Goal: Task Accomplishment & Management: Use online tool/utility

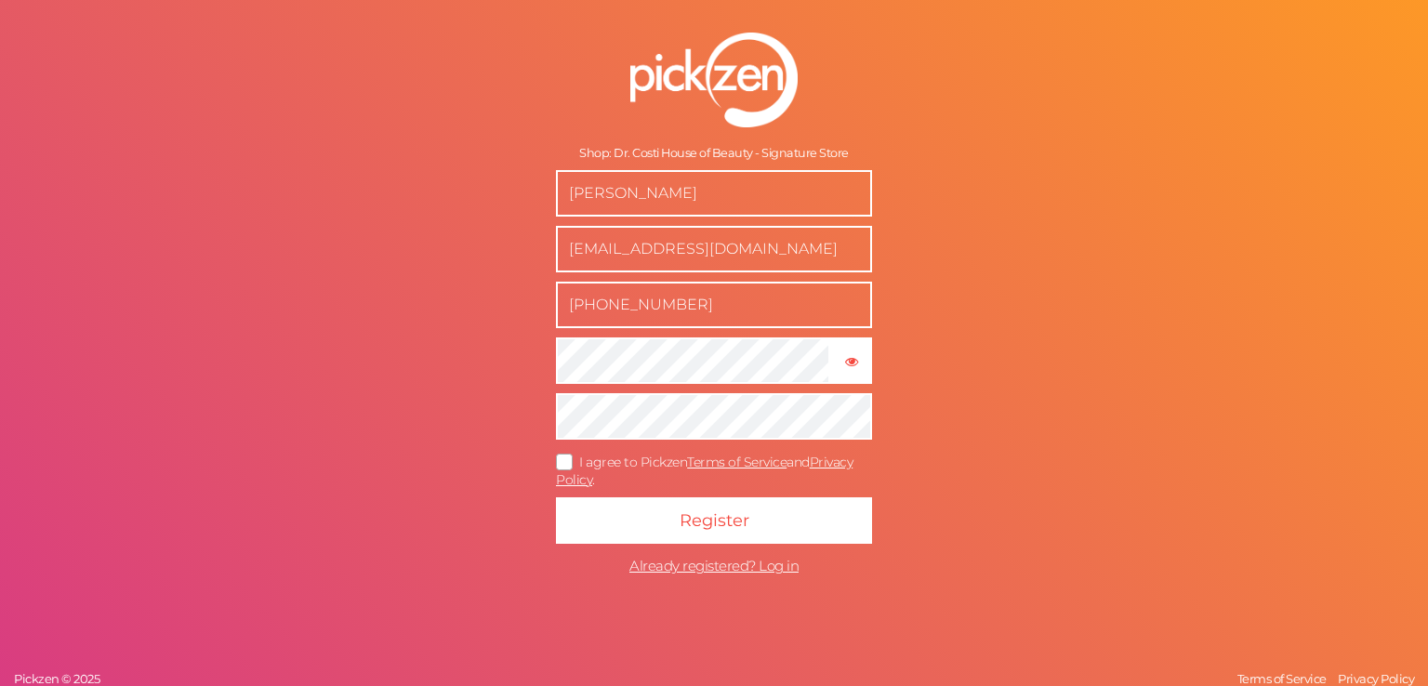
click at [561, 466] on icon at bounding box center [565, 461] width 30 height 10
click at [0, 0] on input "I agree to Pickzen Terms of Service and Privacy Policy ." at bounding box center [0, 0] width 0 height 0
click at [483, 393] on div "Shop: Dr. Costi House of Beauty - Signature Store constantin elhabr info@drcost…" at bounding box center [714, 343] width 1428 height 686
drag, startPoint x: 707, startPoint y: 309, endPoint x: 563, endPoint y: 322, distance: 144.7
click at [563, 322] on input "[PHONE_NUMBER]" at bounding box center [714, 305] width 316 height 46
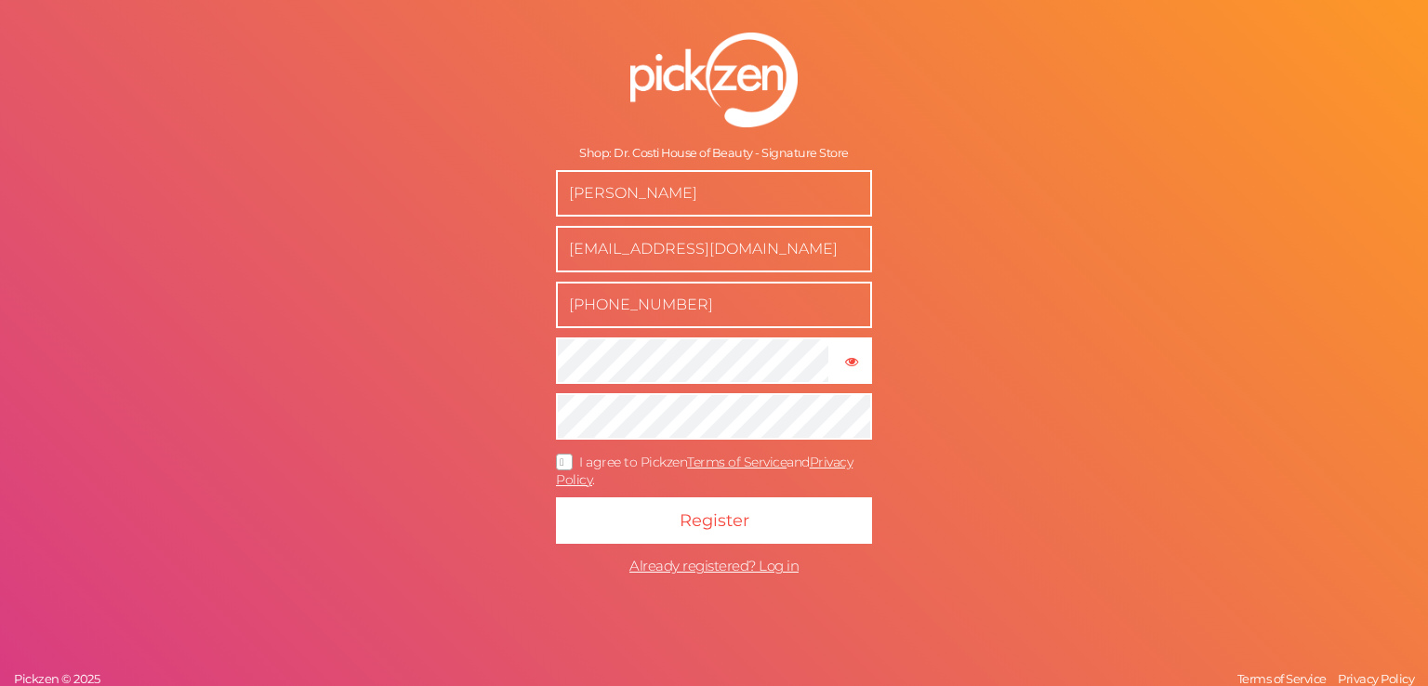
click at [673, 303] on input "[PHONE_NUMBER]" at bounding box center [714, 305] width 316 height 46
drag, startPoint x: 688, startPoint y: 293, endPoint x: 512, endPoint y: 310, distance: 176.5
click at [512, 310] on form "Shop: Dr. Costi House of Beauty - Signature Store constantin elhabr info@drcost…" at bounding box center [714, 308] width 465 height 627
click at [688, 307] on input "+96170838567" at bounding box center [714, 305] width 316 height 46
drag, startPoint x: 609, startPoint y: 321, endPoint x: 406, endPoint y: 326, distance: 202.7
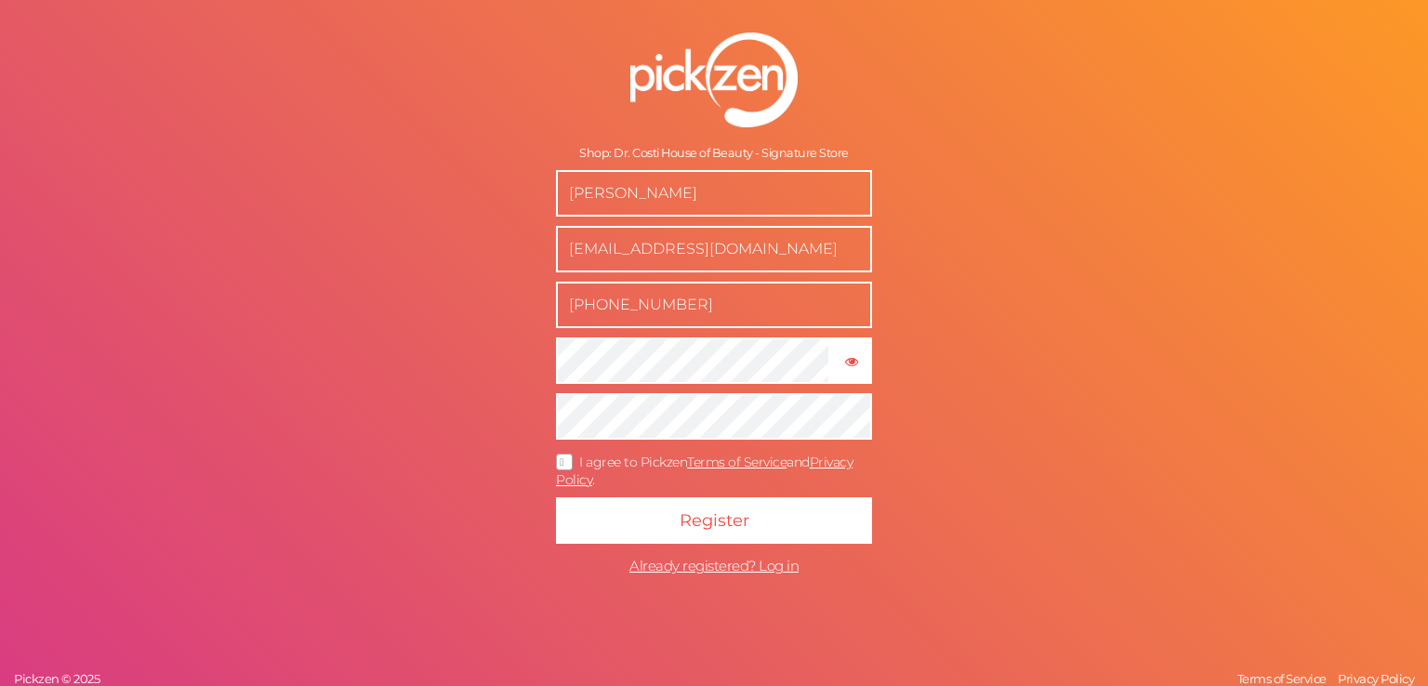
click at [405, 326] on div "Shop: Dr. Costi House of Beauty - Signature Store constantin elhabr info@drcost…" at bounding box center [714, 343] width 1428 height 686
click at [630, 294] on input "+96170838567" at bounding box center [714, 305] width 316 height 46
click at [692, 295] on input "+96170838567" at bounding box center [714, 305] width 316 height 46
drag, startPoint x: 707, startPoint y: 311, endPoint x: 540, endPoint y: 324, distance: 167.8
click at [540, 324] on form "Shop: Dr. Costi House of Beauty - Signature Store constantin elhabr info@drcost…" at bounding box center [714, 308] width 465 height 627
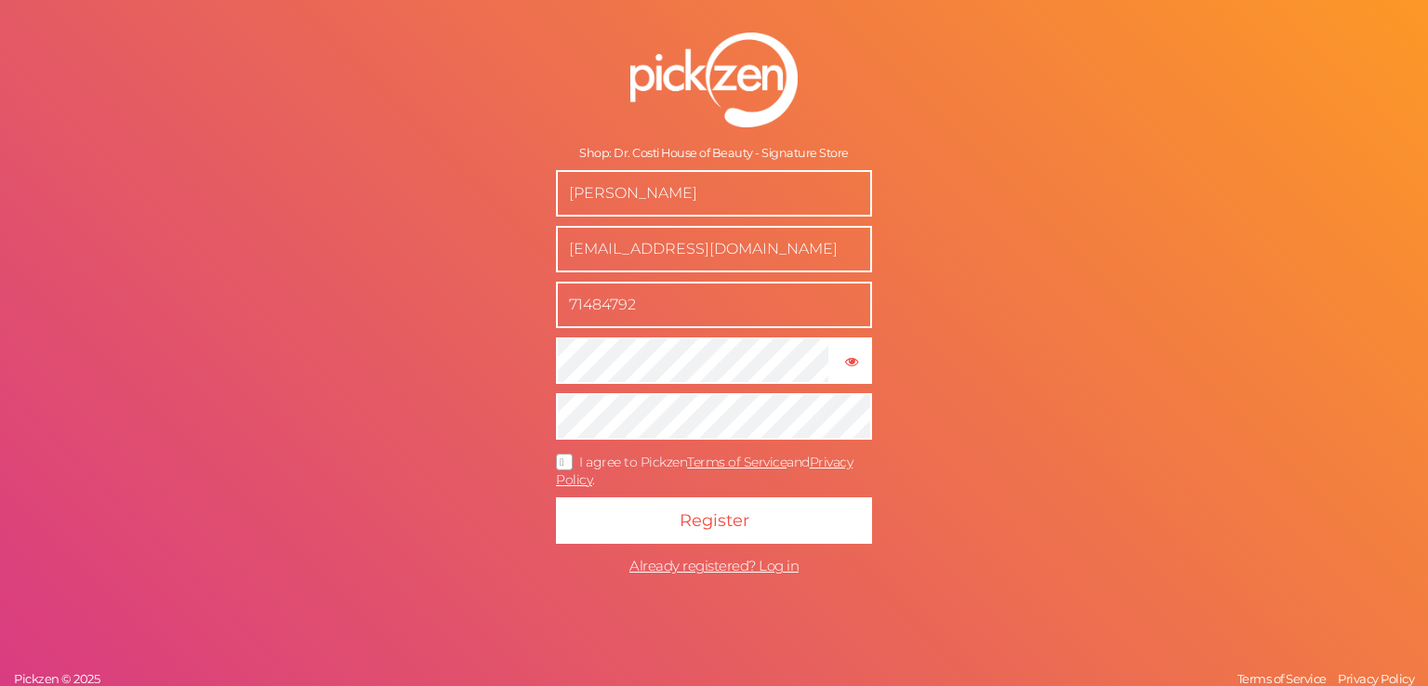
type input "71484792"
click at [693, 322] on input "71484792" at bounding box center [714, 305] width 316 height 46
type input "70838567"
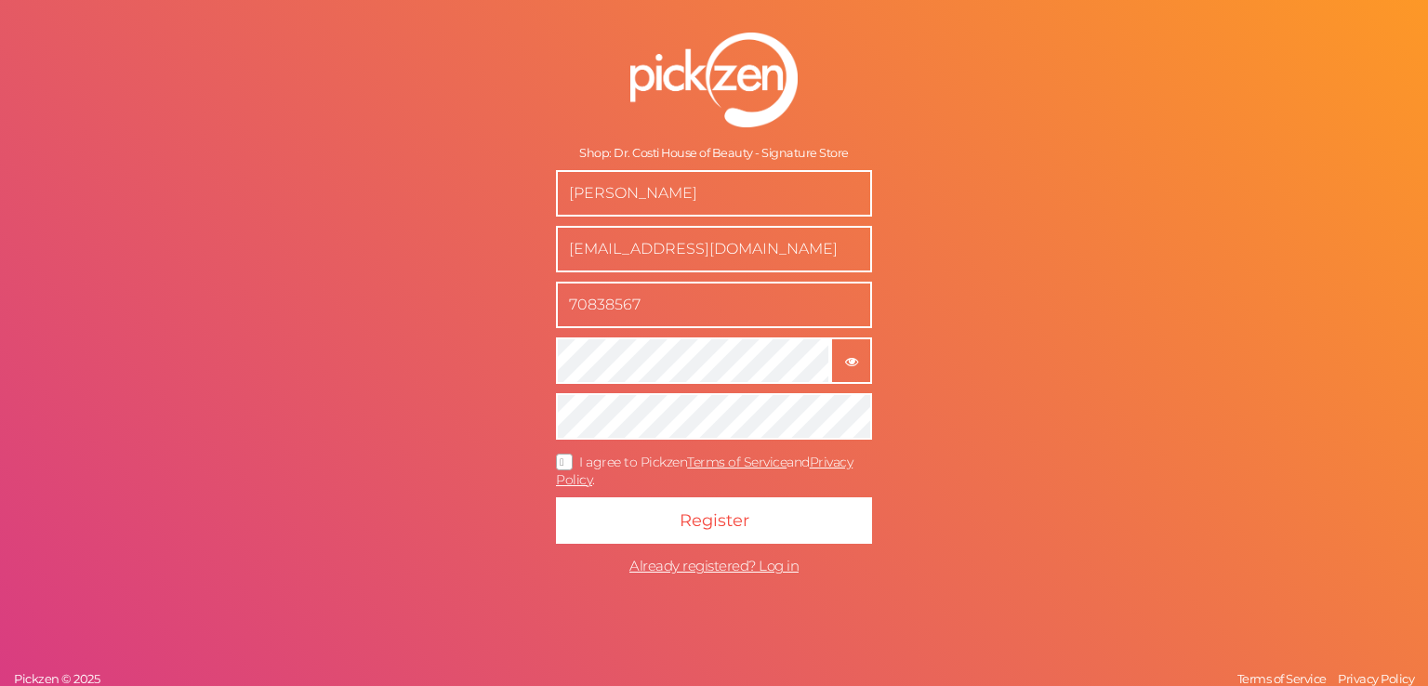
click at [842, 373] on button "× Show password" at bounding box center [851, 360] width 42 height 46
click at [842, 373] on button "× Hide password" at bounding box center [851, 360] width 42 height 46
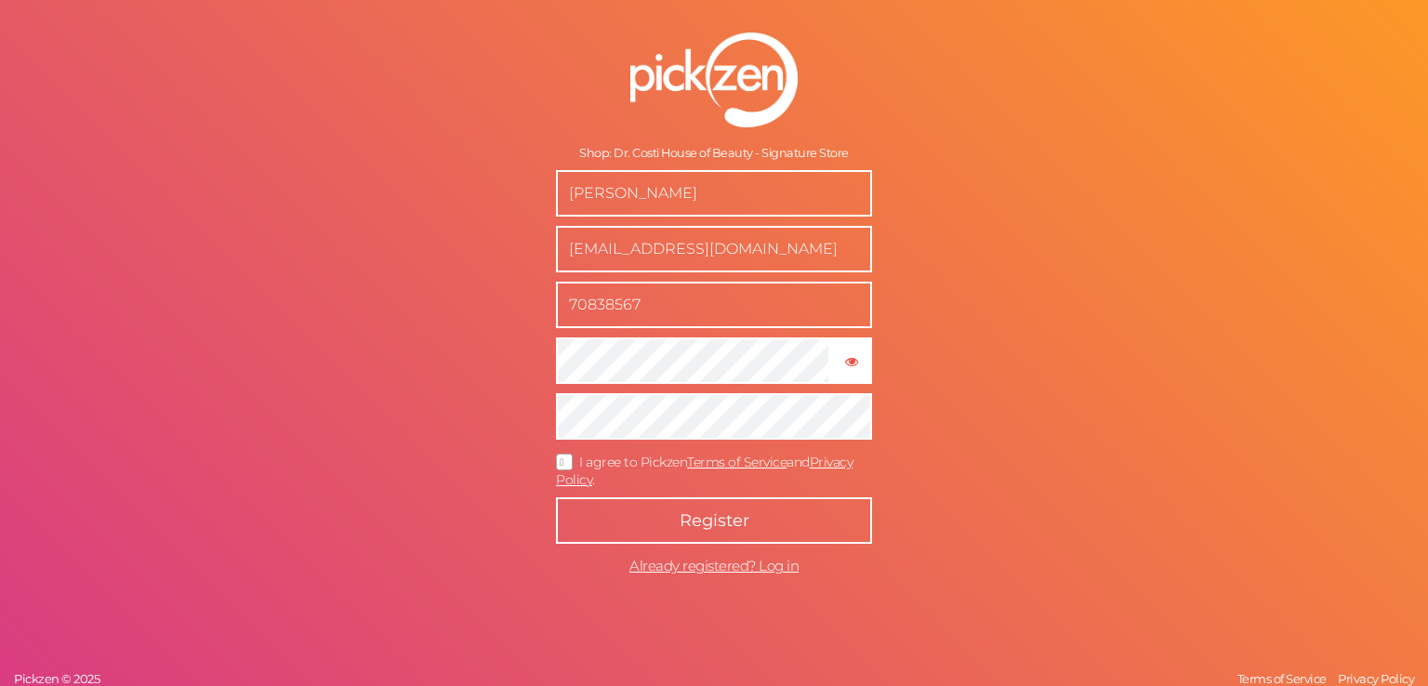
click at [742, 505] on button "Register" at bounding box center [714, 520] width 316 height 46
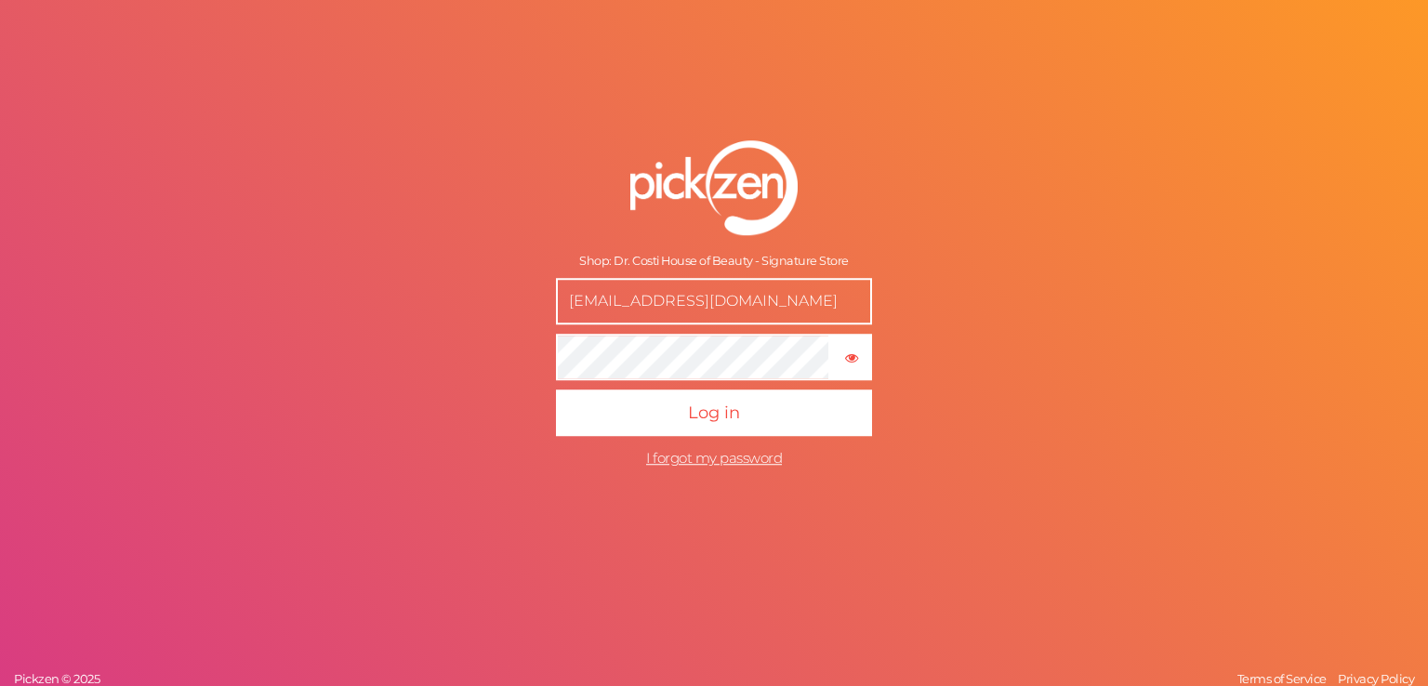
drag, startPoint x: 626, startPoint y: 298, endPoint x: 465, endPoint y: 285, distance: 161.3
click at [455, 287] on div "Shop: Dr. Costi House of Beauty - Signature Store info@drcostihouseofbeauty.sho…" at bounding box center [714, 343] width 1428 height 686
click at [855, 236] on form "Shop: Dr. Costi House of Beauty - Signature Store info@drcostihouseofbeauty.sho…" at bounding box center [714, 308] width 465 height 411
drag, startPoint x: 833, startPoint y: 300, endPoint x: 397, endPoint y: 280, distance: 436.4
click at [387, 284] on div "Shop: Dr. Costi House of Beauty - Signature Store [EMAIL_ADDRESS][DOMAIN_NAME] …" at bounding box center [714, 343] width 1428 height 686
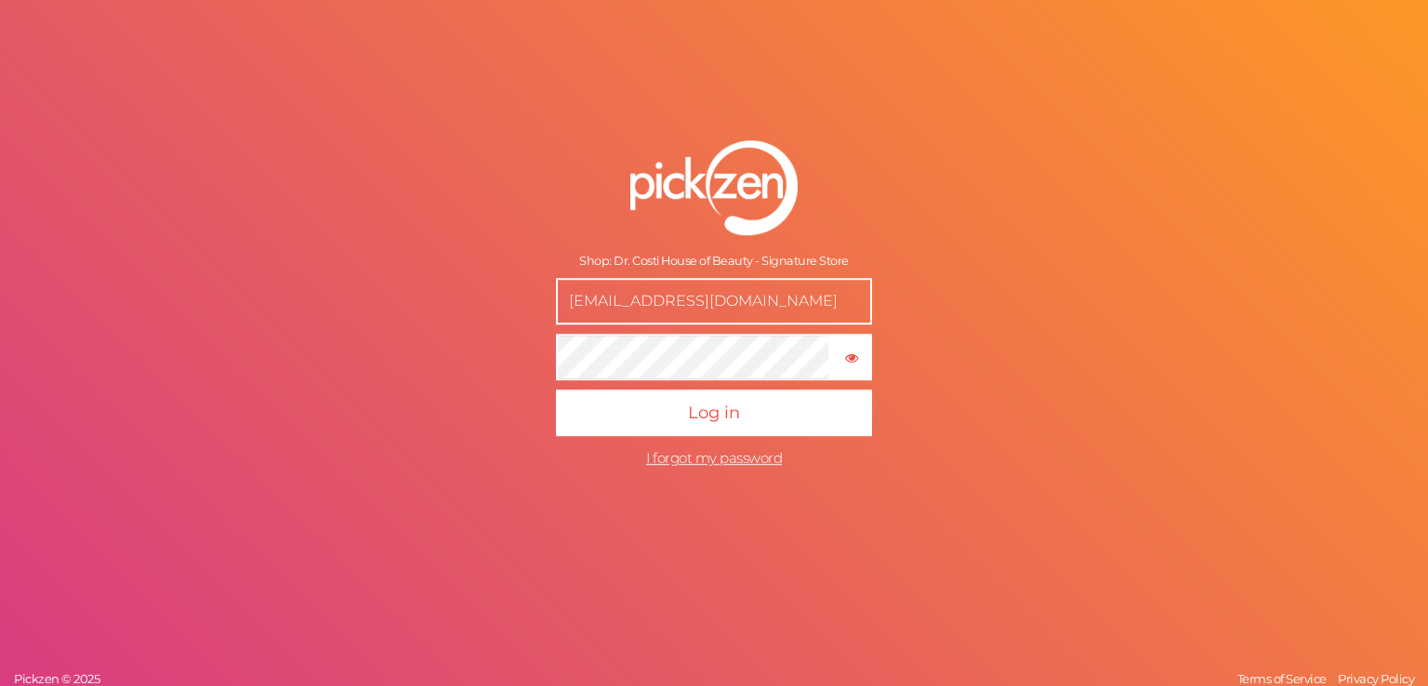
click at [826, 235] on form "Shop: Dr. Costi House of Beauty - Signature Store [EMAIL_ADDRESS][DOMAIN_NAME] …" at bounding box center [714, 308] width 465 height 411
click at [710, 466] on span "I forgot my password" at bounding box center [714, 458] width 136 height 18
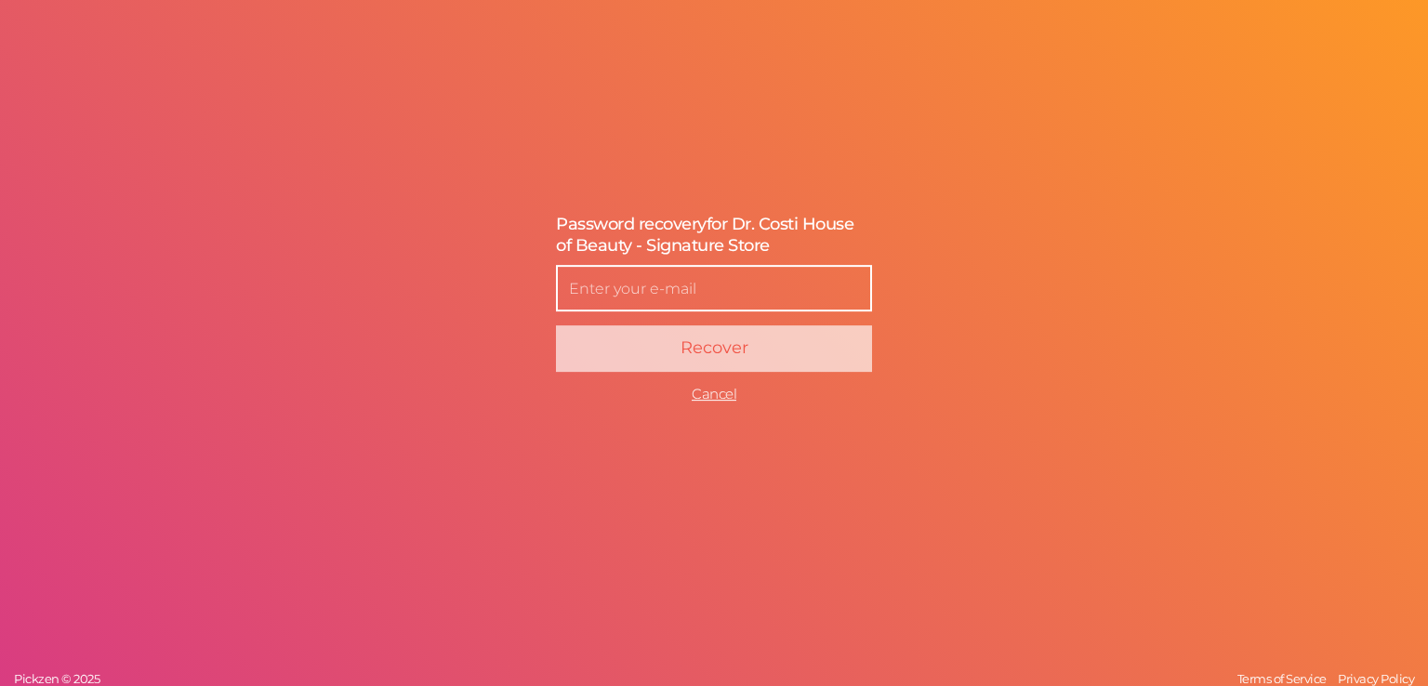
click at [662, 295] on input "text" at bounding box center [714, 288] width 316 height 46
type input "developer@drchob.com"
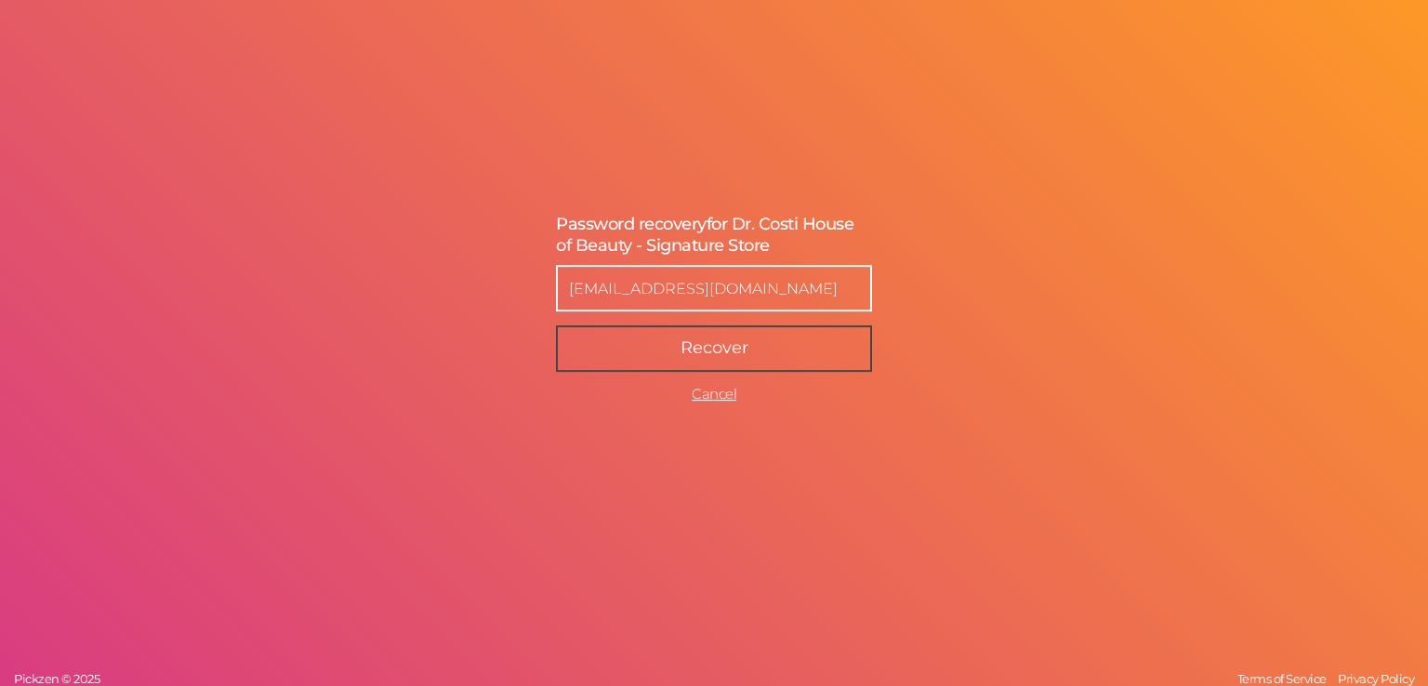
click at [766, 359] on button "Recover" at bounding box center [714, 348] width 316 height 46
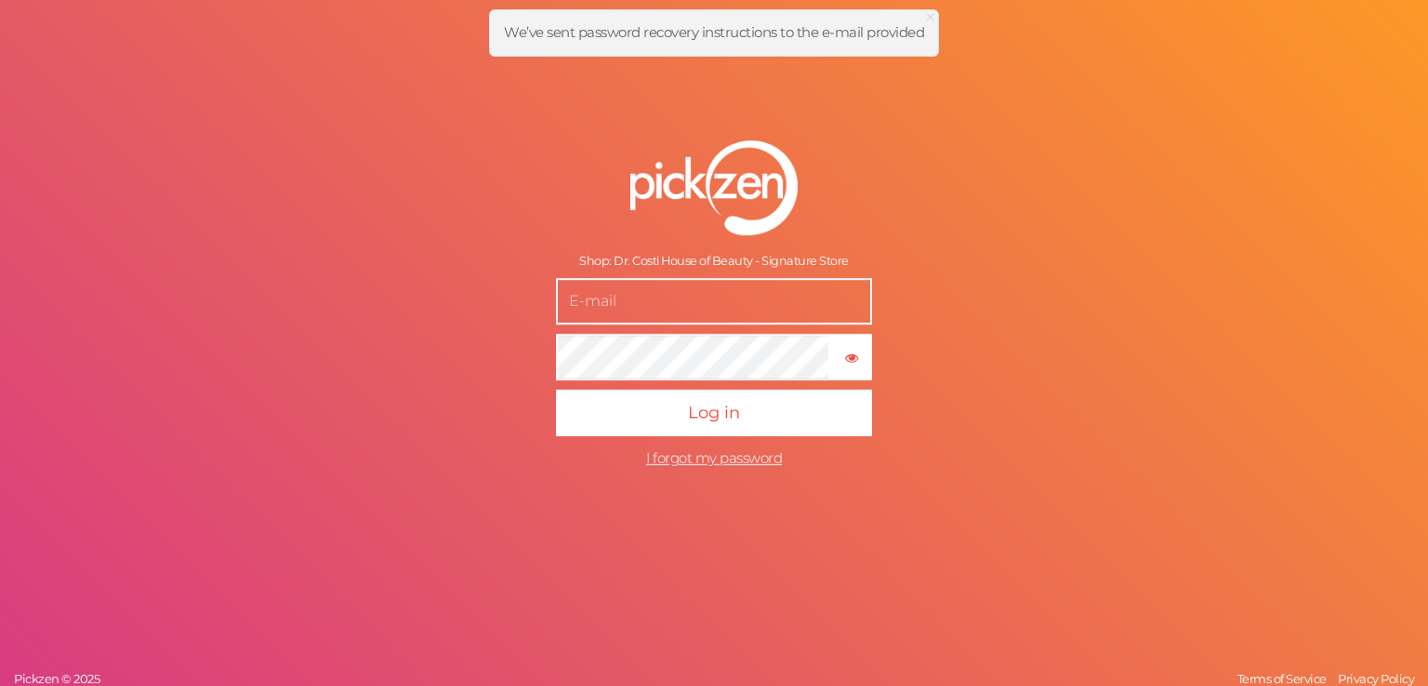
type input "70838567"
click at [930, 140] on form "Shop: Dr. Costi House of Beauty - Signature Store 70838567 × Show password Log …" at bounding box center [714, 308] width 465 height 411
drag, startPoint x: 826, startPoint y: 170, endPoint x: 962, endPoint y: 118, distance: 145.4
click at [962, 118] on div "Shop: Dr. Costi House of Beauty - Signature Store 70838567 × Show password Log …" at bounding box center [714, 343] width 1428 height 686
drag, startPoint x: 1372, startPoint y: 0, endPoint x: 948, endPoint y: 5, distance: 423.9
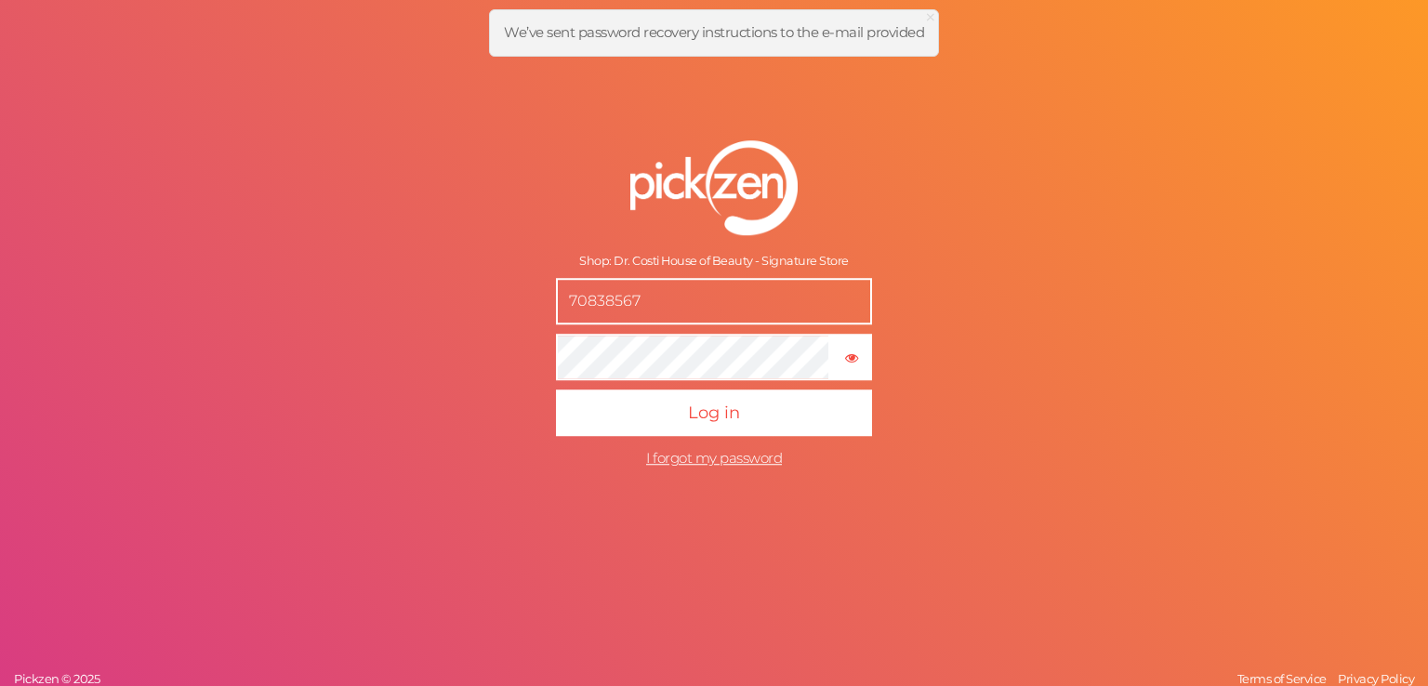
click at [957, 98] on div "Shop: Dr. Costi House of Beauty - Signature Store 70838567 × Show password Log …" at bounding box center [714, 343] width 1428 height 686
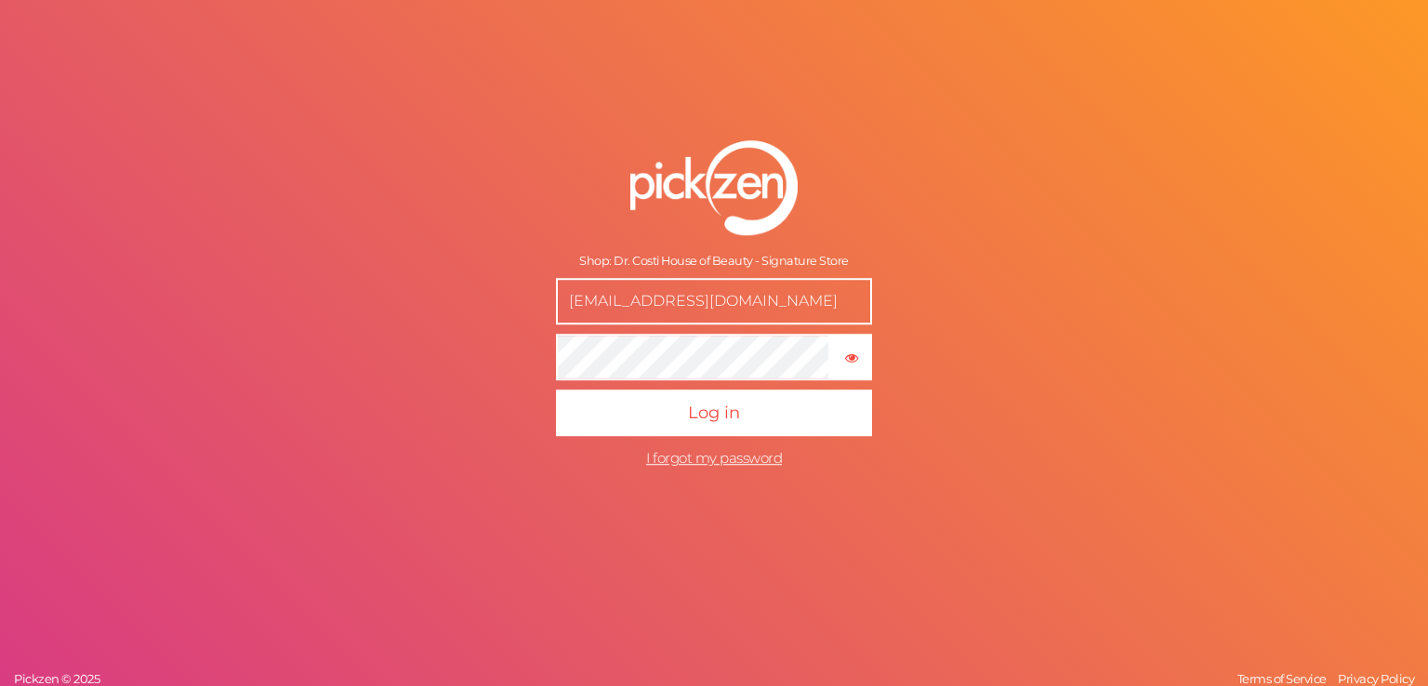
click at [722, 307] on input "[EMAIL_ADDRESS][DOMAIN_NAME]" at bounding box center [714, 301] width 316 height 46
click at [756, 184] on img at bounding box center [713, 187] width 167 height 95
click at [707, 309] on input "[EMAIL_ADDRESS][DOMAIN_NAME]" at bounding box center [714, 301] width 316 height 46
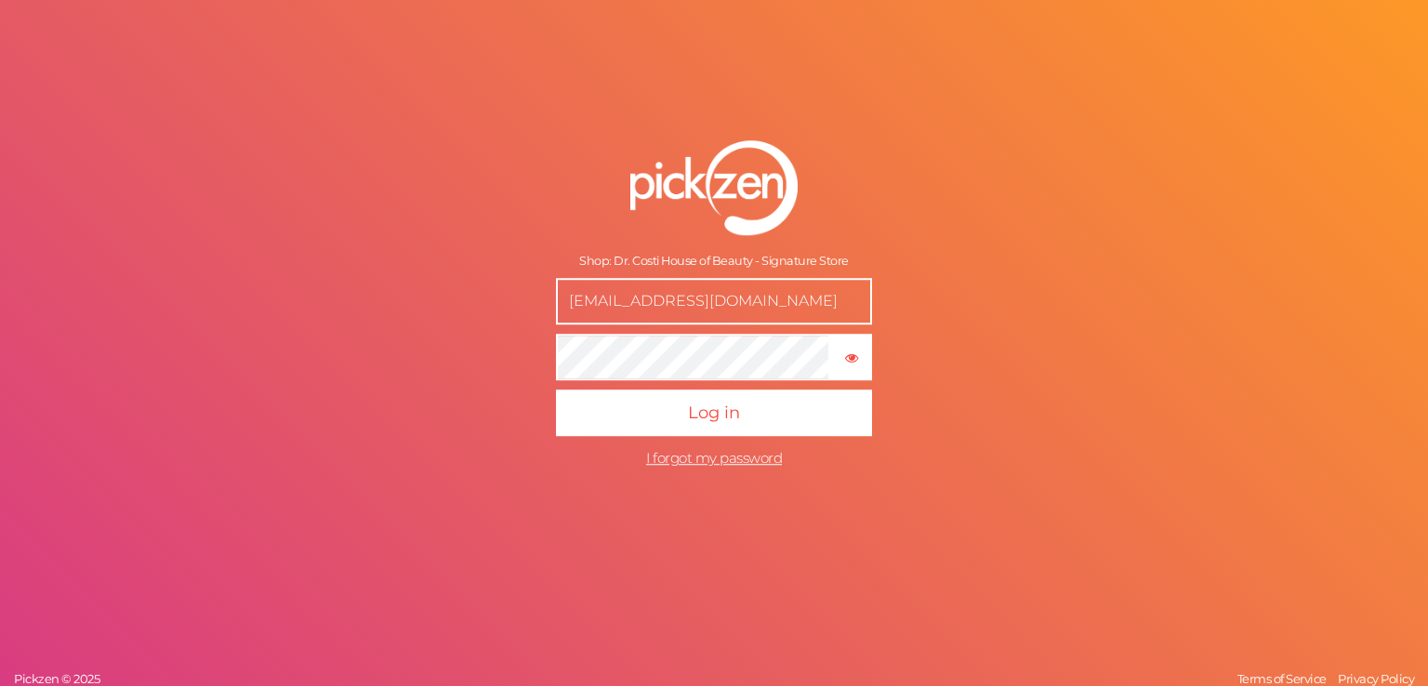
click at [707, 309] on input "[EMAIL_ADDRESS][DOMAIN_NAME]" at bounding box center [714, 301] width 316 height 46
click at [726, 219] on img at bounding box center [713, 187] width 167 height 95
click at [673, 310] on input "[EMAIL_ADDRESS][DOMAIN_NAME]" at bounding box center [714, 301] width 316 height 46
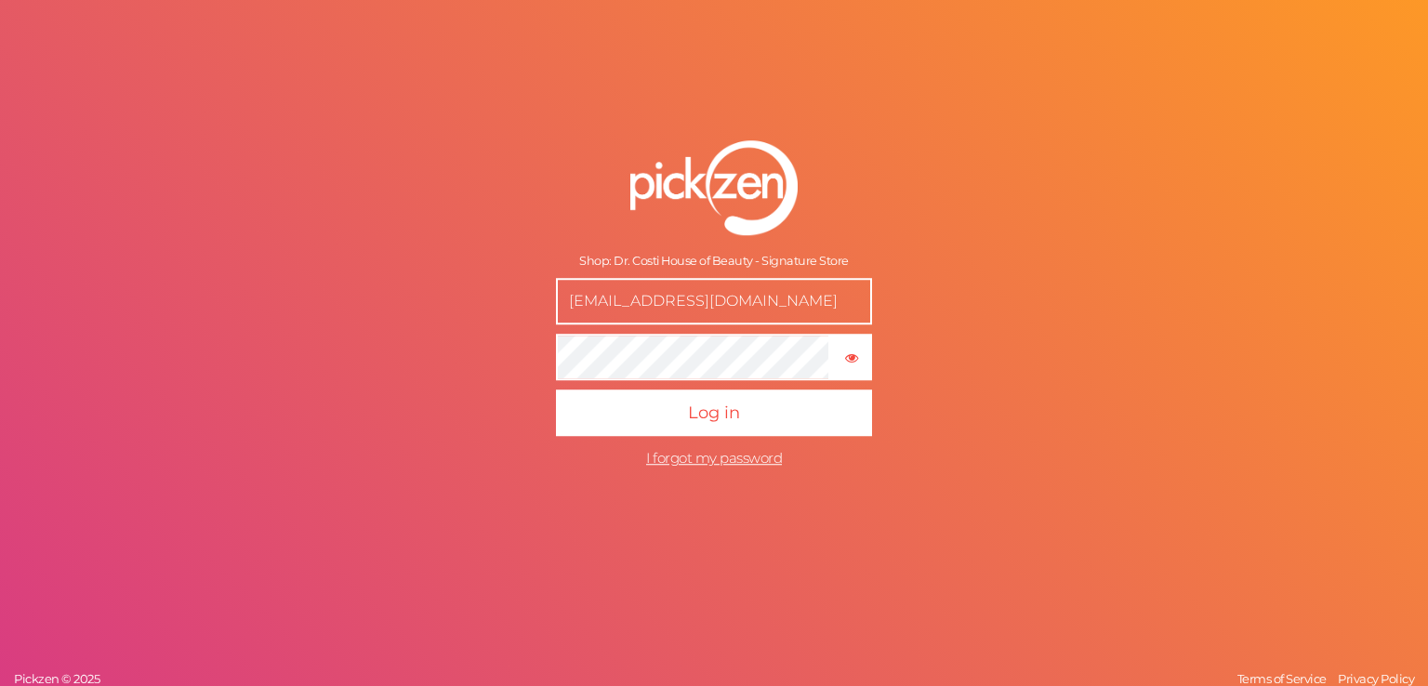
click at [673, 310] on input "[EMAIL_ADDRESS][DOMAIN_NAME]" at bounding box center [714, 301] width 316 height 46
click at [717, 460] on span "I forgot my password" at bounding box center [714, 458] width 136 height 18
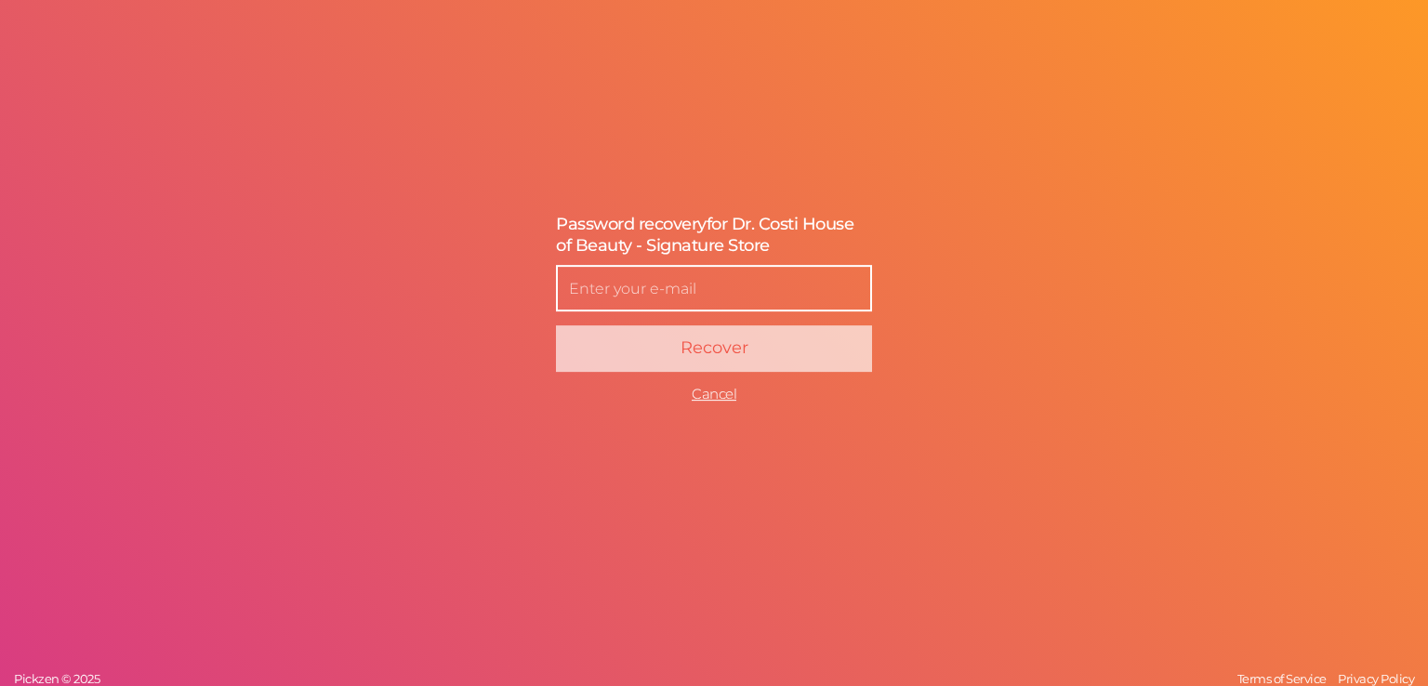
click at [691, 280] on input "text" at bounding box center [714, 288] width 316 height 46
click at [707, 234] on span "for Dr. Costi House of Beauty - Signature Store" at bounding box center [704, 235] width 297 height 42
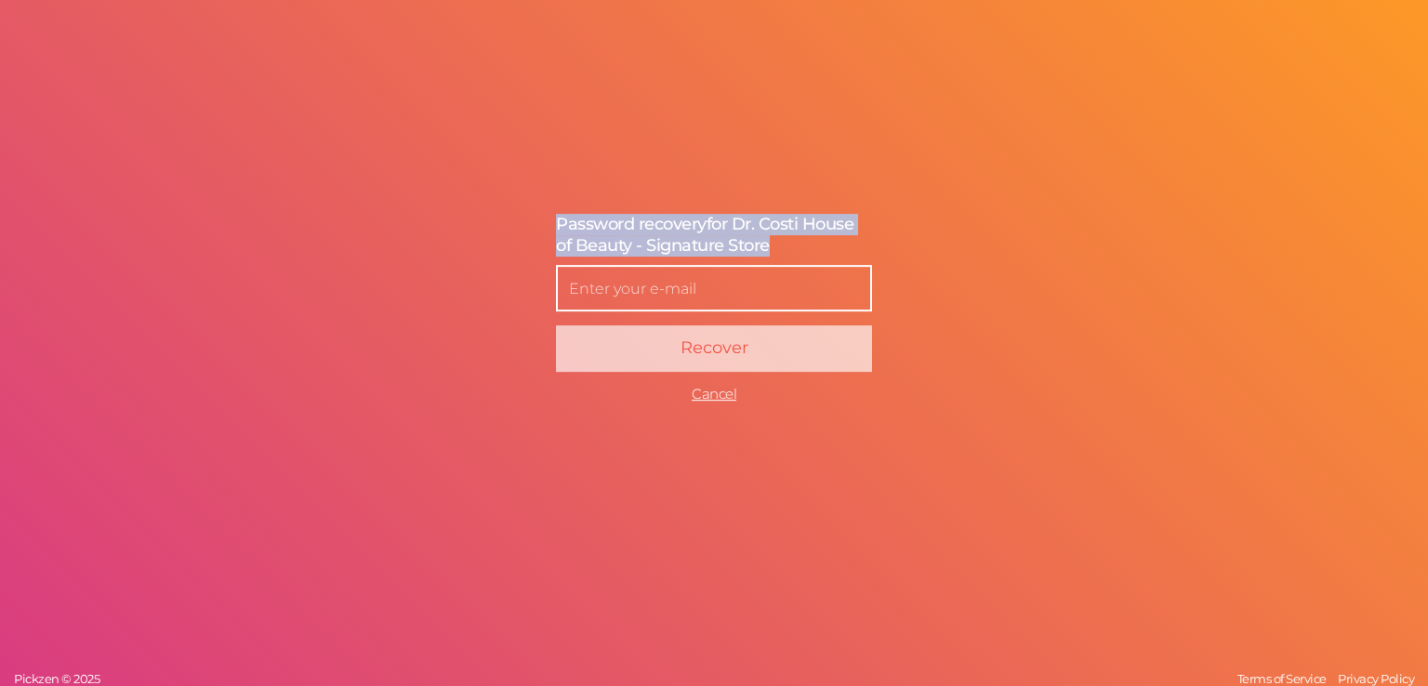
drag, startPoint x: 784, startPoint y: 244, endPoint x: 516, endPoint y: 218, distance: 268.9
click at [516, 218] on div "Password recovery for Dr. Costi House of Beauty - Signature Store Enter a new p…" at bounding box center [714, 309] width 465 height 264
click at [600, 218] on span "Password recovery" at bounding box center [631, 224] width 151 height 20
drag, startPoint x: 549, startPoint y: 219, endPoint x: 832, endPoint y: 246, distance: 283.9
click at [832, 246] on div "Password recovery for Dr. Costi House of Beauty - Signature Store Enter a new p…" at bounding box center [714, 309] width 465 height 264
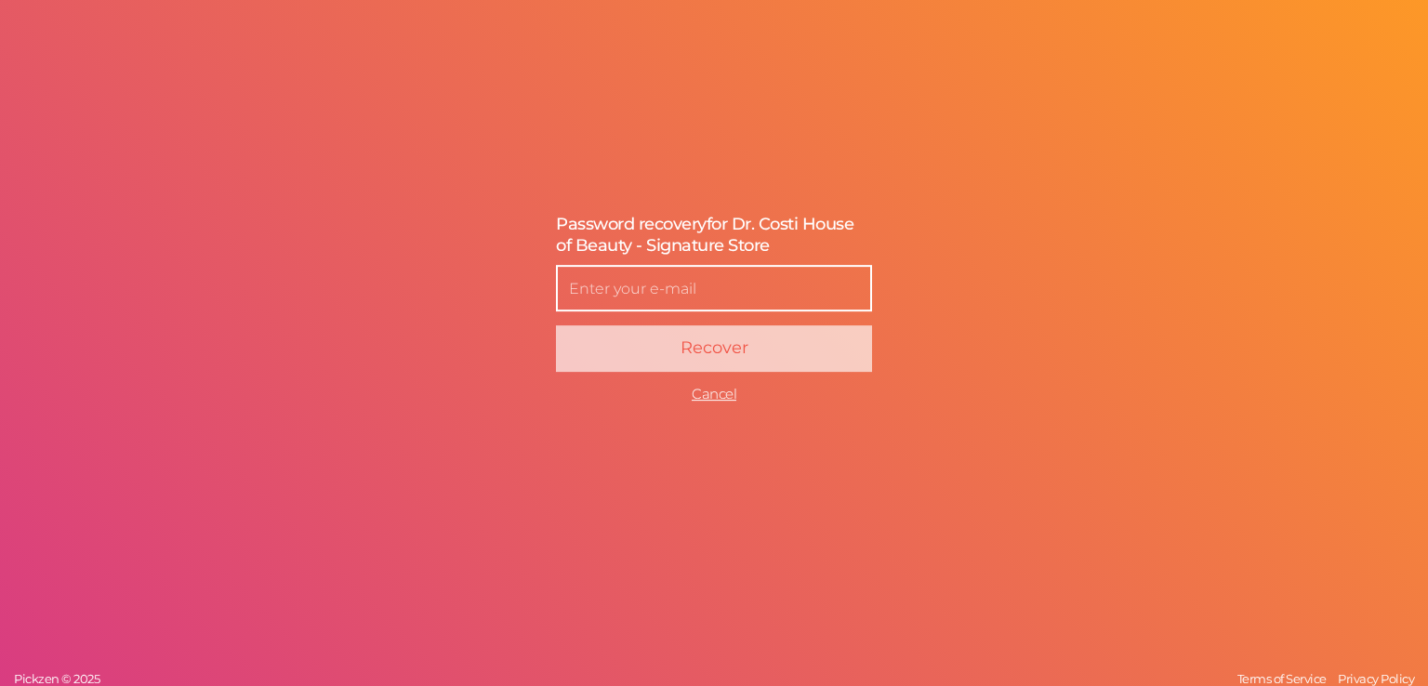
click at [722, 287] on input "text" at bounding box center [714, 288] width 316 height 46
click at [936, 324] on div "Password recovery for Dr. Costi House of Beauty - Signature Store Enter a new p…" at bounding box center [714, 309] width 465 height 264
click at [726, 398] on span "Cancel" at bounding box center [714, 394] width 45 height 18
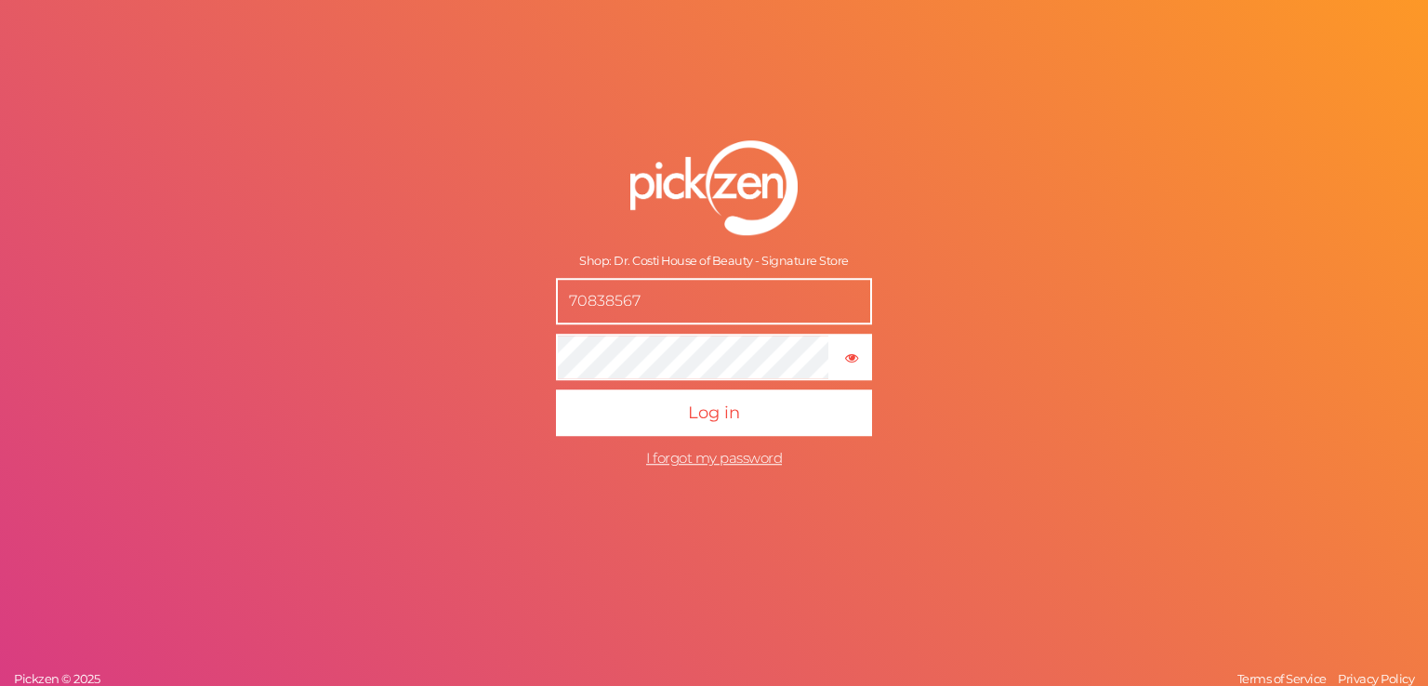
click at [673, 302] on input "70838567" at bounding box center [714, 301] width 316 height 46
drag, startPoint x: 705, startPoint y: 293, endPoint x: 512, endPoint y: 295, distance: 192.4
click at [512, 295] on form "Shop: Dr. Costi House of Beauty - Signature Store 70838567 × Show password Log …" at bounding box center [714, 308] width 465 height 411
click at [454, 275] on div "Shop: Dr. Costi House of Beauty - Signature Store 70838567 × Show password Log …" at bounding box center [714, 343] width 1428 height 686
click at [410, 343] on div "Shop: Dr. Costi House of Beauty - Signature Store 70838567 × Show password Log …" at bounding box center [714, 343] width 1428 height 686
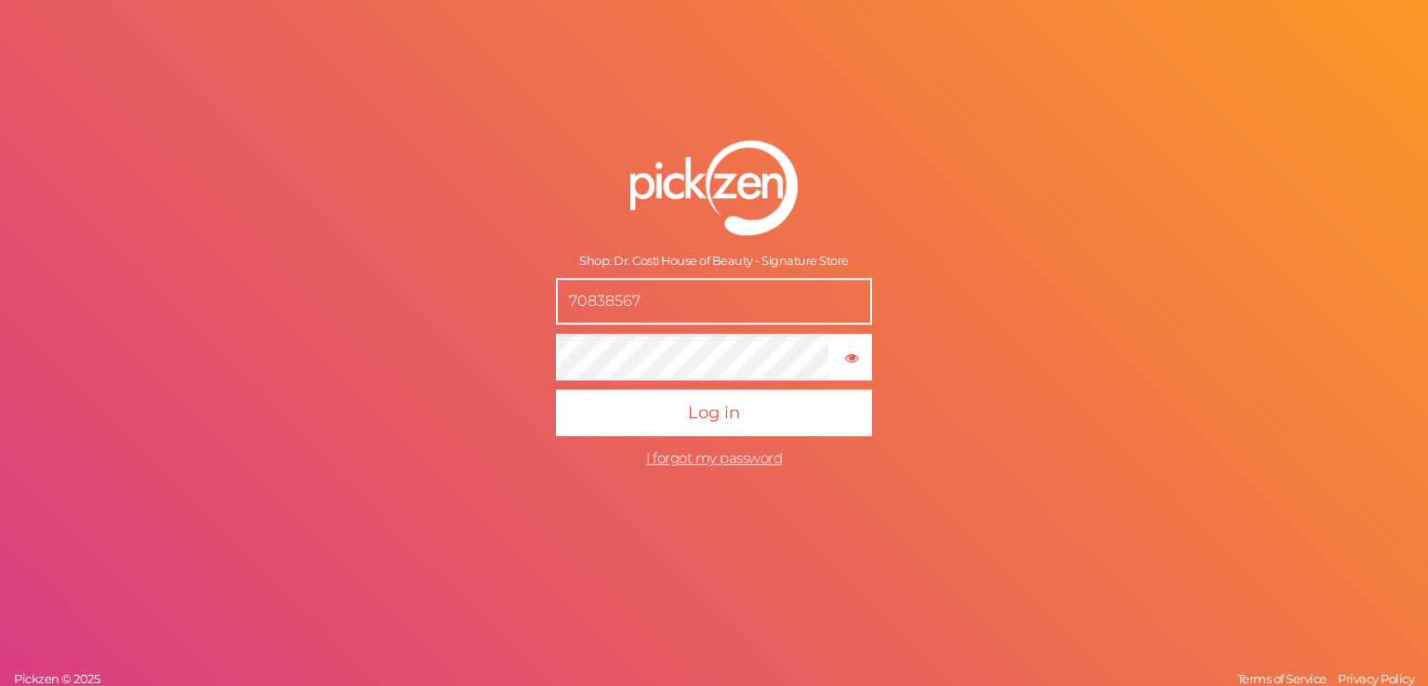
click at [424, 311] on div "Shop: Dr. Costi House of Beauty - Signature Store 70838567 × Show password Log …" at bounding box center [714, 343] width 1428 height 686
drag, startPoint x: 701, startPoint y: 297, endPoint x: 506, endPoint y: 305, distance: 195.4
click at [506, 305] on form "Shop: Dr. Costi House of Beauty - Signature Store 70838567 × Show password Log …" at bounding box center [714, 308] width 465 height 411
click at [439, 303] on div "Shop: Dr. Costi House of Beauty - Signature Store 70838567 × Show password Log …" at bounding box center [714, 343] width 1428 height 686
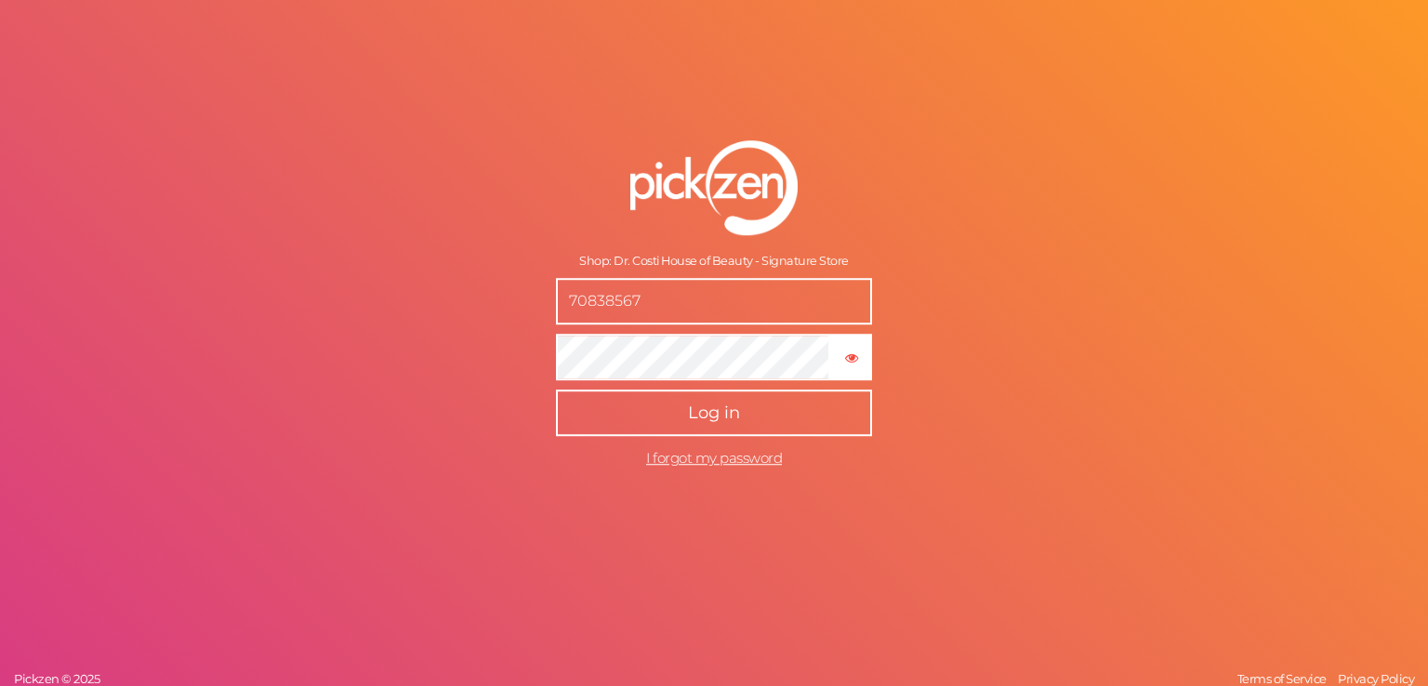
click at [732, 416] on span "Log in" at bounding box center [714, 413] width 52 height 20
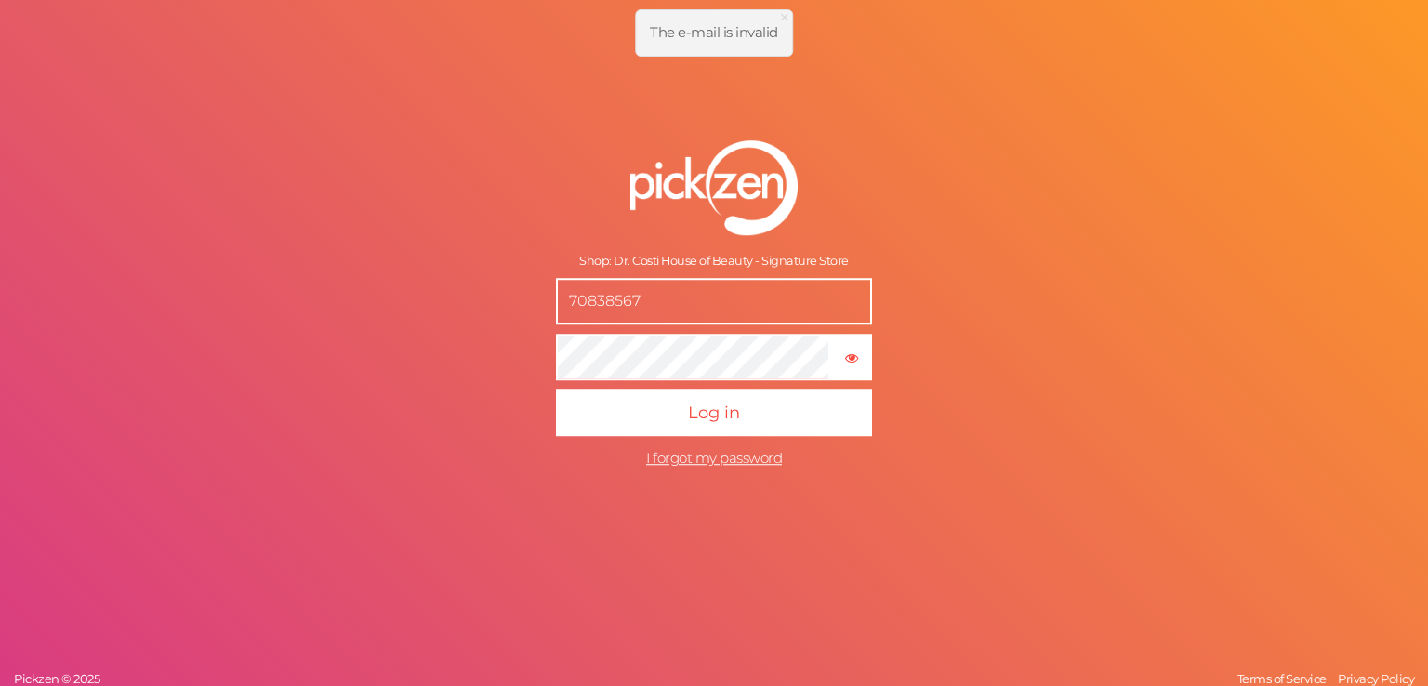
drag, startPoint x: 695, startPoint y: 306, endPoint x: 469, endPoint y: 306, distance: 225.9
click at [469, 306] on div "Shop: Dr. Costi House of Beauty - Signature Store 70838567 × Show password Log …" at bounding box center [714, 343] width 1428 height 686
click at [530, 303] on form "Shop: Dr. Costi House of Beauty - Signature Store 70838567 × Show password Log …" at bounding box center [714, 308] width 465 height 411
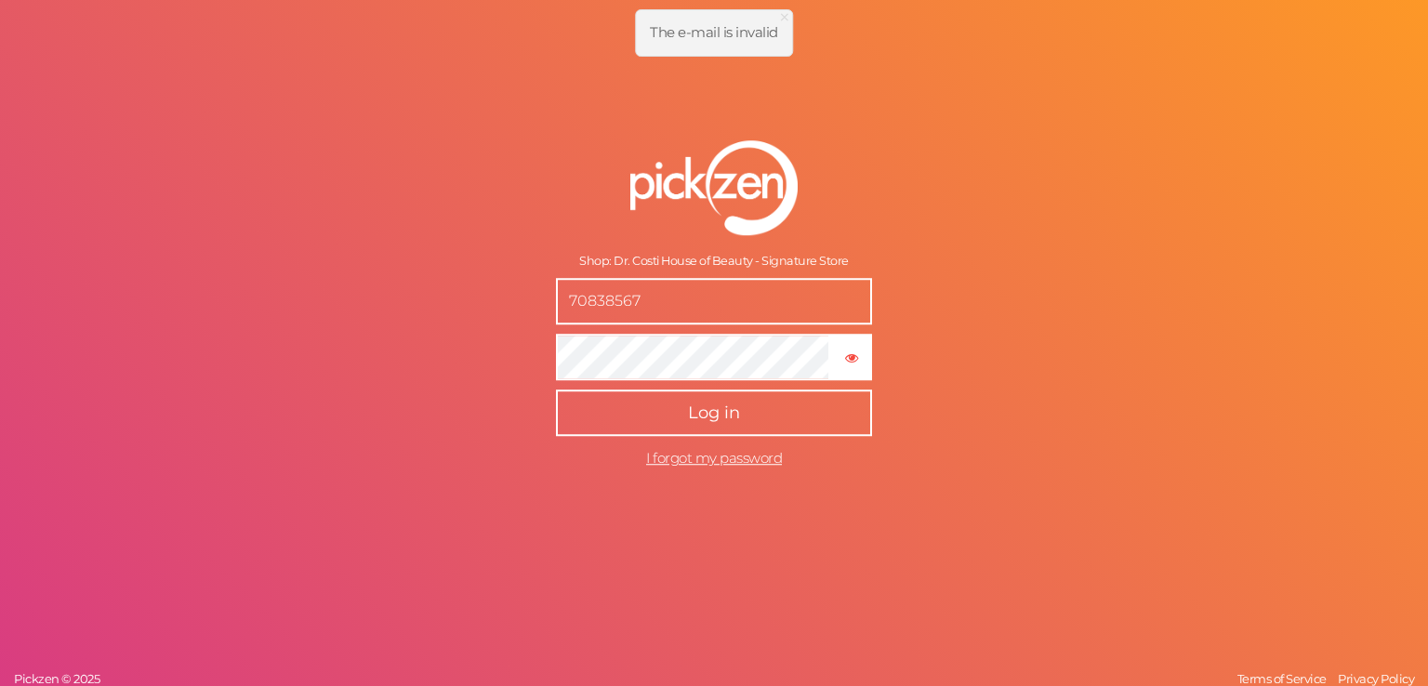
click at [725, 409] on span "Log in" at bounding box center [714, 413] width 52 height 20
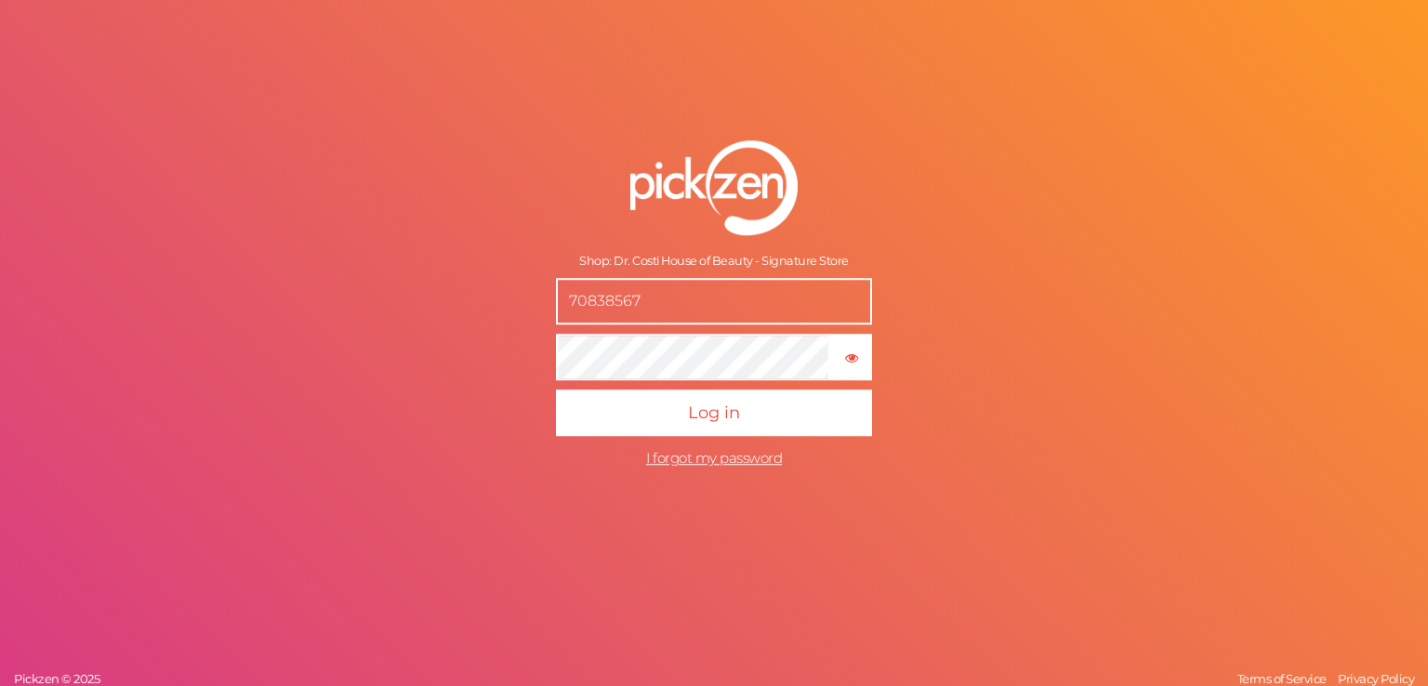
drag, startPoint x: 704, startPoint y: 312, endPoint x: 364, endPoint y: 303, distance: 339.4
click at [364, 303] on div "Shop: Dr. Costi House of Beauty - Signature Store 70838567 × Show password Log …" at bounding box center [714, 343] width 1428 height 686
click at [660, 241] on form "Shop: Dr. Costi House of Beauty - Signature Store 70838567 × Show password Log …" at bounding box center [714, 308] width 465 height 411
drag, startPoint x: 635, startPoint y: 311, endPoint x: 409, endPoint y: 297, distance: 226.3
click at [409, 297] on div "Shop: Dr. Costi House of Beauty - Signature Store 70838567 × Show password Log …" at bounding box center [714, 343] width 1428 height 686
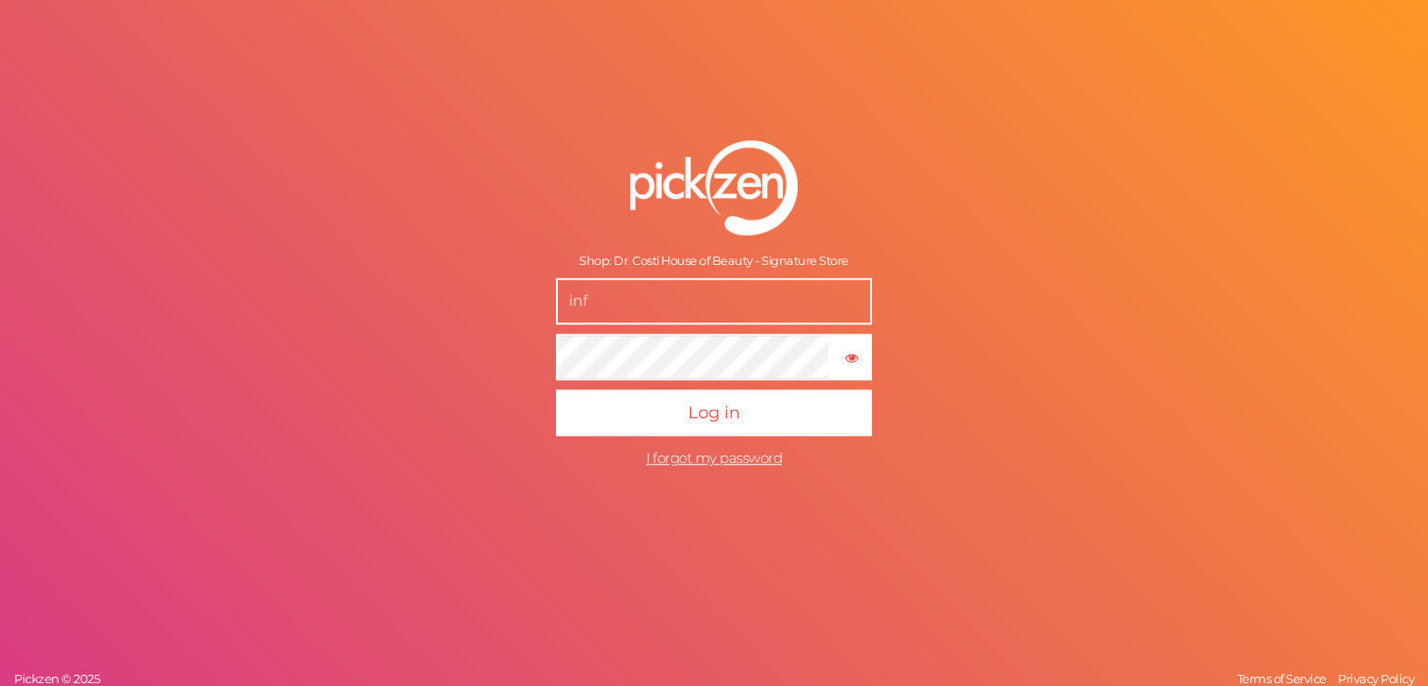
type input "[EMAIL_ADDRESS][DOMAIN_NAME]"
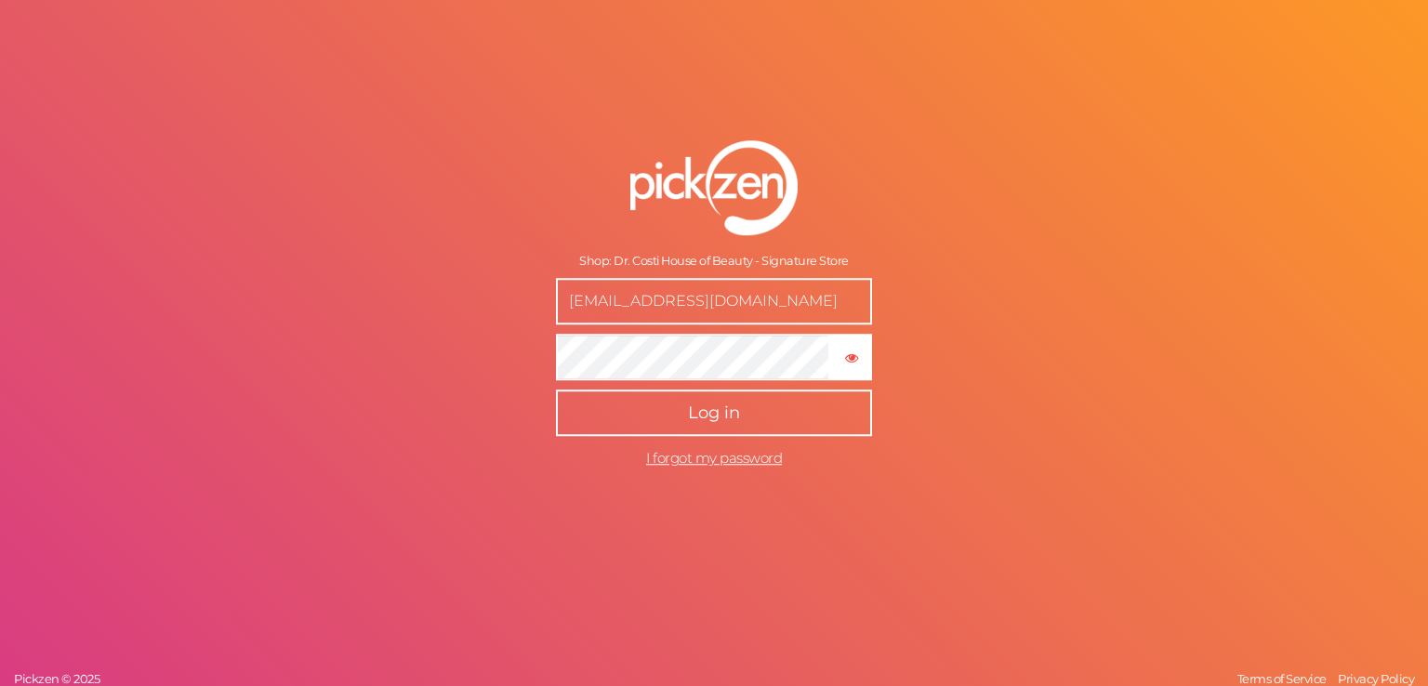
click at [718, 424] on button "Log in" at bounding box center [714, 412] width 316 height 46
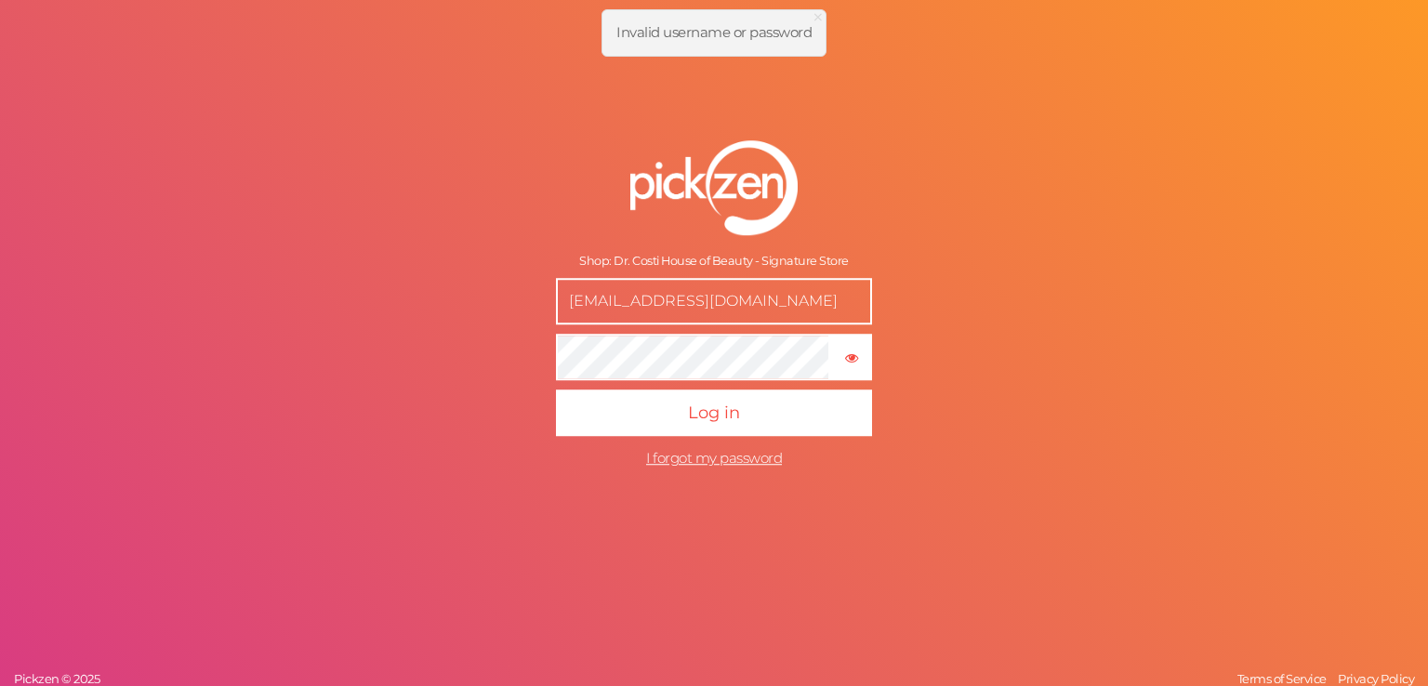
click at [500, 257] on form "Shop: Dr. Costi House of Beauty - Signature Store info@drcostihouseofbeauty.sho…" at bounding box center [714, 308] width 465 height 411
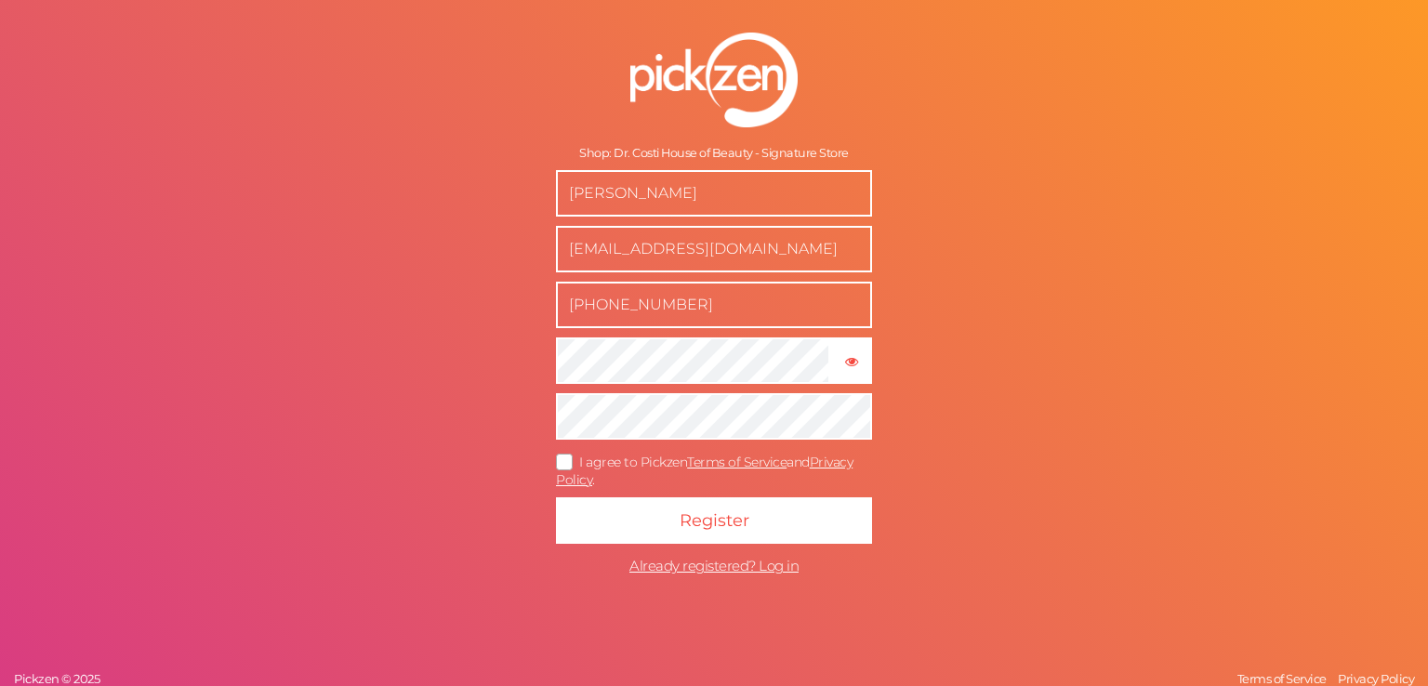
drag, startPoint x: 654, startPoint y: 251, endPoint x: 481, endPoint y: 254, distance: 173.9
click at [482, 254] on form "Shop: Dr. Costi House of Beauty - Signature Store [PERSON_NAME] [EMAIL_ADDRESS]…" at bounding box center [714, 308] width 465 height 627
type input "[EMAIL_ADDRESS][DOMAIN_NAME]"
drag, startPoint x: 688, startPoint y: 310, endPoint x: 453, endPoint y: 296, distance: 235.6
click at [440, 300] on div "Shop: Dr. Costi House of Beauty - Signature Store [PERSON_NAME] [EMAIL_ADDRESS]…" at bounding box center [714, 343] width 1428 height 686
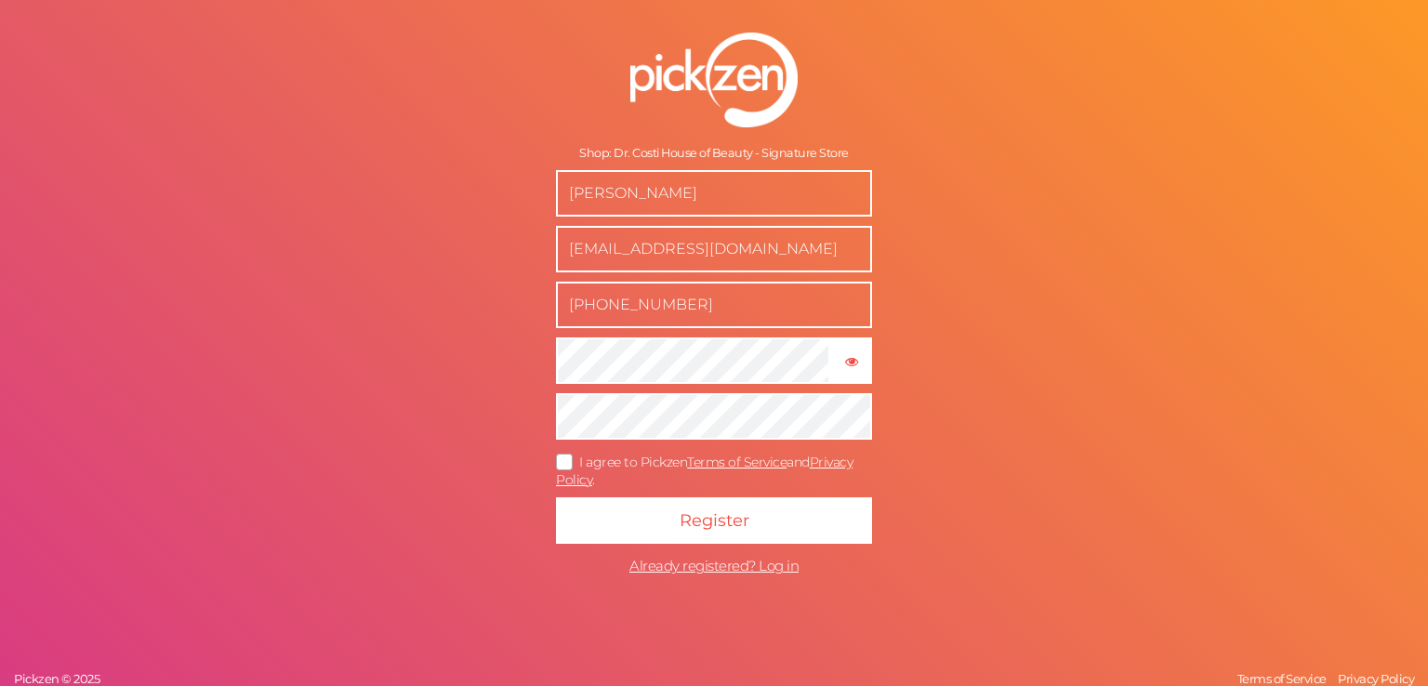
type input "="
type input "[PHONE_NUMBER]"
click at [859, 342] on button "× Show password" at bounding box center [851, 360] width 42 height 46
click at [566, 460] on icon at bounding box center [565, 461] width 30 height 10
click at [0, 0] on input "I agree to Pickzen Terms of Service and Privacy Policy ." at bounding box center [0, 0] width 0 height 0
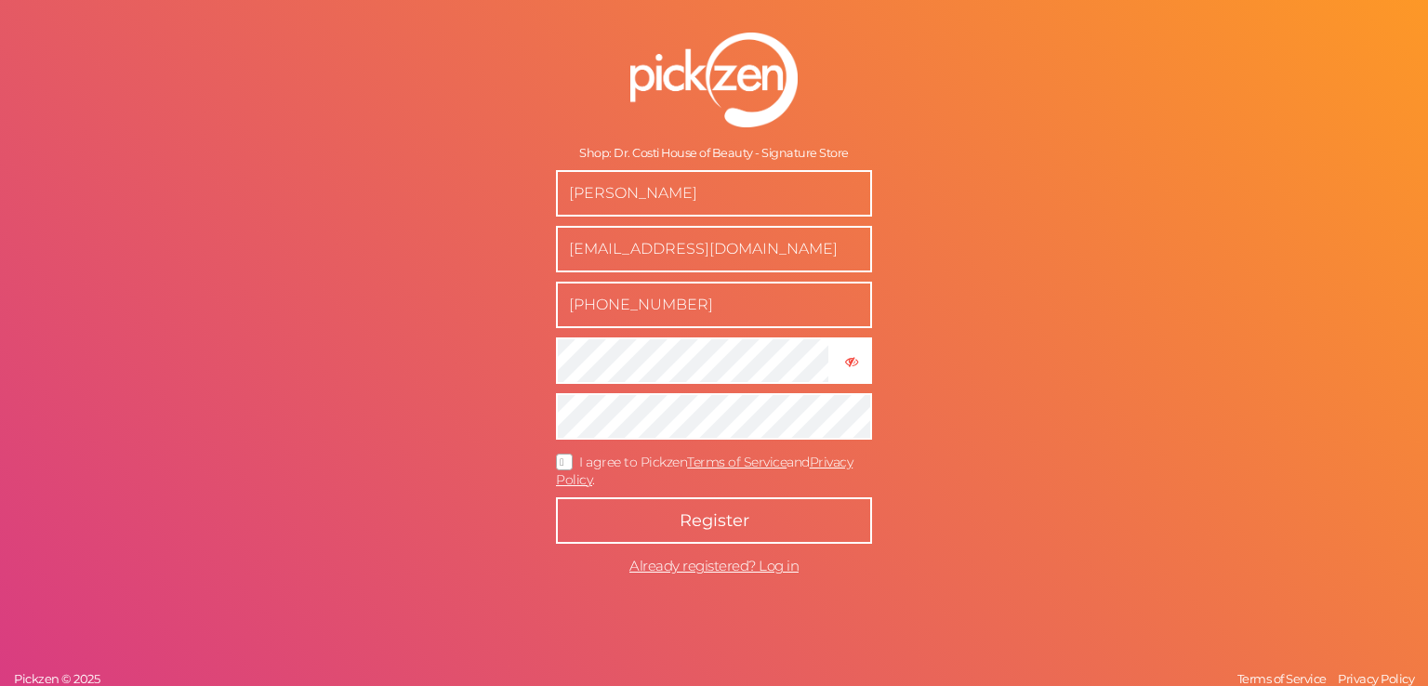
click at [708, 510] on span "Register" at bounding box center [715, 520] width 70 height 20
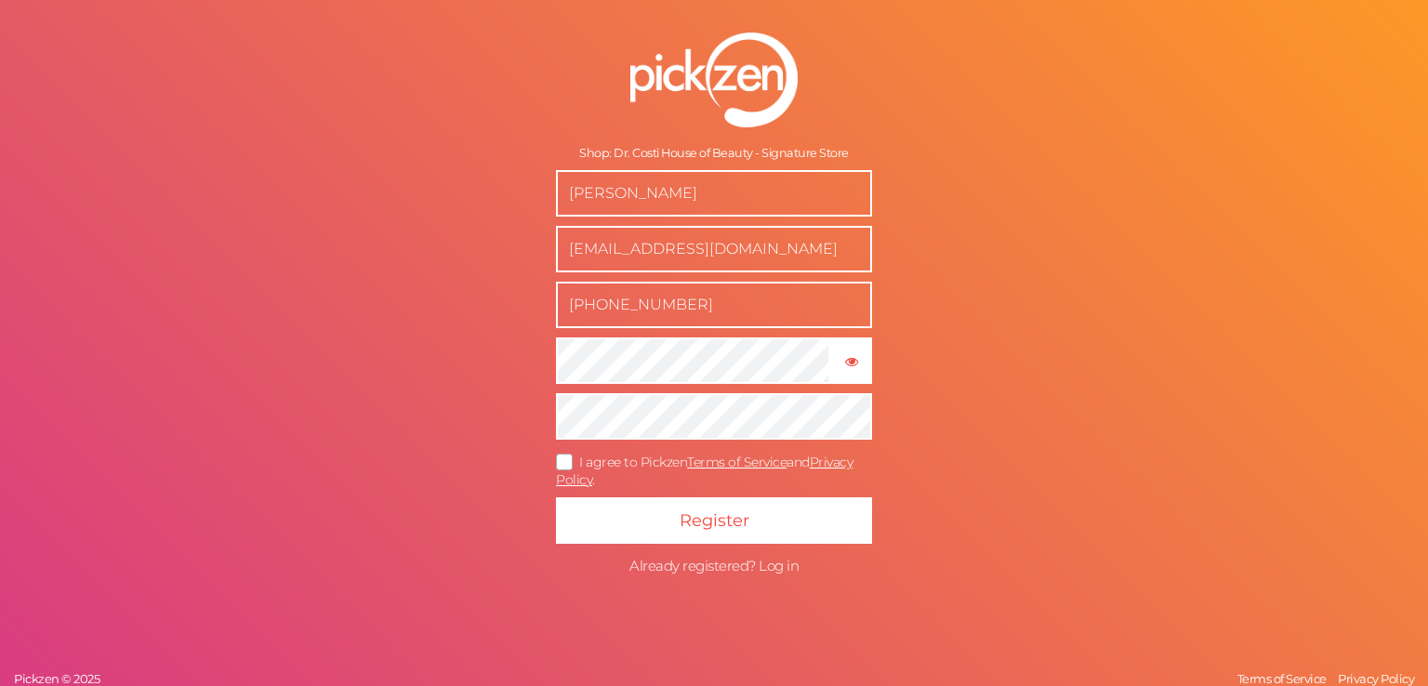
click at [787, 567] on span "Already registered? Log in" at bounding box center [713, 566] width 169 height 18
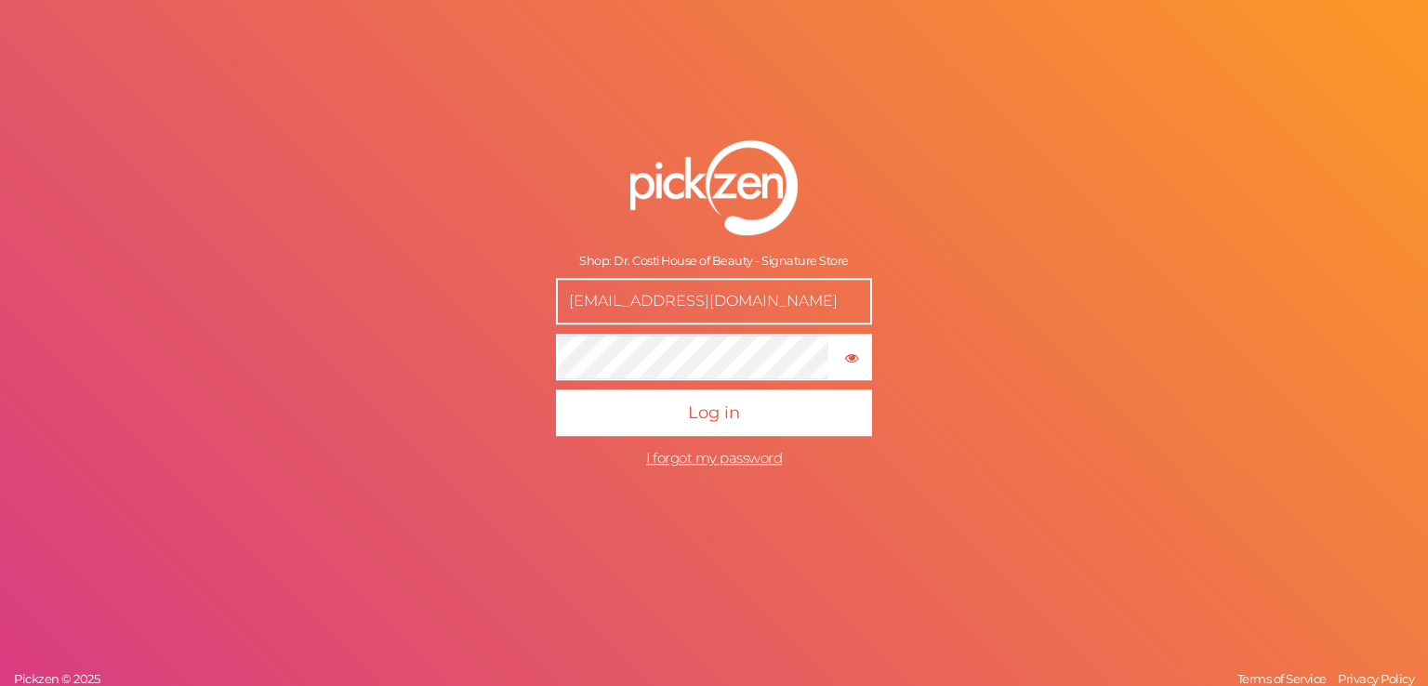
drag, startPoint x: 861, startPoint y: 306, endPoint x: 469, endPoint y: 300, distance: 391.4
click at [469, 300] on div "Shop: Dr. Costi House of Beauty - Signature Store info@drcostihouseofbeauty.sho…" at bounding box center [714, 343] width 1428 height 686
type input "developer@drchob.com"
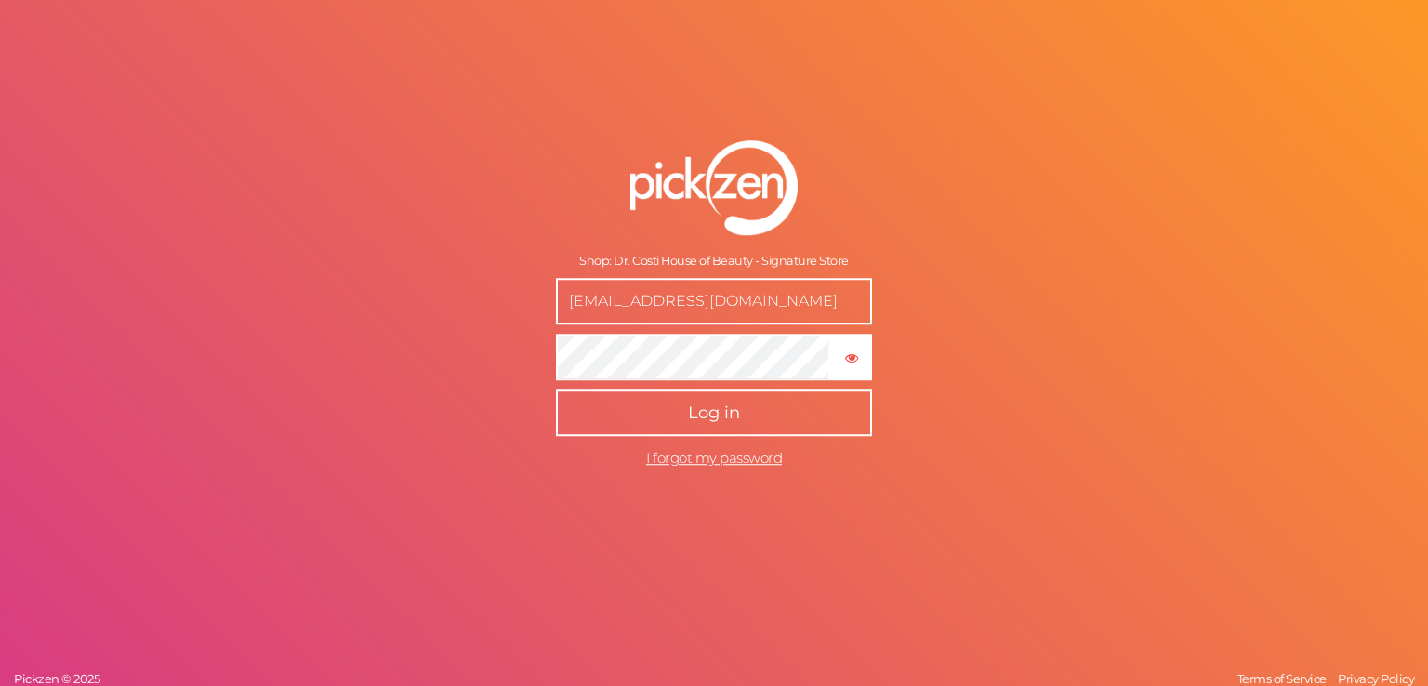
click at [740, 397] on button "Log in" at bounding box center [714, 412] width 316 height 46
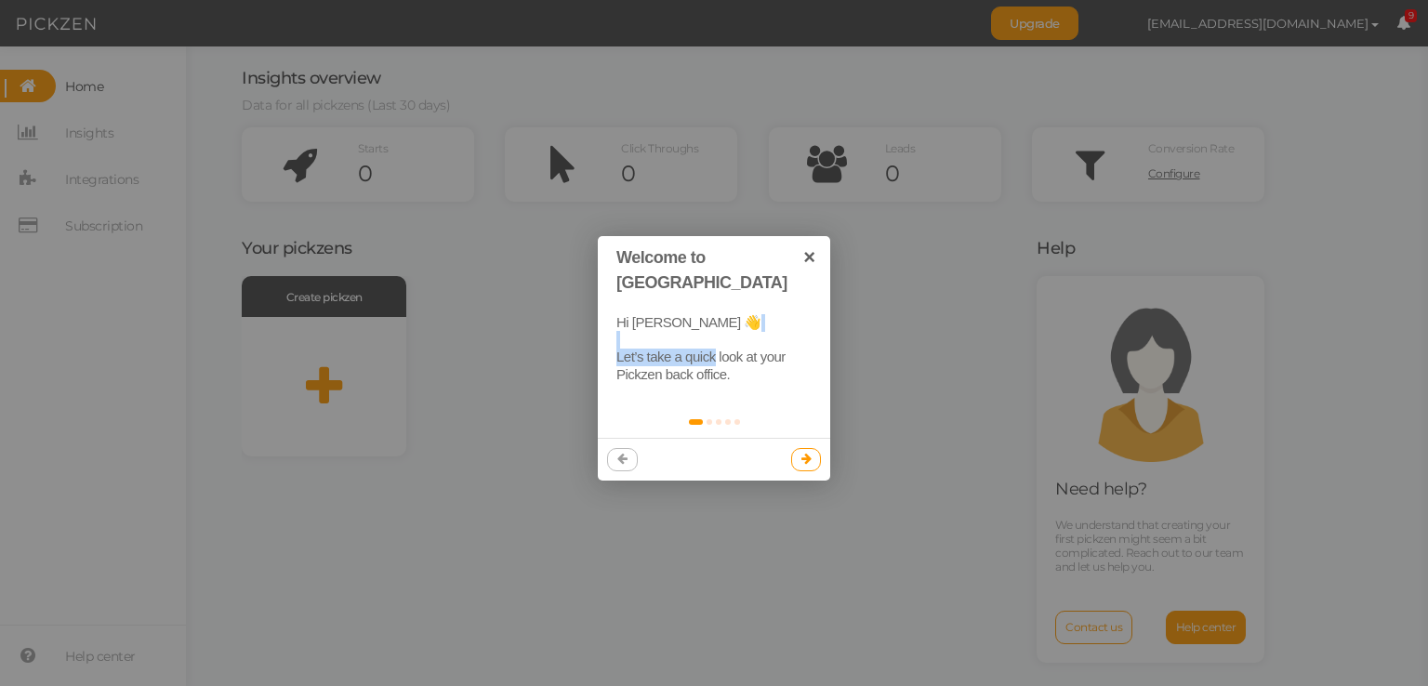
drag, startPoint x: 765, startPoint y: 328, endPoint x: 667, endPoint y: 335, distance: 97.8
click at [670, 338] on div "Hi constantin elhabr 👋 Let’s take a quick look at your Pickzen back office." at bounding box center [714, 349] width 232 height 107
click at [746, 347] on div "Hi constantin elhabr 👋 Let’s take a quick look at your Pickzen back office." at bounding box center [714, 349] width 232 height 107
click at [714, 330] on div "Hi constantin elhabr 👋 Let’s take a quick look at your Pickzen back office." at bounding box center [714, 349] width 232 height 107
drag, startPoint x: 714, startPoint y: 330, endPoint x: 760, endPoint y: 328, distance: 46.5
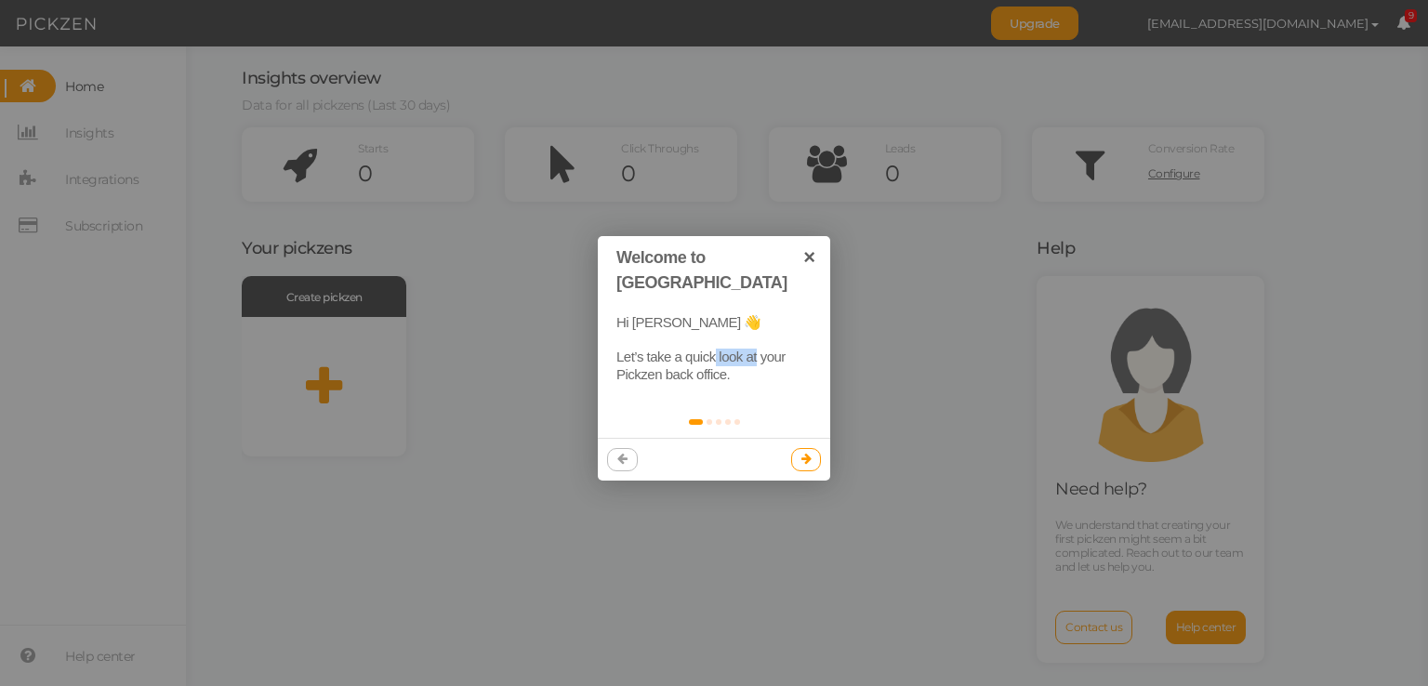
click at [751, 328] on div "Hi constantin elhabr 👋 Let’s take a quick look at your Pickzen back office." at bounding box center [714, 349] width 232 height 107
click at [760, 328] on div "Hi constantin elhabr 👋 Let’s take a quick look at your Pickzen back office." at bounding box center [714, 349] width 232 height 107
click at [810, 453] on icon at bounding box center [806, 459] width 10 height 12
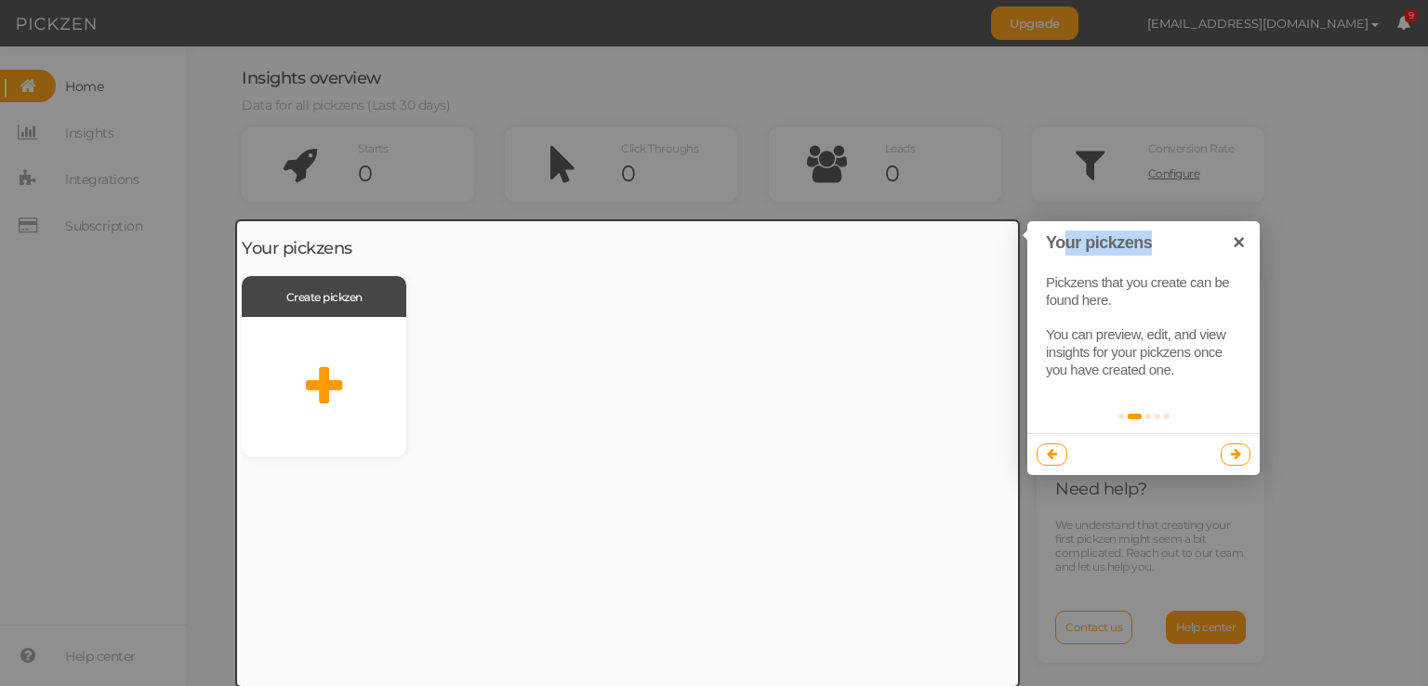
drag, startPoint x: 1131, startPoint y: 249, endPoint x: 1063, endPoint y: 247, distance: 67.9
click at [1063, 247] on h1 "Your pickzens" at bounding box center [1134, 243] width 176 height 25
drag, startPoint x: 1050, startPoint y: 246, endPoint x: 1157, endPoint y: 234, distance: 107.6
click at [1157, 234] on h1 "Your pickzens" at bounding box center [1134, 243] width 176 height 25
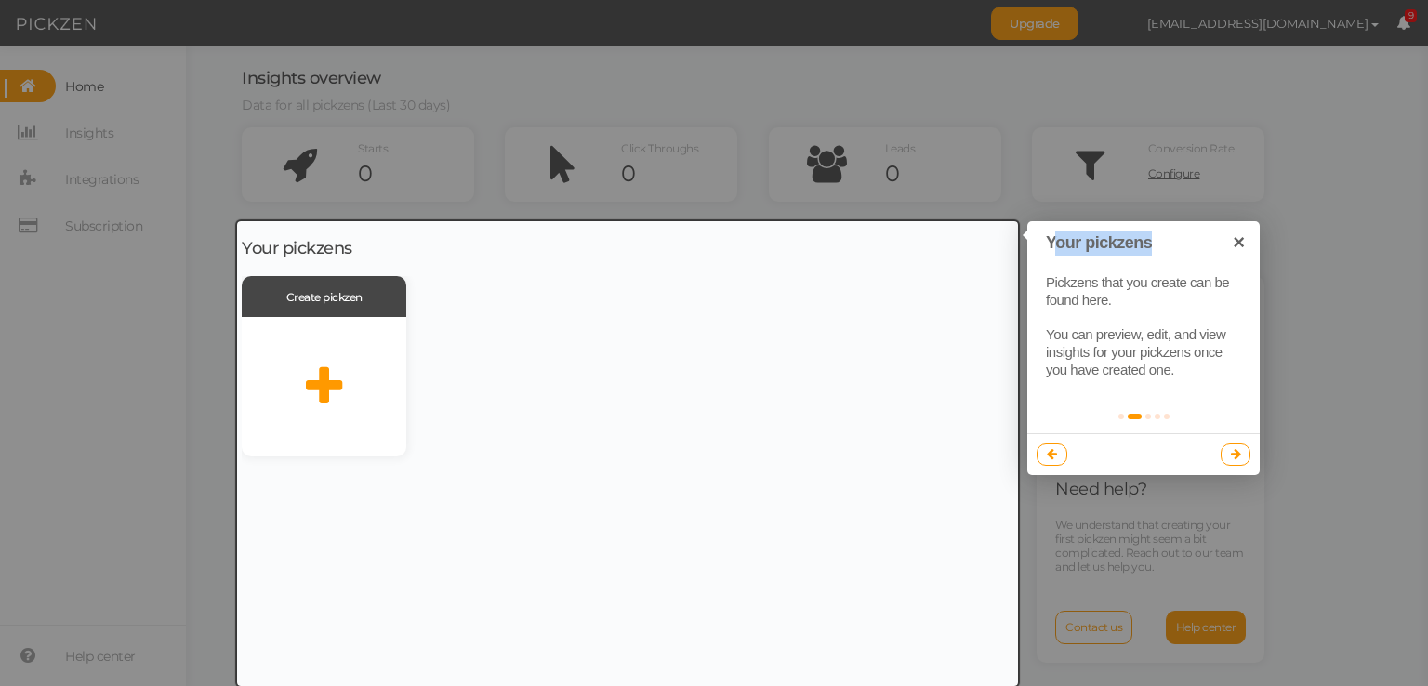
click at [1157, 234] on h1 "Your pickzens" at bounding box center [1134, 243] width 176 height 25
drag, startPoint x: 1123, startPoint y: 342, endPoint x: 1197, endPoint y: 337, distance: 74.6
click at [1191, 338] on div "Pickzens that you create can be found here. You can preview, edit, and view ins…" at bounding box center [1143, 327] width 232 height 142
click at [1195, 337] on div "Pickzens that you create can be found here. You can preview, edit, and view ins…" at bounding box center [1143, 327] width 232 height 142
click at [1108, 343] on div "Pickzens that you create can be found here. You can preview, edit, and view ins…" at bounding box center [1143, 327] width 232 height 142
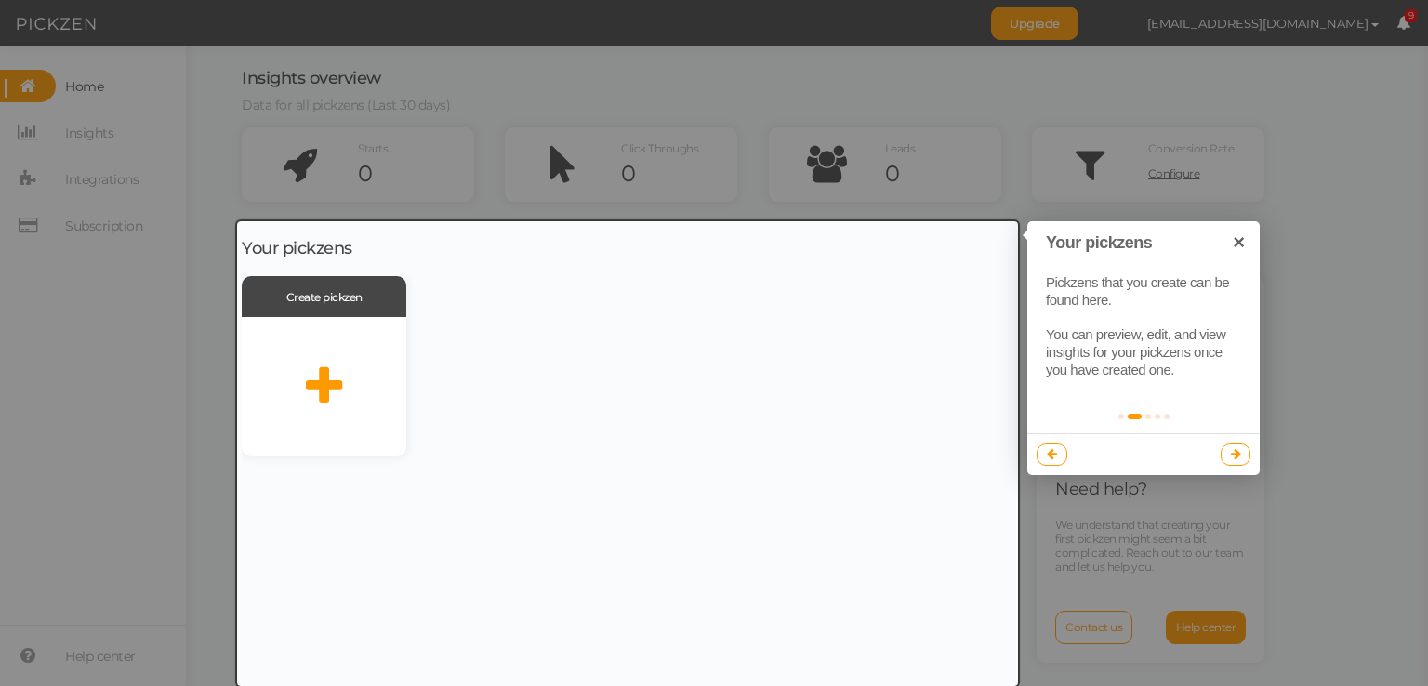
click at [1100, 338] on div "Pickzens that you create can be found here. You can preview, edit, and view ins…" at bounding box center [1143, 327] width 232 height 142
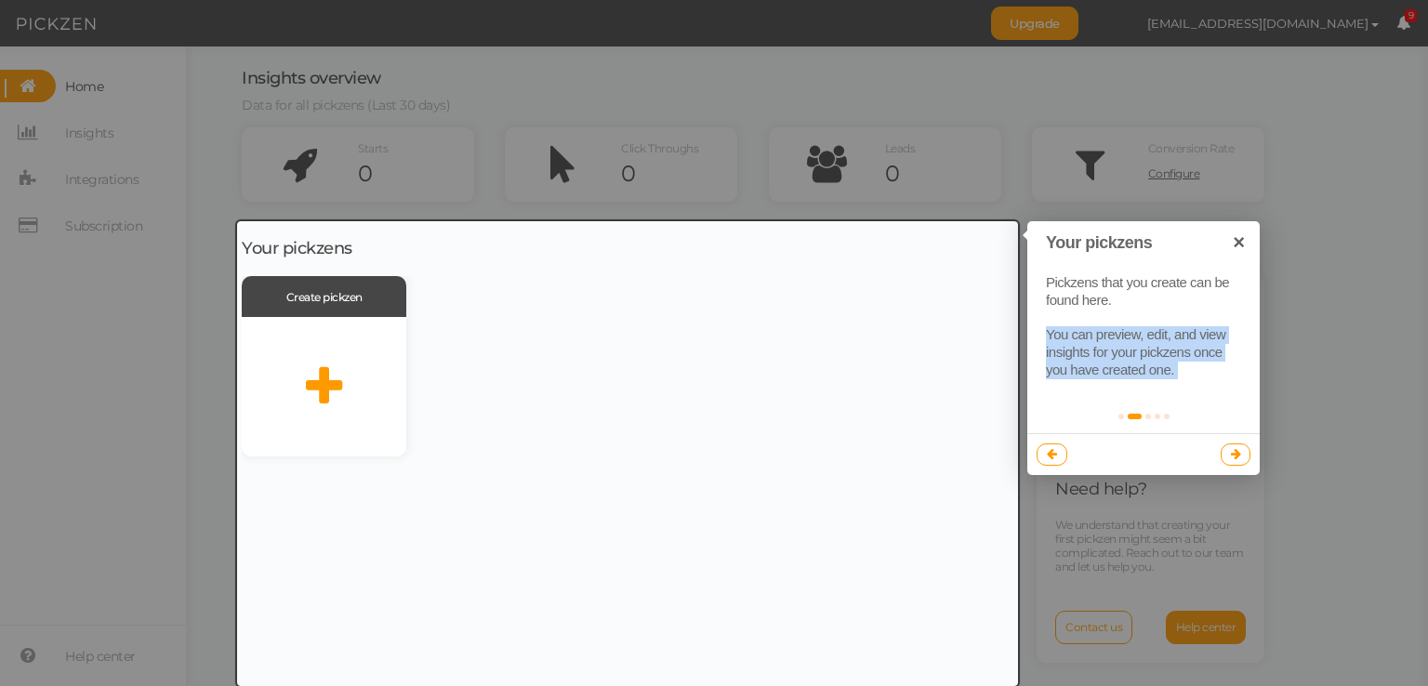
click at [1101, 338] on div "Pickzens that you create can be found here. You can preview, edit, and view ins…" at bounding box center [1143, 327] width 232 height 142
click at [1101, 337] on div "Pickzens that you create can be found here. You can preview, edit, and view ins…" at bounding box center [1143, 327] width 232 height 142
drag, startPoint x: 1098, startPoint y: 329, endPoint x: 1138, endPoint y: 332, distance: 40.1
click at [1138, 332] on div "Pickzens that you create can be found here. You can preview, edit, and view ins…" at bounding box center [1143, 327] width 232 height 142
click at [1157, 370] on div "Pickzens that you create can be found here. You can preview, edit, and view ins…" at bounding box center [1143, 327] width 232 height 142
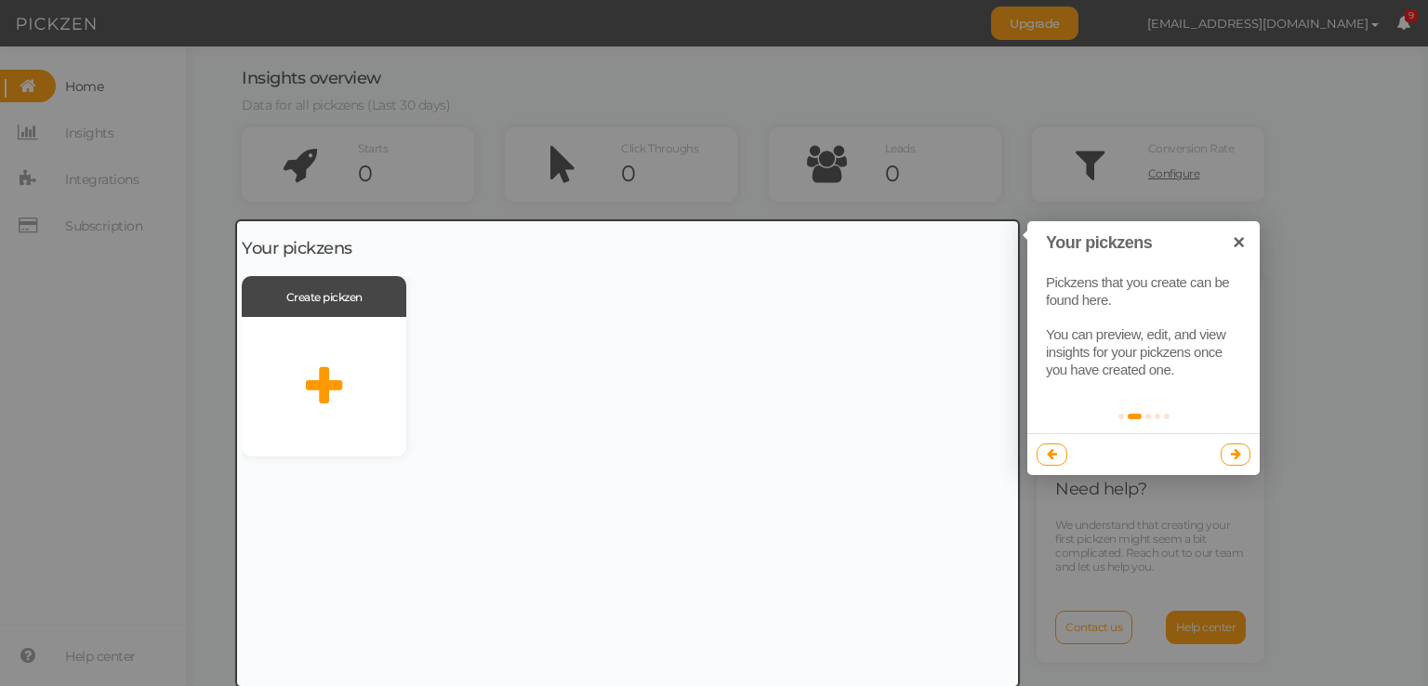
drag, startPoint x: 1234, startPoint y: 302, endPoint x: 1257, endPoint y: 305, distance: 23.4
click at [1256, 302] on div "Pickzens that you create can be found here. You can preview, edit, and view ins…" at bounding box center [1143, 327] width 232 height 142
click at [1240, 458] on link at bounding box center [1236, 454] width 31 height 22
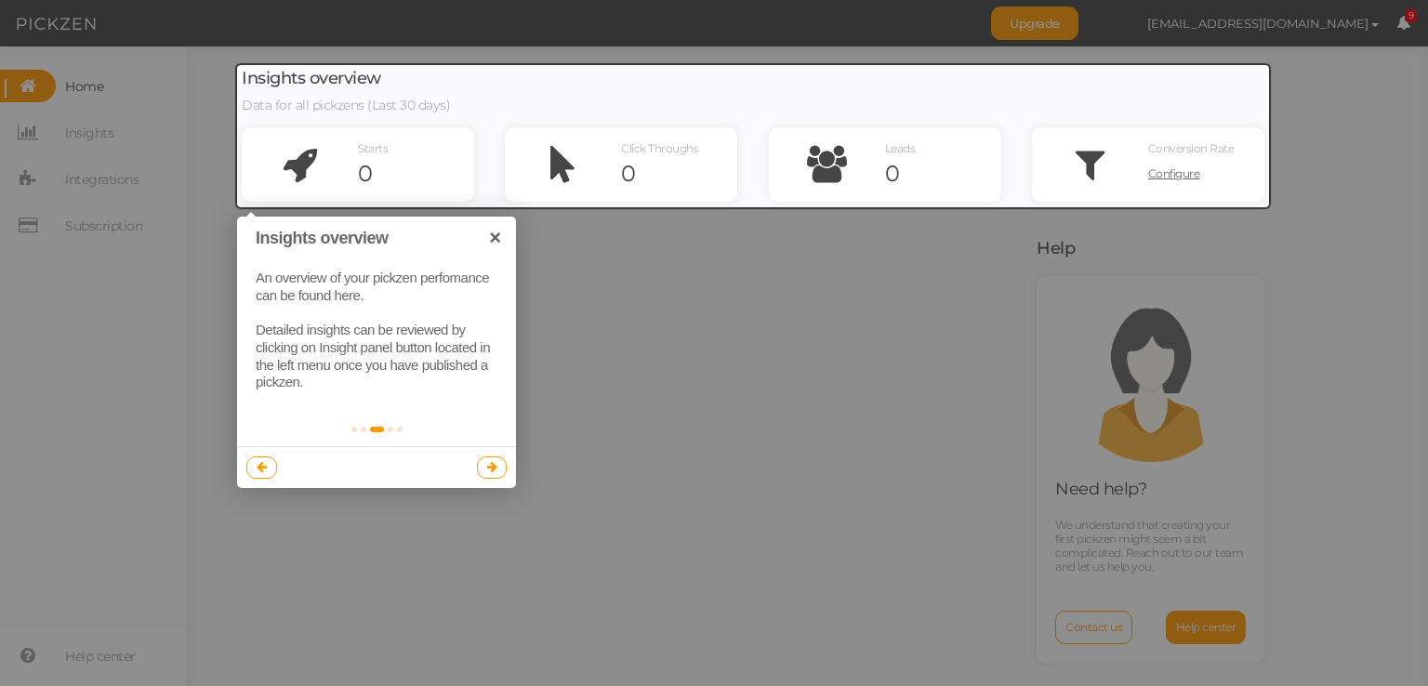
click at [441, 376] on div "An overview of your pickzen perfomance can be found here. Detailed insights can…" at bounding box center [376, 330] width 279 height 159
drag, startPoint x: 448, startPoint y: 340, endPoint x: 416, endPoint y: 329, distance: 34.4
click at [416, 329] on div "An overview of your pickzen perfomance can be found here. Detailed insights can…" at bounding box center [376, 330] width 279 height 159
click at [445, 297] on div "An overview of your pickzen perfomance can be found here. Detailed insights can…" at bounding box center [376, 330] width 279 height 159
click at [415, 306] on div "An overview of your pickzen perfomance can be found here. Detailed insights can…" at bounding box center [376, 330] width 279 height 159
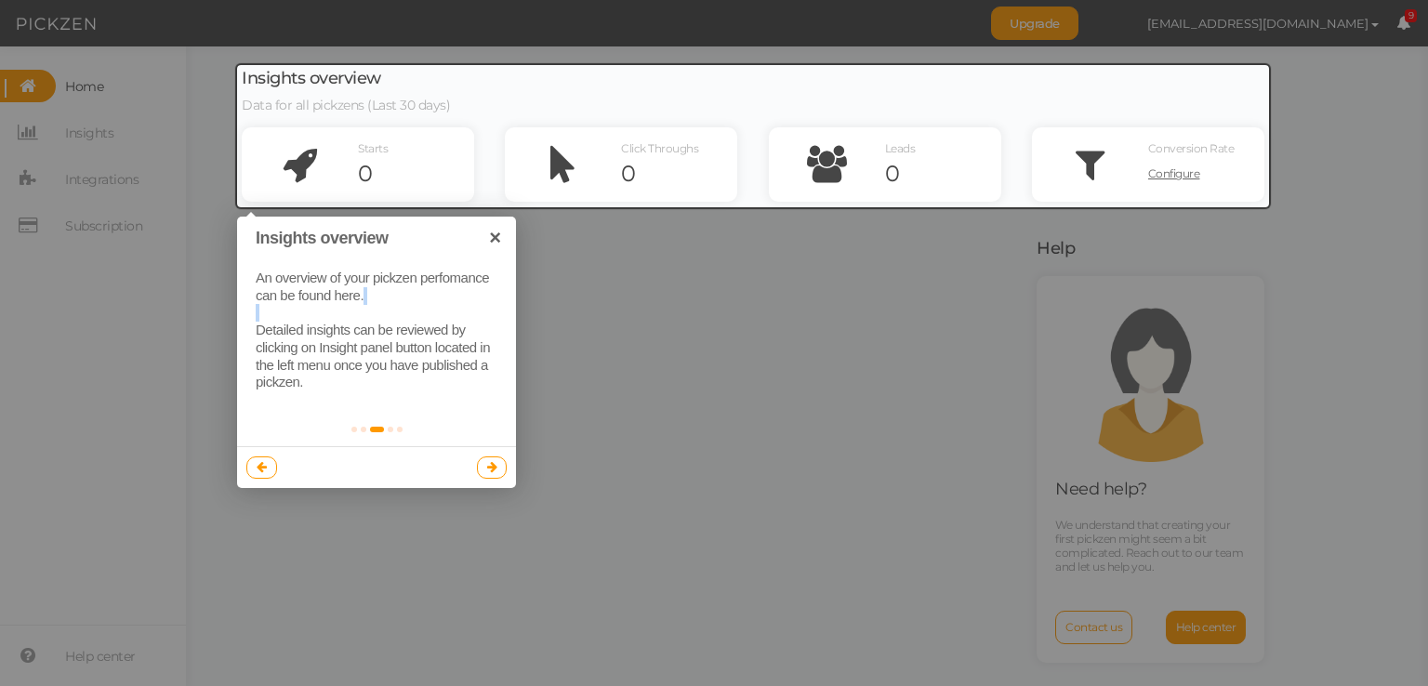
click at [415, 306] on div "An overview of your pickzen perfomance can be found here. Detailed insights can…" at bounding box center [376, 330] width 279 height 159
click at [407, 329] on div "An overview of your pickzen perfomance can be found here. Detailed insights can…" at bounding box center [376, 330] width 279 height 159
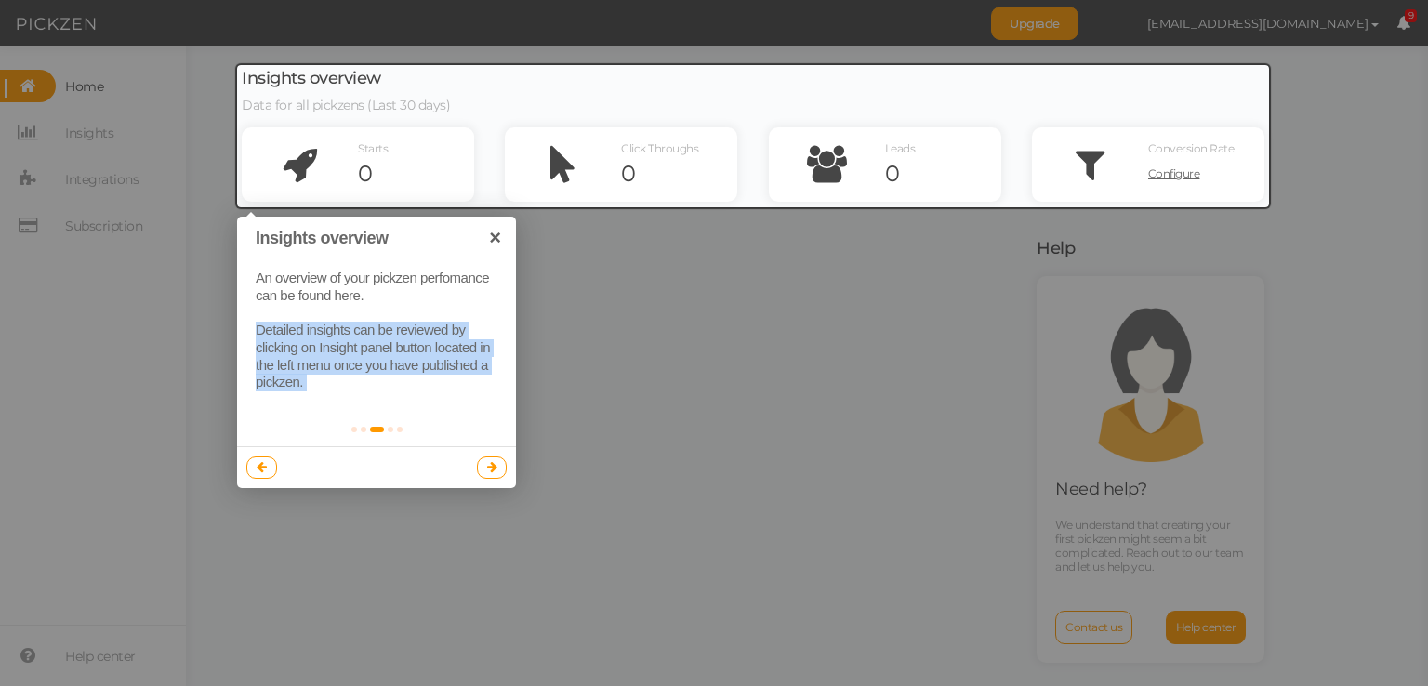
click at [407, 329] on div "An overview of your pickzen perfomance can be found here. Detailed insights can…" at bounding box center [376, 330] width 279 height 159
click at [398, 336] on div "An overview of your pickzen perfomance can be found here. Detailed insights can…" at bounding box center [376, 330] width 279 height 159
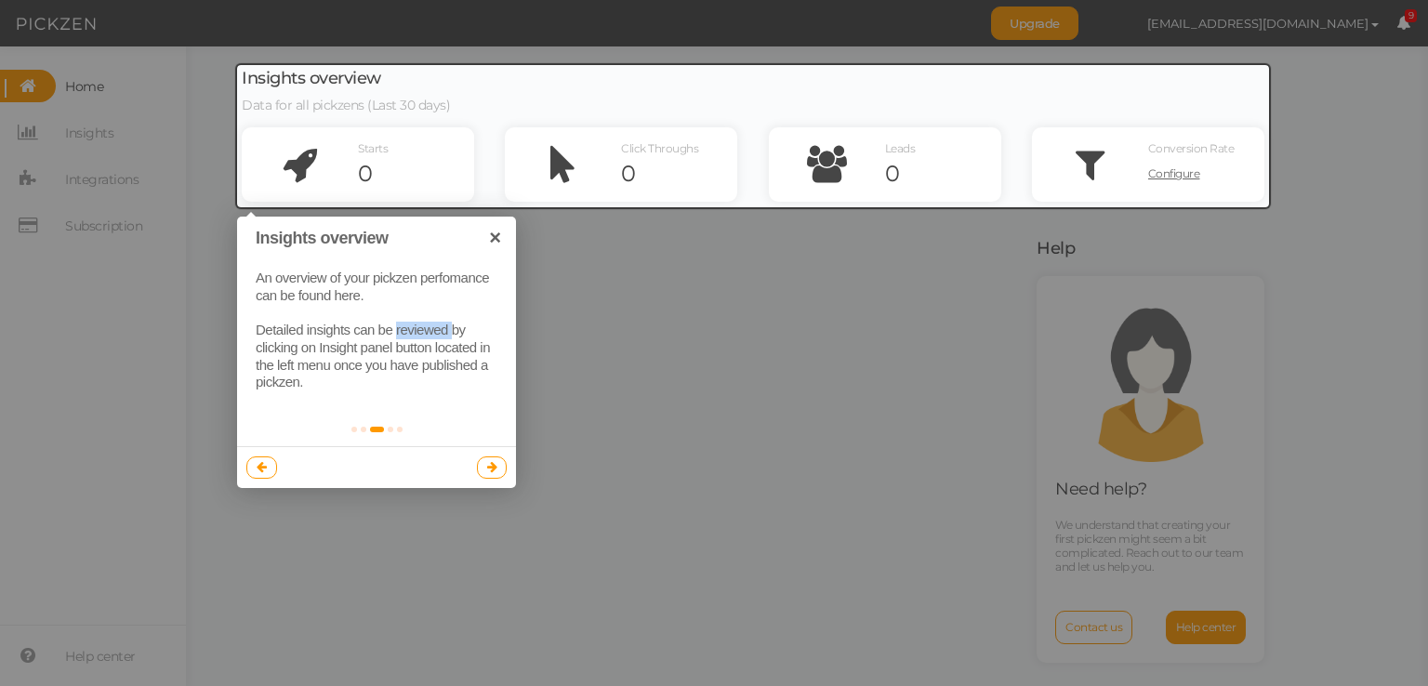
click at [398, 336] on div "An overview of your pickzen perfomance can be found here. Detailed insights can…" at bounding box center [376, 330] width 279 height 159
click at [395, 340] on div "An overview of your pickzen perfomance can be found here. Detailed insights can…" at bounding box center [376, 330] width 279 height 159
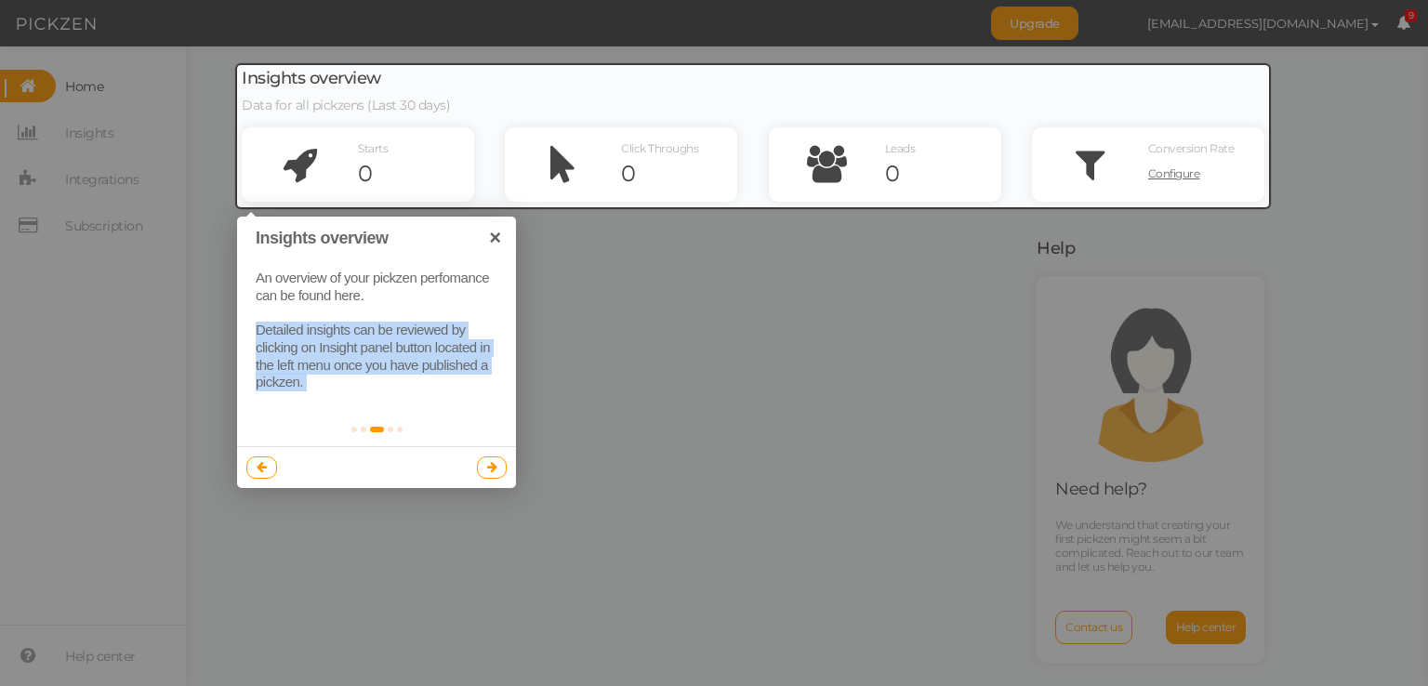
click at [395, 340] on div "An overview of your pickzen perfomance can be found here. Detailed insights can…" at bounding box center [376, 330] width 279 height 159
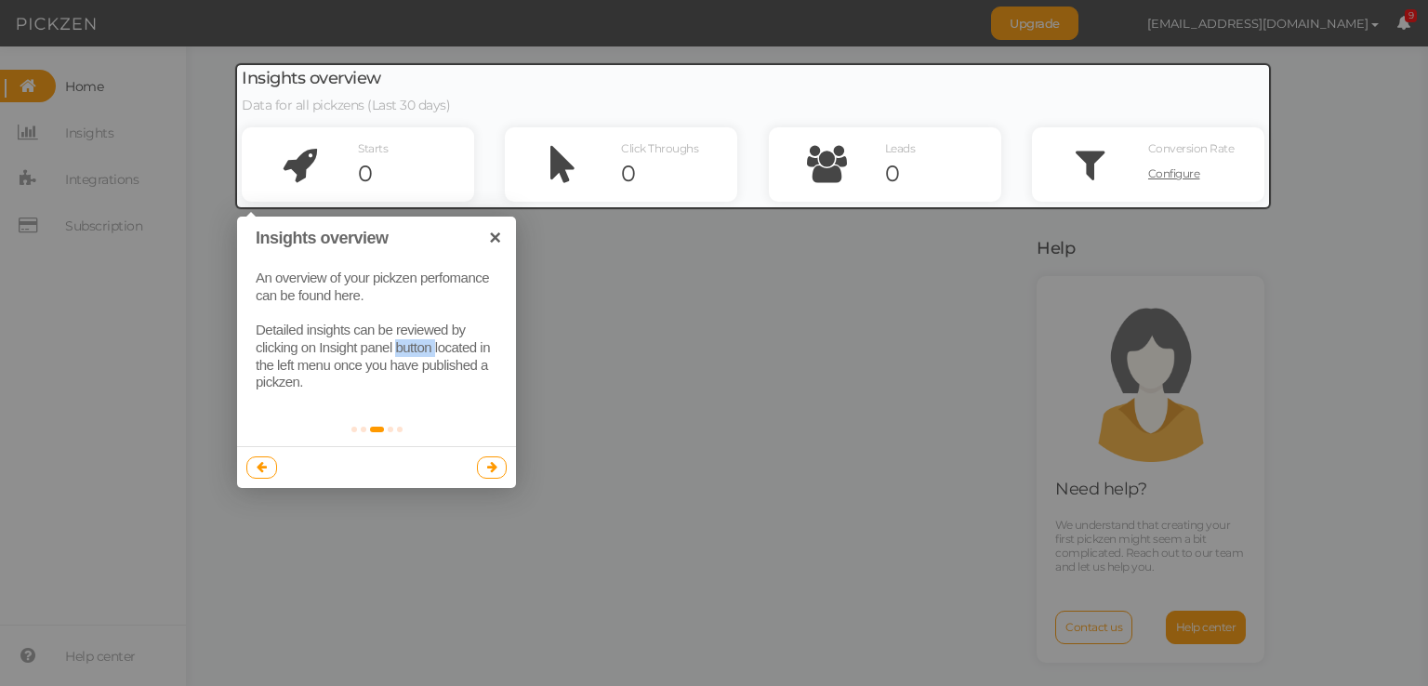
click at [395, 340] on div "An overview of your pickzen perfomance can be found here. Detailed insights can…" at bounding box center [376, 330] width 279 height 159
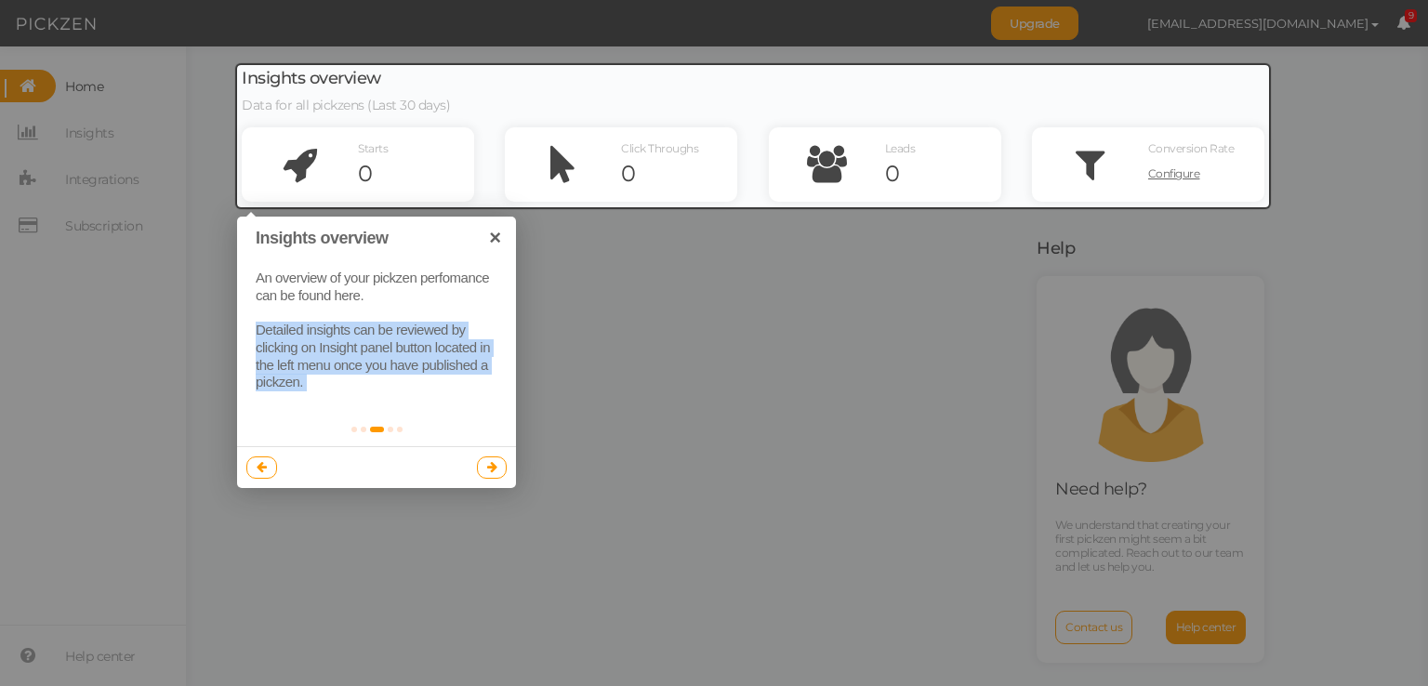
click at [395, 340] on div "An overview of your pickzen perfomance can be found here. Detailed insights can…" at bounding box center [376, 330] width 279 height 159
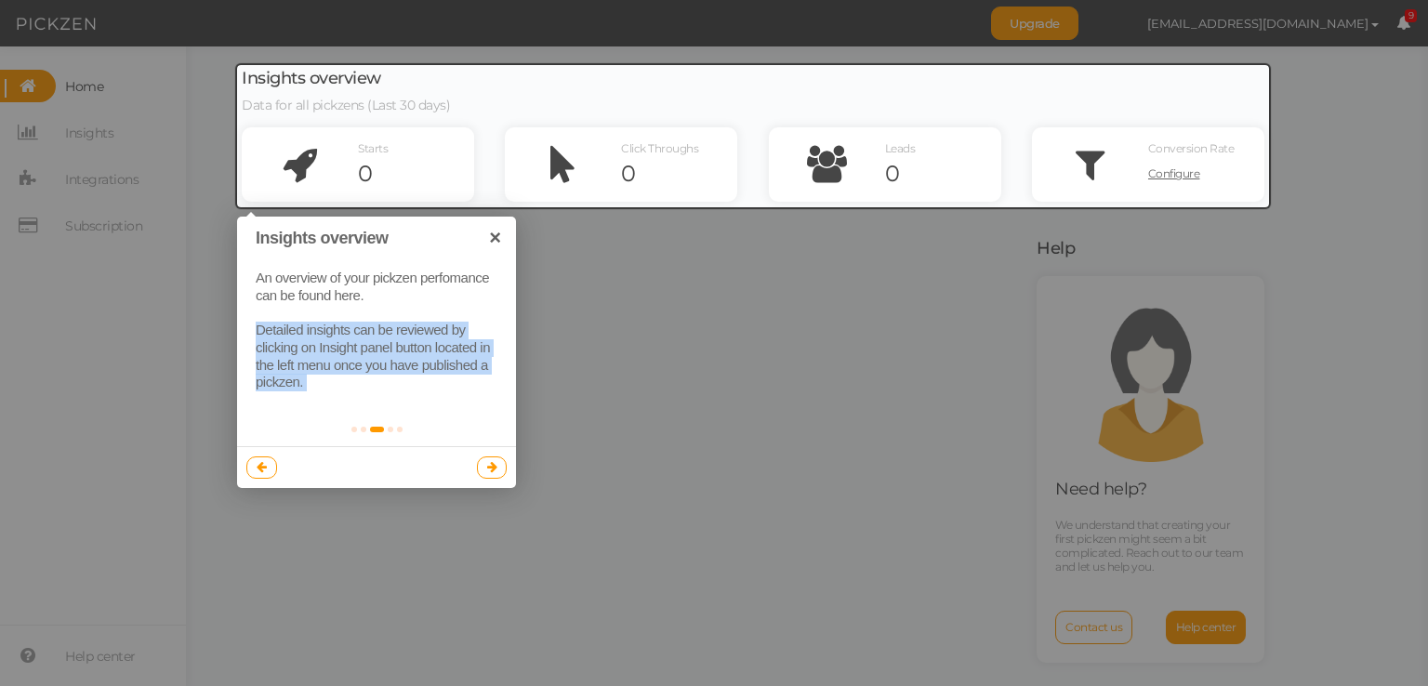
click at [395, 340] on div "An overview of your pickzen perfomance can be found here. Detailed insights can…" at bounding box center [376, 330] width 279 height 159
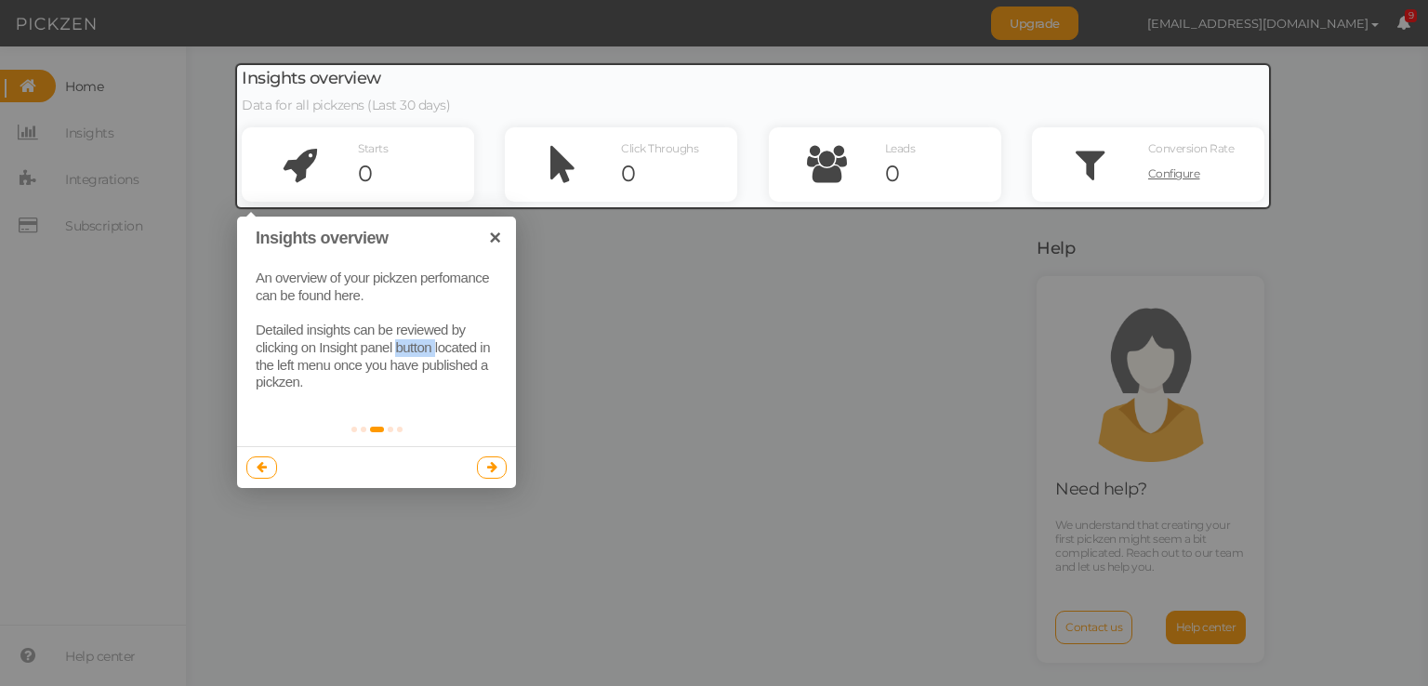
click at [395, 340] on div "An overview of your pickzen perfomance can be found here. Detailed insights can…" at bounding box center [376, 330] width 279 height 159
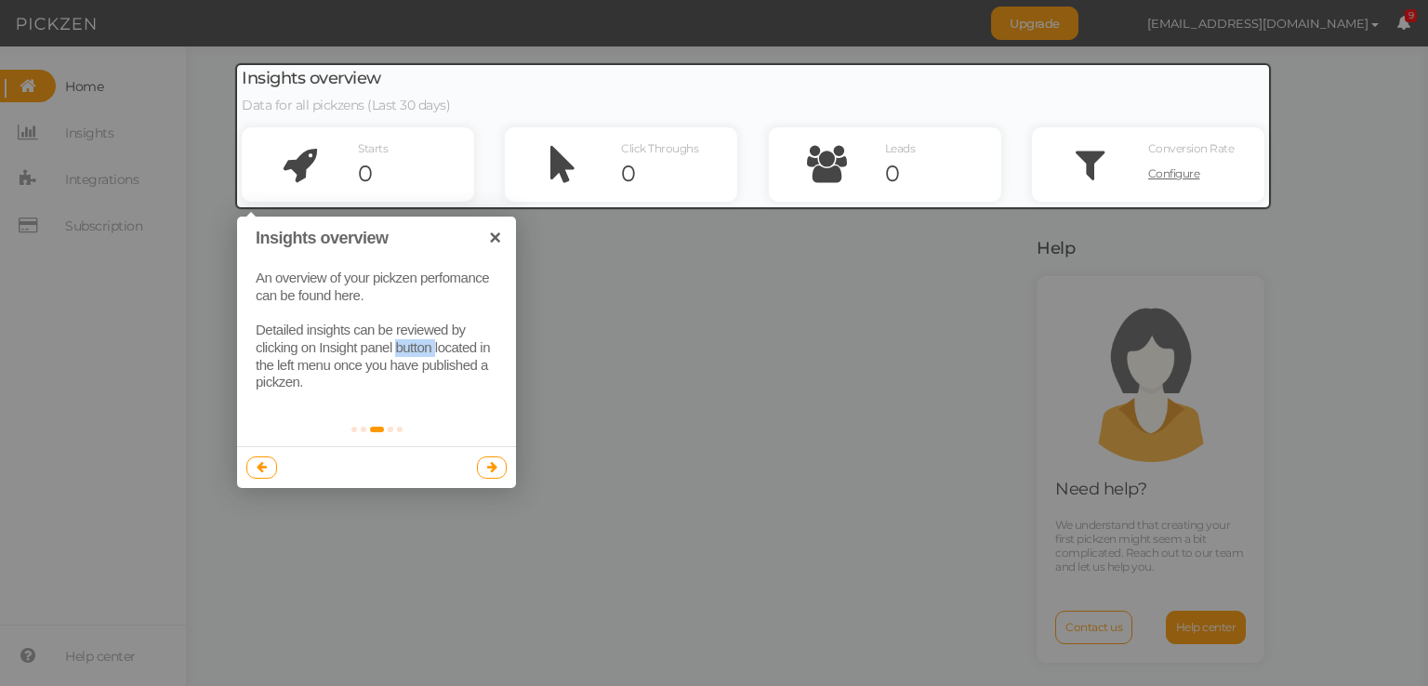
click at [395, 340] on div "An overview of your pickzen perfomance can be found here. Detailed insights can…" at bounding box center [376, 330] width 279 height 159
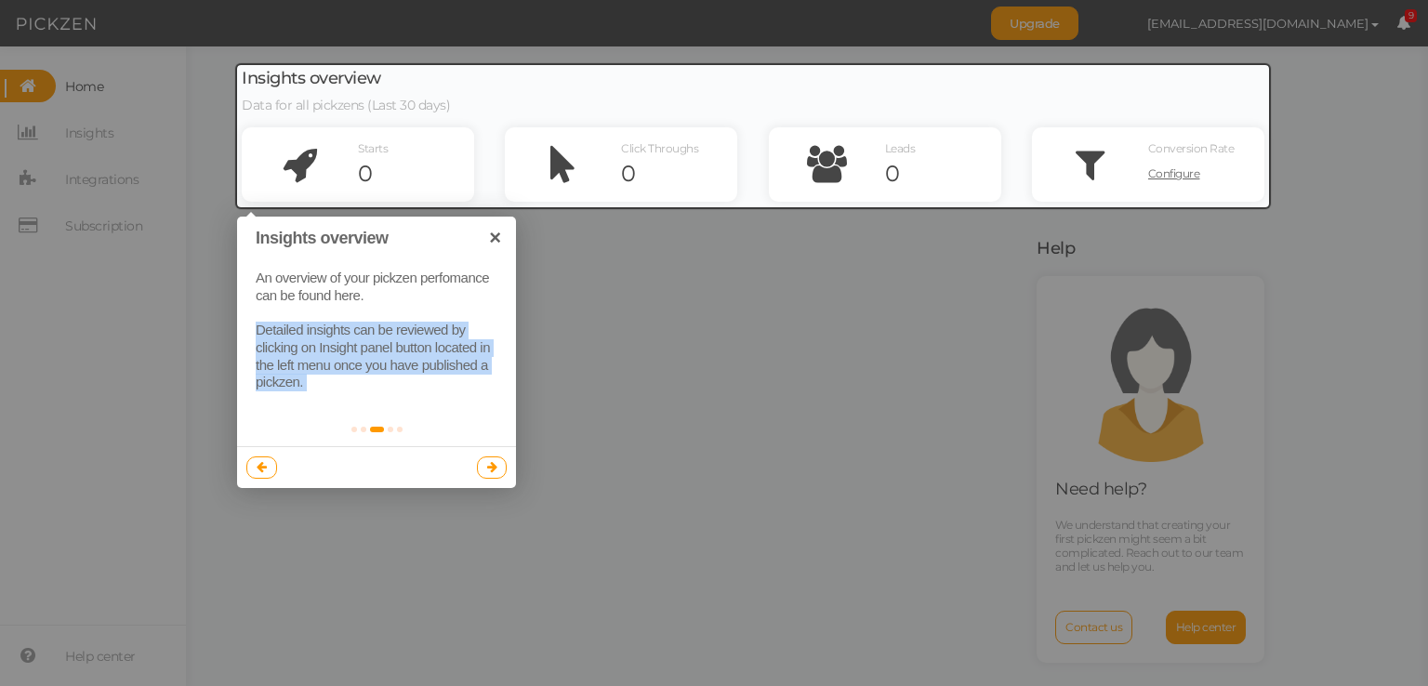
click at [395, 340] on div "An overview of your pickzen perfomance can be found here. Detailed insights can…" at bounding box center [376, 330] width 279 height 159
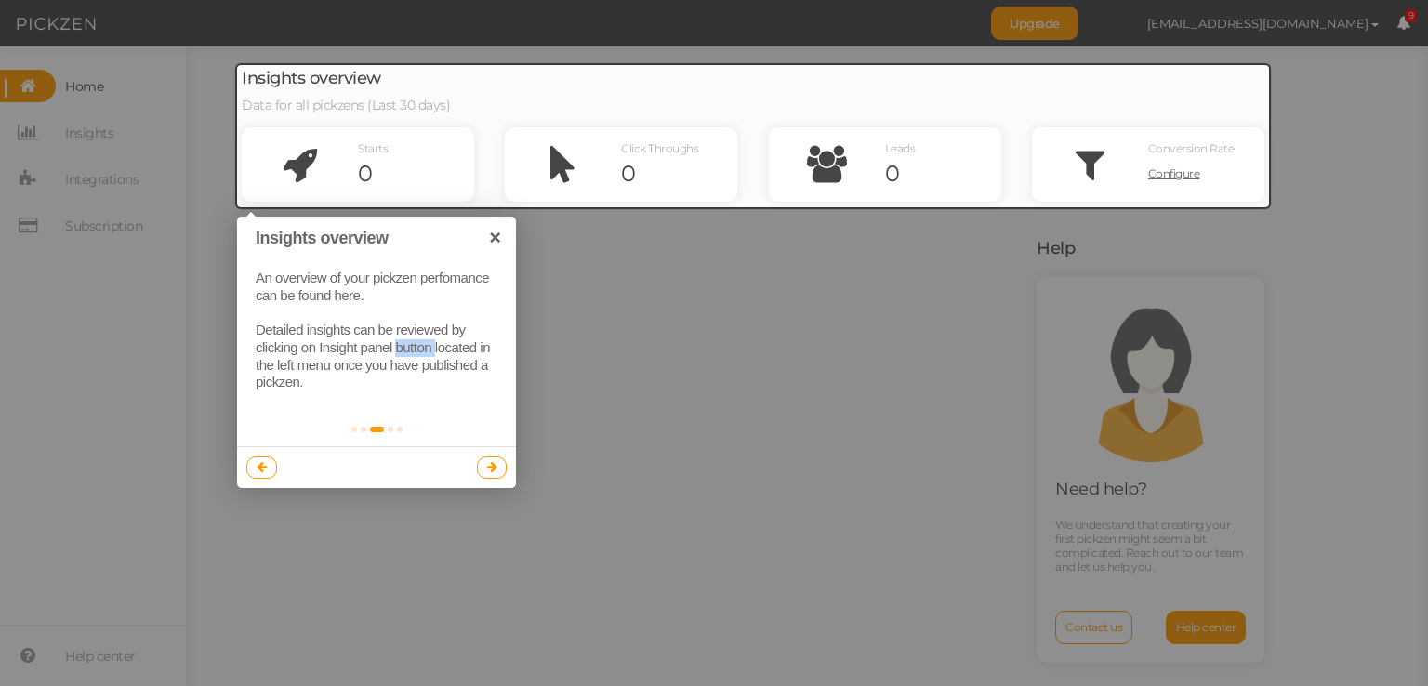
click at [395, 340] on div "An overview of your pickzen perfomance can be found here. Detailed insights can…" at bounding box center [376, 330] width 279 height 159
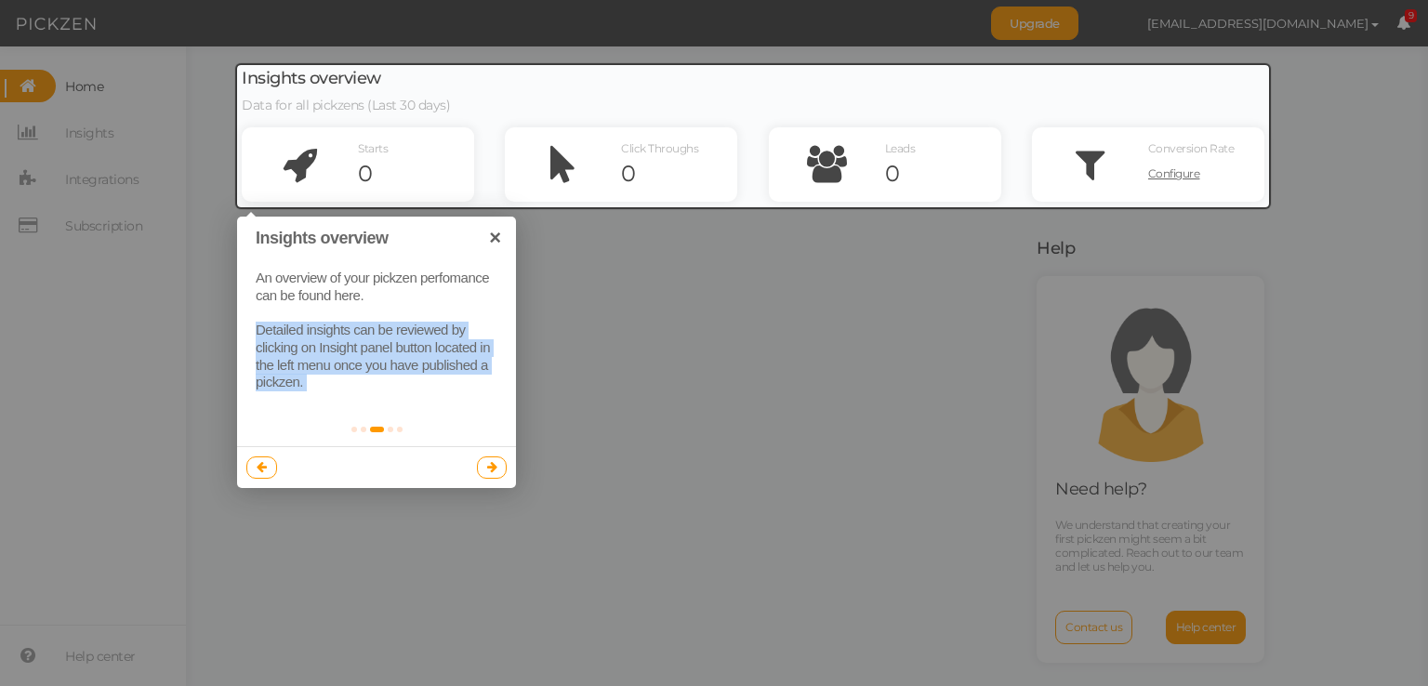
click at [395, 340] on div "An overview of your pickzen perfomance can be found here. Detailed insights can…" at bounding box center [376, 330] width 279 height 159
click at [389, 353] on div "An overview of your pickzen perfomance can be found here. Detailed insights can…" at bounding box center [376, 330] width 279 height 159
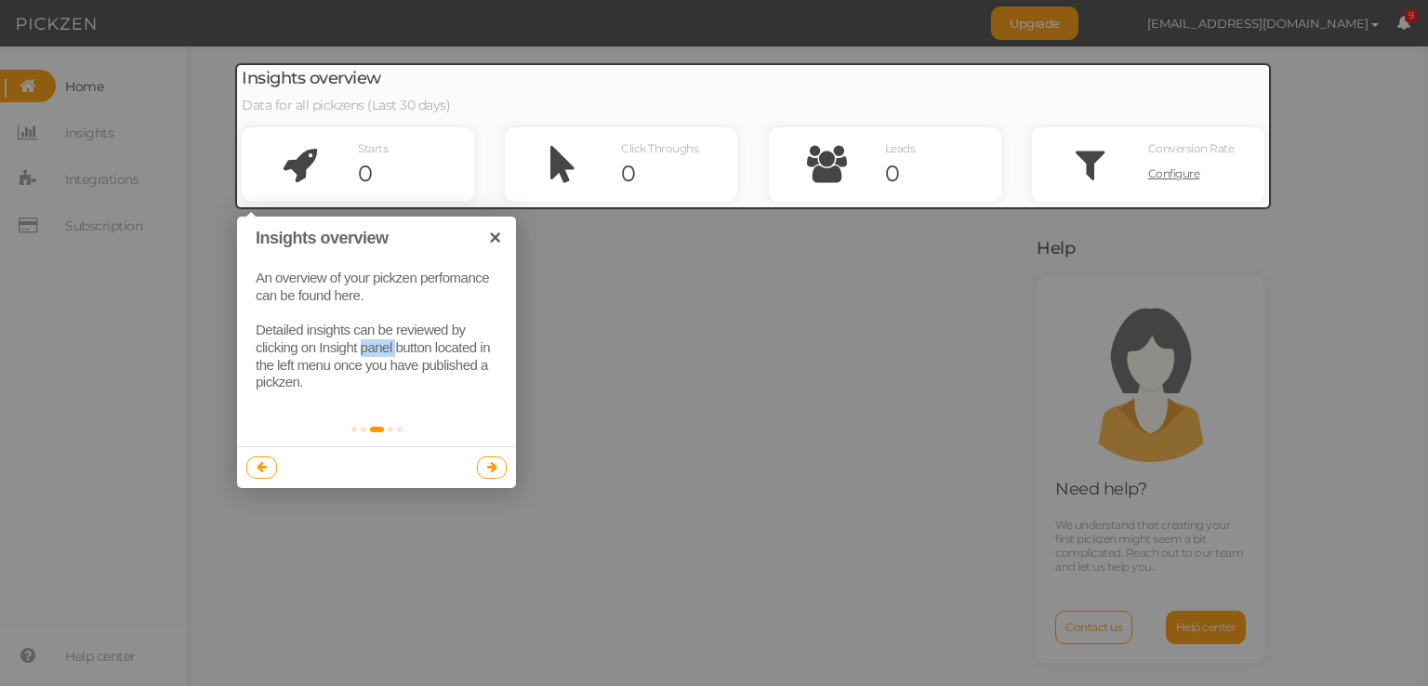
click at [389, 353] on div "An overview of your pickzen perfomance can be found here. Detailed insights can…" at bounding box center [376, 330] width 279 height 159
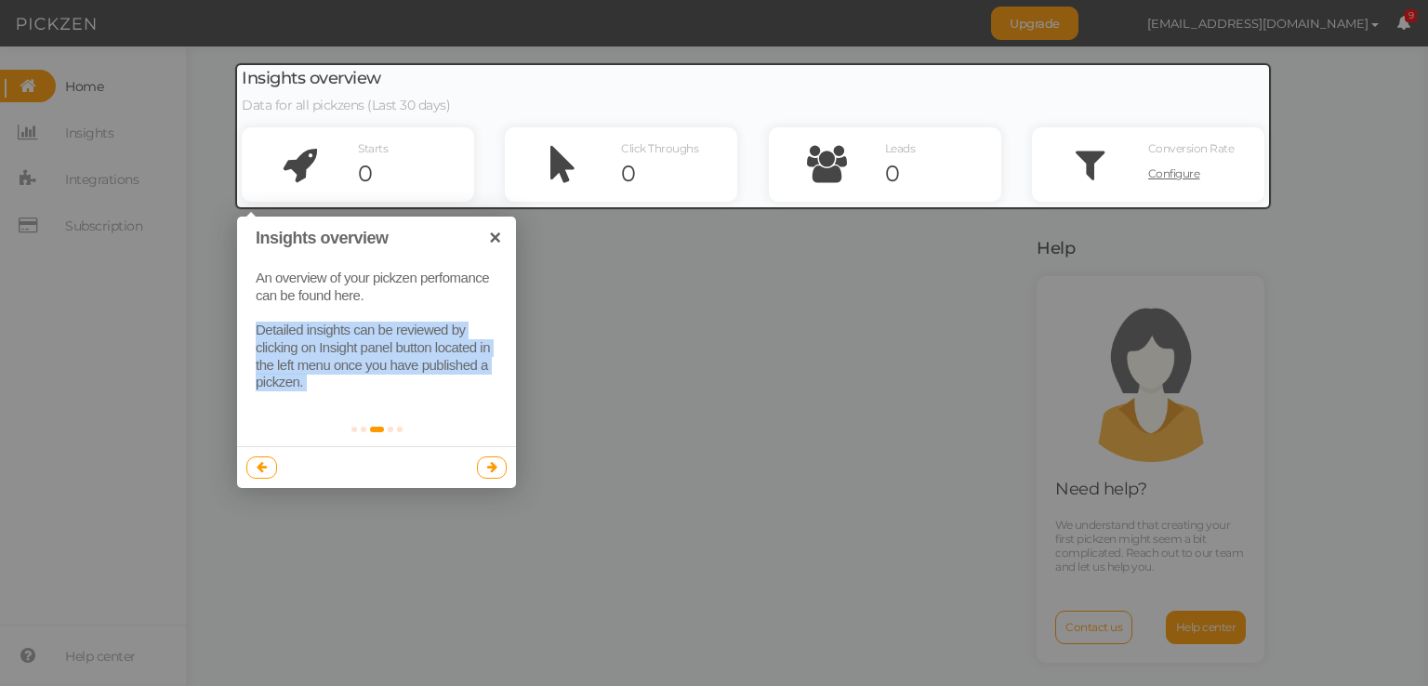
click at [389, 353] on div "An overview of your pickzen perfomance can be found here. Detailed insights can…" at bounding box center [376, 330] width 279 height 159
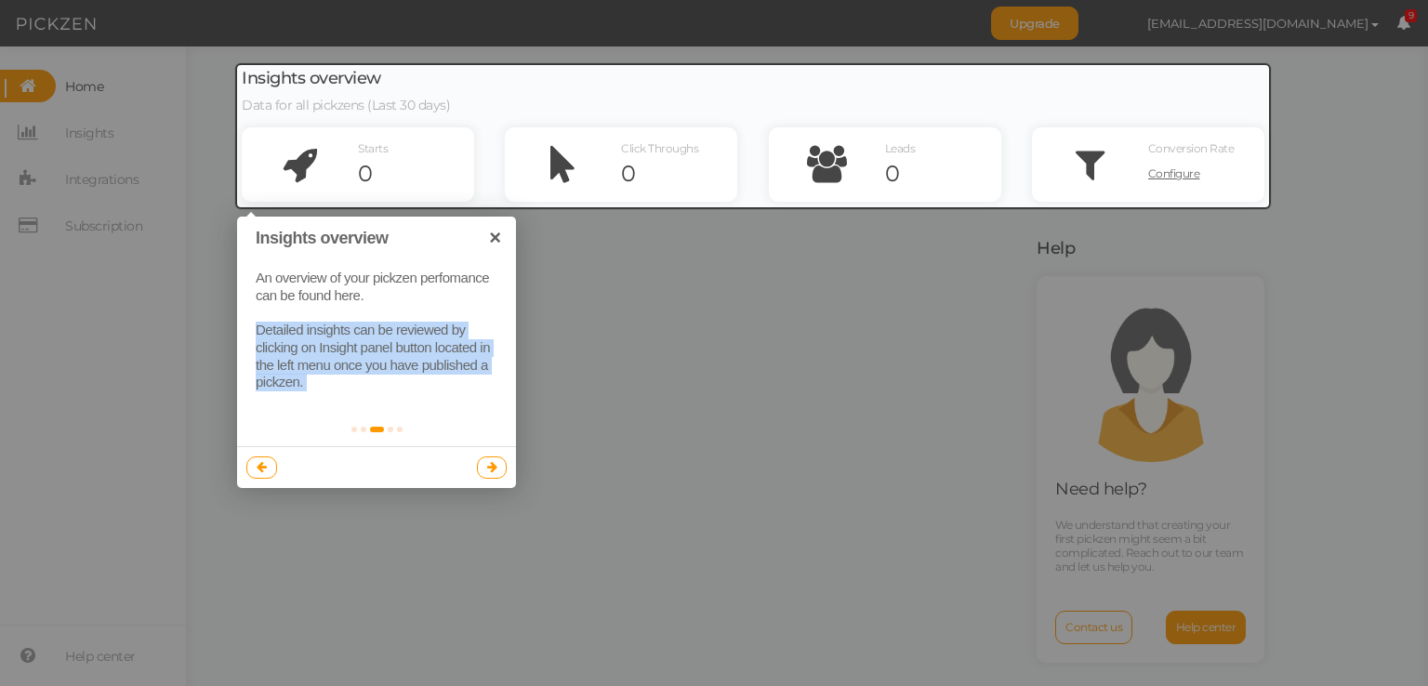
click at [389, 353] on div "An overview of your pickzen perfomance can be found here. Detailed insights can…" at bounding box center [376, 330] width 279 height 159
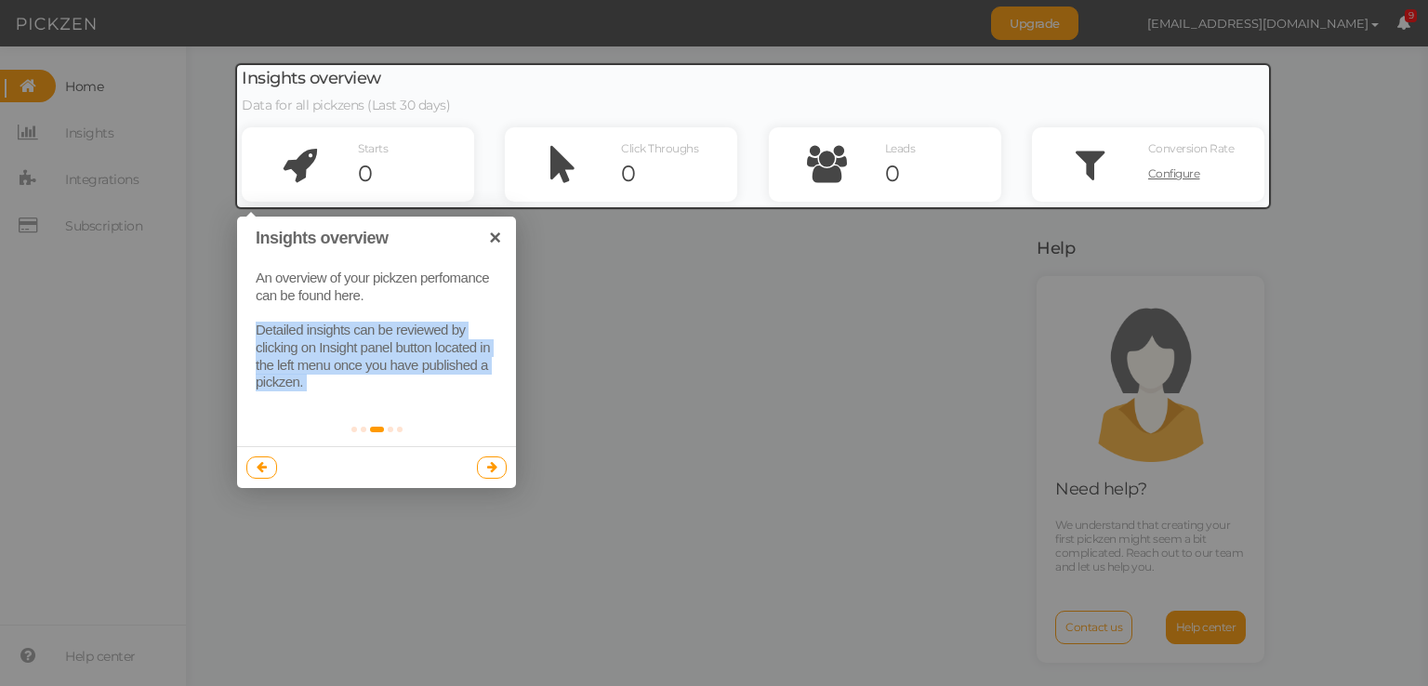
click at [389, 353] on div "An overview of your pickzen perfomance can be found here. Detailed insights can…" at bounding box center [376, 330] width 279 height 159
click at [389, 356] on div "An overview of your pickzen perfomance can be found here. Detailed insights can…" at bounding box center [376, 330] width 279 height 159
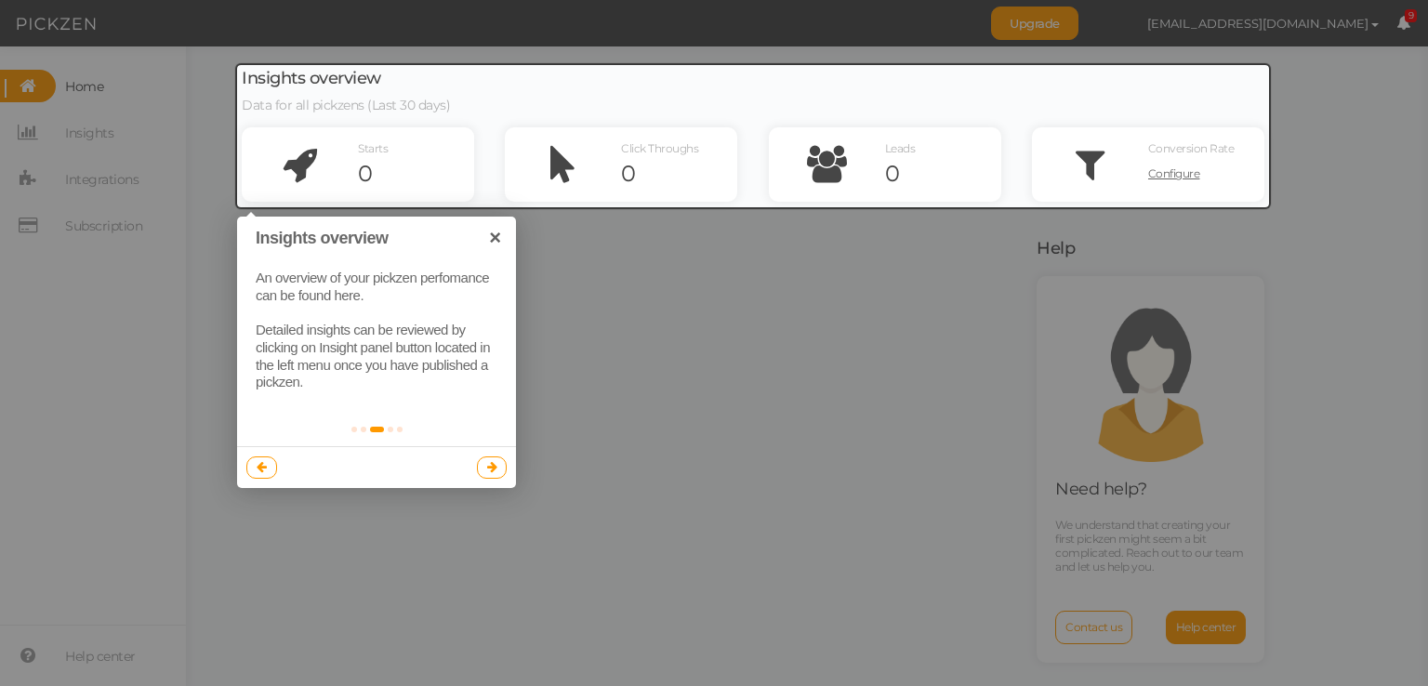
click at [389, 354] on div "An overview of your pickzen perfomance can be found here. Detailed insights can…" at bounding box center [376, 330] width 279 height 159
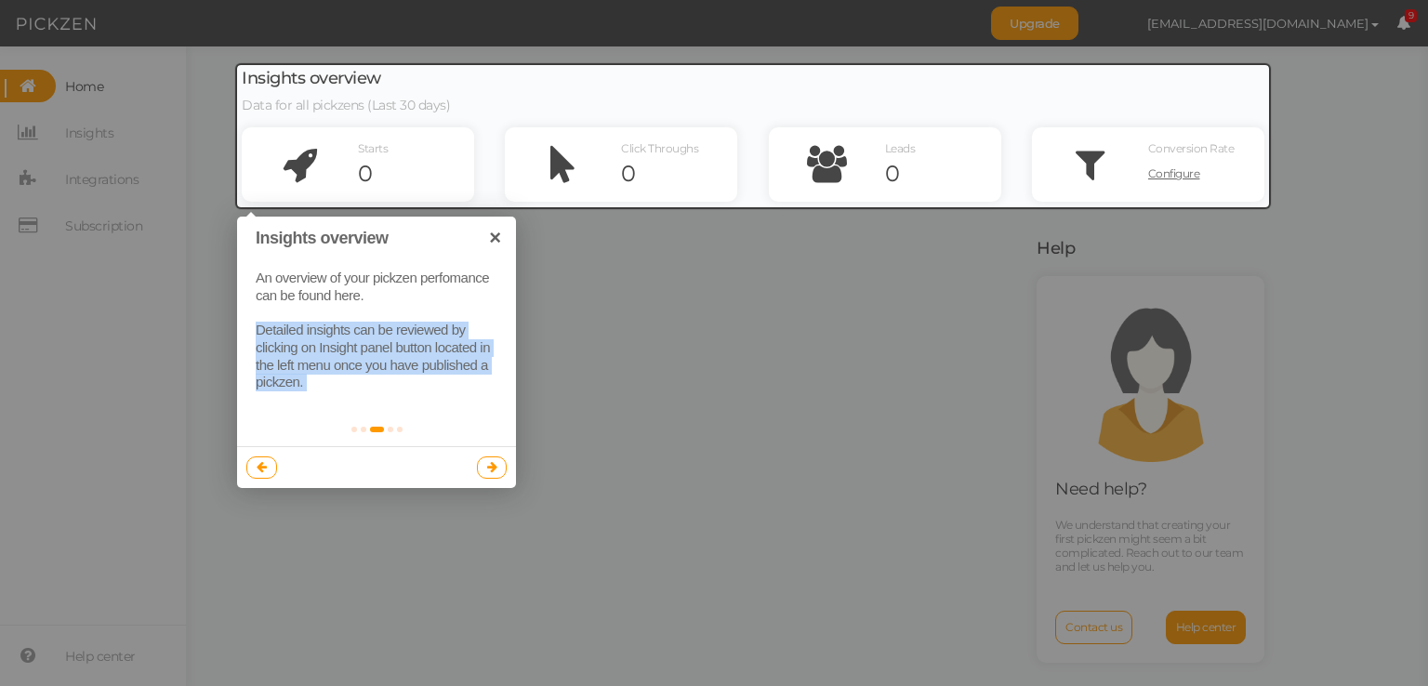
click at [389, 354] on div "An overview of your pickzen perfomance can be found here. Detailed insights can…" at bounding box center [376, 330] width 279 height 159
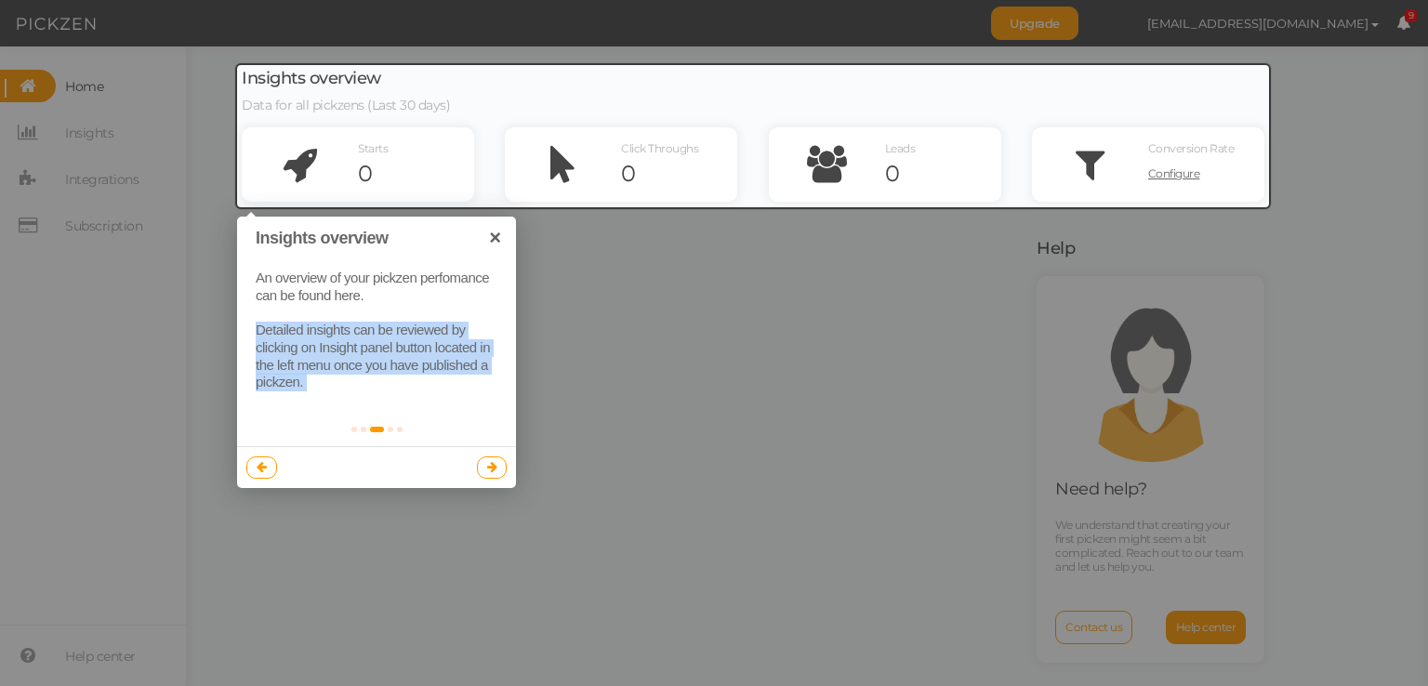
click at [389, 354] on div "An overview of your pickzen perfomance can be found here. Detailed insights can…" at bounding box center [376, 330] width 279 height 159
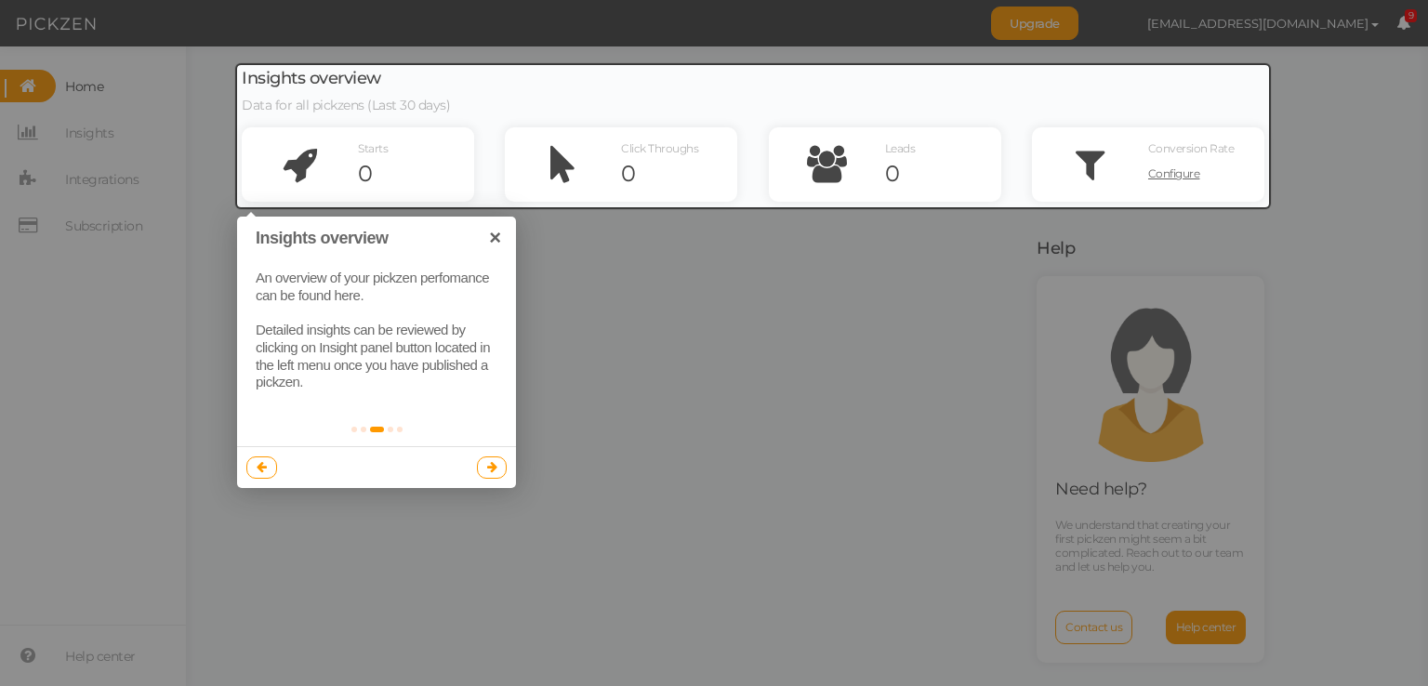
click at [497, 481] on div at bounding box center [376, 467] width 279 height 42
click at [500, 470] on link at bounding box center [492, 467] width 31 height 22
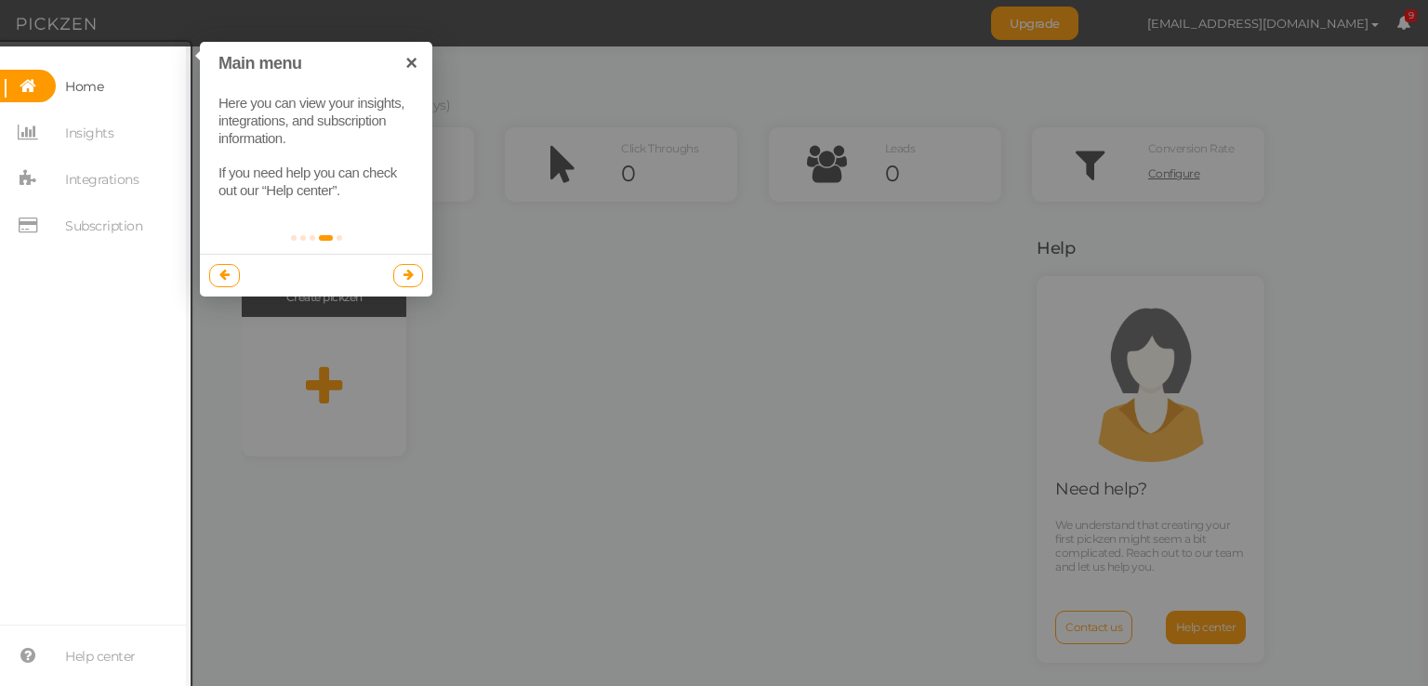
click at [397, 266] on link at bounding box center [408, 275] width 31 height 22
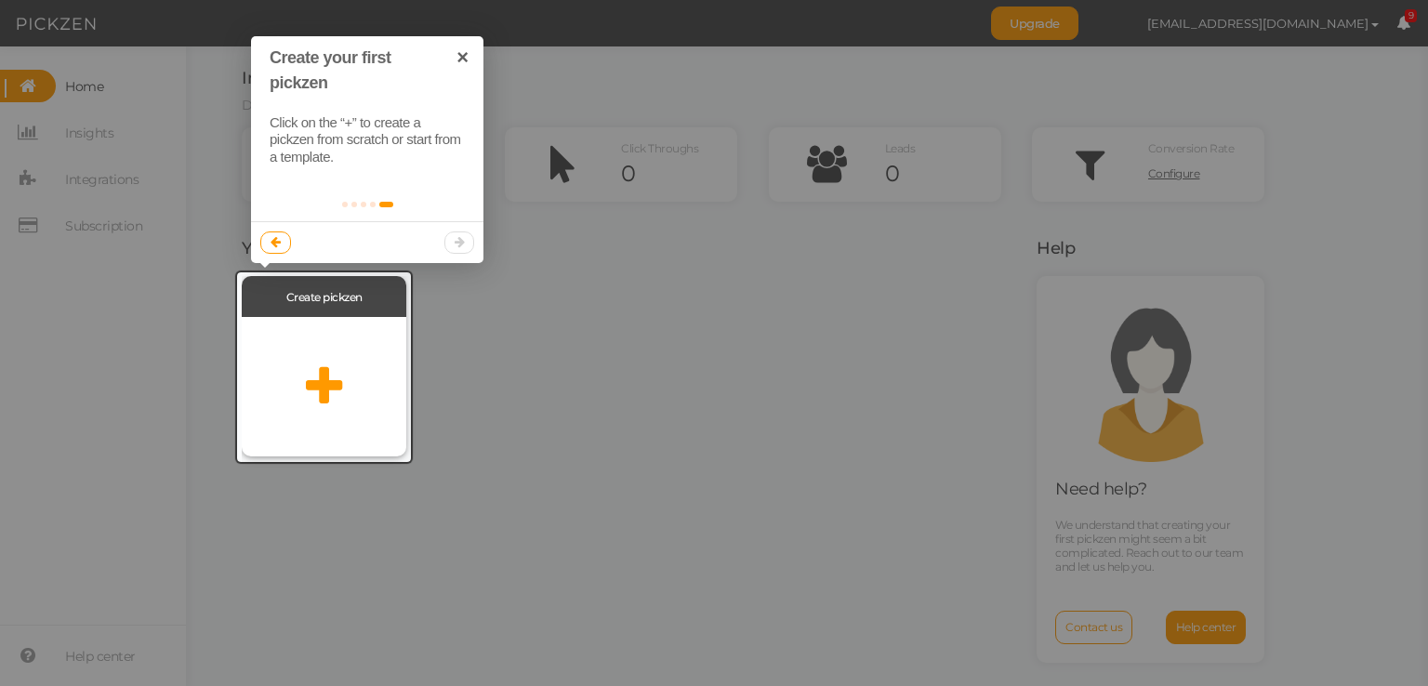
click at [331, 306] on div "Create pickzen" at bounding box center [324, 296] width 165 height 41
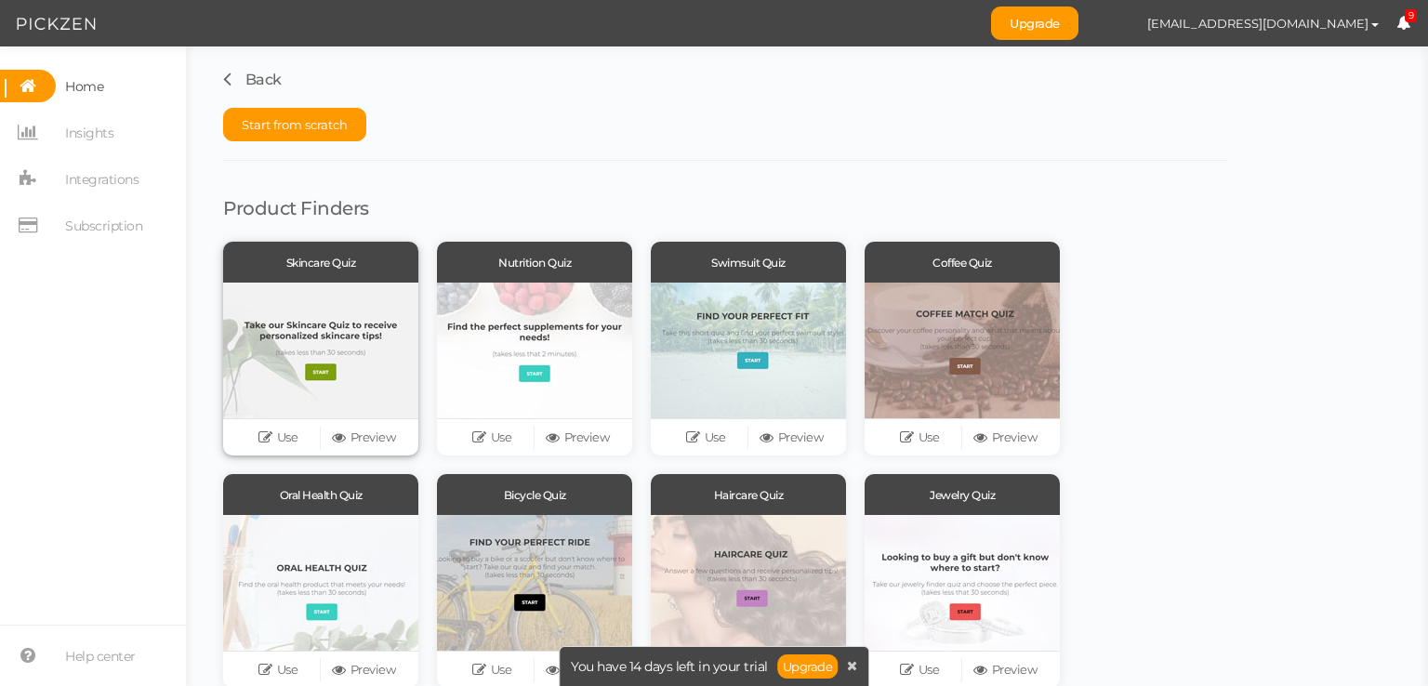
click at [376, 421] on div "Use Preview" at bounding box center [320, 436] width 195 height 37
click at [372, 438] on link "Preview" at bounding box center [364, 438] width 86 height 26
click at [295, 443] on link "Use" at bounding box center [278, 438] width 86 height 26
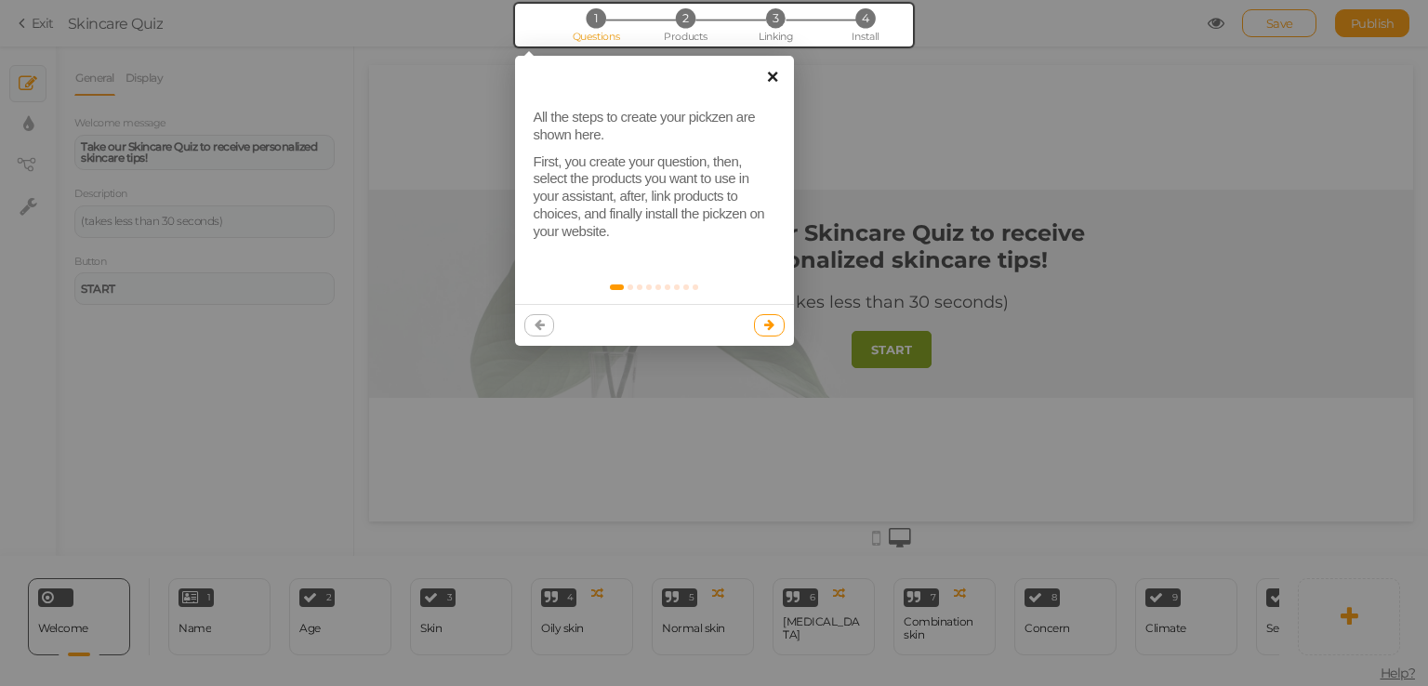
click at [761, 69] on link "×" at bounding box center [773, 77] width 42 height 42
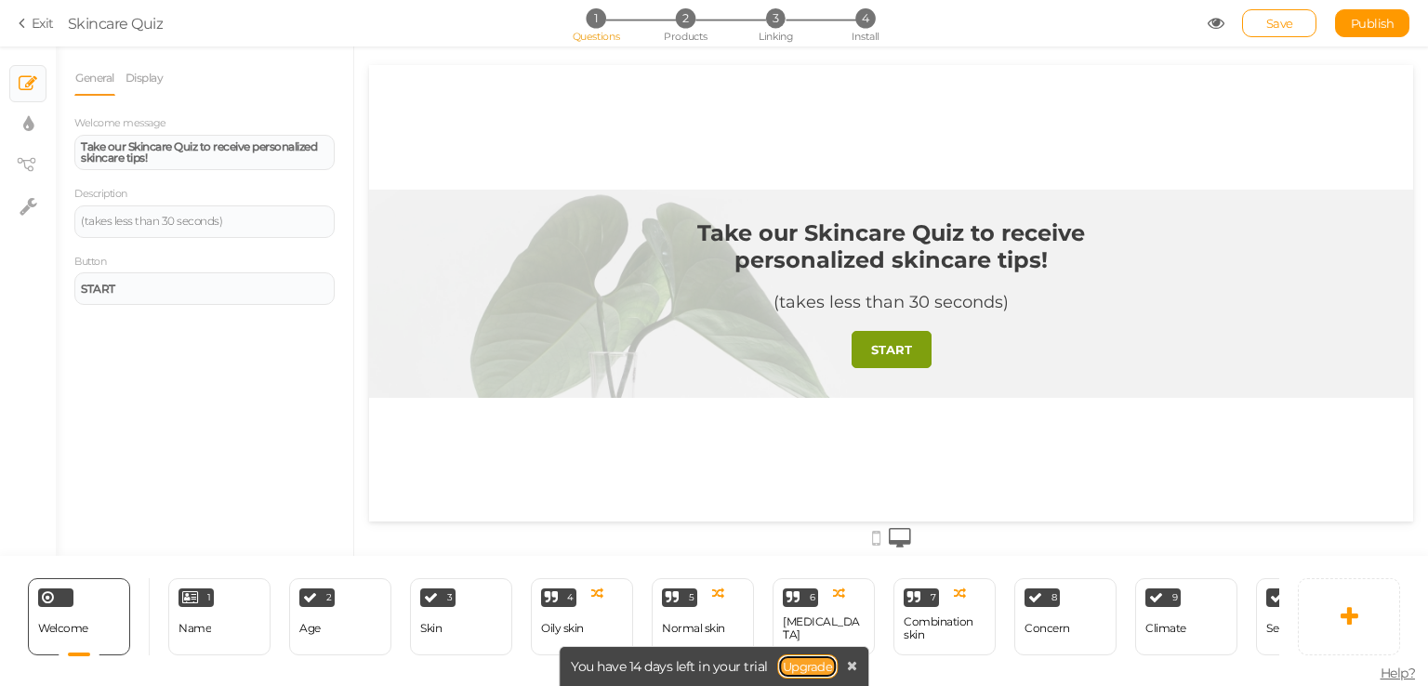
click at [818, 667] on link "Upgrade" at bounding box center [807, 666] width 61 height 24
drag, startPoint x: 820, startPoint y: 670, endPoint x: 797, endPoint y: 666, distance: 23.7
drag, startPoint x: 1166, startPoint y: 731, endPoint x: 732, endPoint y: 203, distance: 683.5
click at [732, 203] on div "Take our Skincare Quiz to receive personalized skincare tips! (takes less than …" at bounding box center [892, 294] width 558 height 208
click at [61, 613] on div "Welcome" at bounding box center [63, 629] width 50 height 33
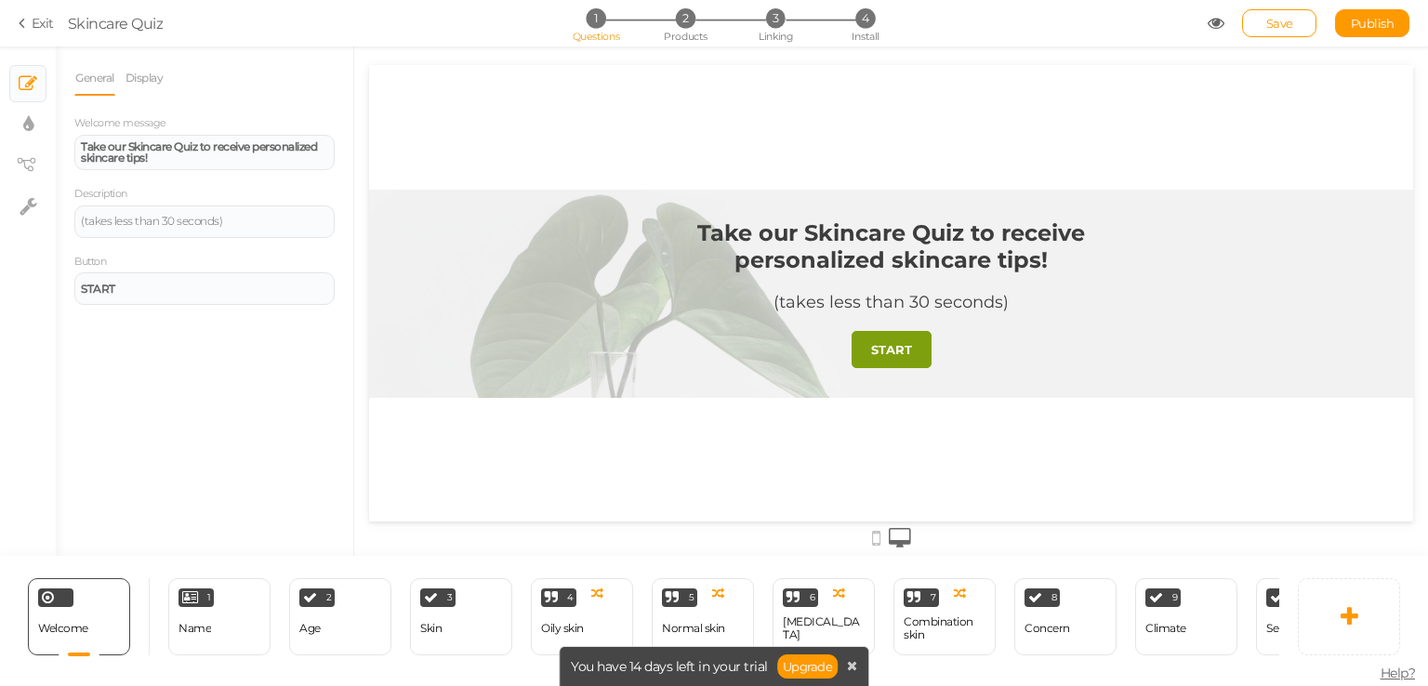
click at [633, 291] on div "Take our Skincare Quiz to receive personalized skincare tips! (takes less than …" at bounding box center [892, 294] width 558 height 208
click at [140, 150] on strong "Take our Skincare Quiz to receive personalized skincare tips!" at bounding box center [199, 151] width 236 height 25
click at [144, 84] on link "Display" at bounding box center [145, 77] width 40 height 35
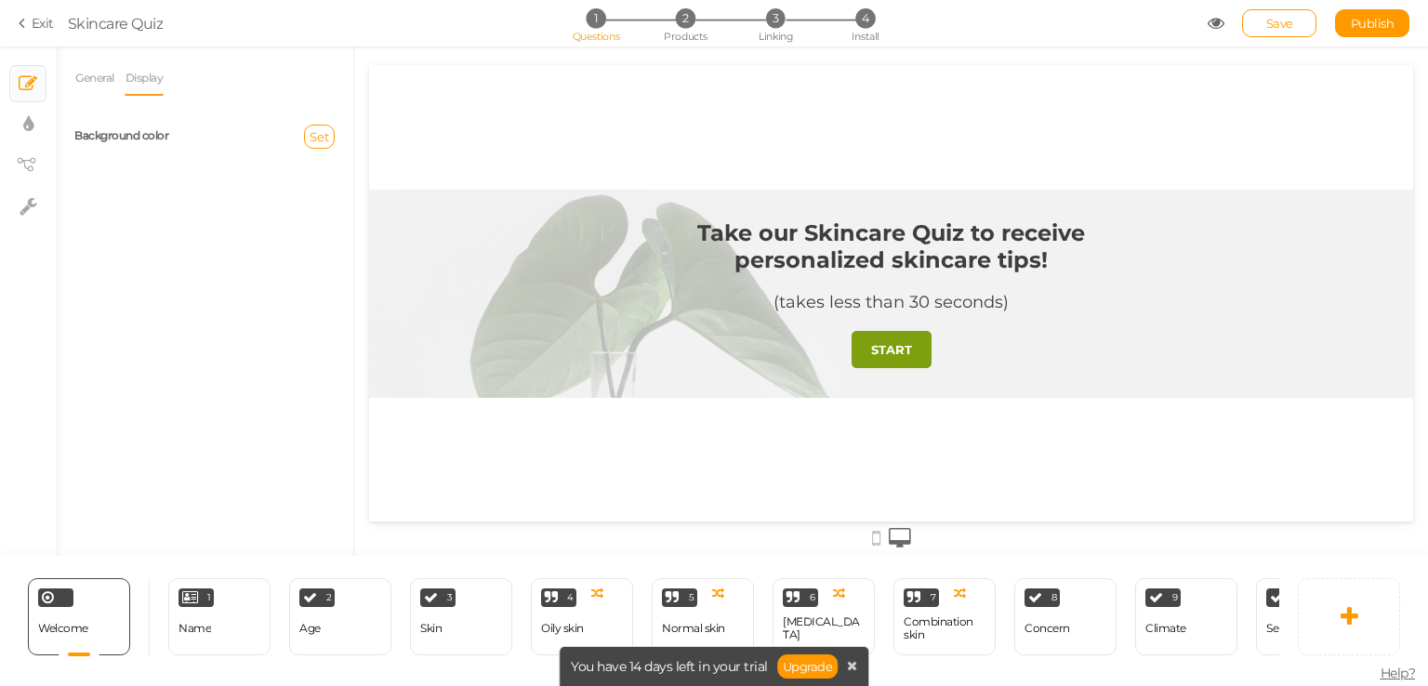
click at [161, 128] on label "Background color" at bounding box center [121, 135] width 94 height 14
click at [319, 133] on span "Set" at bounding box center [320, 136] width 20 height 15
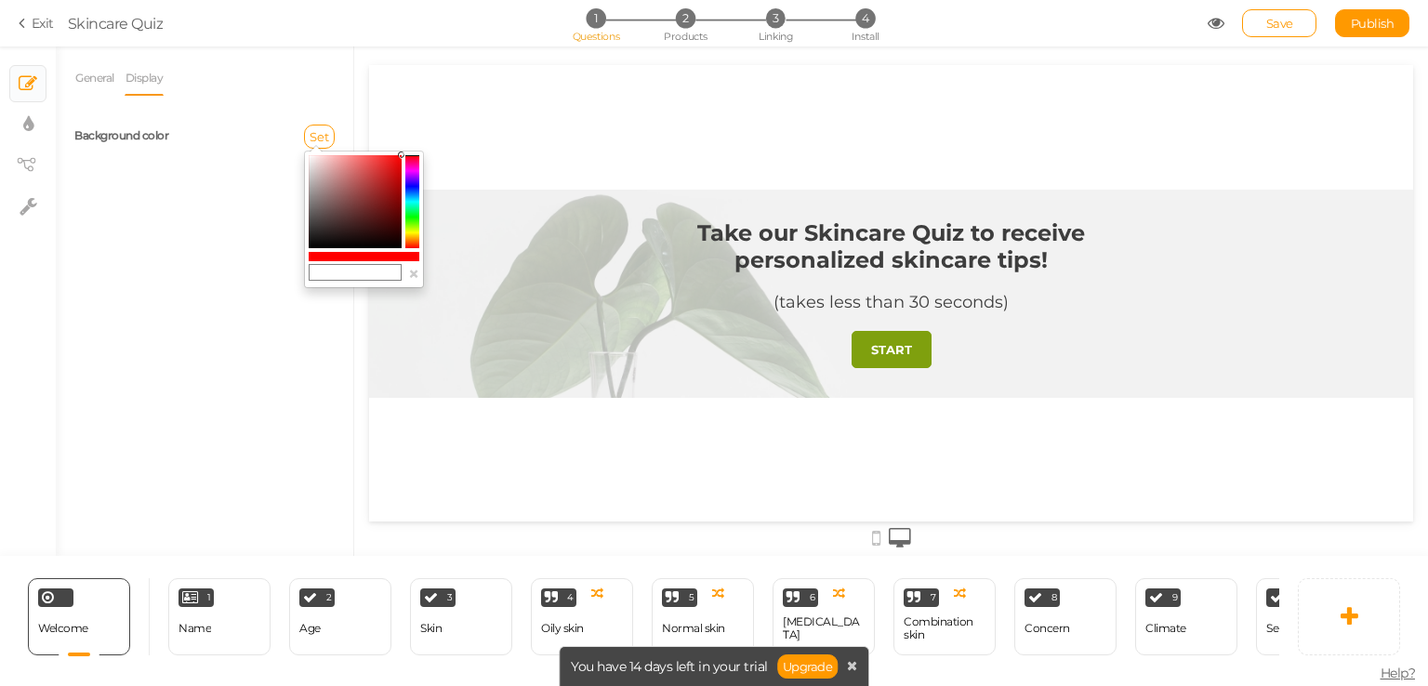
type input "#8c1414"
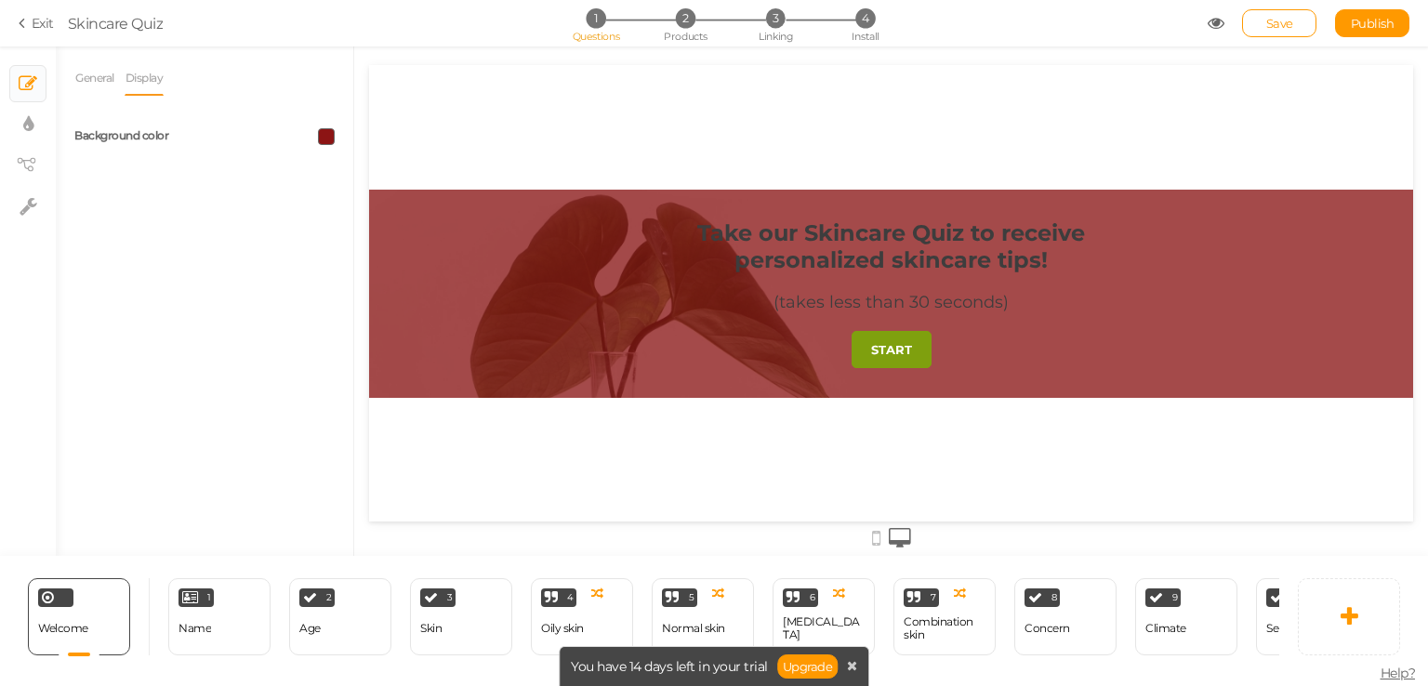
drag, startPoint x: 758, startPoint y: 262, endPoint x: 389, endPoint y: 172, distance: 379.9
click at [319, 130] on span at bounding box center [326, 136] width 17 height 17
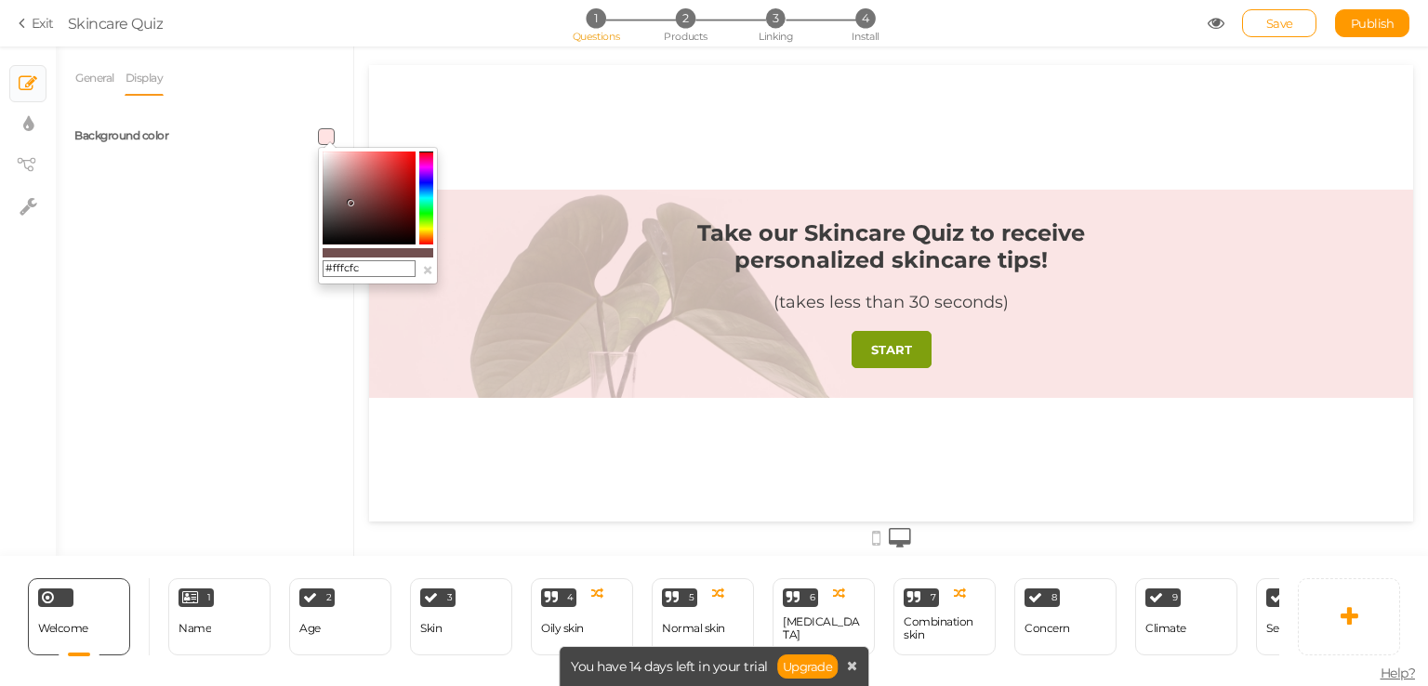
type input "#ffffff"
drag, startPoint x: 379, startPoint y: 187, endPoint x: 304, endPoint y: 120, distance: 100.7
click at [304, 120] on body "× Close A wider screen is needed to use the Pickzen builder Exit Skincare Quiz …" at bounding box center [714, 343] width 1428 height 686
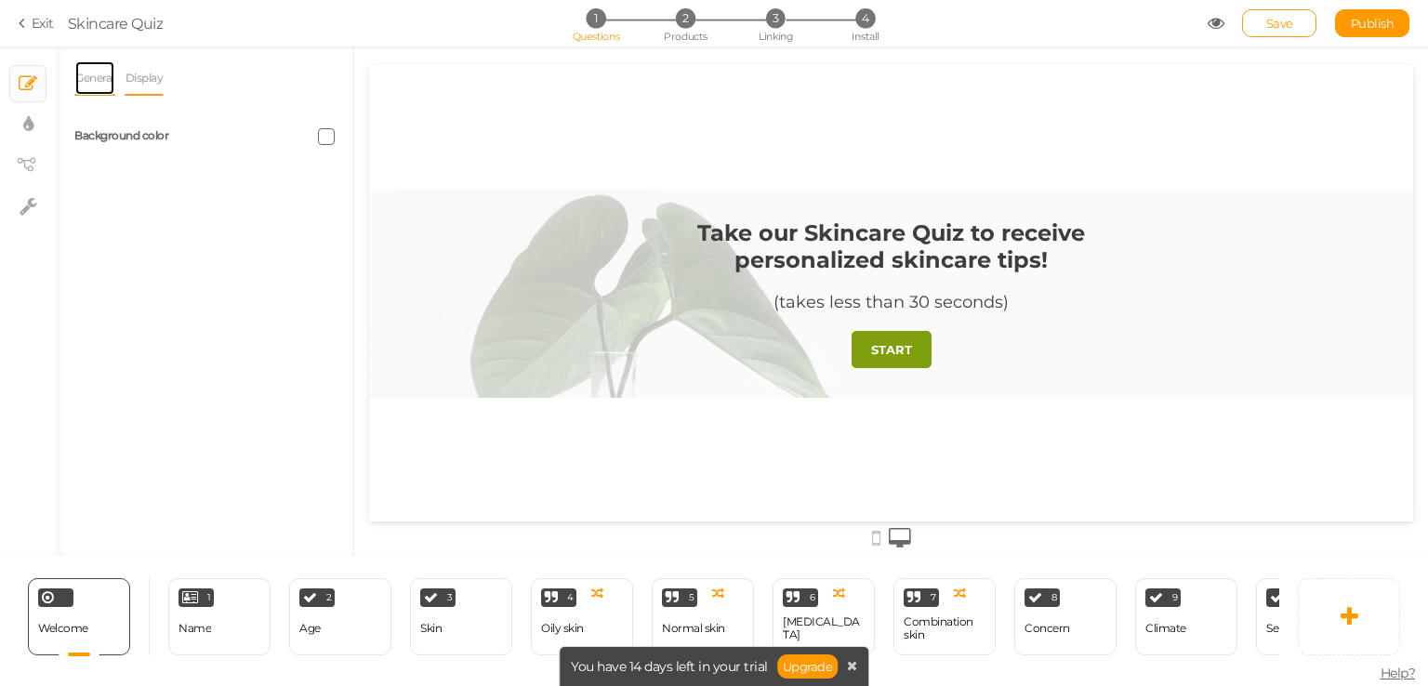
click at [84, 78] on link "General" at bounding box center [94, 77] width 41 height 35
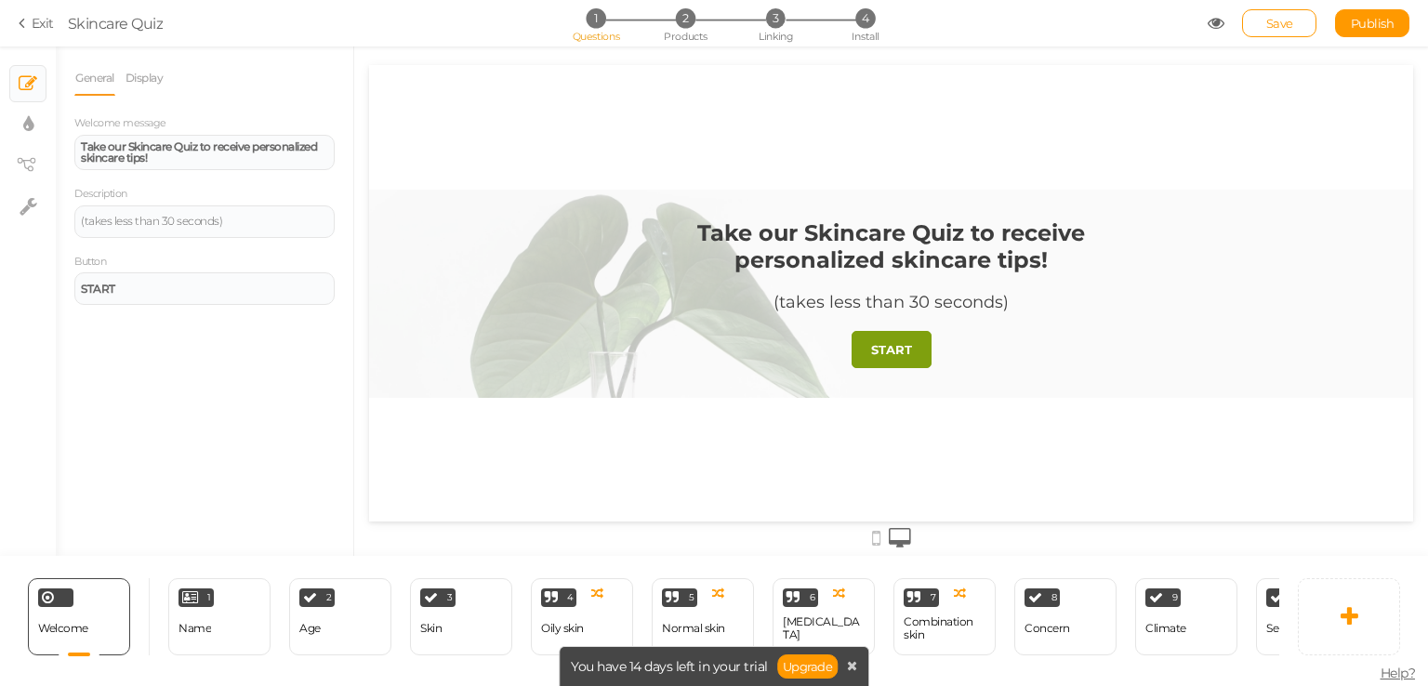
click at [610, 319] on div at bounding box center [891, 294] width 1044 height 208
click at [181, 224] on div "(takes less than 30 seconds)" at bounding box center [204, 221] width 247 height 11
click at [227, 244] on div "Welcome message Take our Skincare Quiz to receive personalized skincare tips! D…" at bounding box center [204, 208] width 260 height 191
click at [156, 286] on div "START" at bounding box center [204, 289] width 247 height 11
click at [122, 244] on icon "Italic" at bounding box center [126, 251] width 15 height 15
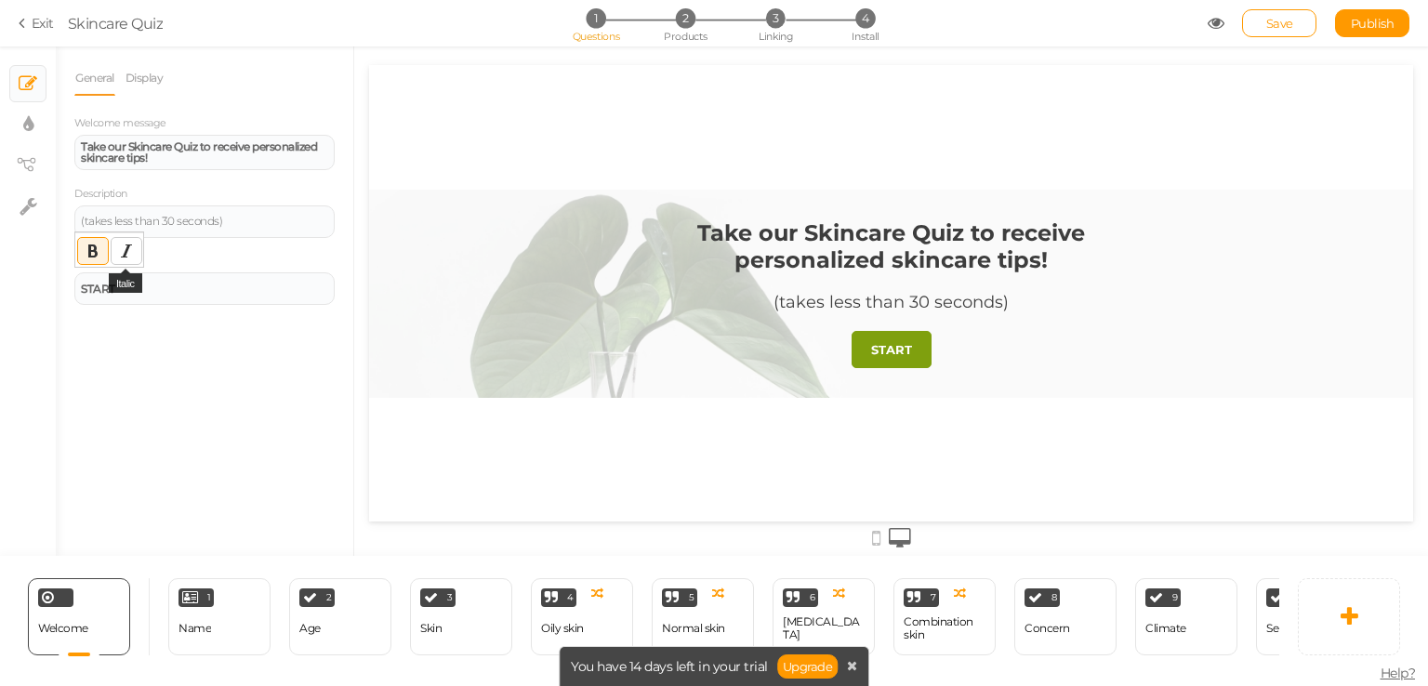
click at [129, 250] on icon "Italic" at bounding box center [126, 251] width 15 height 15
drag, startPoint x: 118, startPoint y: 285, endPoint x: 70, endPoint y: 291, distance: 48.7
click at [70, 291] on div "General Display Welcome message Take our Skincare Quiz to receive personalized …" at bounding box center [204, 307] width 297 height 495
click at [119, 254] on icon "Italic" at bounding box center [126, 251] width 15 height 15
click at [133, 253] on button "Italic" at bounding box center [127, 251] width 30 height 26
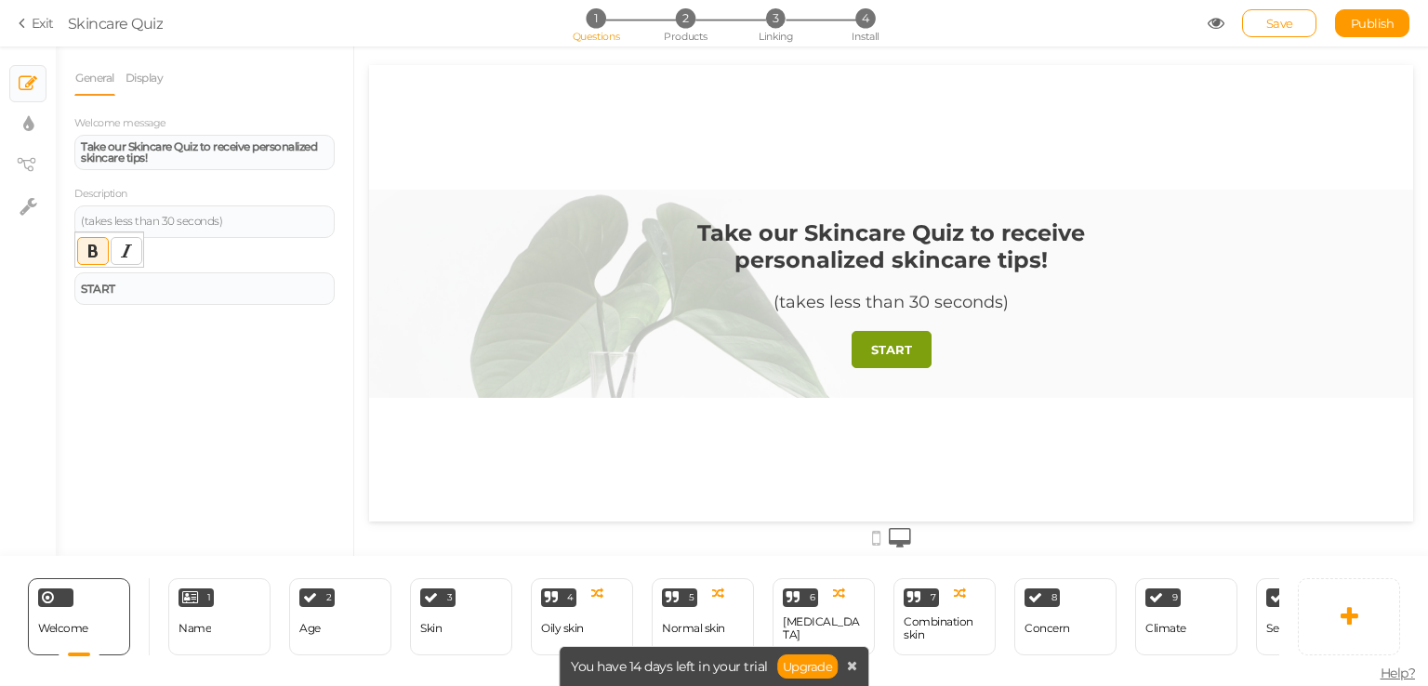
click at [133, 253] on button "Italic" at bounding box center [127, 251] width 30 height 26
click at [172, 261] on div "Button START ﻿ ﻿" at bounding box center [204, 279] width 260 height 54
click at [31, 205] on icon at bounding box center [29, 206] width 18 height 19
select select "en"
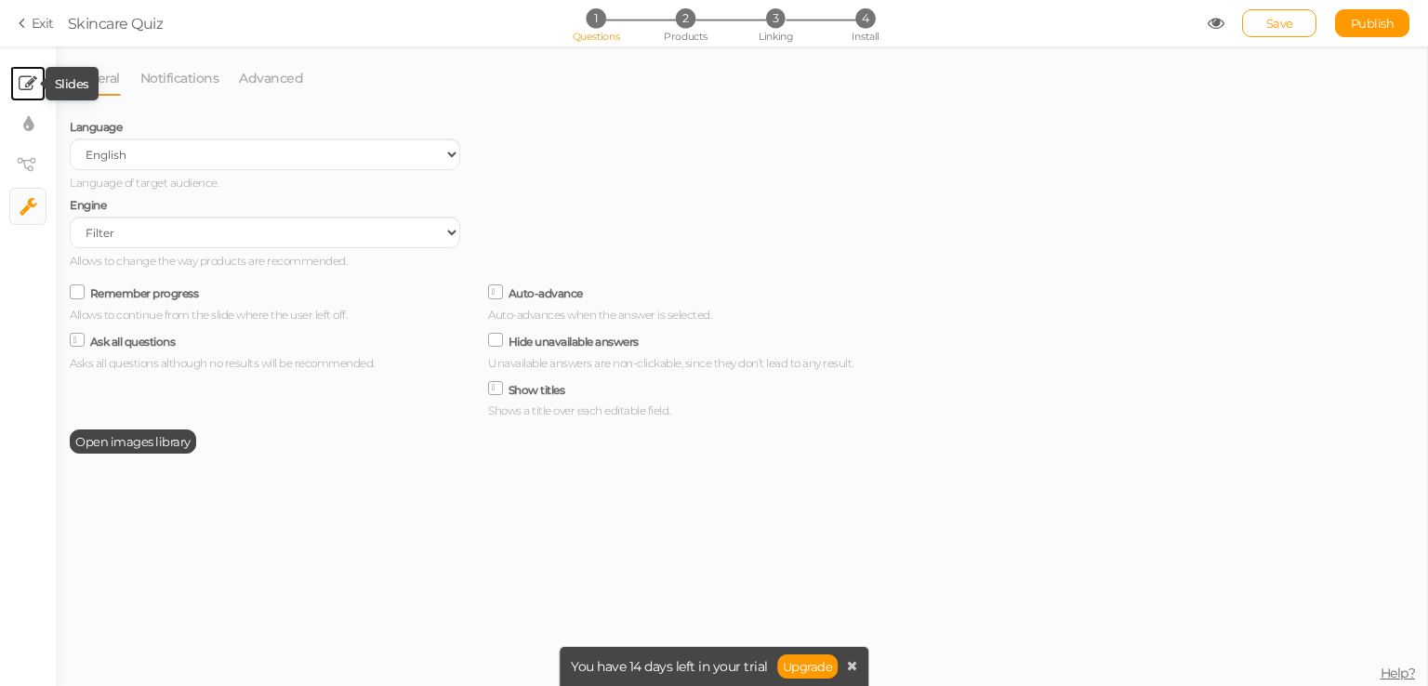
click at [28, 86] on icon at bounding box center [28, 83] width 19 height 19
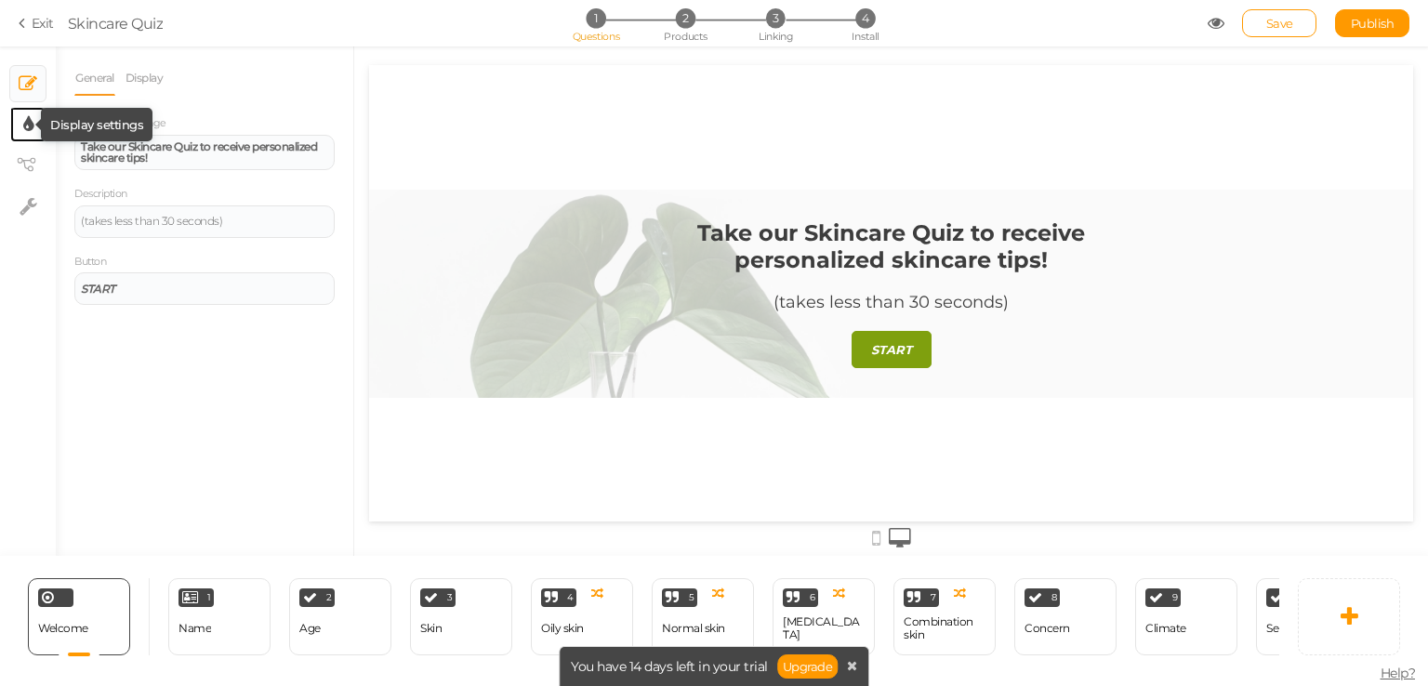
click at [31, 119] on icon at bounding box center [28, 124] width 10 height 19
select select "2"
select select "montserrat"
select select "fade"
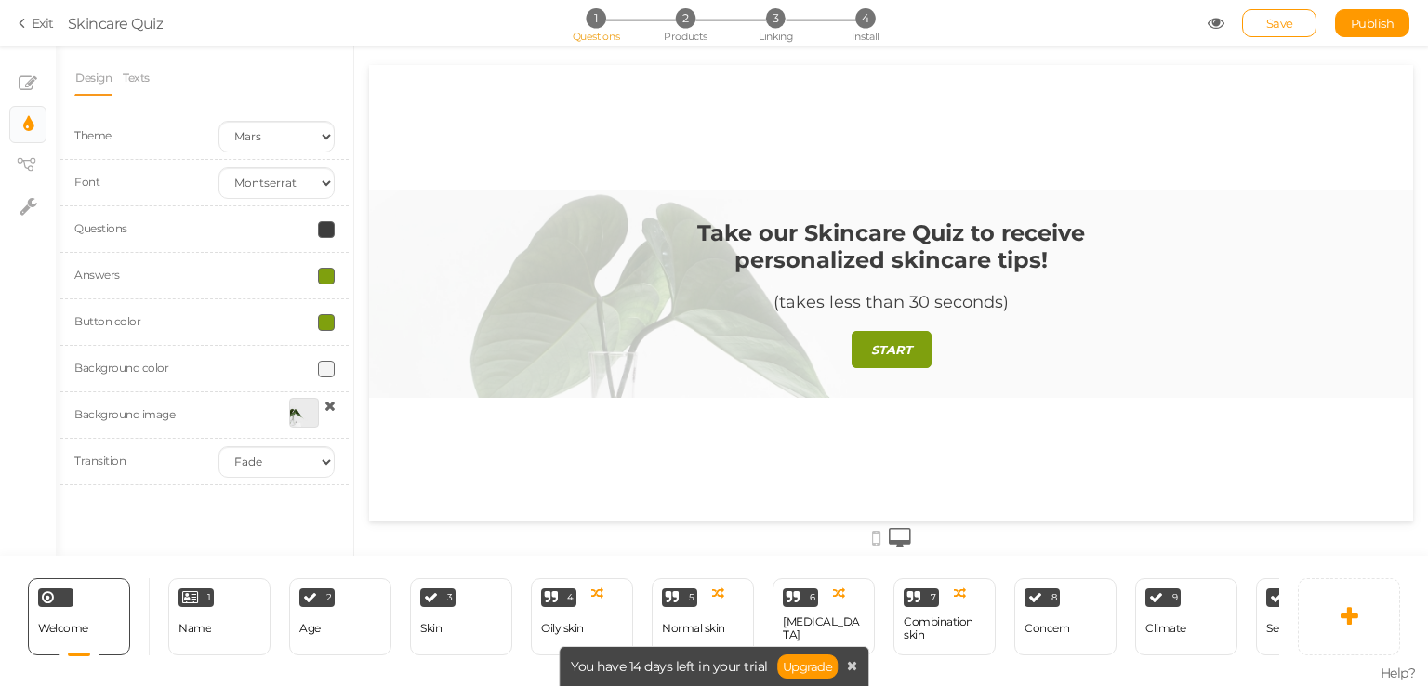
click at [329, 273] on span at bounding box center [326, 276] width 17 height 17
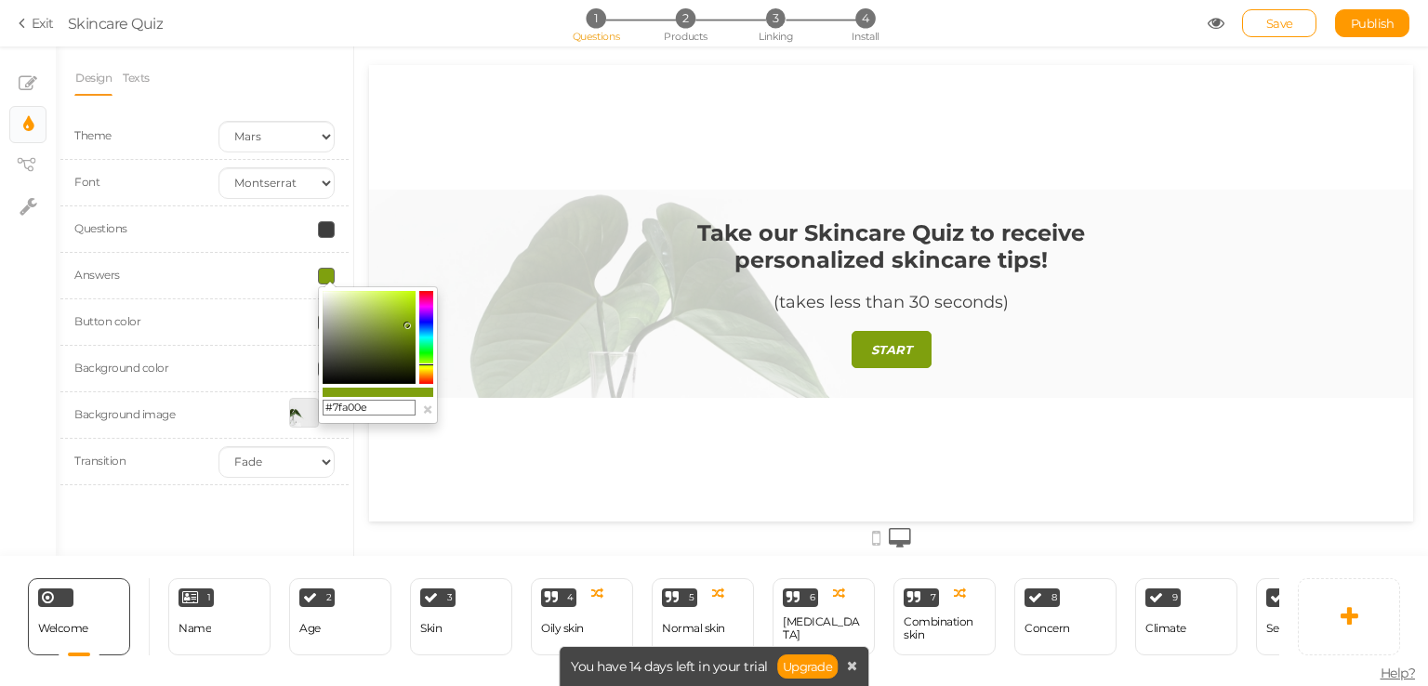
click at [428, 324] on colorpicker-hue at bounding box center [426, 337] width 14 height 93
click at [381, 406] on input "#0e2ba0" at bounding box center [369, 408] width 93 height 17
paste input "E2A37"
type input "#0E2A37"
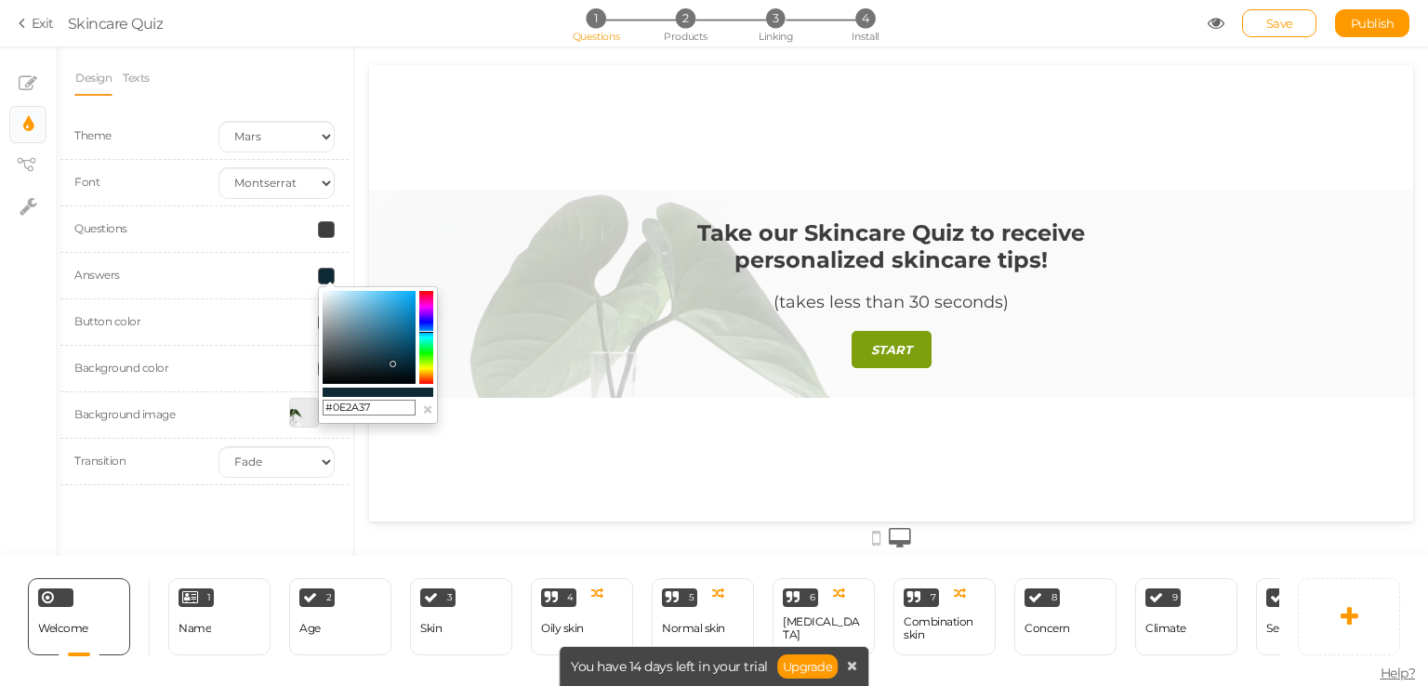
click at [434, 177] on div "Take our Skincare Quiz to receive personalized skincare tips! (takes less than …" at bounding box center [891, 293] width 1044 height 456
click at [451, 129] on div "Take our Skincare Quiz to receive personalized skincare tips! (takes less than …" at bounding box center [891, 293] width 1044 height 456
click at [220, 544] on div "Design Texts Theme Earth Mars Font Custom Default Lato Lora Montserrat Open San…" at bounding box center [204, 300] width 297 height 509
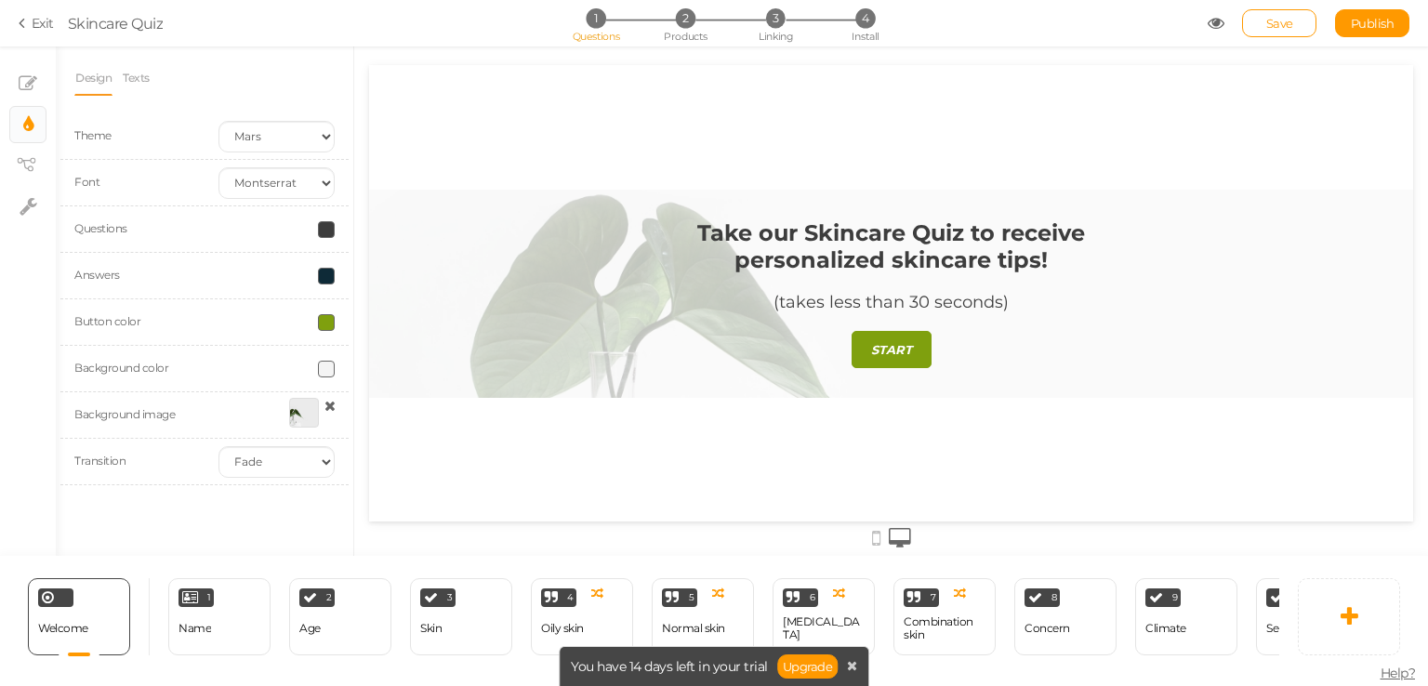
click at [323, 326] on span at bounding box center [326, 322] width 17 height 17
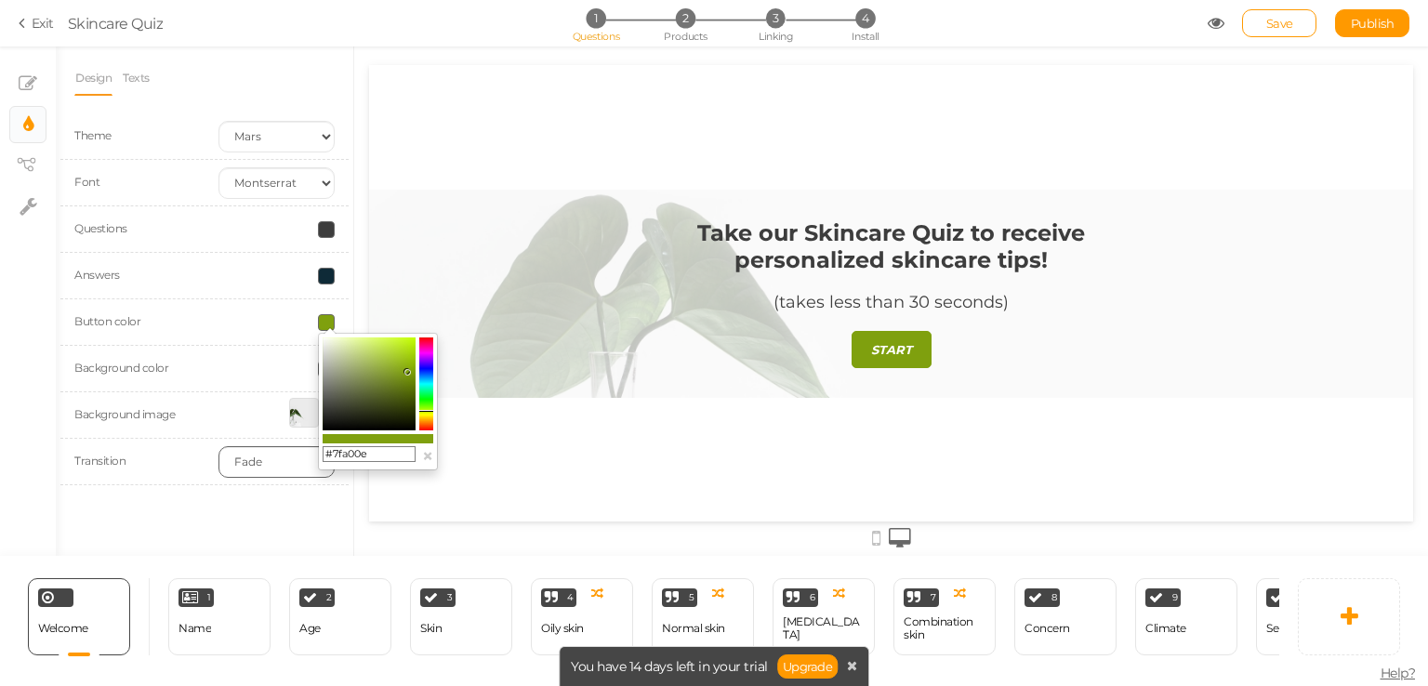
drag, startPoint x: 372, startPoint y: 450, endPoint x: 316, endPoint y: 455, distance: 56.0
click at [316, 455] on body "× Close A wider screen is needed to use the Pickzen builder Exit Skincare Quiz …" at bounding box center [714, 343] width 1428 height 686
paste input "0E2A37"
click at [326, 450] on input "0E2A37" at bounding box center [369, 454] width 93 height 17
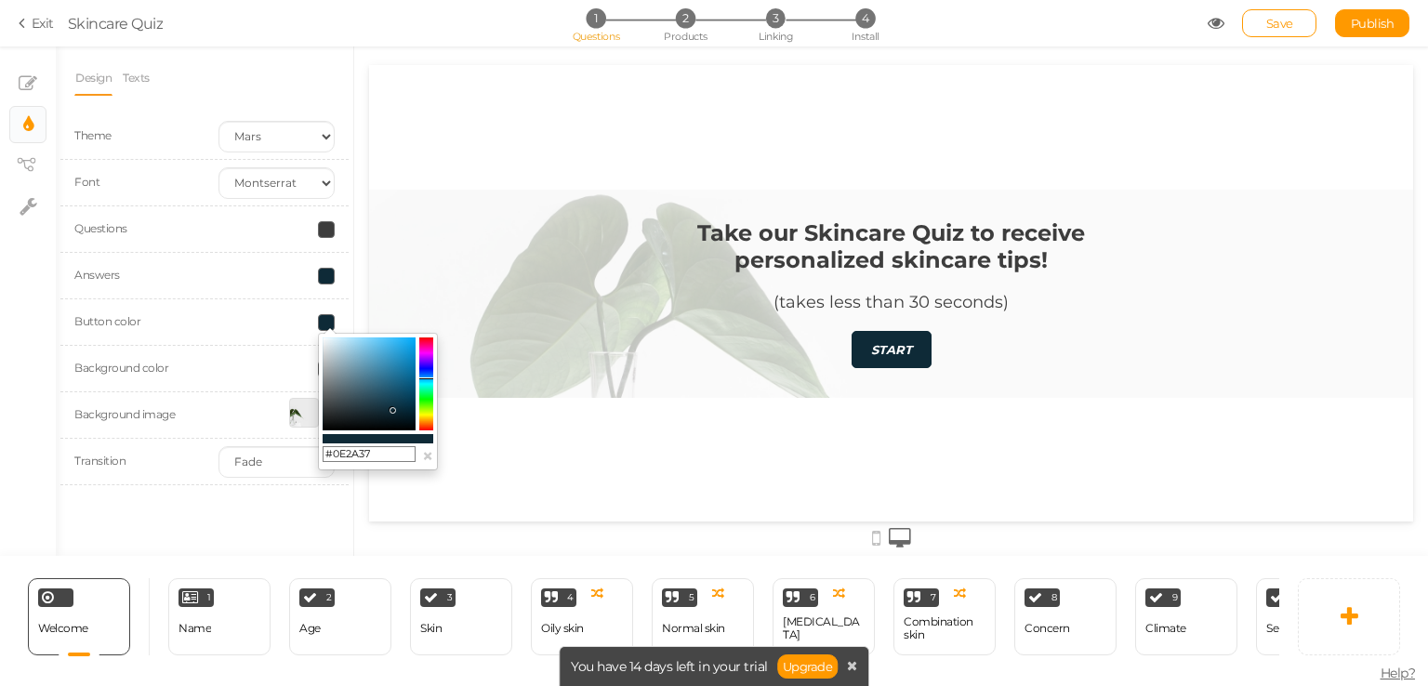
type input "#0E2A37"
click at [569, 159] on div "Take our Skincare Quiz to receive personalized skincare tips! (takes less than …" at bounding box center [891, 293] width 1044 height 456
click at [440, 465] on div "Take our Skincare Quiz to receive personalized skincare tips! (takes less than …" at bounding box center [891, 293] width 1044 height 456
click at [444, 488] on div "Take our Skincare Quiz to receive personalized skincare tips! (takes less than …" at bounding box center [891, 293] width 1044 height 456
click at [412, 518] on div "Take our Skincare Quiz to receive personalized skincare tips! (takes less than …" at bounding box center [891, 293] width 1044 height 456
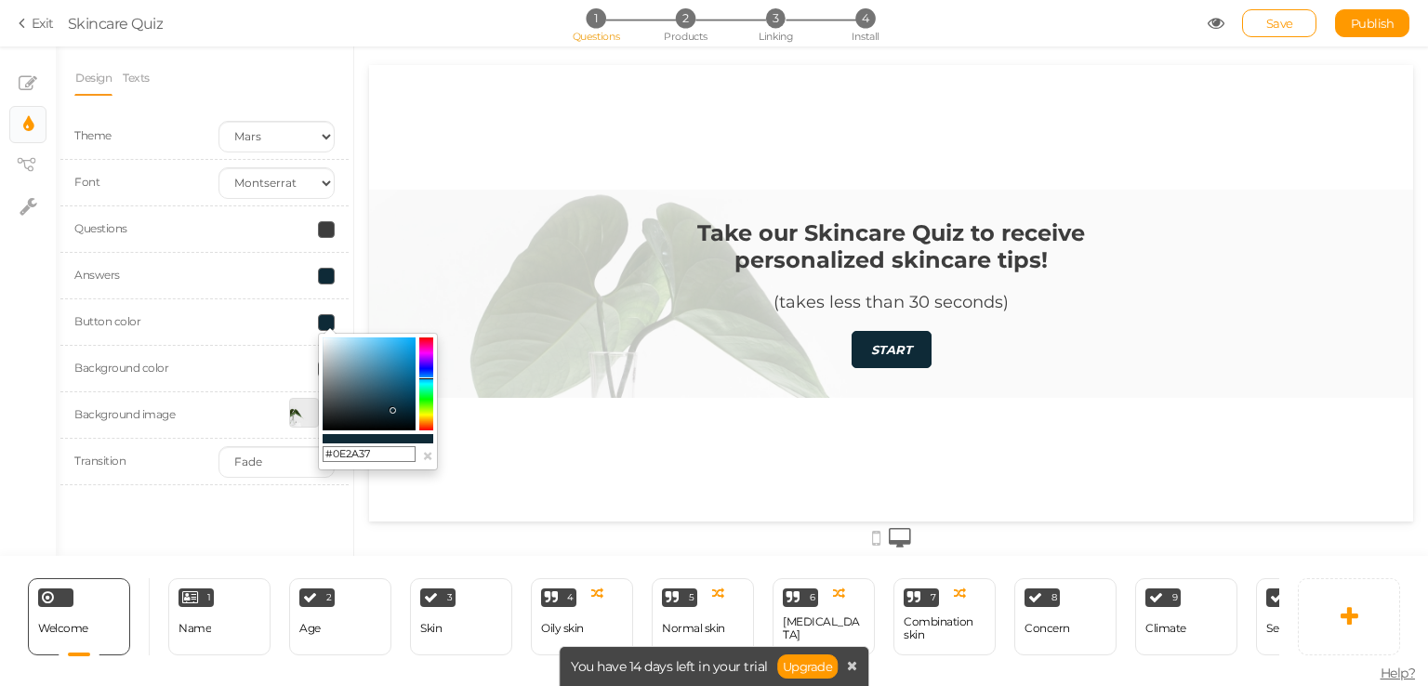
click at [408, 535] on div at bounding box center [891, 536] width 1044 height 31
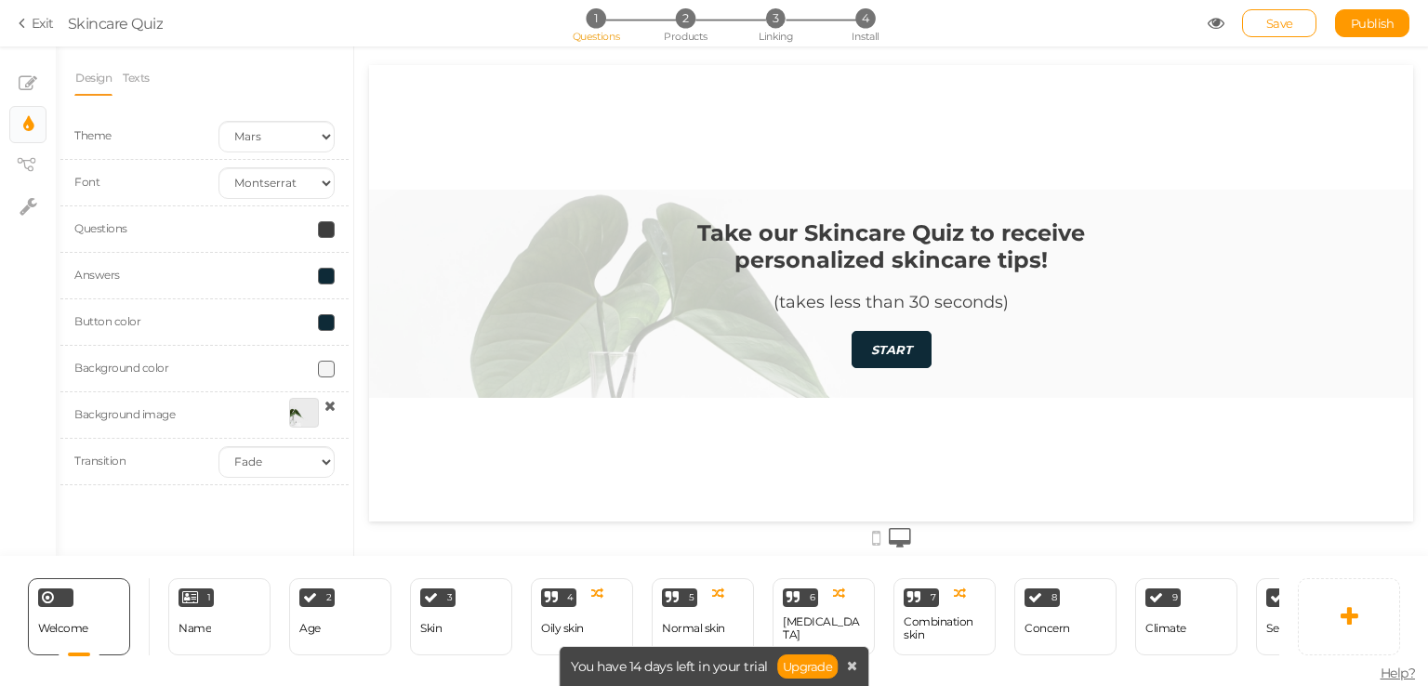
click at [328, 232] on span at bounding box center [326, 229] width 17 height 17
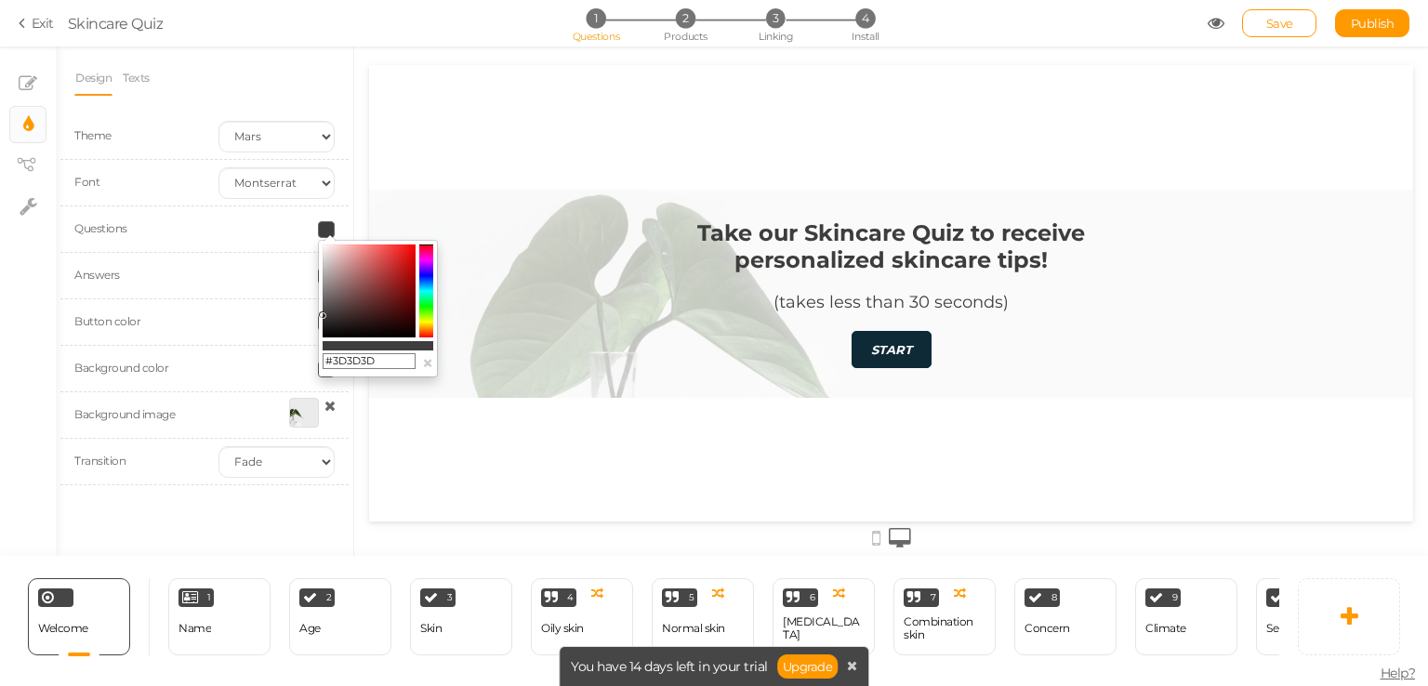
click at [389, 362] on input "#3D3D3D" at bounding box center [369, 361] width 93 height 17
paste input "9B8055"
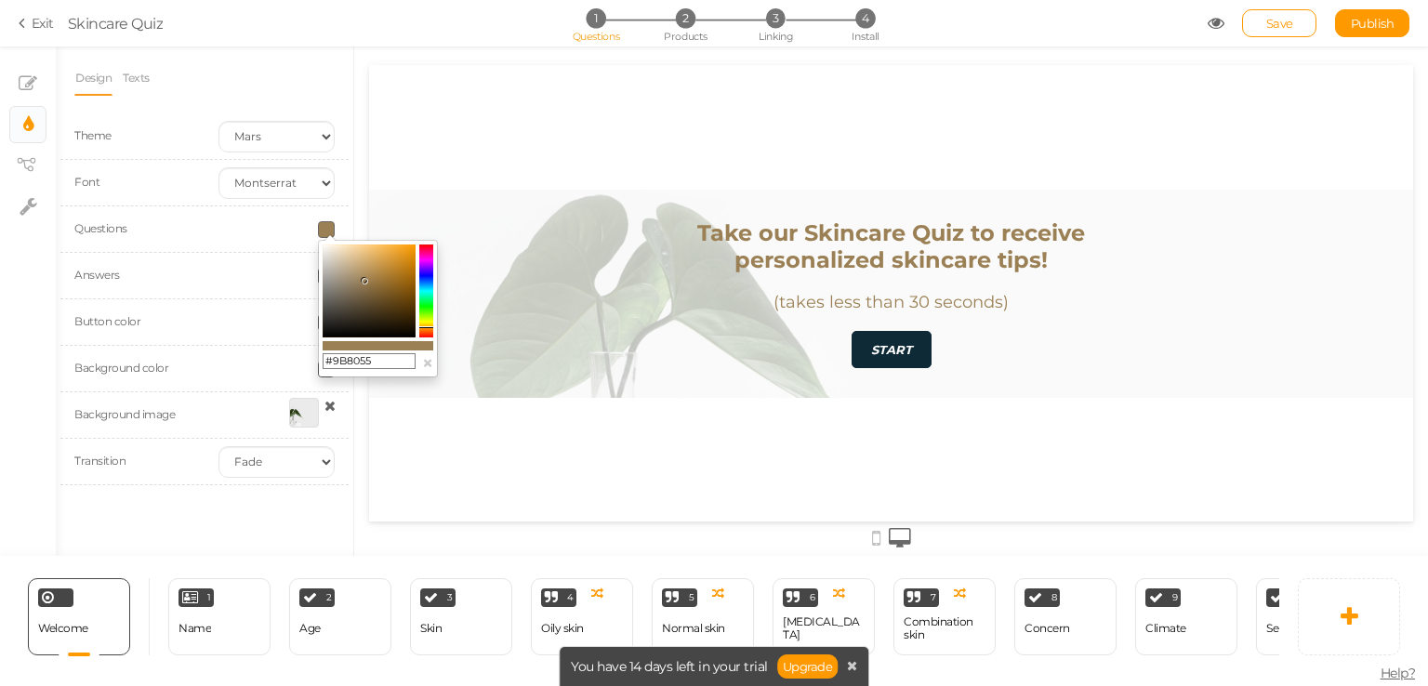
type input "#9B8055"
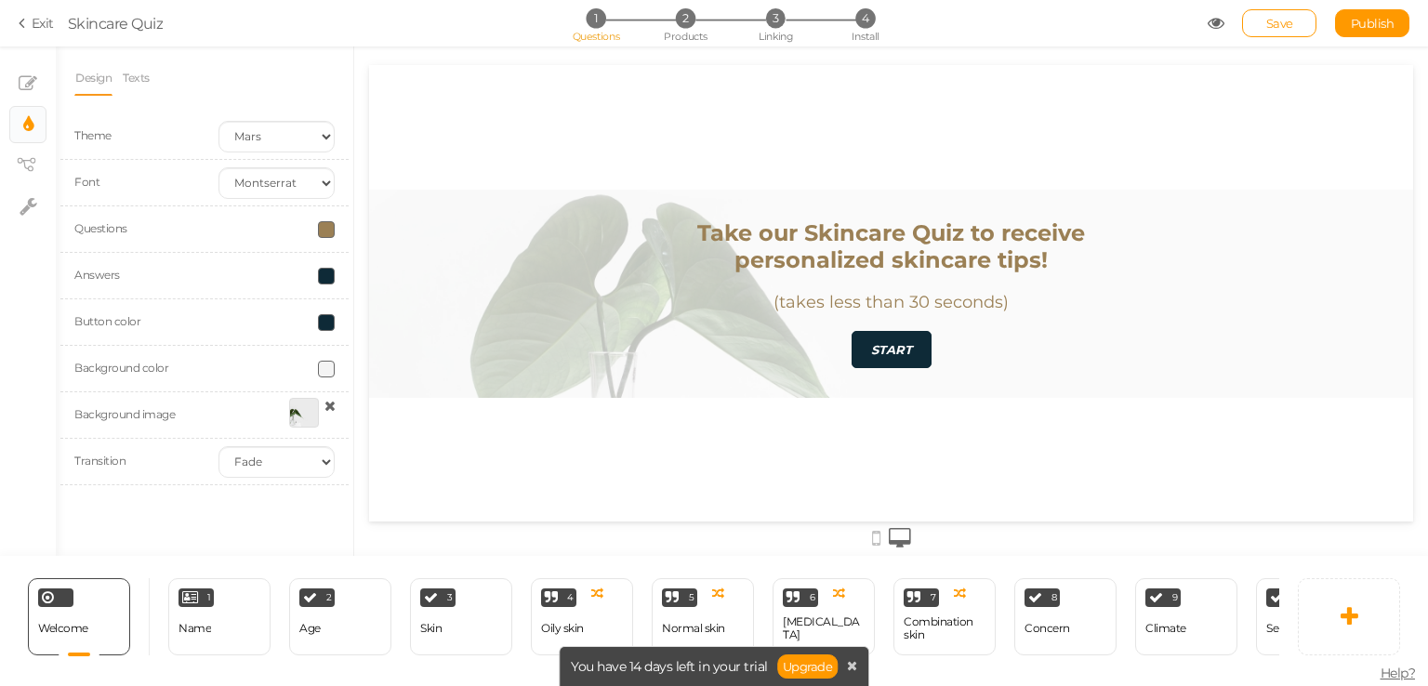
click at [350, 91] on div "Design Texts Theme Earth Mars Font Custom Default Lato Lora Montserrat Open San…" at bounding box center [204, 300] width 297 height 509
click at [294, 135] on select "Earth Mars" at bounding box center [276, 137] width 116 height 32
click at [218, 121] on select "Earth Mars" at bounding box center [276, 137] width 116 height 32
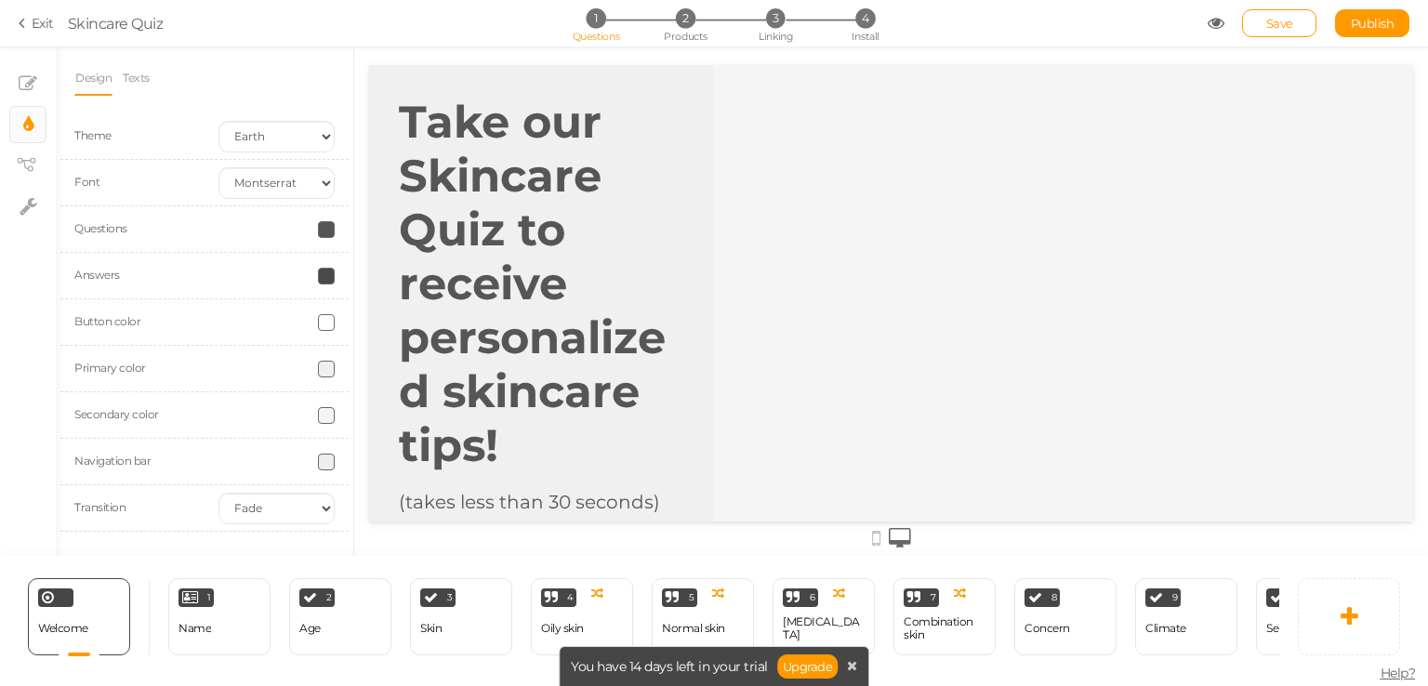
click at [853, 237] on div at bounding box center [1063, 353] width 699 height 577
click at [269, 121] on select "Earth Mars" at bounding box center [276, 137] width 116 height 32
select select "2"
click at [218, 121] on select "Earth Mars" at bounding box center [276, 137] width 116 height 32
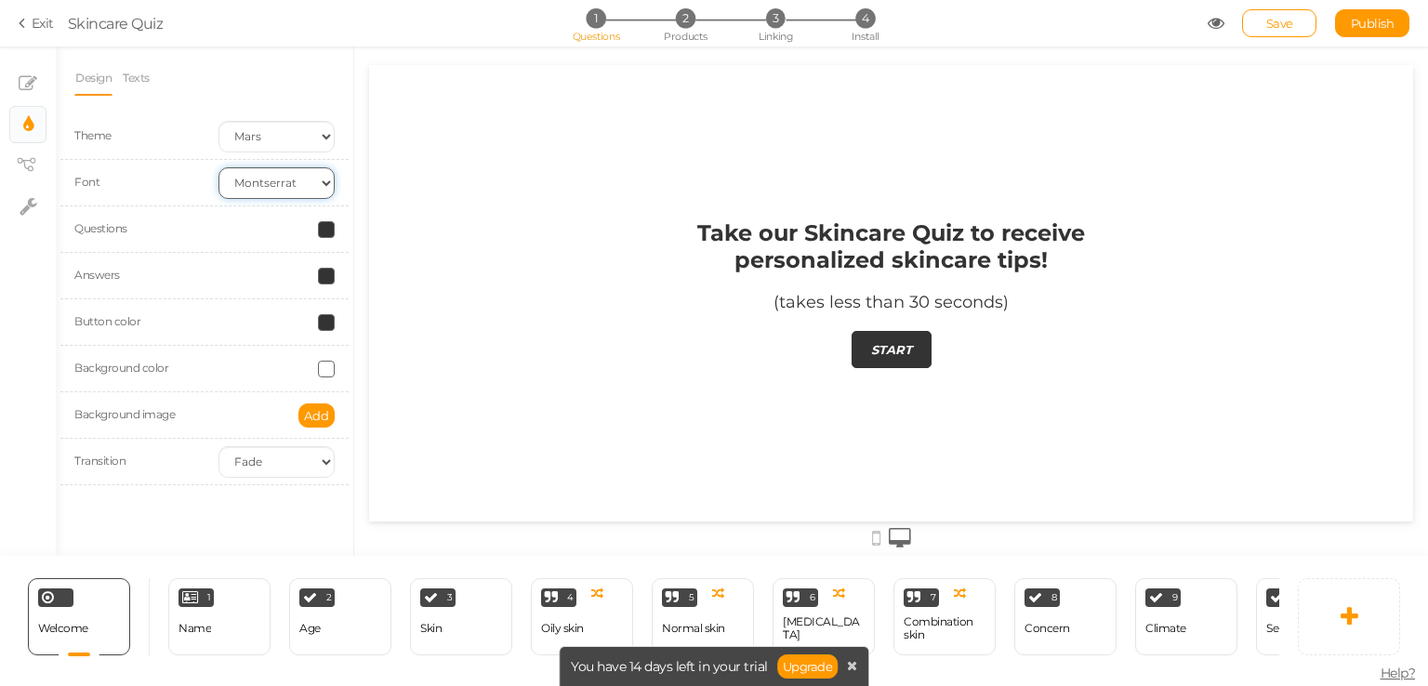
click at [298, 179] on select "Custom Default Lato Lora Montserrat Open Sans Oswald PT Sans Raleway Roboto Sou…" at bounding box center [276, 183] width 116 height 32
select select "raleway"
click at [218, 167] on select "Custom Default Lato Lora Montserrat Open Sans Oswald PT Sans Raleway Roboto Sou…" at bounding box center [276, 183] width 116 height 32
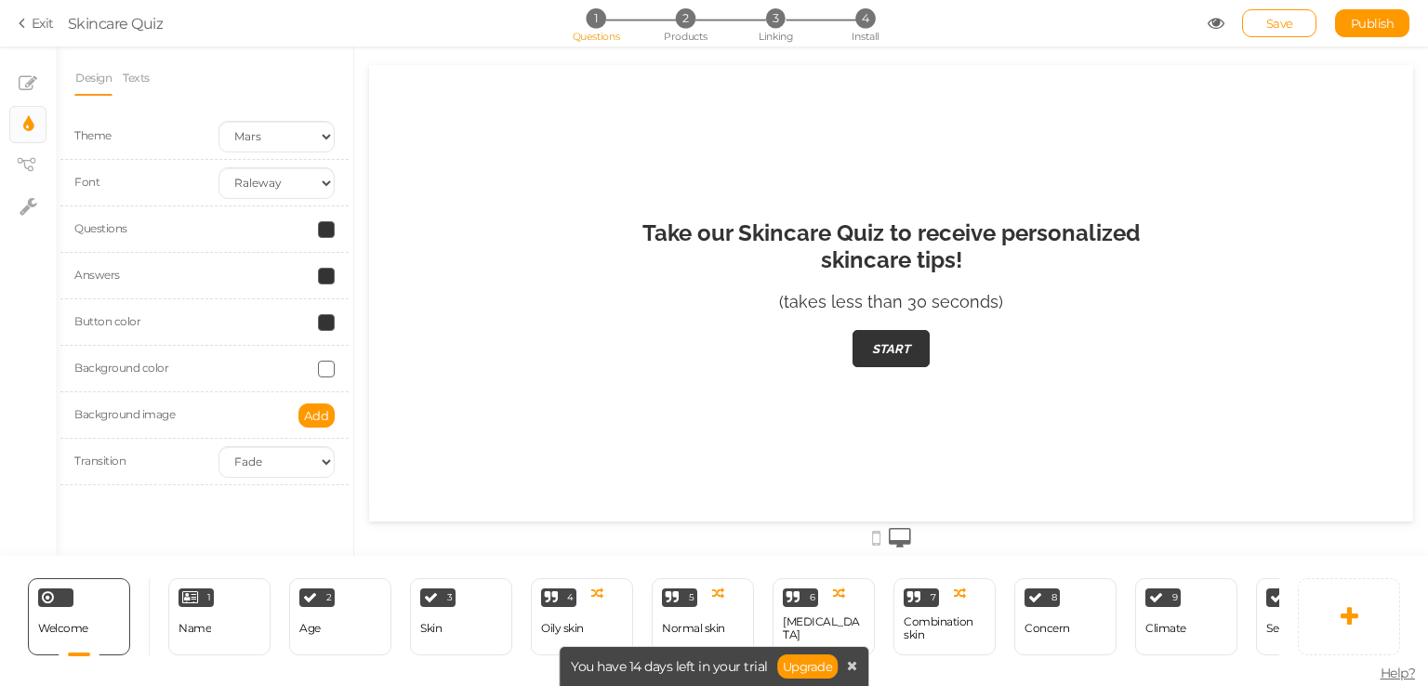
click at [217, 101] on div "Design Texts Theme Earth Mars Font Custom Default Lato Lora Montserrat Open San…" at bounding box center [204, 280] width 260 height 440
click at [320, 418] on span "Add" at bounding box center [316, 415] width 25 height 15
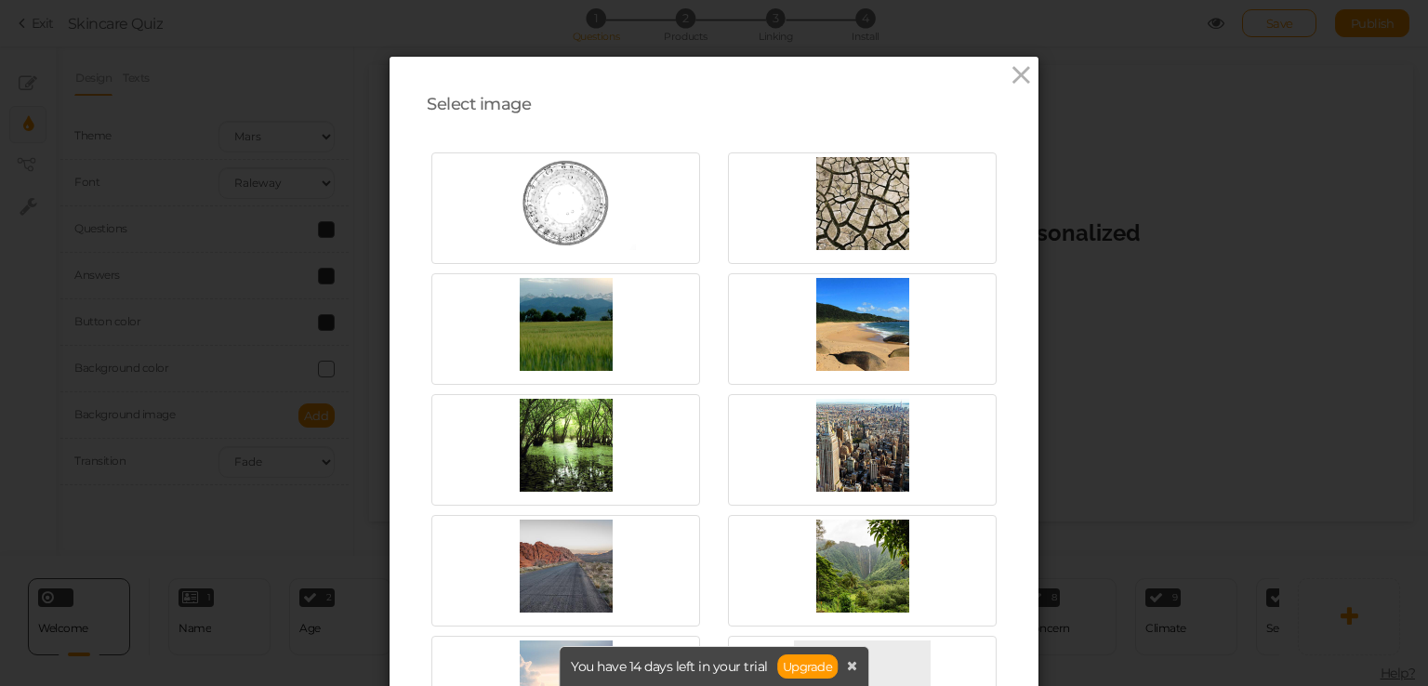
click at [313, 146] on div "Select image Upload URL Also, drop an image here to upload. Close" at bounding box center [714, 343] width 1428 height 686
click at [1016, 72] on icon at bounding box center [1021, 75] width 27 height 28
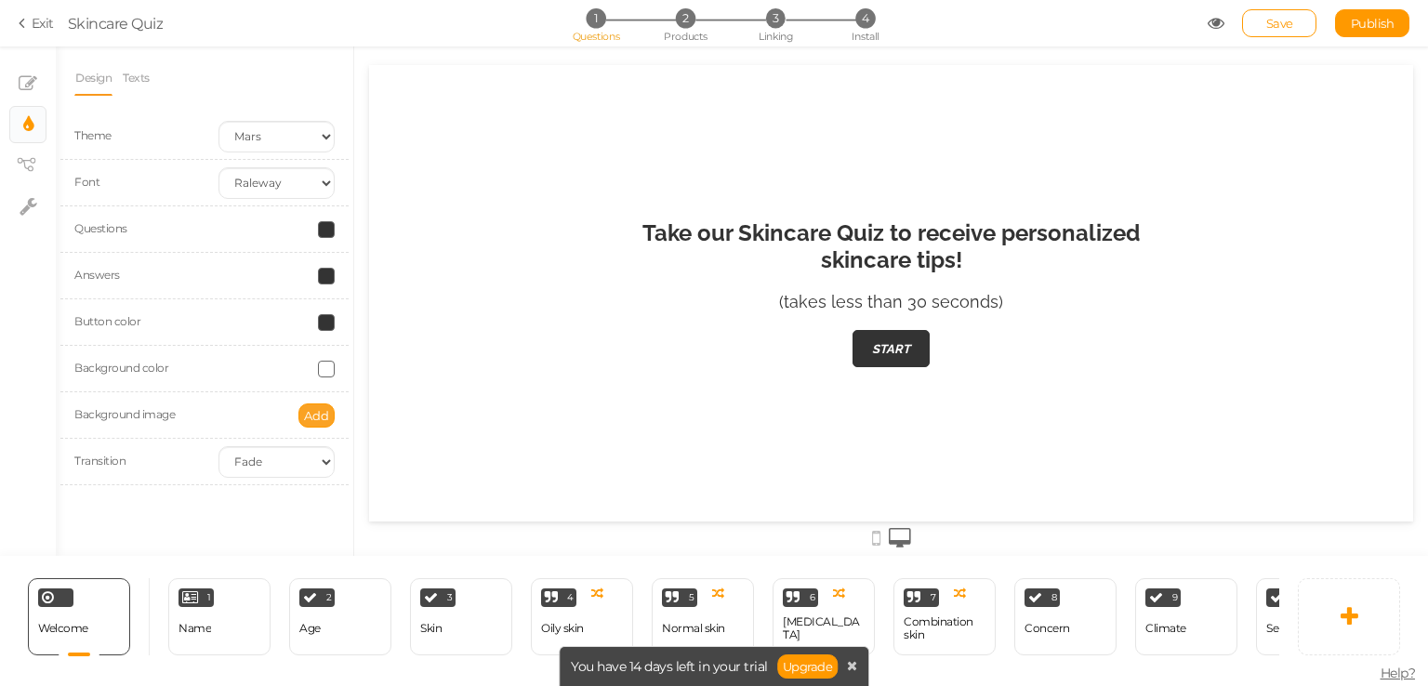
click at [323, 417] on span "Add" at bounding box center [316, 415] width 25 height 15
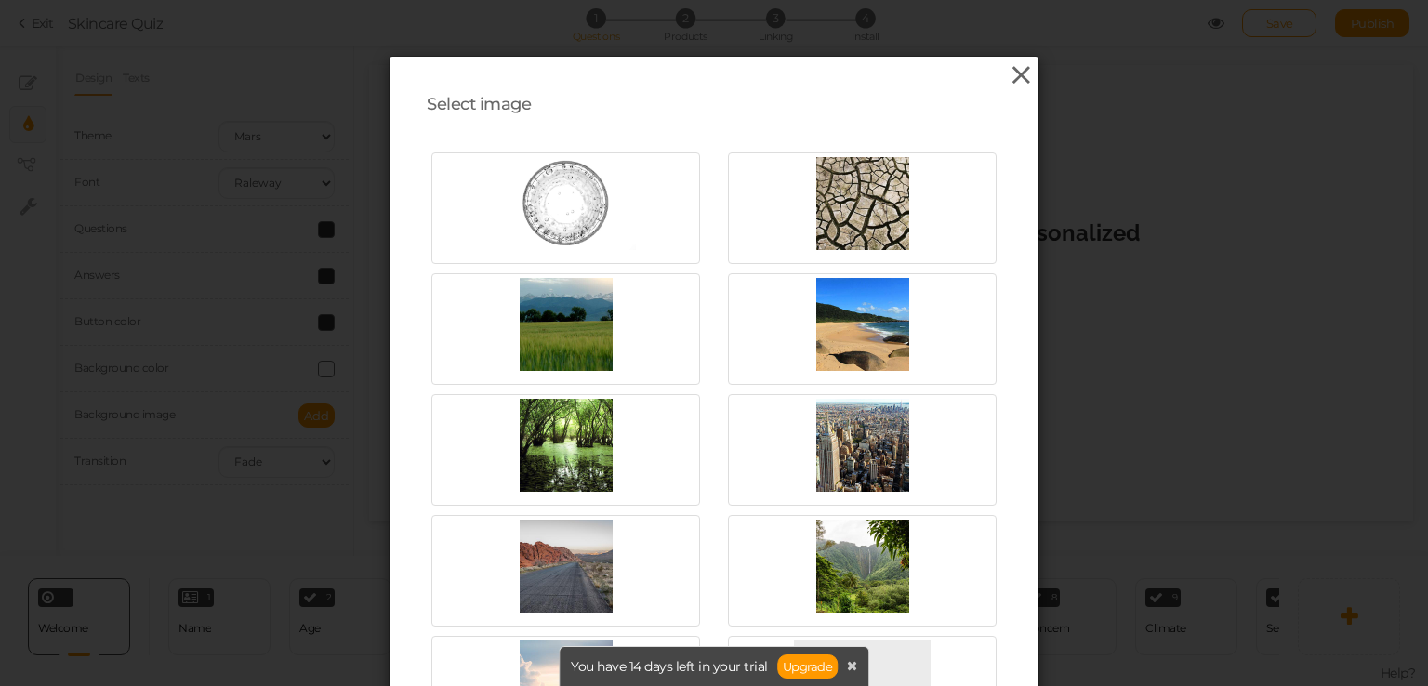
click at [1022, 81] on icon at bounding box center [1021, 75] width 27 height 28
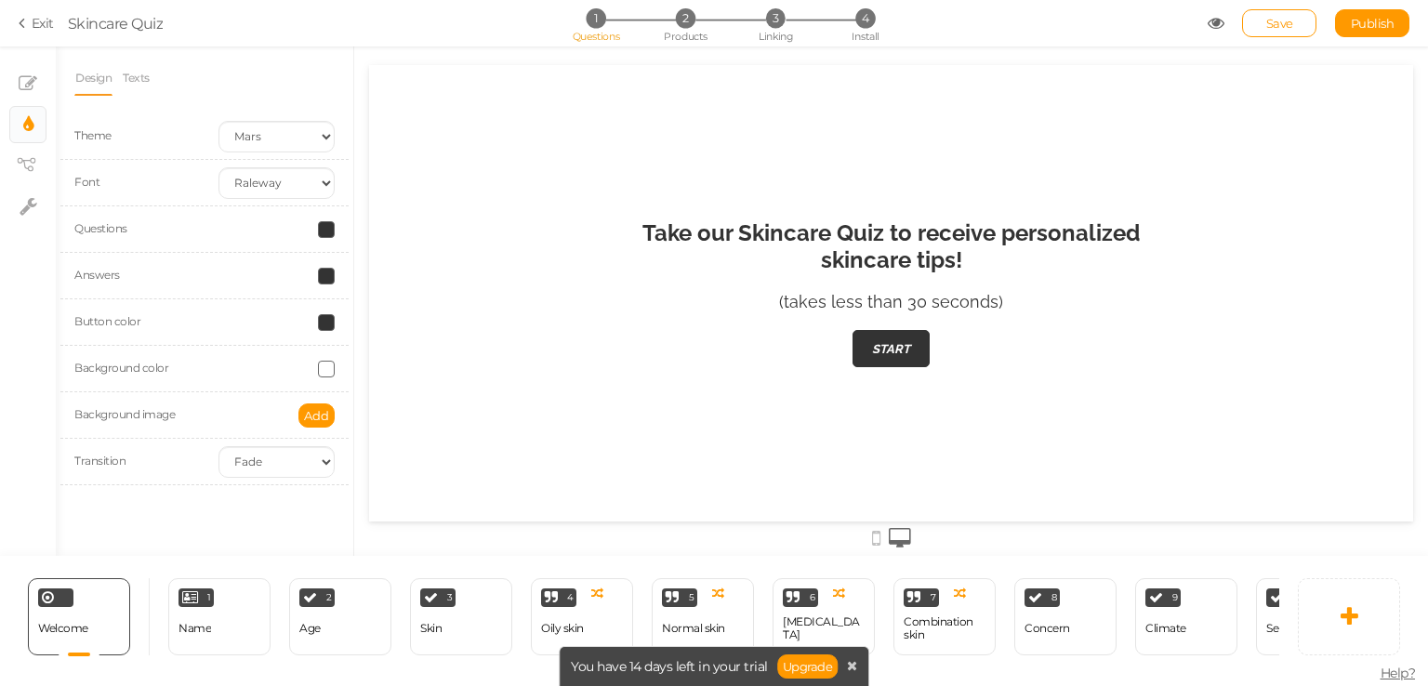
click at [562, 263] on div at bounding box center [891, 293] width 1044 height 207
click at [331, 364] on span at bounding box center [326, 369] width 17 height 17
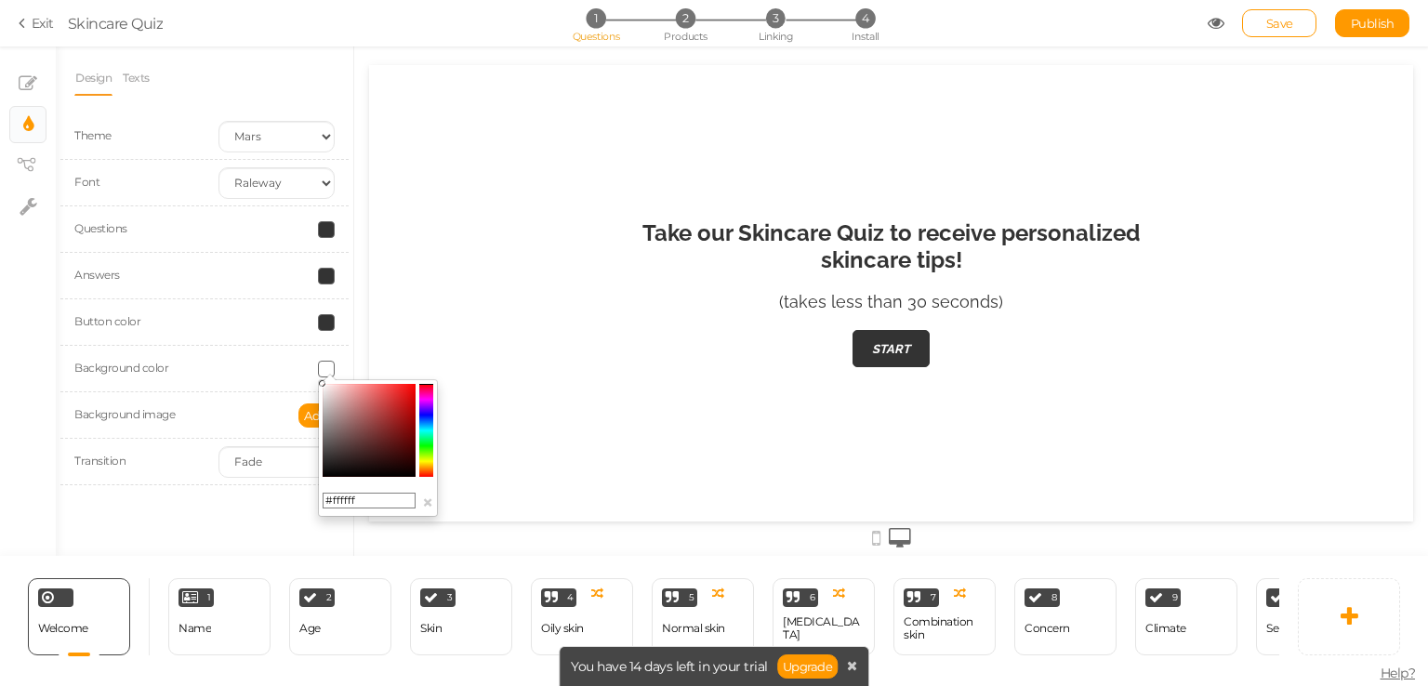
click at [355, 495] on input "#ffffff" at bounding box center [369, 501] width 93 height 17
paste input "0E2A37"
type input "#0E2A37"
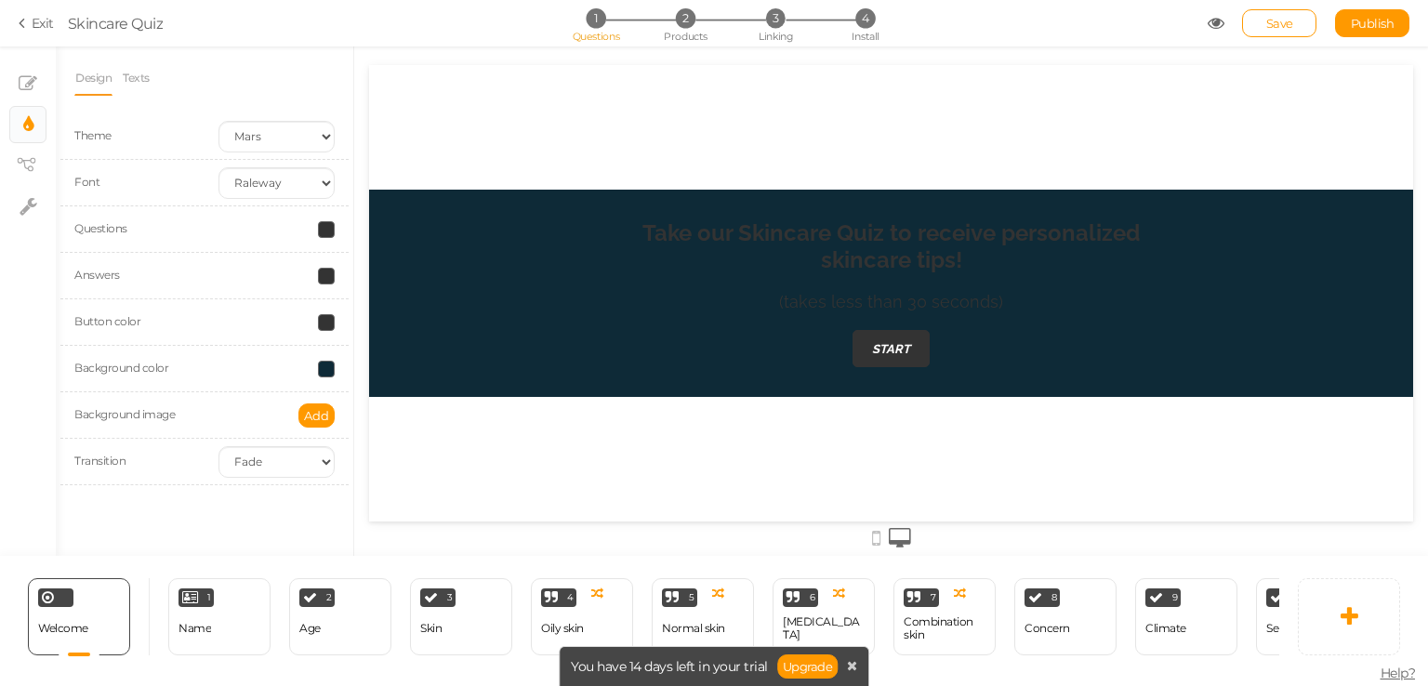
click at [116, 497] on div "Theme Earth Mars Font Custom Default Lato Lora Montserrat Open Sans Oswald PT S…" at bounding box center [204, 306] width 260 height 387
click at [323, 312] on div "Button color" at bounding box center [204, 322] width 288 height 46
click at [324, 323] on span at bounding box center [326, 322] width 17 height 17
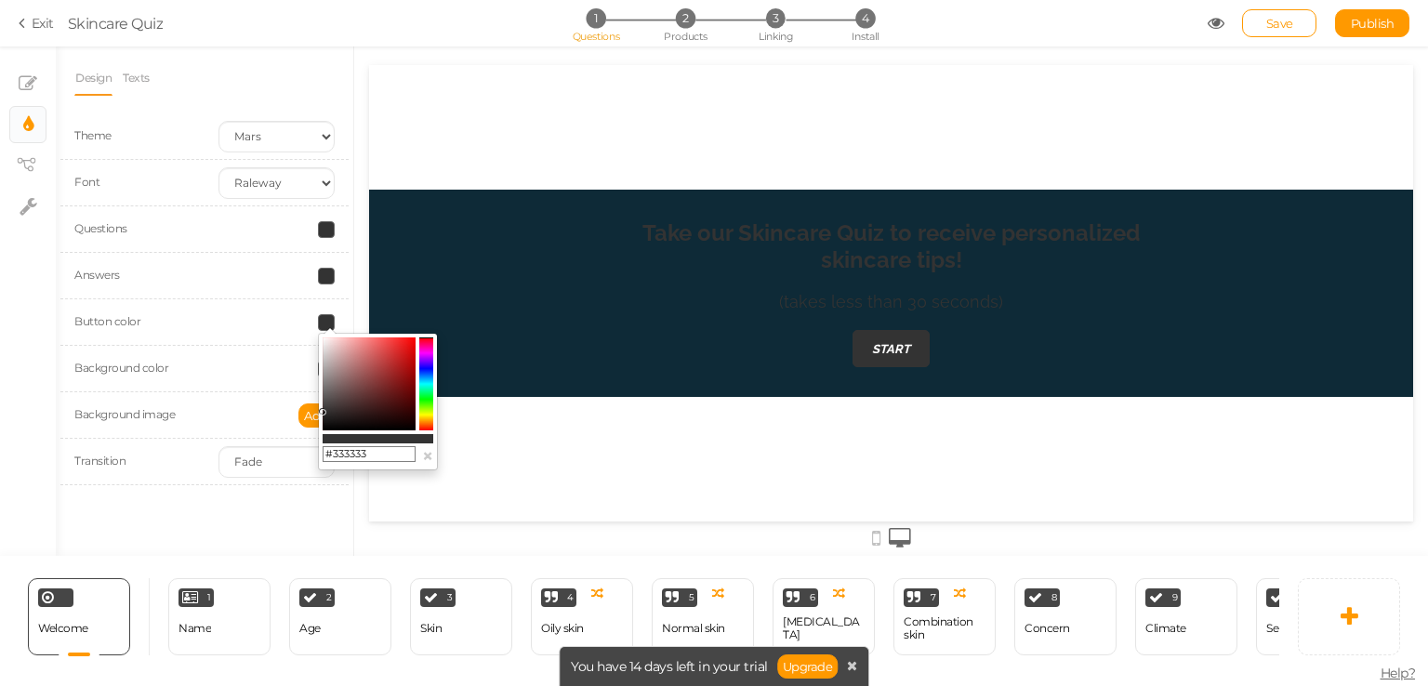
click at [367, 455] on input "#333333" at bounding box center [369, 454] width 93 height 17
paste input "9B8055"
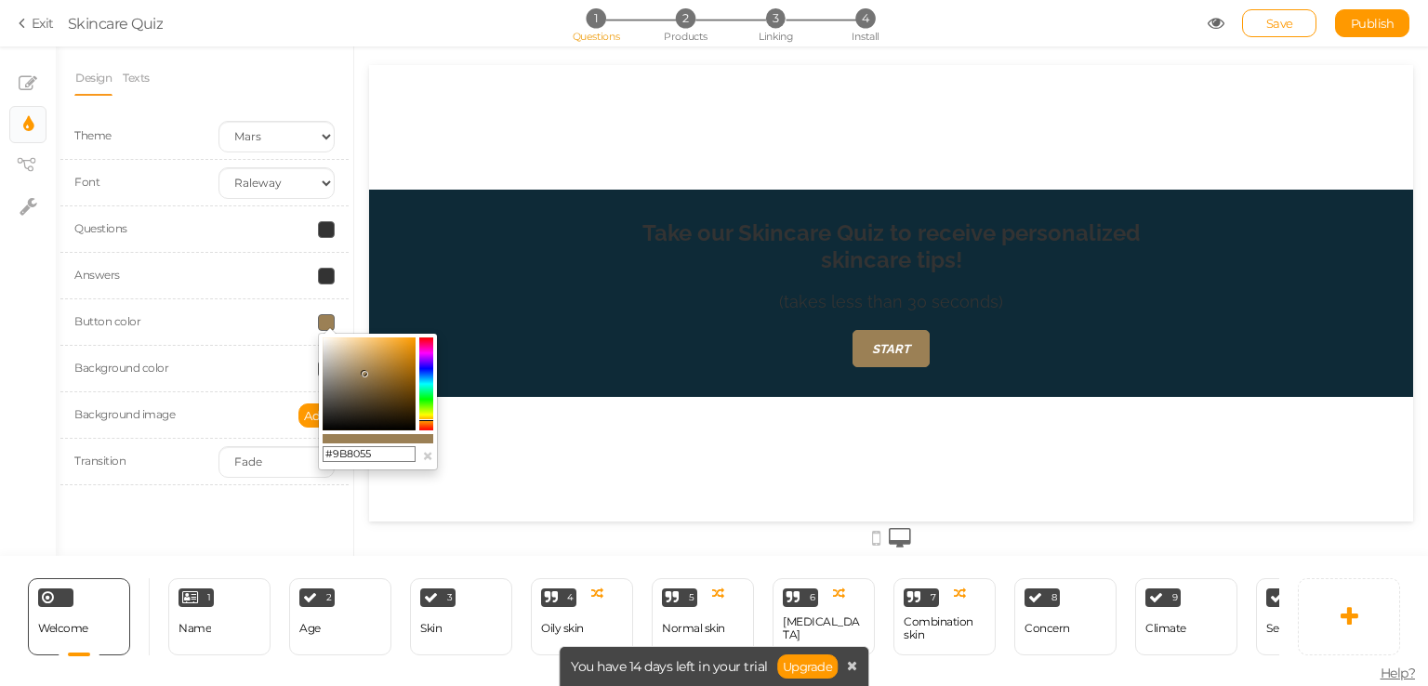
type input "#9B8055"
click at [325, 277] on span at bounding box center [326, 276] width 17 height 17
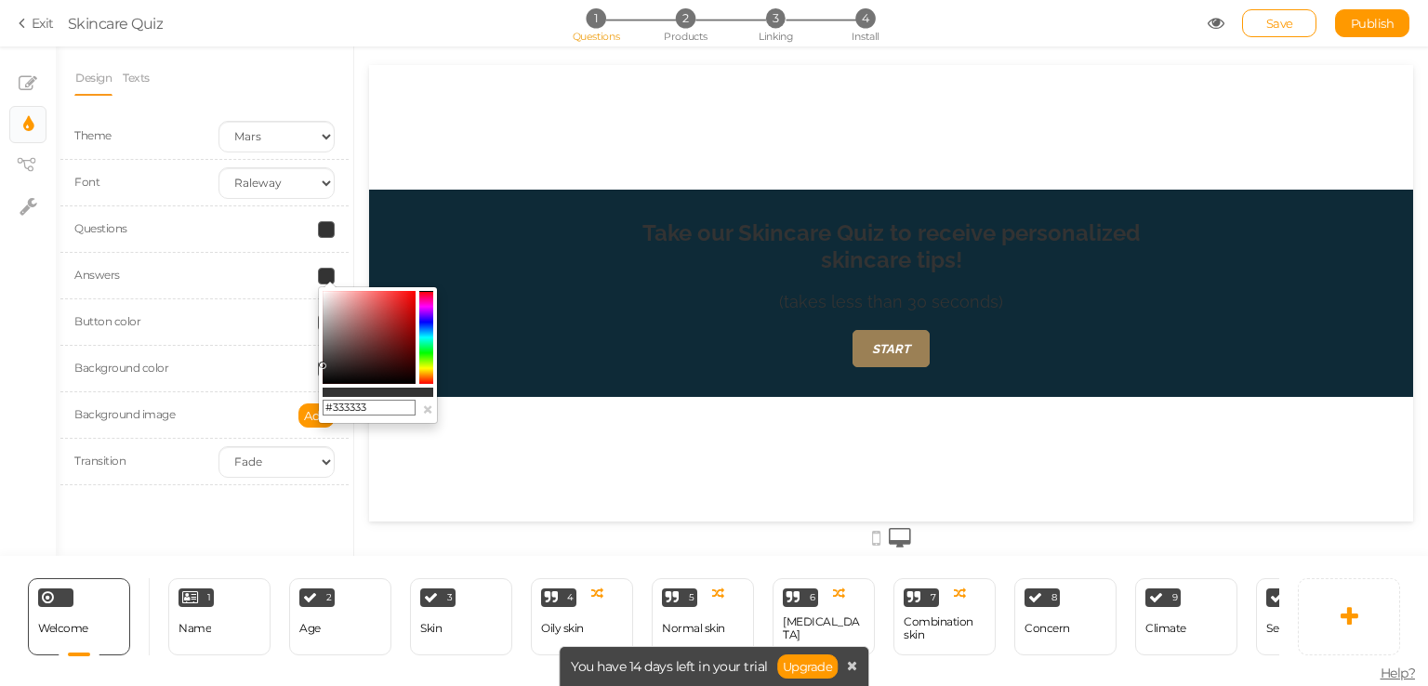
click at [379, 410] on input "#333333" at bounding box center [369, 408] width 93 height 17
paste input "9B8055"
type input "#9B8055"
click at [328, 223] on span at bounding box center [326, 229] width 17 height 17
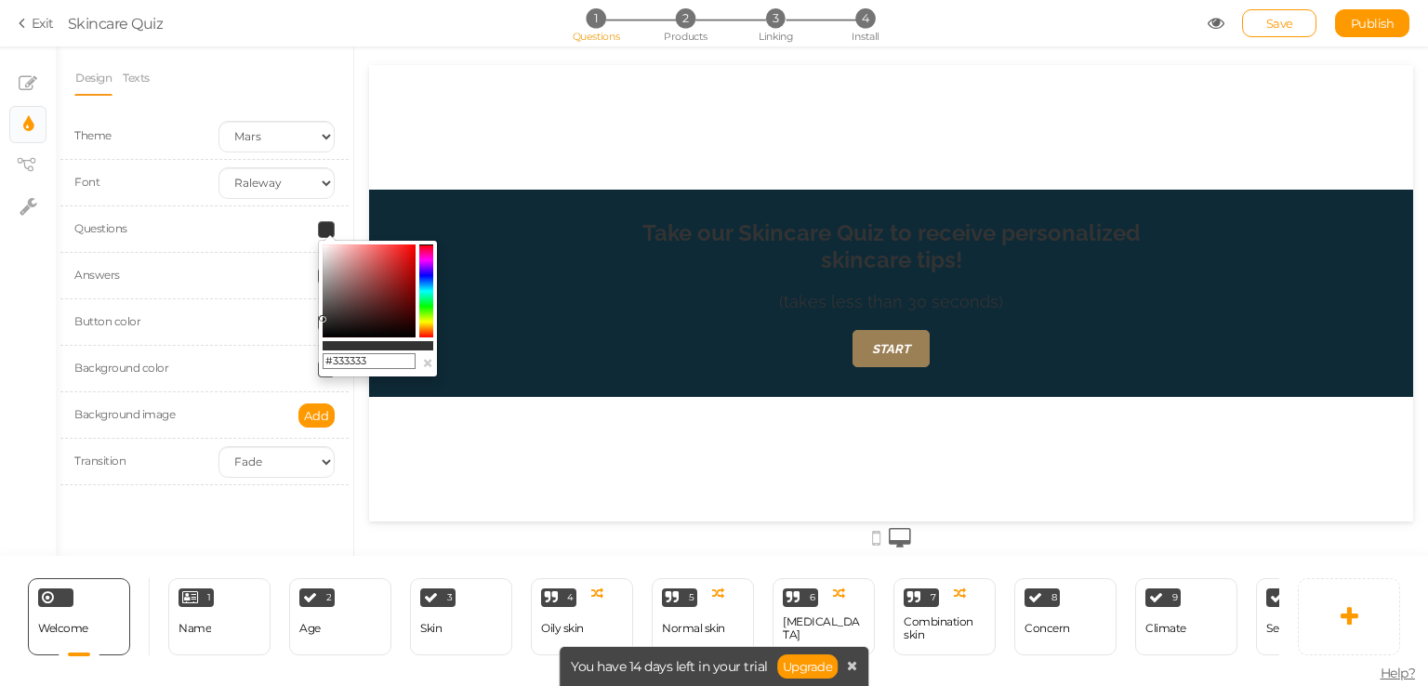
click at [371, 363] on input "#333333" at bounding box center [369, 361] width 93 height 17
paste input "9B8055"
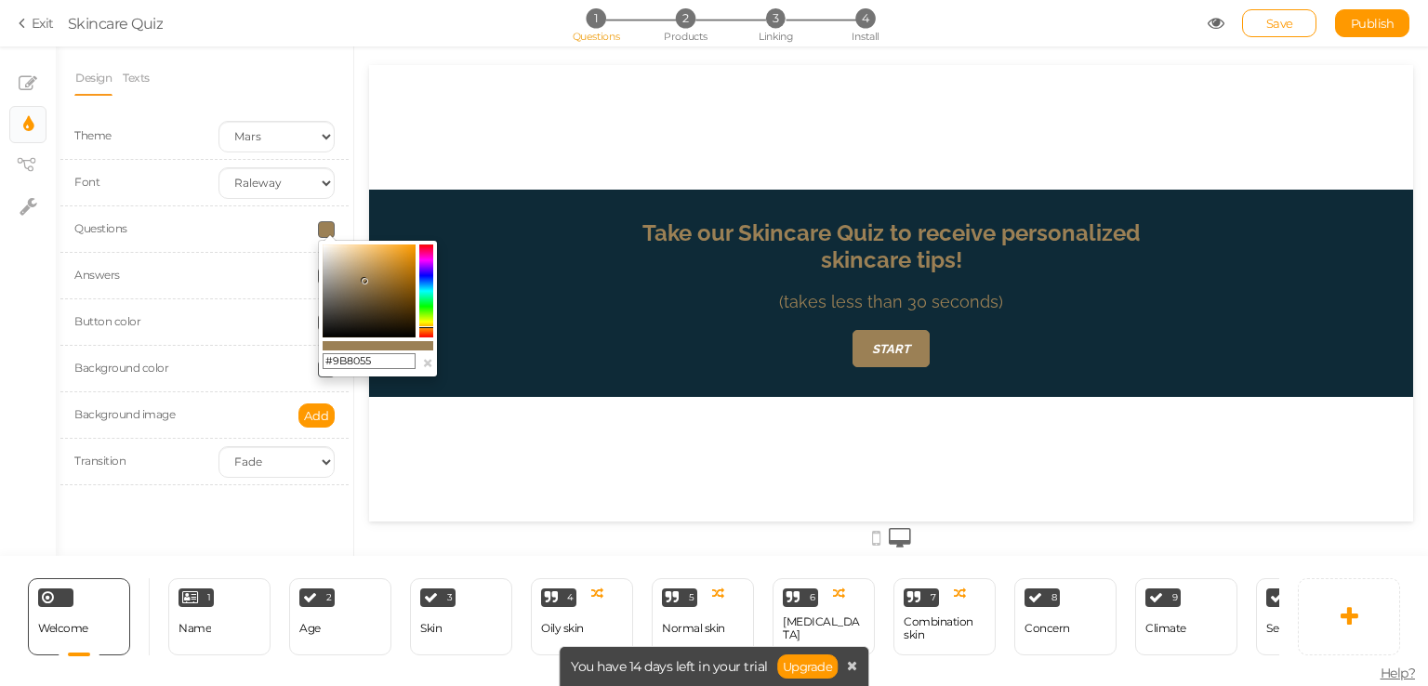
click at [574, 205] on div at bounding box center [891, 293] width 1044 height 207
click at [524, 186] on div "Take our Skincare Quiz to receive personalized skincare tips! (takes less than …" at bounding box center [891, 293] width 1044 height 456
click at [473, 420] on div "Take our Skincare Quiz to receive personalized skincare tips! (takes less than …" at bounding box center [891, 293] width 1044 height 456
click at [473, 421] on div "Take our Skincare Quiz to receive personalized skincare tips! (takes less than …" at bounding box center [891, 293] width 1044 height 456
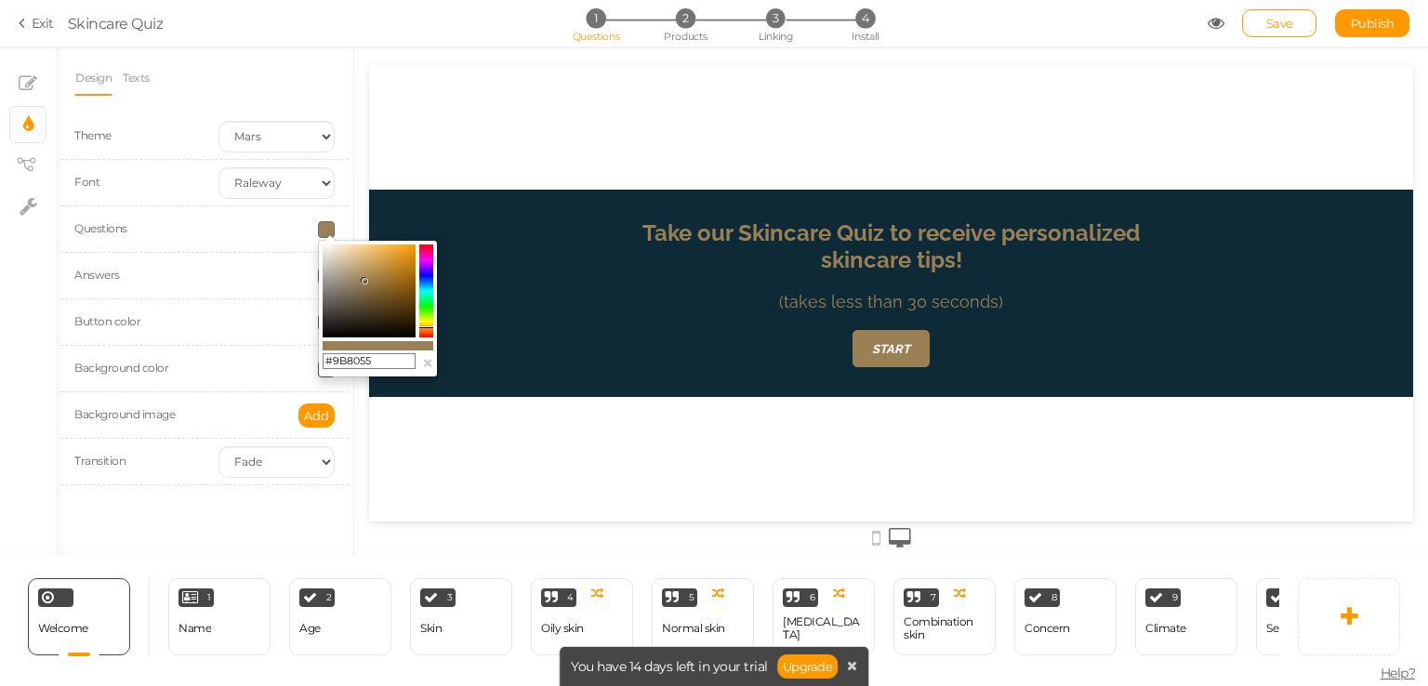
click at [383, 556] on div "Welcome Delete 1 Name × Define the conditions to show this slide. Clone Change …" at bounding box center [639, 616] width 1279 height 121
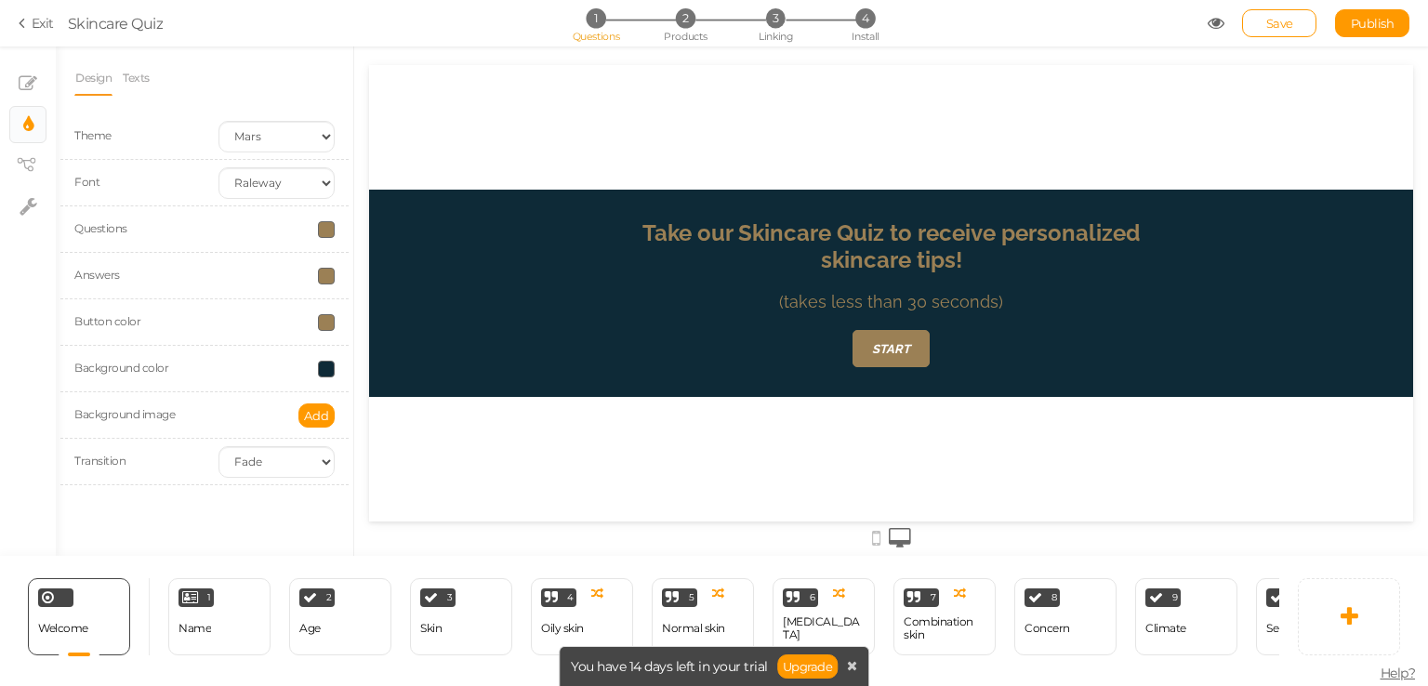
click at [326, 231] on span at bounding box center [326, 229] width 17 height 17
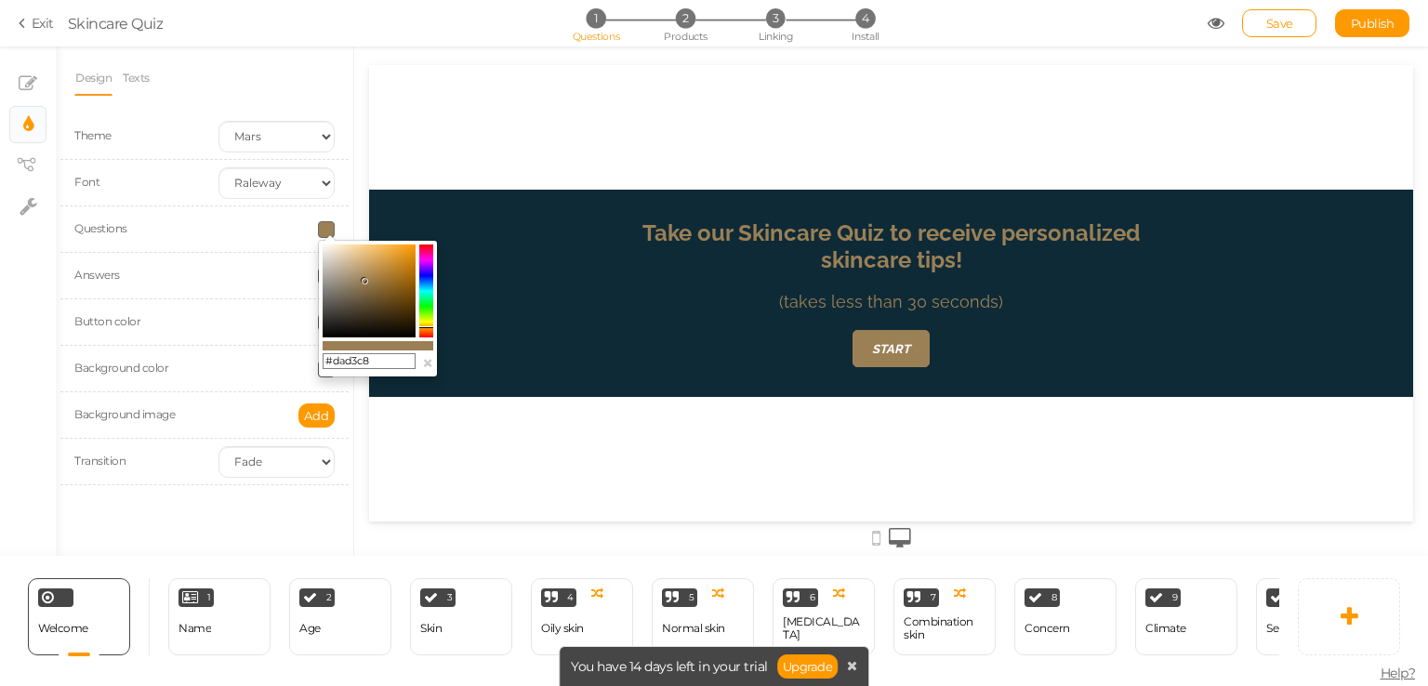
type input "#ffffff"
drag, startPoint x: 387, startPoint y: 278, endPoint x: 289, endPoint y: 211, distance: 118.3
click at [289, 211] on body "× Close A wider screen is needed to use the Pickzen builder Exit Skincare Quiz …" at bounding box center [714, 343] width 1428 height 686
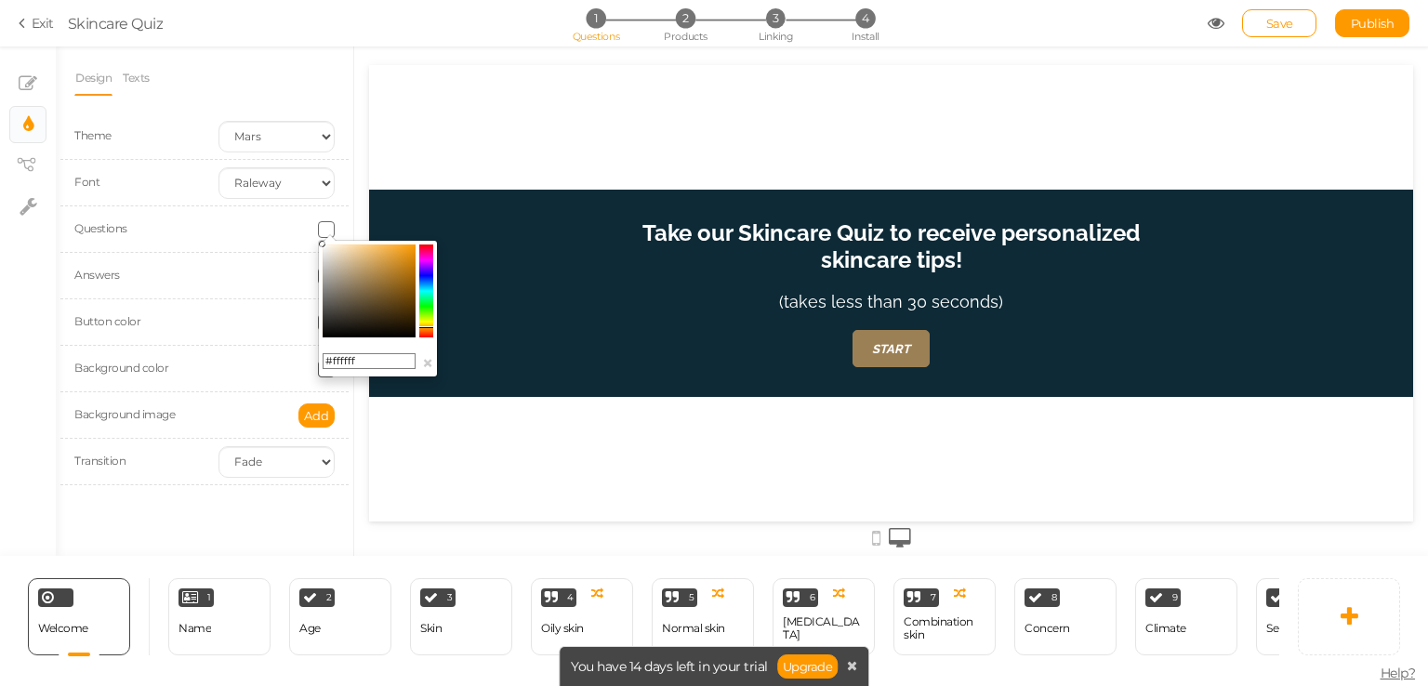
click at [433, 109] on div "Take our Skincare Quiz to receive personalized skincare tips! (takes less than …" at bounding box center [891, 293] width 1044 height 456
click at [546, 510] on div "Take our Skincare Quiz to receive personalized skincare tips! (takes less than …" at bounding box center [891, 293] width 1044 height 456
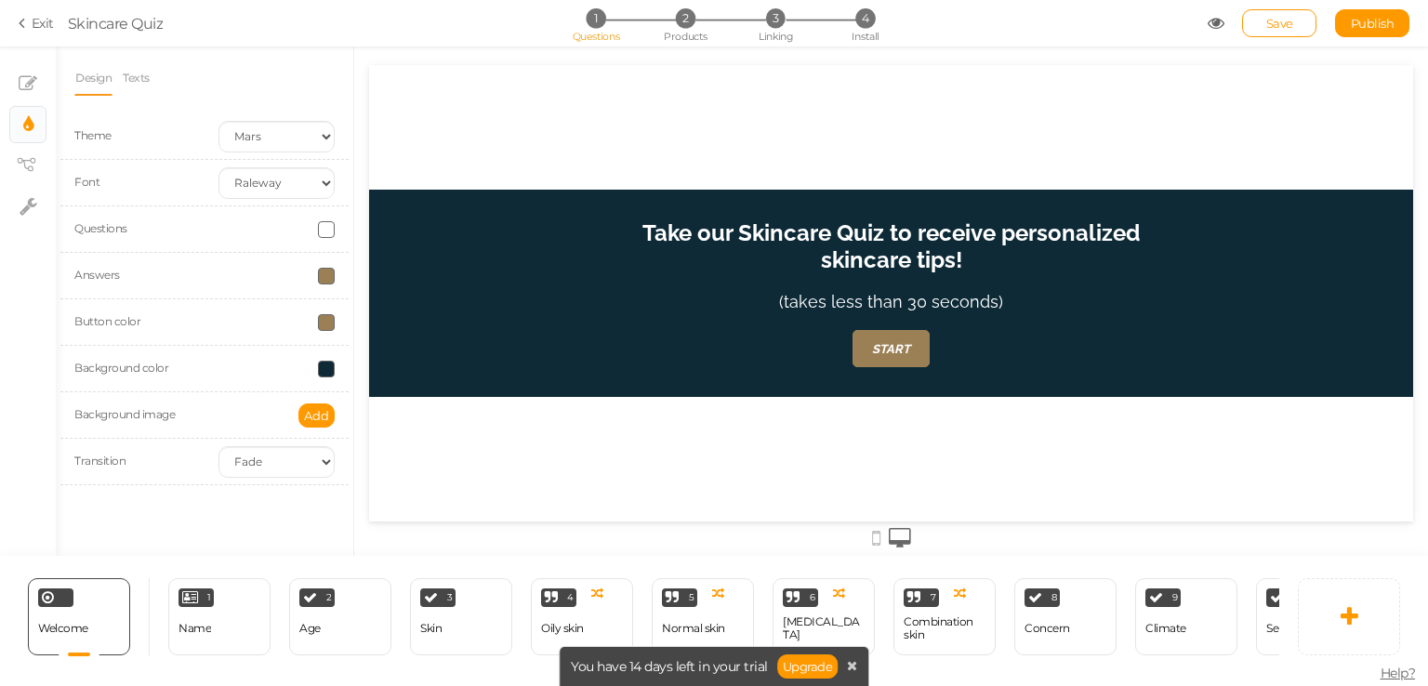
click at [504, 542] on div at bounding box center [891, 536] width 1044 height 31
drag, startPoint x: 263, startPoint y: 588, endPoint x: 223, endPoint y: 629, distance: 57.2
click at [223, 629] on div "1 Name × Define the conditions to show this slide. Clone Change type Delete" at bounding box center [219, 616] width 102 height 77
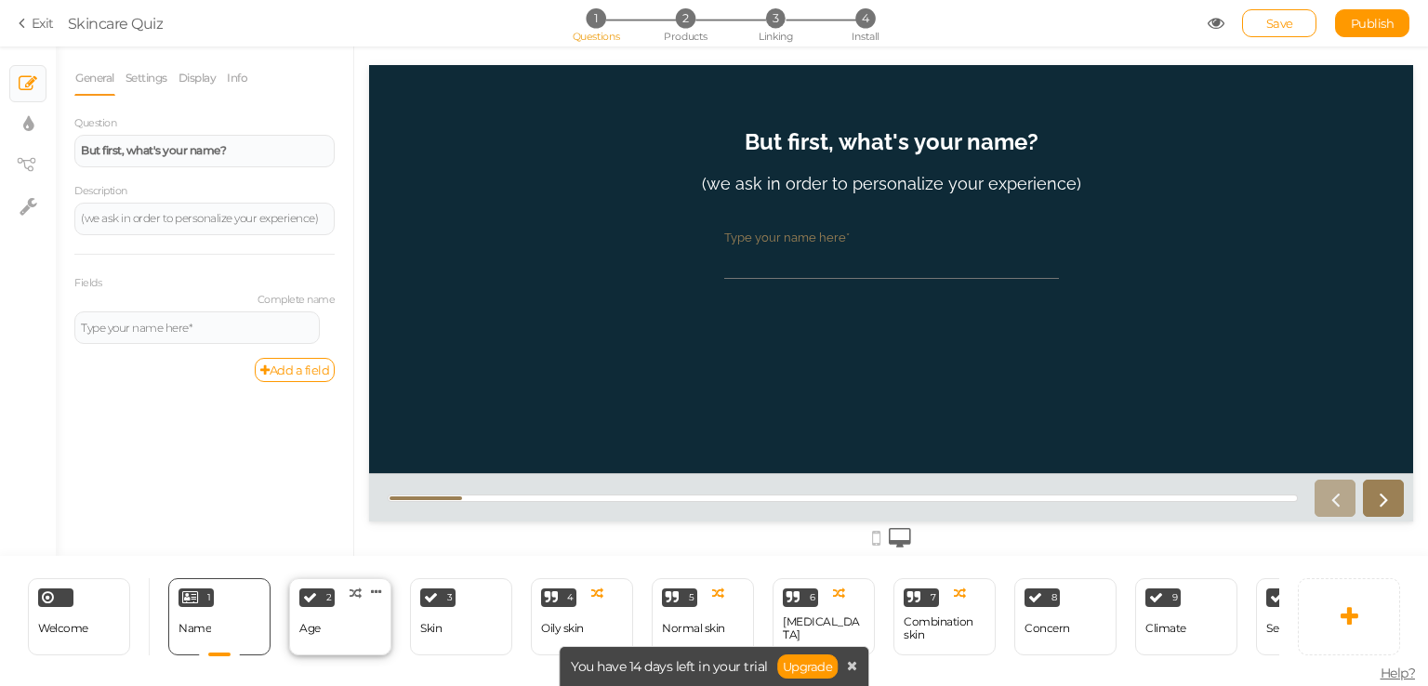
click at [315, 613] on div "Age" at bounding box center [309, 629] width 21 height 33
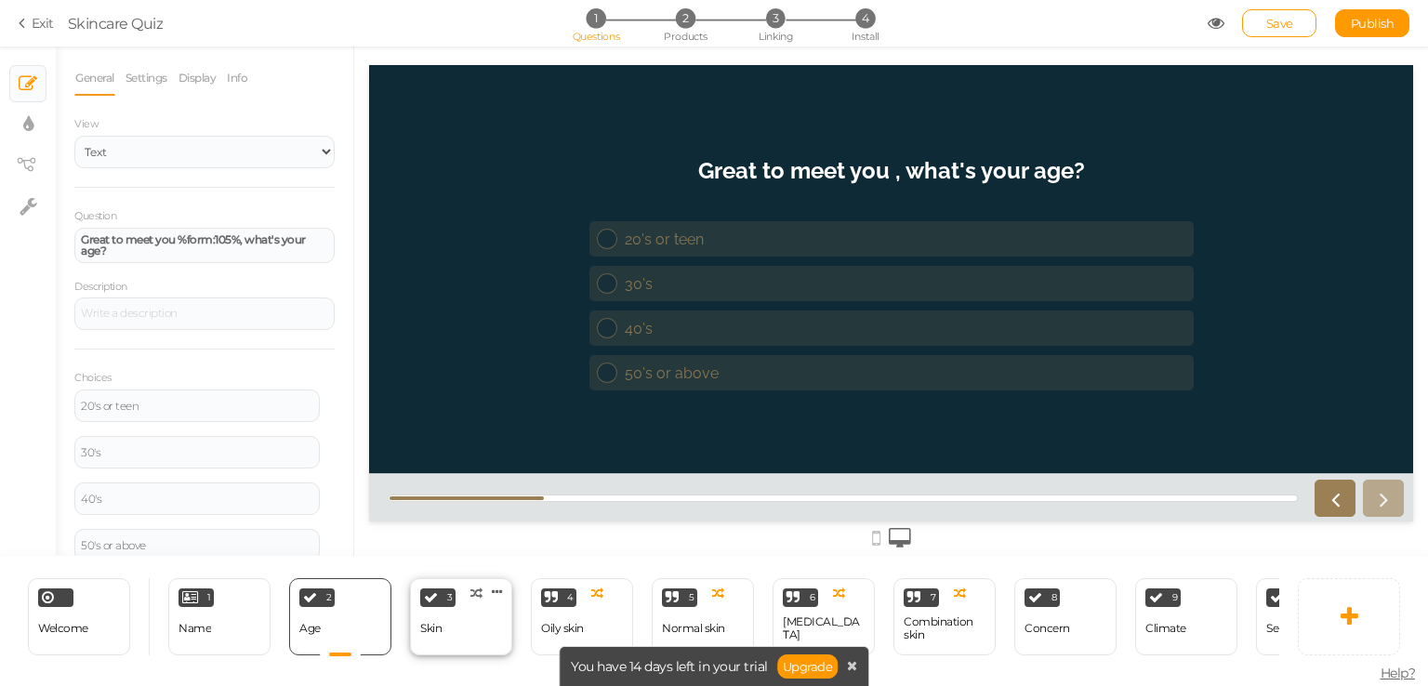
click at [468, 610] on div "3 Skin × Define the conditions to show this slide. Clone Change type Delete" at bounding box center [461, 616] width 102 height 77
select select "2"
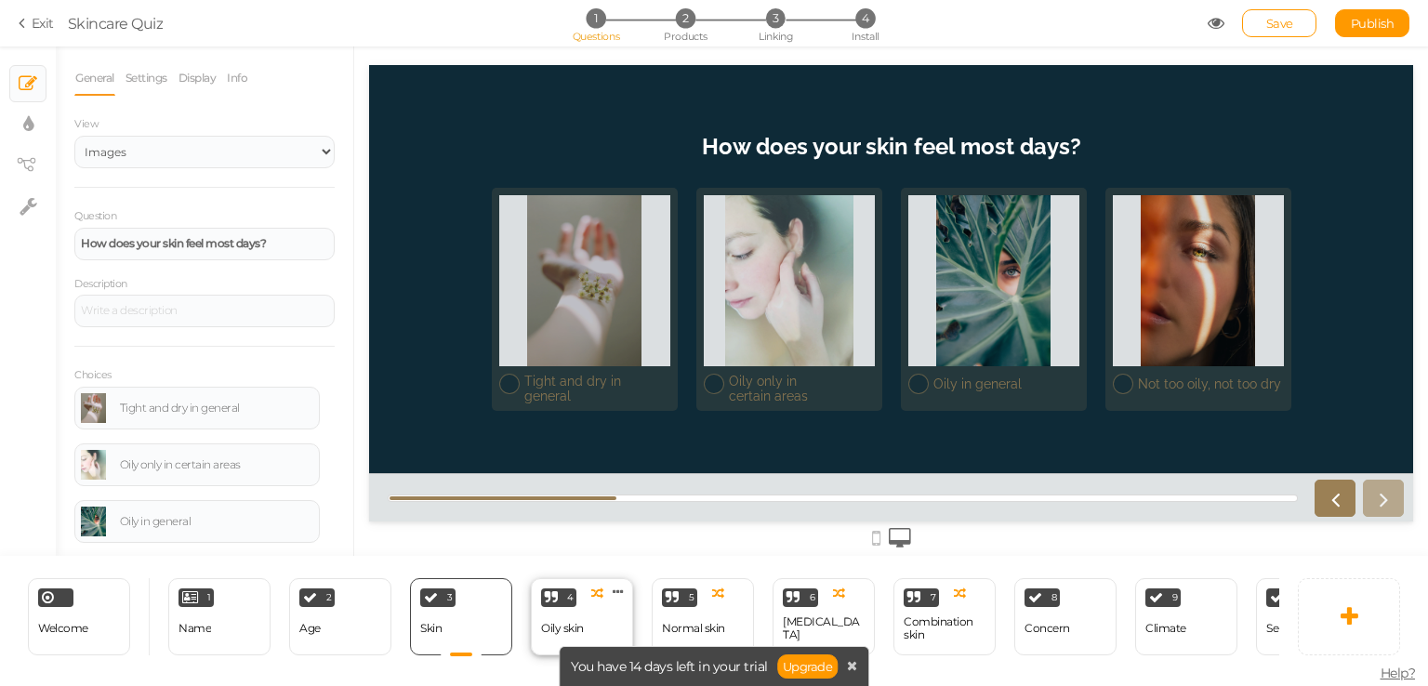
click at [551, 599] on div "4" at bounding box center [558, 597] width 35 height 19
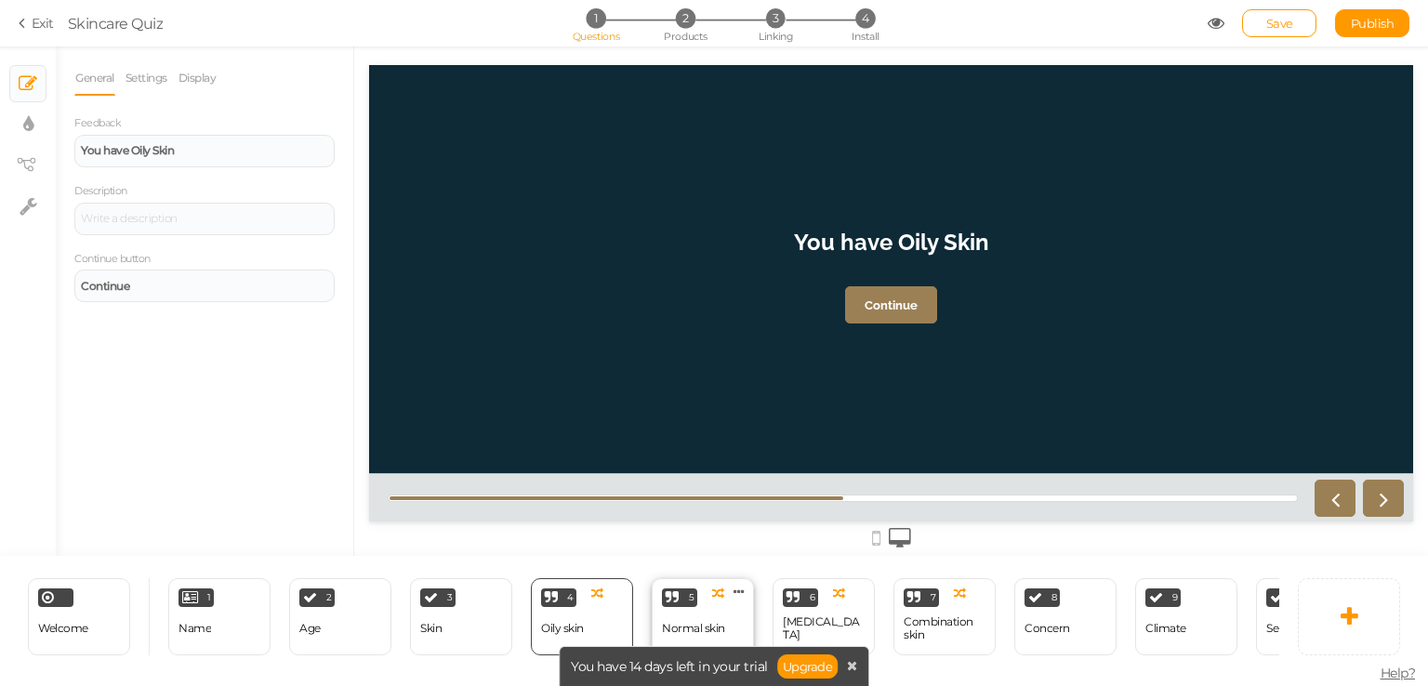
click at [705, 622] on div "Normal skin" at bounding box center [693, 628] width 63 height 13
click at [786, 618] on div "Dry skin" at bounding box center [824, 628] width 82 height 26
click at [919, 632] on div "Combination skin" at bounding box center [945, 628] width 82 height 26
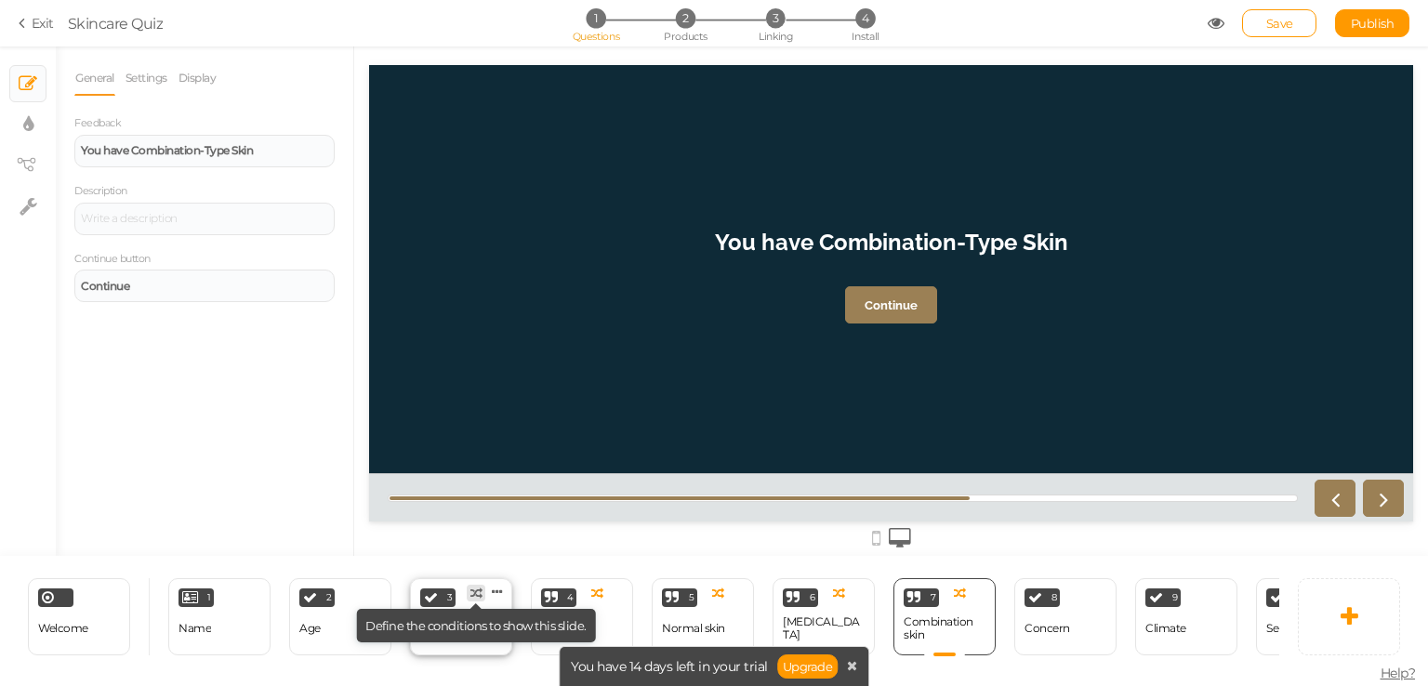
click at [432, 630] on tip "× Define the conditions to show this slide." at bounding box center [476, 625] width 240 height 33
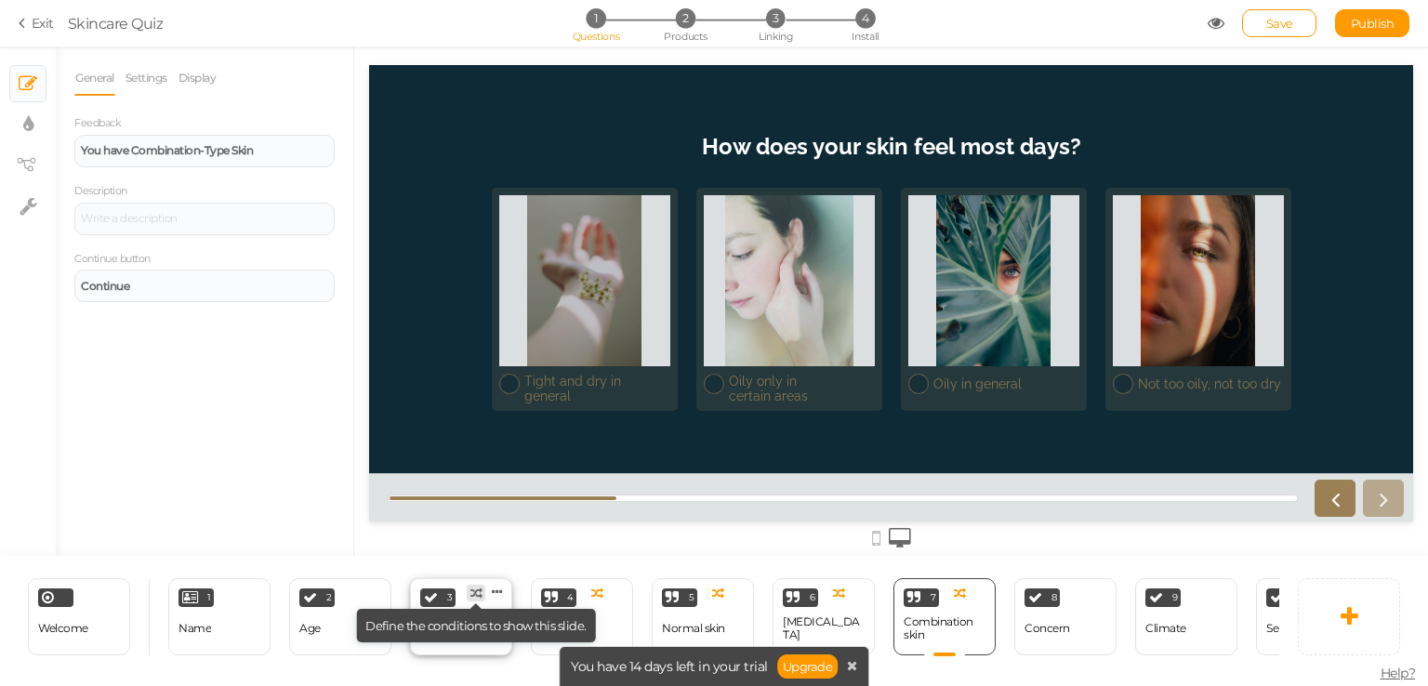
select select "2"
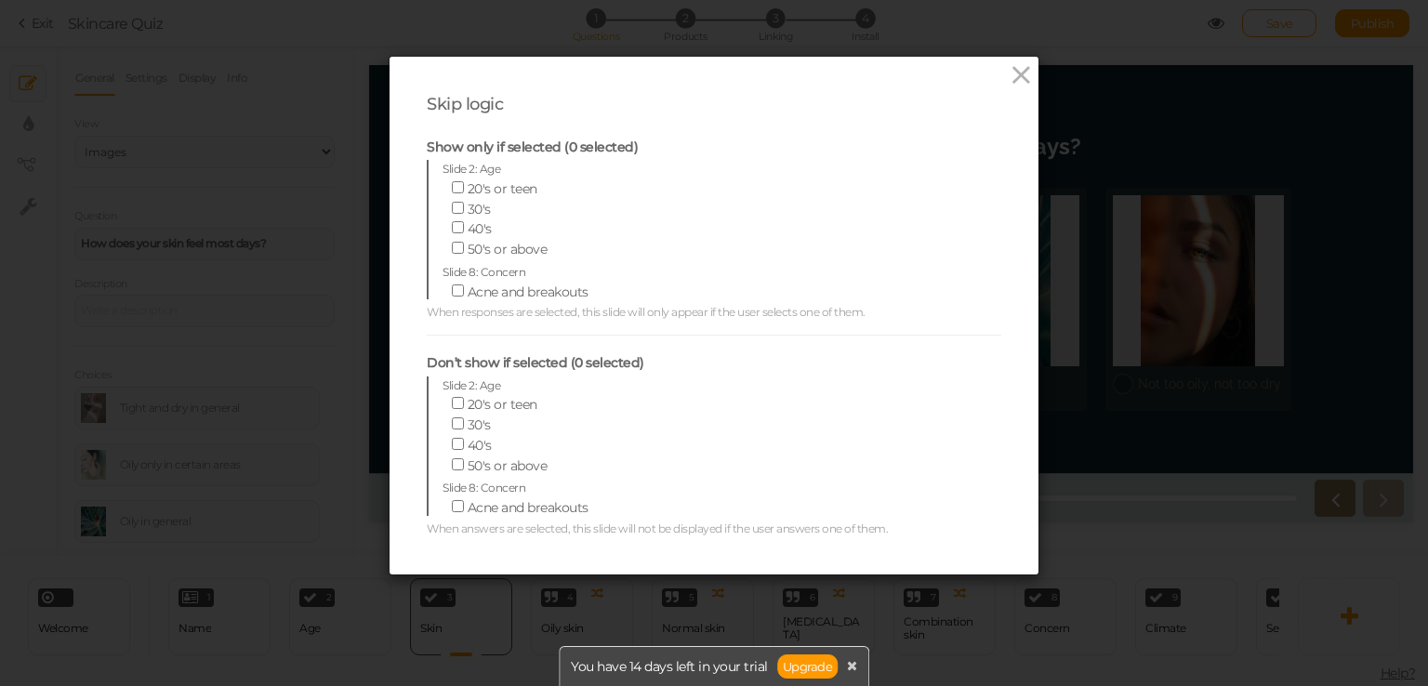
click at [1112, 183] on div "Skip logic Show only if selected (0 selected) Slide 2: Age 20's or teen 30's 40…" at bounding box center [714, 343] width 1428 height 686
click at [1028, 76] on div "Skip logic Show only if selected (0 selected) Slide 2: Age 20's or teen 30's 40…" at bounding box center [713, 316] width 649 height 518
click at [1017, 73] on icon at bounding box center [1021, 75] width 27 height 28
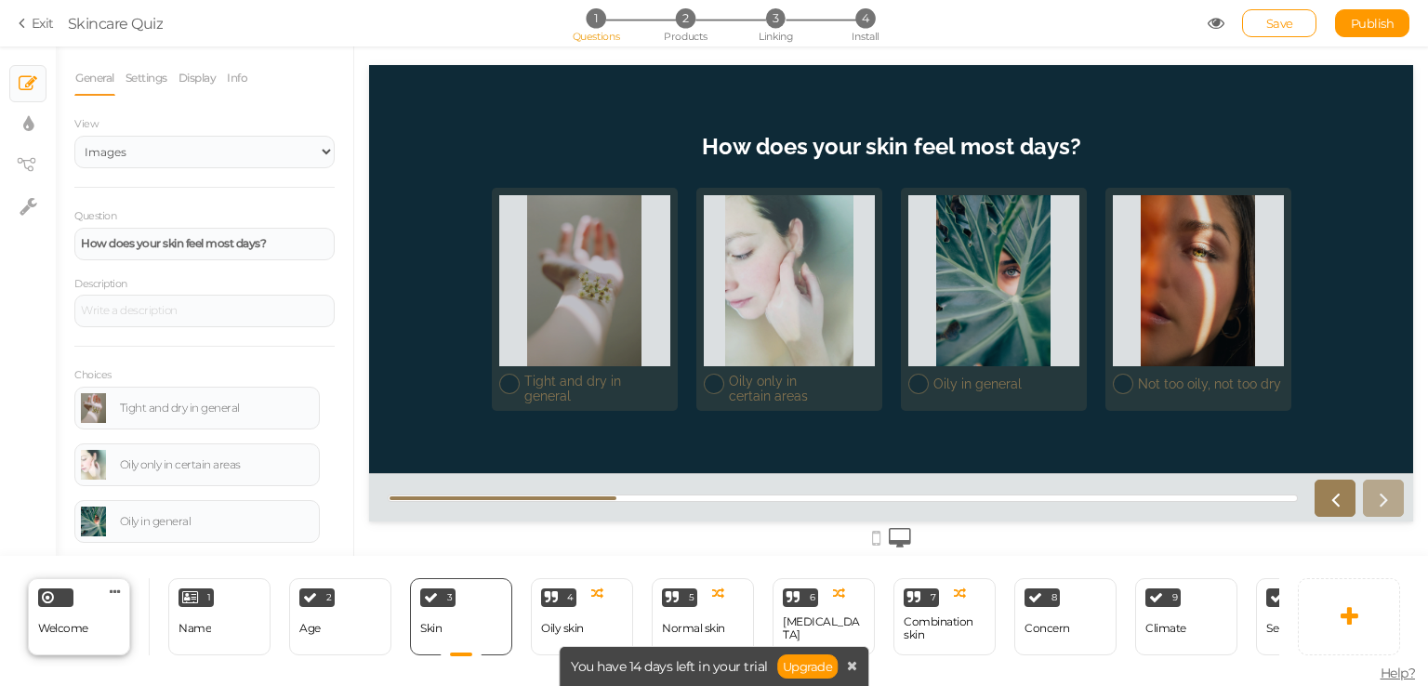
click at [100, 614] on div "Welcome Delete" at bounding box center [79, 616] width 102 height 77
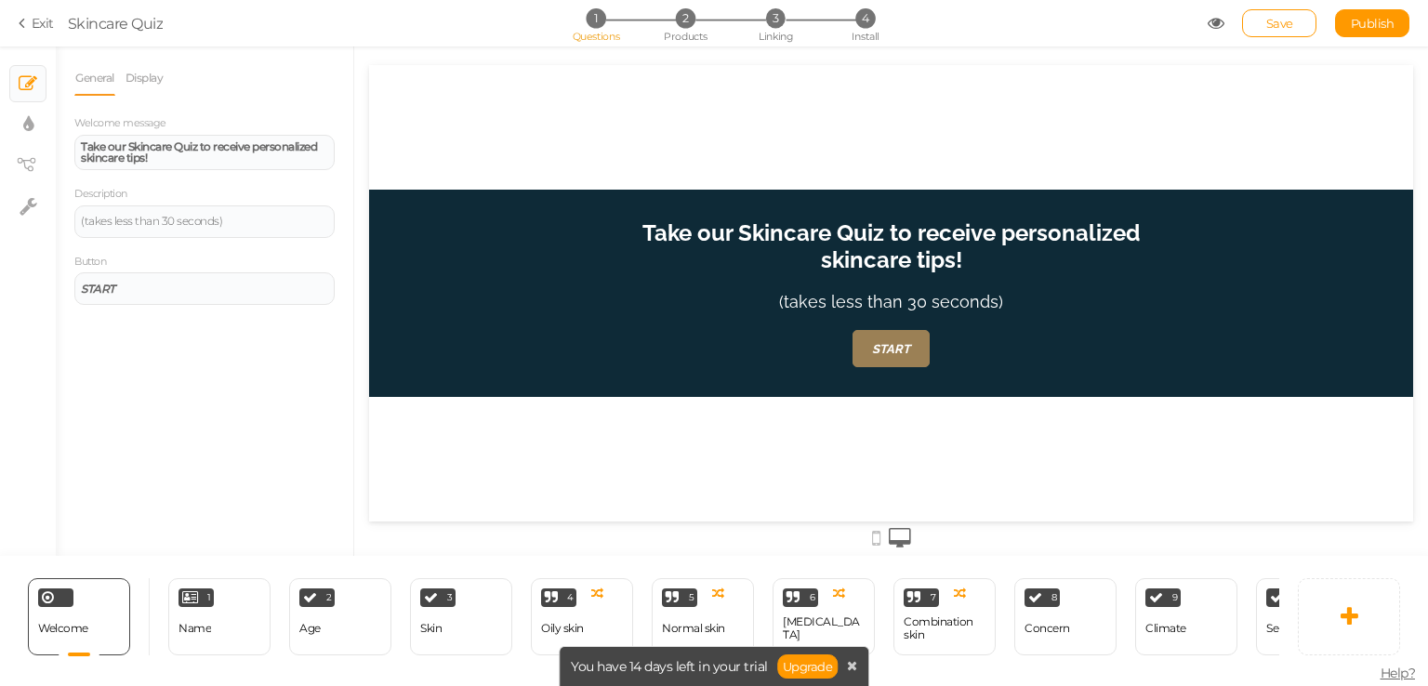
click at [796, 235] on strong "Take our Skincare Quiz to receive personalized skincare tips!" at bounding box center [890, 246] width 497 height 54
click at [216, 616] on div "1 Name × Define the conditions to show this slide. Clone Change type Delete" at bounding box center [219, 616] width 102 height 77
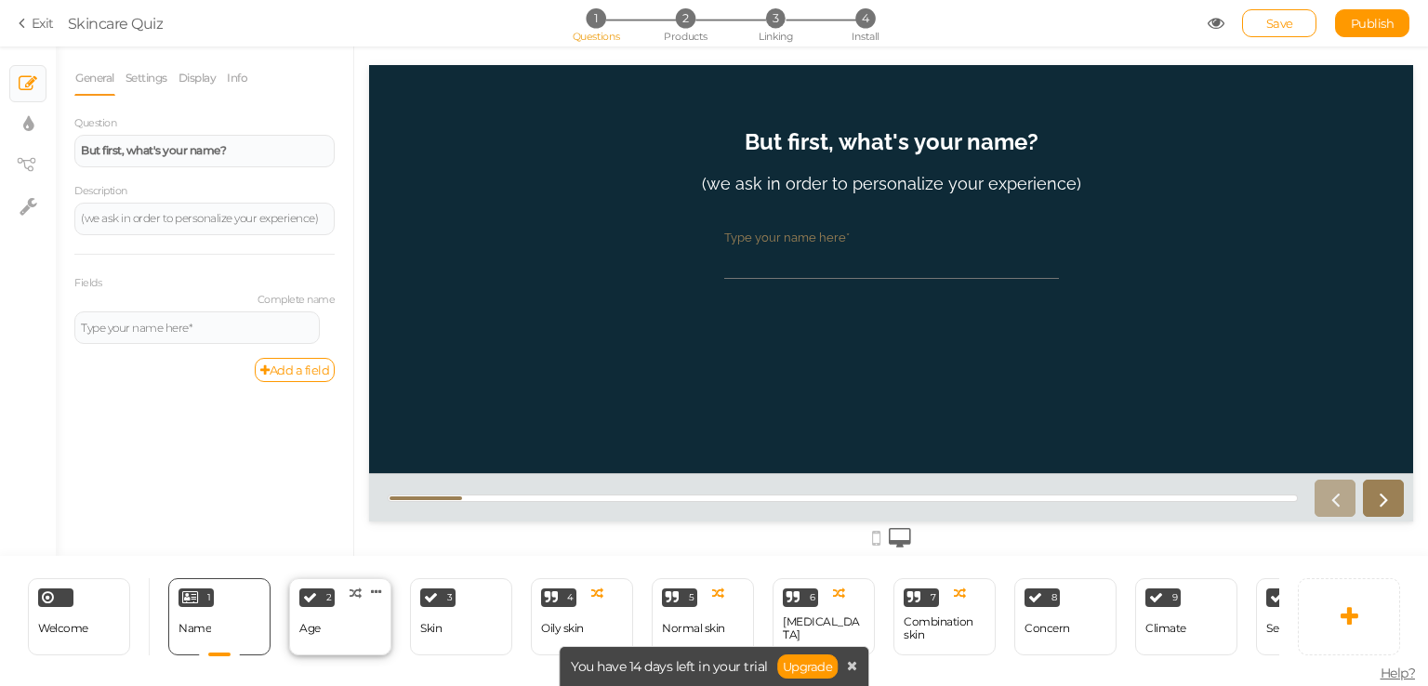
click at [348, 627] on div "2 Age × Define the conditions to show this slide. Clone Change type Delete" at bounding box center [340, 616] width 102 height 77
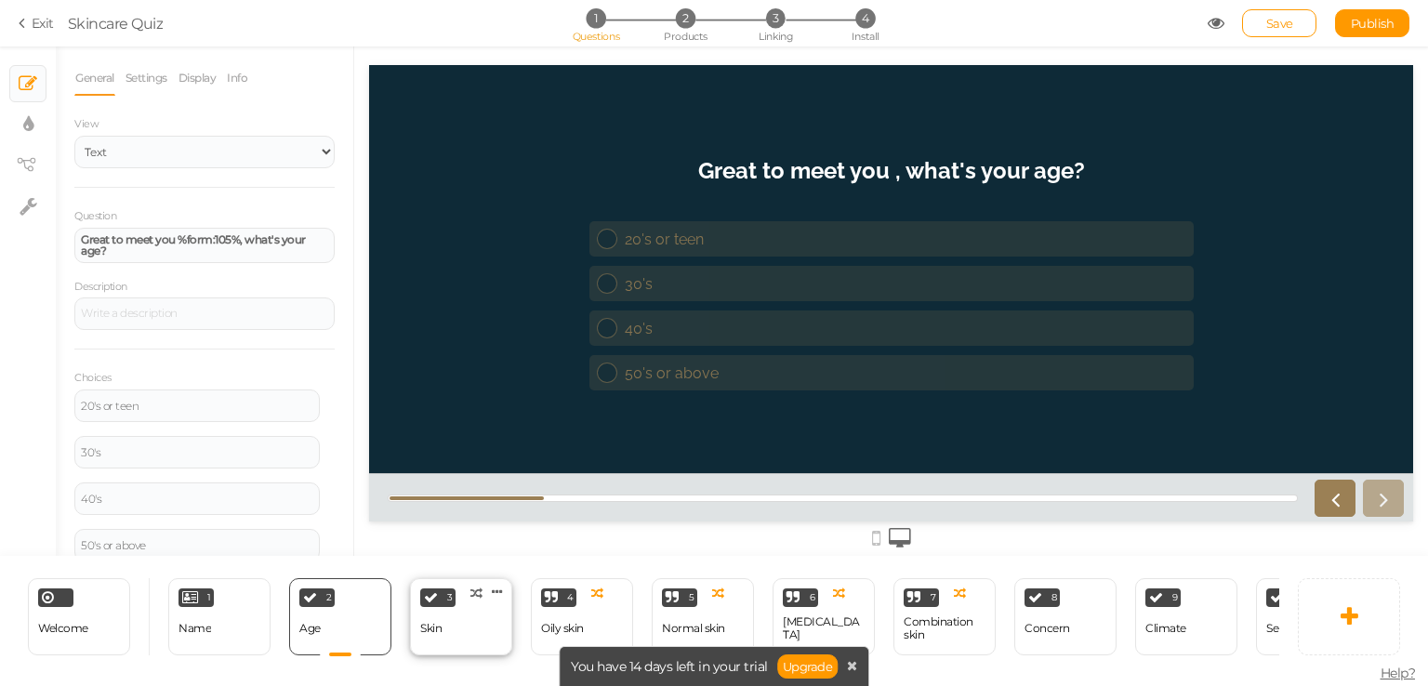
click at [457, 623] on div "3 Skin × Define the conditions to show this slide. Clone Change type Delete" at bounding box center [461, 616] width 102 height 77
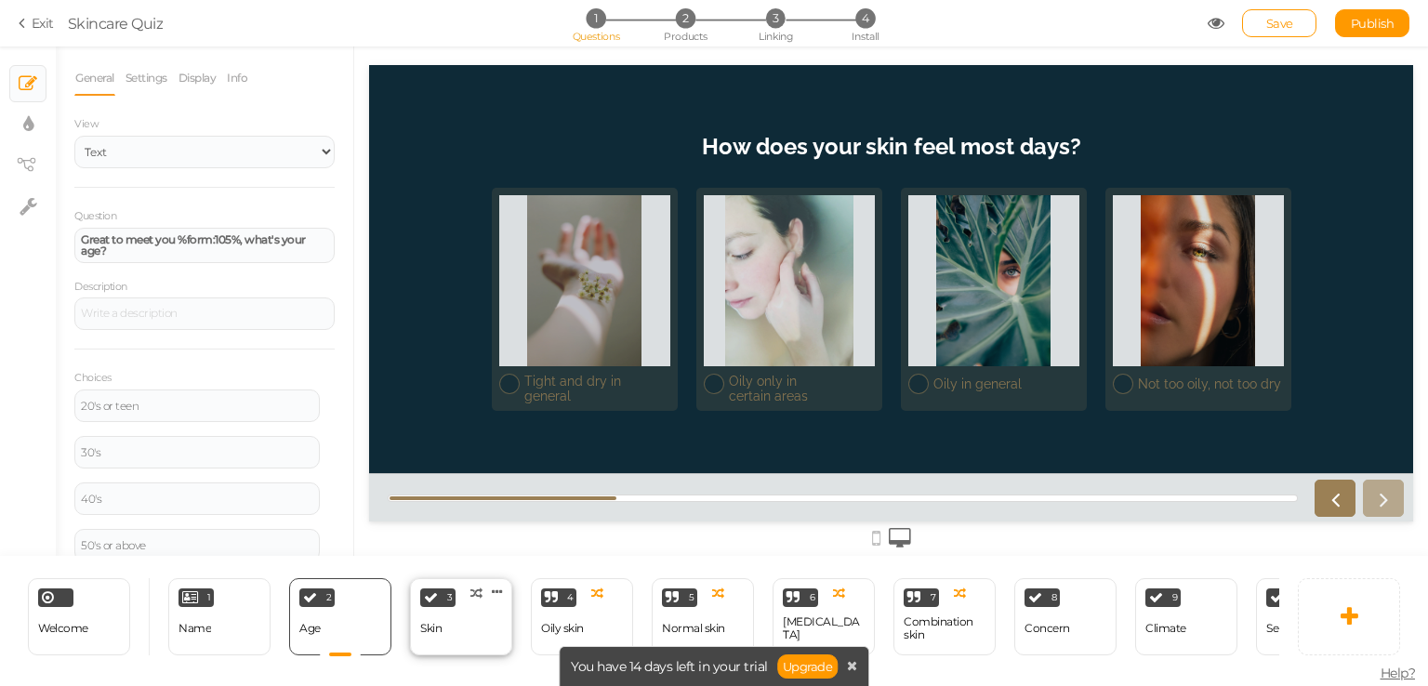
select select "2"
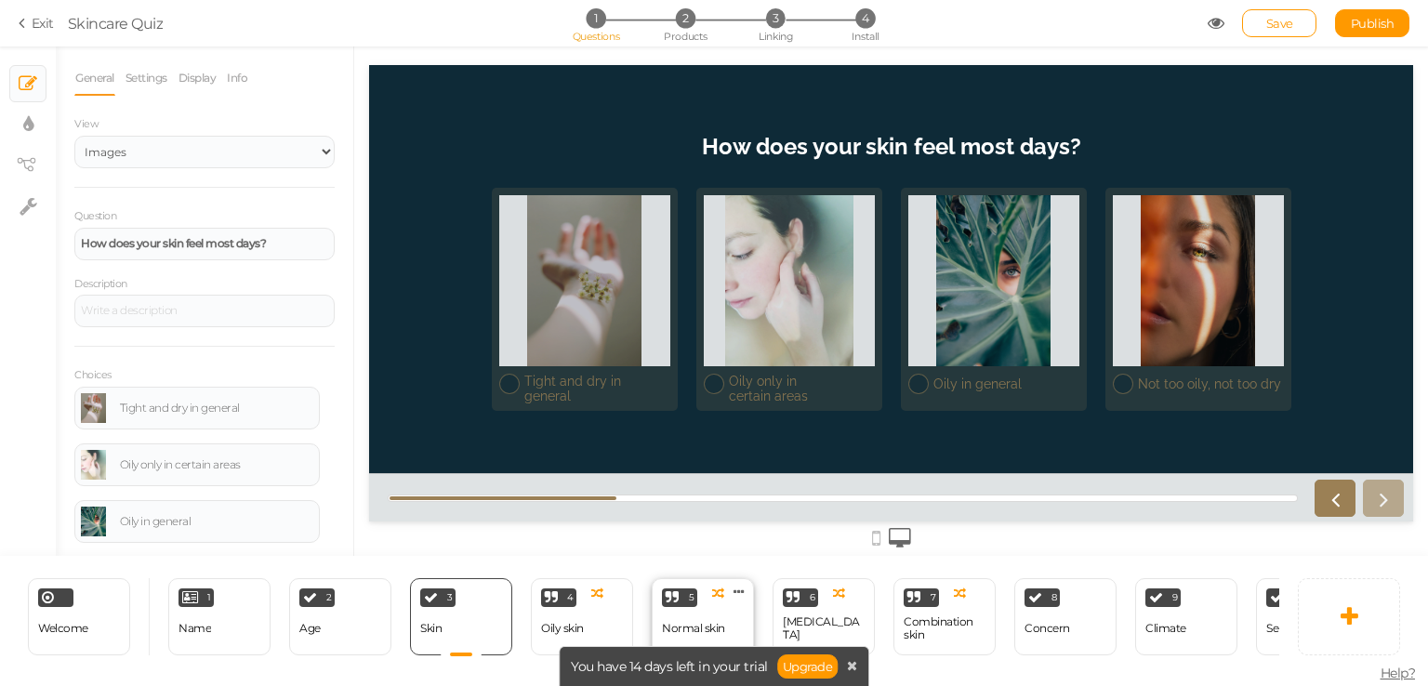
click at [698, 613] on div "Normal skin" at bounding box center [693, 629] width 63 height 33
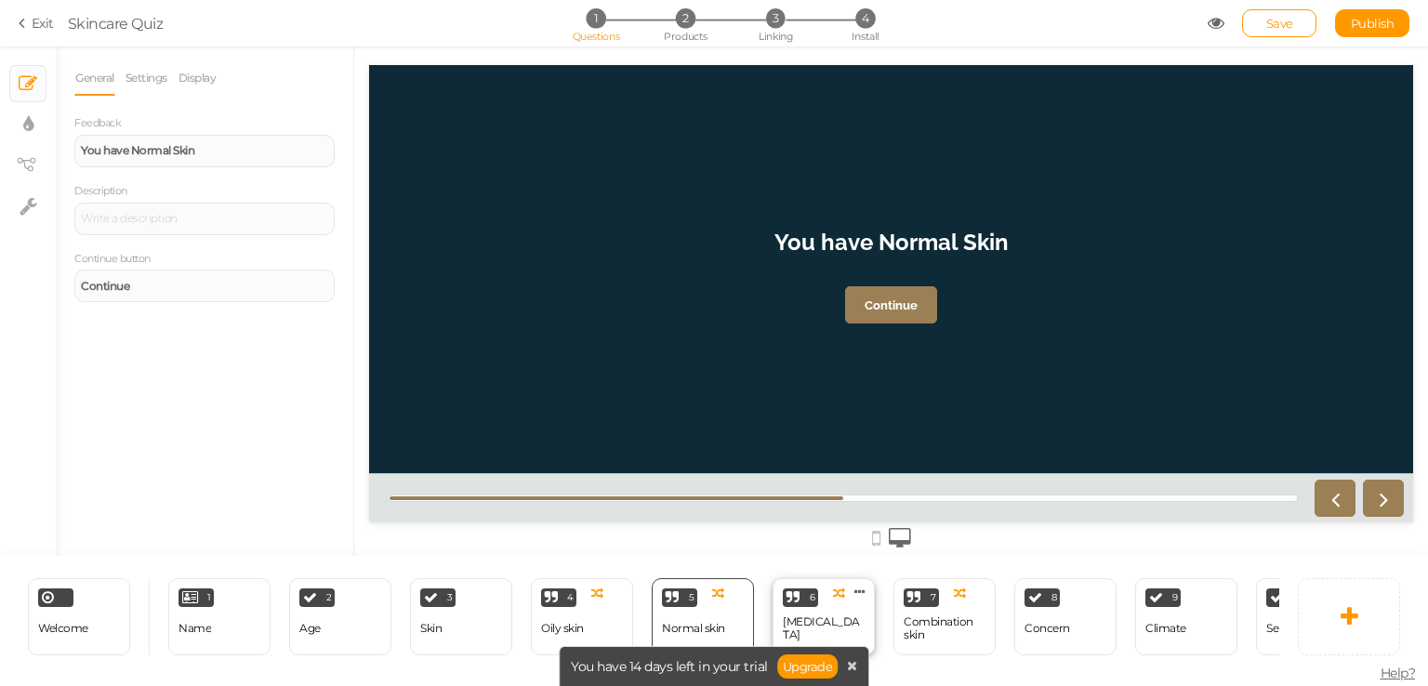
click at [838, 633] on div "6 Dry skin × Define the conditions to show this slide. Clone Change type Delete" at bounding box center [823, 616] width 102 height 77
click at [934, 629] on div "Combination skin" at bounding box center [945, 628] width 82 height 26
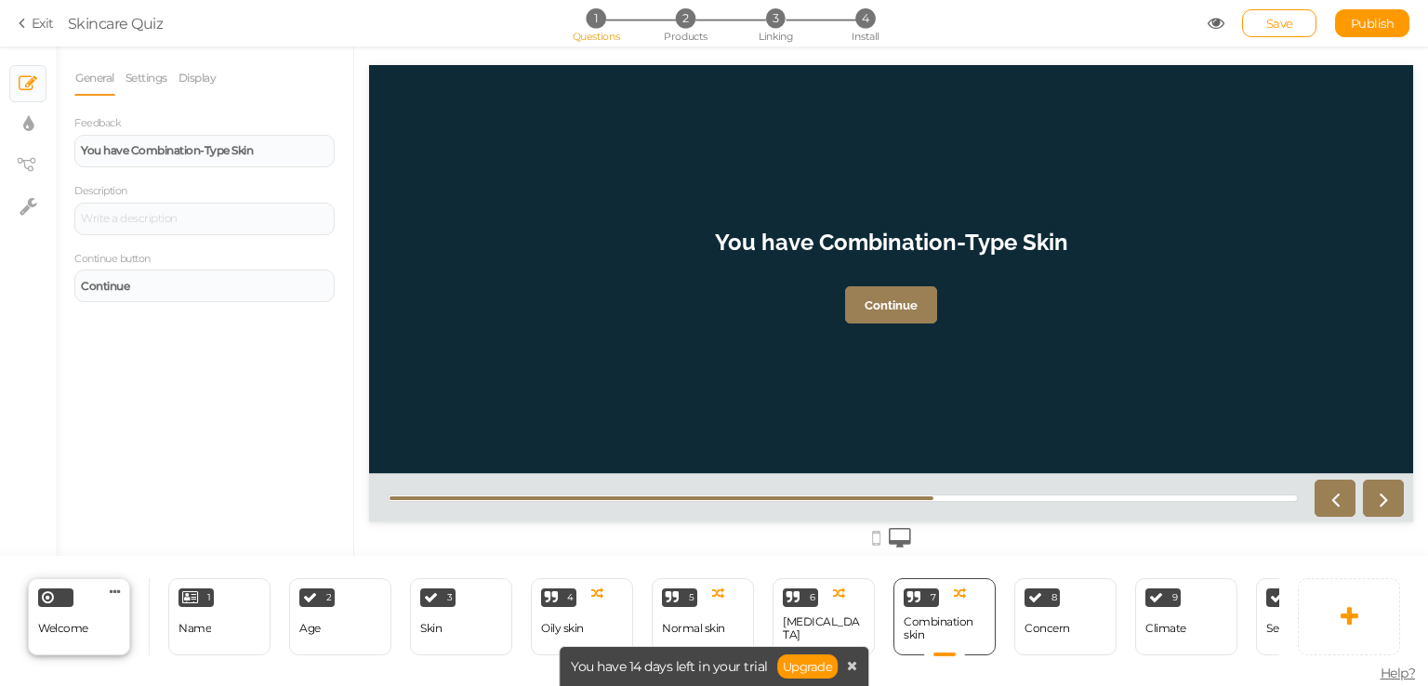
click at [96, 623] on div "Welcome Delete" at bounding box center [79, 616] width 102 height 77
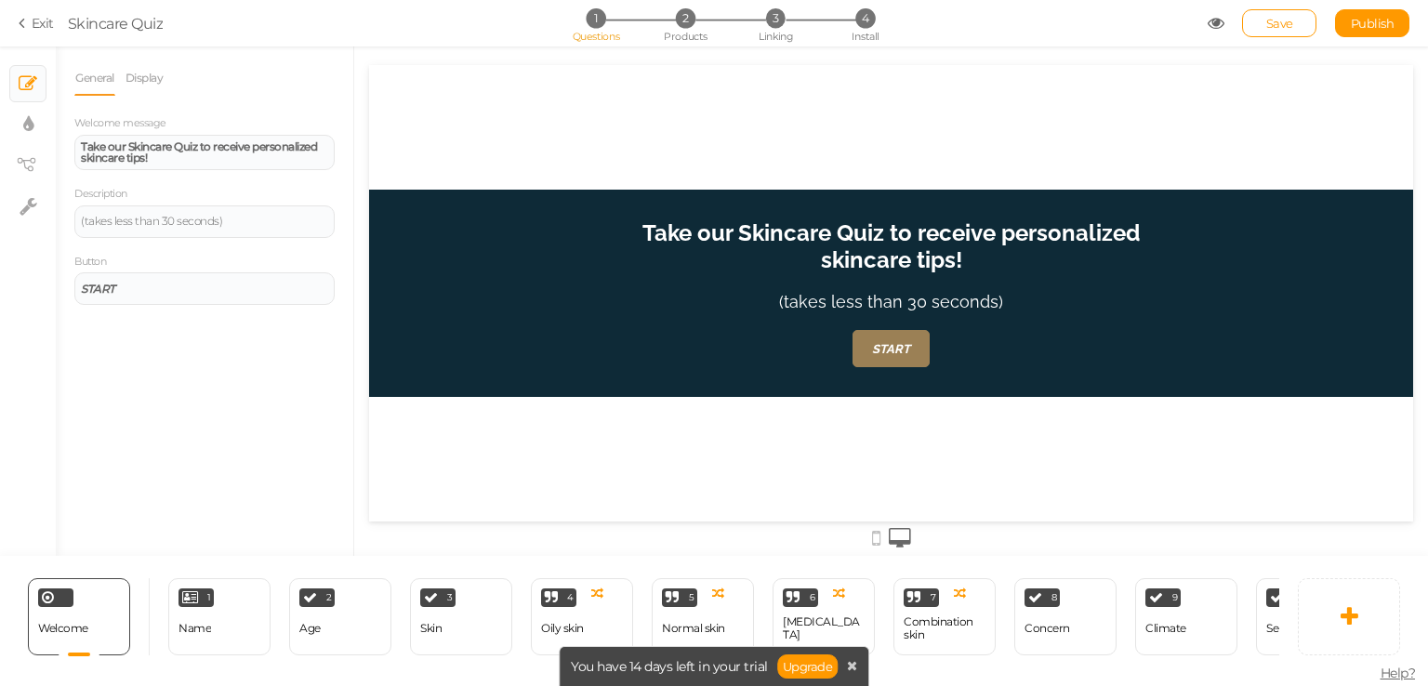
click at [611, 278] on div at bounding box center [891, 293] width 1044 height 207
click at [505, 287] on div at bounding box center [891, 293] width 1044 height 207
click at [510, 271] on div at bounding box center [891, 293] width 1044 height 207
click at [258, 623] on div "1 Name × Define the conditions to show this slide. Clone Change type Delete" at bounding box center [219, 616] width 102 height 77
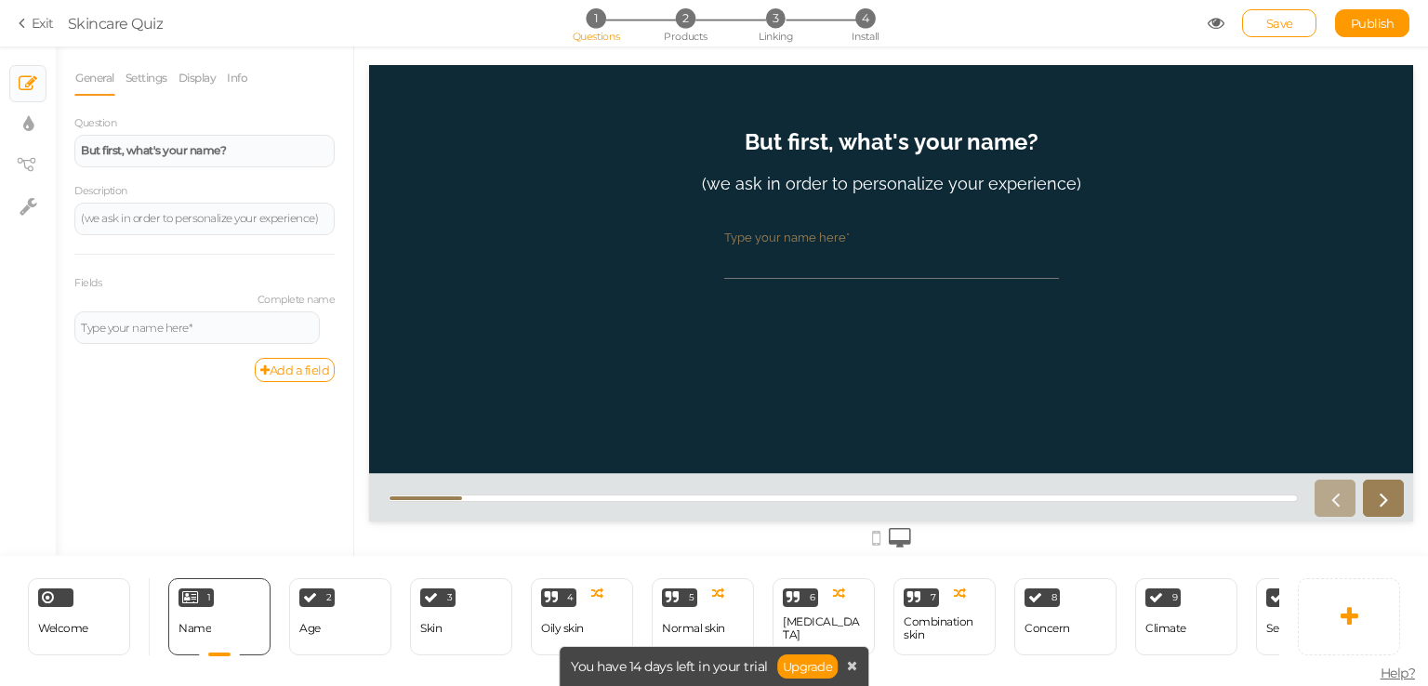
click at [760, 233] on div "Type your name here*" at bounding box center [891, 238] width 335 height 14
click at [760, 244] on input "Type your name here*" at bounding box center [891, 261] width 335 height 34
click at [760, 233] on div "Type your name here*" at bounding box center [891, 238] width 335 height 14
click at [760, 244] on input "Type your name here*" at bounding box center [891, 261] width 335 height 34
click at [25, 195] on tip-cont at bounding box center [29, 206] width 18 height 22
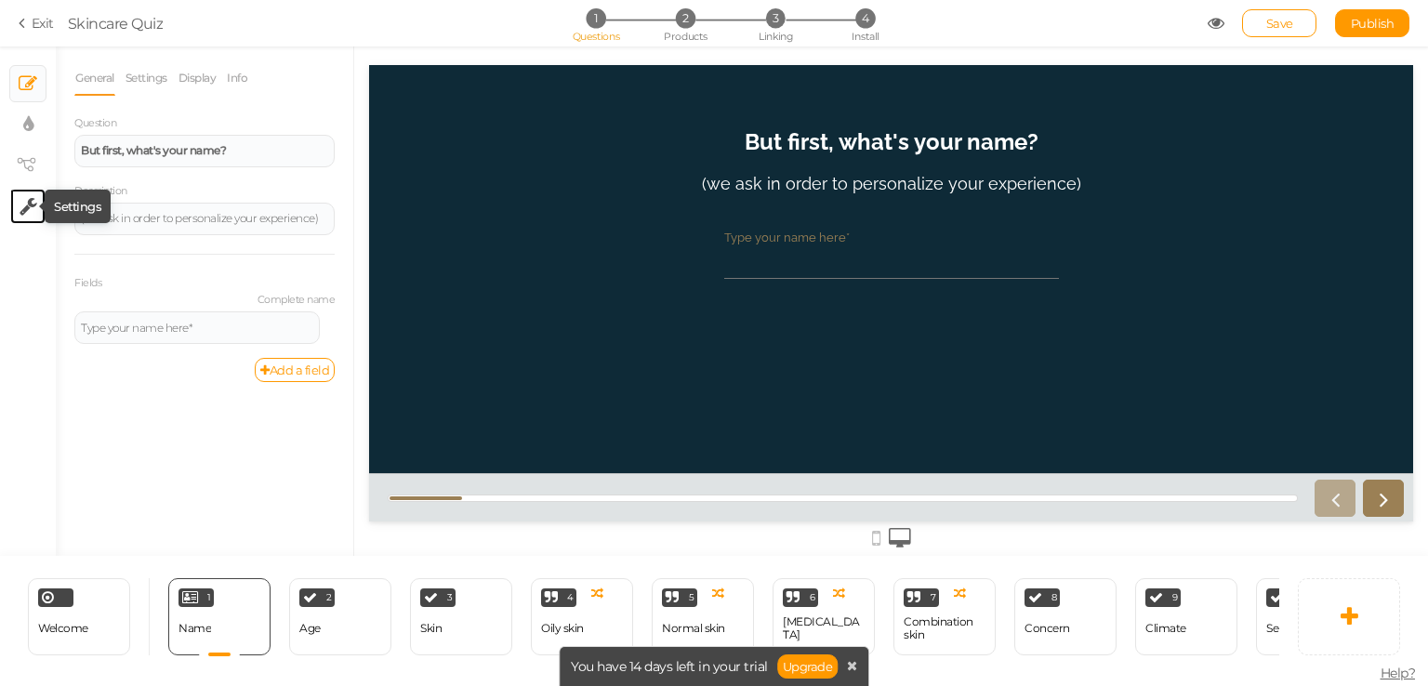
select select "en"
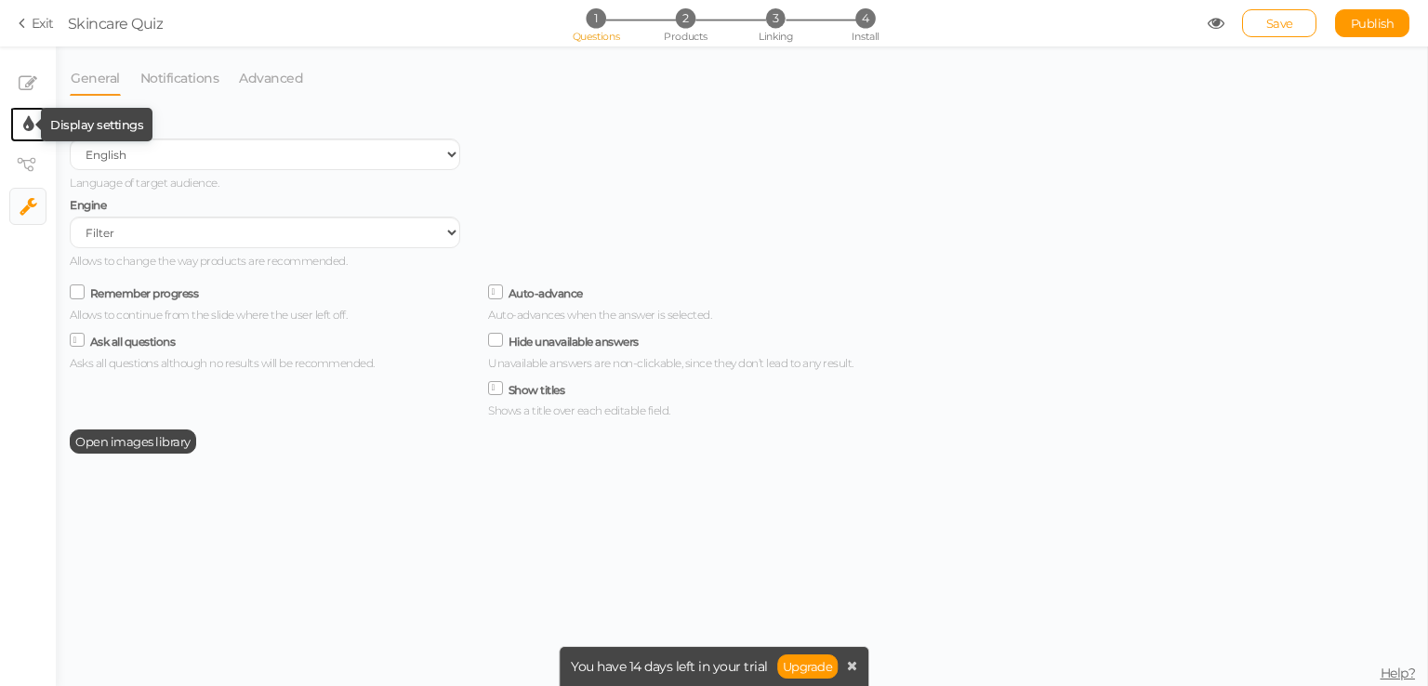
click at [29, 113] on tip-cont at bounding box center [28, 124] width 10 height 22
select select "2"
select select "raleway"
select select "fade"
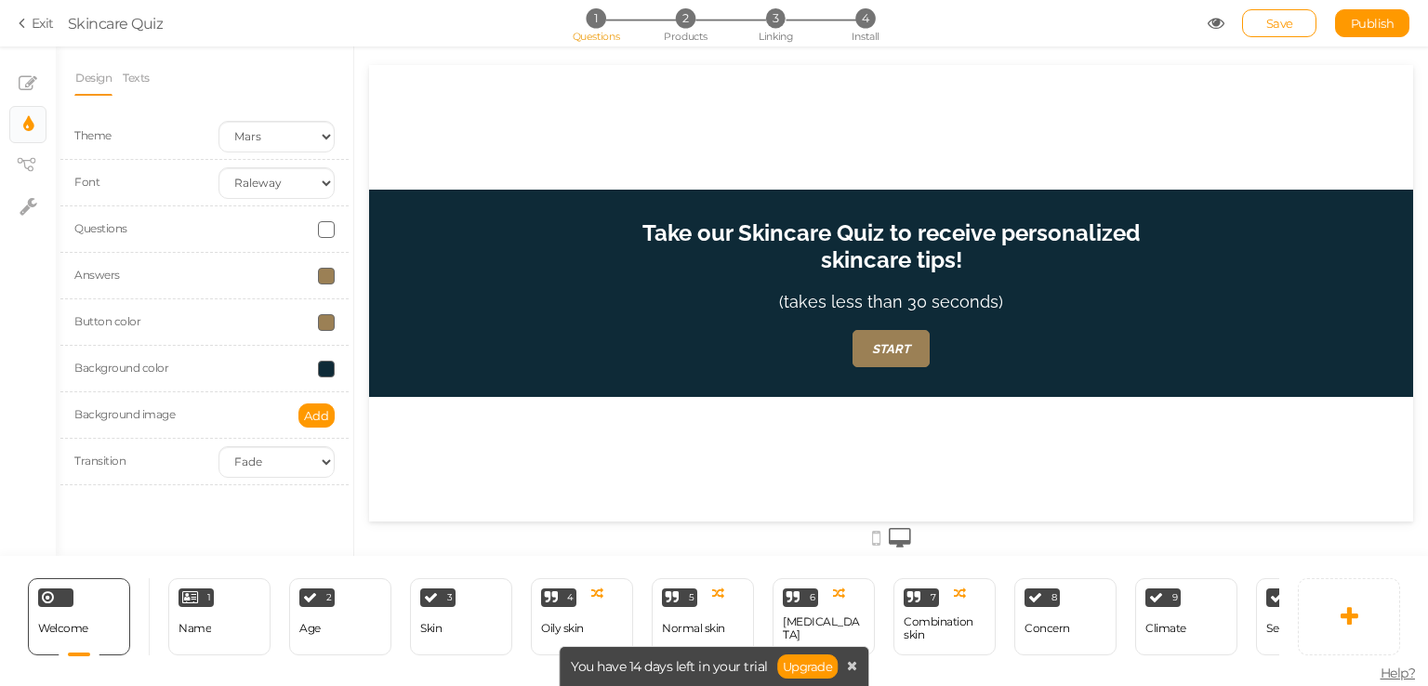
click at [324, 273] on span at bounding box center [326, 276] width 17 height 17
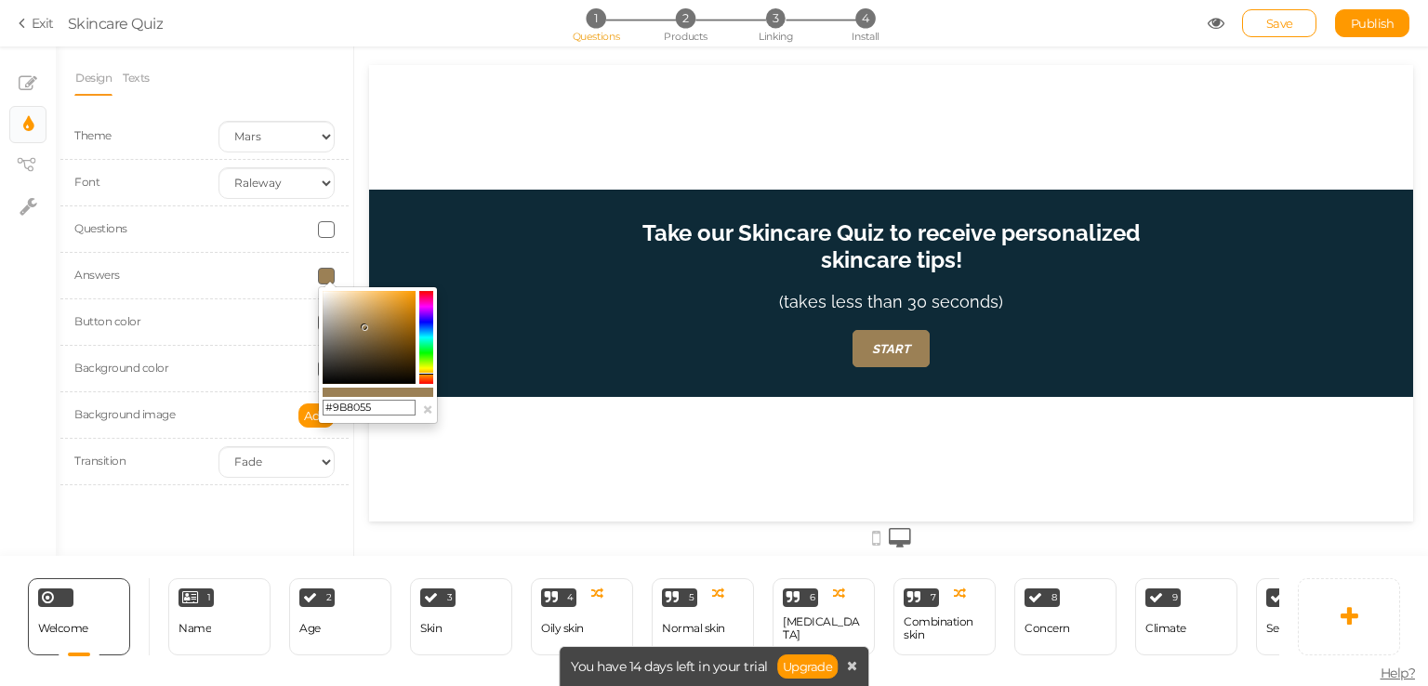
click at [396, 408] on input "#9B8055" at bounding box center [369, 408] width 93 height 17
paste input "D7BC91"
type input "#D7BC91"
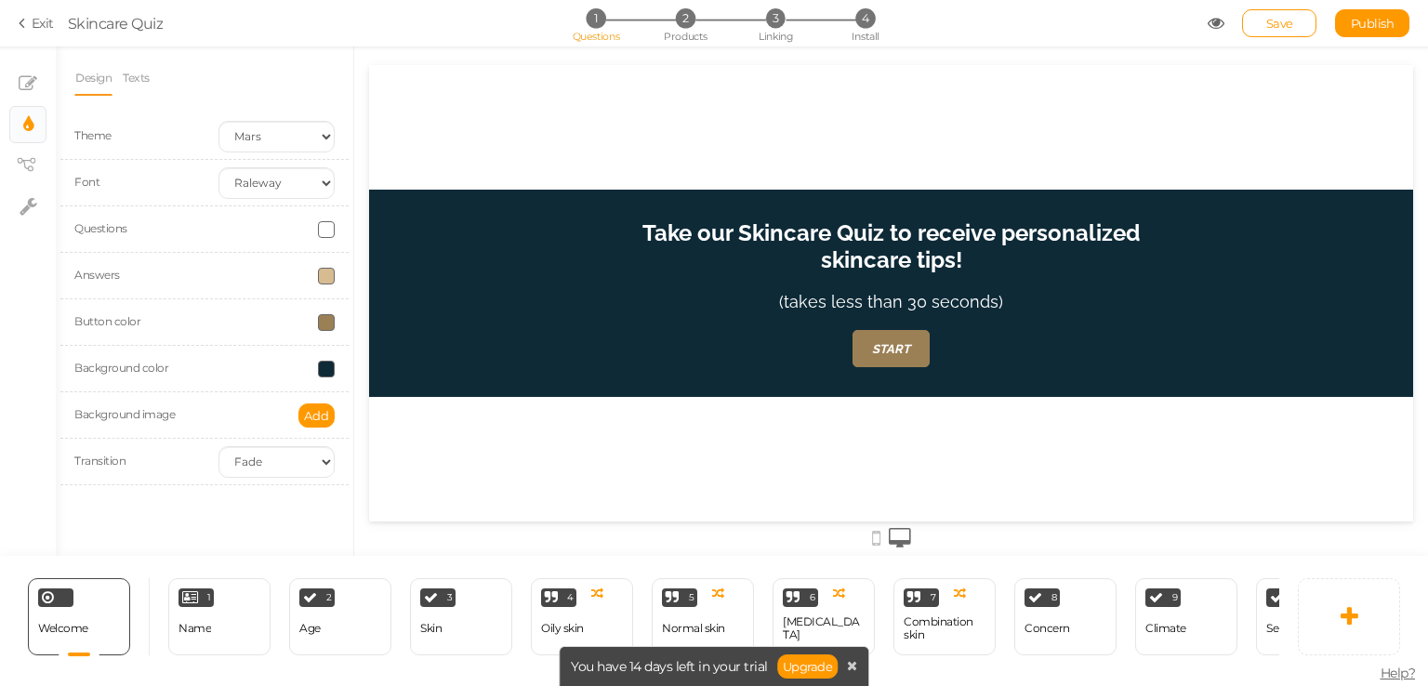
click at [449, 521] on div at bounding box center [891, 536] width 1044 height 31
click at [322, 319] on span at bounding box center [326, 322] width 17 height 17
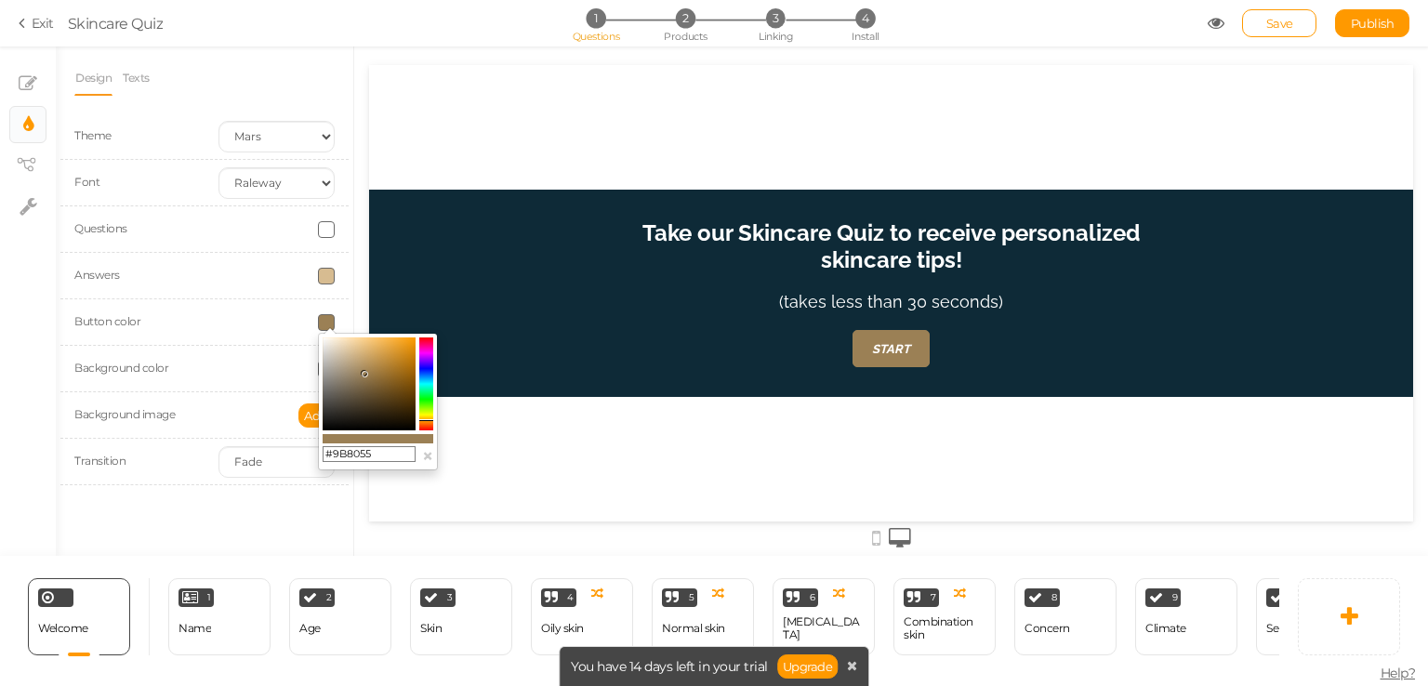
click at [376, 450] on input "#9B8055" at bounding box center [369, 454] width 93 height 17
paste input "D7BC91"
type input "#D7BC91"
click at [386, 558] on div "Welcome Delete 1 Name × Define the conditions to show this slide. Clone Change …" at bounding box center [639, 616] width 1279 height 121
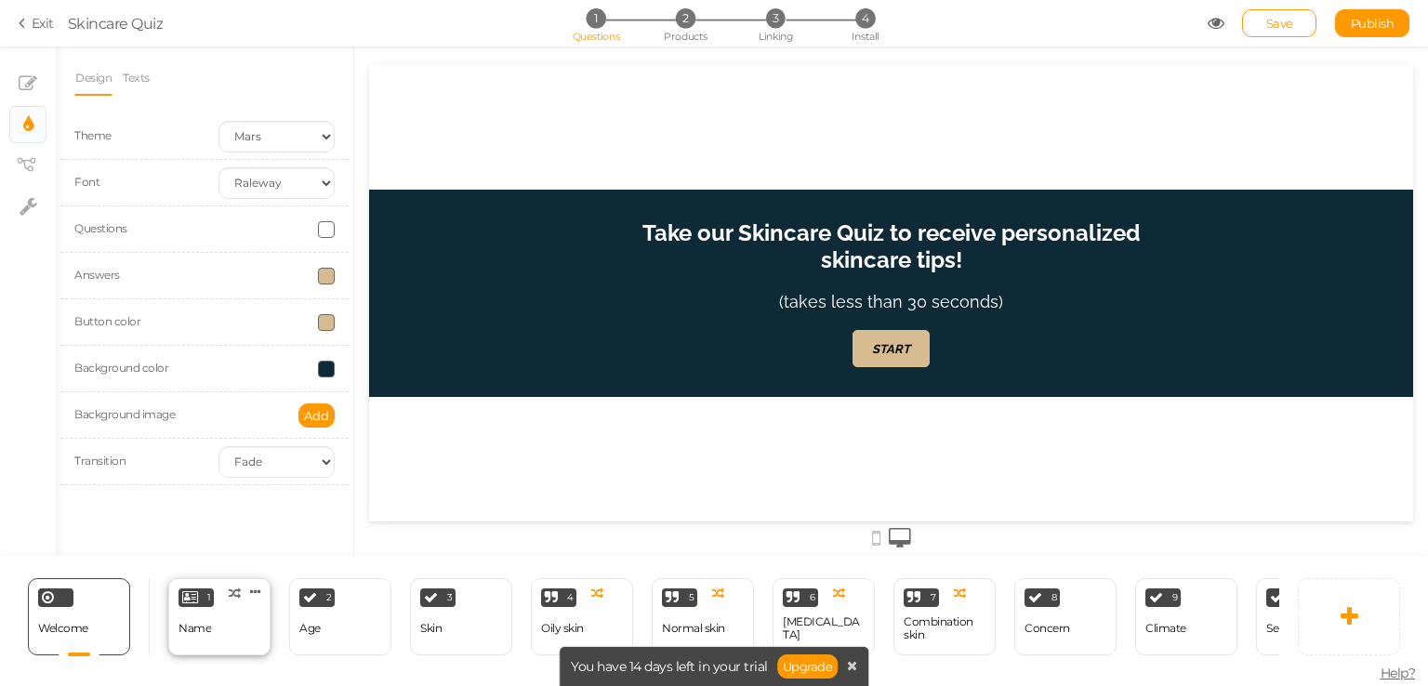
click at [243, 605] on div "1 Name × Define the conditions to show this slide. Clone Change type Delete" at bounding box center [219, 616] width 102 height 77
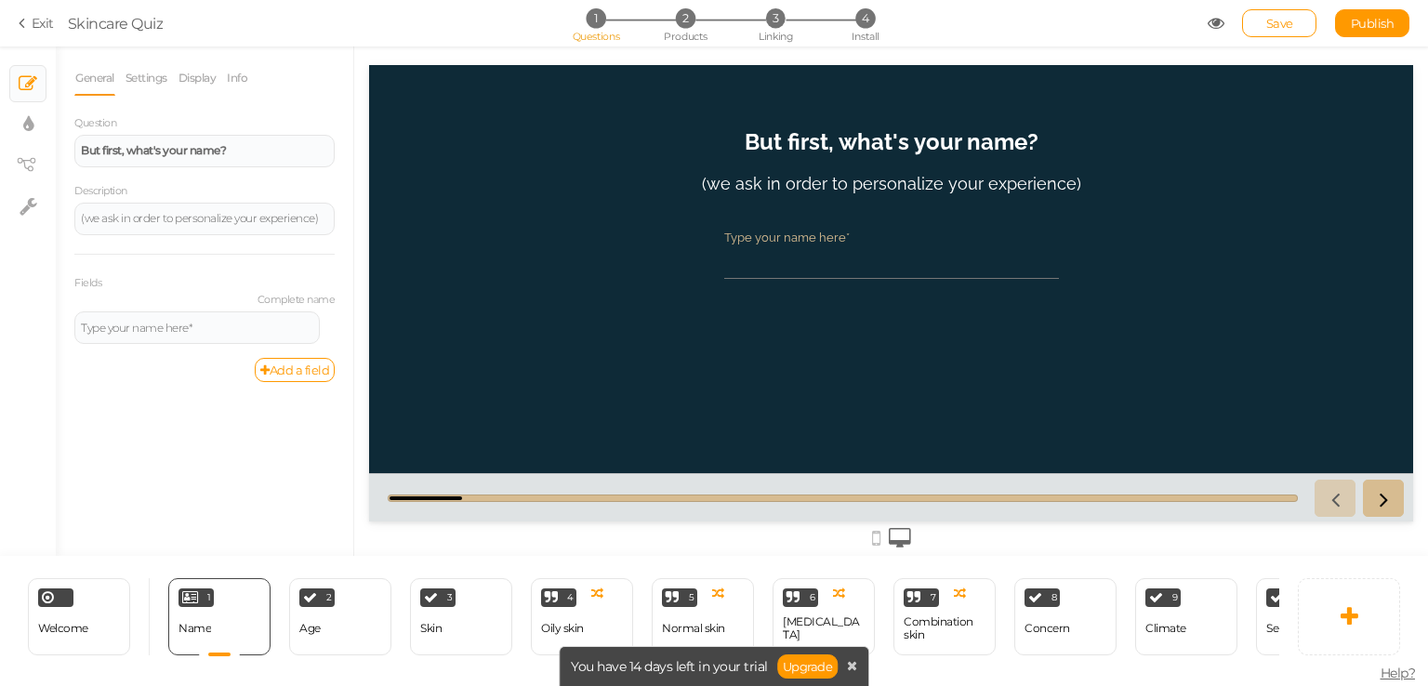
click at [817, 236] on div "Type your name here*" at bounding box center [891, 238] width 335 height 14
click at [817, 244] on input "Type your name here*" at bounding box center [891, 261] width 335 height 34
click at [10, 199] on link "× Settings" at bounding box center [27, 206] width 35 height 35
select select "en"
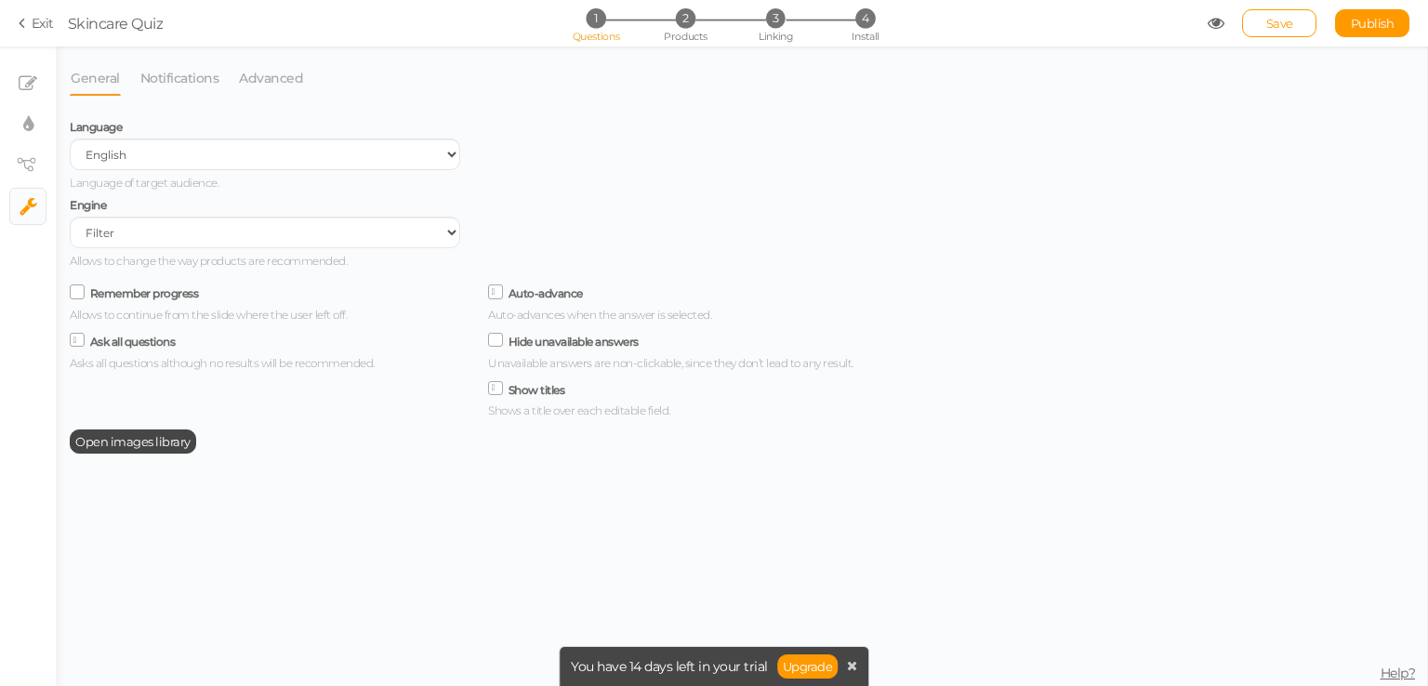
click at [308, 62] on li "Advanced" at bounding box center [280, 77] width 85 height 35
click at [283, 73] on link "Advanced" at bounding box center [271, 77] width 66 height 35
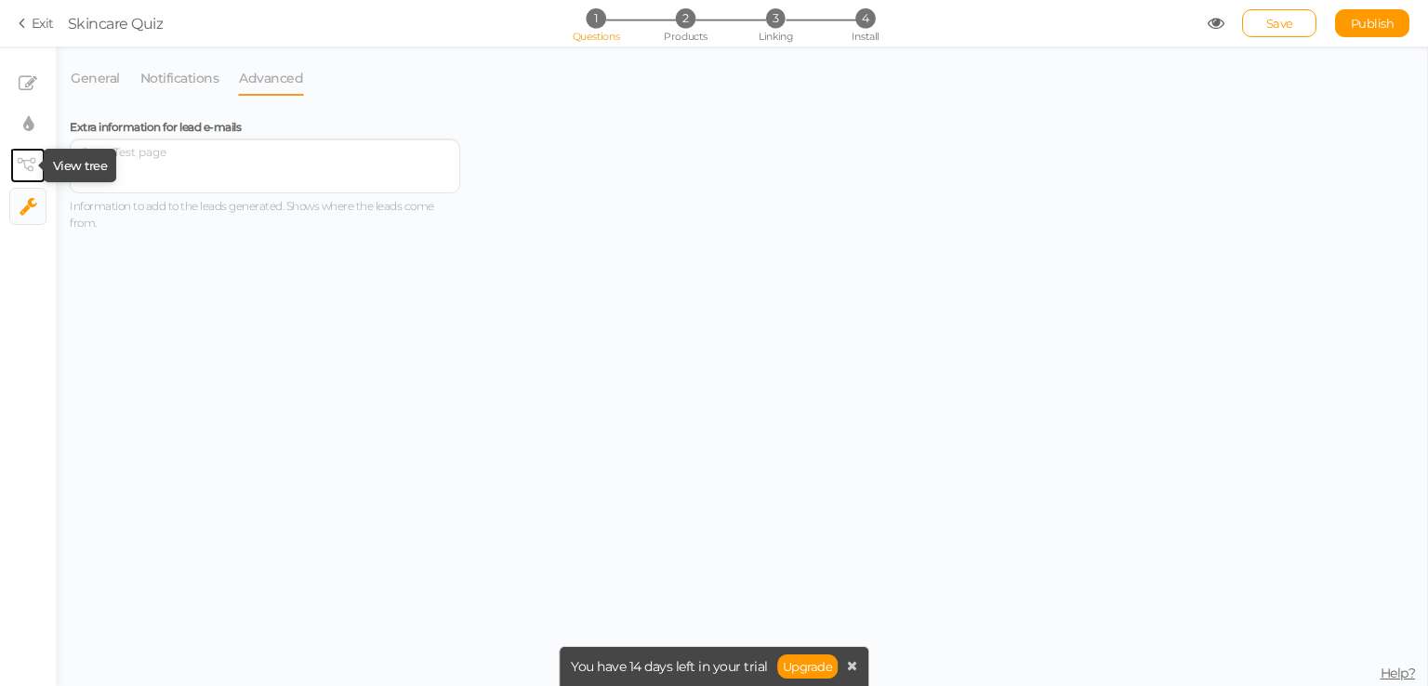
click at [26, 171] on icon at bounding box center [26, 165] width 19 height 14
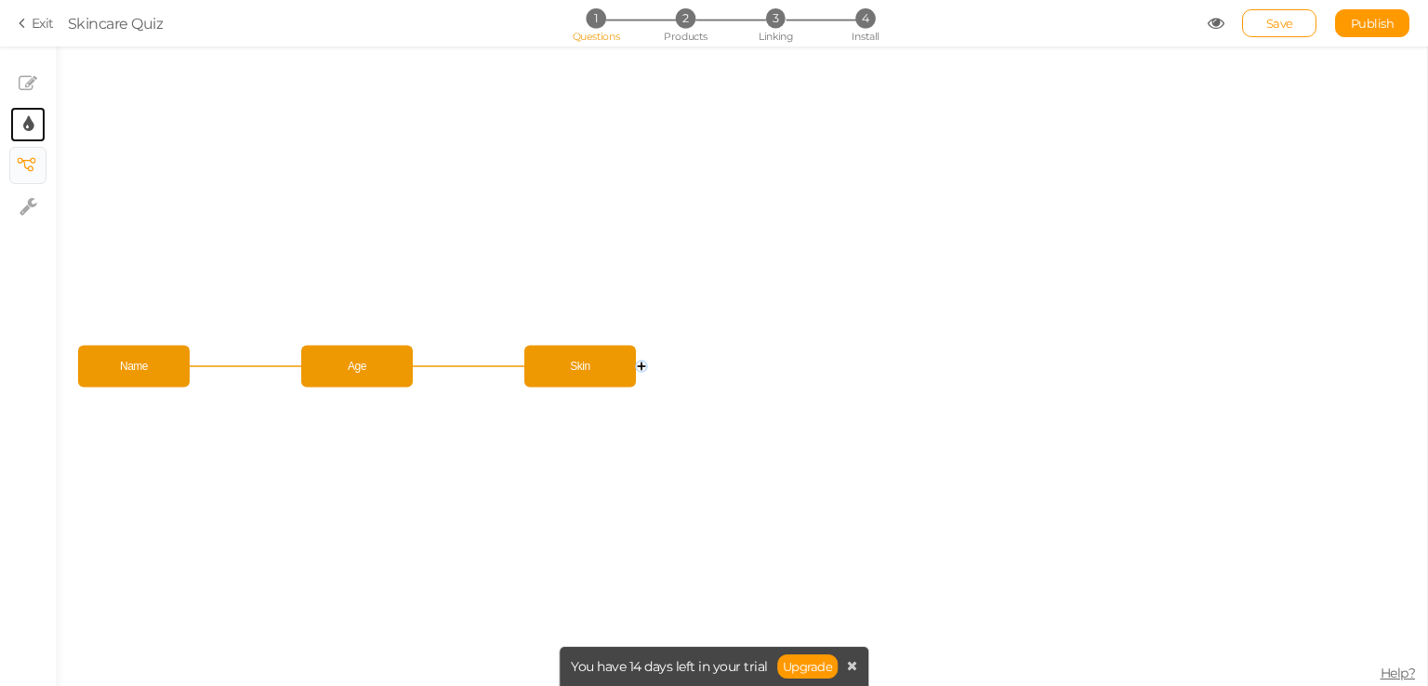
click at [39, 134] on link "× Display settings" at bounding box center [27, 124] width 35 height 35
select select "2"
select select "raleway"
select select "fade"
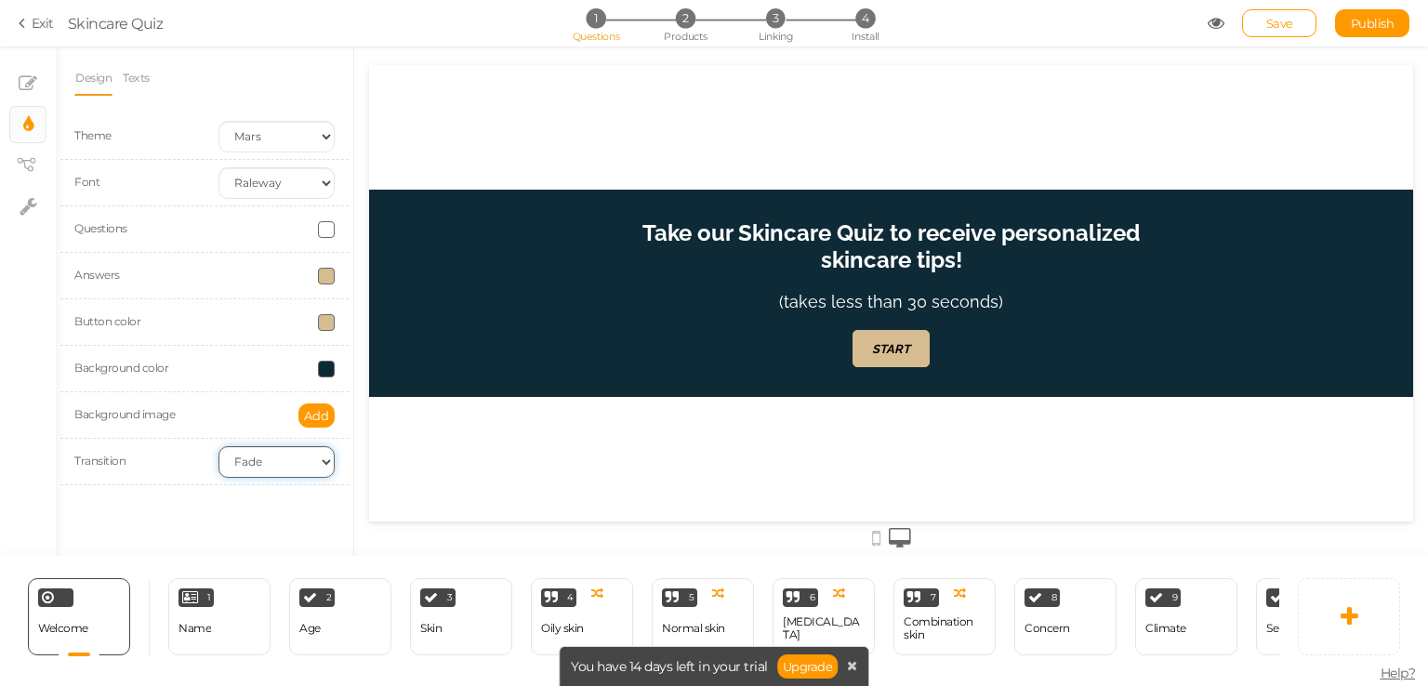
click at [257, 457] on select "None Fade Switch" at bounding box center [276, 462] width 116 height 32
click at [256, 455] on select "None Fade Switch" at bounding box center [276, 462] width 116 height 32
click at [253, 459] on select "None Fade Switch" at bounding box center [276, 462] width 116 height 32
click at [141, 72] on link "Texts" at bounding box center [136, 77] width 29 height 35
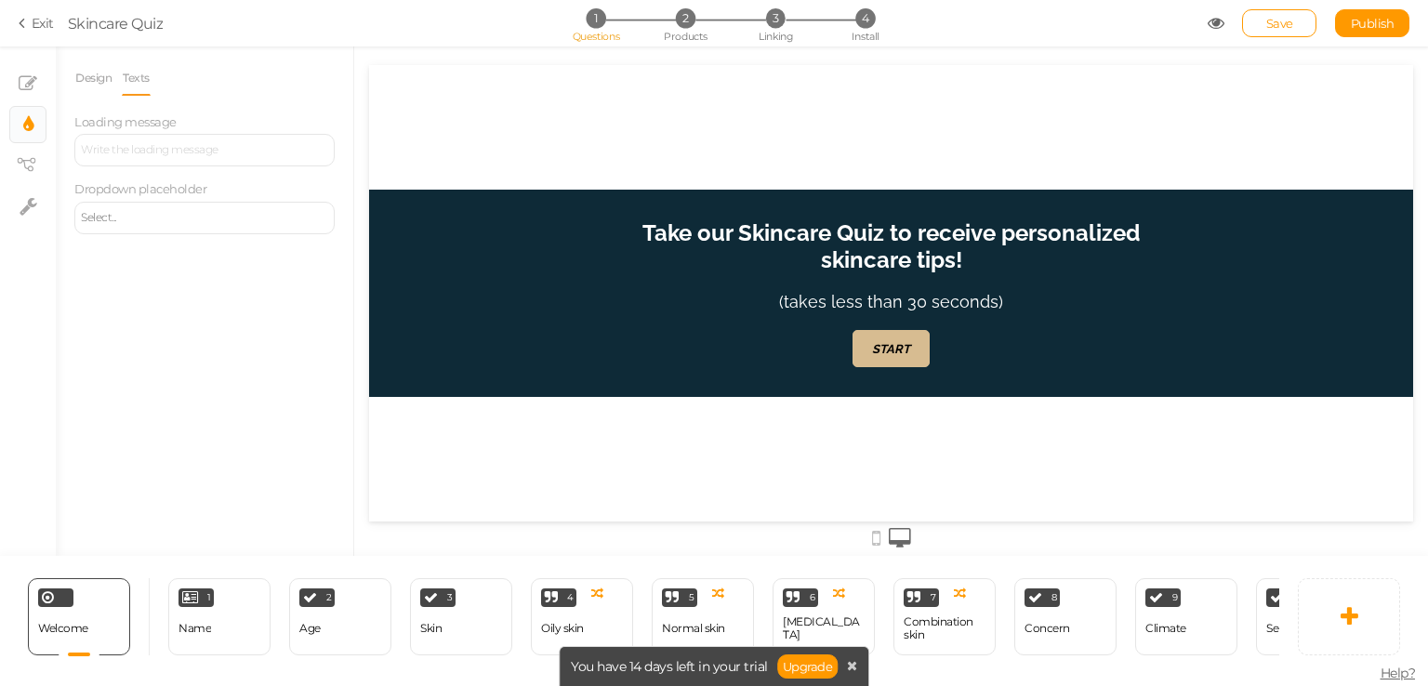
click at [169, 215] on div "Select..." at bounding box center [204, 217] width 247 height 11
click at [202, 112] on div "Design Texts Theme Earth Mars Font Custom Default Lato Lora Montserrat Open San…" at bounding box center [204, 147] width 260 height 174
click at [195, 138] on div at bounding box center [204, 150] width 260 height 33
drag, startPoint x: 271, startPoint y: 53, endPoint x: 15, endPoint y: 25, distance: 258.1
click at [15, 46] on div "Exit Skincare Quiz 1 Questions 2 Products 3 Linking 4 Install Save Publish × Sl…" at bounding box center [714, 366] width 1428 height 640
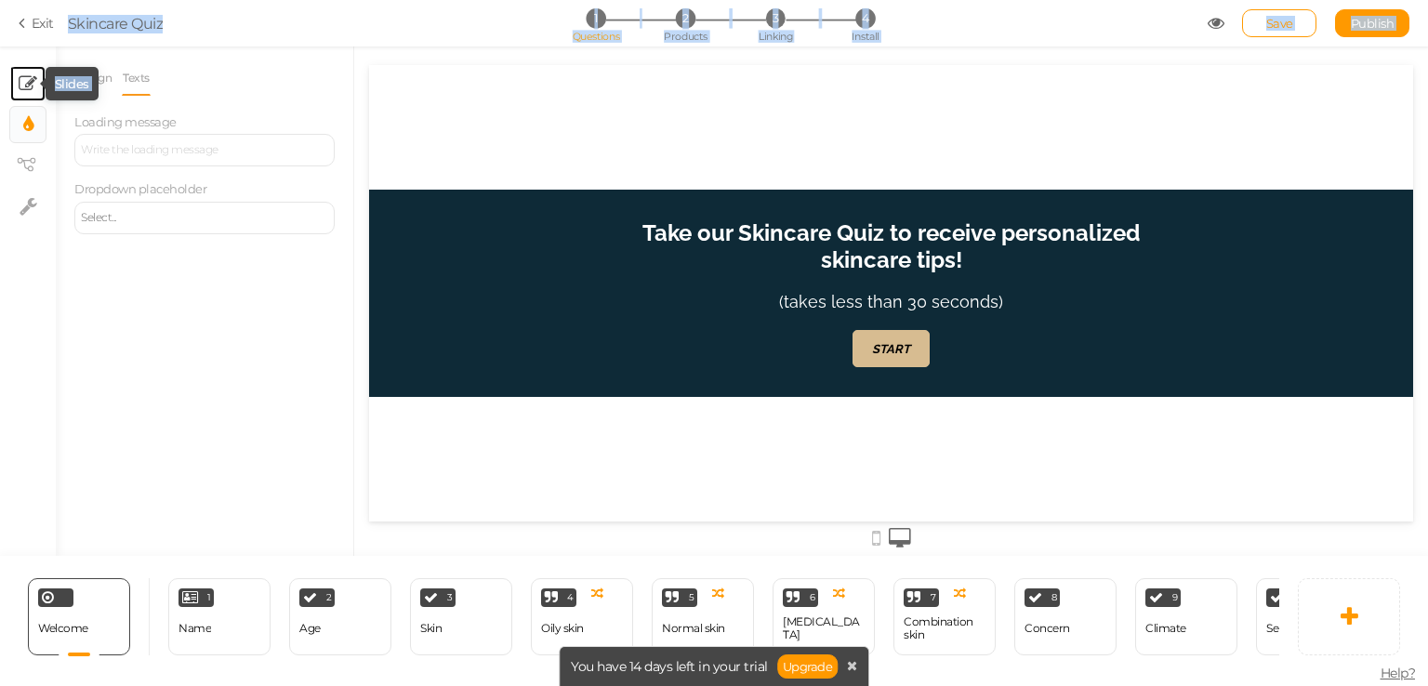
click at [22, 73] on tip-cont at bounding box center [28, 84] width 19 height 22
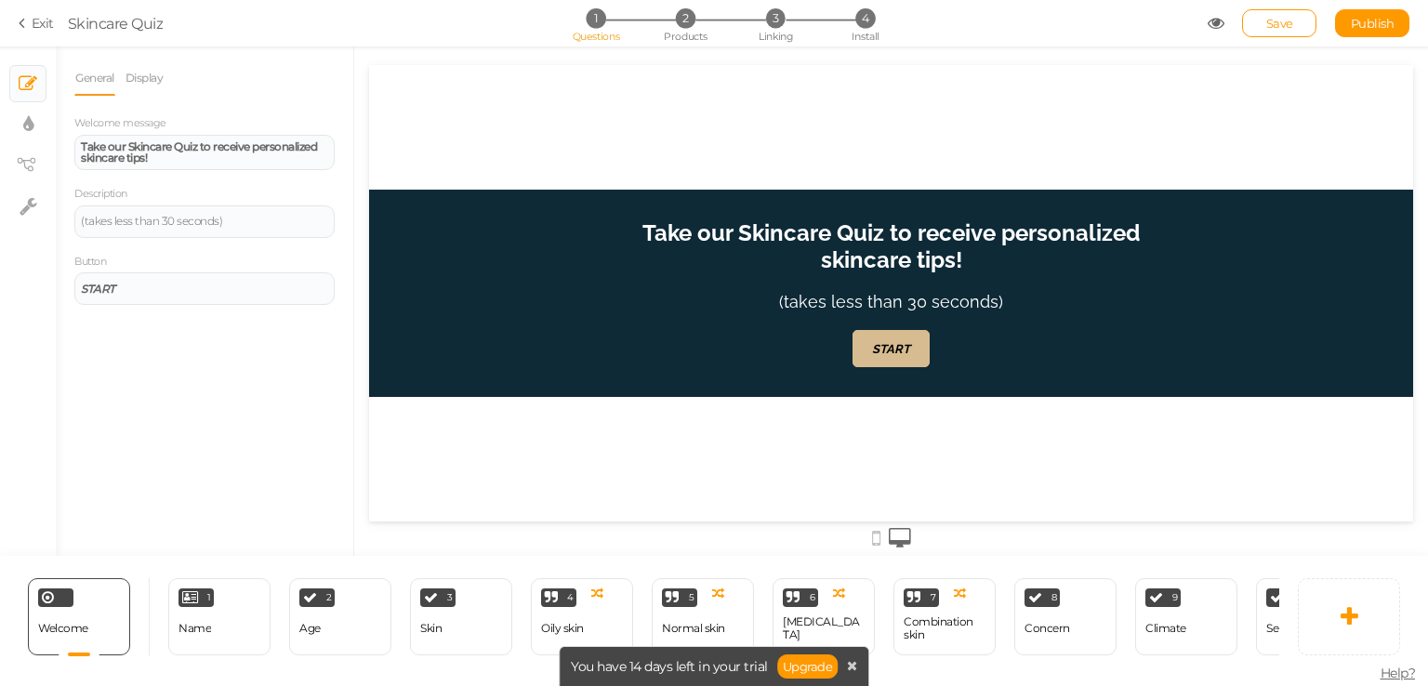
click at [183, 101] on div "General Display Welcome message Take our Skincare Quiz to receive personalized …" at bounding box center [204, 182] width 260 height 244
click at [164, 86] on link "Display" at bounding box center [145, 77] width 40 height 35
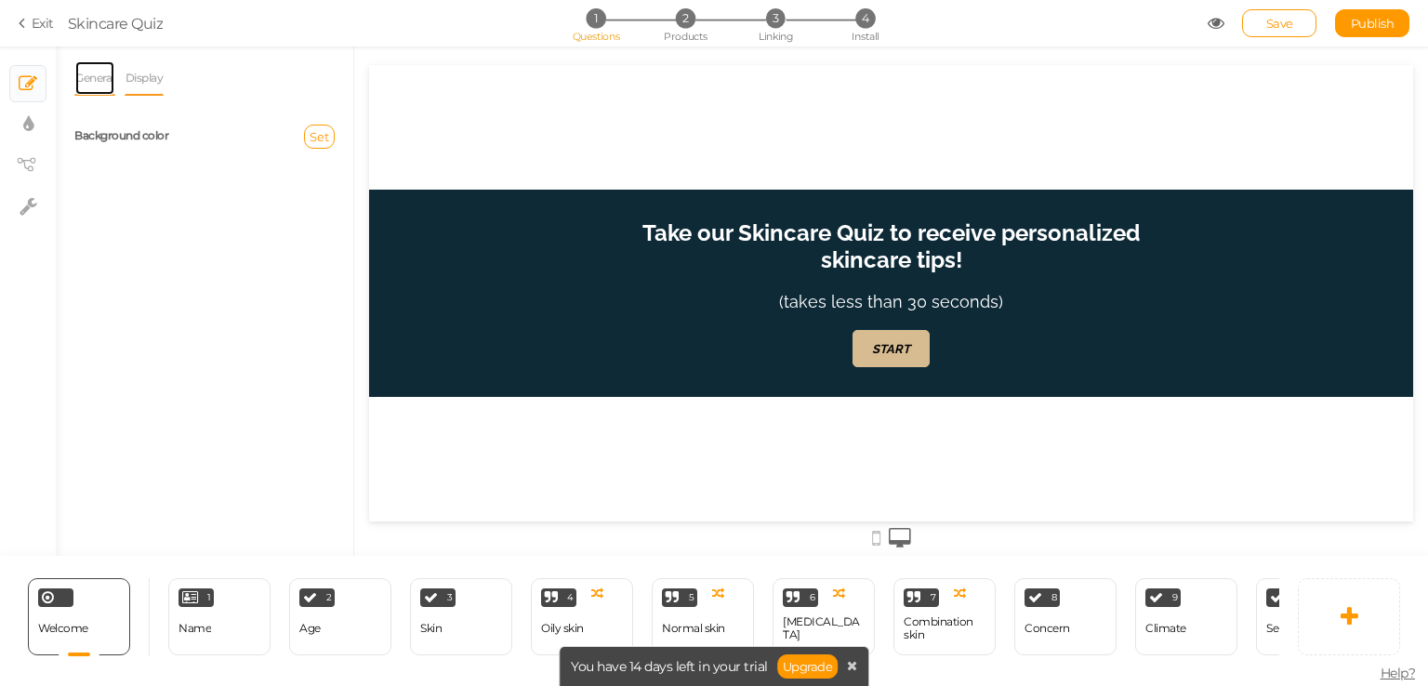
click at [96, 77] on link "General" at bounding box center [94, 77] width 41 height 35
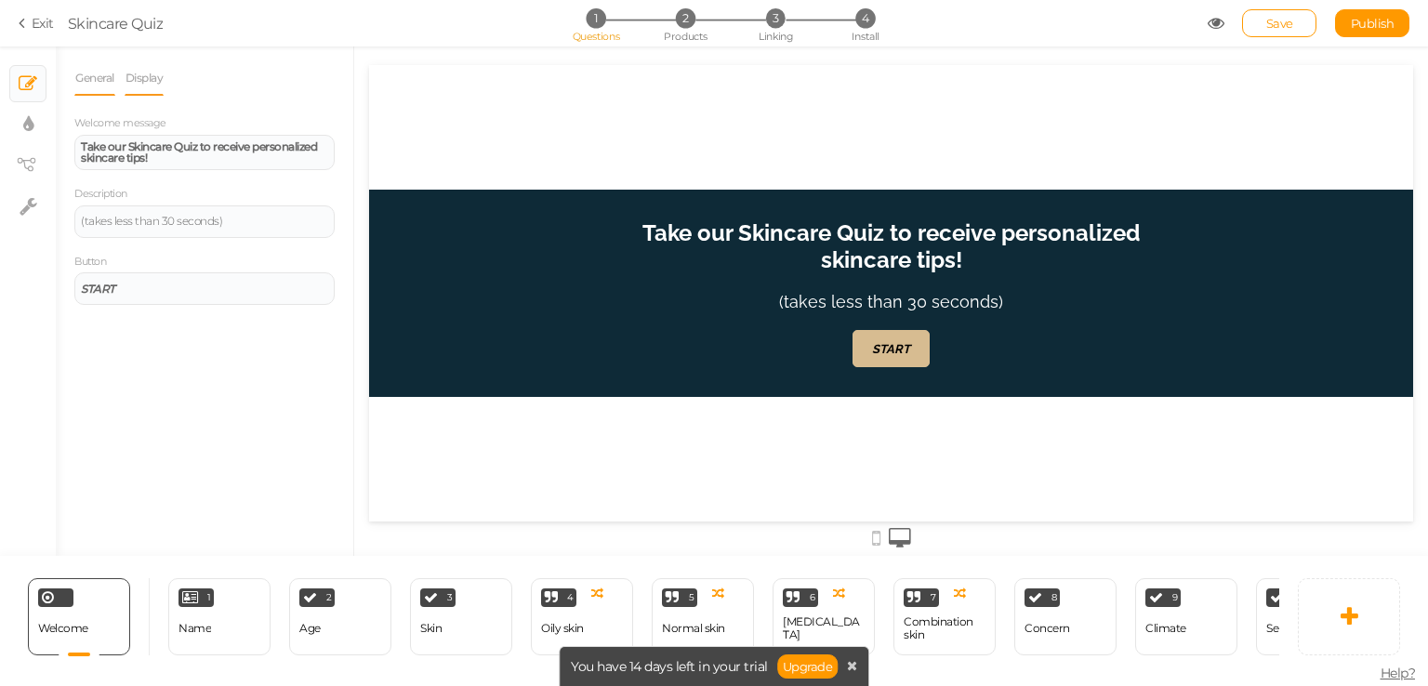
drag, startPoint x: 96, startPoint y: 77, endPoint x: 130, endPoint y: 79, distance: 34.4
click at [130, 79] on ul "General Display" at bounding box center [204, 77] width 260 height 34
click at [161, 84] on link "Display" at bounding box center [145, 77] width 40 height 35
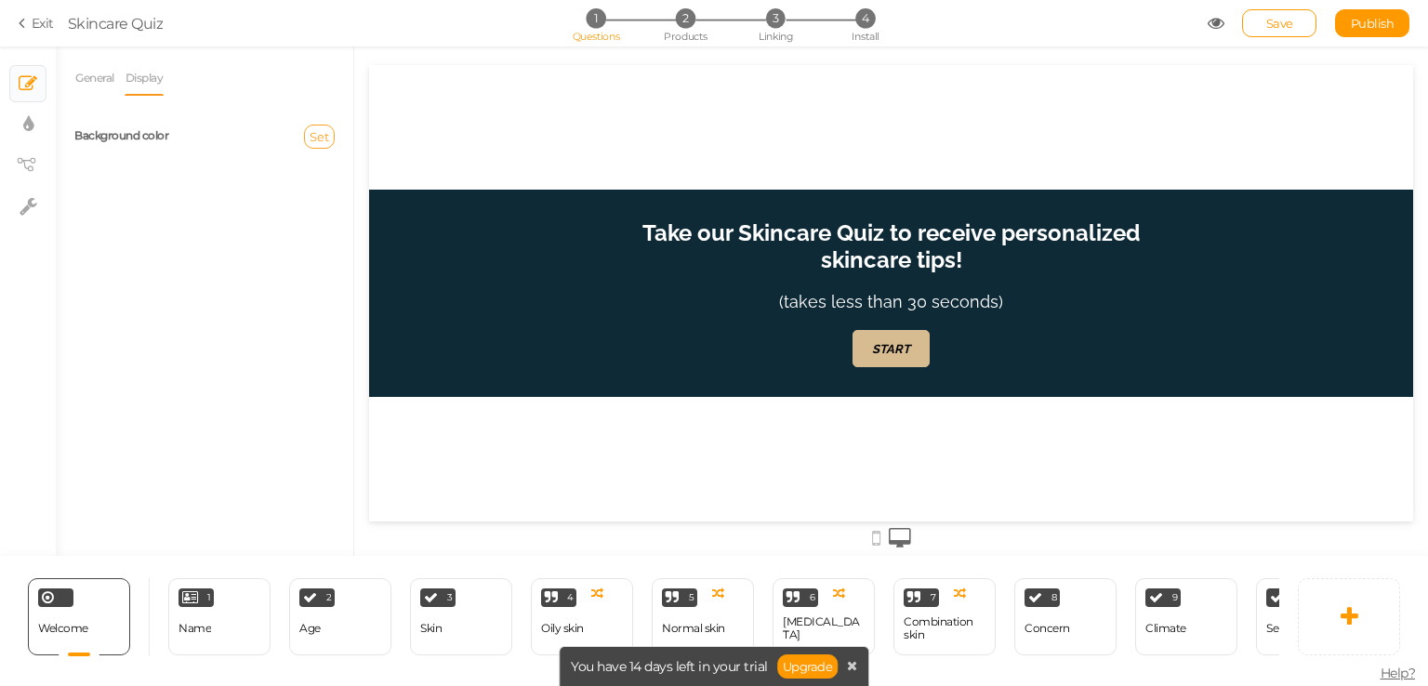
click at [323, 139] on span "Set" at bounding box center [320, 136] width 20 height 15
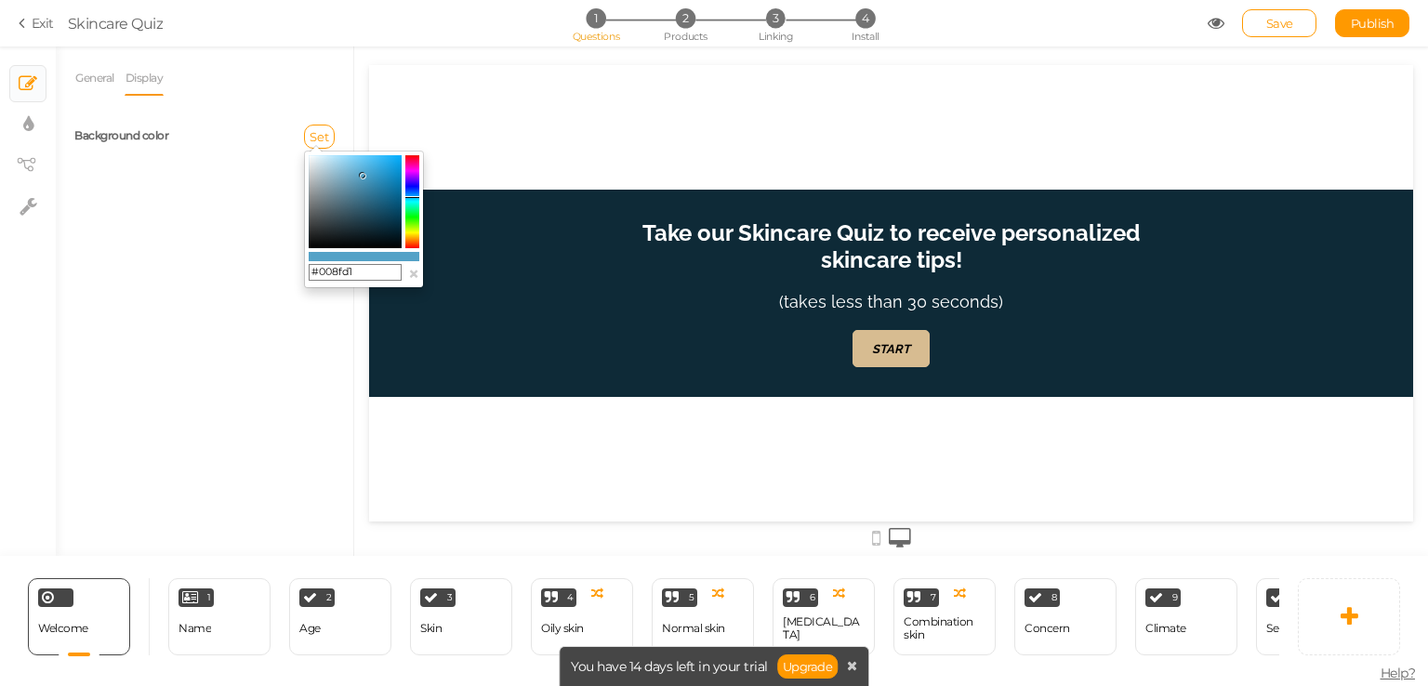
type input "#0091d4"
drag, startPoint x: 361, startPoint y: 176, endPoint x: 417, endPoint y: 171, distance: 56.9
click at [417, 171] on div "#0091d4 ×" at bounding box center [364, 220] width 120 height 138
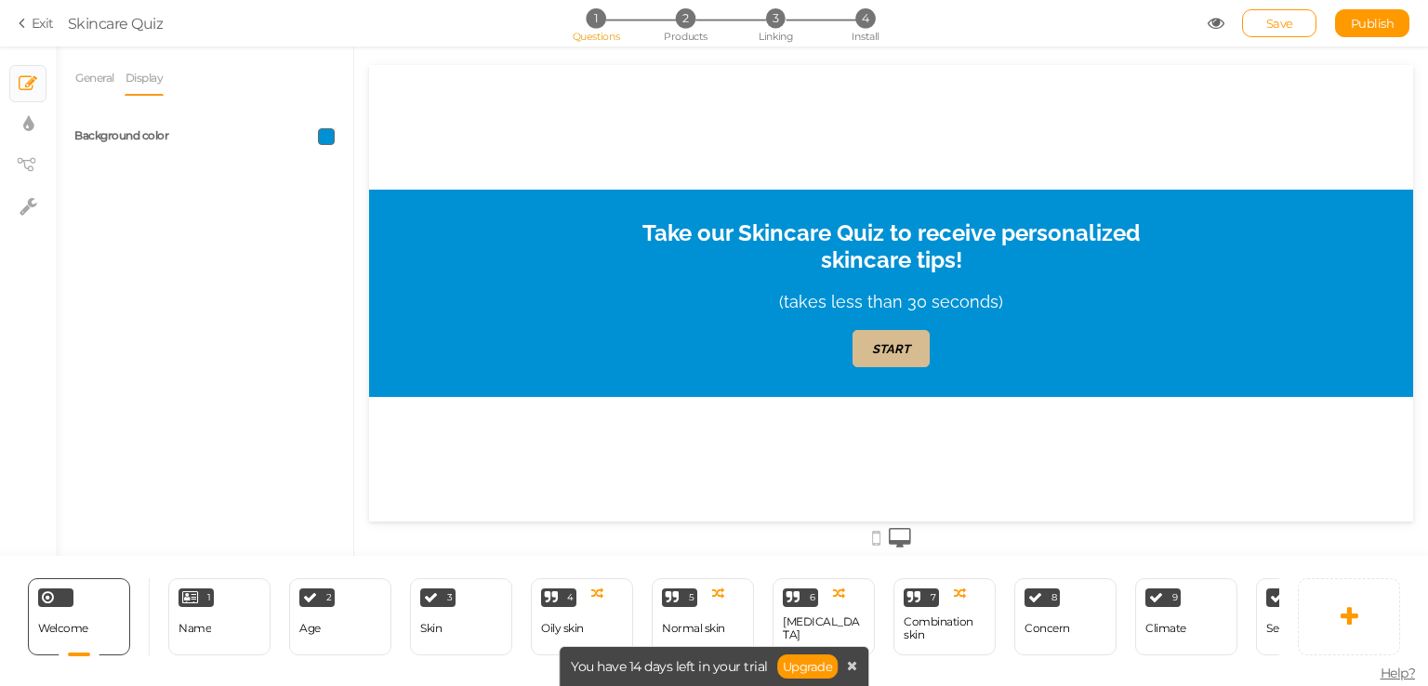
click at [314, 141] on div at bounding box center [277, 136] width 144 height 17
click at [325, 139] on span at bounding box center [326, 136] width 17 height 17
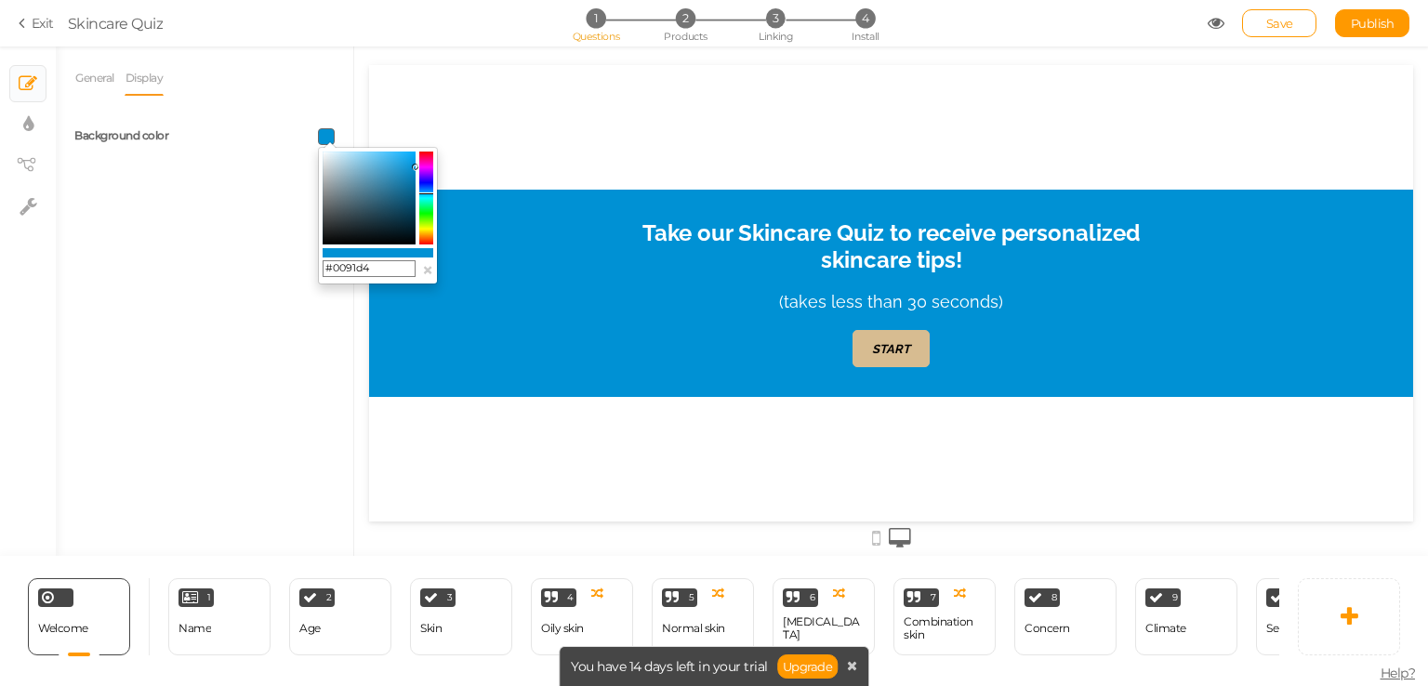
click at [377, 272] on input "#0091d4" at bounding box center [369, 268] width 93 height 17
paste input "E2A37"
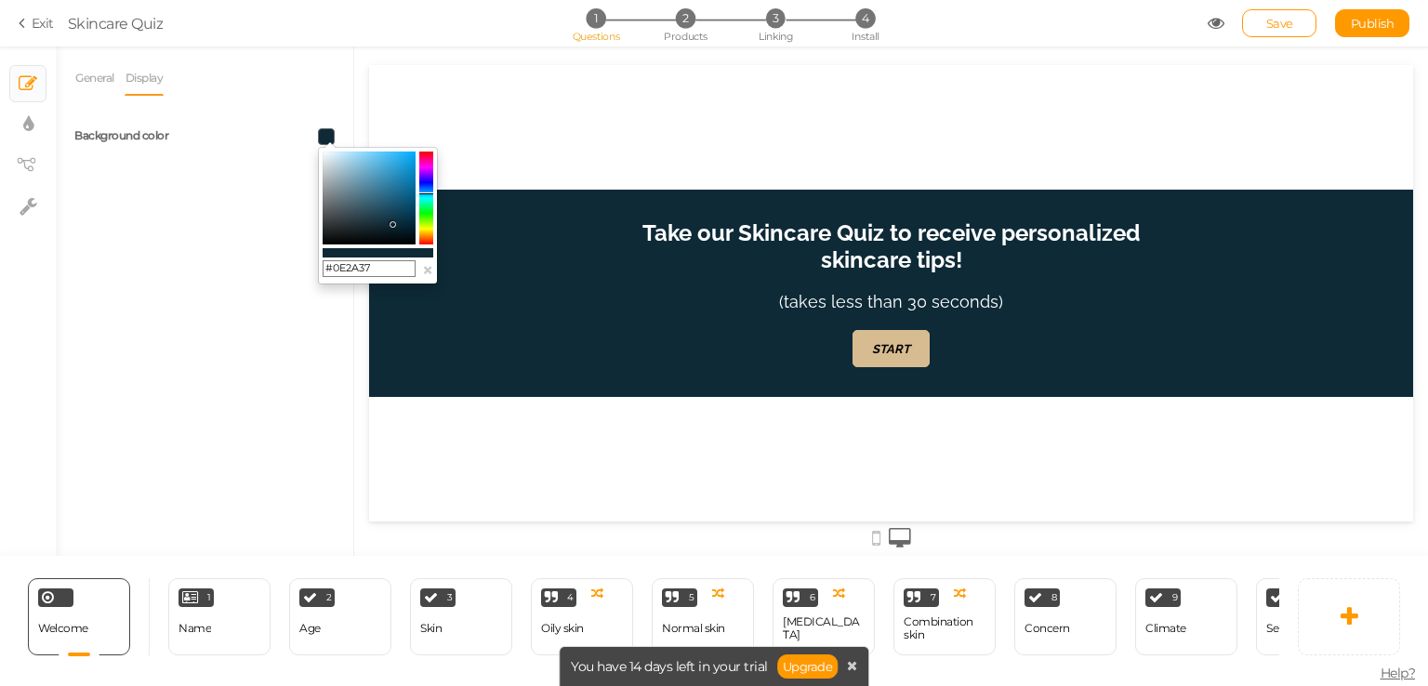
type input "#0E2A37"
click at [687, 129] on div "Take our Skincare Quiz to receive personalized skincare tips! (takes less than …" at bounding box center [891, 293] width 1044 height 456
click at [235, 617] on div "1 Name × Define the conditions to show this slide. Clone Change type Delete" at bounding box center [219, 616] width 102 height 77
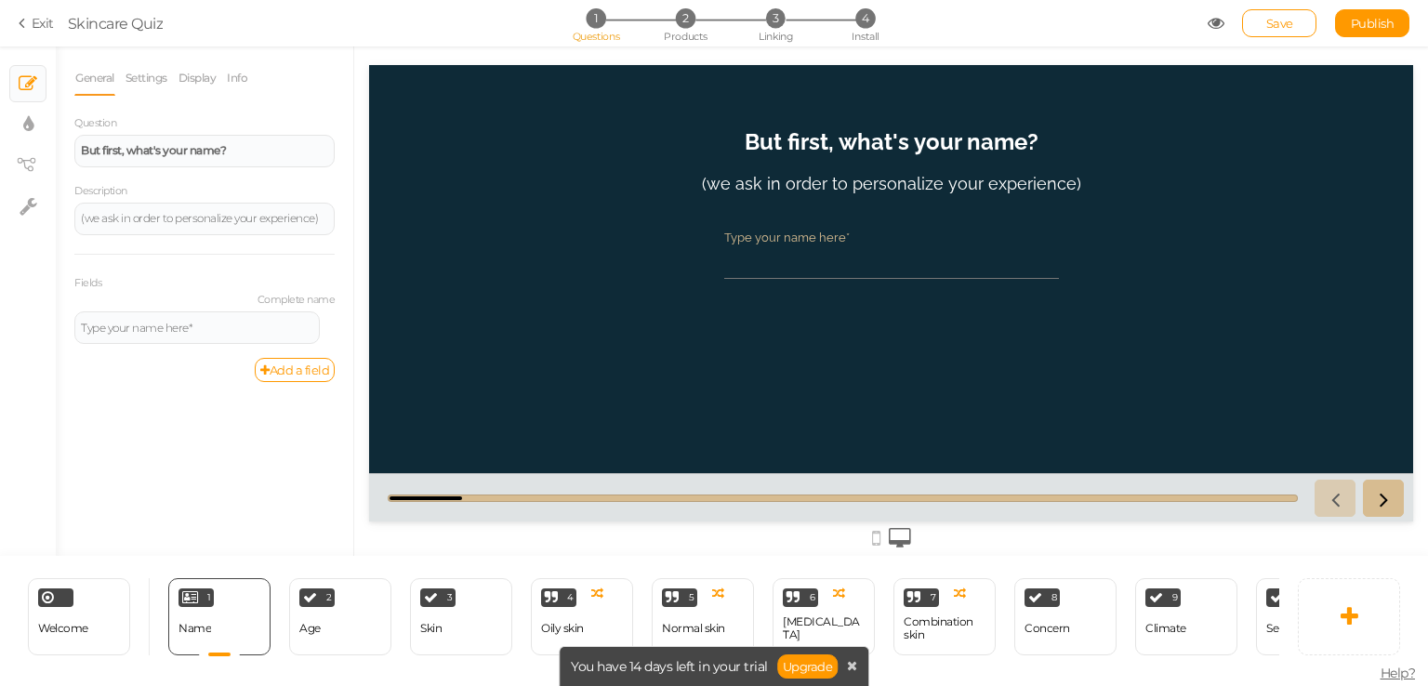
click at [835, 232] on div "Type your name here*" at bounding box center [891, 238] width 335 height 14
click at [835, 244] on input "Type your name here*" at bounding box center [891, 261] width 335 height 34
click at [835, 232] on div "Type your name here*" at bounding box center [891, 238] width 335 height 14
click at [835, 244] on input "Type your name here*" at bounding box center [891, 261] width 335 height 34
click at [835, 232] on div "Type your name here*" at bounding box center [891, 238] width 335 height 14
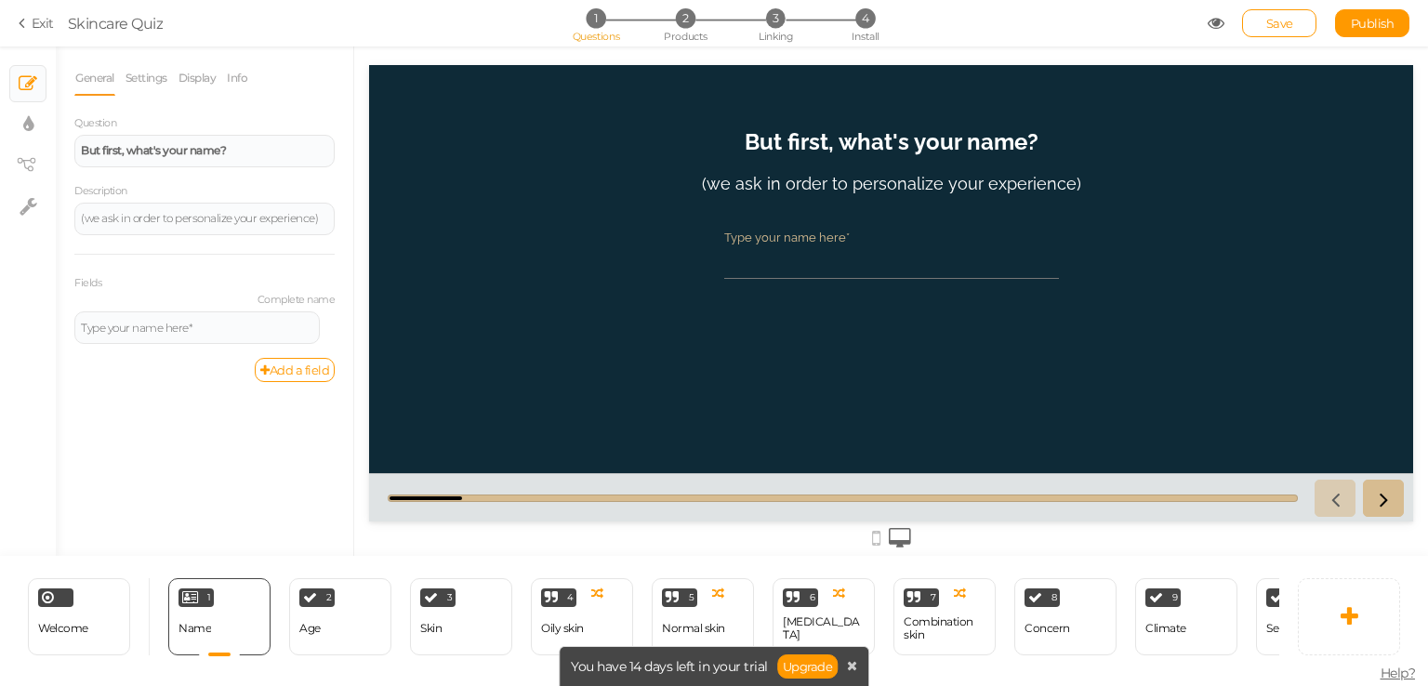
click at [835, 244] on input "Type your name here*" at bounding box center [891, 261] width 335 height 34
click at [835, 232] on div "Type your name here*" at bounding box center [891, 238] width 335 height 14
click at [835, 244] on input "Type your name here*" at bounding box center [891, 261] width 335 height 34
click at [835, 232] on div "Type your name here*" at bounding box center [891, 238] width 335 height 14
click at [835, 244] on input "Type your name here*" at bounding box center [891, 261] width 335 height 34
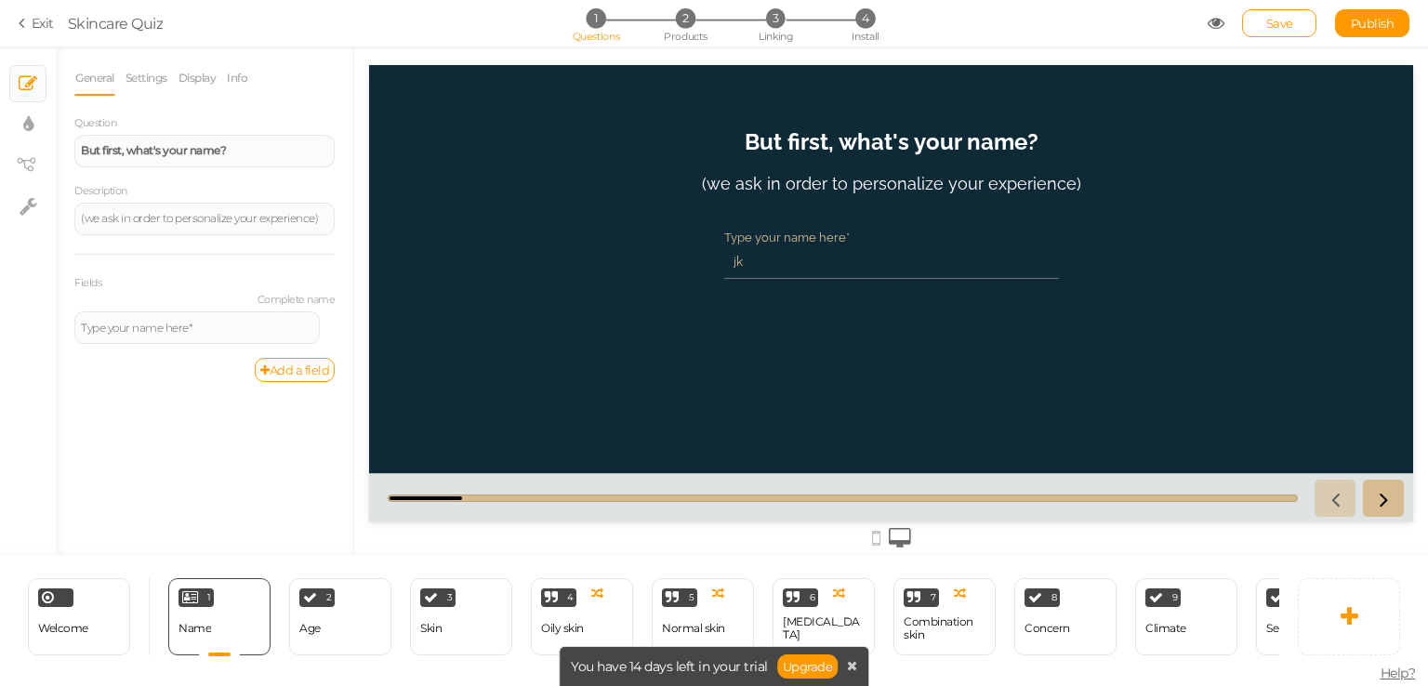
type input "j"
type input "h"
click at [160, 74] on link "Settings" at bounding box center [147, 77] width 44 height 35
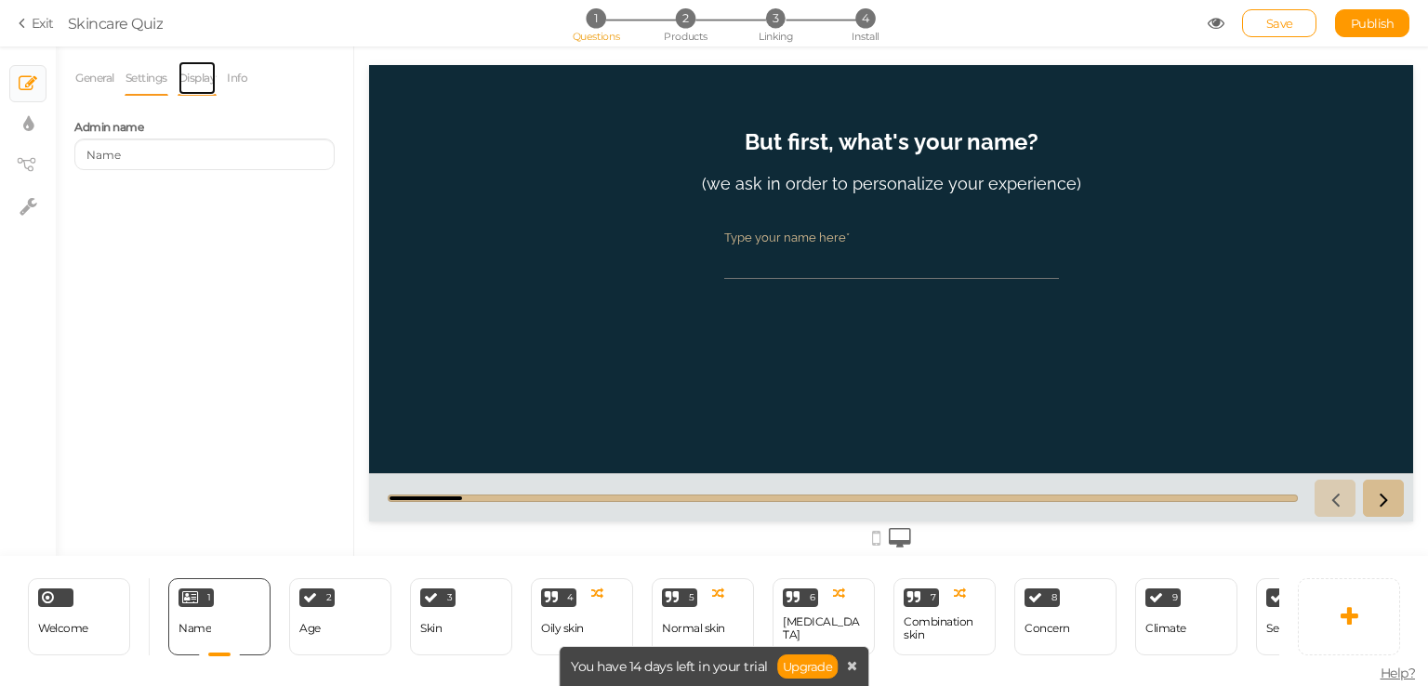
click at [197, 91] on link "Display" at bounding box center [198, 77] width 40 height 35
click at [244, 80] on link "Info" at bounding box center [237, 77] width 22 height 35
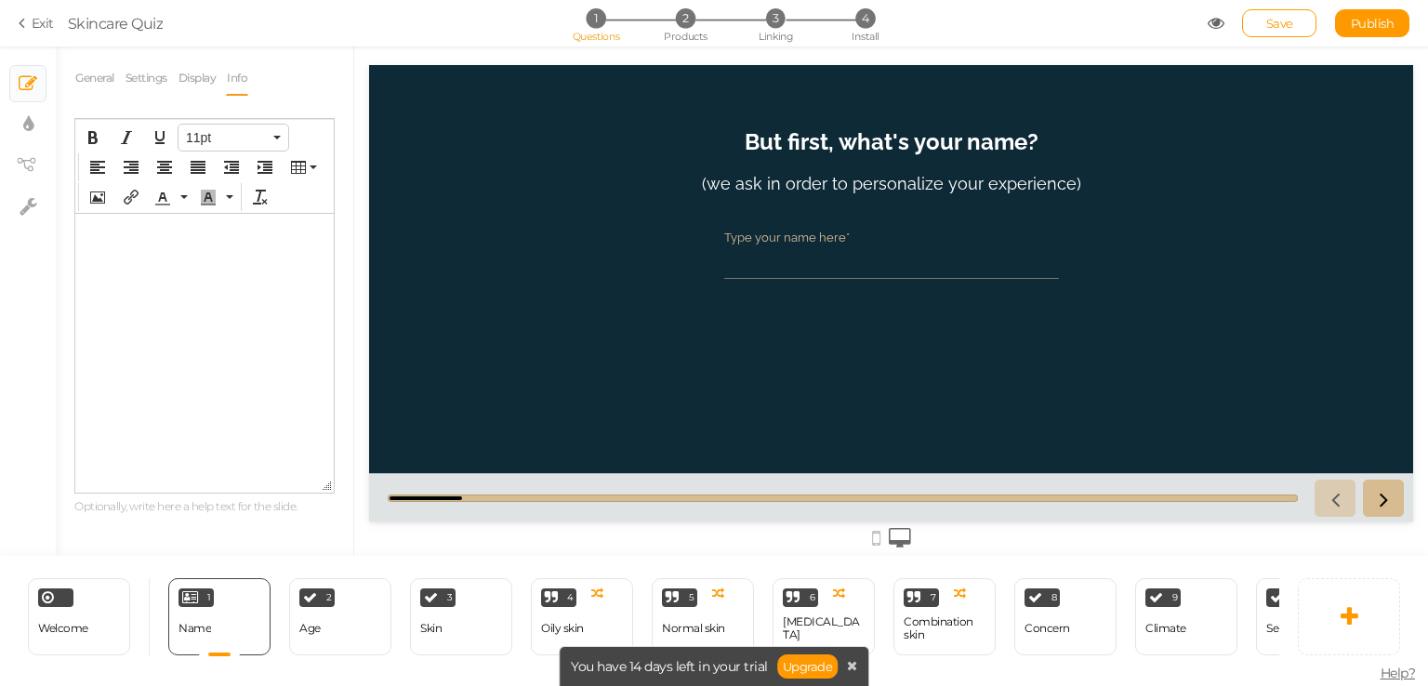
click at [220, 138] on span "11pt" at bounding box center [228, 137] width 84 height 19
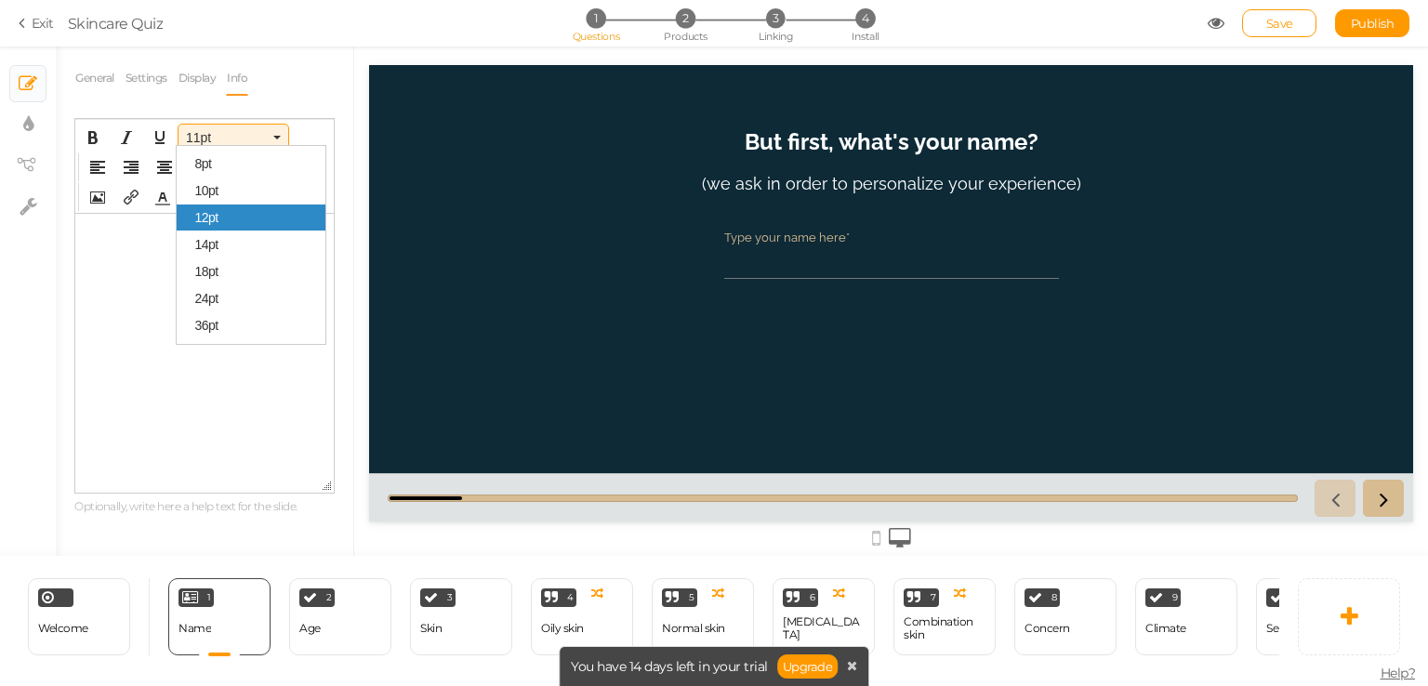
click at [220, 205] on div "12pt" at bounding box center [251, 218] width 149 height 26
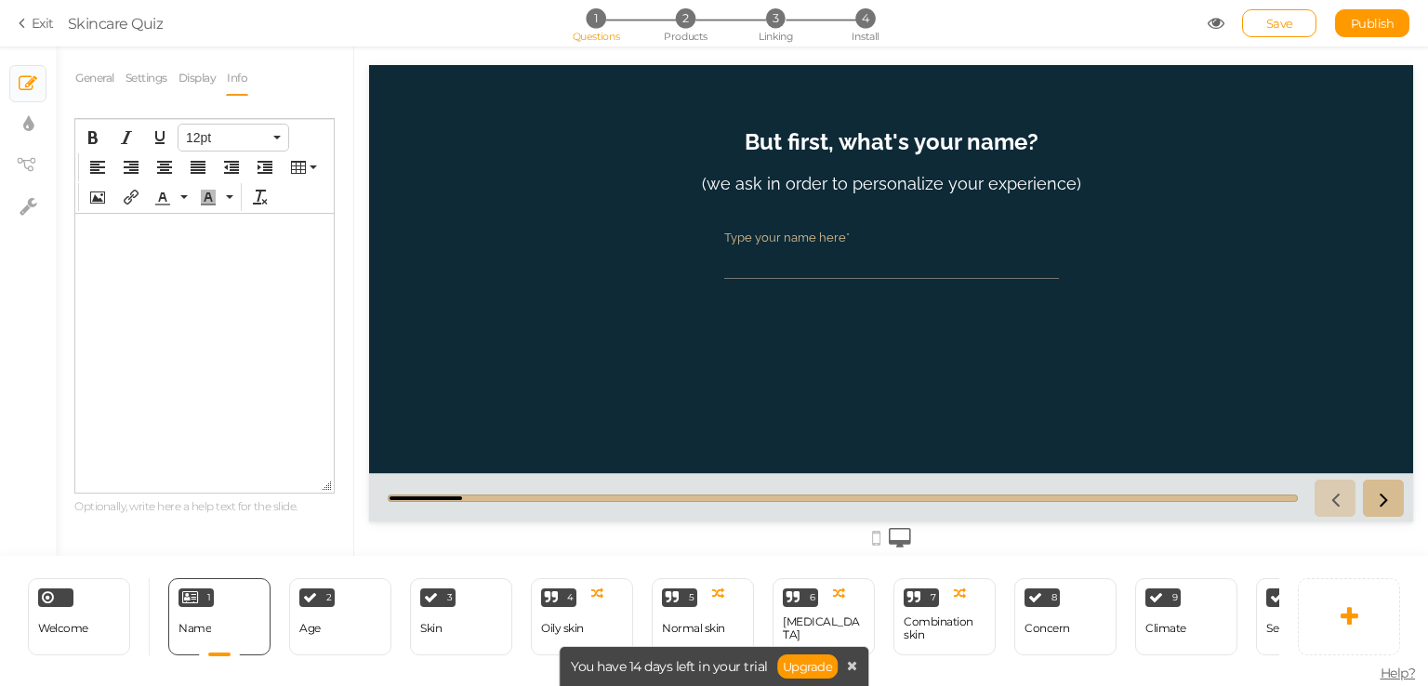
click at [239, 134] on span "12pt" at bounding box center [228, 137] width 84 height 19
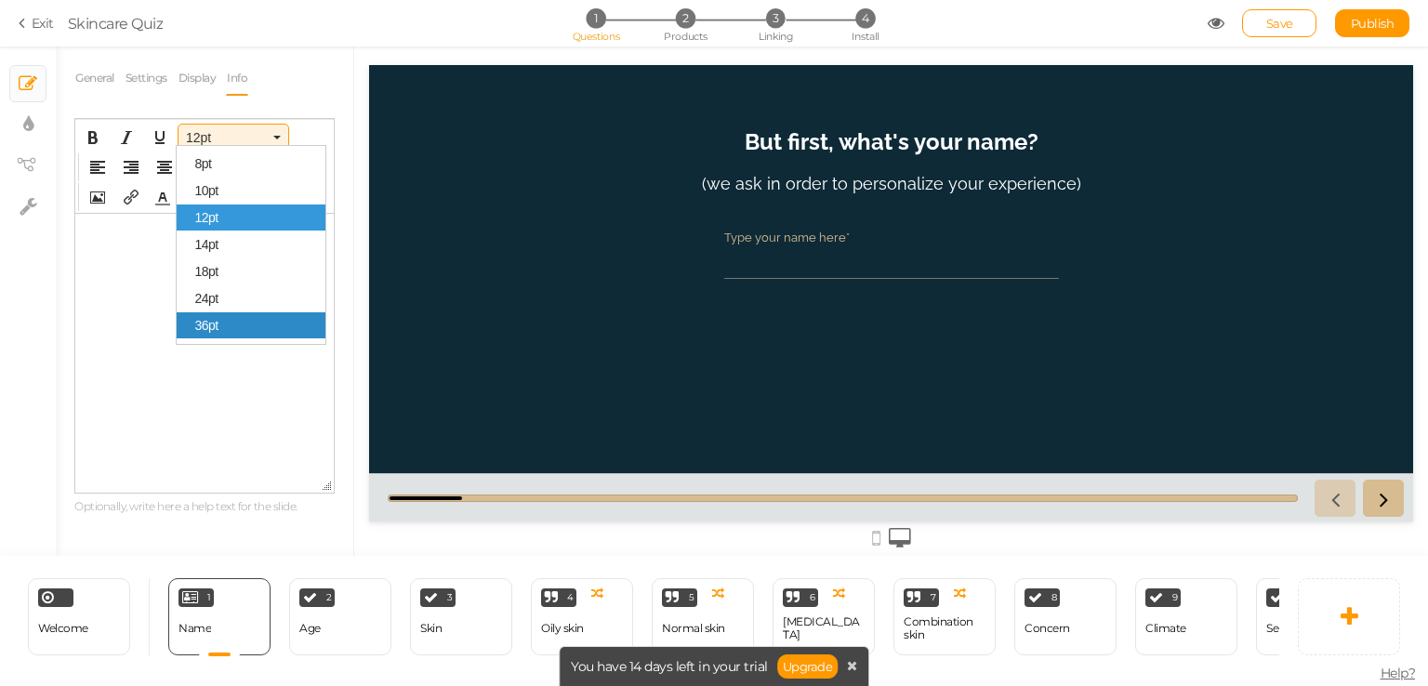
click at [209, 333] on span "36pt" at bounding box center [205, 325] width 23 height 15
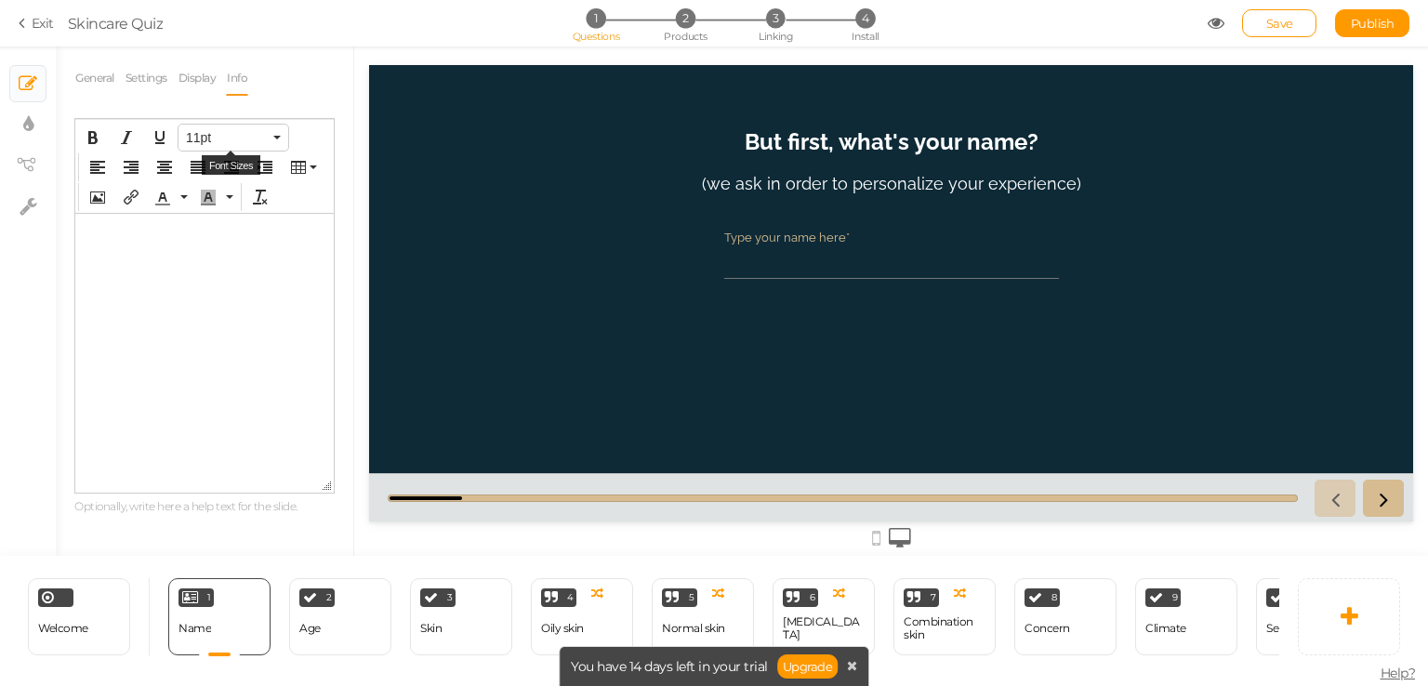
click at [260, 137] on span "11pt" at bounding box center [228, 137] width 84 height 19
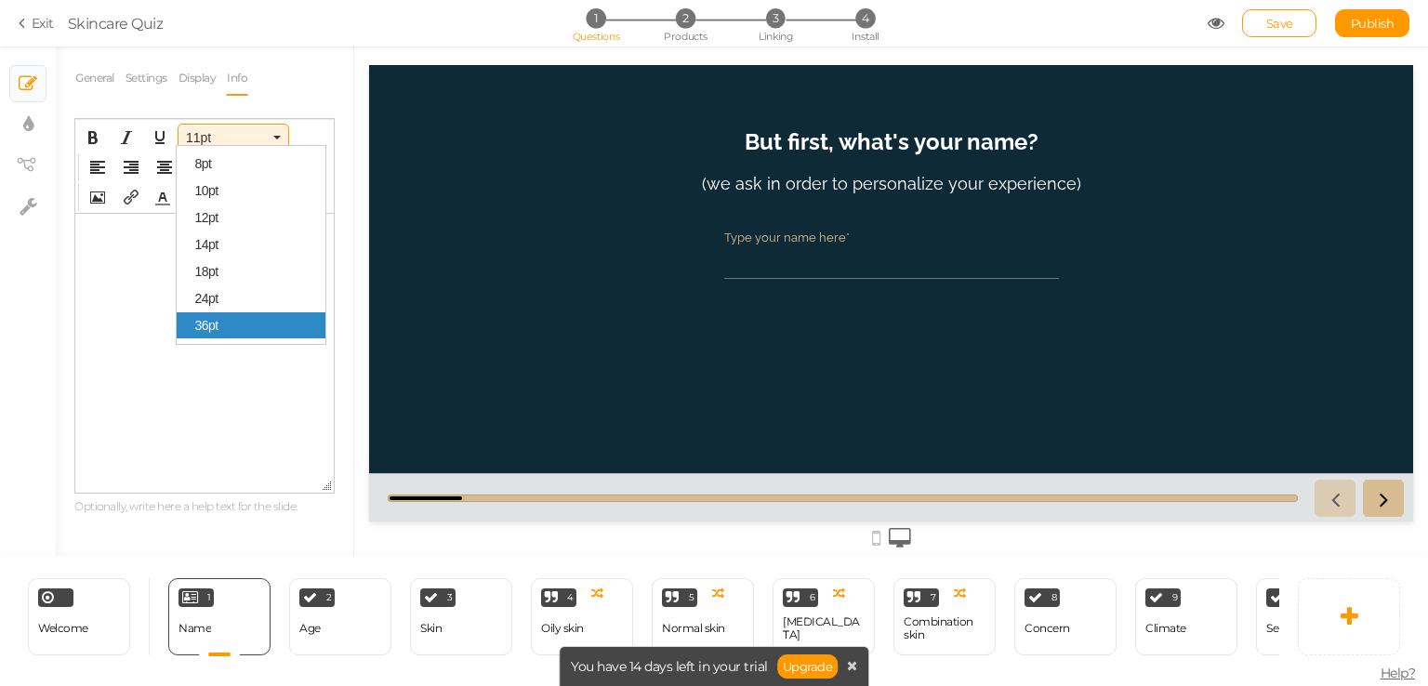
click at [227, 332] on div "36pt" at bounding box center [251, 325] width 149 height 26
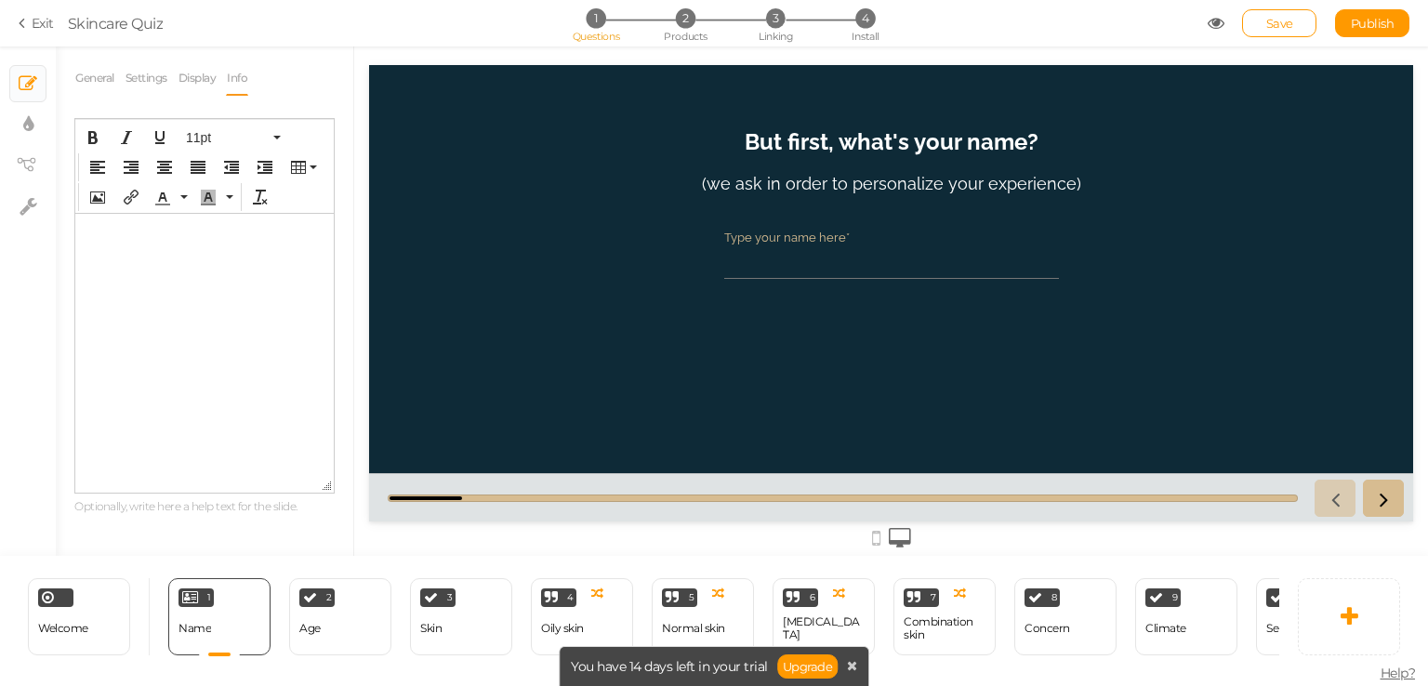
drag, startPoint x: 741, startPoint y: 231, endPoint x: 810, endPoint y: 257, distance: 73.9
click at [810, 257] on div "Type your name here*" at bounding box center [891, 254] width 353 height 67
click at [233, 75] on link "Info" at bounding box center [237, 77] width 22 height 35
click at [97, 131] on icon "Bold" at bounding box center [93, 137] width 15 height 15
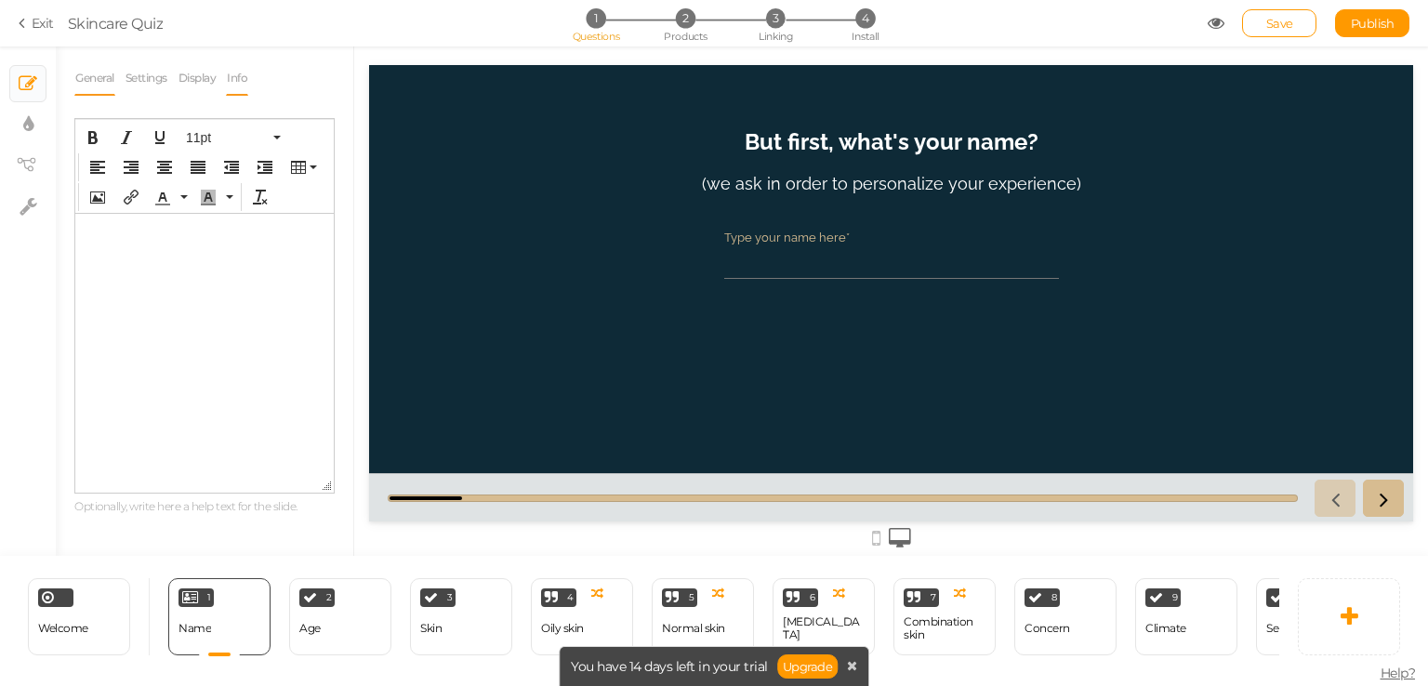
click at [97, 81] on link "General" at bounding box center [94, 77] width 41 height 35
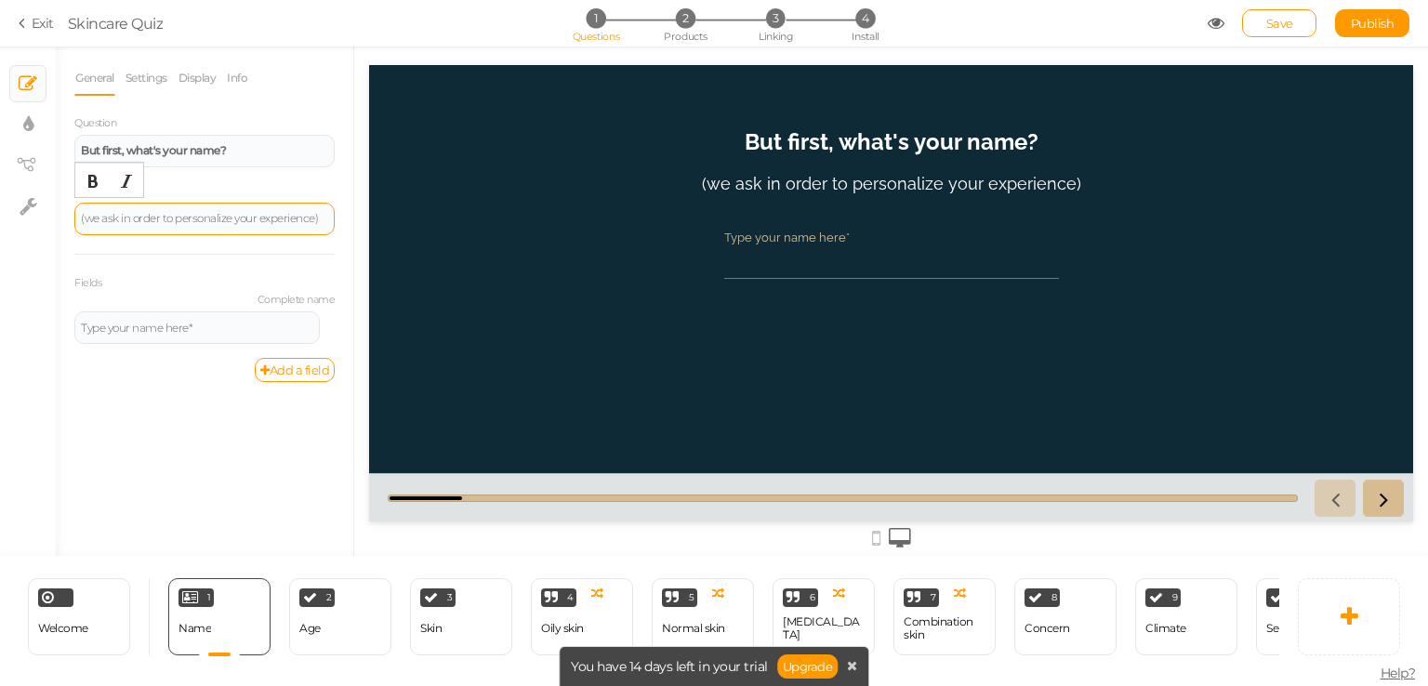
click at [268, 218] on div "(we ask in order to personalize your experience)" at bounding box center [204, 218] width 247 height 11
click at [294, 196] on div "Description (we ask in order to personalize your experience)" at bounding box center [204, 208] width 260 height 54
click at [327, 631] on div "2 Age × Define the conditions to show this slide. Clone Change type Delete" at bounding box center [340, 616] width 102 height 77
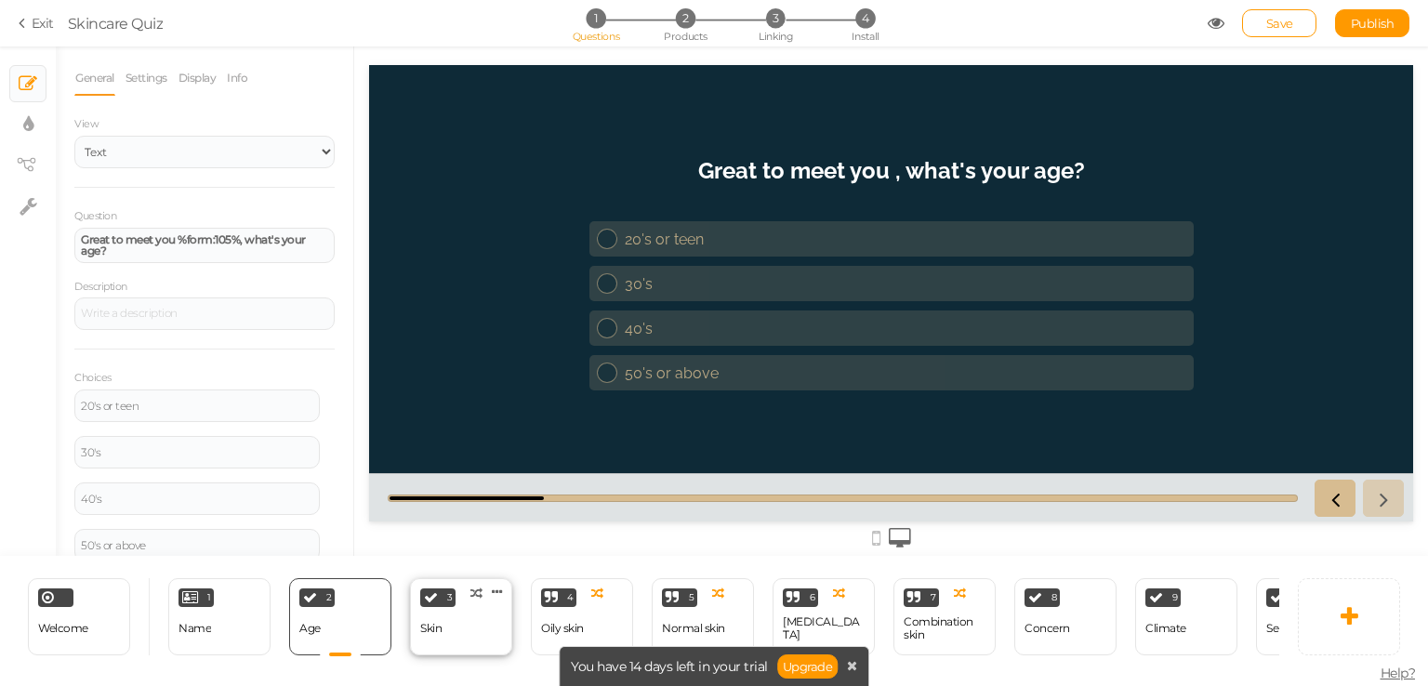
click at [447, 621] on div "3 Skin × Define the conditions to show this slide. Clone Change type Delete" at bounding box center [461, 616] width 102 height 77
select select "2"
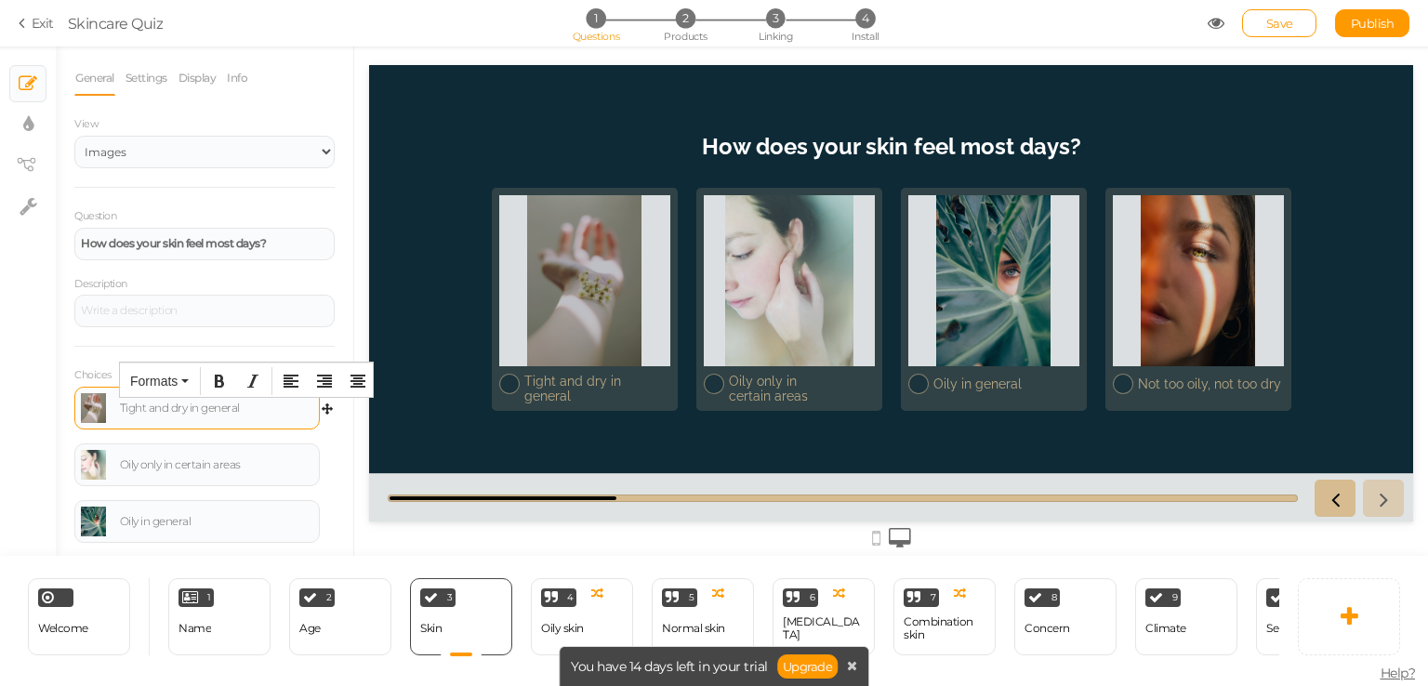
click at [185, 419] on div "Tight and dry in general" at bounding box center [197, 408] width 232 height 30
click at [272, 426] on div "Tight and dry in general" at bounding box center [196, 408] width 245 height 43
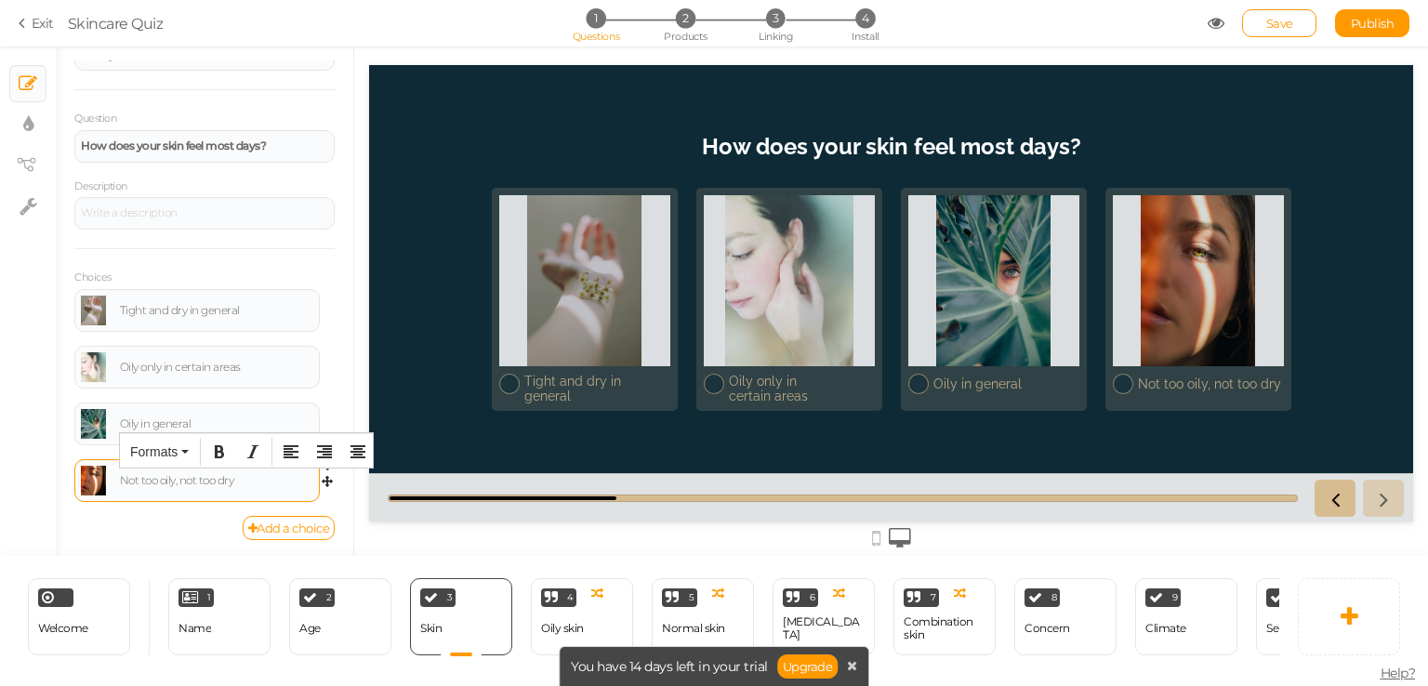
click at [177, 483] on div "Not too oily, not too dry" at bounding box center [216, 480] width 193 height 11
click at [322, 484] on icon at bounding box center [327, 484] width 11 height 17
click at [326, 465] on icon at bounding box center [332, 466] width 12 height 11
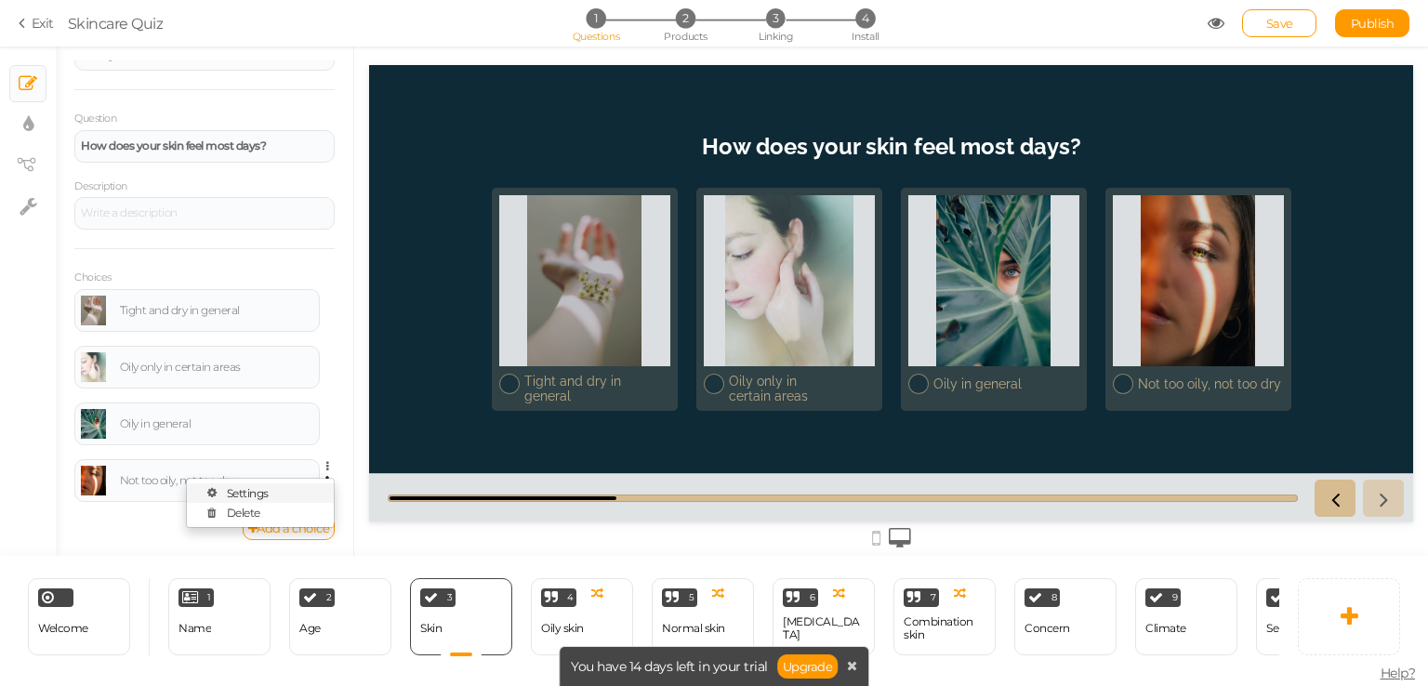
click at [252, 491] on span "Settings" at bounding box center [248, 493] width 42 height 14
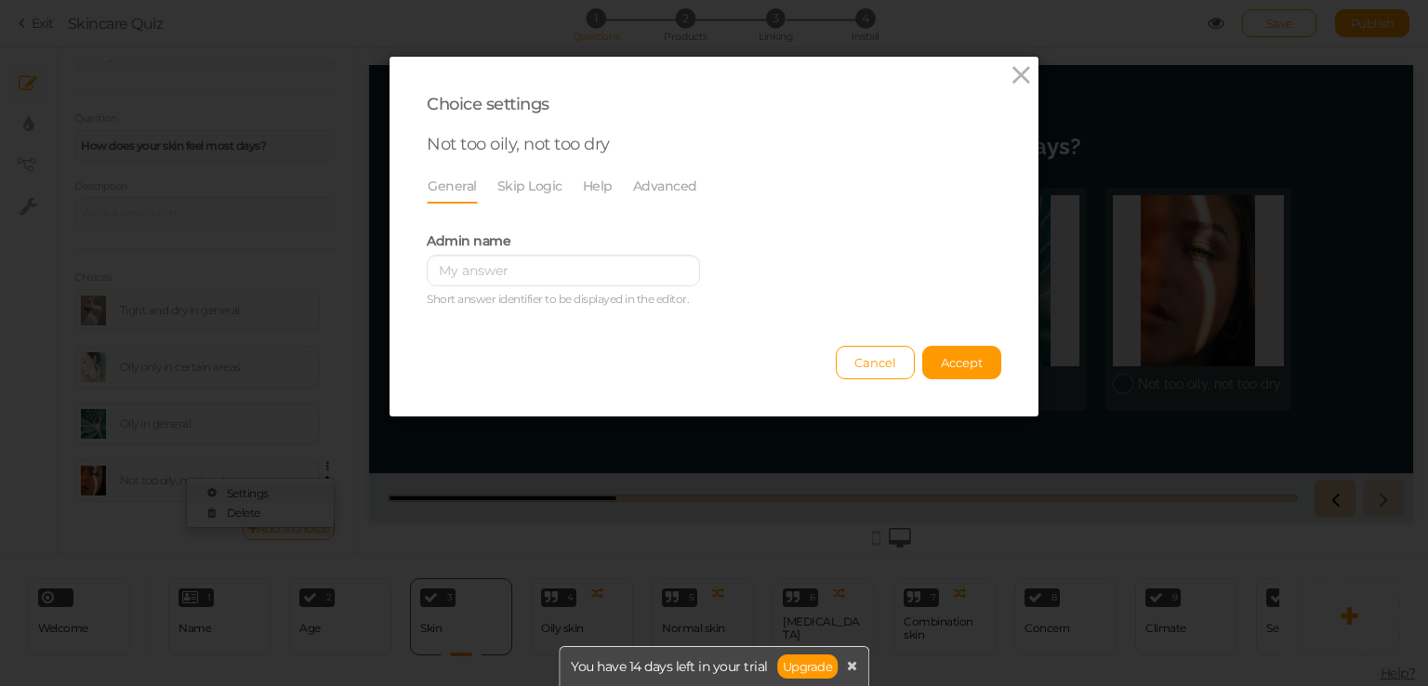
scroll to position [0, 0]
click at [637, 183] on link "Advanced" at bounding box center [665, 185] width 66 height 35
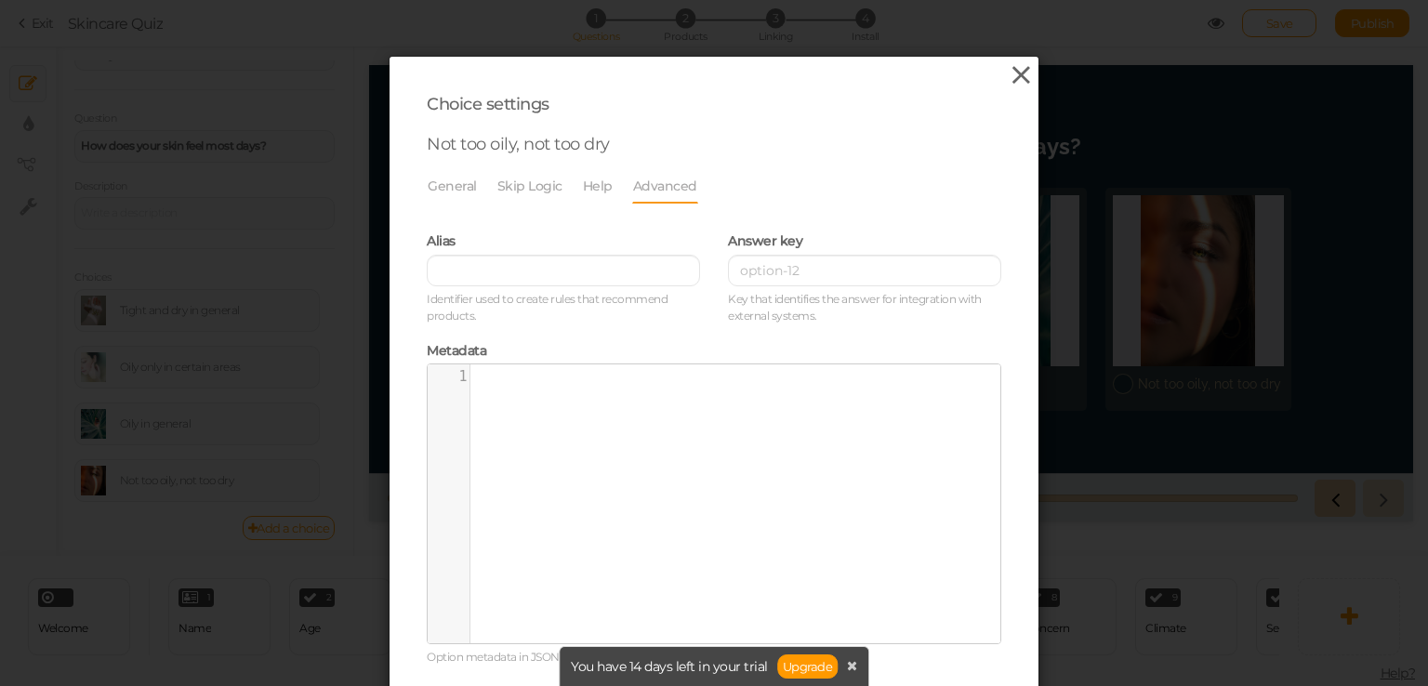
click at [1008, 70] on icon at bounding box center [1021, 75] width 27 height 28
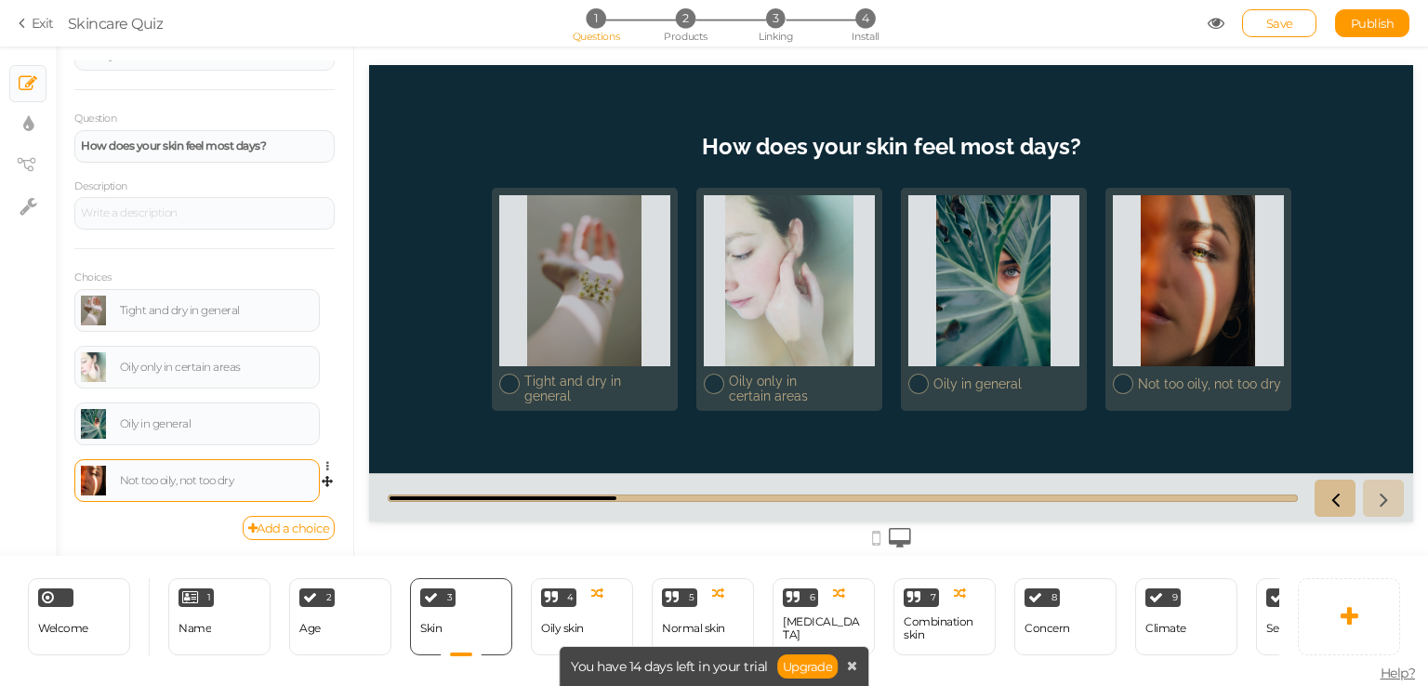
click at [101, 469] on link at bounding box center [93, 481] width 25 height 30
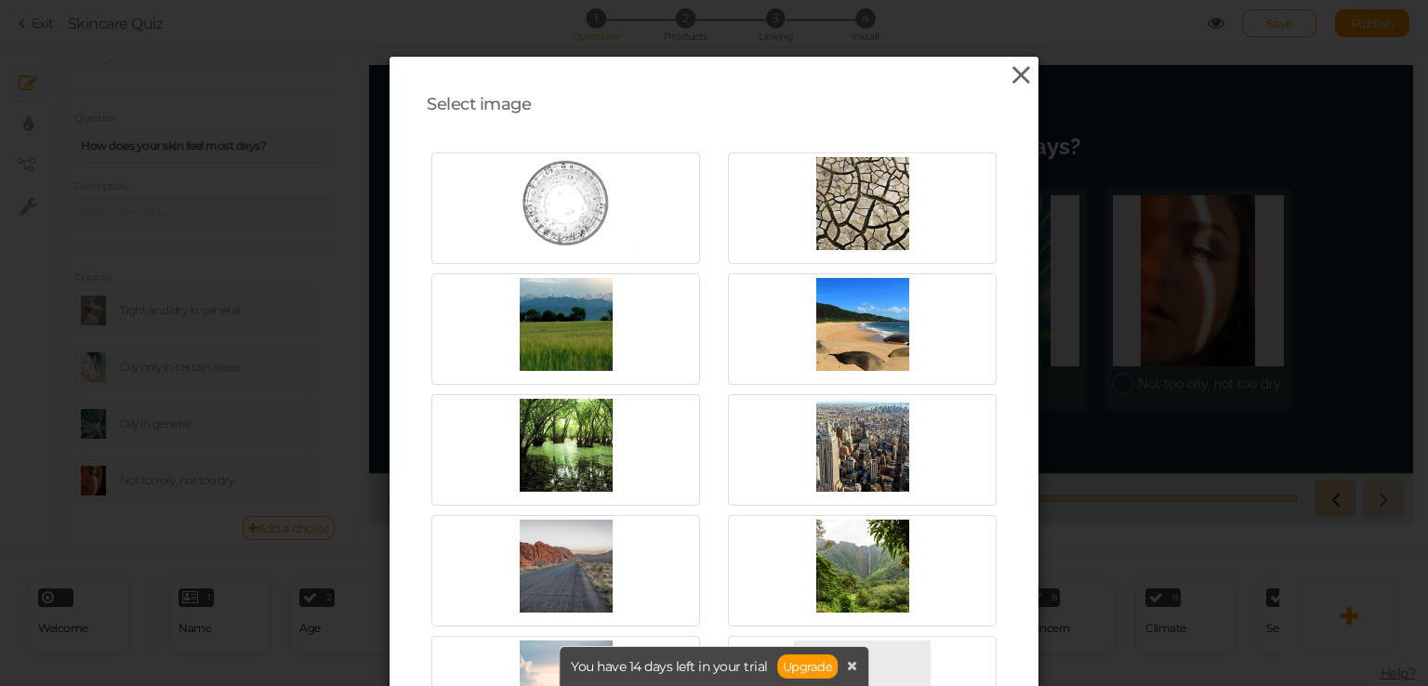
click at [1016, 66] on icon at bounding box center [1021, 75] width 27 height 28
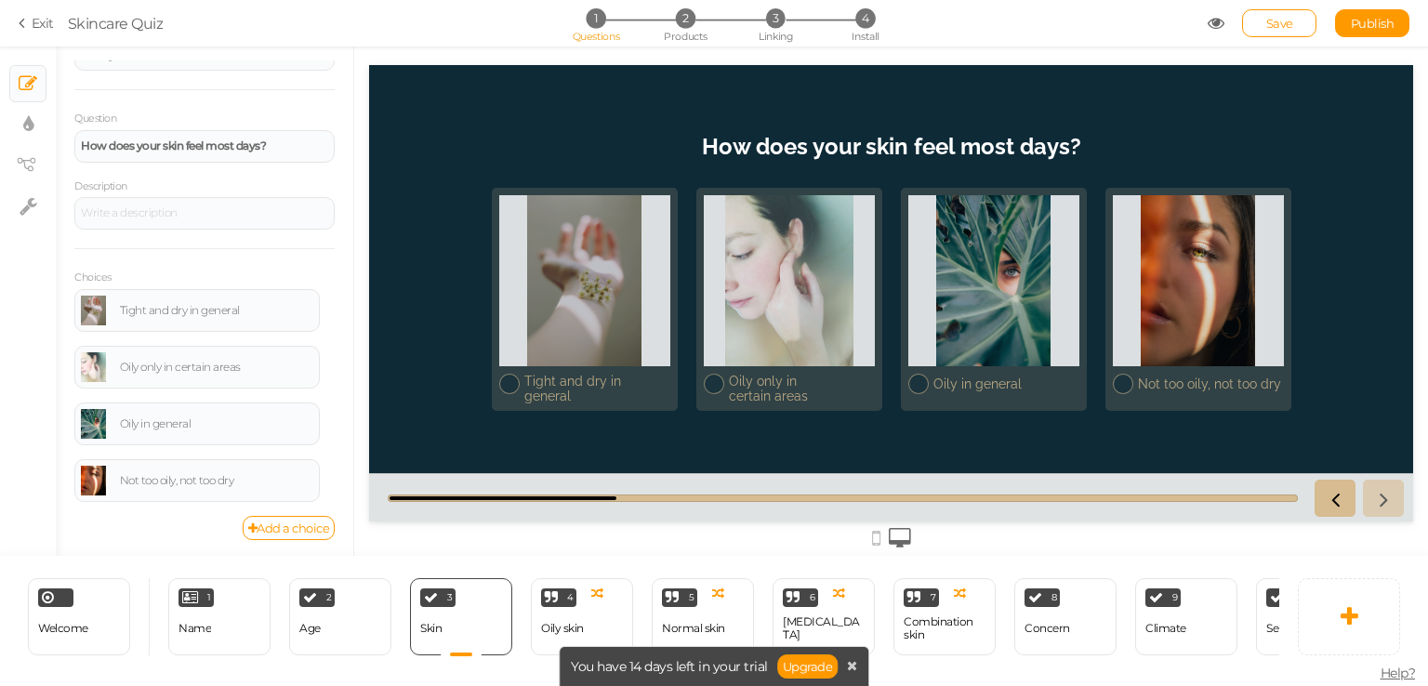
click at [1011, 617] on div "8 Concern × Define the conditions to show this slide. Clone Change type Delete" at bounding box center [1065, 616] width 121 height 77
click at [1029, 624] on div "Concern" at bounding box center [1047, 628] width 46 height 13
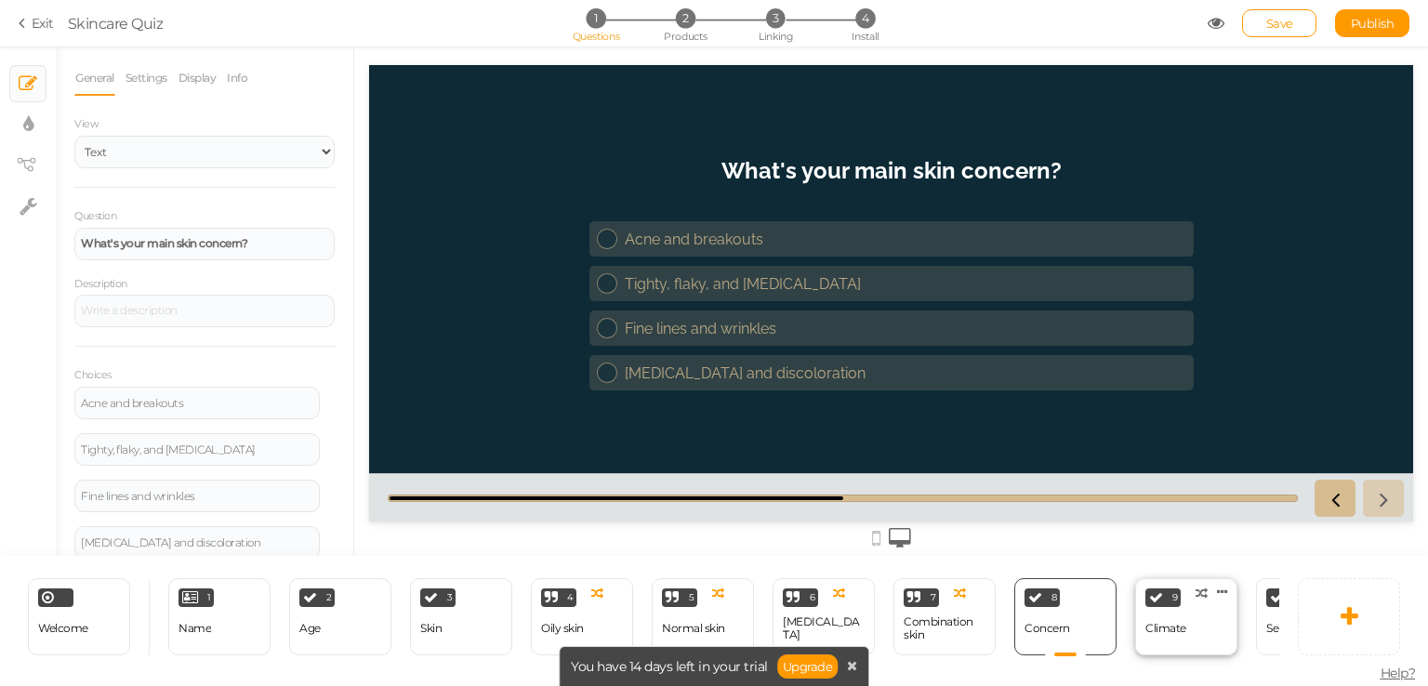
click at [1151, 632] on div "Climate" at bounding box center [1165, 629] width 41 height 33
select select "2"
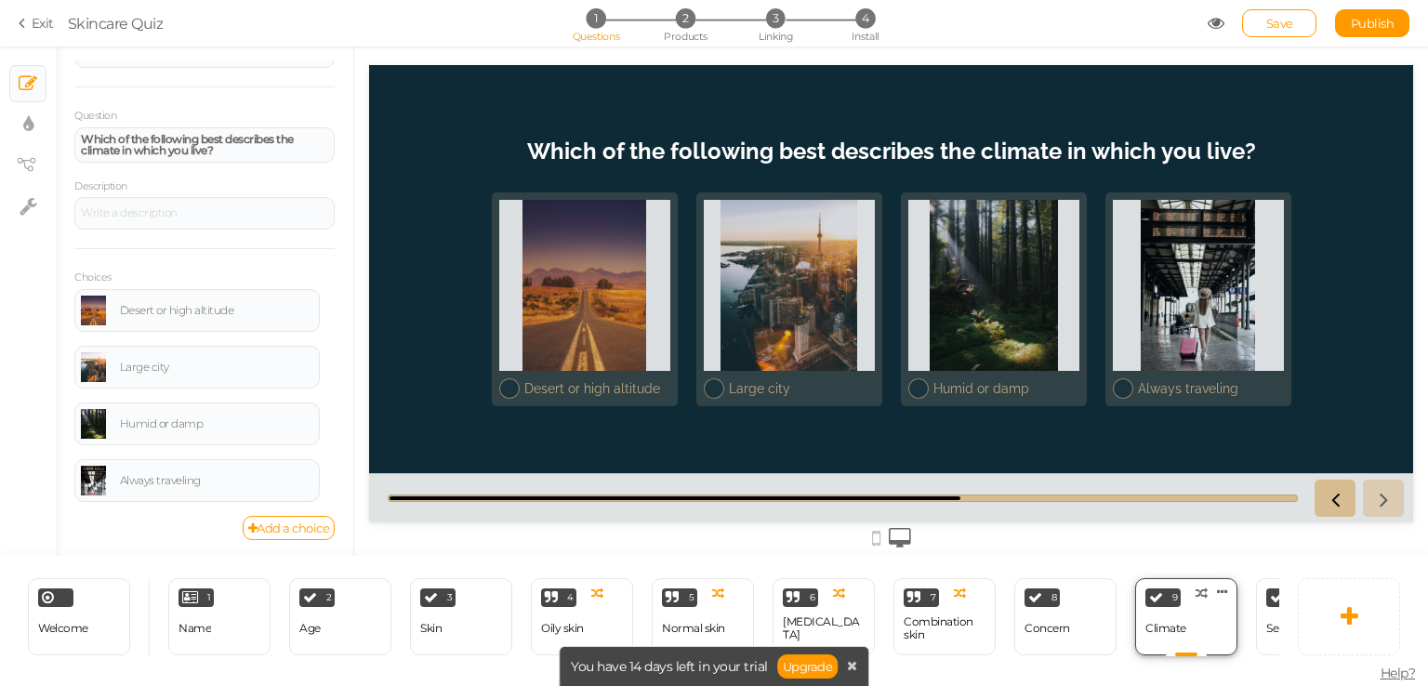
scroll to position [0, 350]
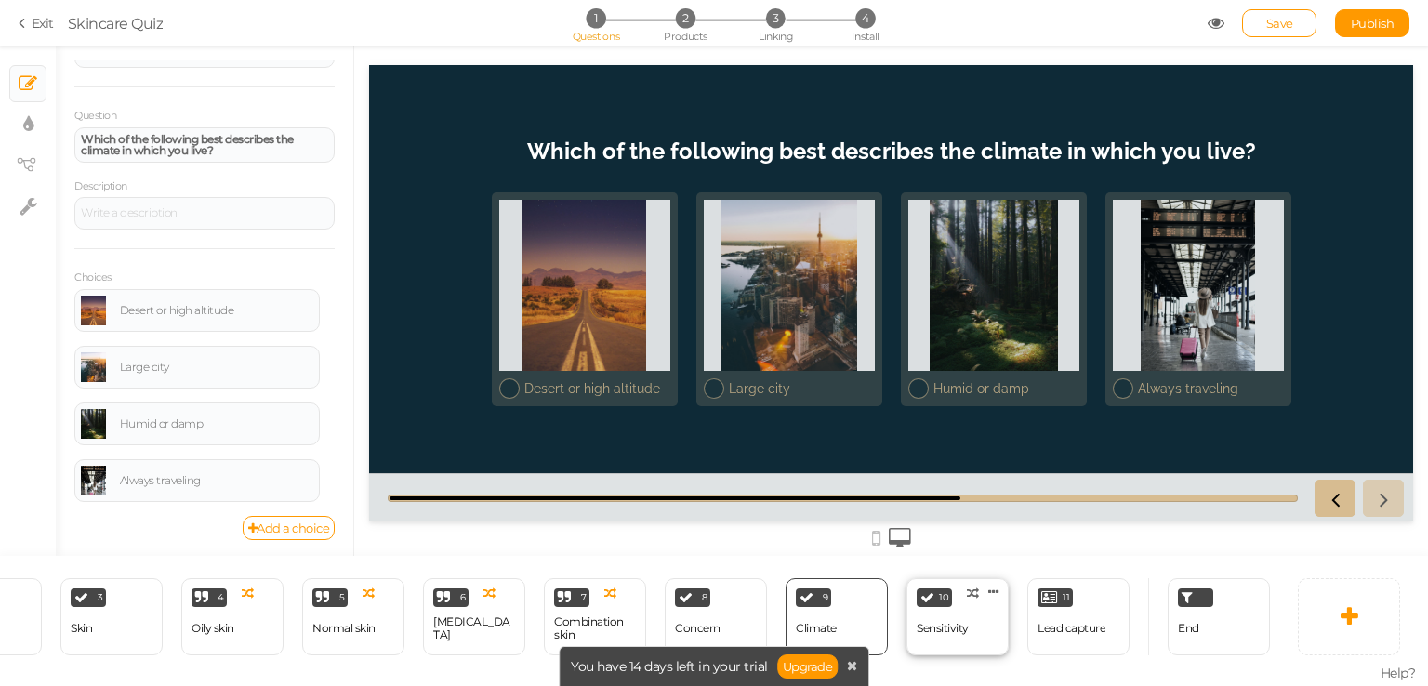
click at [983, 626] on div "10 Sensitivity × Define the conditions to show this slide. Clone Change type De…" at bounding box center [957, 616] width 102 height 77
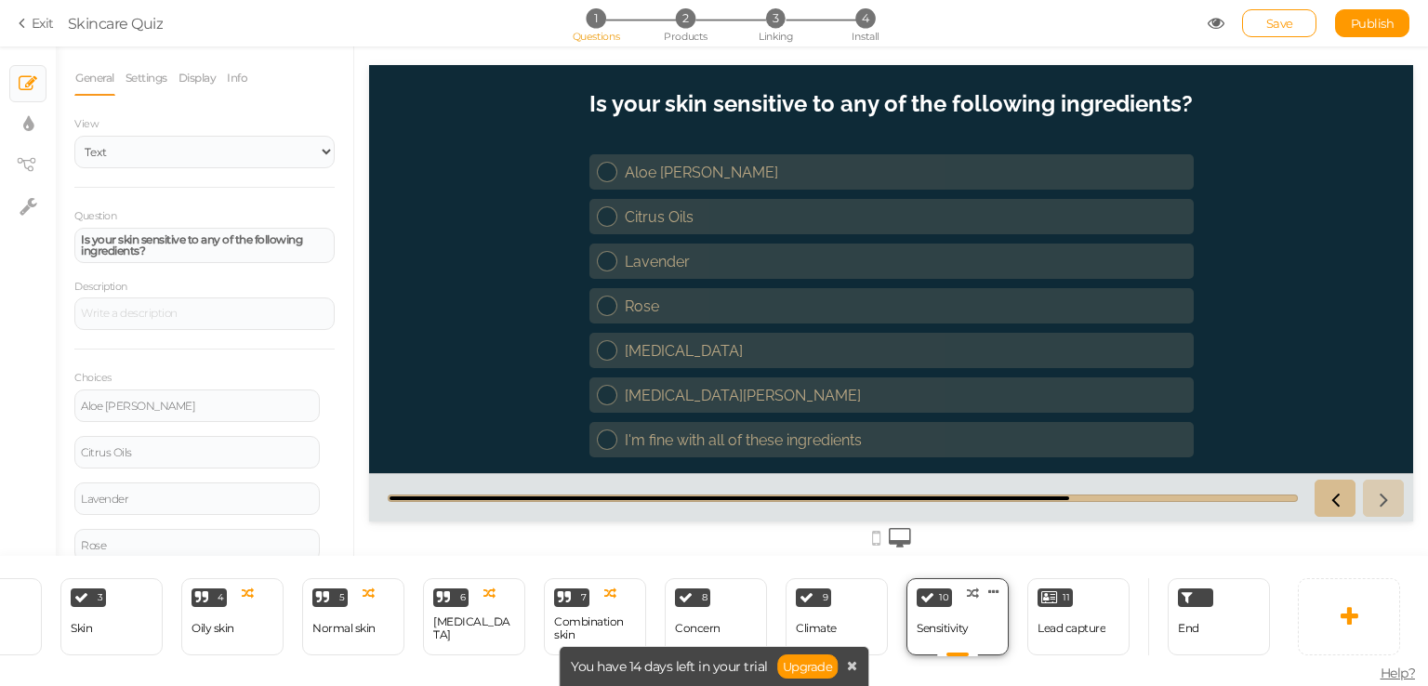
scroll to position [0, 0]
click at [1054, 622] on div "Lead capture" at bounding box center [1071, 628] width 68 height 13
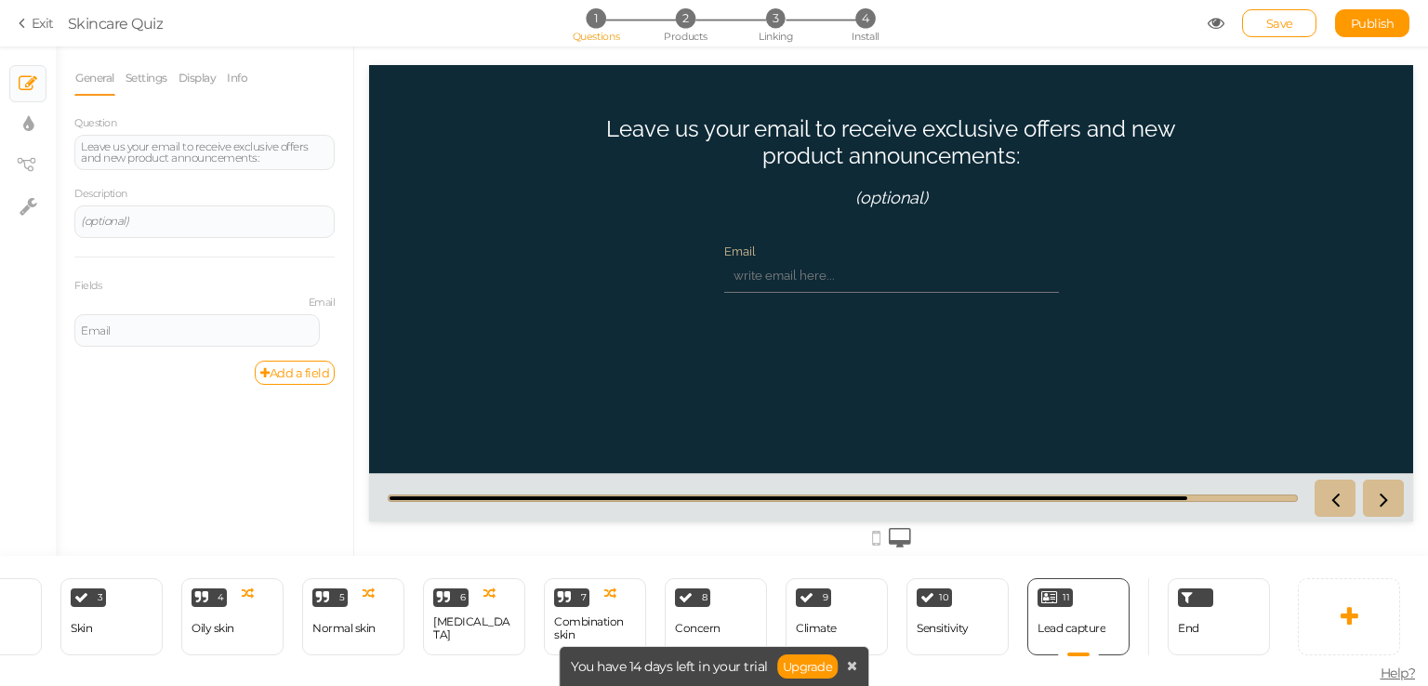
drag, startPoint x: 784, startPoint y: 264, endPoint x: 897, endPoint y: 155, distance: 157.1
click at [897, 155] on div "Leave us your email to receive exclusive offers and new product announcements: …" at bounding box center [891, 293] width 604 height 385
click at [897, 155] on div "Leave us your email to receive exclusive offers and new product announcements:" at bounding box center [891, 142] width 604 height 54
click at [890, 186] on div "Leave us your email to receive exclusive offers and new product announcements: …" at bounding box center [891, 170] width 604 height 111
click at [890, 188] on em "(optional)" at bounding box center [891, 198] width 73 height 20
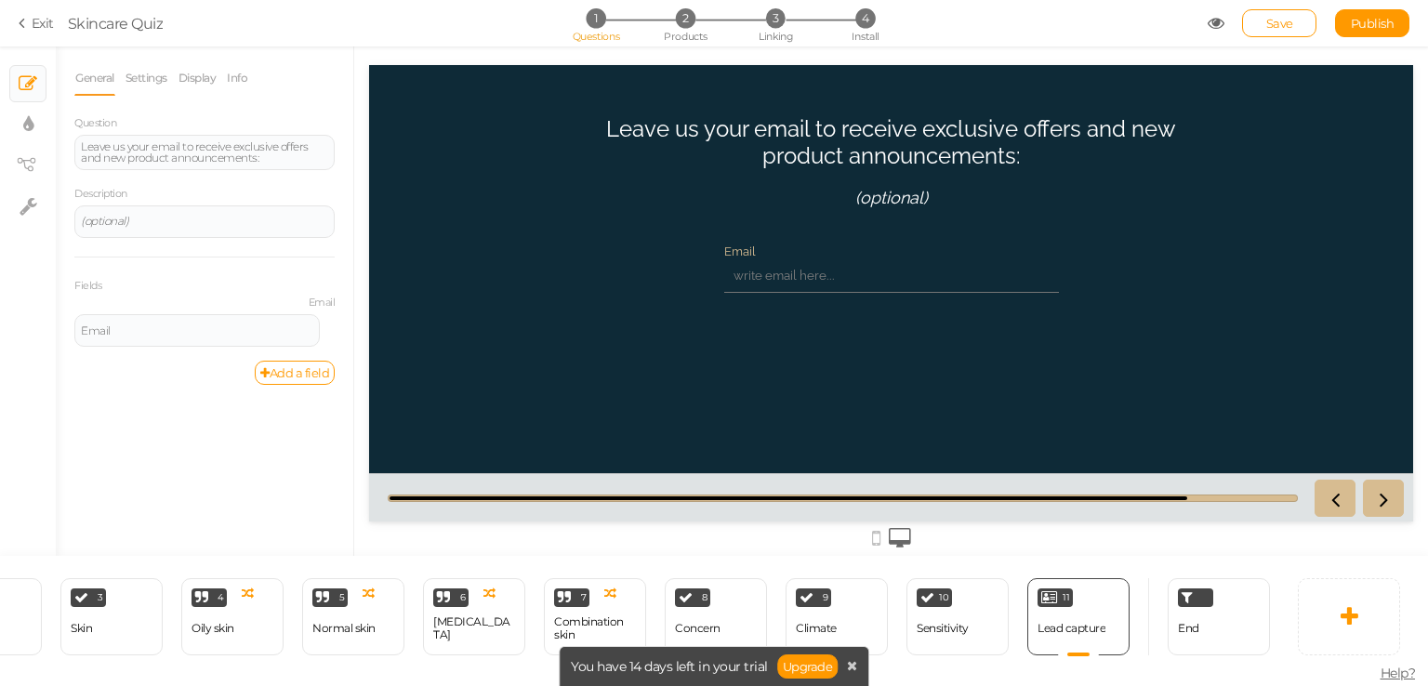
click at [879, 201] on em "(optional)" at bounding box center [891, 198] width 73 height 20
click at [248, 243] on div "Question Leave us your email to receive exclusive offers and new product announ…" at bounding box center [204, 236] width 260 height 247
click at [253, 218] on div "(optional)" at bounding box center [204, 221] width 247 height 11
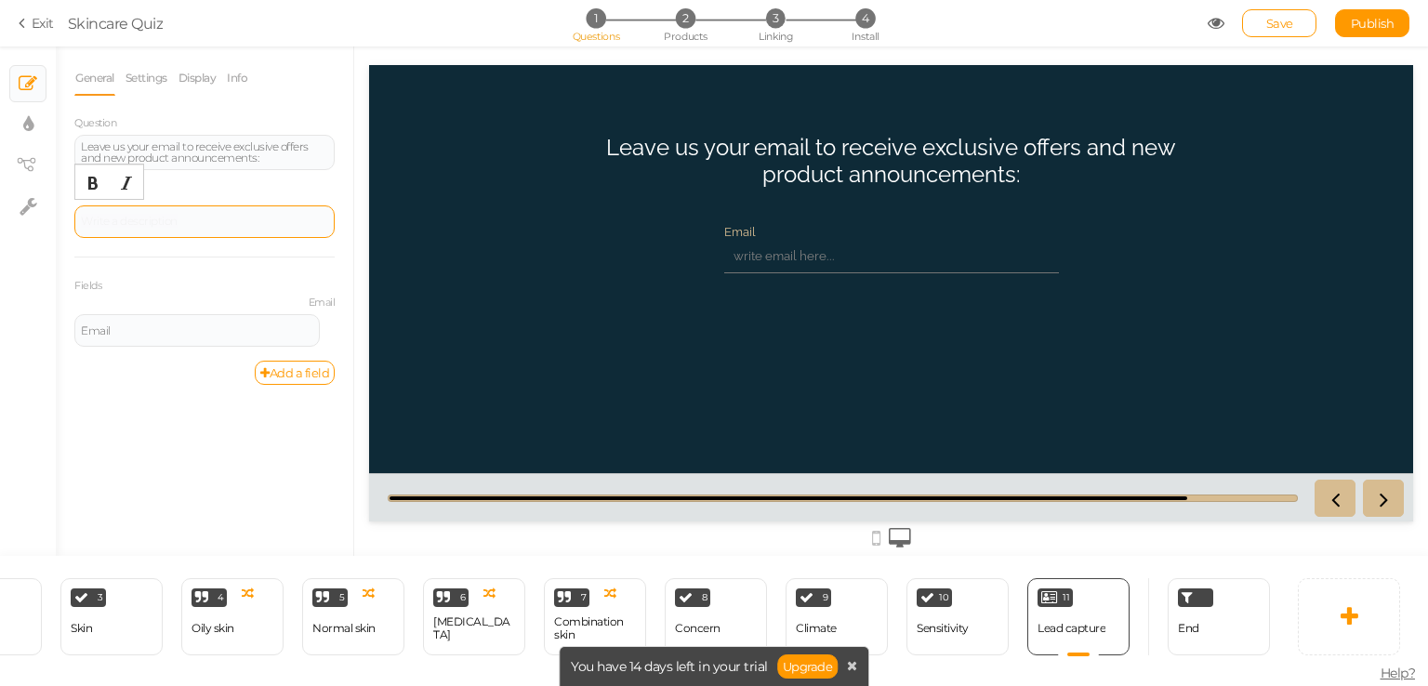
click at [264, 205] on div at bounding box center [204, 221] width 260 height 33
click at [265, 195] on div "Description" at bounding box center [204, 211] width 260 height 54
click at [1212, 651] on div "Welcome Delete 1 Name × Define the conditions to show this slide. Clone Change …" at bounding box center [639, 616] width 1279 height 121
click at [1204, 624] on div "End" at bounding box center [1219, 616] width 102 height 77
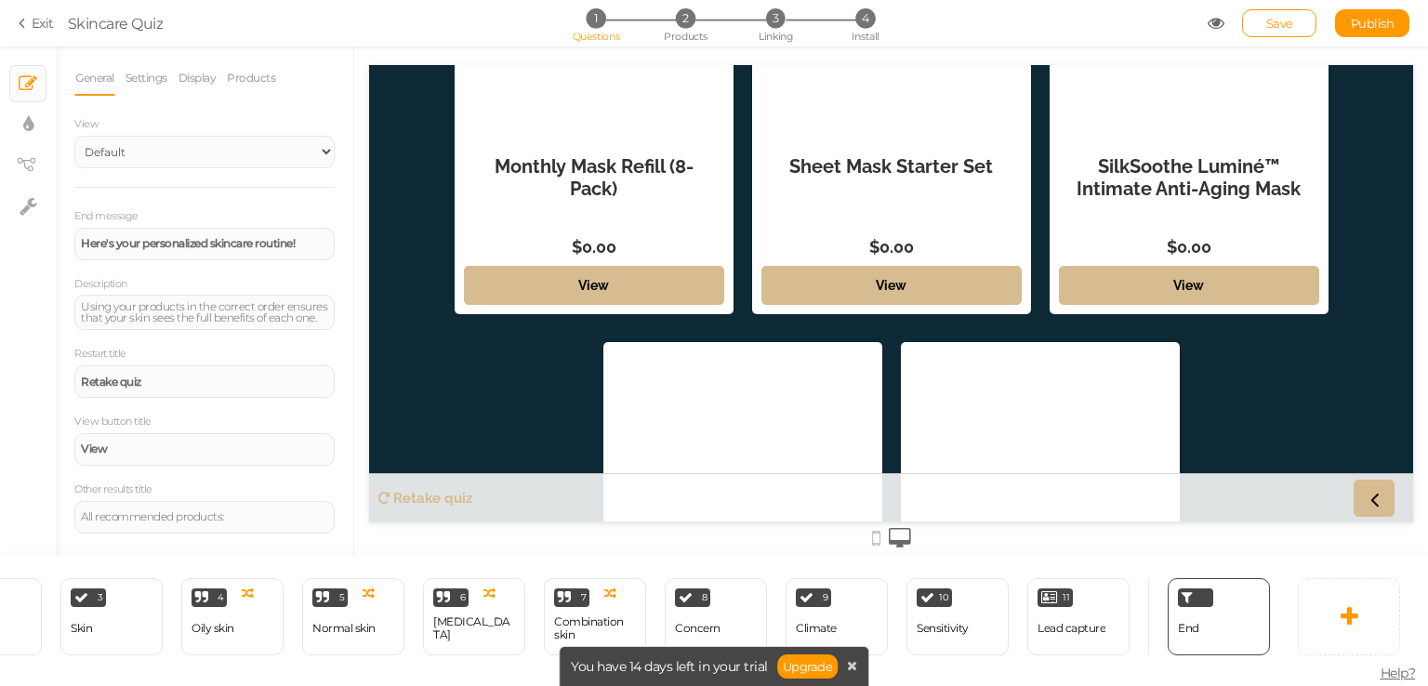
scroll to position [1016, 0]
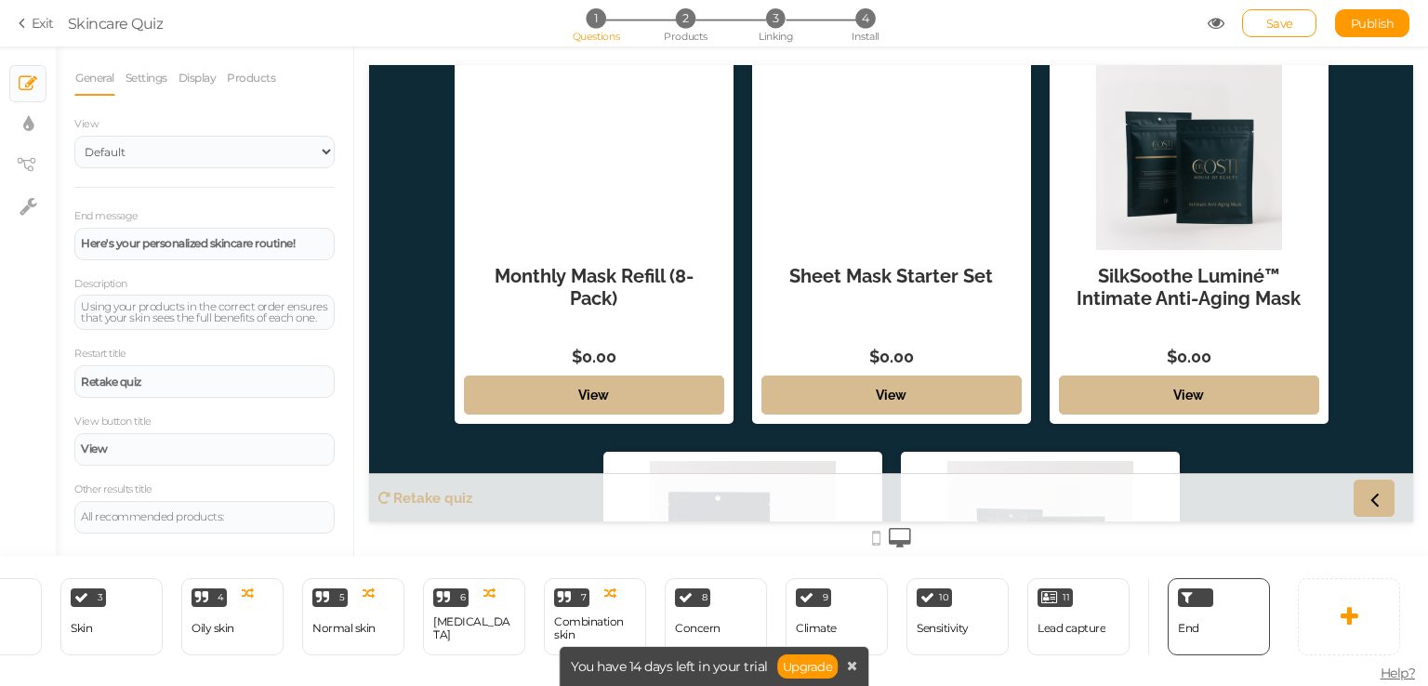
click at [1166, 215] on div at bounding box center [1189, 157] width 260 height 186
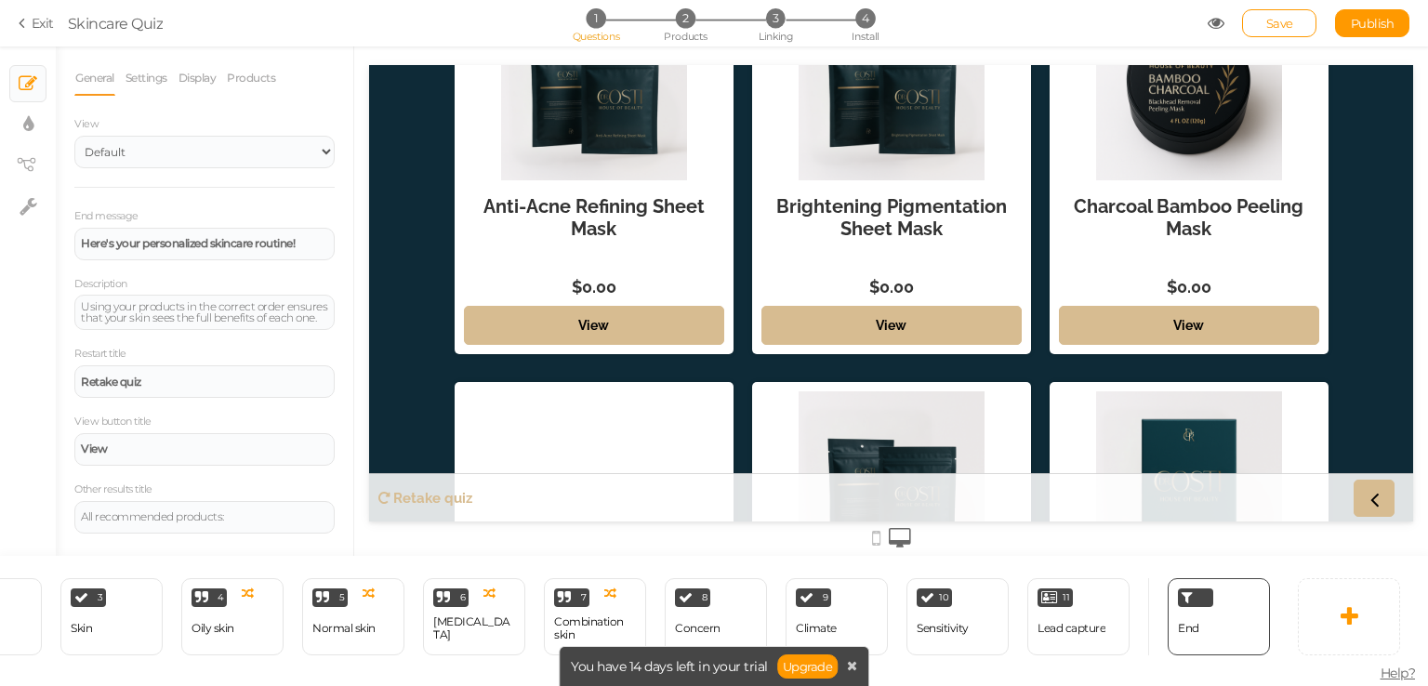
scroll to position [112, 0]
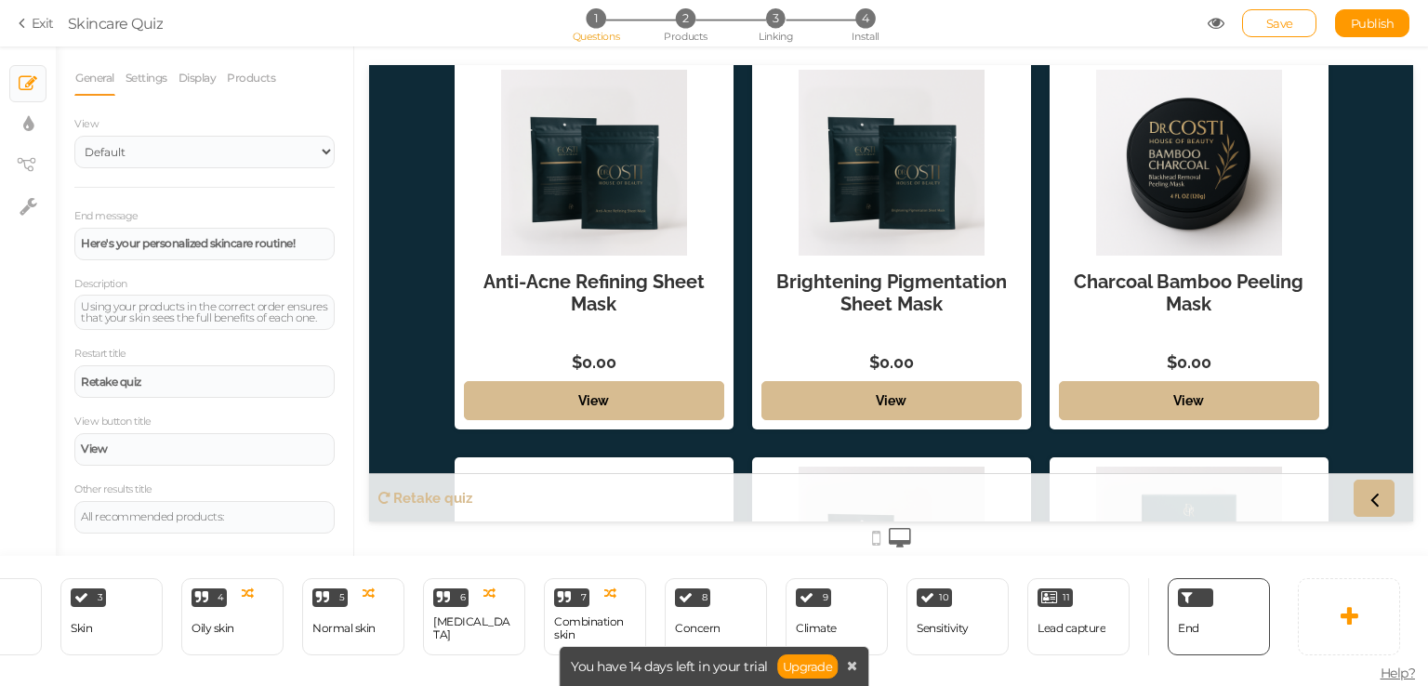
click at [909, 217] on div at bounding box center [891, 163] width 260 height 186
click at [562, 172] on div at bounding box center [594, 163] width 260 height 186
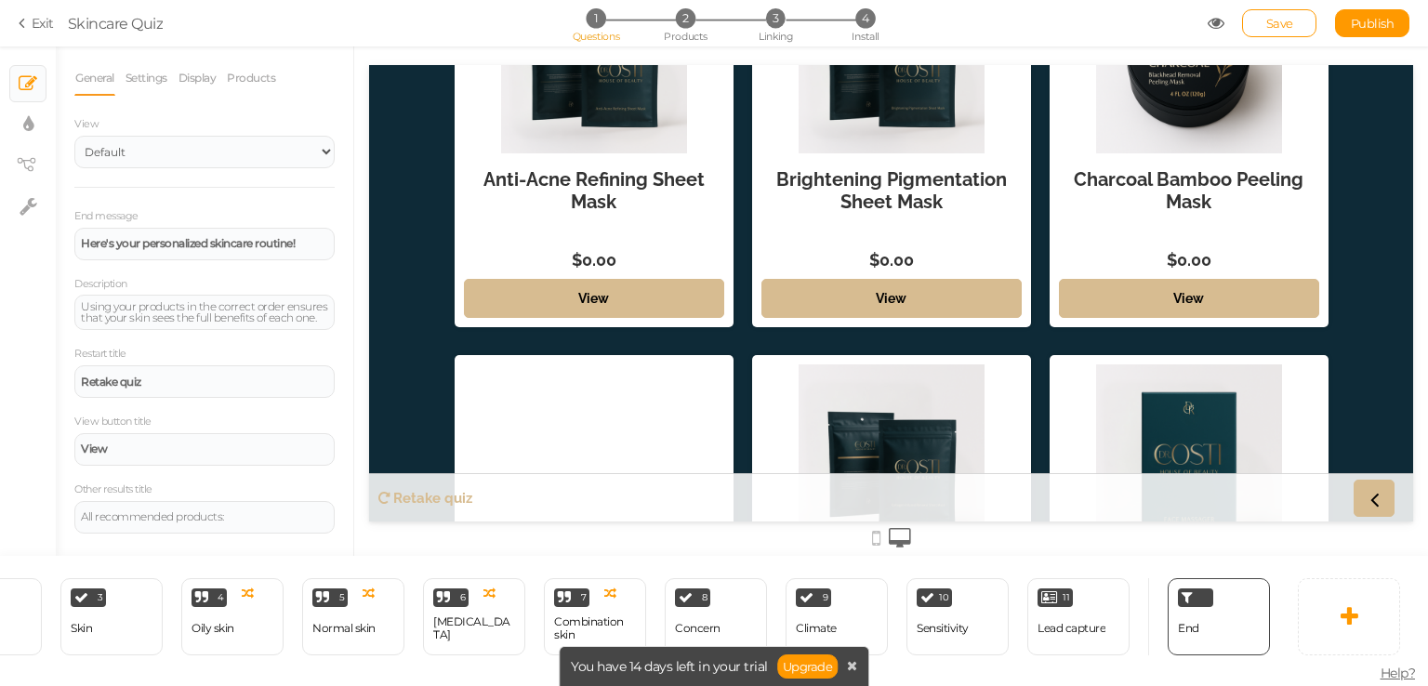
scroll to position [210, 0]
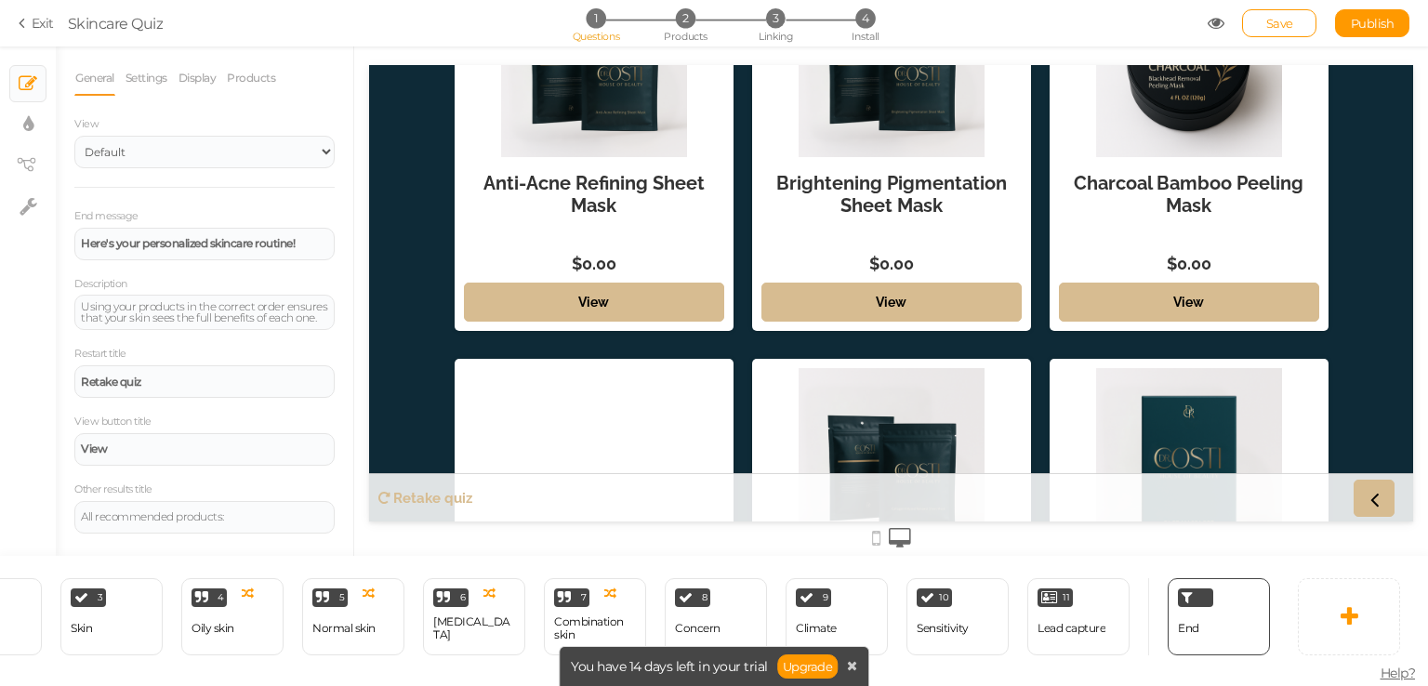
drag, startPoint x: 830, startPoint y: 508, endPoint x: 898, endPoint y: 389, distance: 137.0
click at [898, 389] on div "Here's your personalized skincare routine! Using your products in the correct o…" at bounding box center [891, 293] width 1044 height 456
click at [898, 389] on div at bounding box center [891, 461] width 260 height 186
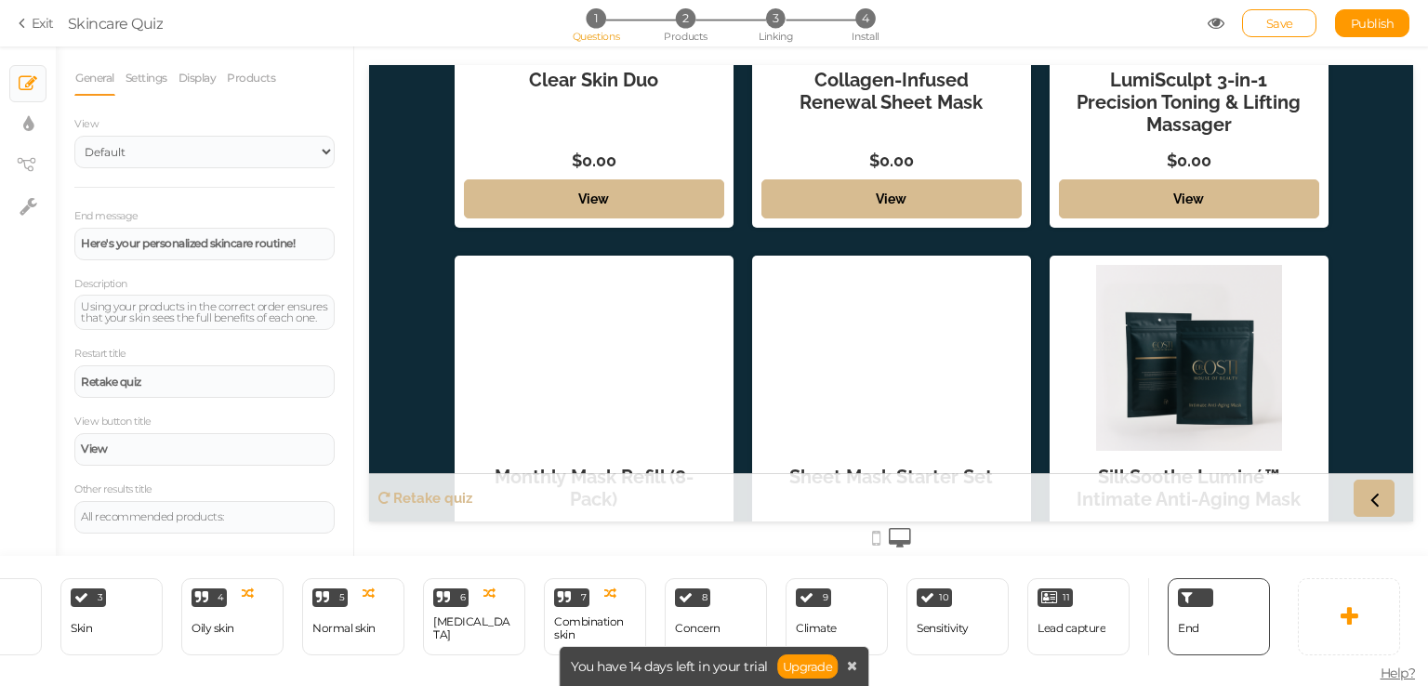
scroll to position [768, 0]
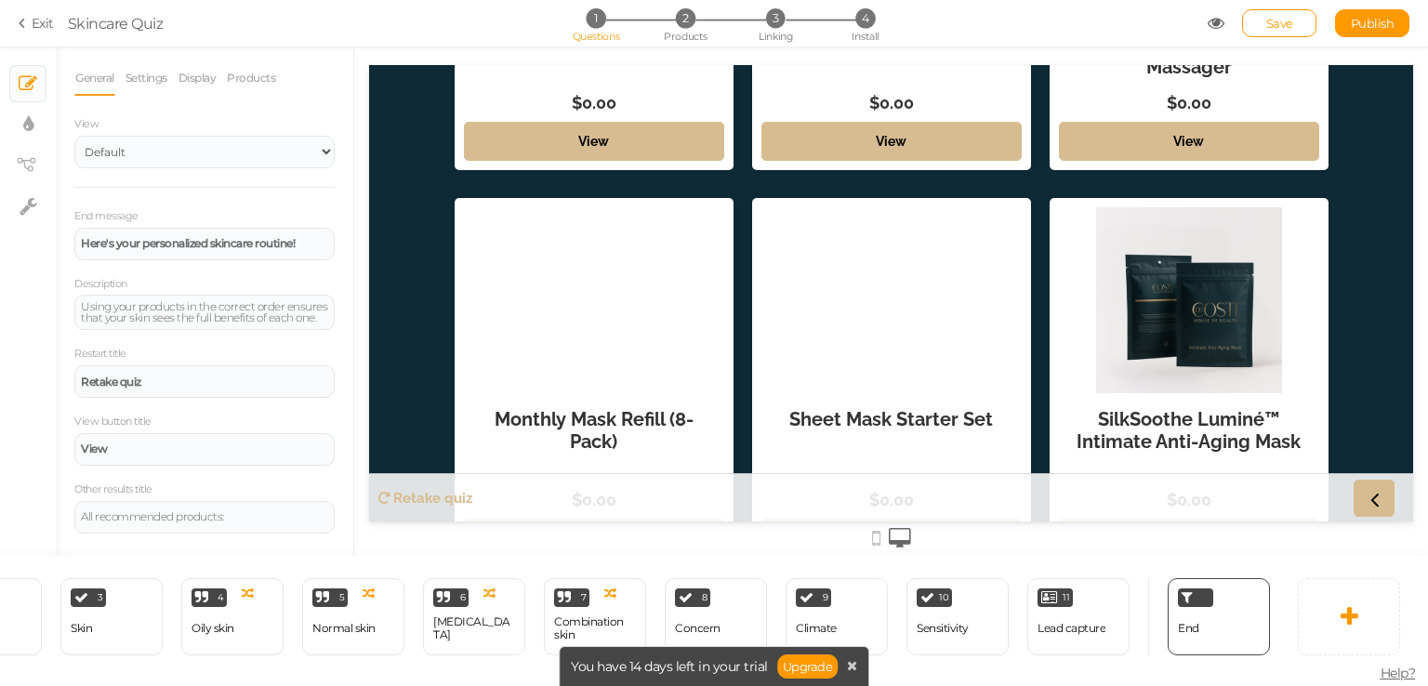
click at [730, 285] on div "Anti‑Acne Refining Sheet Mask $0.00 View Brightening Pigmentation Sheet Mask $0…" at bounding box center [891, 189] width 1023 height 1588
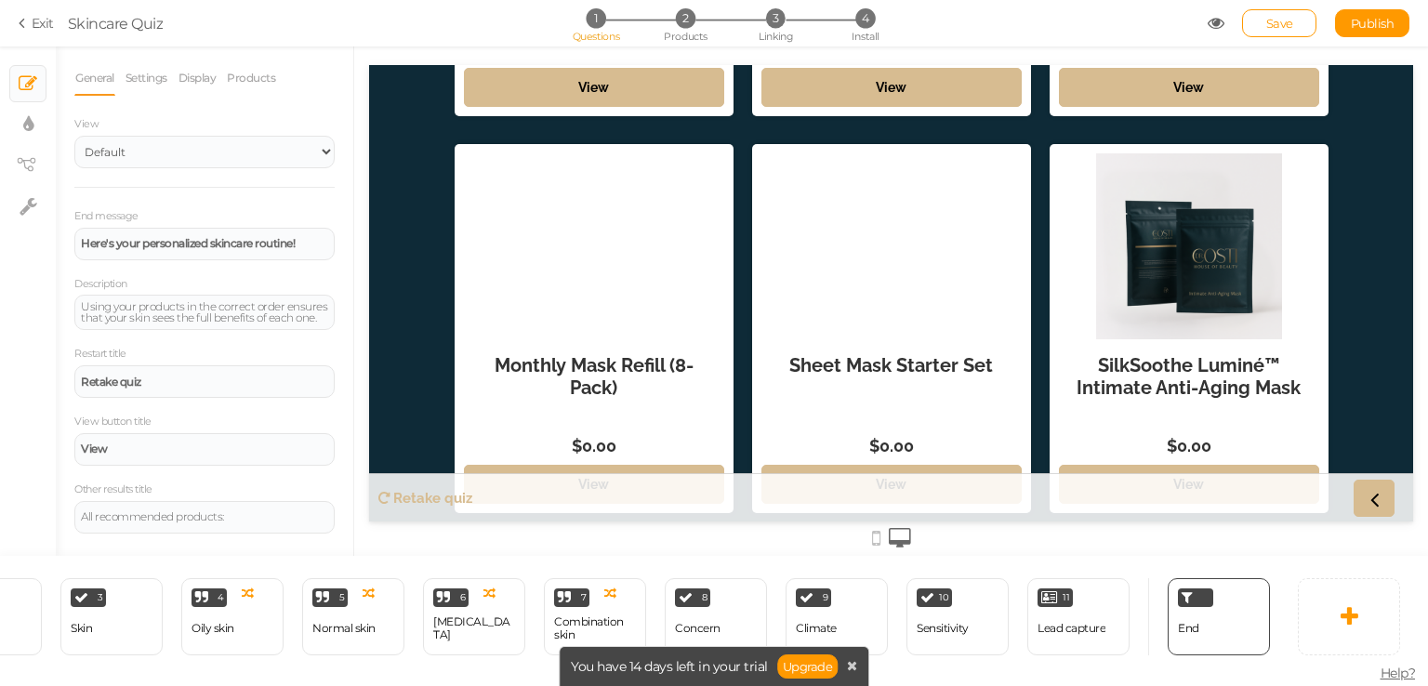
scroll to position [824, 0]
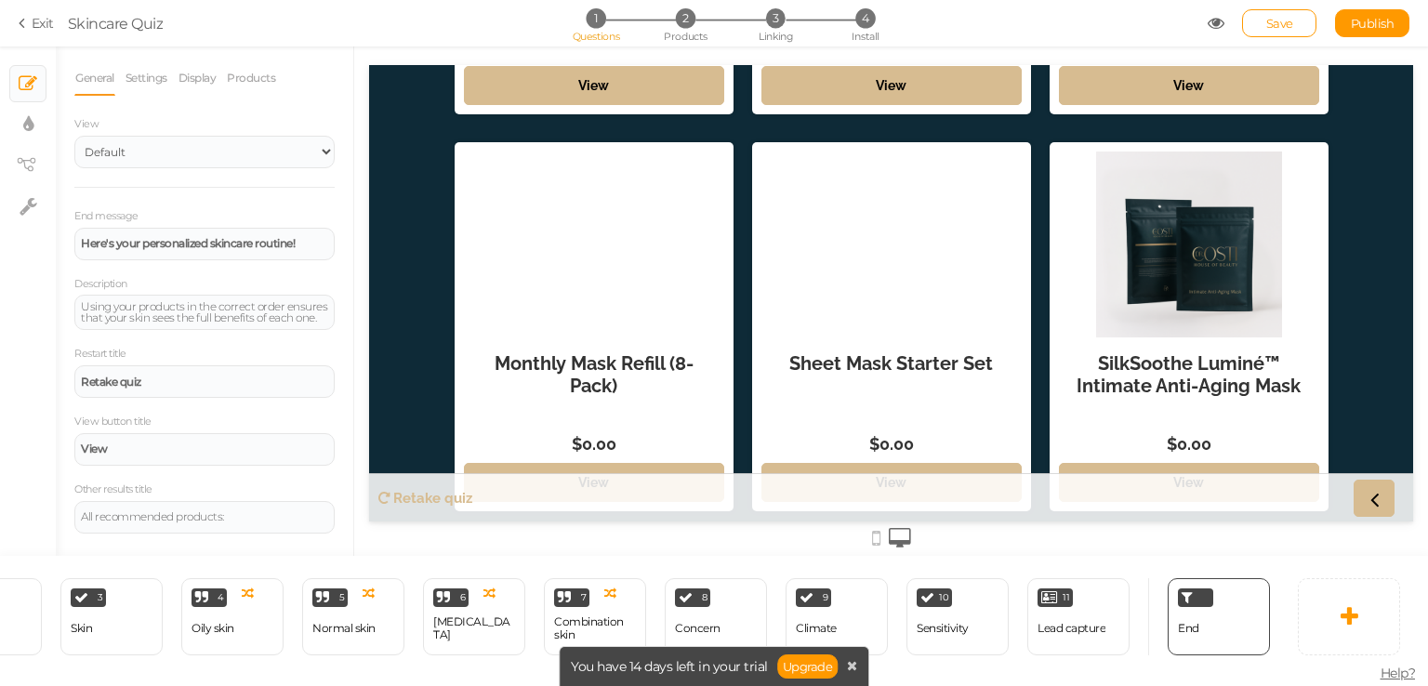
click at [734, 324] on div "Anti‑Acne Refining Sheet Mask $0.00 View Brightening Pigmentation Sheet Mask $0…" at bounding box center [891, 133] width 1023 height 1588
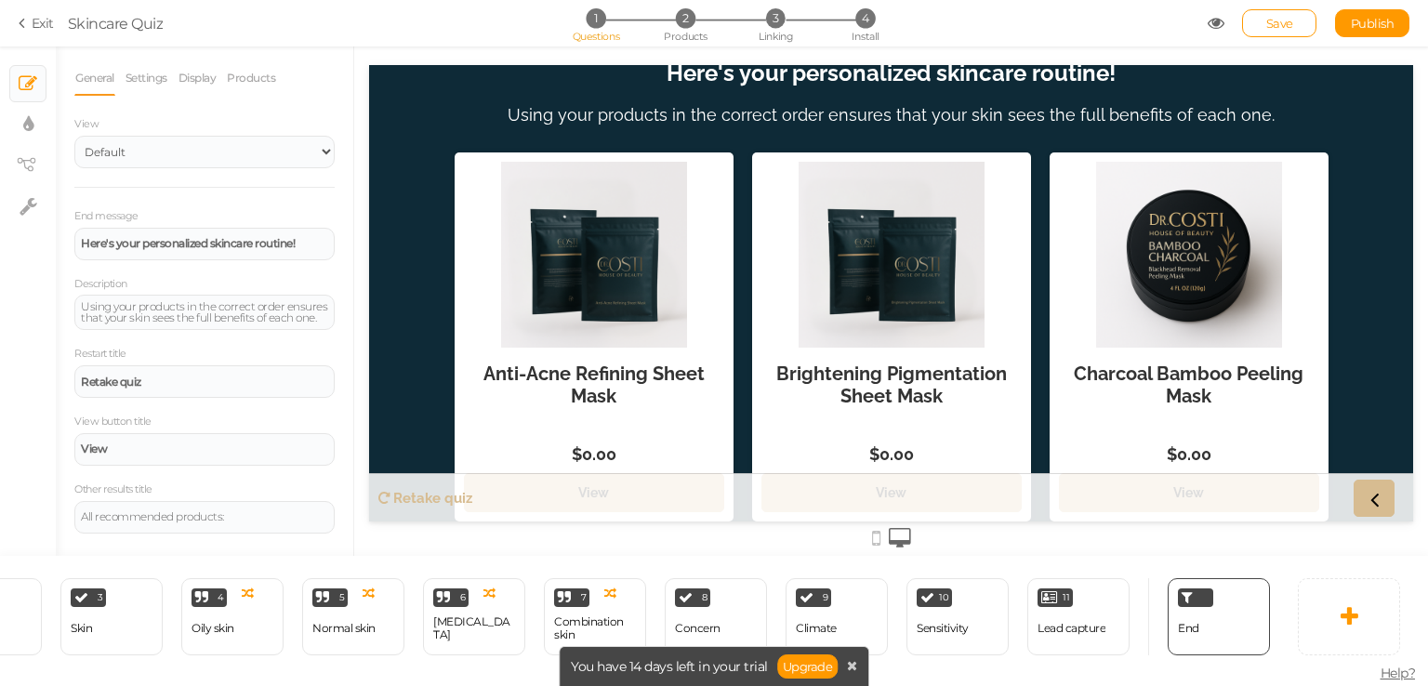
scroll to position [0, 0]
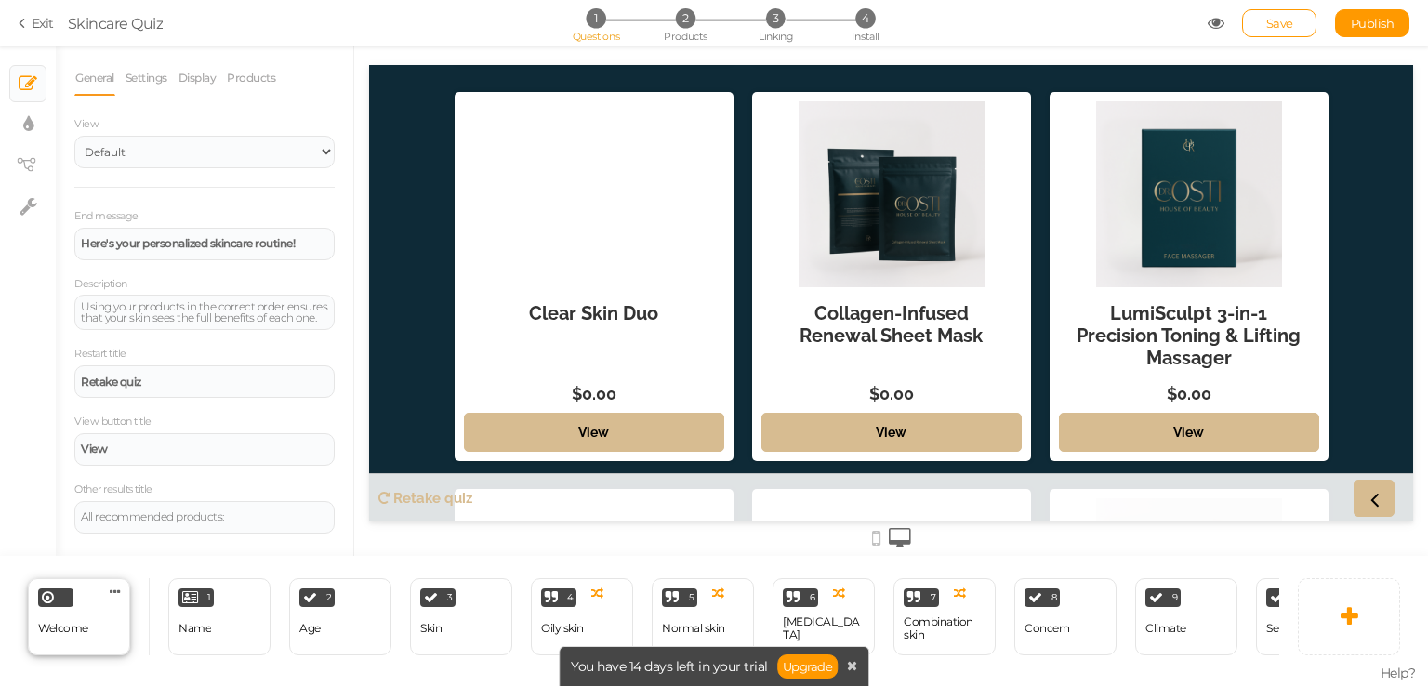
click at [85, 628] on div "Welcome" at bounding box center [63, 629] width 50 height 33
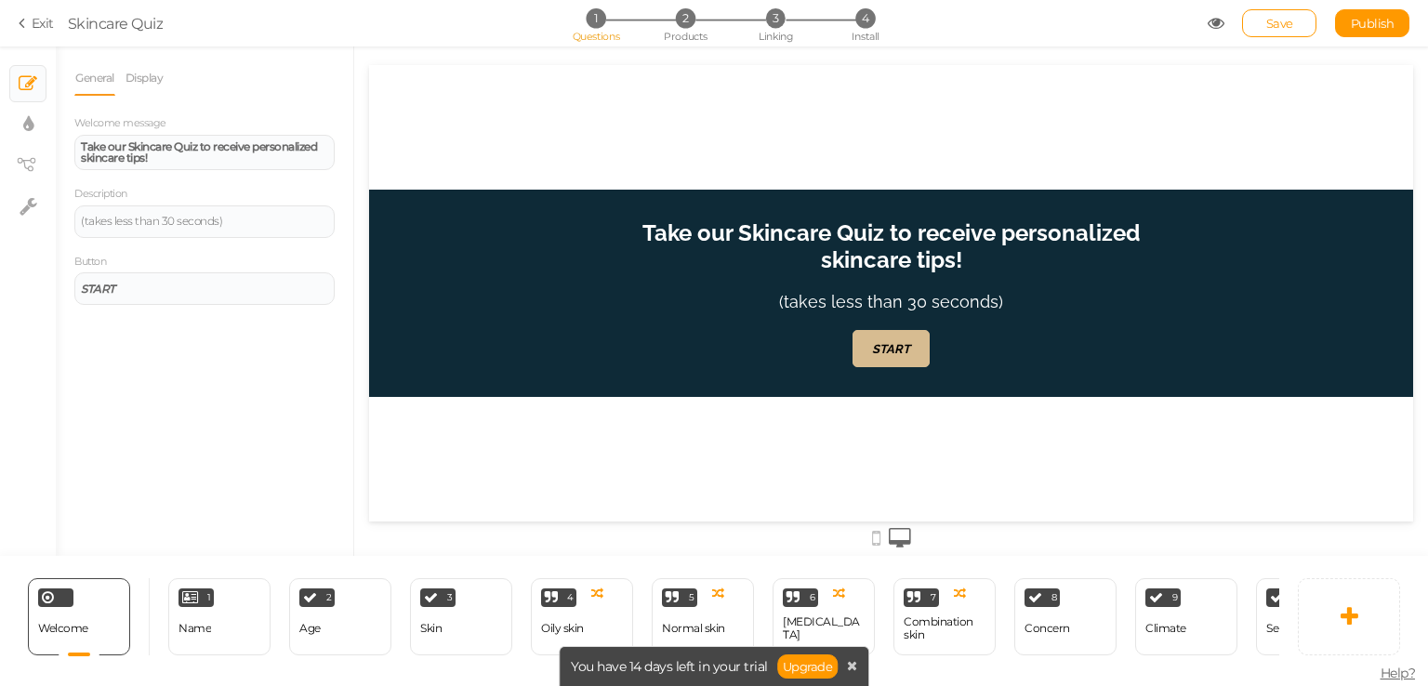
click at [596, 259] on div at bounding box center [891, 293] width 1044 height 207
click at [592, 275] on div at bounding box center [891, 293] width 1044 height 207
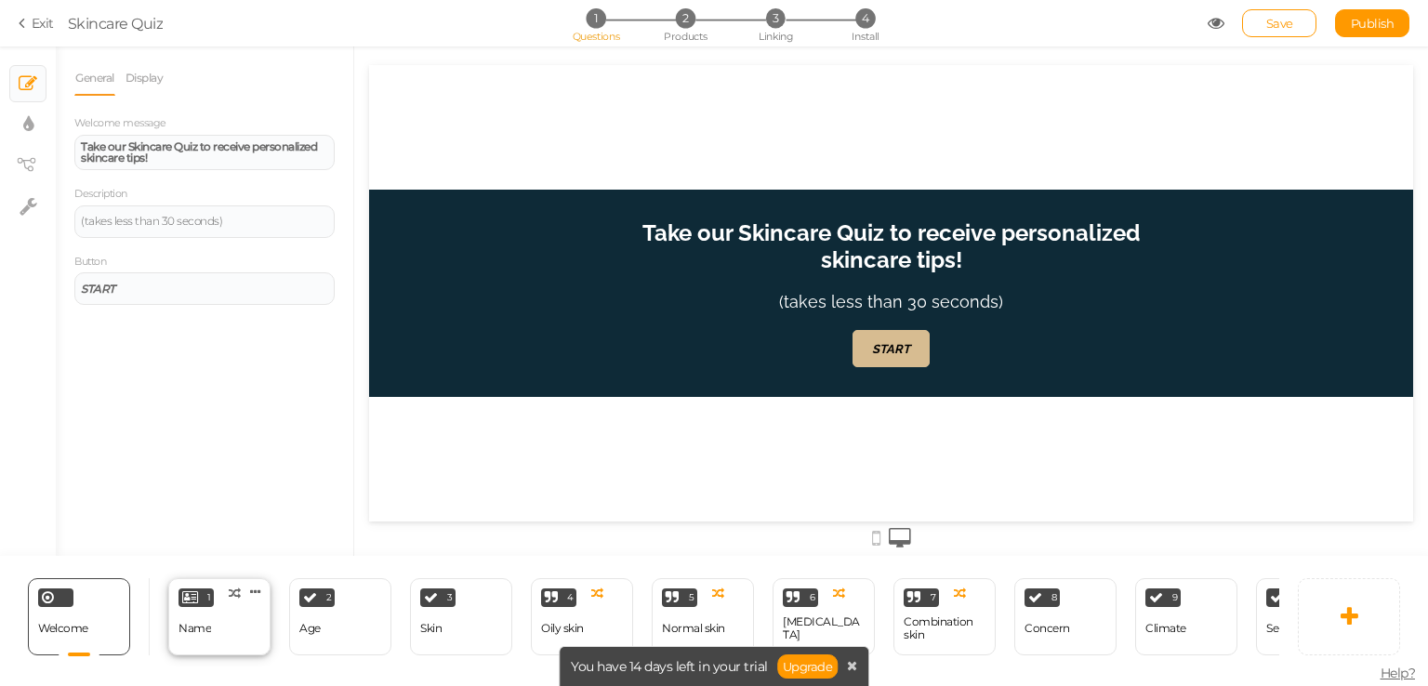
click at [238, 604] on div "1 Name × Define the conditions to show this slide. Clone Change type Delete" at bounding box center [219, 616] width 102 height 77
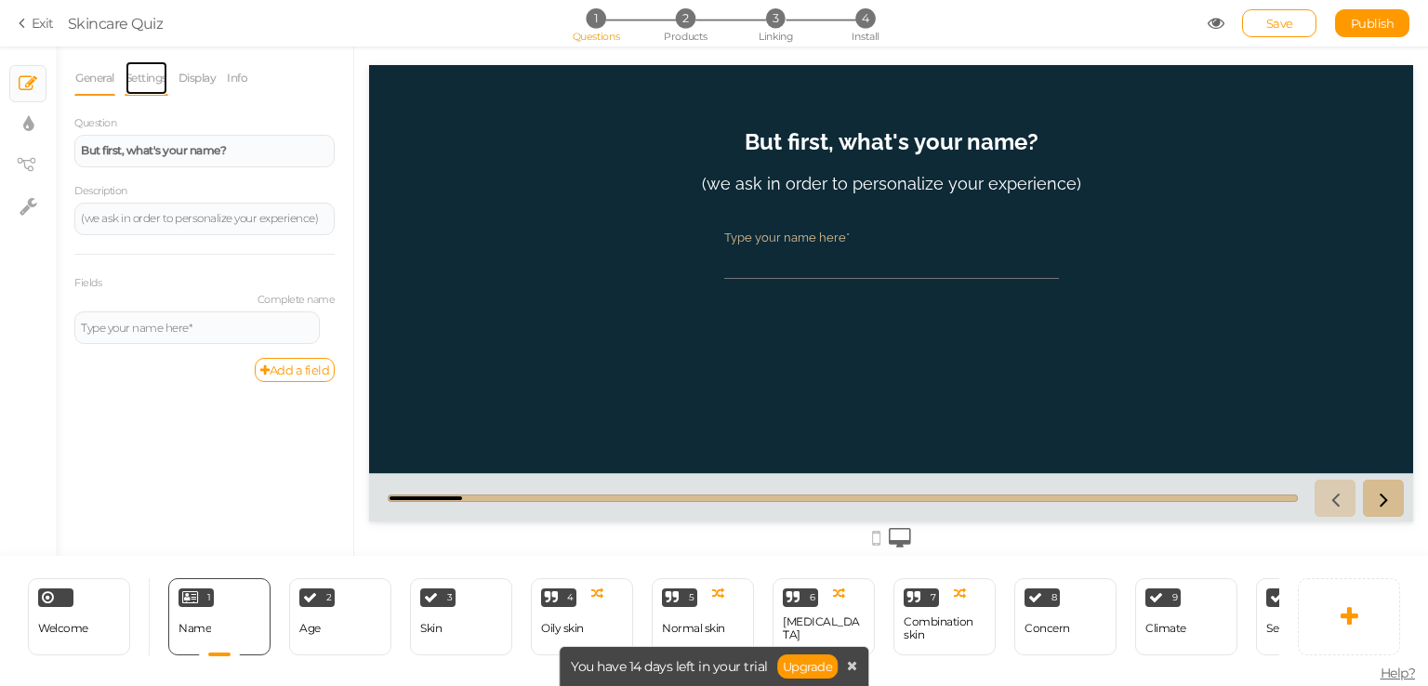
click at [167, 63] on link "Settings" at bounding box center [147, 77] width 44 height 35
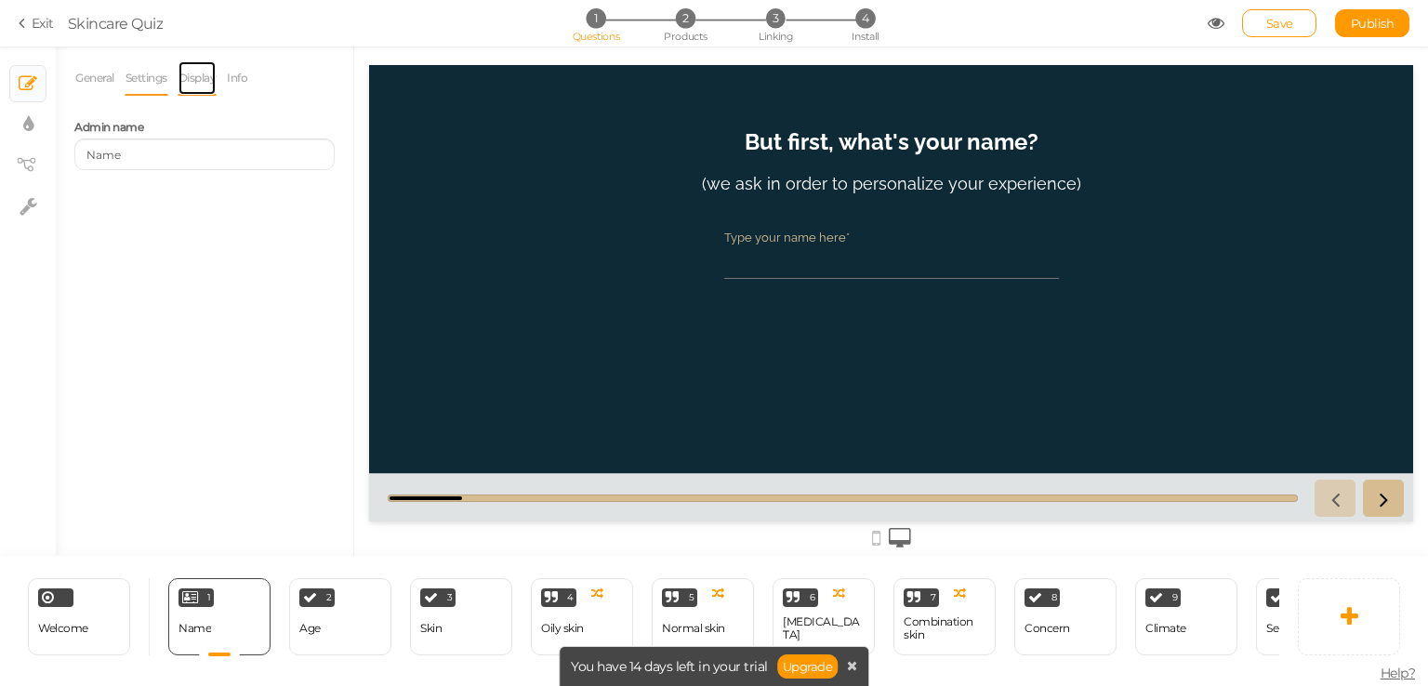
click at [193, 79] on link "Display" at bounding box center [198, 77] width 40 height 35
click at [255, 86] on li "Info" at bounding box center [242, 77] width 32 height 35
click at [255, 84] on li "Info" at bounding box center [242, 77] width 32 height 35
click at [245, 81] on link "Info" at bounding box center [237, 77] width 22 height 35
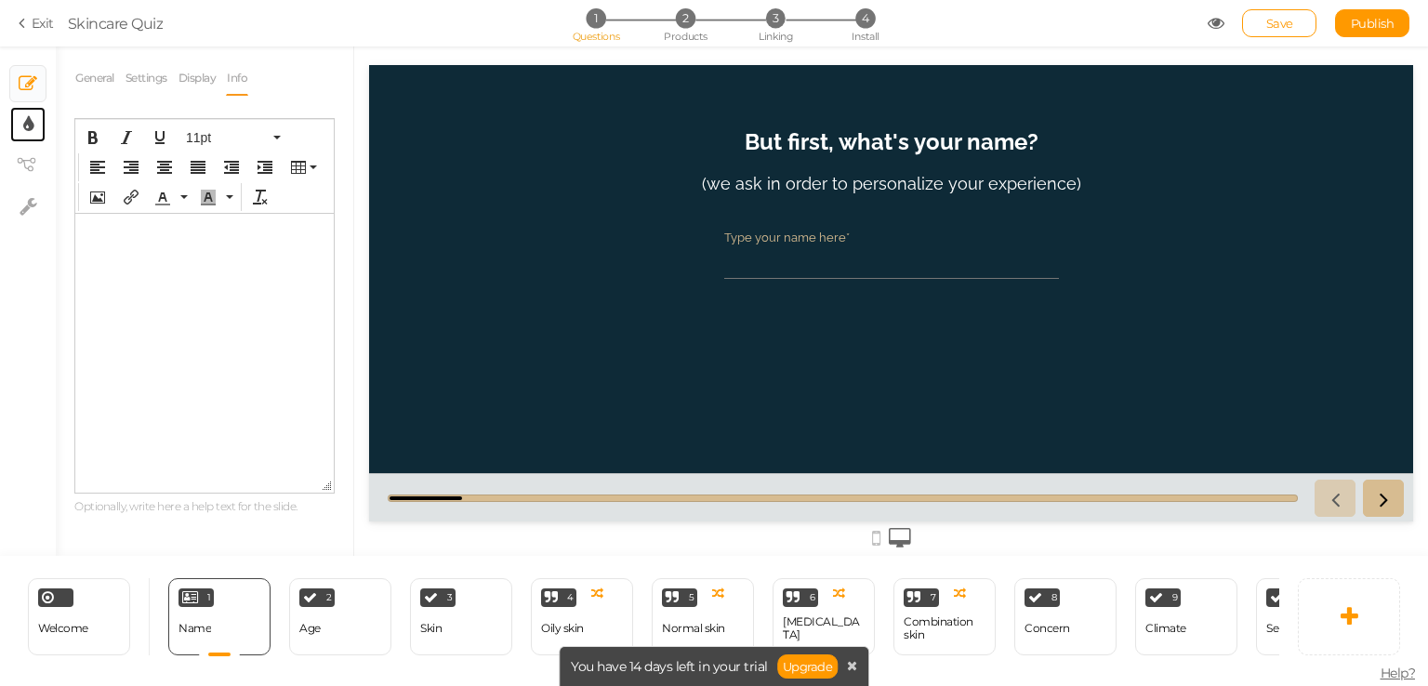
click at [39, 114] on link "× Display settings" at bounding box center [27, 124] width 35 height 35
select select "2"
select select "raleway"
select select "fade"
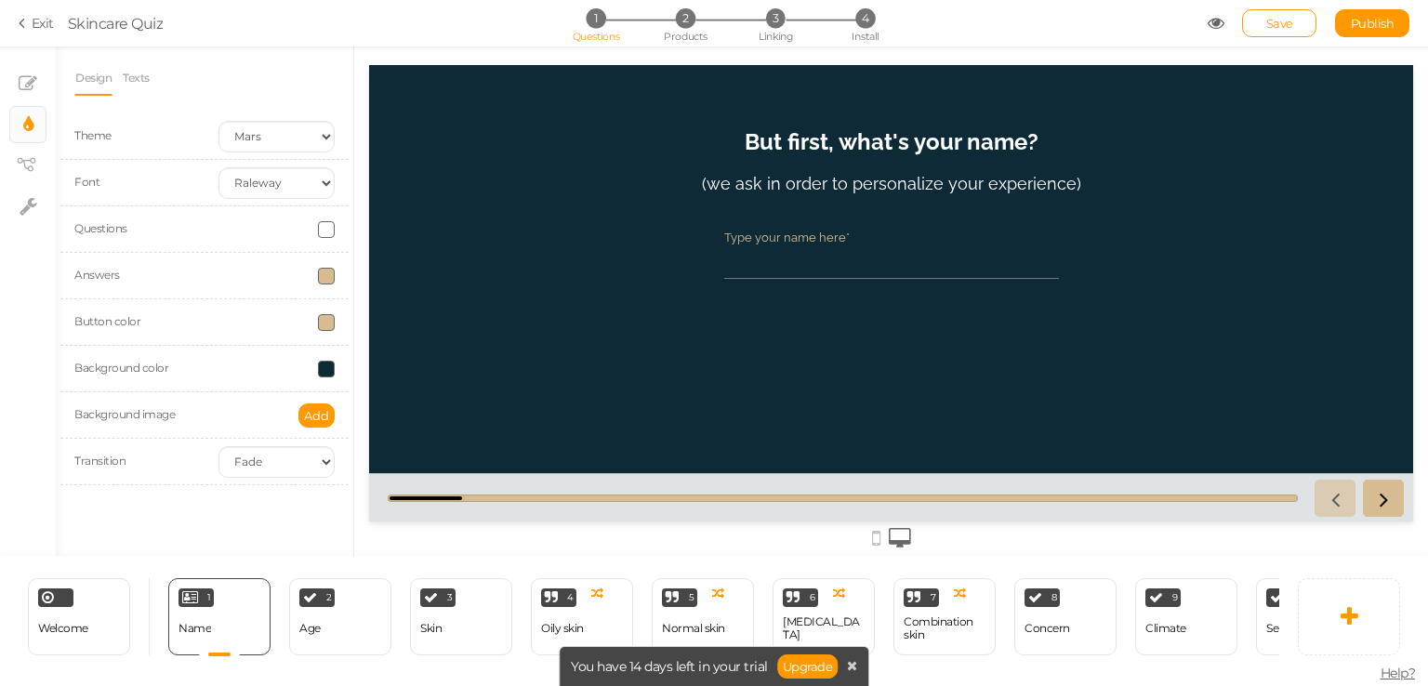
click at [18, 142] on li "× Display settings" at bounding box center [27, 124] width 37 height 37
click at [21, 158] on icon at bounding box center [26, 165] width 19 height 14
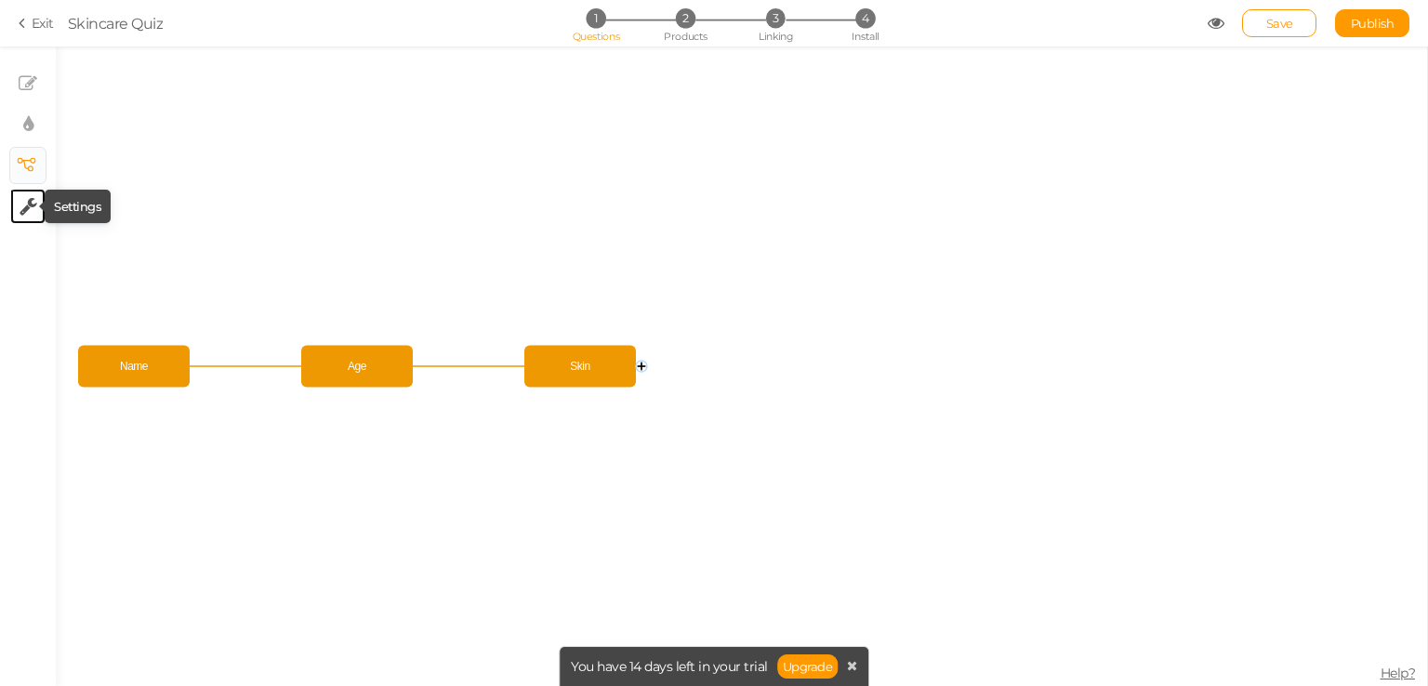
click at [33, 200] on icon at bounding box center [29, 206] width 18 height 19
select select "en"
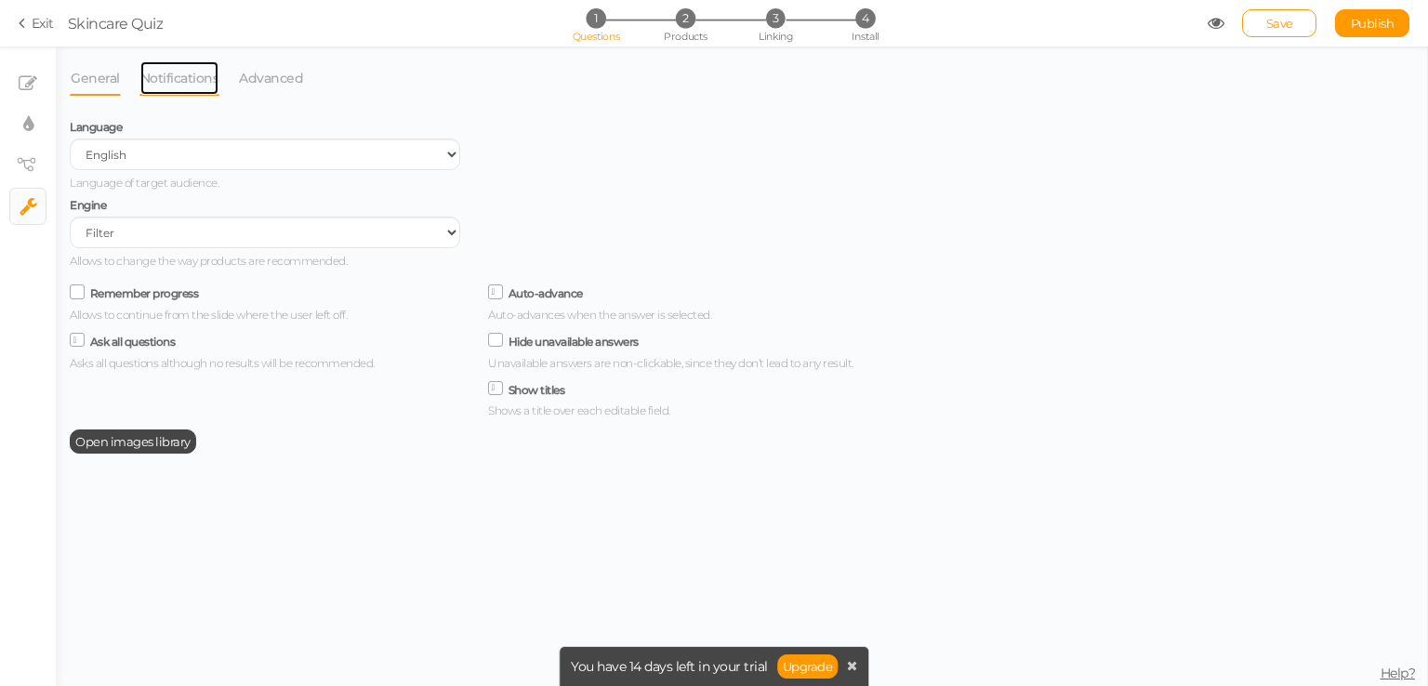
click at [206, 88] on link "Notifications" at bounding box center [179, 77] width 81 height 35
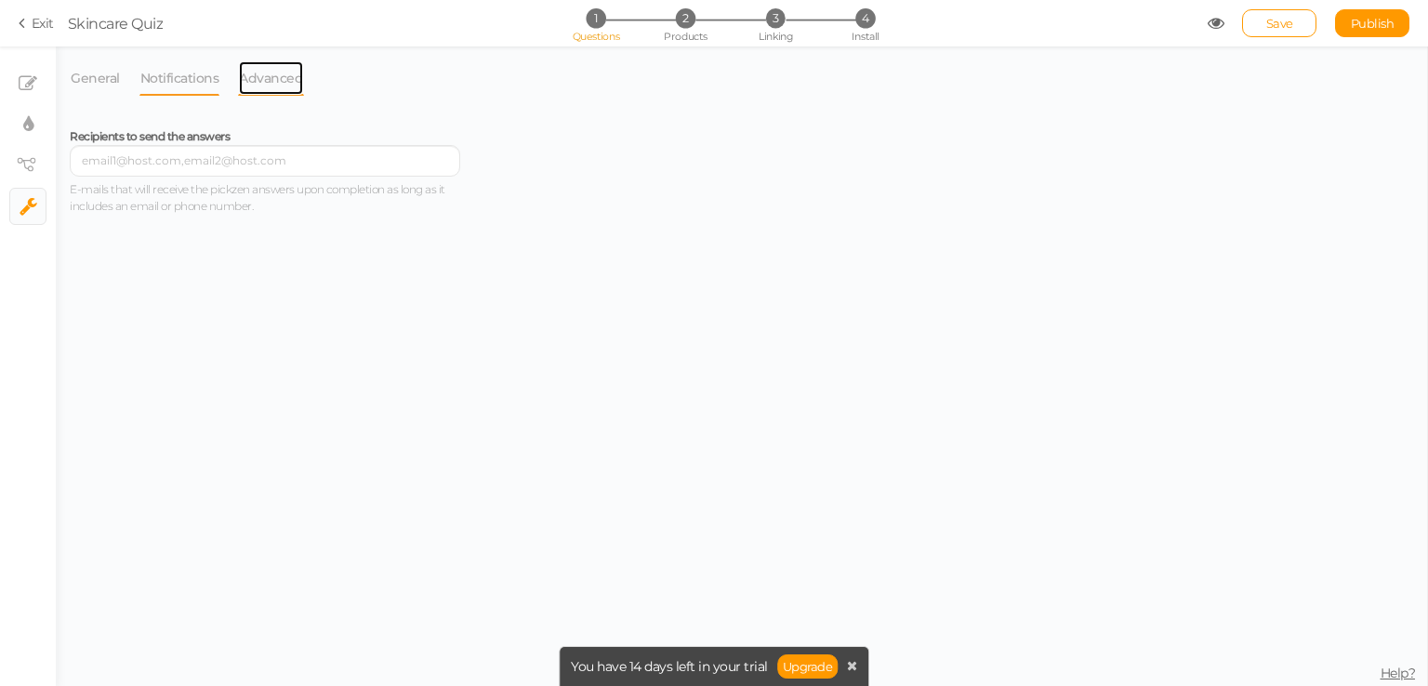
click at [290, 71] on link "Advanced" at bounding box center [271, 77] width 66 height 35
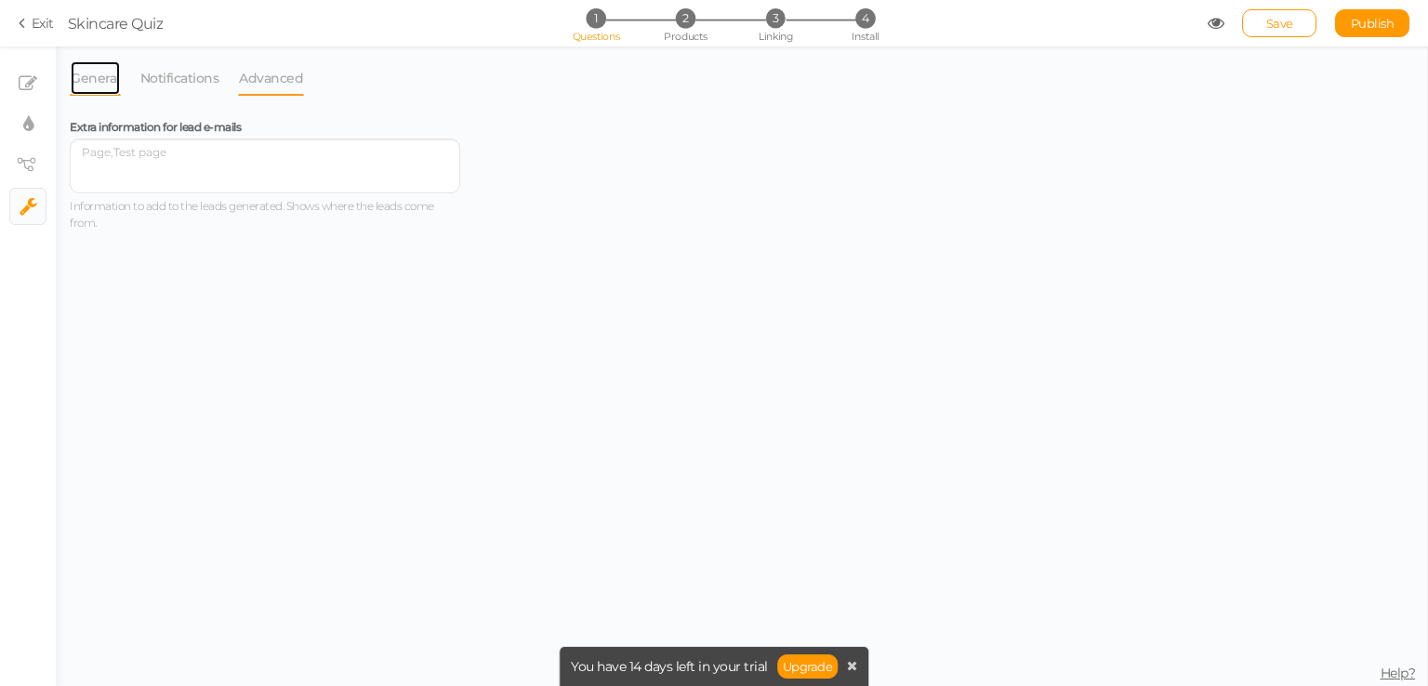
click at [89, 82] on link "General" at bounding box center [95, 77] width 51 height 35
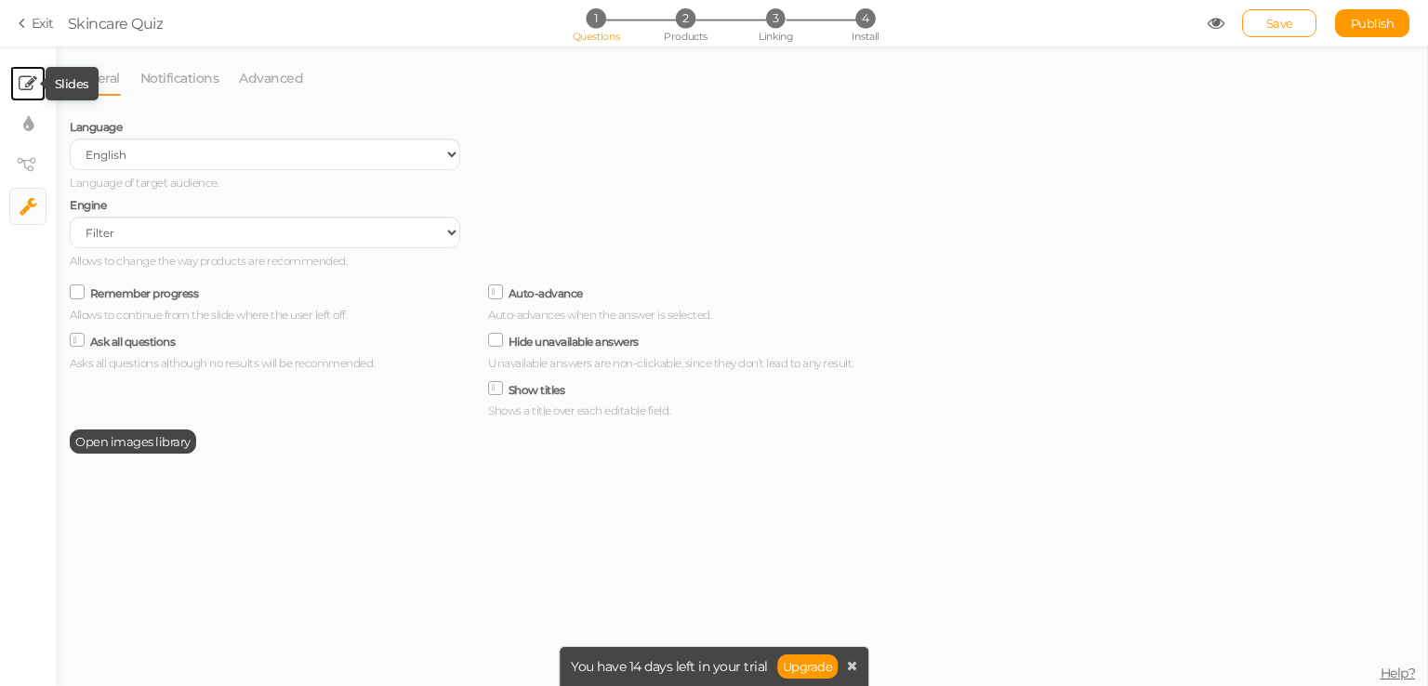
click at [35, 86] on icon at bounding box center [28, 83] width 19 height 19
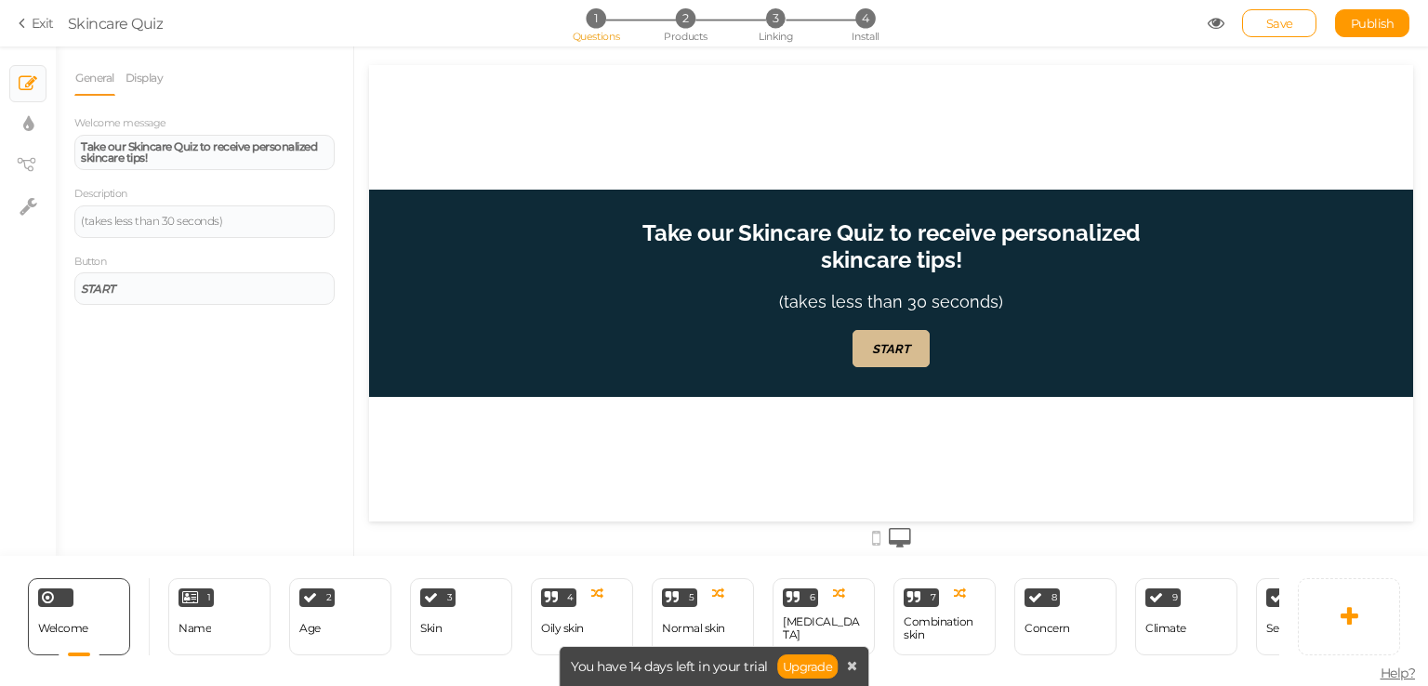
click at [1208, 33] on div "Save Publish" at bounding box center [1309, 23] width 203 height 28
click at [1216, 23] on icon at bounding box center [1216, 23] width 17 height 17
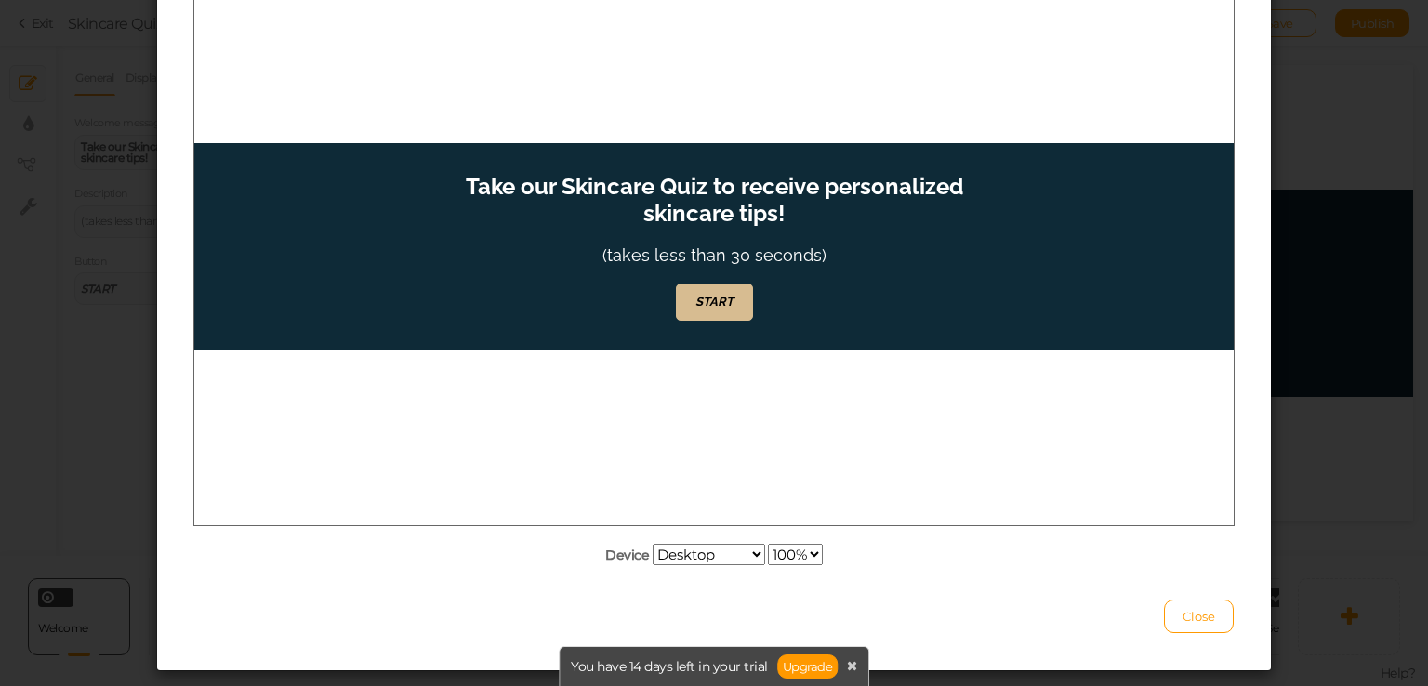
scroll to position [223, 0]
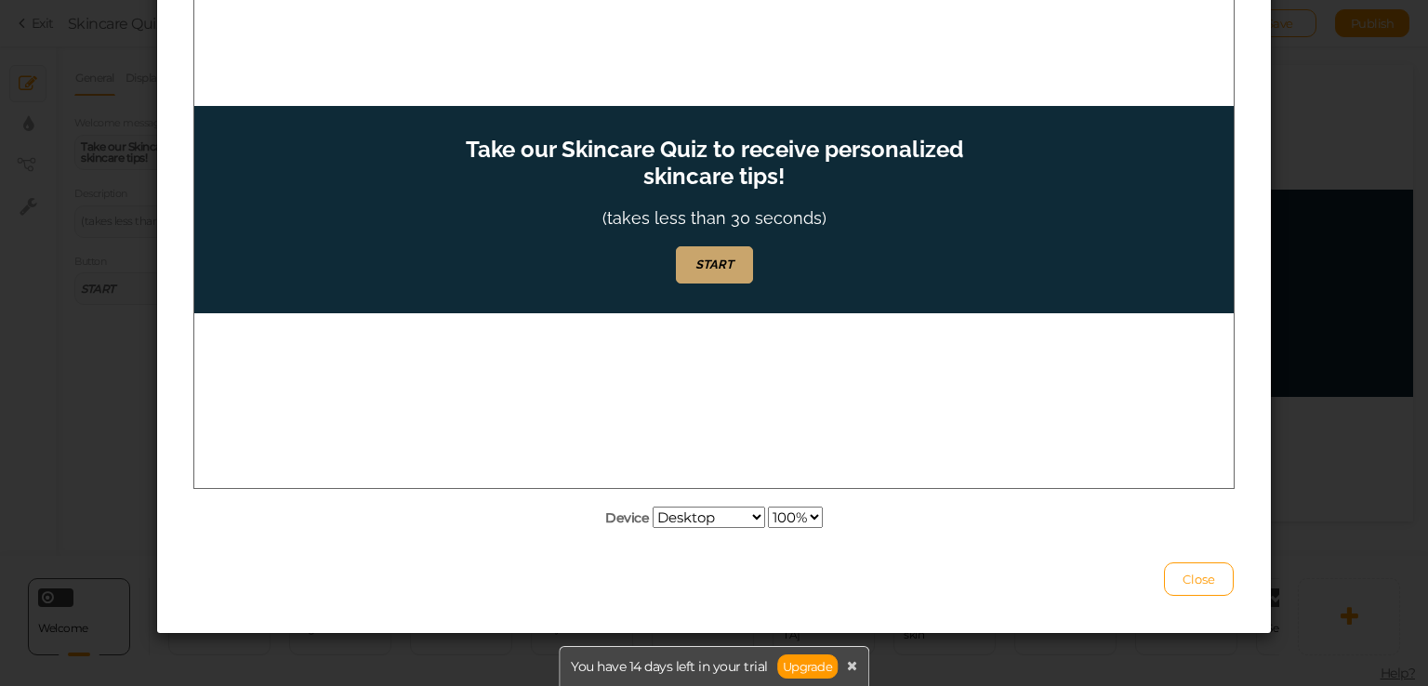
click at [748, 268] on link "START" at bounding box center [714, 264] width 77 height 37
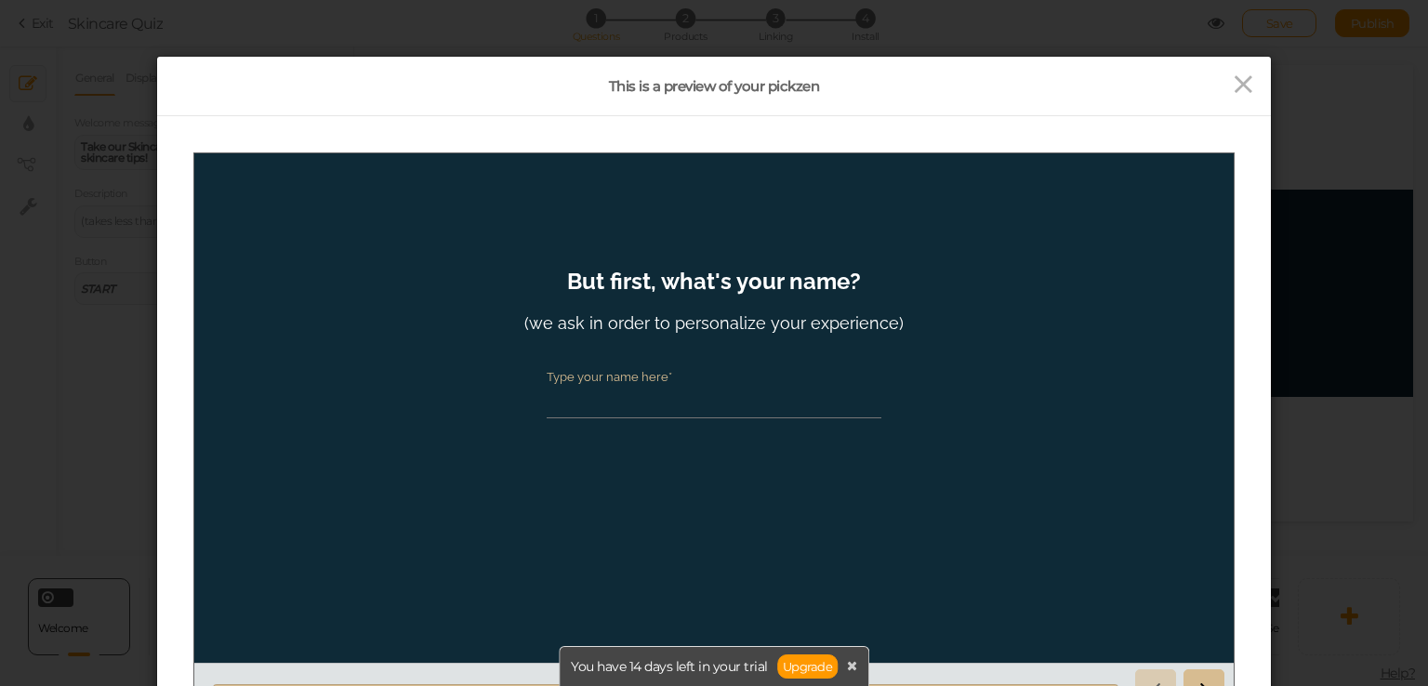
scroll to position [0, 0]
click at [662, 388] on input "Type your name here*" at bounding box center [714, 400] width 335 height 34
type input "hello"
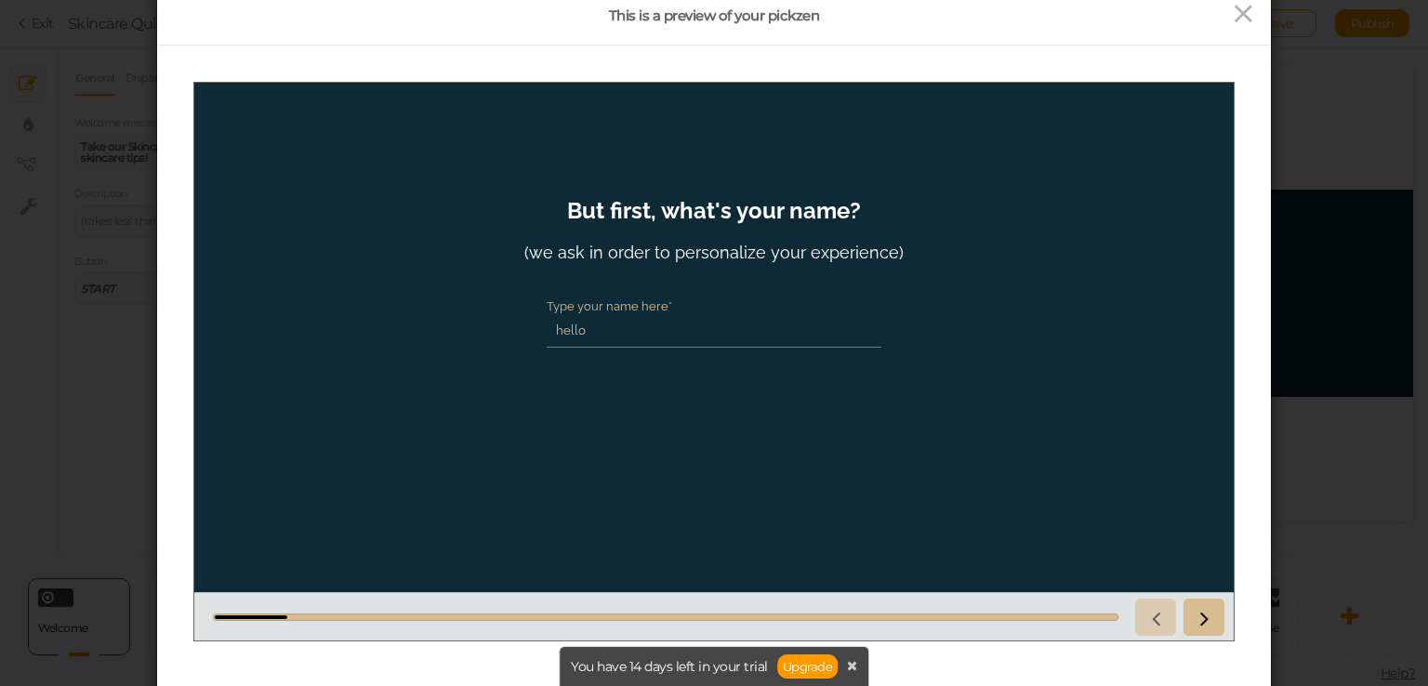
scroll to position [74, 0]
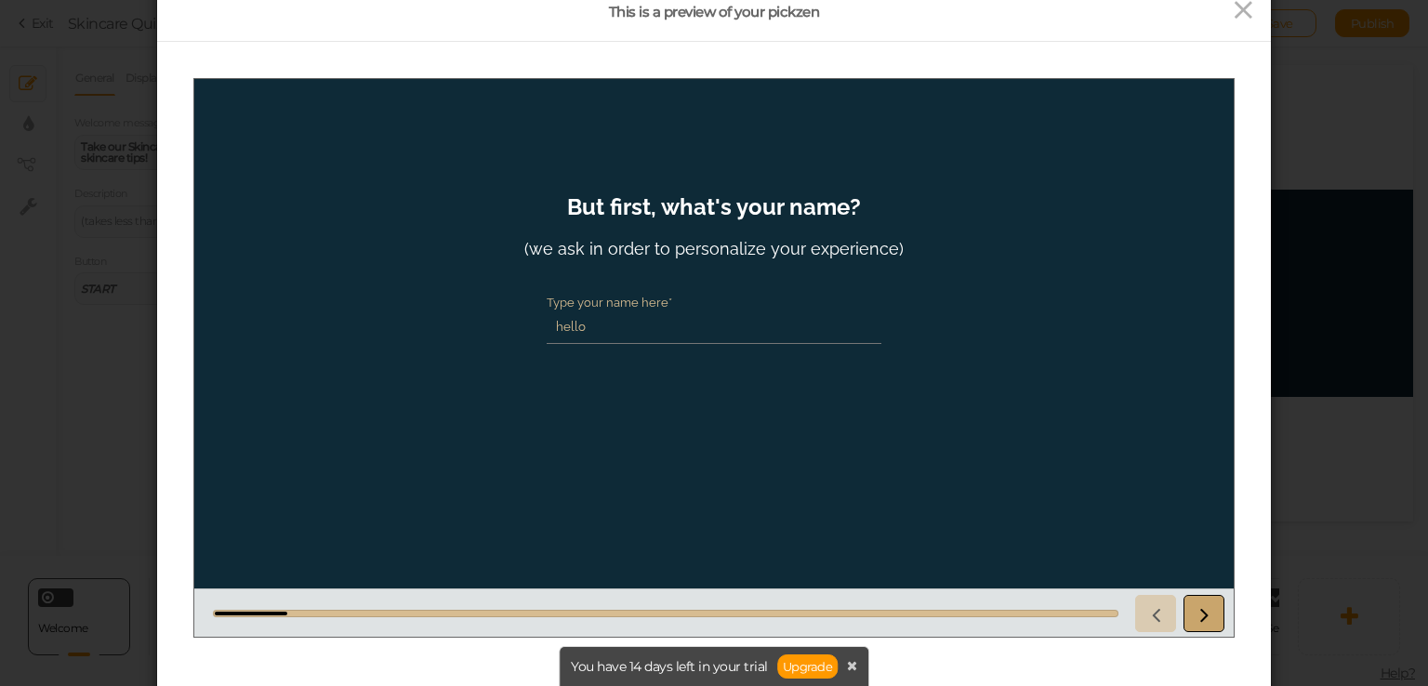
click at [1205, 598] on link at bounding box center [1203, 612] width 41 height 37
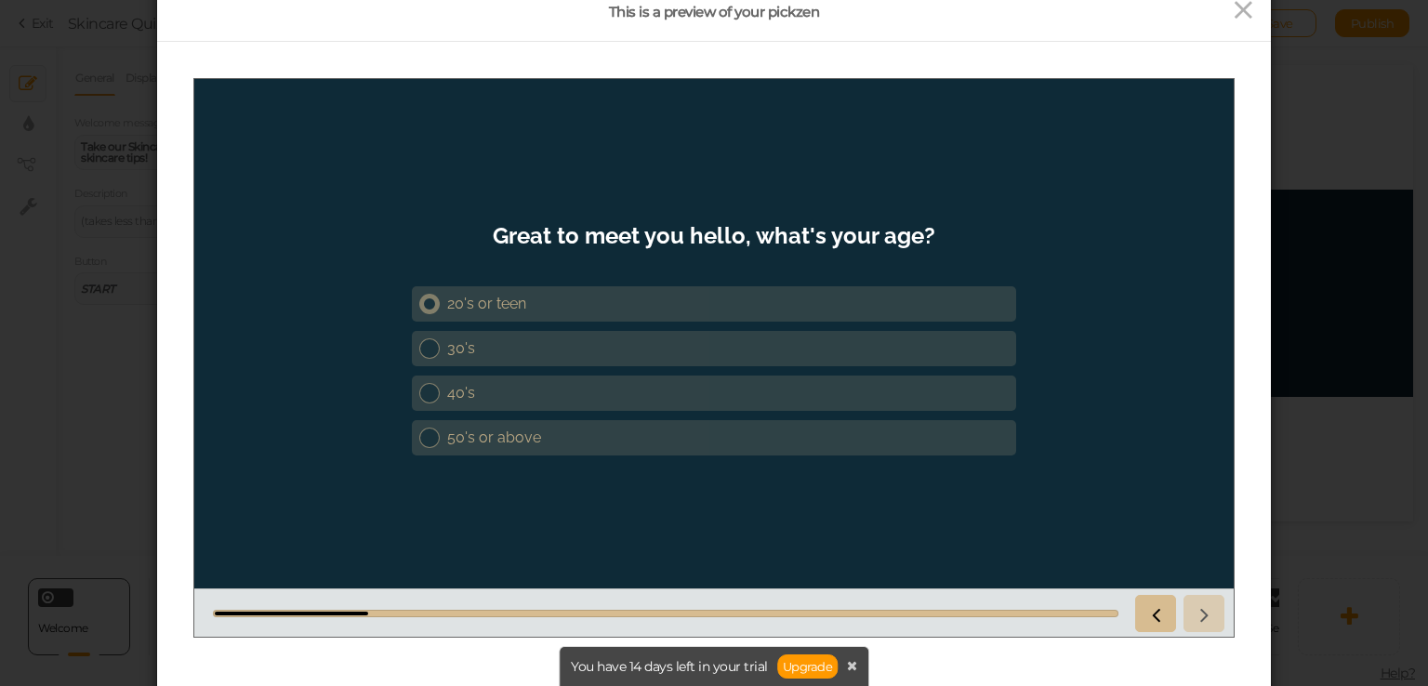
click at [722, 317] on link "20's or teen" at bounding box center [714, 302] width 604 height 35
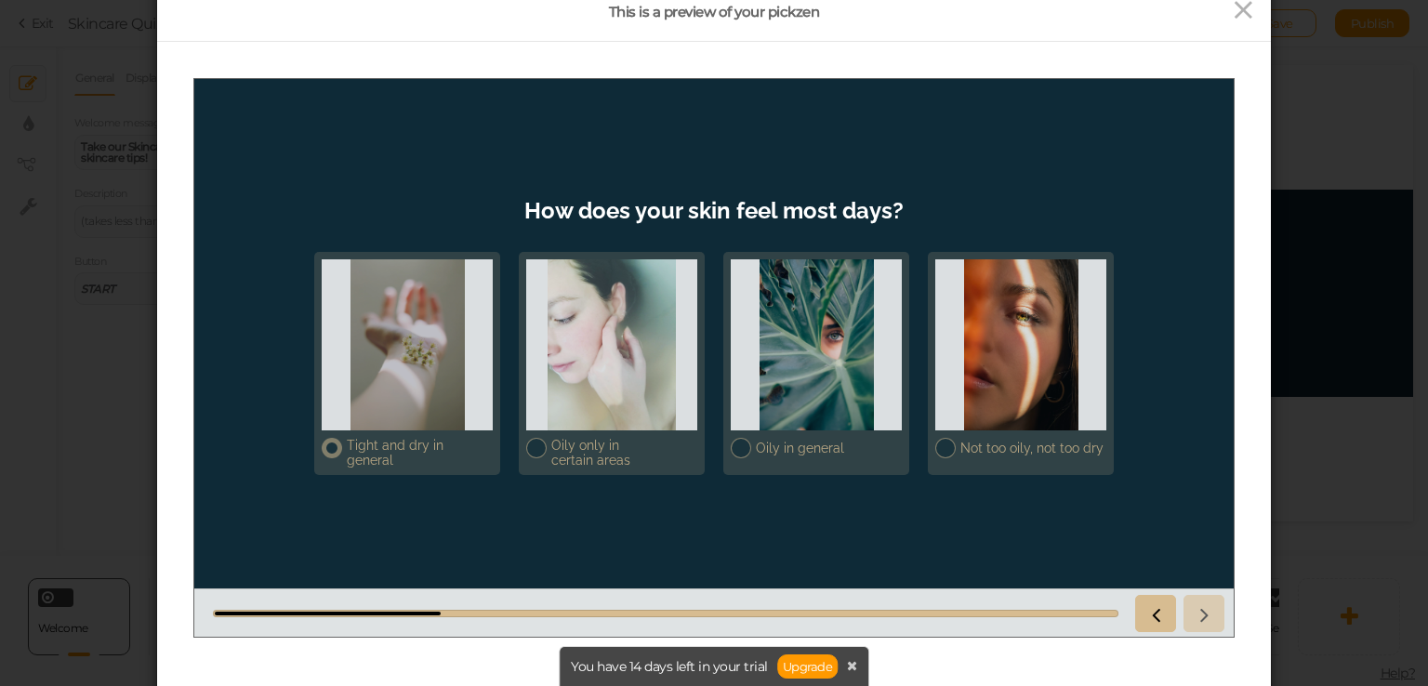
click at [453, 339] on div at bounding box center [407, 343] width 171 height 171
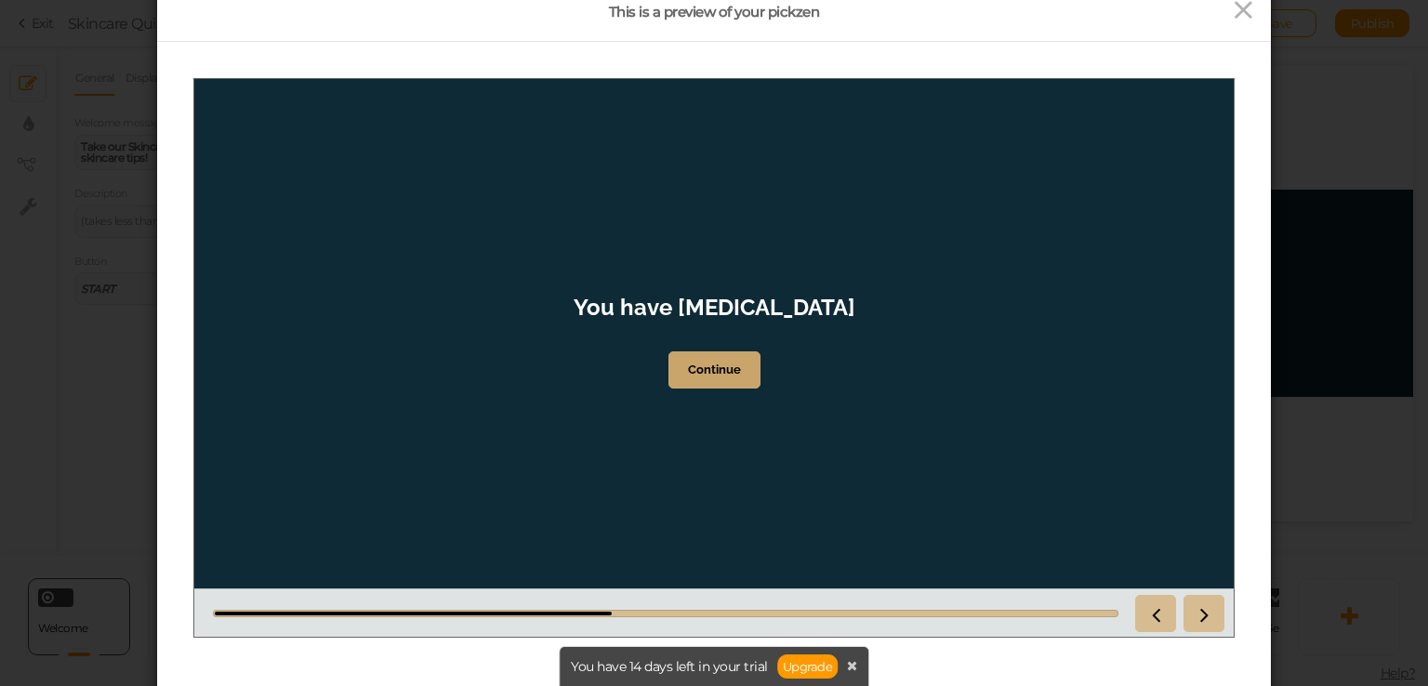
click at [745, 384] on link "Continue" at bounding box center [714, 368] width 92 height 37
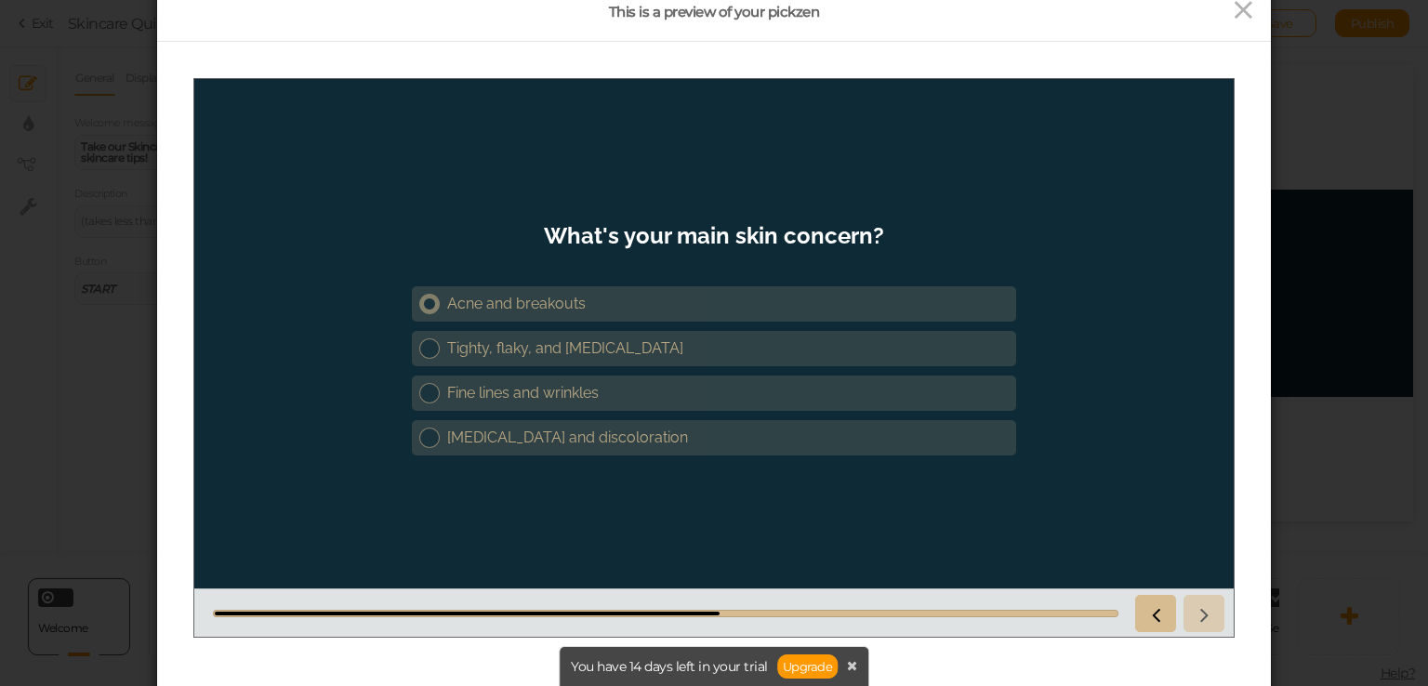
click at [610, 303] on div "Acne and breakouts" at bounding box center [727, 303] width 561 height 18
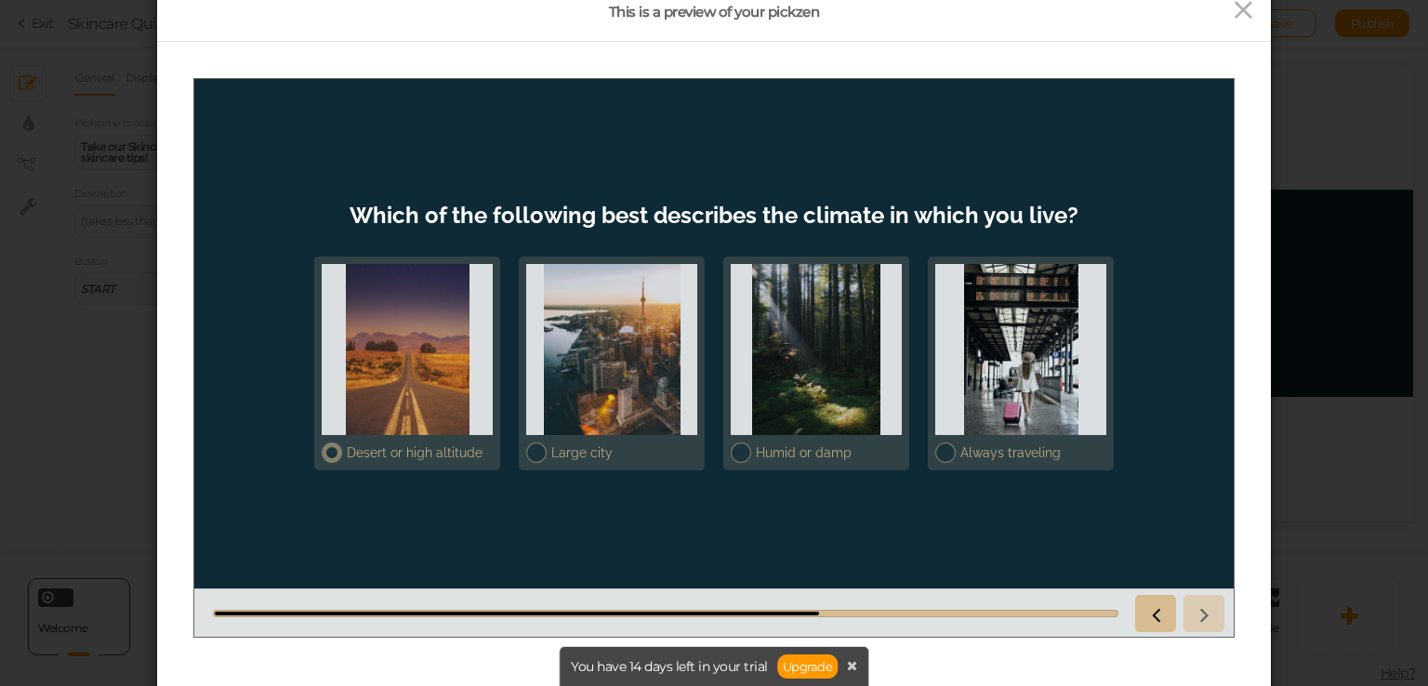
click at [438, 406] on div at bounding box center [407, 348] width 171 height 171
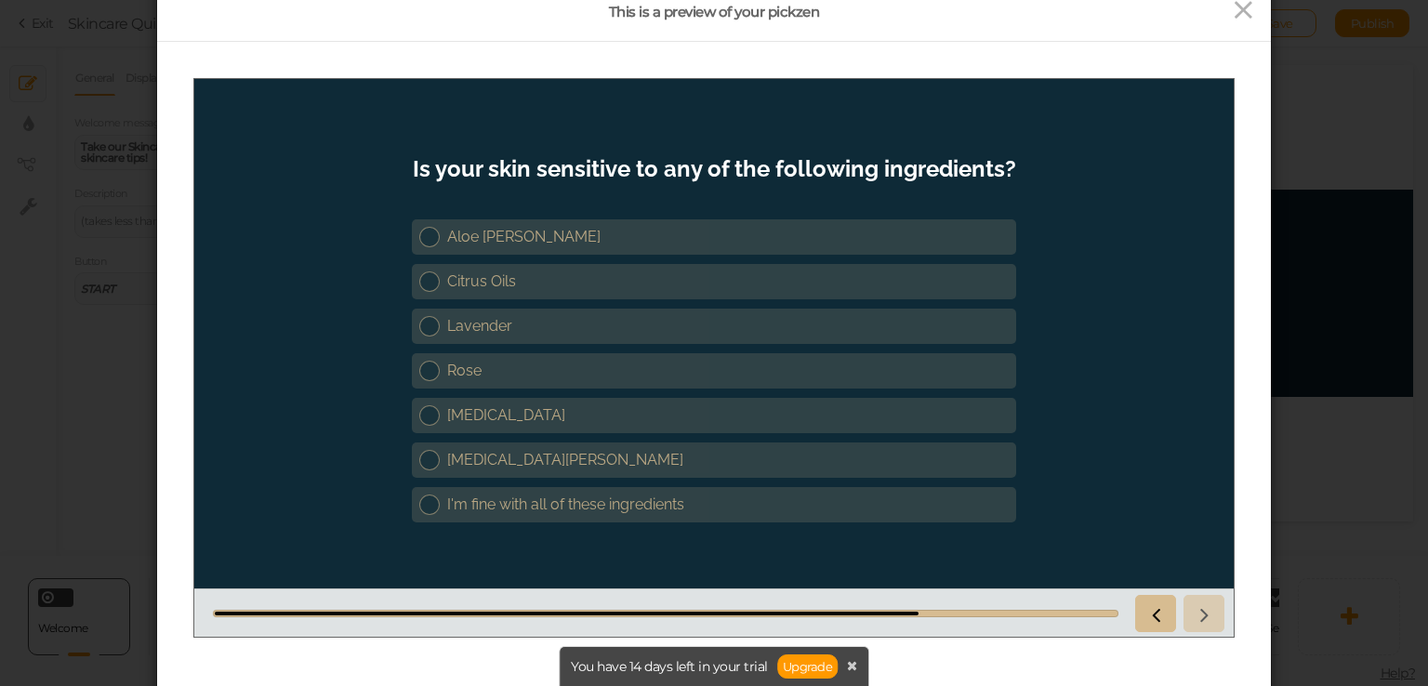
click at [687, 521] on div "Aloe Vera Citrus Oils Lavender Rose Tea Tree Witch Hazel I'm fine with all of t…" at bounding box center [714, 370] width 604 height 312
click at [698, 508] on div "I'm fine with all of these ingredients" at bounding box center [727, 504] width 561 height 18
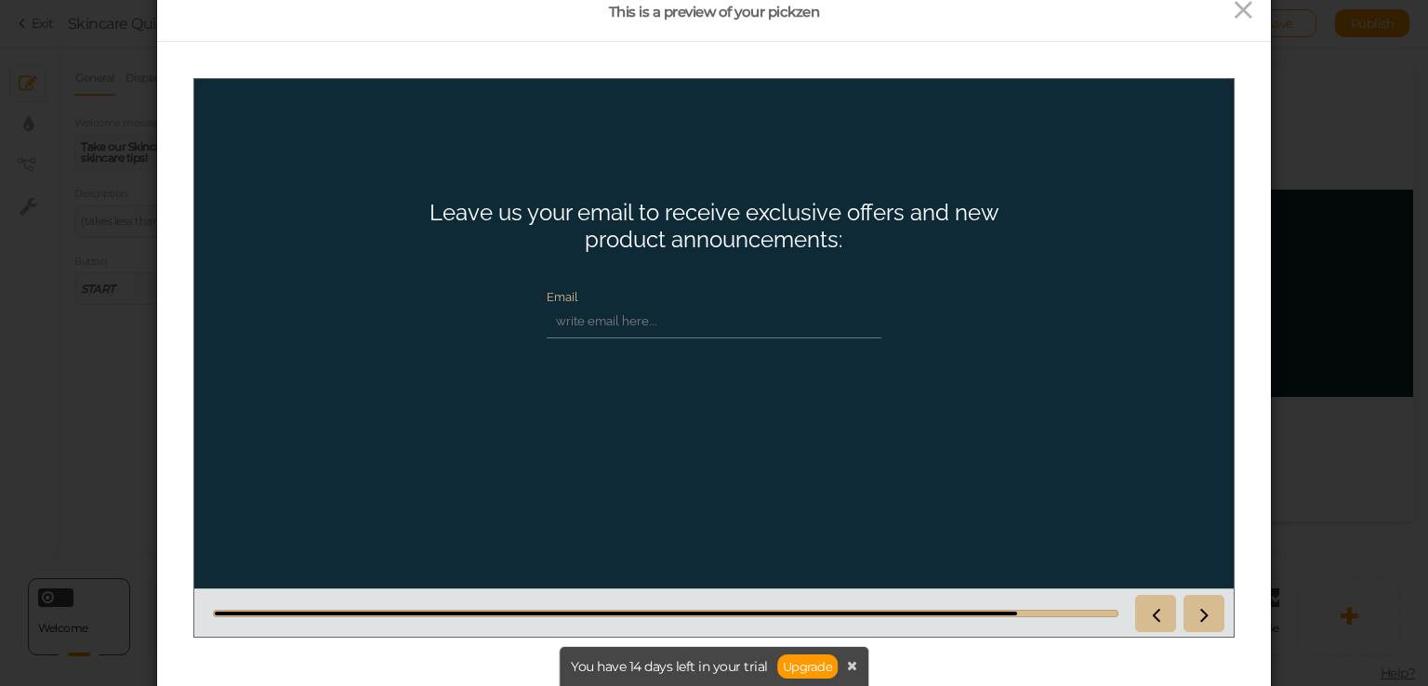
click at [772, 336] on div "Email" at bounding box center [713, 313] width 353 height 67
click at [772, 328] on input "Email" at bounding box center [714, 320] width 335 height 34
click at [772, 336] on input "Email" at bounding box center [714, 320] width 335 height 34
click at [1225, 633] on div at bounding box center [713, 611] width 1039 height 48
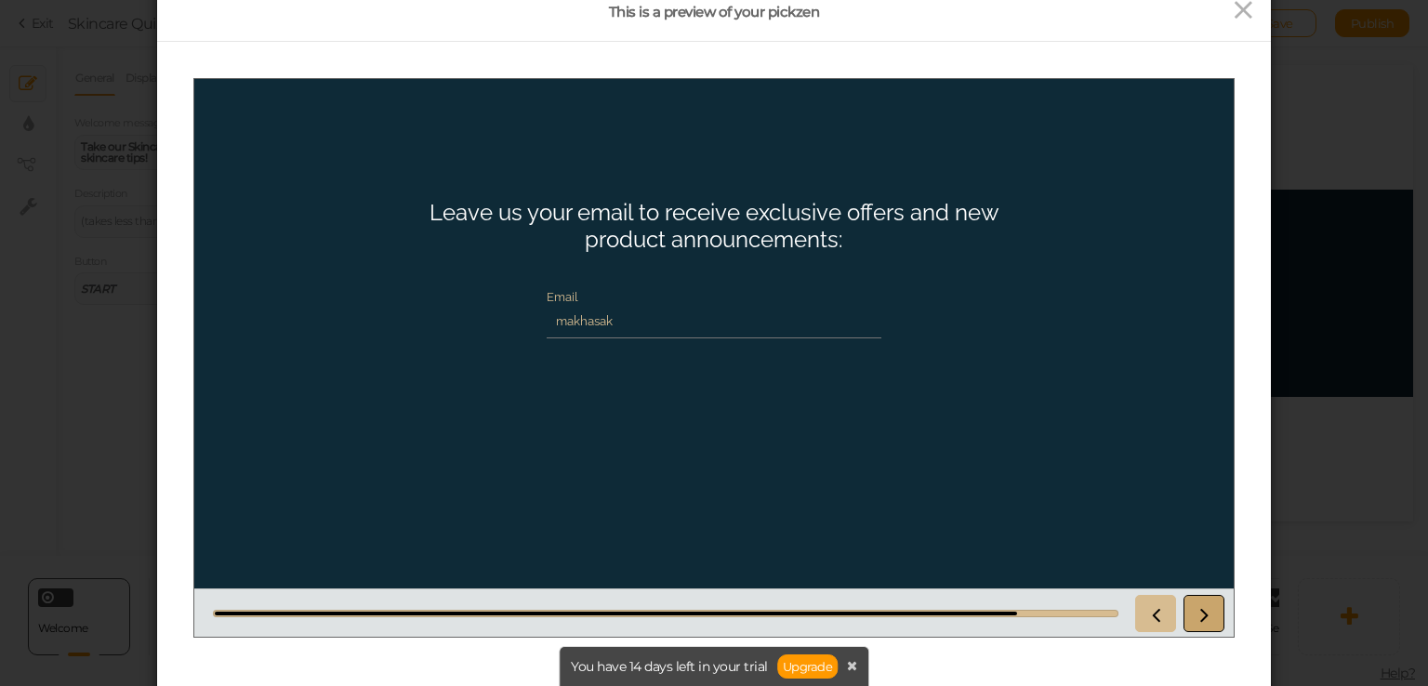
click at [1216, 622] on link at bounding box center [1203, 612] width 41 height 37
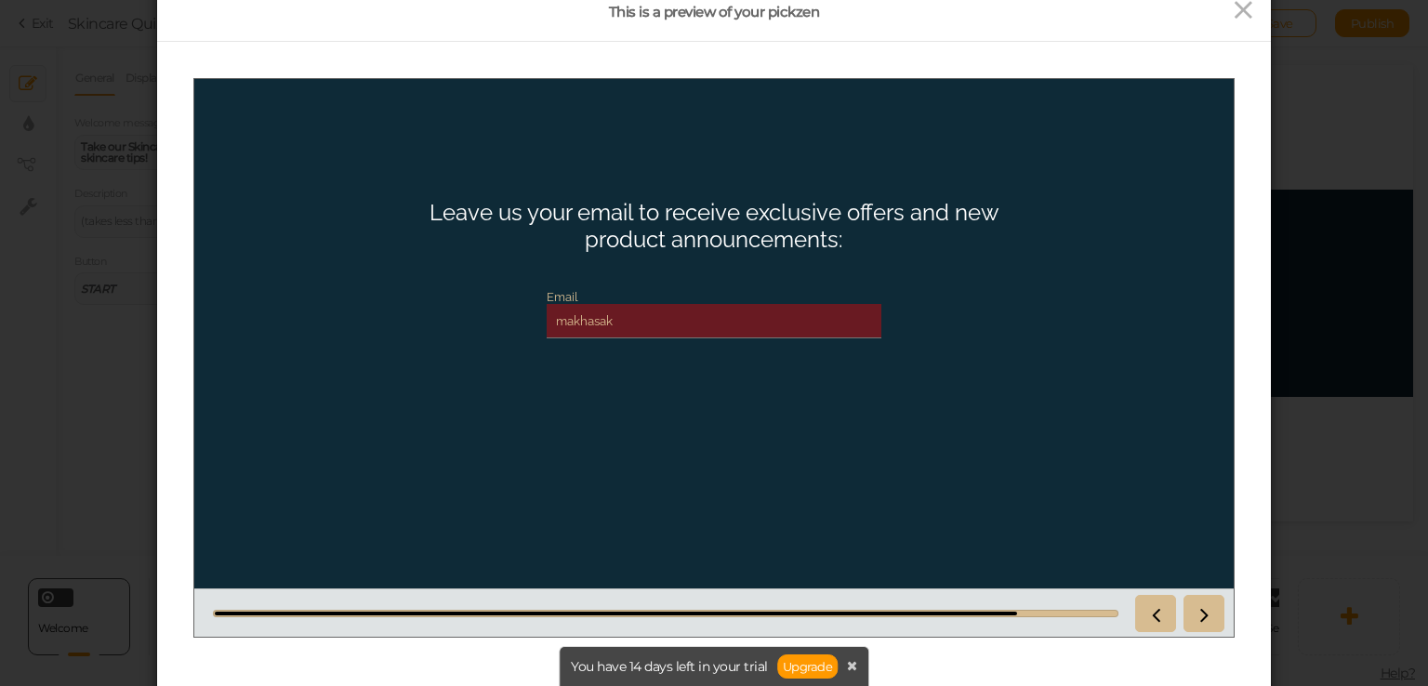
click at [787, 327] on input "makhasak" at bounding box center [714, 320] width 335 height 34
type input "@"
type input "makhasak@gmail.com"
click at [1218, 603] on link at bounding box center [1203, 612] width 41 height 37
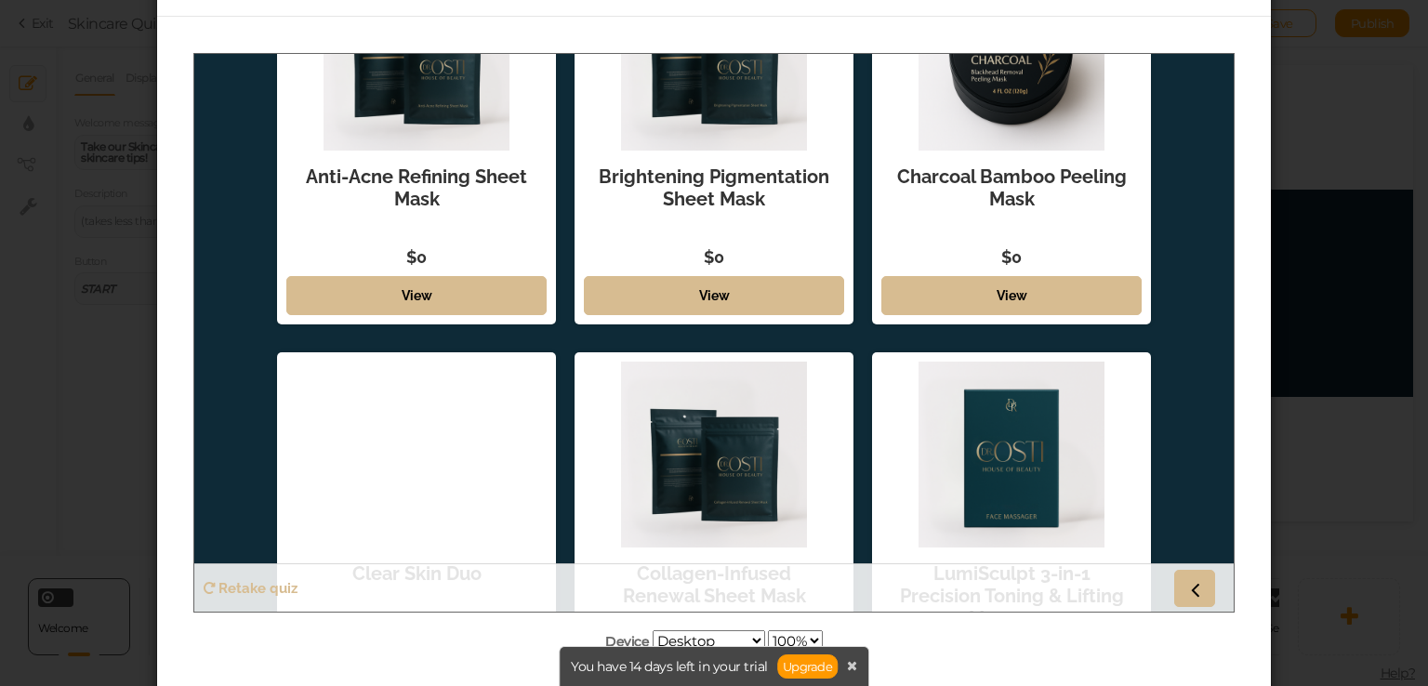
scroll to position [0, 0]
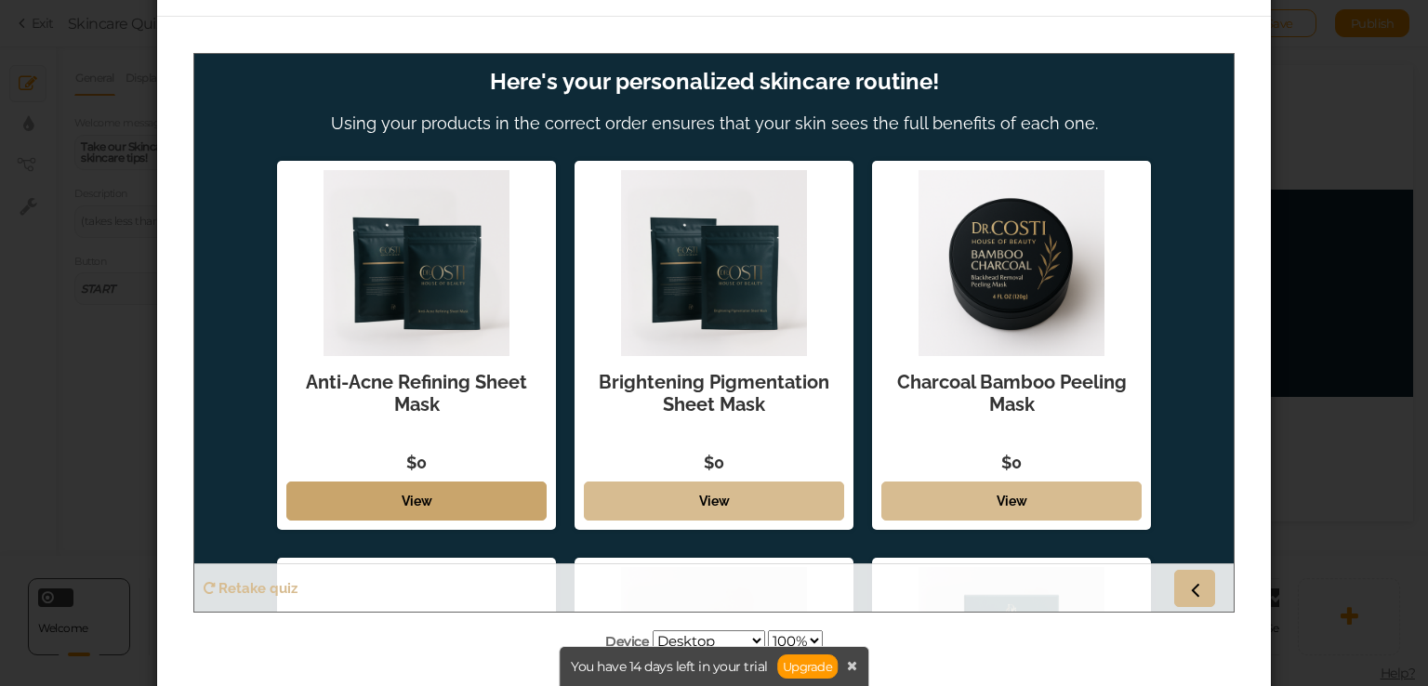
click at [518, 503] on link "View" at bounding box center [416, 500] width 260 height 39
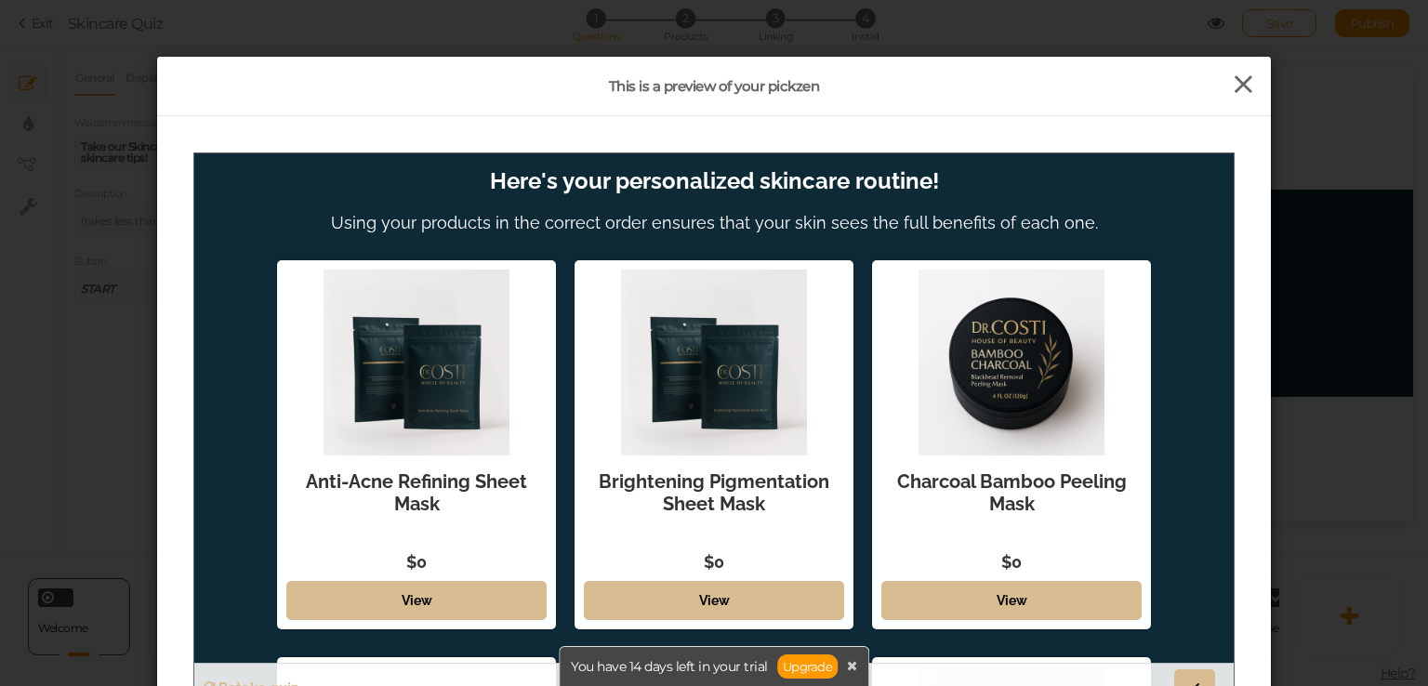
click at [1242, 80] on icon at bounding box center [1243, 85] width 27 height 28
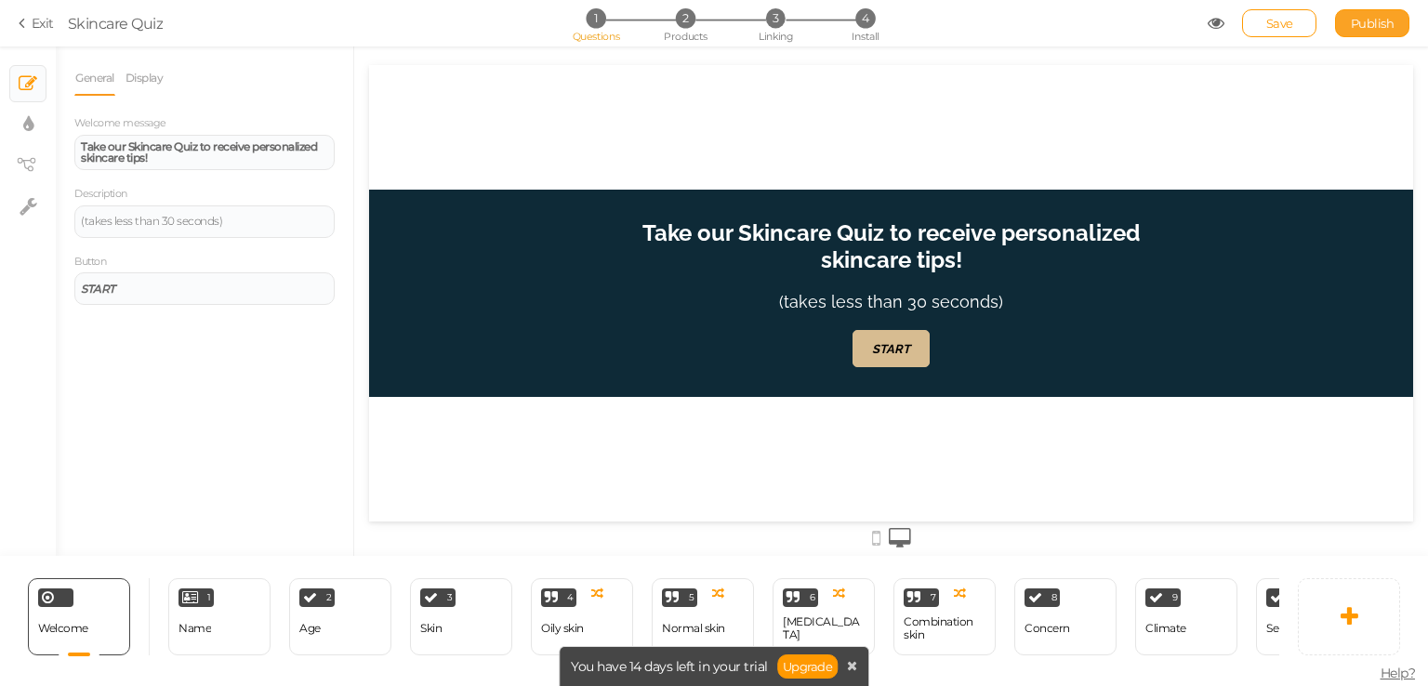
click at [1350, 30] on link "Publish" at bounding box center [1372, 23] width 74 height 28
click at [796, 23] on span "×" at bounding box center [792, 17] width 13 height 27
click at [676, 20] on span "2" at bounding box center [686, 18] width 20 height 20
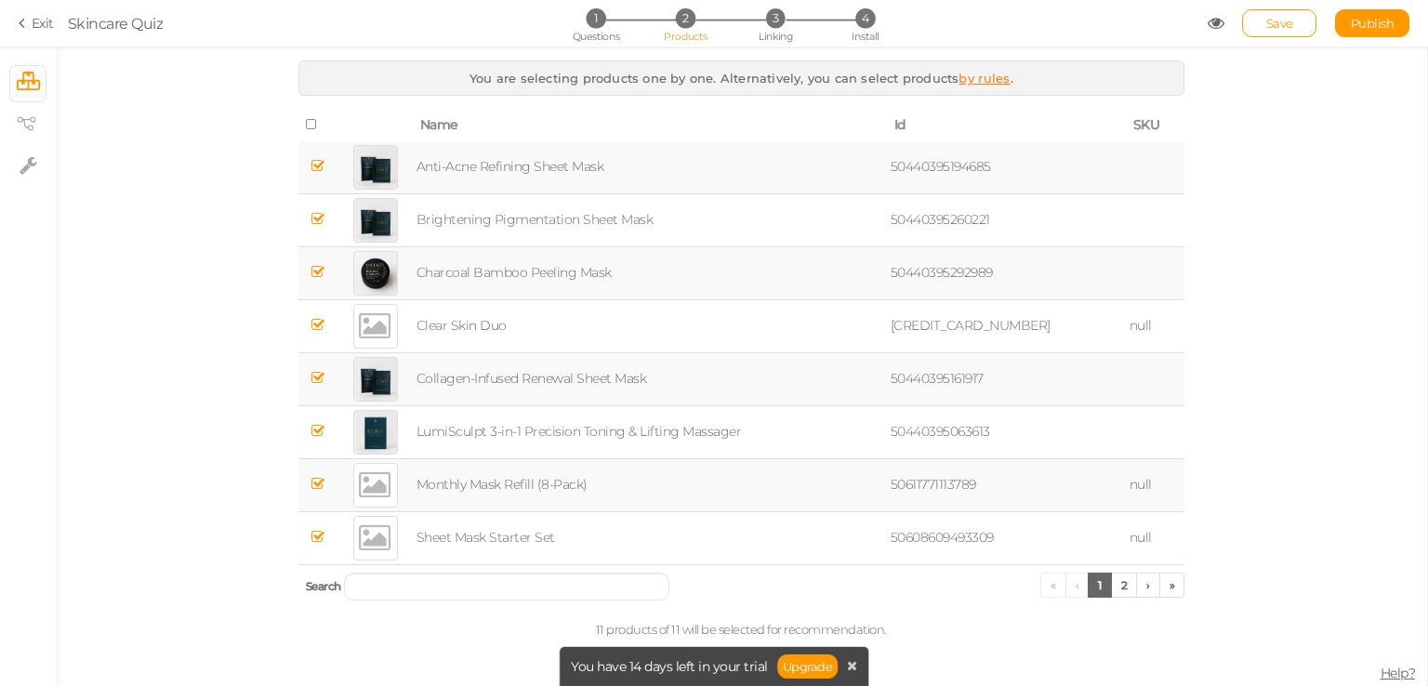
click at [874, 156] on td "Anti‑Acne Refining Sheet Mask" at bounding box center [650, 167] width 474 height 53
click at [1127, 592] on link "2" at bounding box center [1124, 585] width 27 height 25
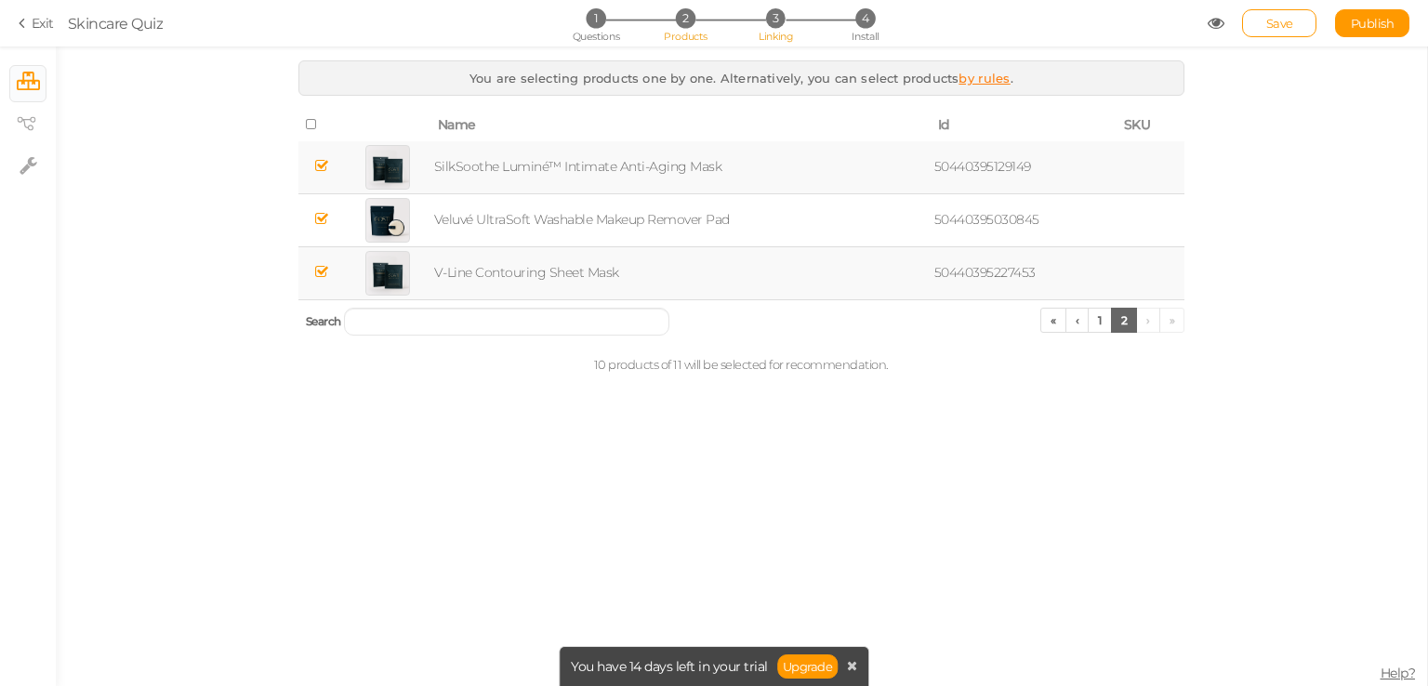
click at [773, 20] on span "3" at bounding box center [776, 18] width 20 height 20
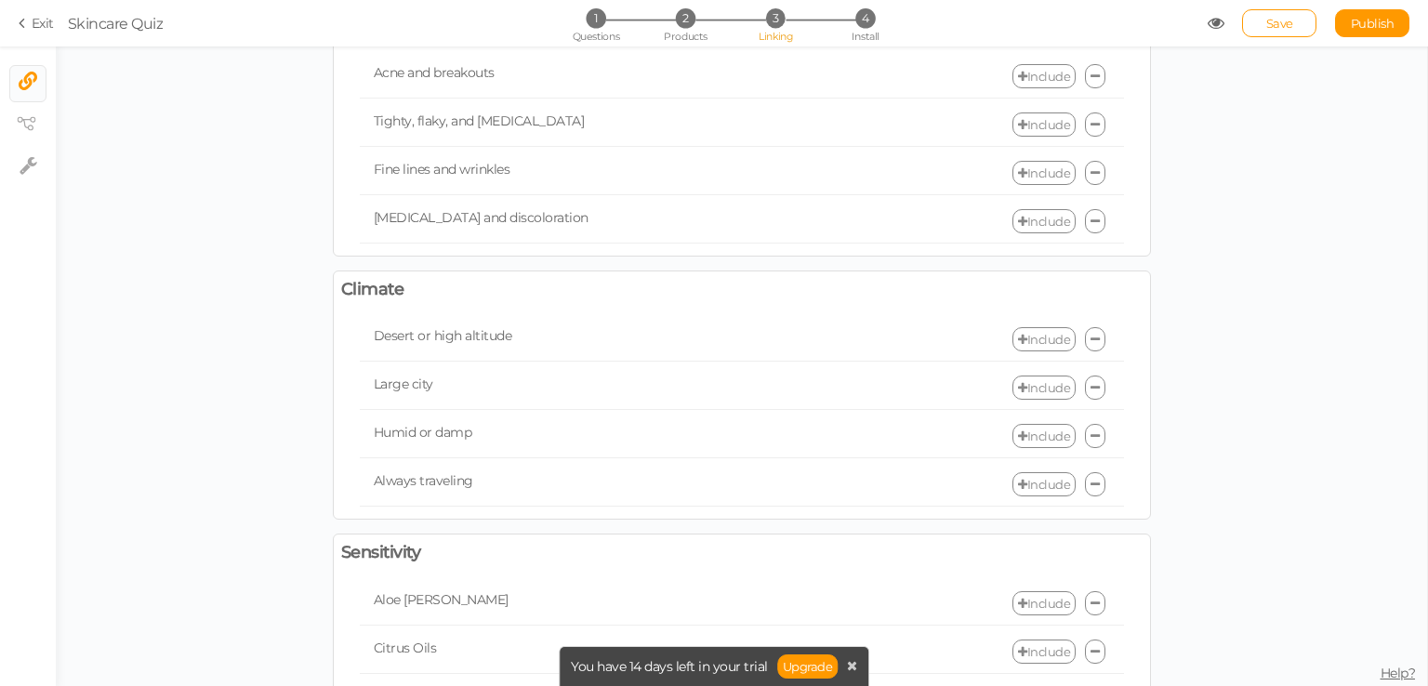
scroll to position [656, 0]
click at [863, 11] on span "4" at bounding box center [865, 18] width 20 height 20
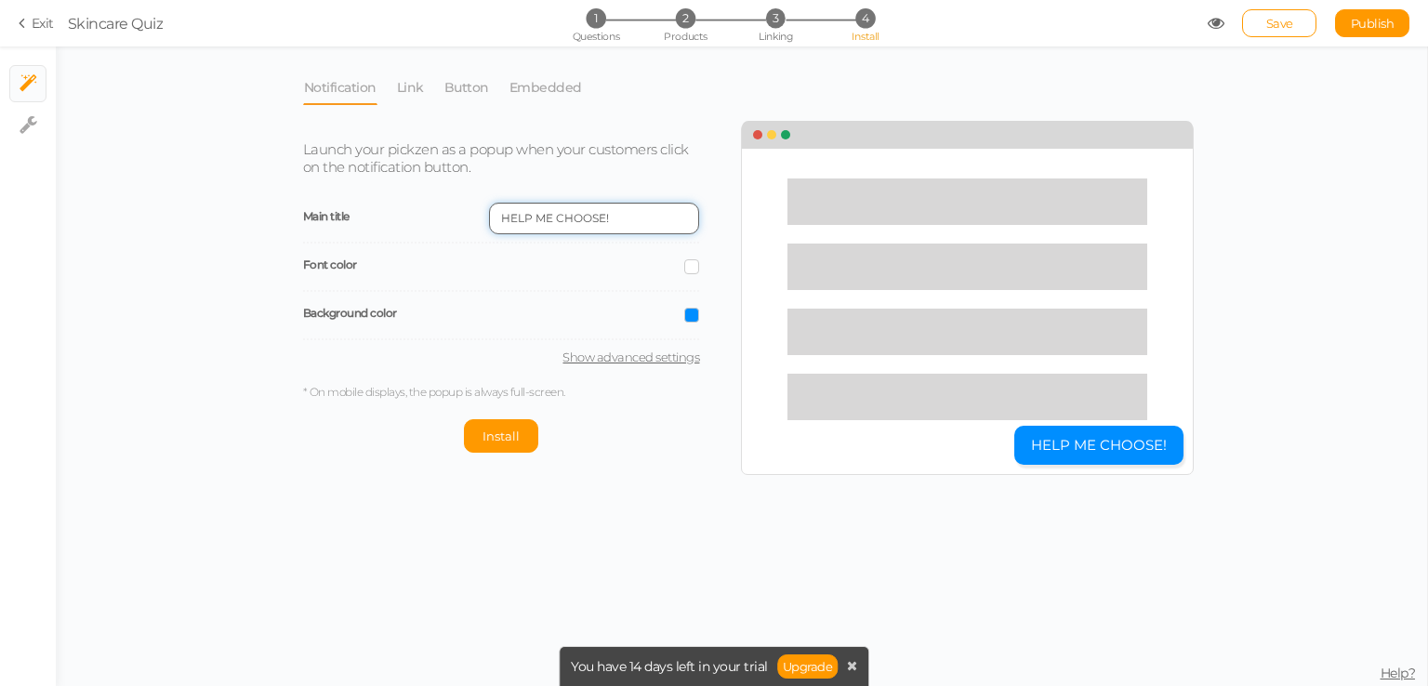
click at [660, 213] on input "HELP ME CHOOSE!" at bounding box center [594, 219] width 210 height 32
click at [695, 310] on span at bounding box center [691, 315] width 15 height 15
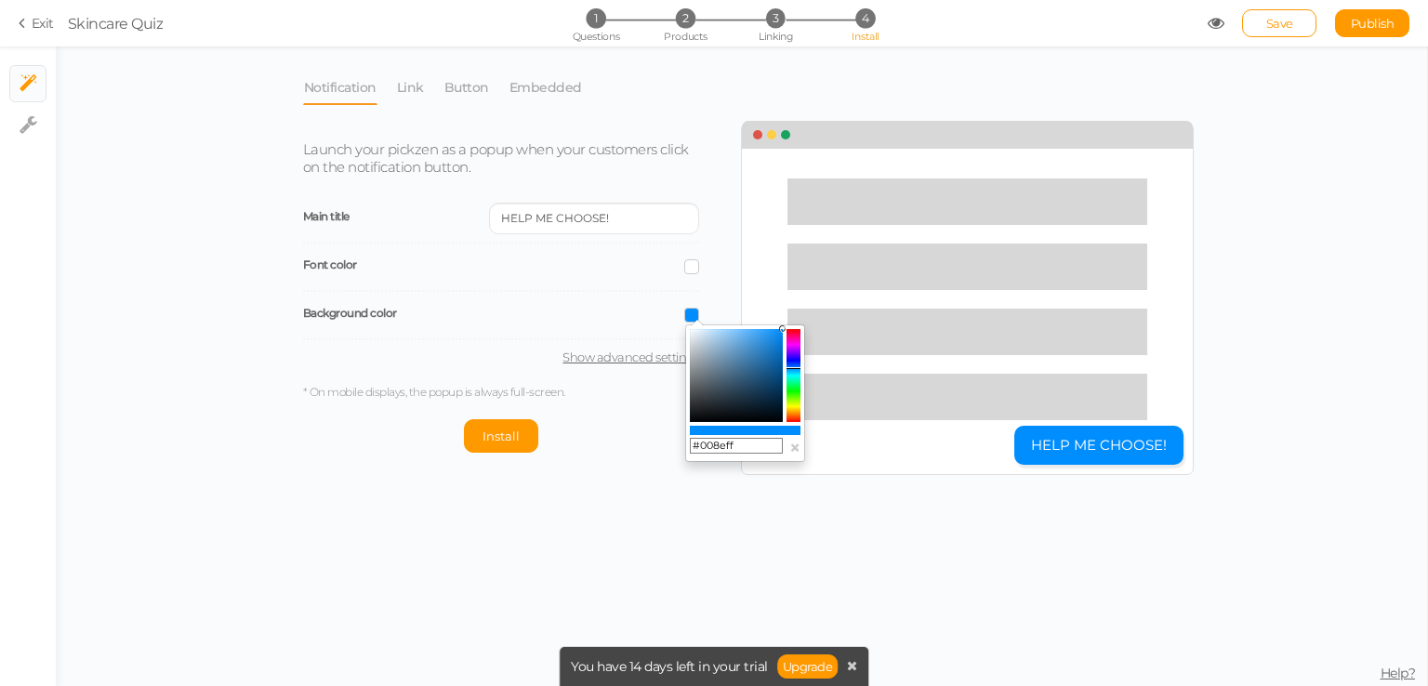
click at [755, 447] on input "#008eff" at bounding box center [736, 446] width 93 height 17
paste input "text"
type input "#"
paste input "text"
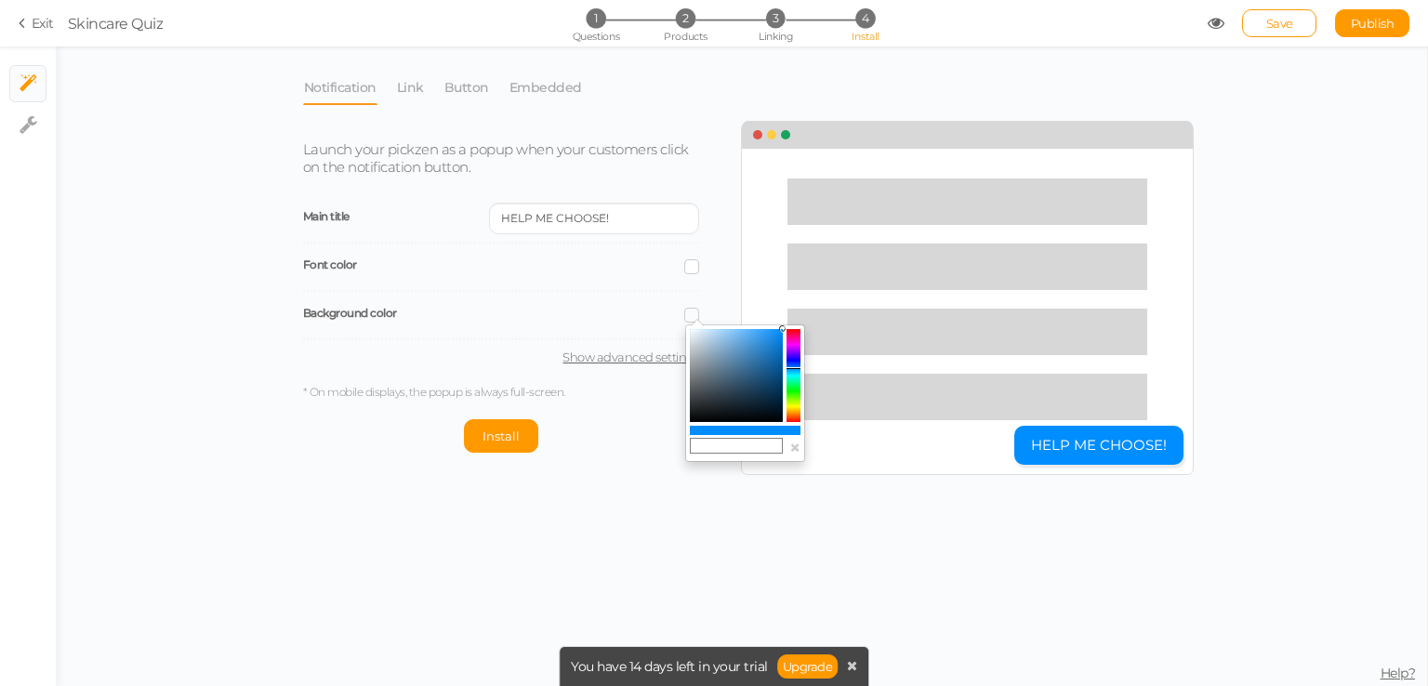
paste input "0E2A37"
type input "#0E2A37"
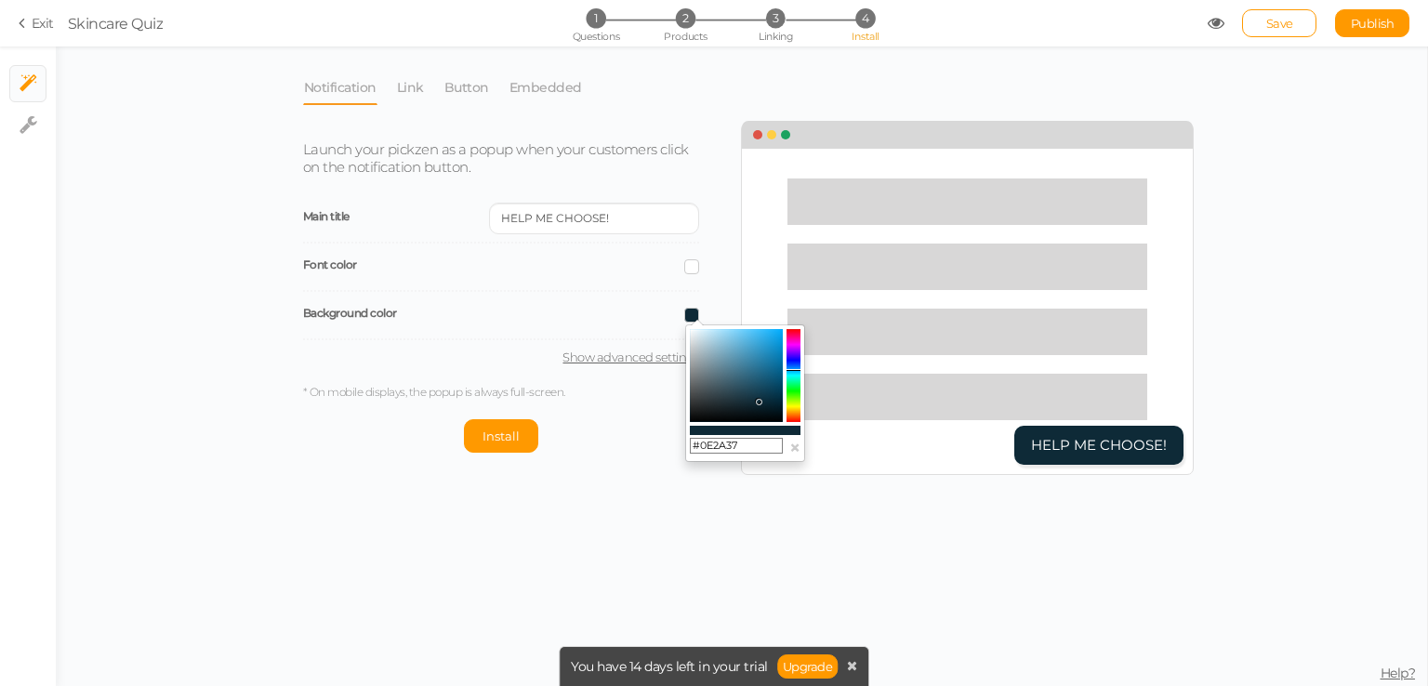
click at [751, 517] on div "Notification Link Button Embedded Launch your pickzen as a popup when your cust…" at bounding box center [741, 366] width 1371 height 640
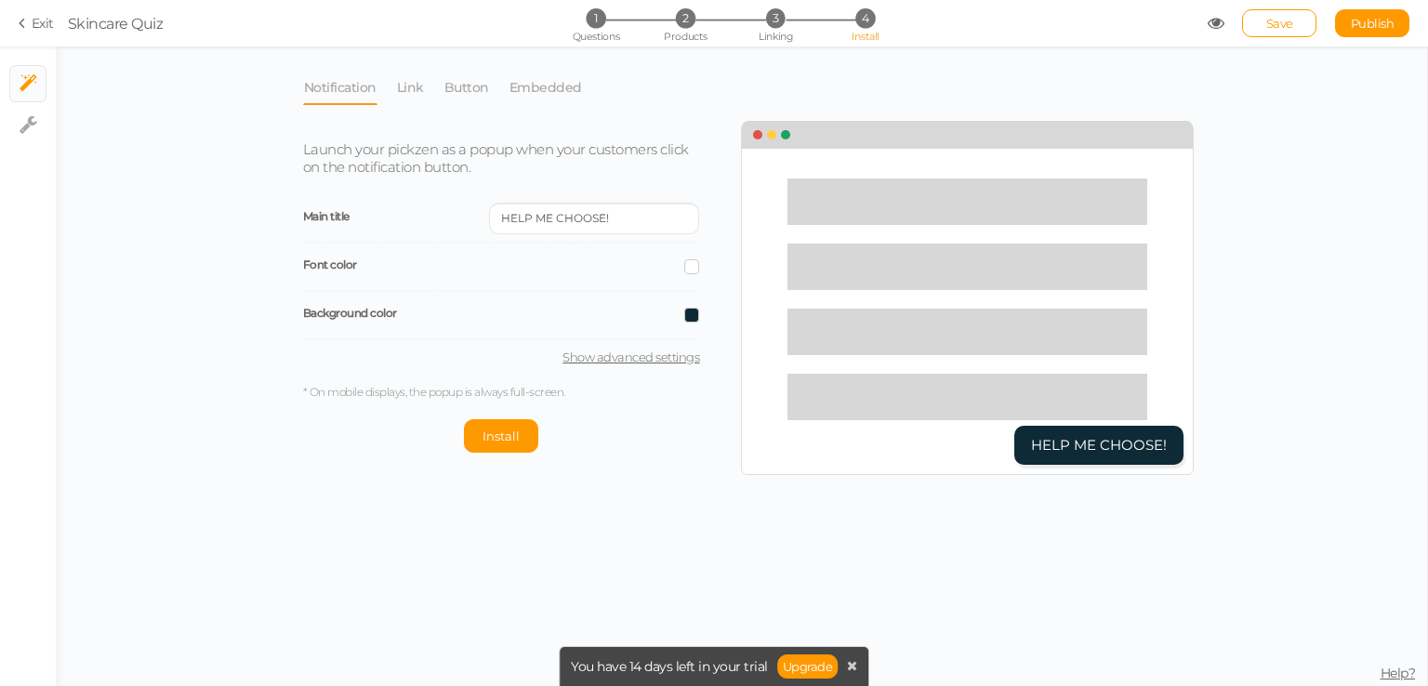
click at [1119, 443] on button "HELP ME CHOOSE!" at bounding box center [1098, 446] width 169 height 40
click at [1104, 442] on button "HELP ME CHOOSE!" at bounding box center [1098, 446] width 169 height 40
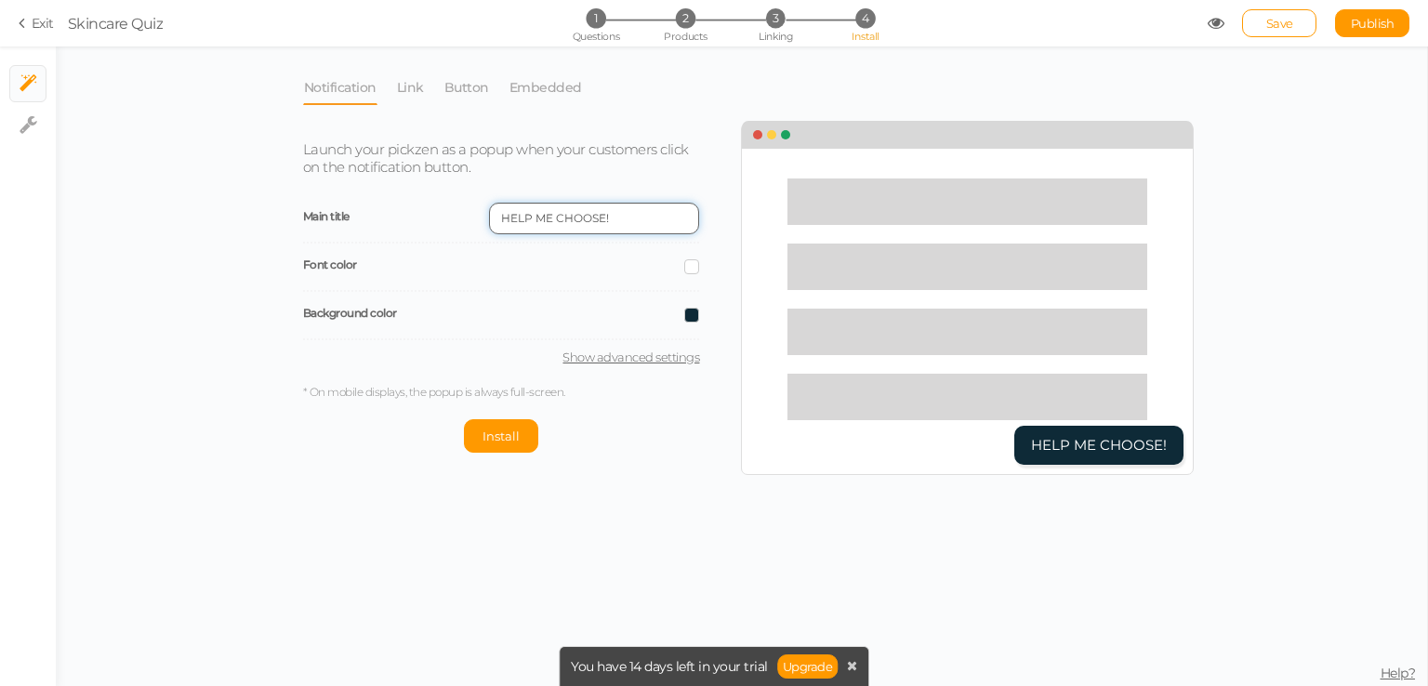
click at [634, 213] on input "HELP ME CHOOSE!" at bounding box center [594, 219] width 210 height 32
drag, startPoint x: 622, startPoint y: 228, endPoint x: 363, endPoint y: 239, distance: 259.6
click at [363, 239] on div "Main title HELP ME CHOOSE!" at bounding box center [501, 219] width 397 height 48
click at [691, 269] on span at bounding box center [691, 266] width 15 height 15
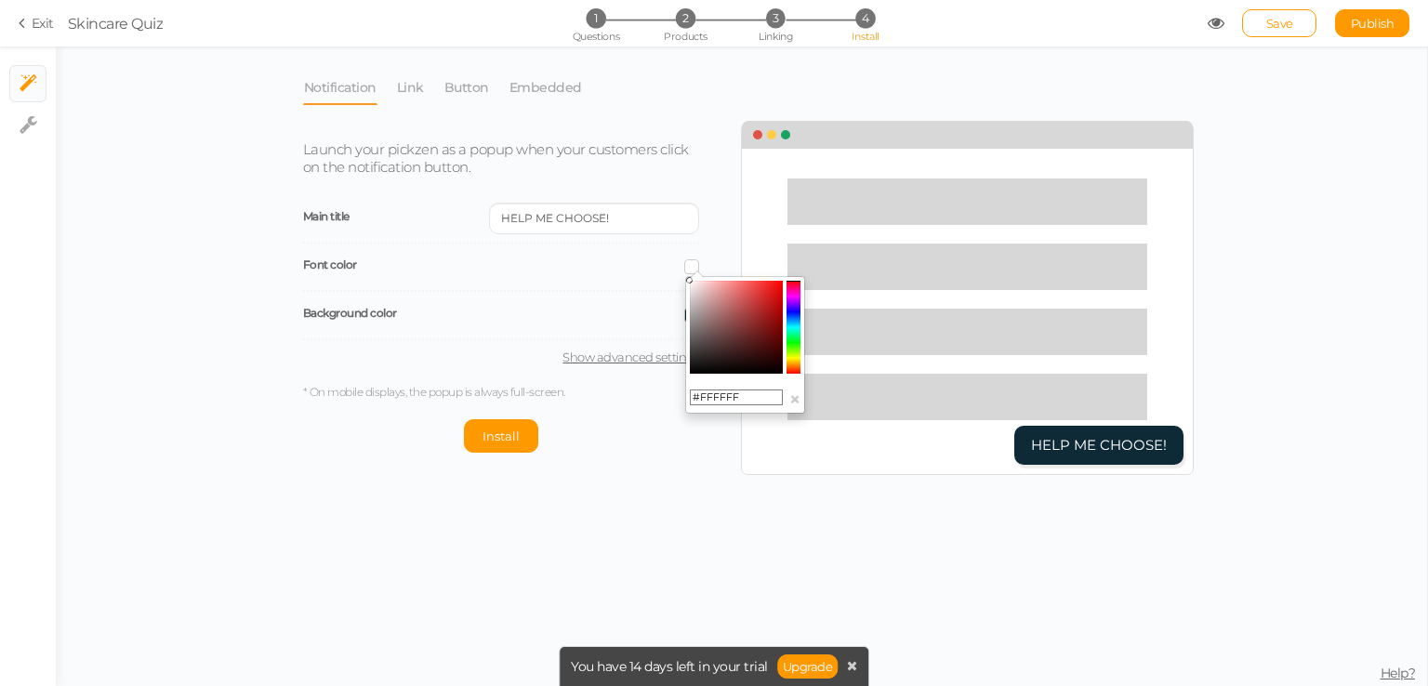
click at [766, 395] on input "#FFFFFF" at bounding box center [736, 397] width 93 height 17
paste input "D7BC91"
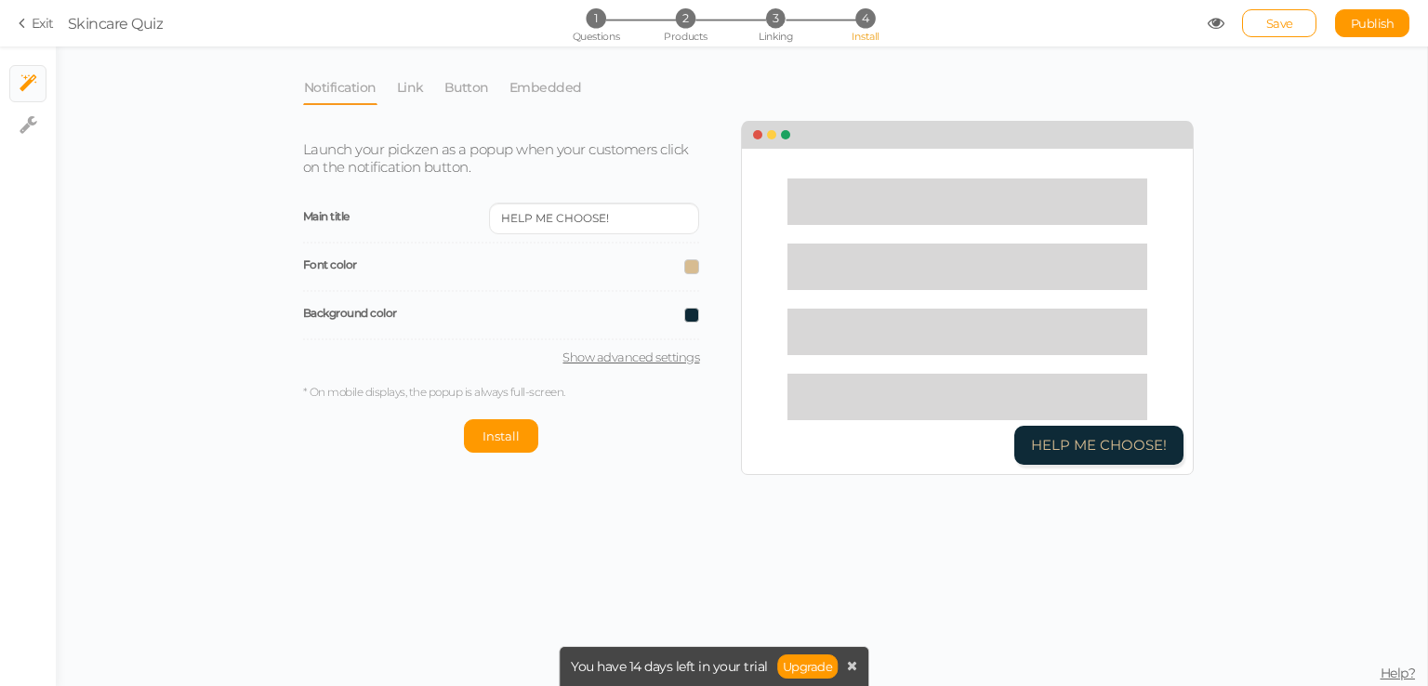
click at [654, 494] on div "Notification Link Button Embedded Launch your pickzen as a popup when your cust…" at bounding box center [741, 366] width 1371 height 640
click at [691, 271] on span at bounding box center [691, 266] width 15 height 15
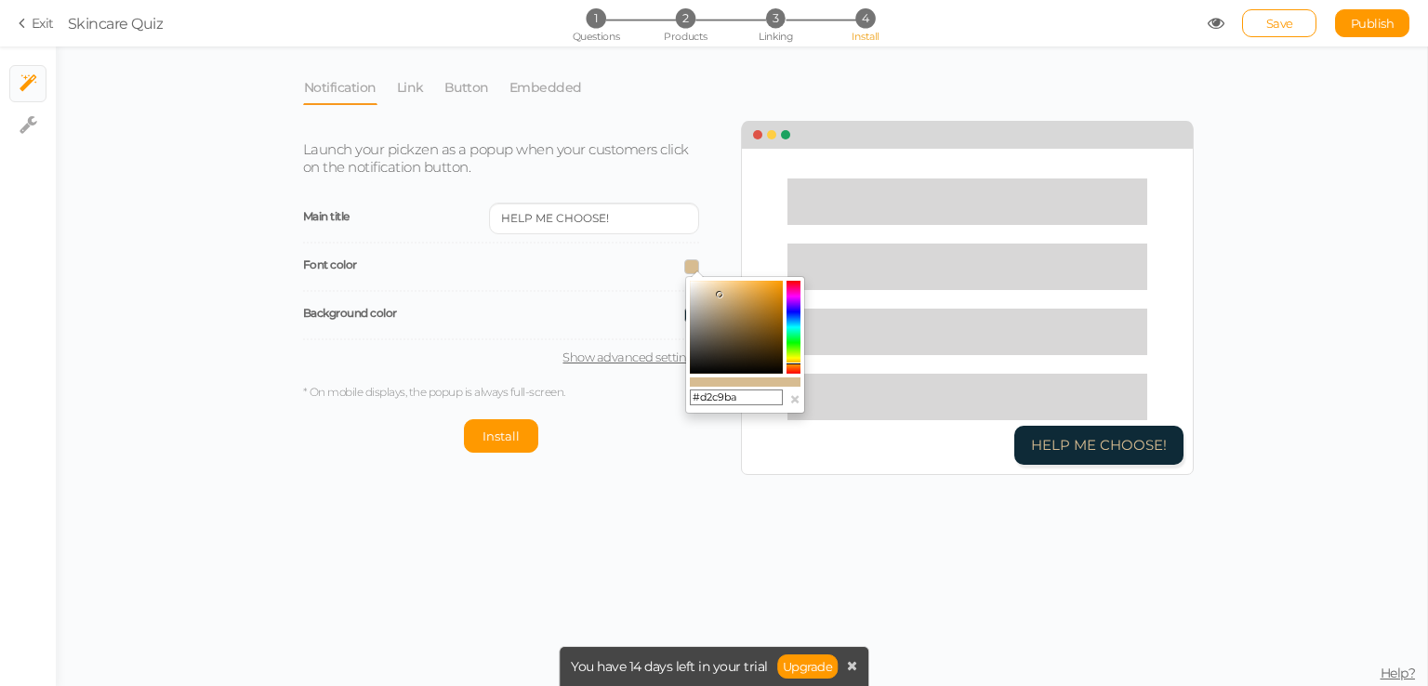
type input "#ffffff"
drag, startPoint x: 715, startPoint y: 313, endPoint x: 606, endPoint y: 197, distance: 159.2
click at [606, 197] on body "× Close A wider screen is needed to use the Pickzen builder Exit Skincare Quiz …" at bounding box center [714, 343] width 1428 height 686
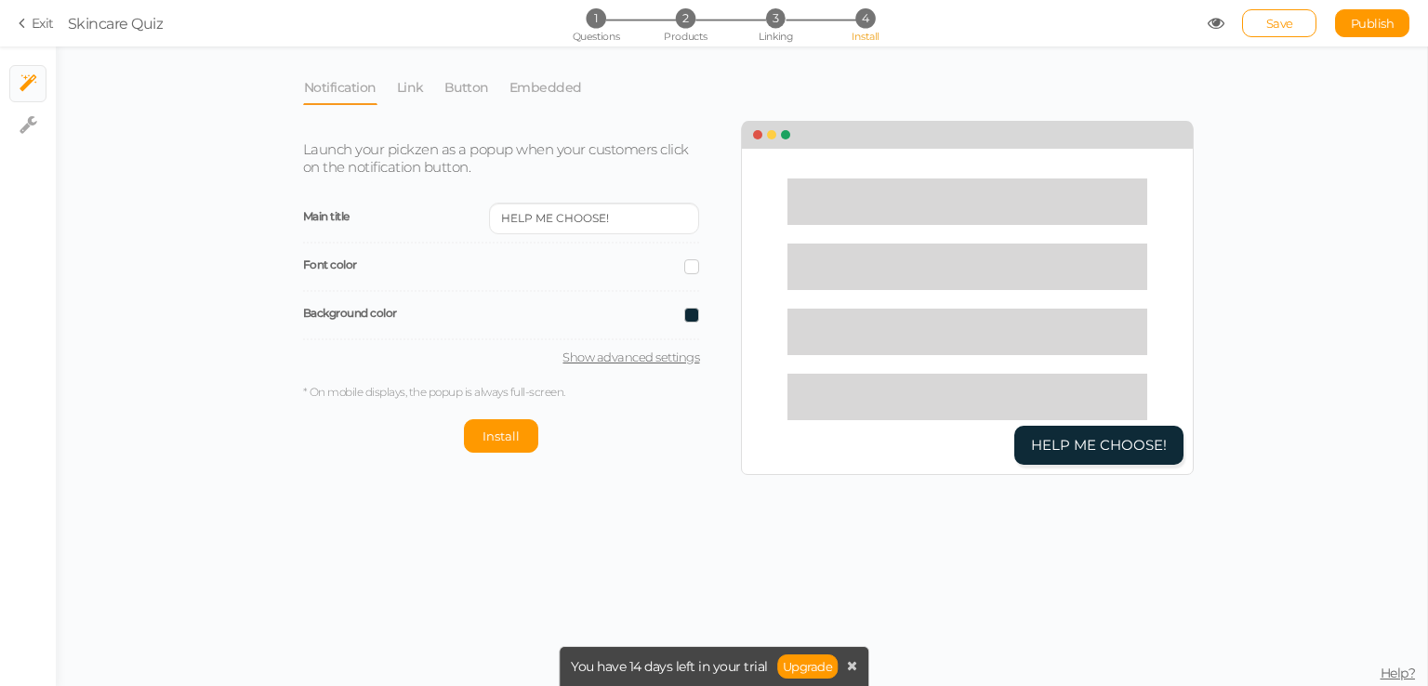
click at [610, 254] on div "Font color" at bounding box center [501, 268] width 397 height 48
click at [413, 91] on link "Link" at bounding box center [410, 87] width 29 height 35
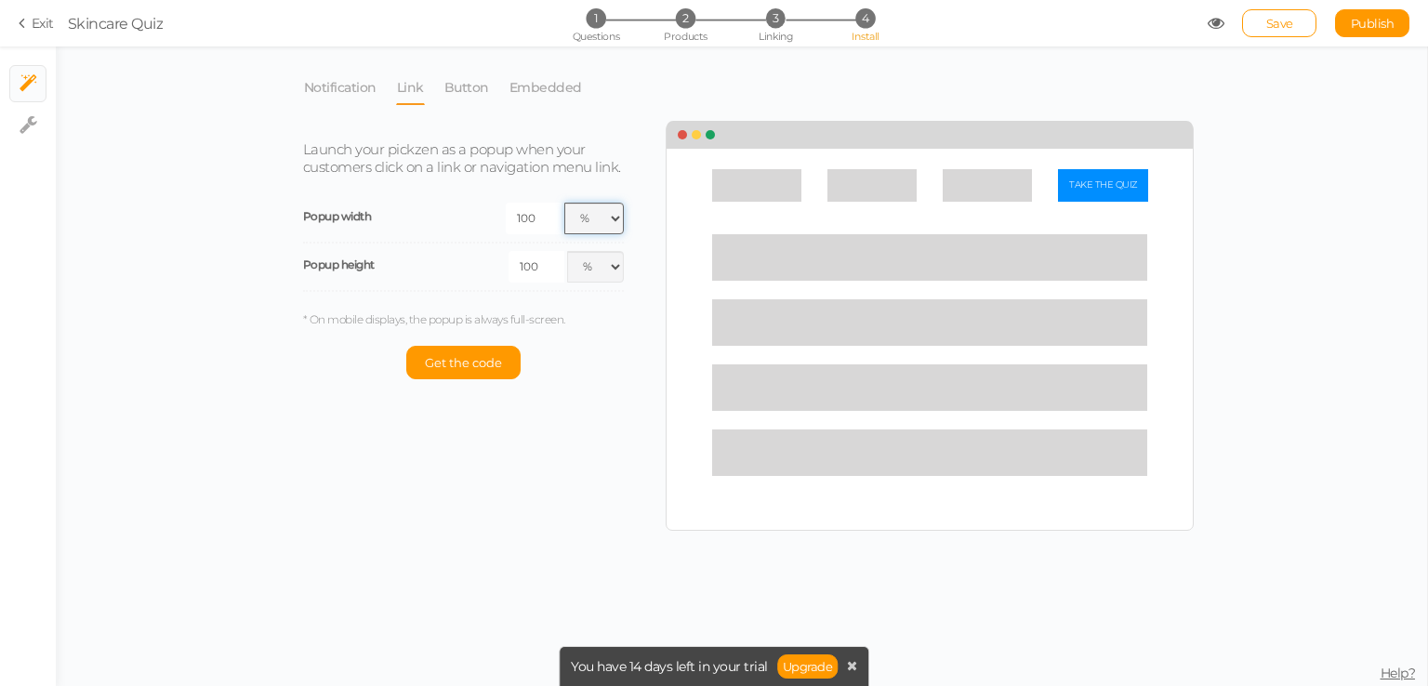
click at [589, 220] on select "px % vw" at bounding box center [593, 219] width 59 height 32
click at [543, 212] on input "100" at bounding box center [534, 219] width 56 height 32
drag, startPoint x: 544, startPoint y: 213, endPoint x: 521, endPoint y: 213, distance: 23.2
click at [529, 213] on input "100" at bounding box center [534, 219] width 56 height 32
click at [515, 211] on input "100" at bounding box center [534, 219] width 56 height 32
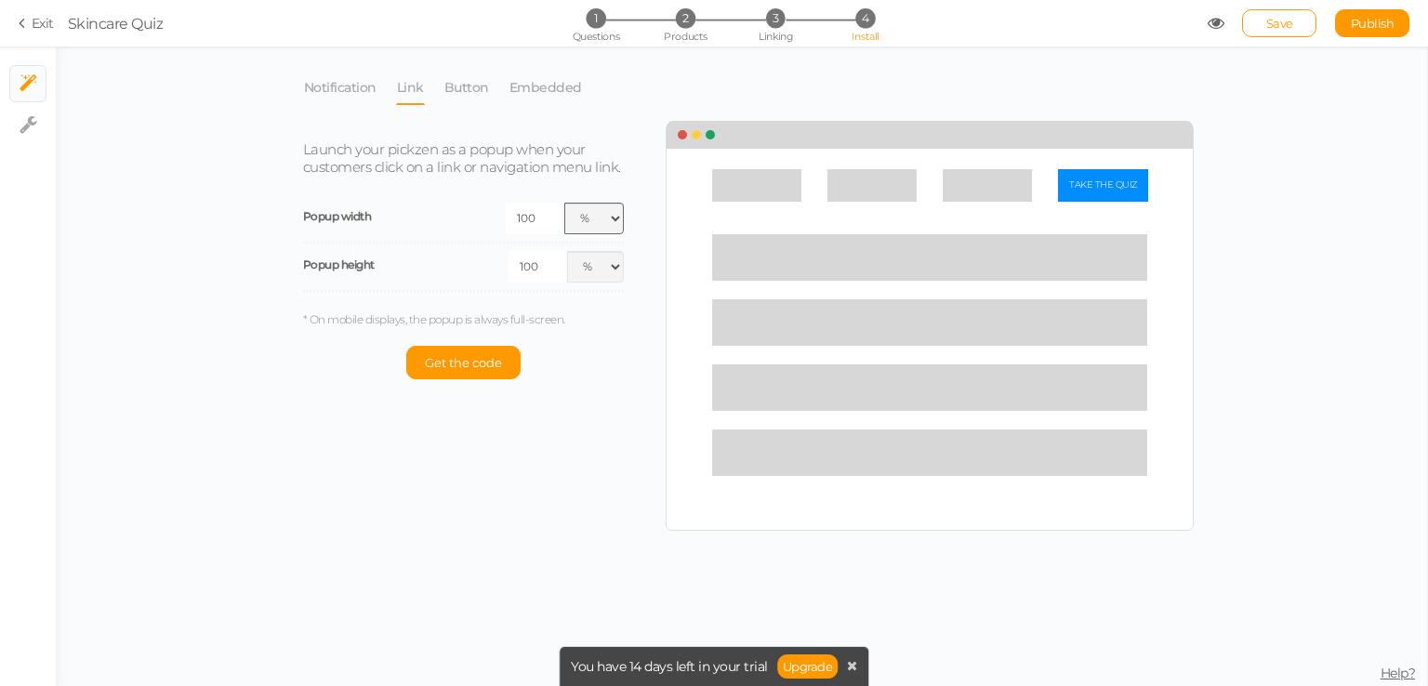
drag, startPoint x: 517, startPoint y: 213, endPoint x: 587, endPoint y: 224, distance: 71.5
click at [587, 224] on div "100 px % vw" at bounding box center [544, 219] width 161 height 32
type input "110"
click at [554, 197] on div "Popup width 110 px % vw" at bounding box center [464, 219] width 322 height 48
click at [563, 183] on div "Launch your pickzen as a popup when your customers click on a link or navigatio…" at bounding box center [477, 260] width 377 height 275
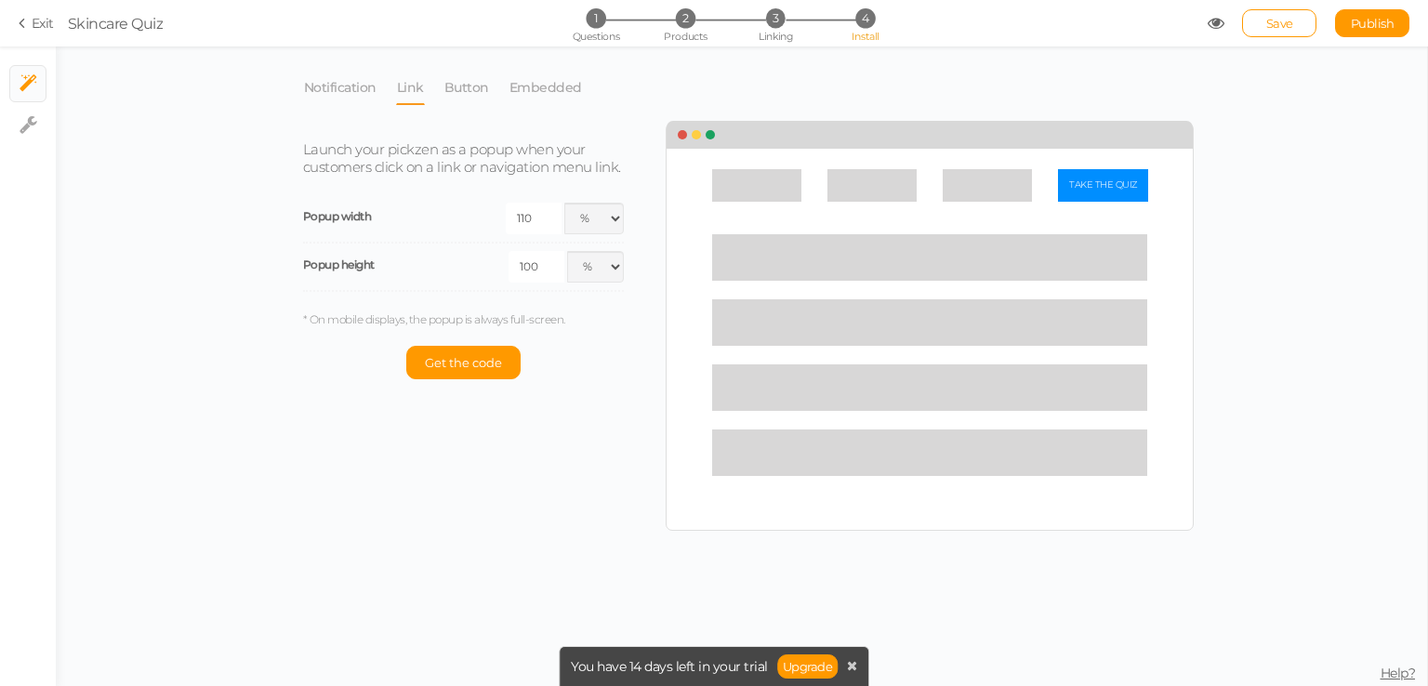
click at [541, 258] on input "100" at bounding box center [536, 267] width 56 height 32
type input "110"
click at [543, 354] on p "Get the code" at bounding box center [464, 362] width 322 height 33
click at [511, 355] on button "Get the code" at bounding box center [463, 362] width 114 height 33
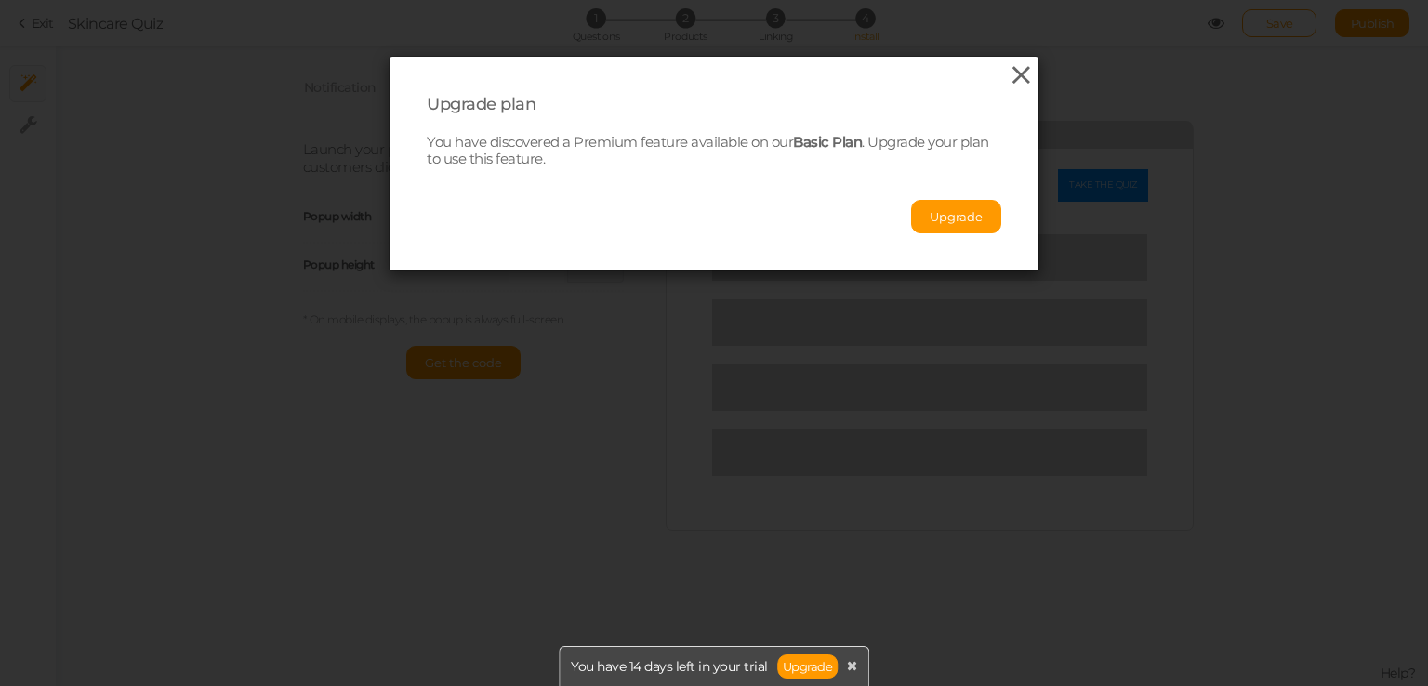
click at [1008, 68] on icon at bounding box center [1021, 75] width 27 height 28
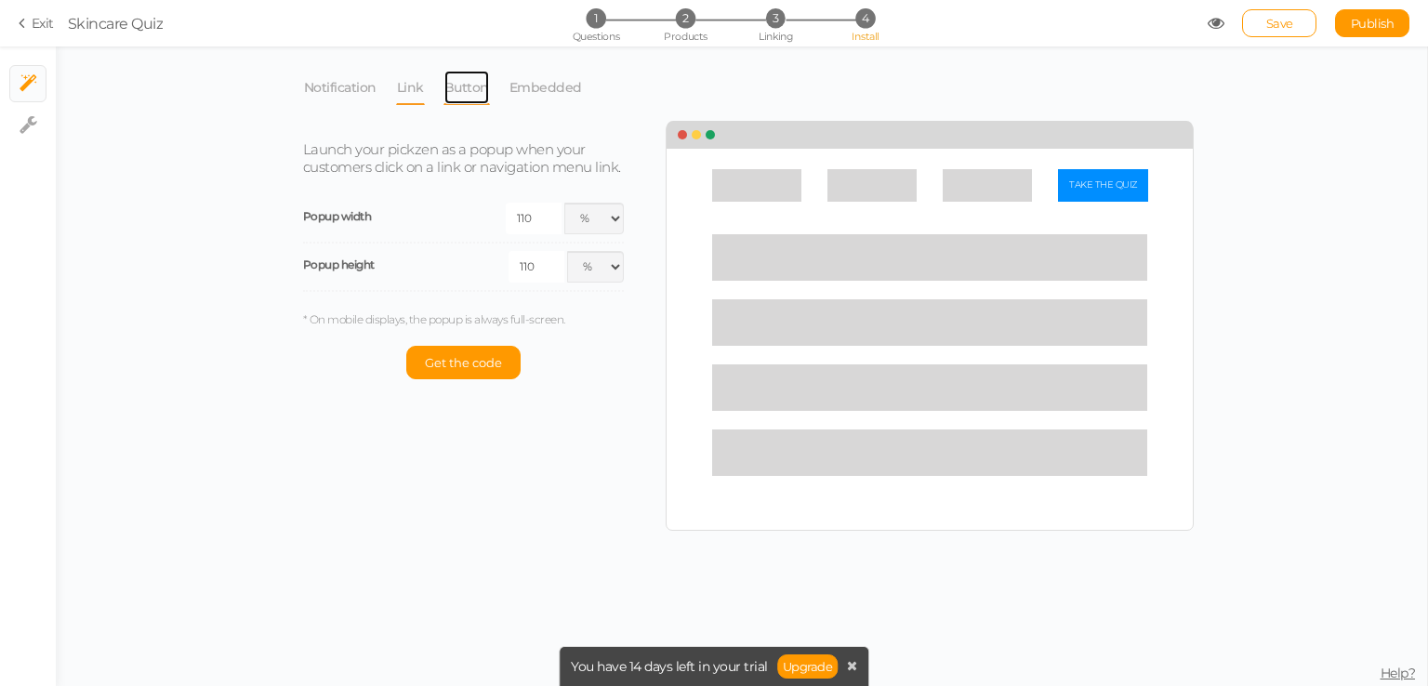
click at [466, 90] on link "Button" at bounding box center [466, 87] width 46 height 35
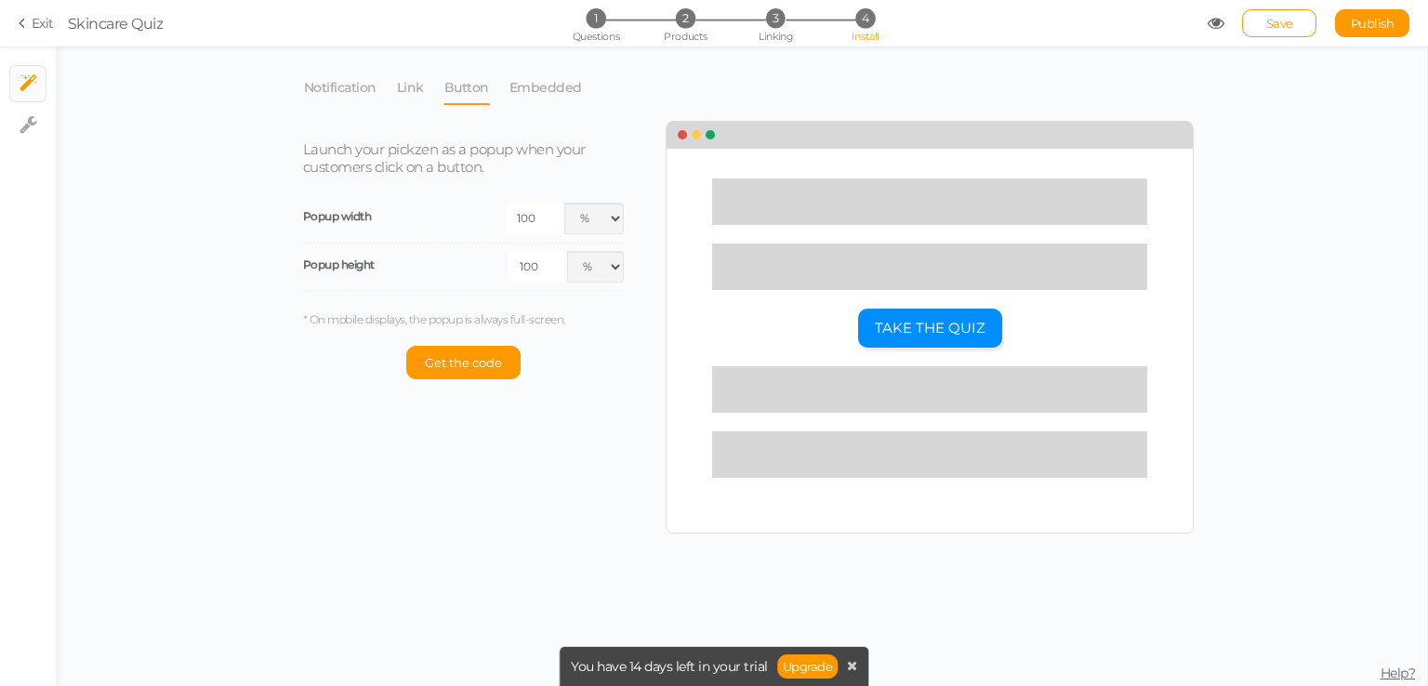
click at [824, 291] on div "TAKE THE QUIZ" at bounding box center [929, 328] width 435 height 319
click at [565, 96] on link "Embedded" at bounding box center [545, 87] width 74 height 35
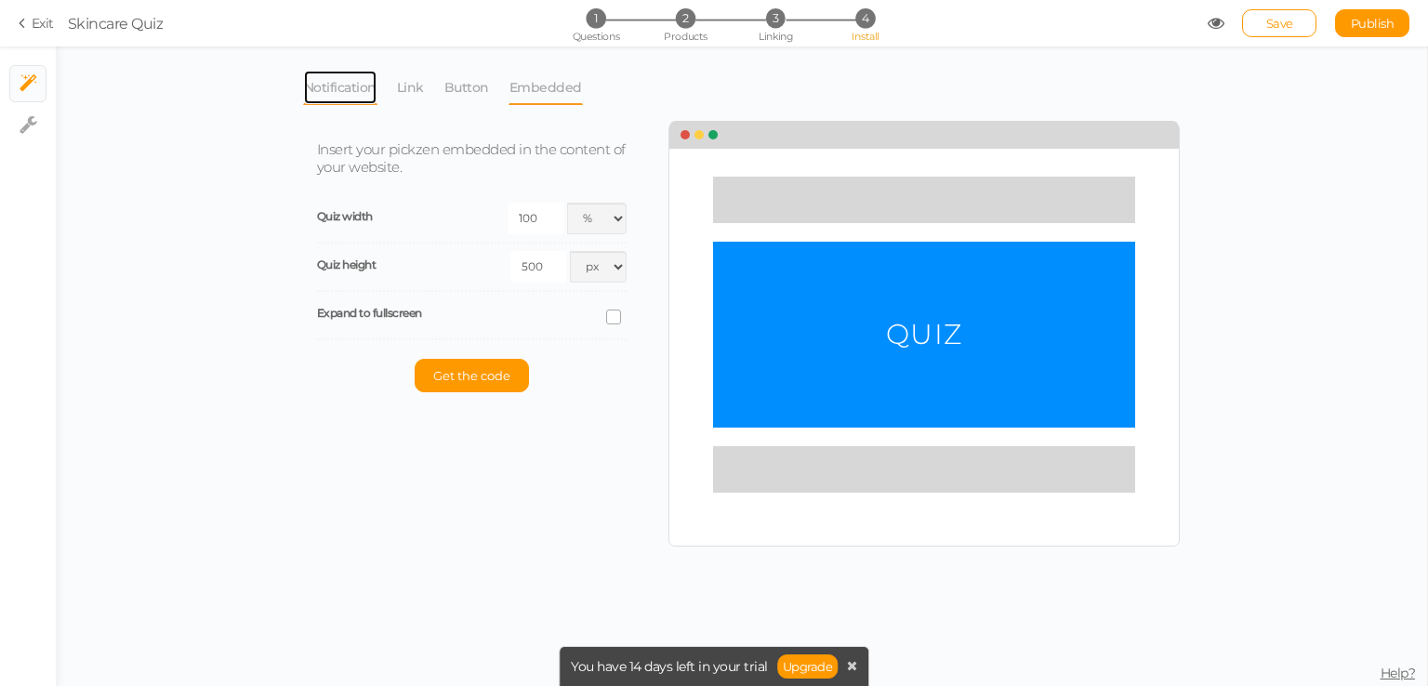
click at [343, 85] on link "Notification" at bounding box center [340, 87] width 74 height 35
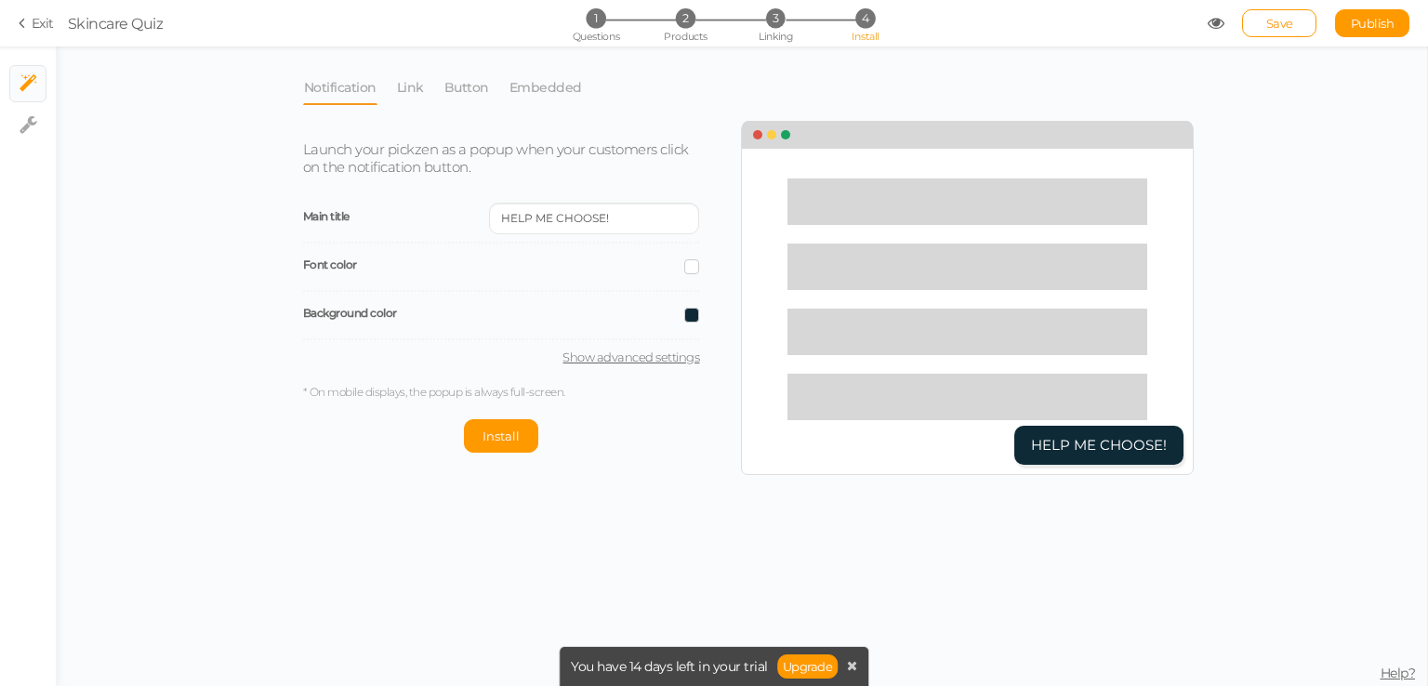
click at [343, 85] on link "Notification" at bounding box center [340, 87] width 74 height 35
click at [599, 30] on span "Questions" at bounding box center [596, 36] width 47 height 13
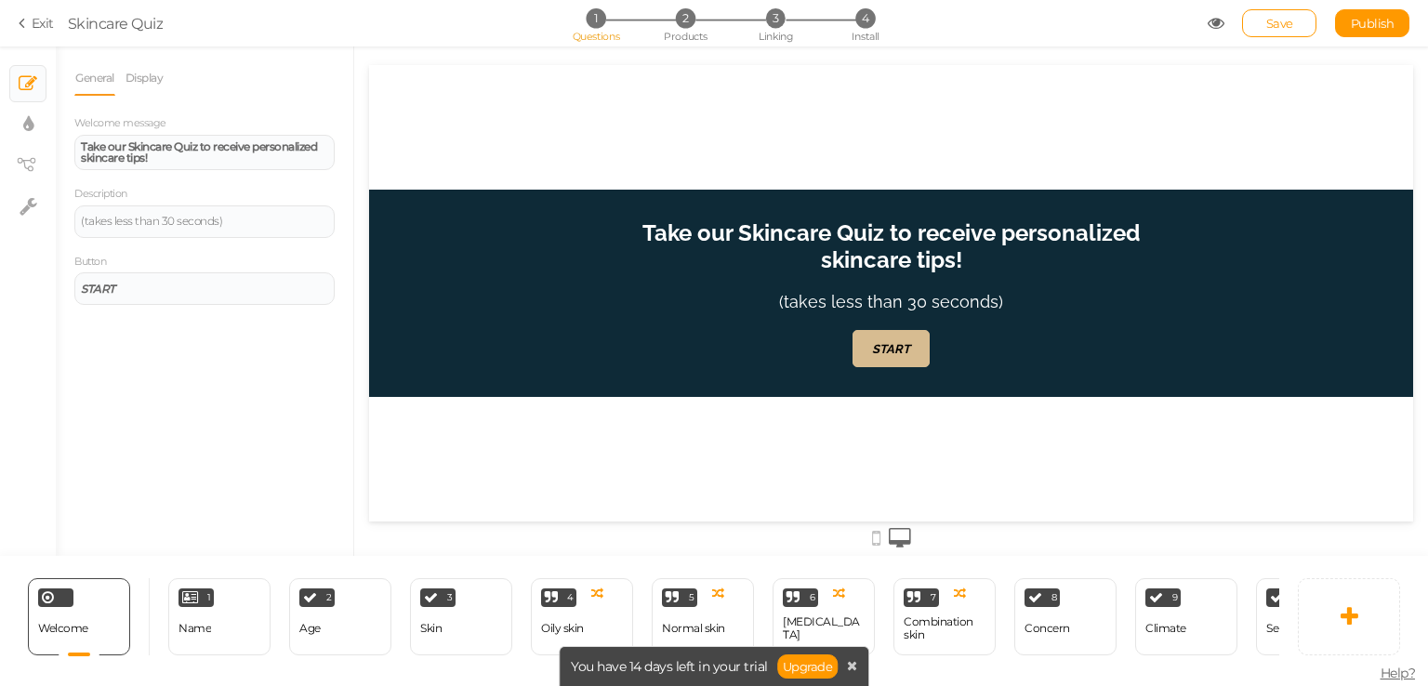
scroll to position [0, 0]
click at [782, 38] on span "Linking" at bounding box center [775, 36] width 33 height 13
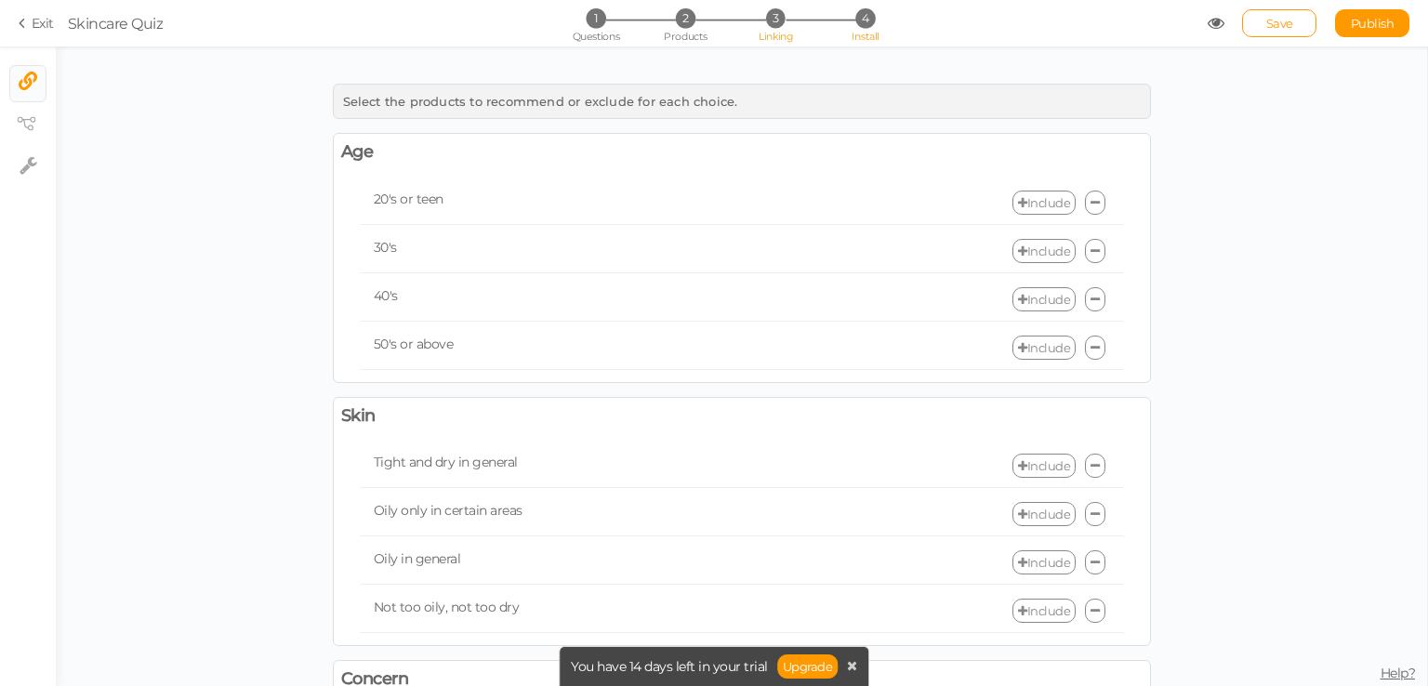
click at [858, 9] on li "4 Install" at bounding box center [865, 18] width 86 height 20
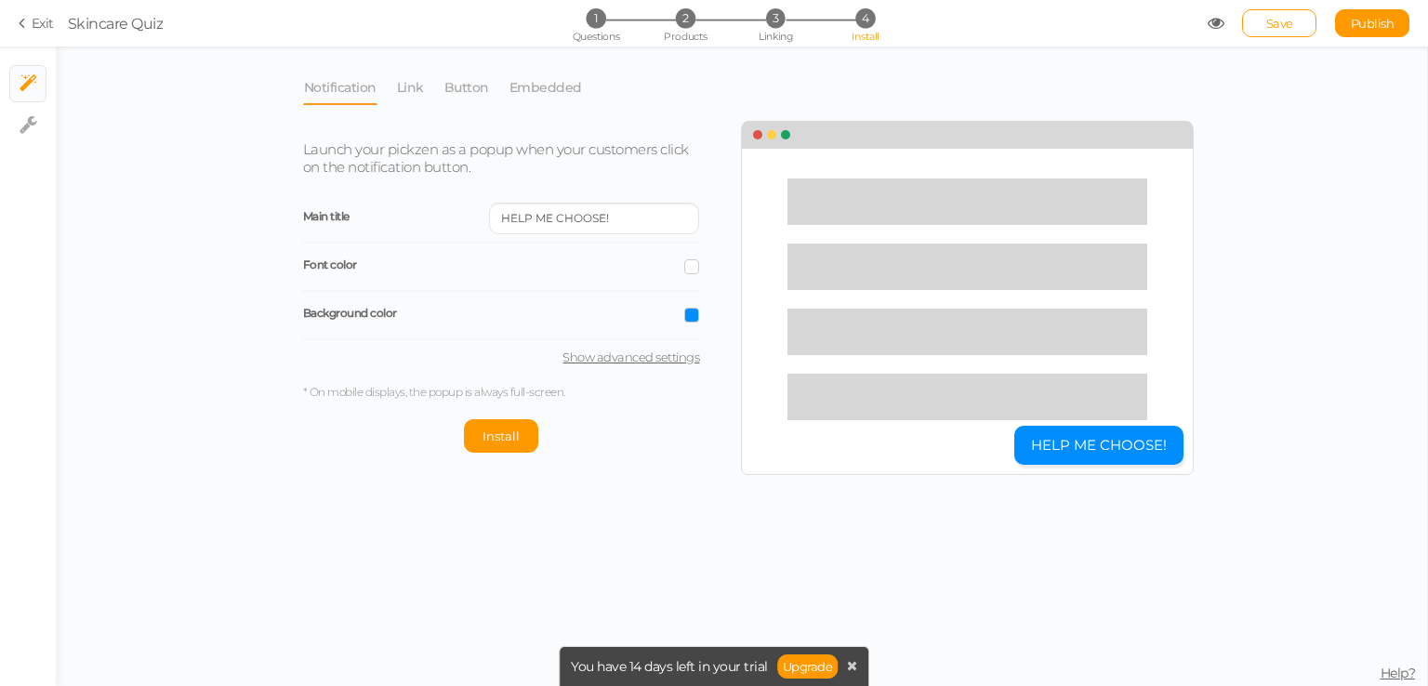
click at [627, 350] on link "Show advanced settings" at bounding box center [501, 357] width 397 height 15
select select "pct"
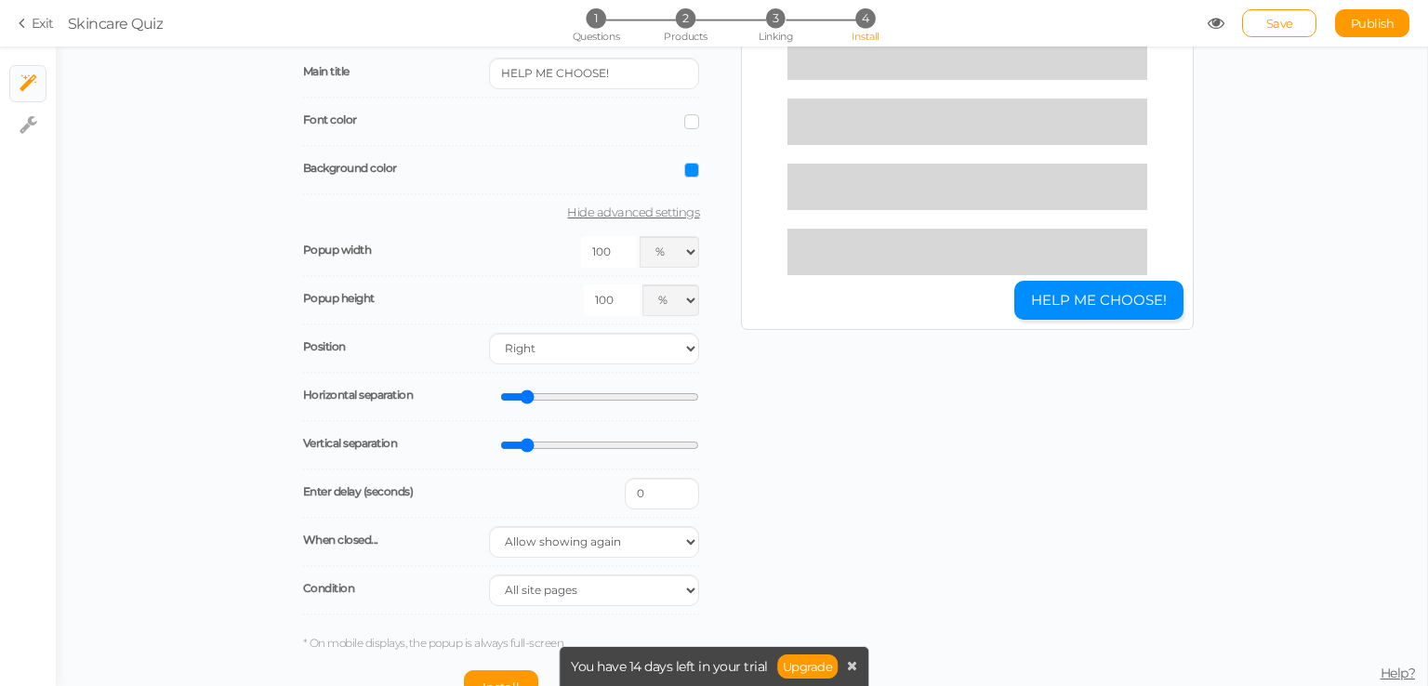
scroll to position [149, 0]
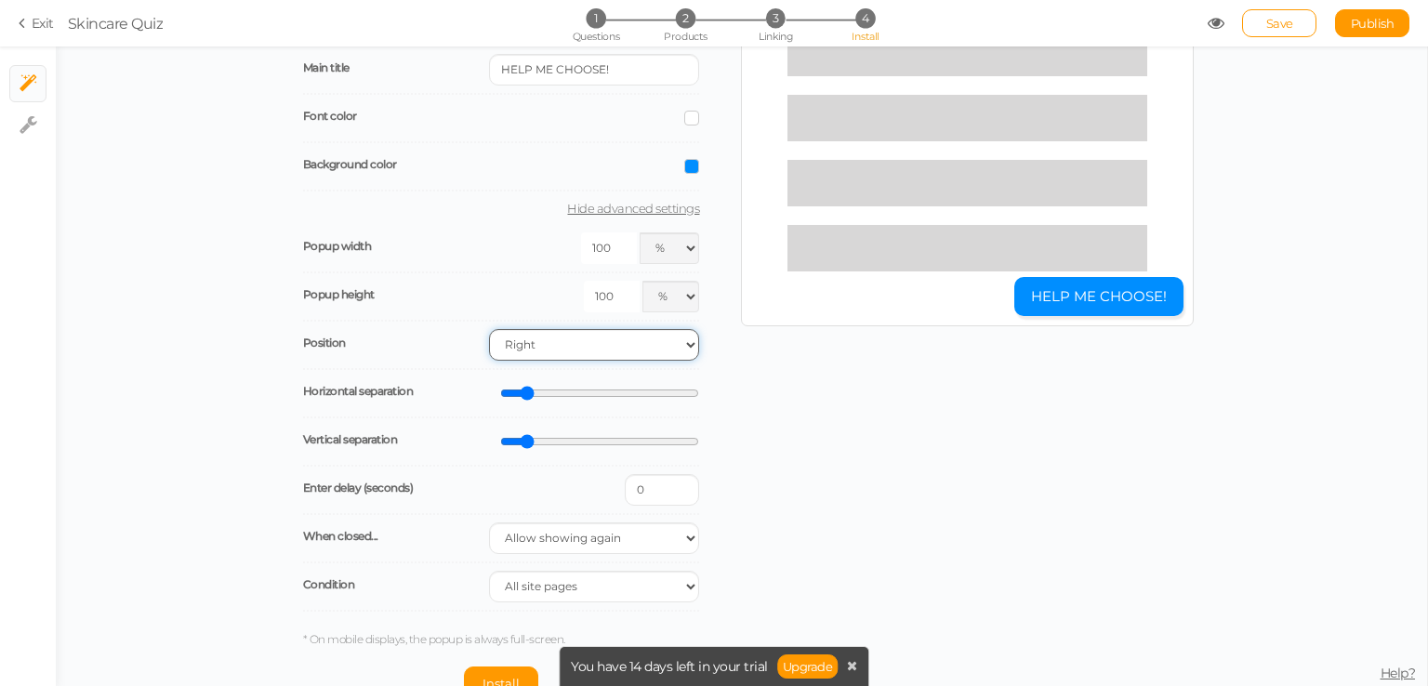
click at [567, 343] on select "Right Left" at bounding box center [594, 345] width 210 height 32
click at [451, 326] on div "Position Right Left" at bounding box center [501, 346] width 397 height 48
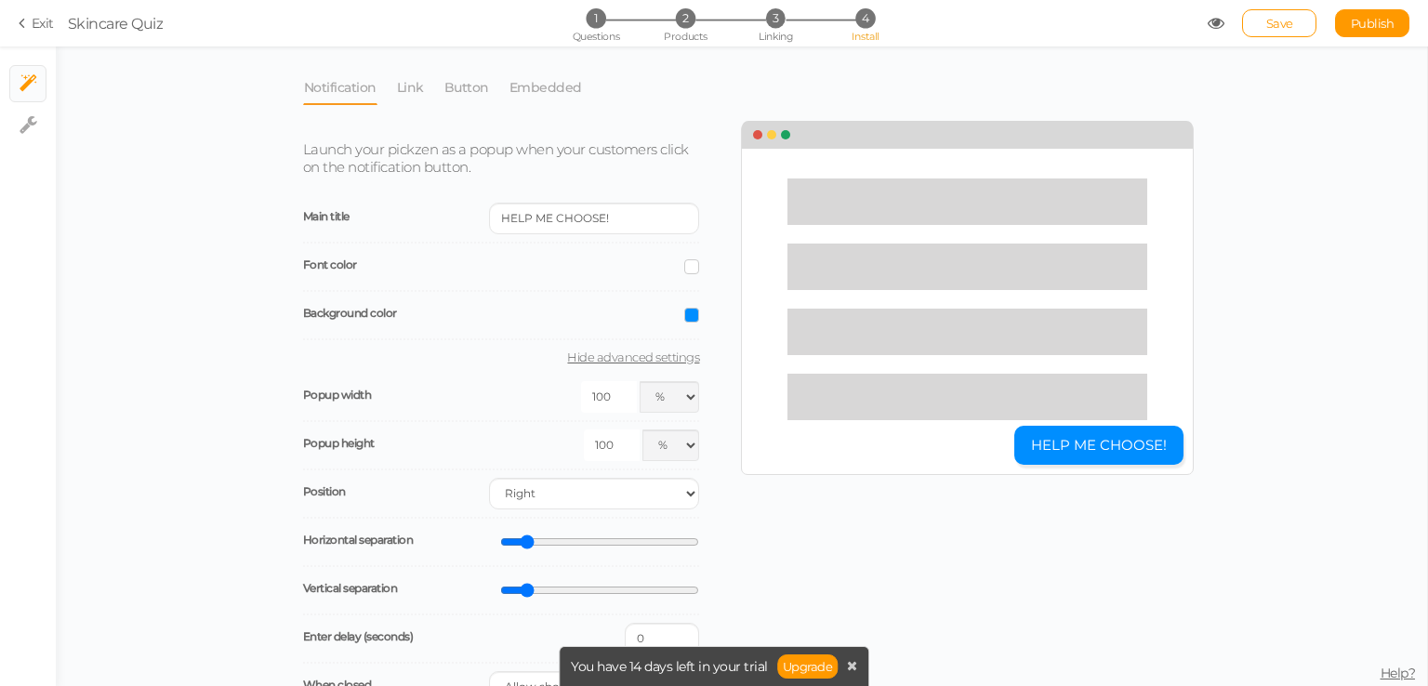
scroll to position [171, 0]
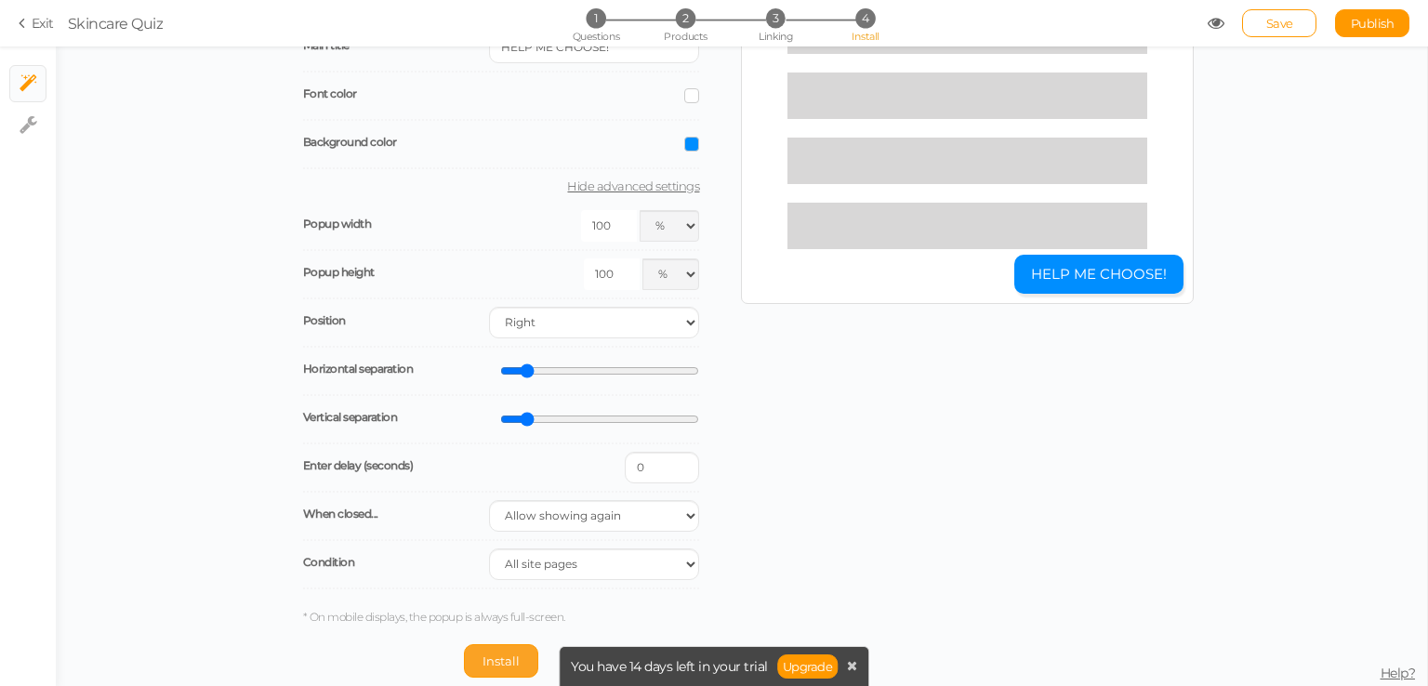
click at [485, 648] on button "Install" at bounding box center [501, 660] width 74 height 33
click at [848, 664] on icon at bounding box center [852, 665] width 10 height 13
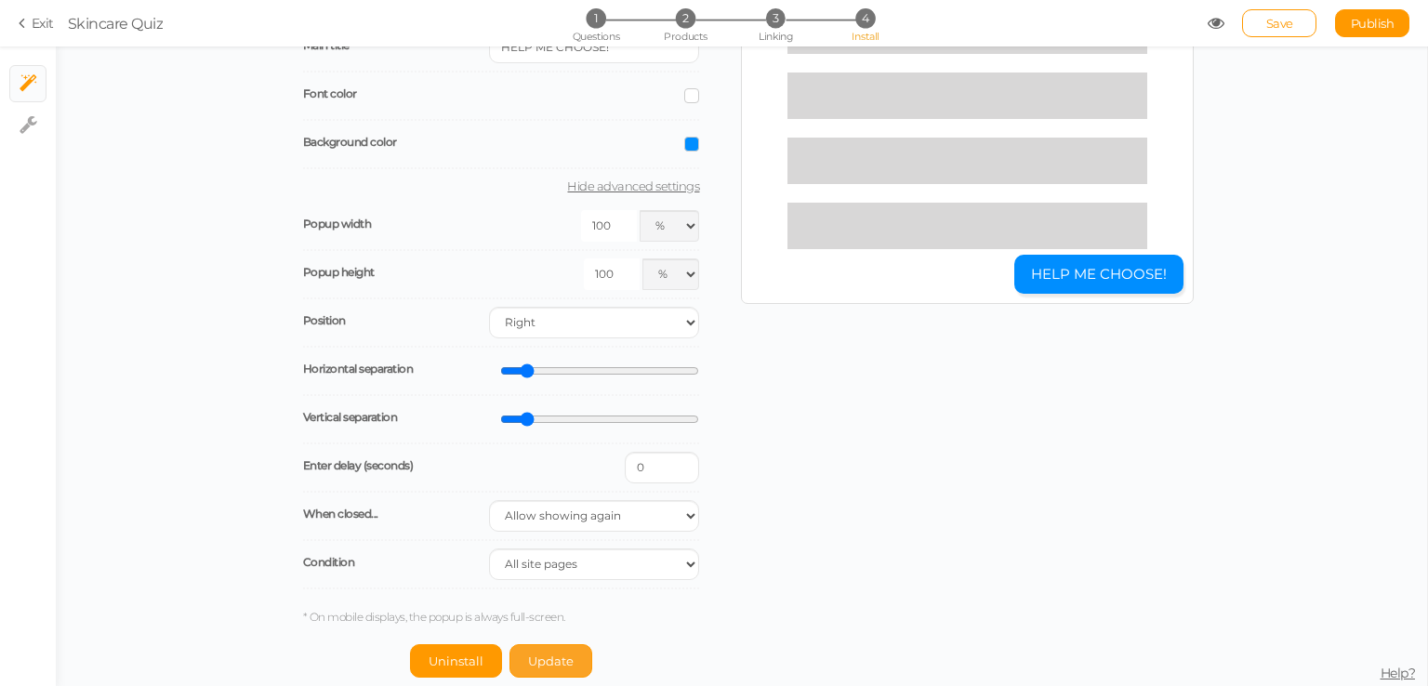
click at [545, 656] on span "Update" at bounding box center [551, 660] width 46 height 15
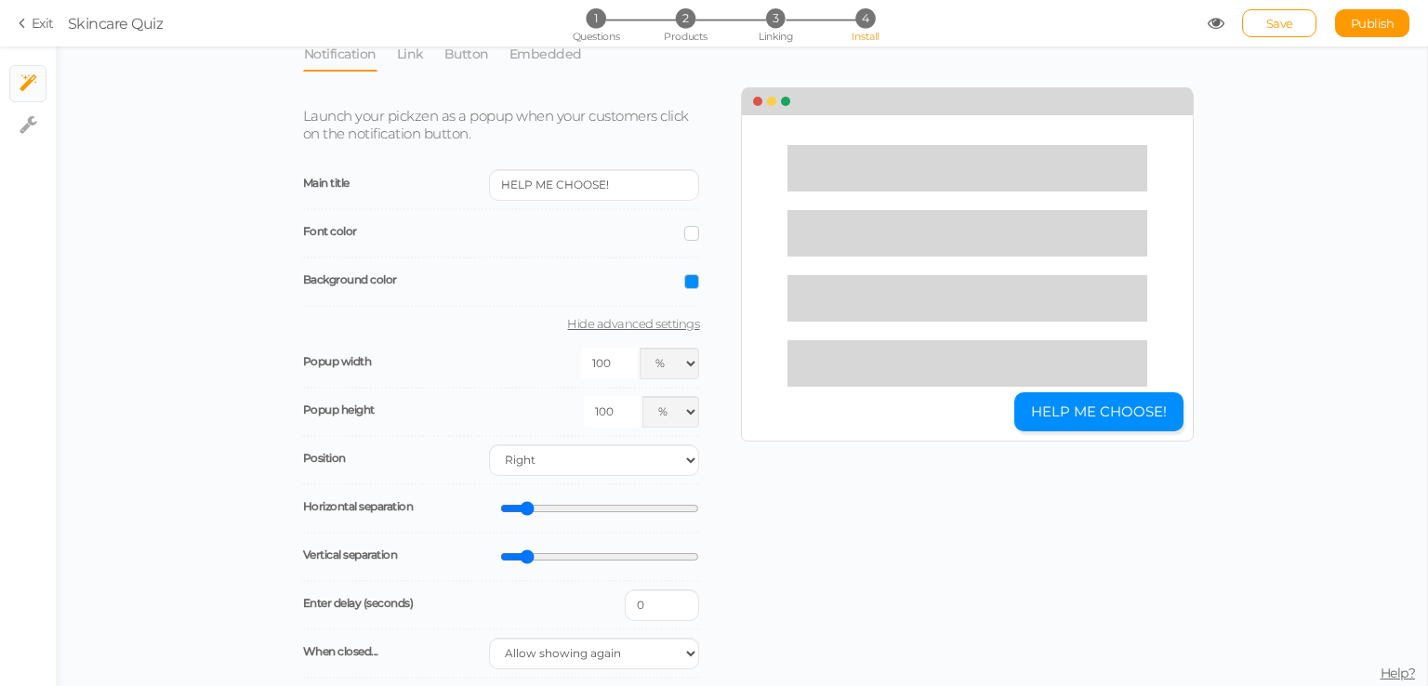
scroll to position [0, 0]
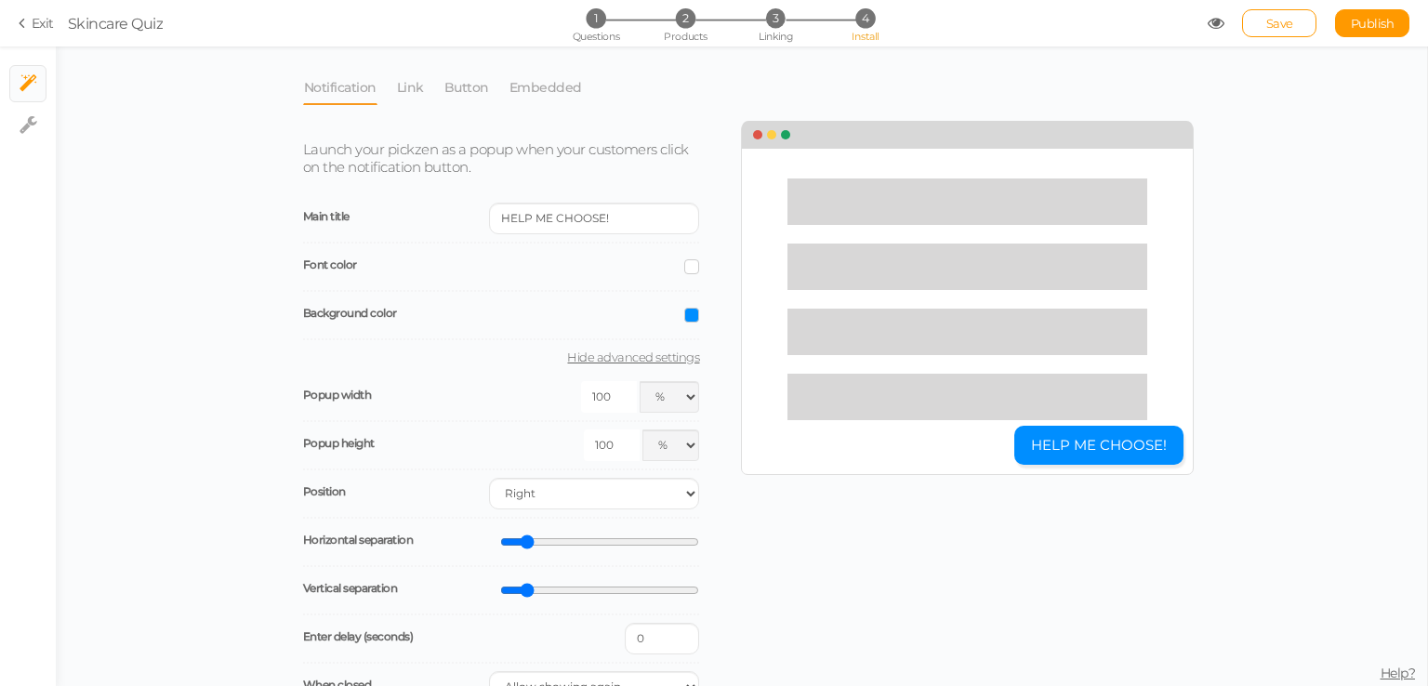
click at [684, 308] on span at bounding box center [691, 315] width 15 height 15
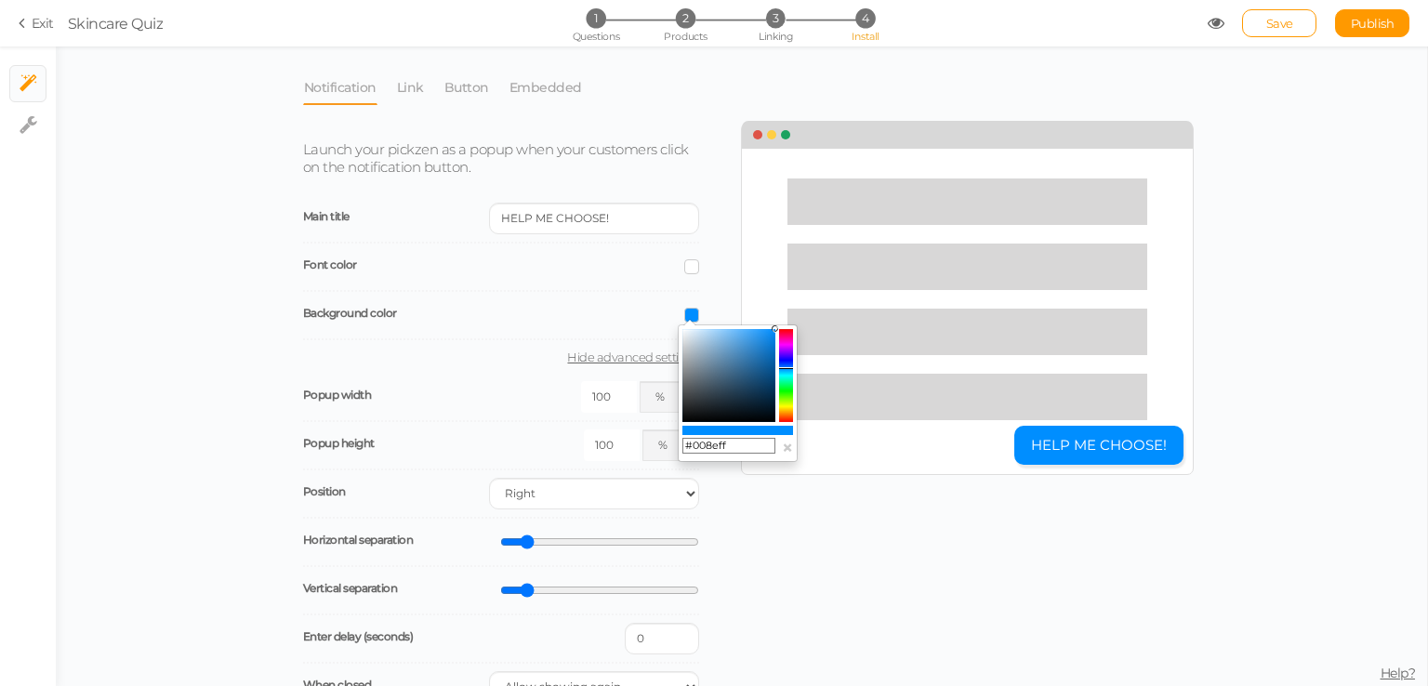
click at [713, 442] on input "#008eff" at bounding box center [728, 446] width 93 height 17
paste input "D7BC91"
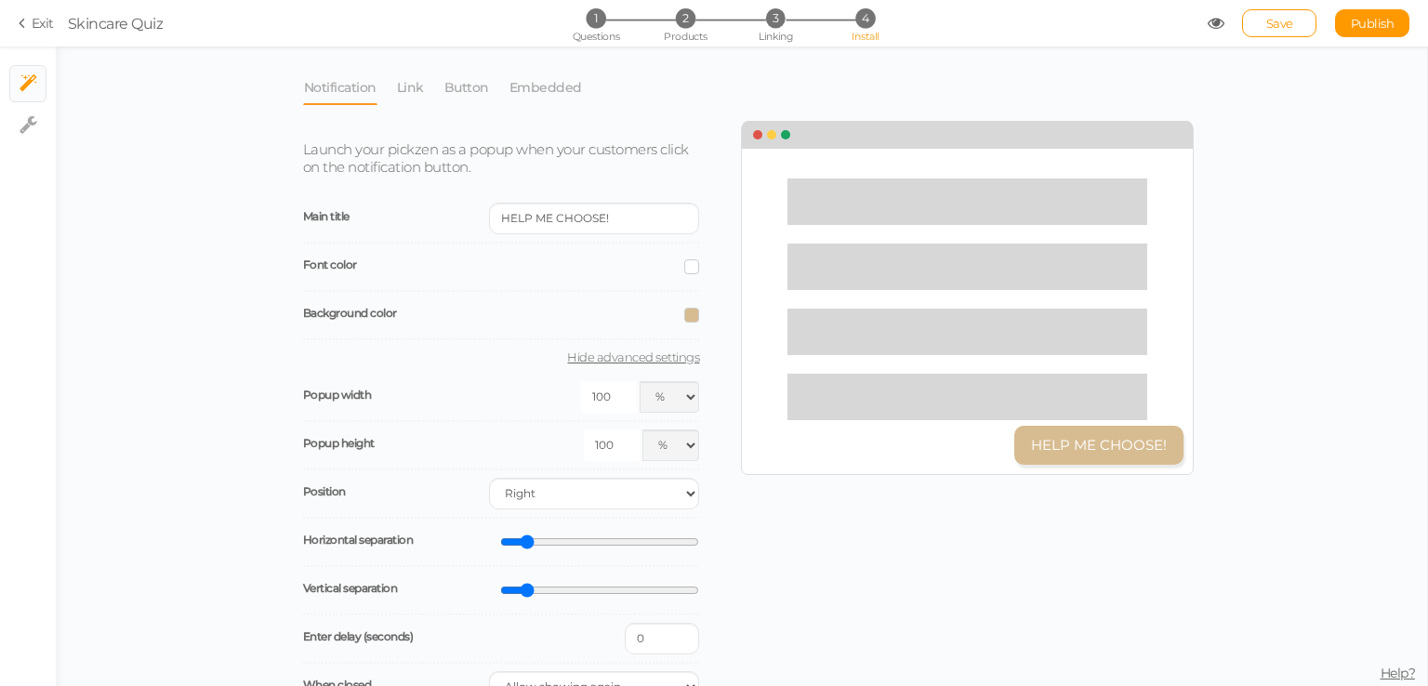
click at [892, 462] on div "HELP ME CHOOSE!" at bounding box center [967, 299] width 453 height 352
click at [685, 320] on span at bounding box center [691, 315] width 15 height 15
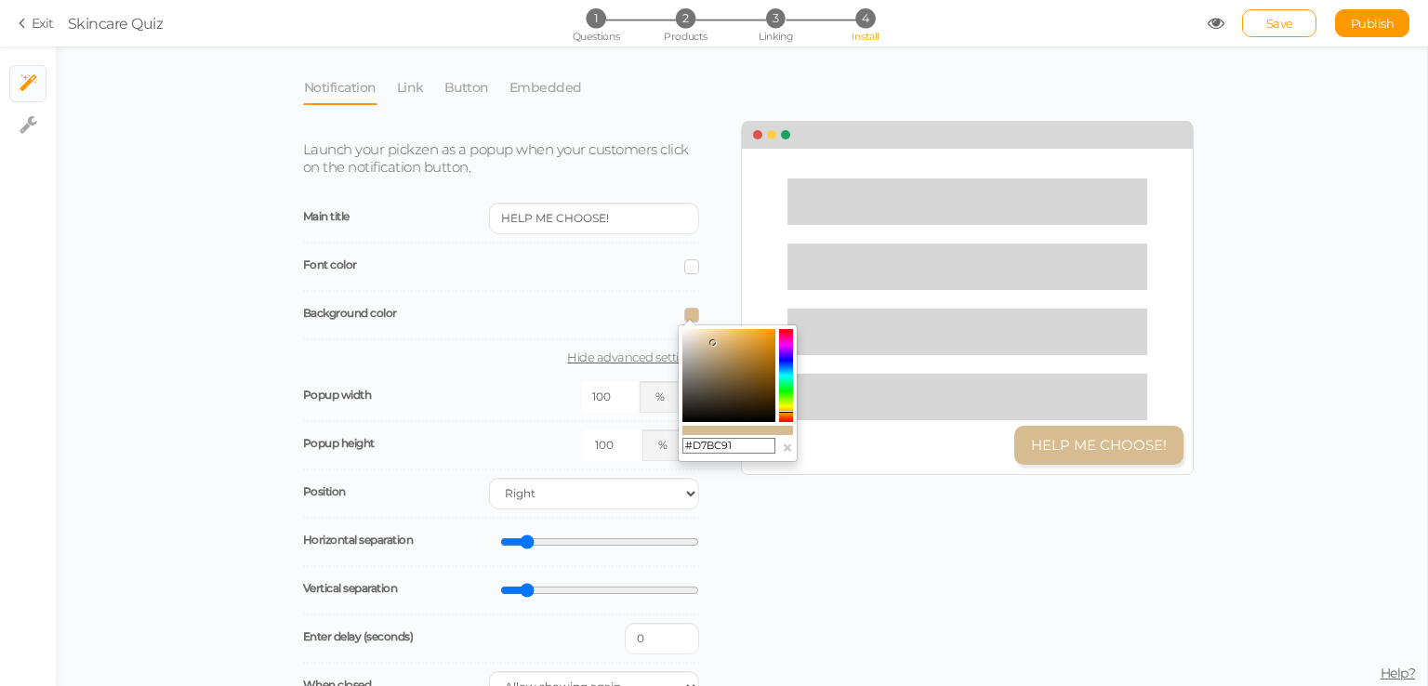
click at [732, 441] on input "#D7BC91" at bounding box center [728, 446] width 93 height 17
paste input "0E2A37"
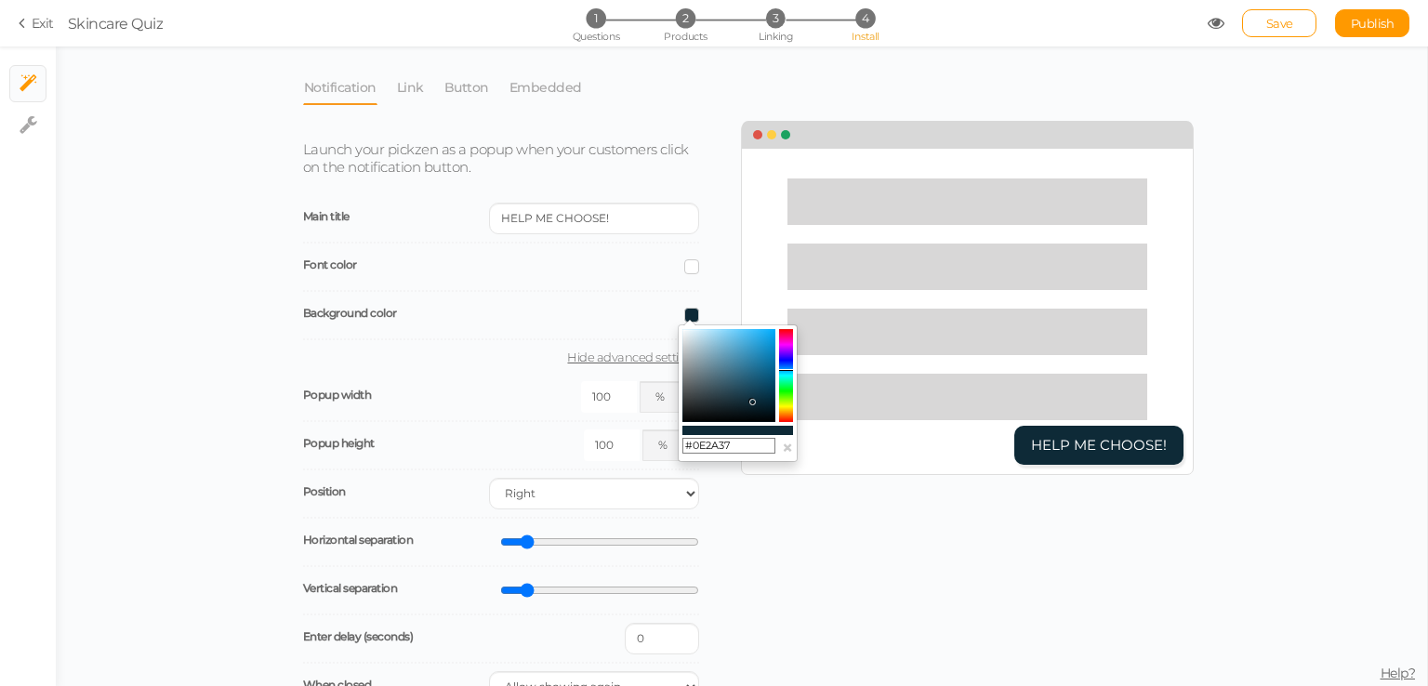
type input "#0E2A37"
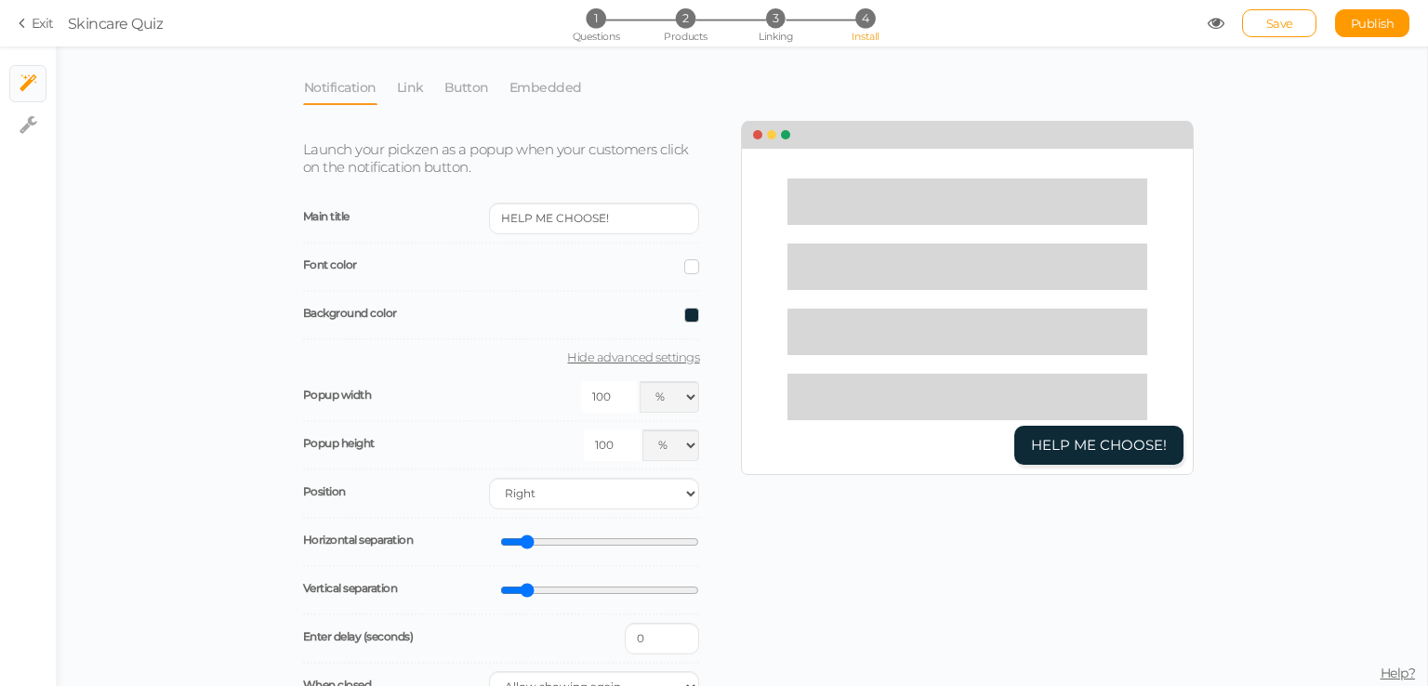
click at [871, 548] on div "Launch your pickzen as a popup when your customers click on the notification bu…" at bounding box center [741, 486] width 904 height 726
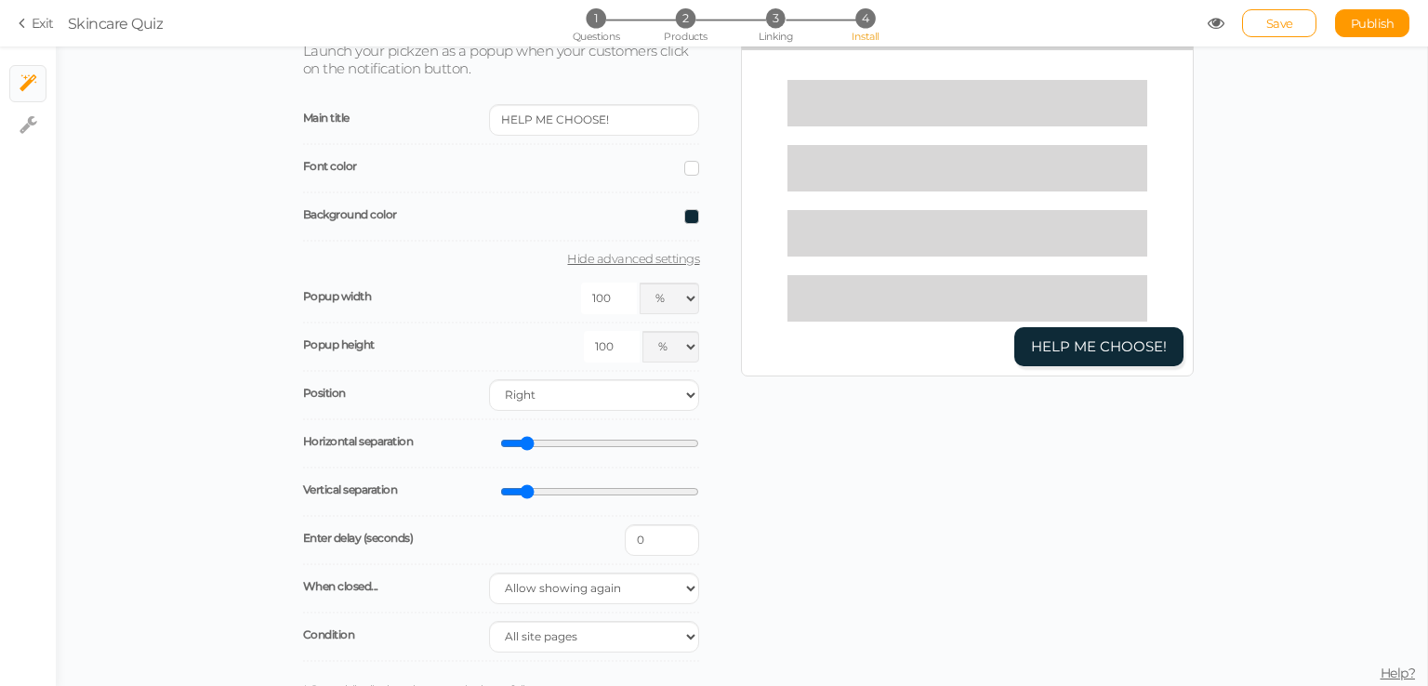
scroll to position [171, 0]
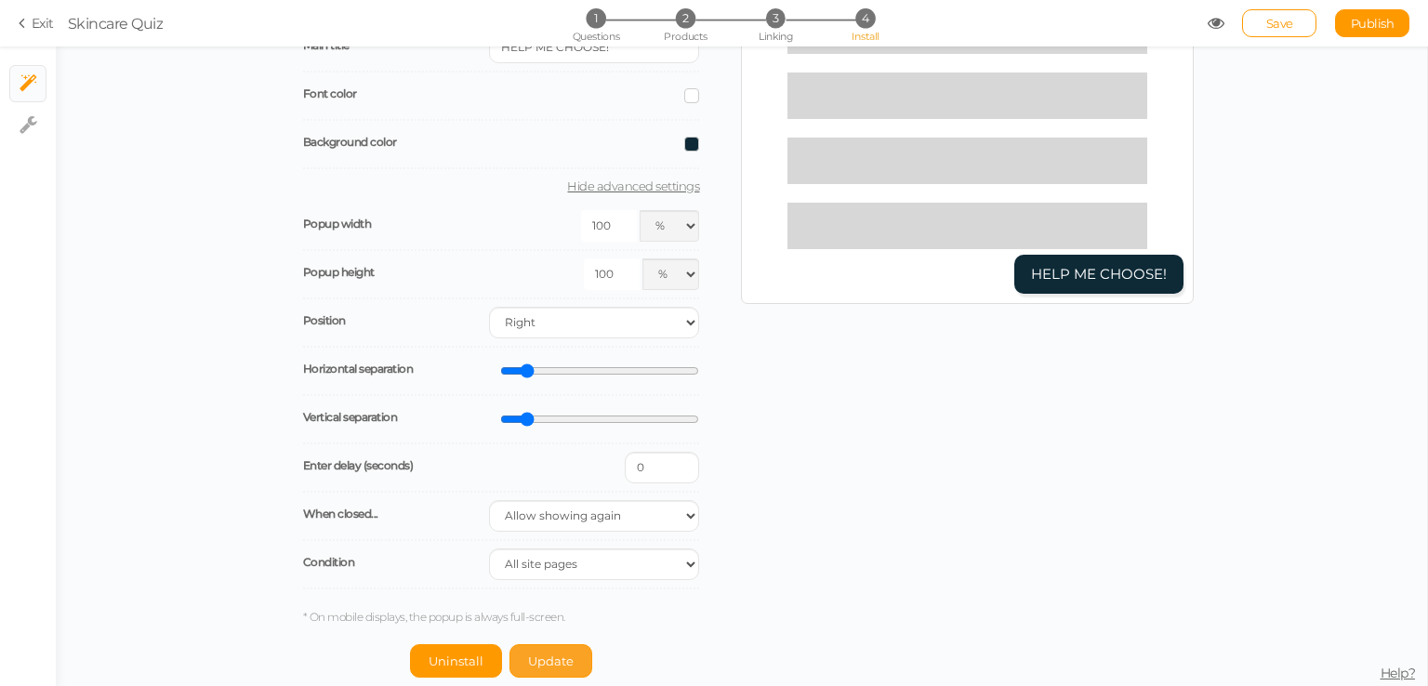
click at [550, 654] on span "Update" at bounding box center [551, 660] width 46 height 15
click at [527, 319] on select "Right Left" at bounding box center [594, 323] width 210 height 32
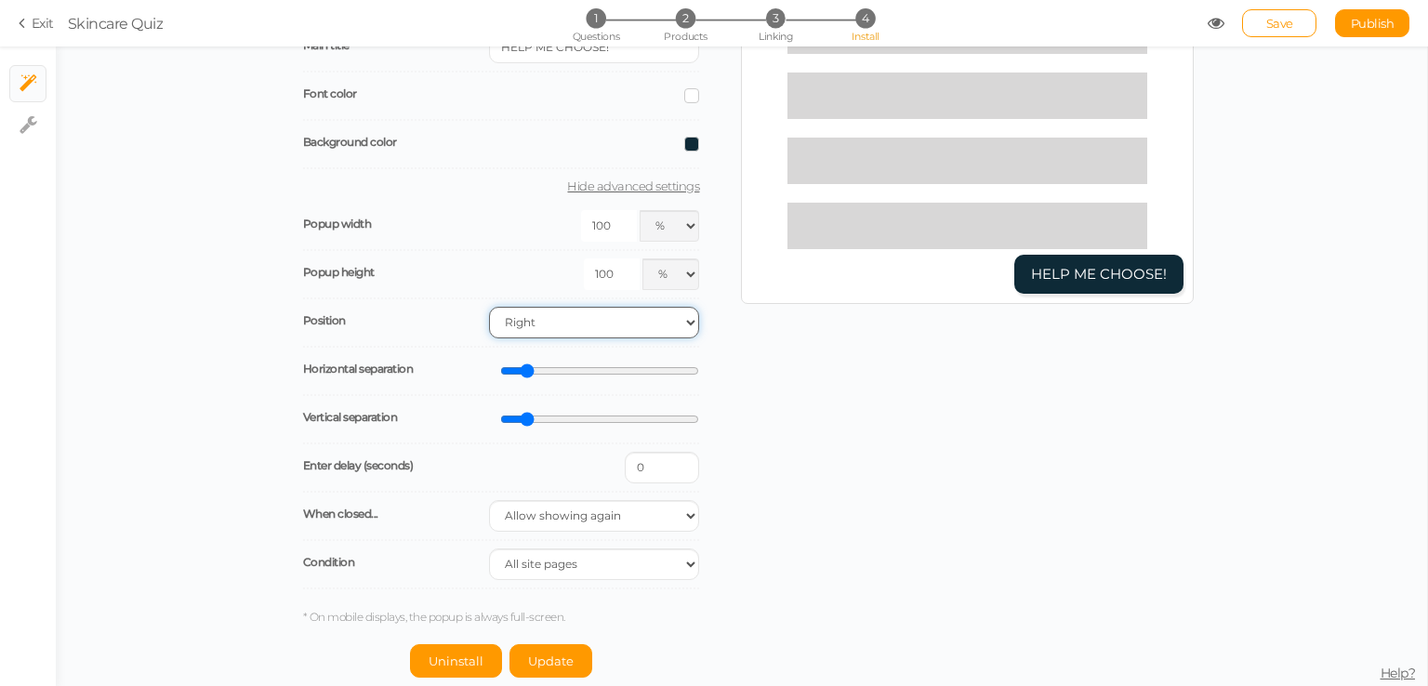
click at [527, 319] on select "Right Left" at bounding box center [594, 323] width 210 height 32
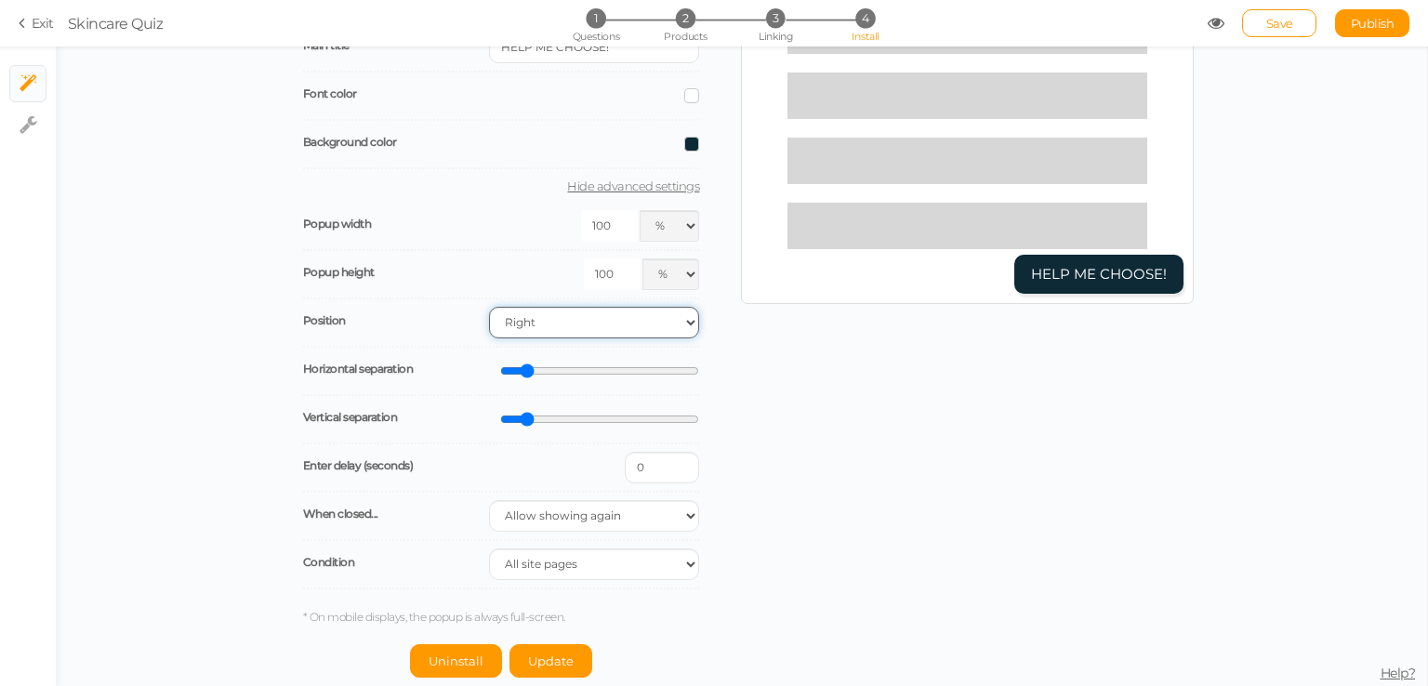
click at [527, 319] on select "Right Left" at bounding box center [594, 323] width 210 height 32
click at [531, 327] on select "Right Left" at bounding box center [594, 323] width 210 height 32
click at [536, 321] on select "Right Left" at bounding box center [594, 323] width 210 height 32
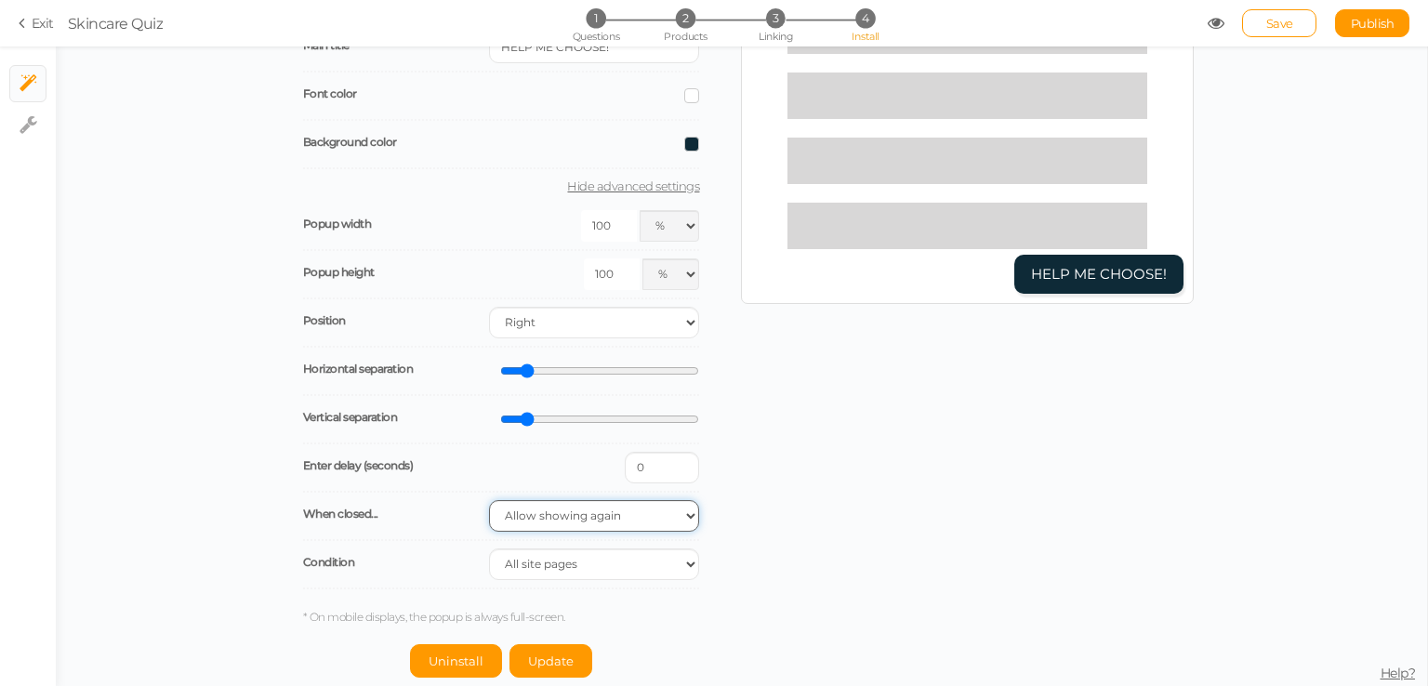
click at [587, 514] on select "Allow showing again Don’t show again Don’t show again during the session Don’t …" at bounding box center [594, 516] width 210 height 32
click at [388, 518] on label "When closed..." at bounding box center [396, 514] width 186 height 14
click at [532, 554] on select "All site pages The URL includes It is the homepage" at bounding box center [594, 564] width 210 height 32
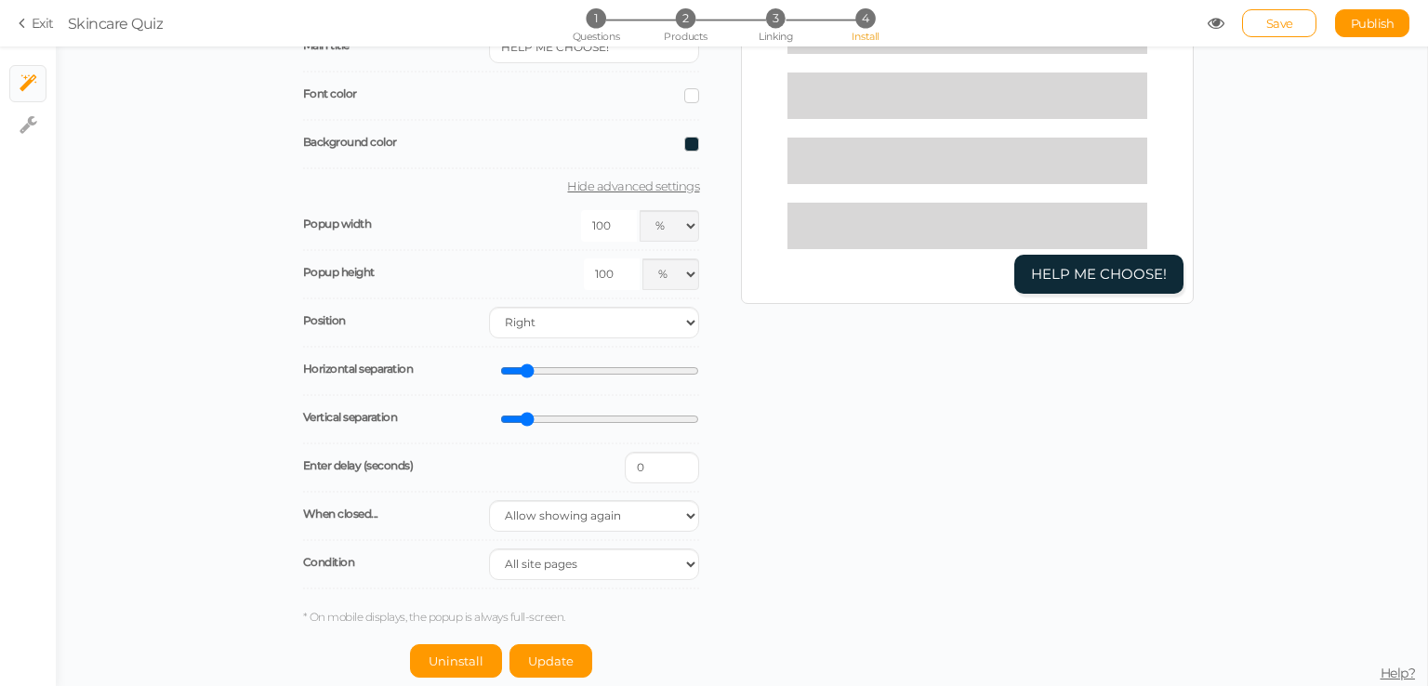
click at [405, 585] on div "Condition All site pages The URL includes It is the homepage" at bounding box center [501, 565] width 397 height 48
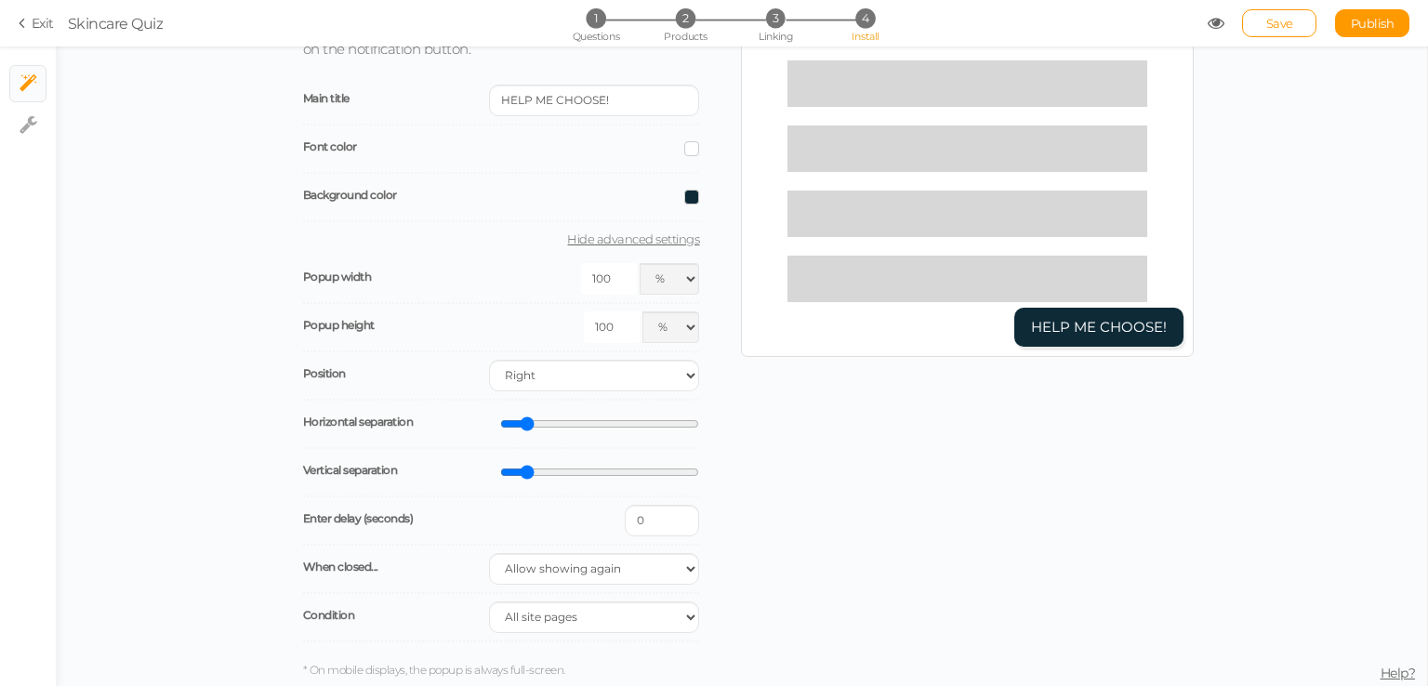
scroll to position [115, 0]
click at [619, 278] on input "100" at bounding box center [609, 282] width 56 height 32
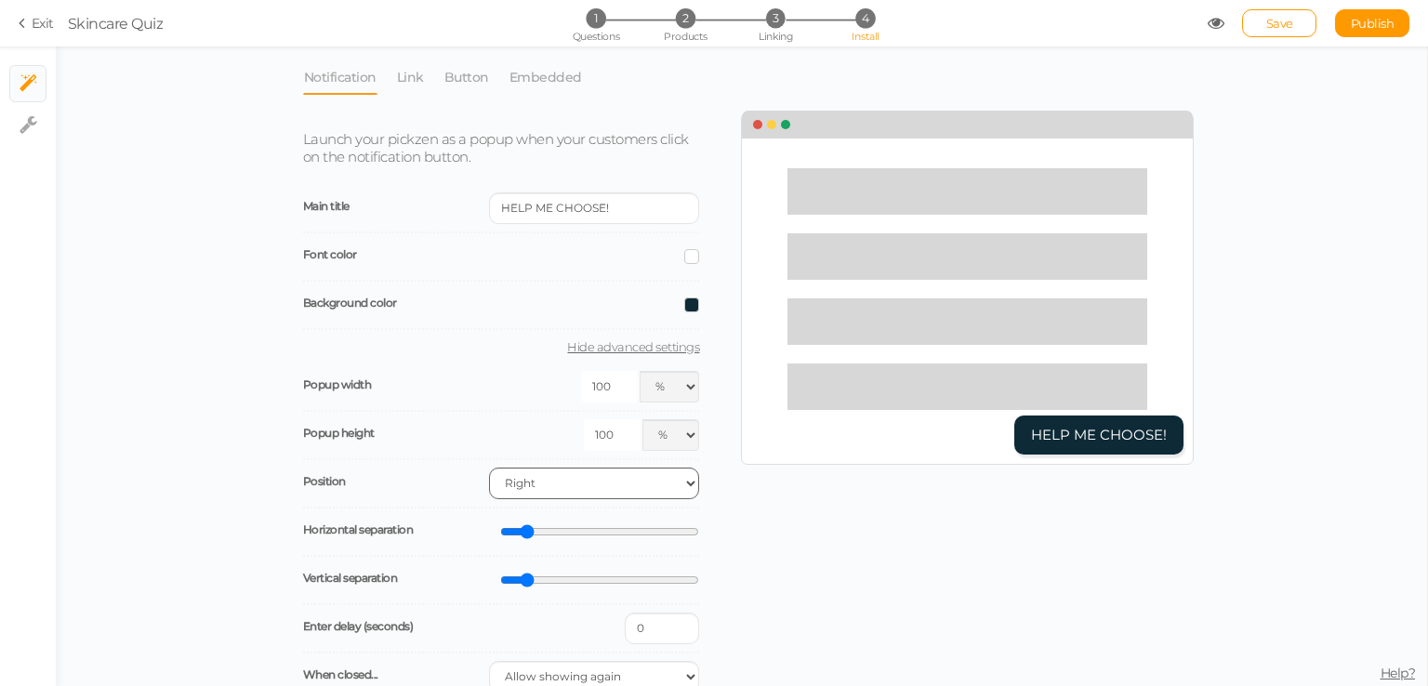
scroll to position [171, 0]
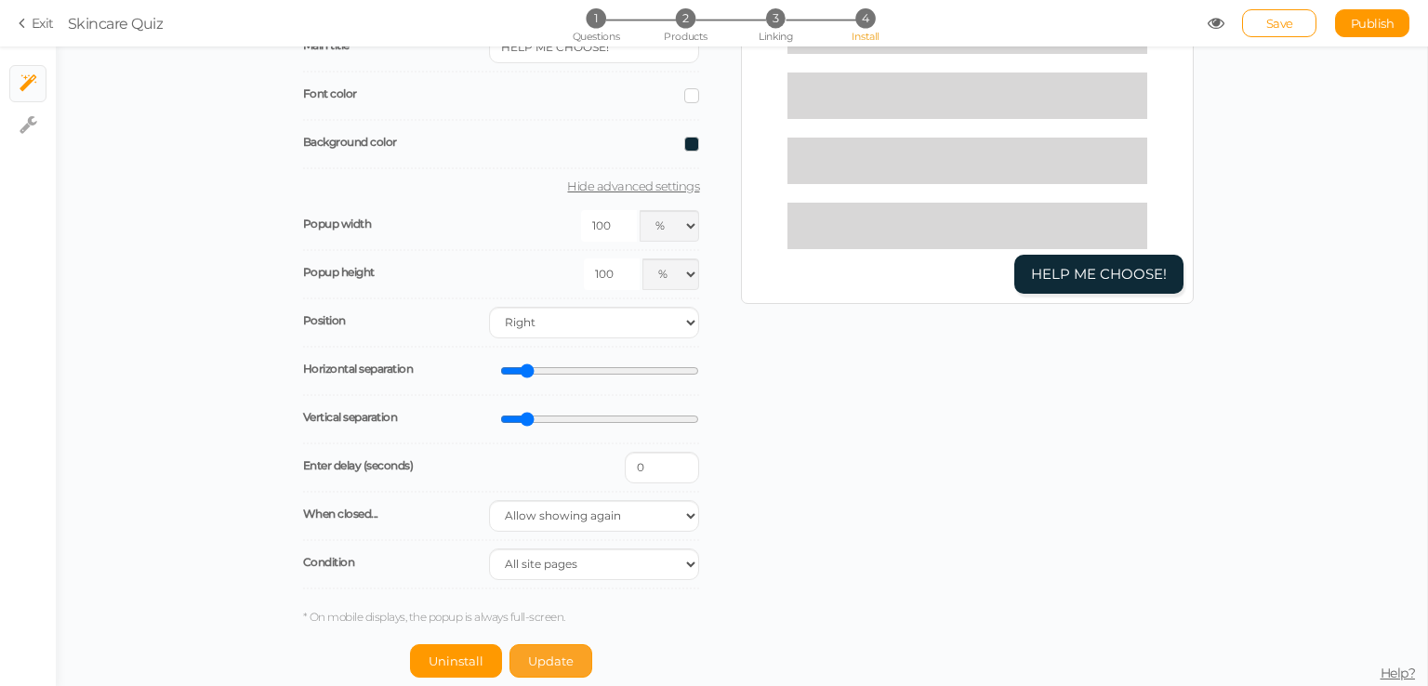
click at [537, 663] on span "Update" at bounding box center [551, 660] width 46 height 15
click at [695, 89] on div "Launch your pickzen as a popup when your customers click on the notification bu…" at bounding box center [515, 315] width 453 height 726
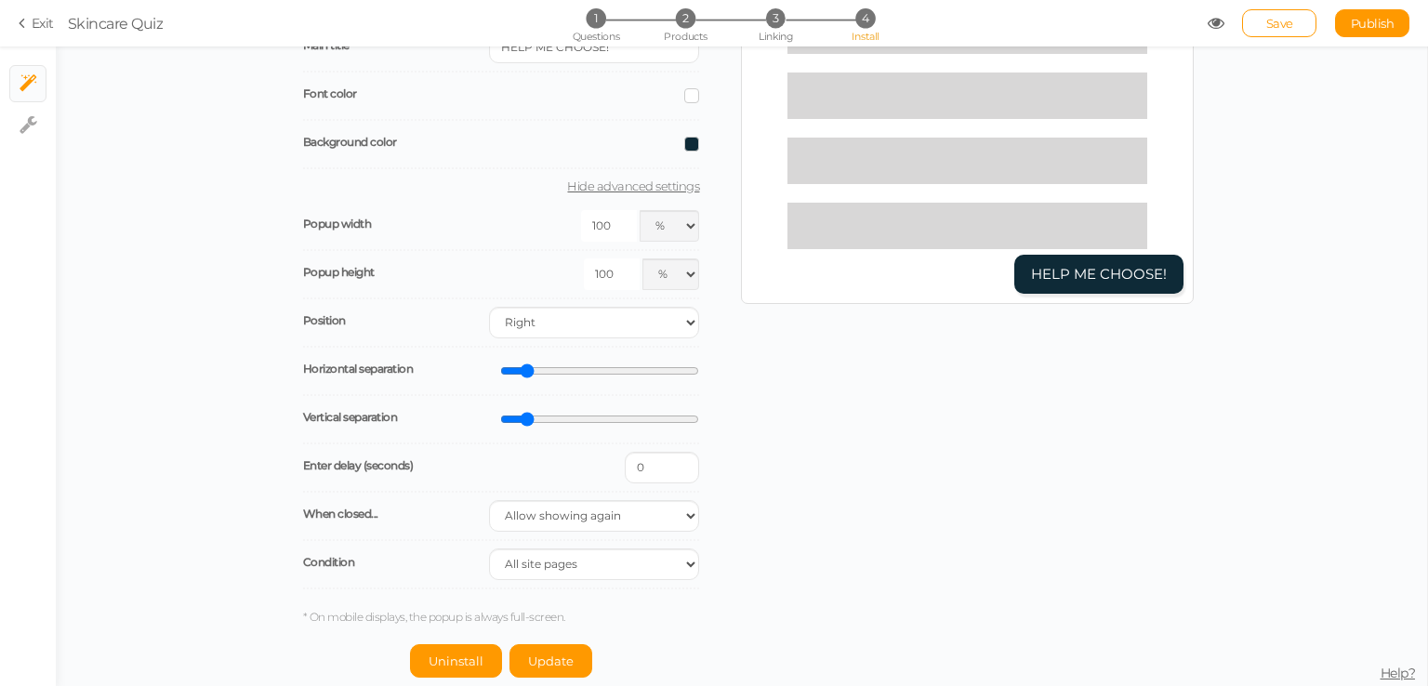
click at [688, 90] on span at bounding box center [691, 95] width 15 height 15
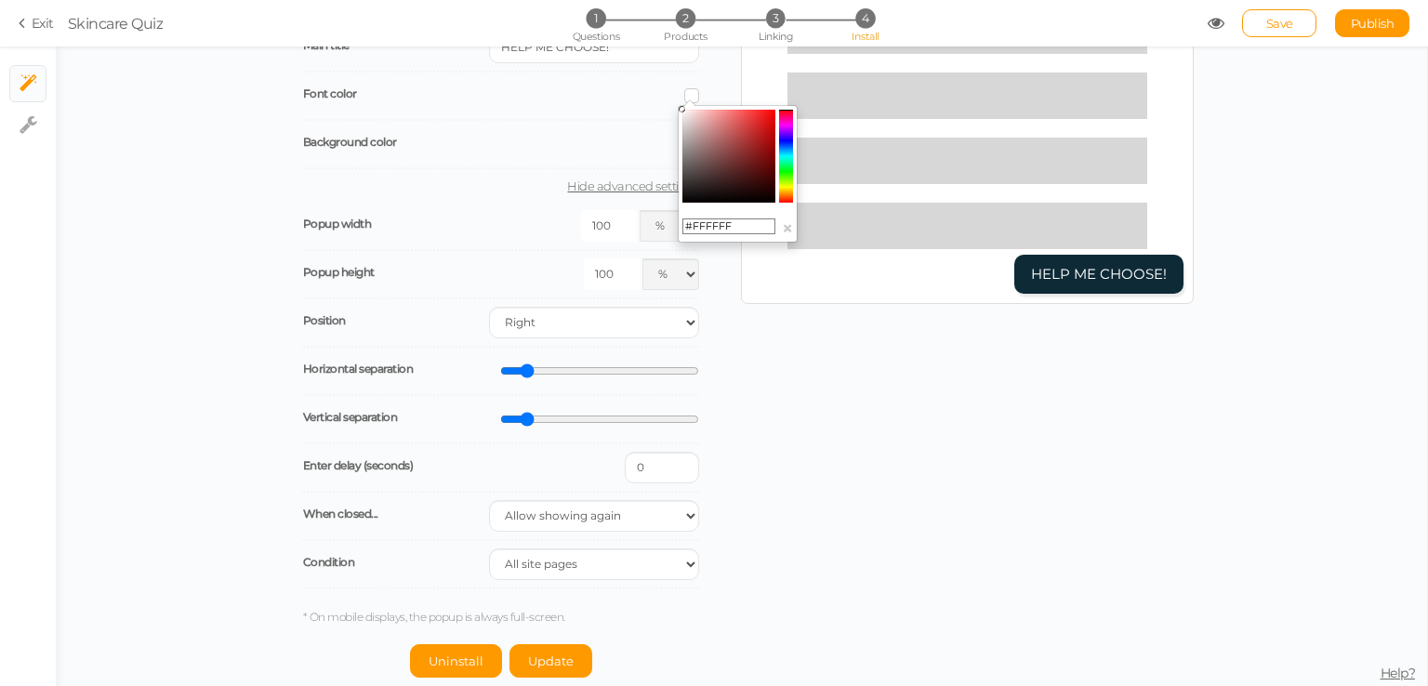
click at [732, 218] on input "#FFFFFF" at bounding box center [728, 226] width 93 height 17
paste input "1C6"
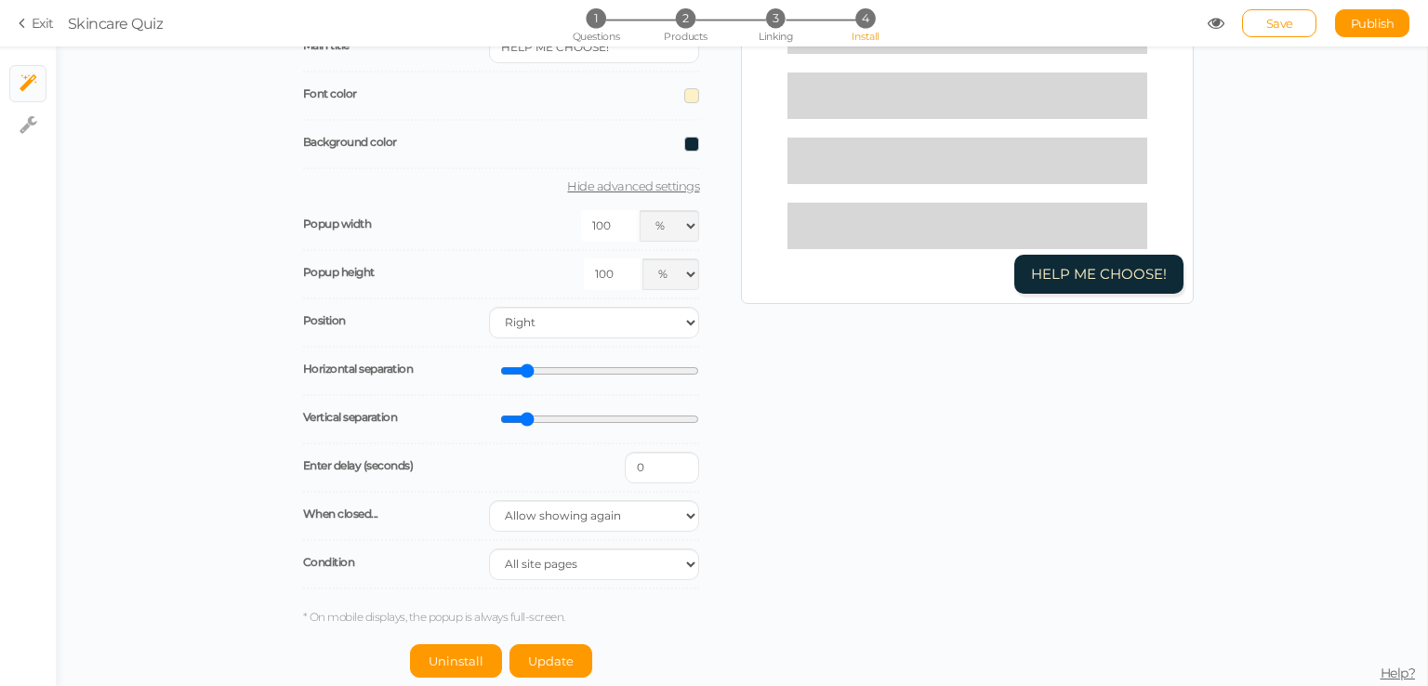
click at [782, 407] on div "Launch your pickzen as a popup when your customers click on the notification bu…" at bounding box center [741, 315] width 904 height 726
click at [553, 647] on button "Update" at bounding box center [550, 660] width 83 height 33
click at [684, 98] on span at bounding box center [691, 95] width 15 height 15
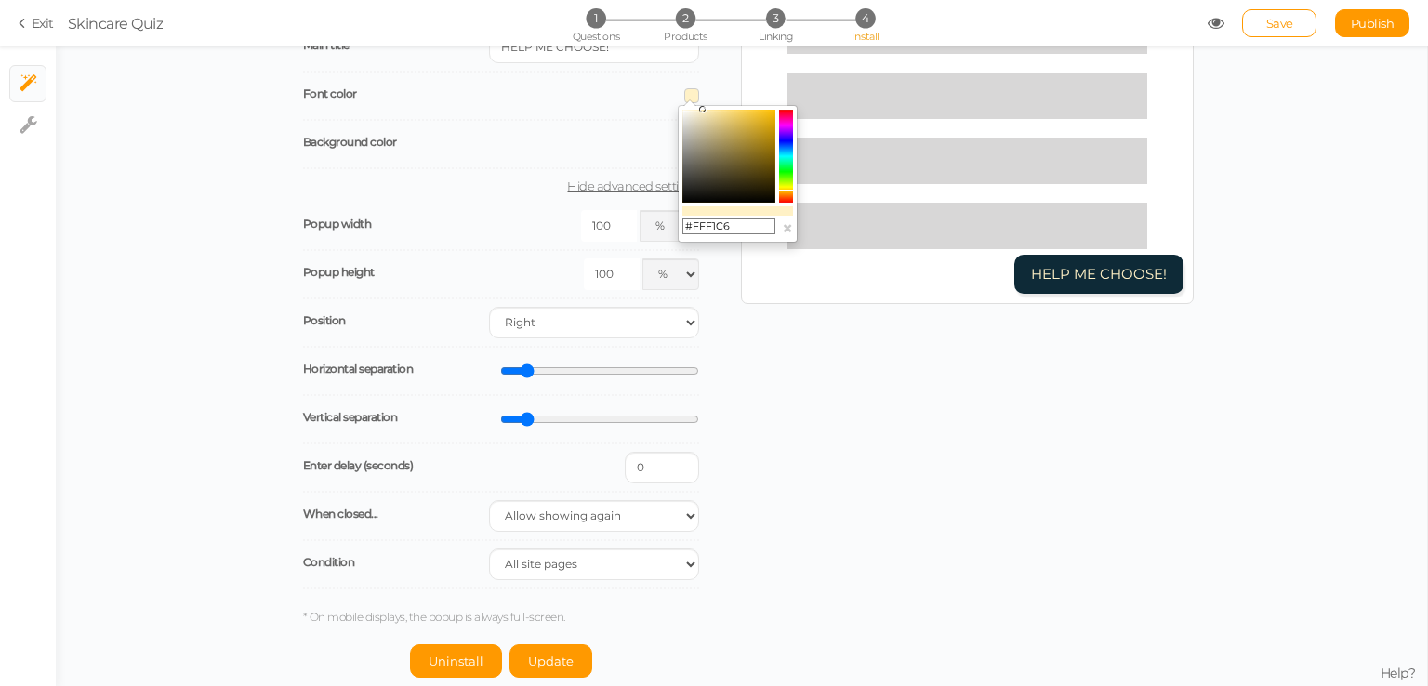
click at [743, 224] on input "#FFF1C6" at bounding box center [728, 226] width 93 height 17
paste input "DBCCBB"
type input "#DBCCBB"
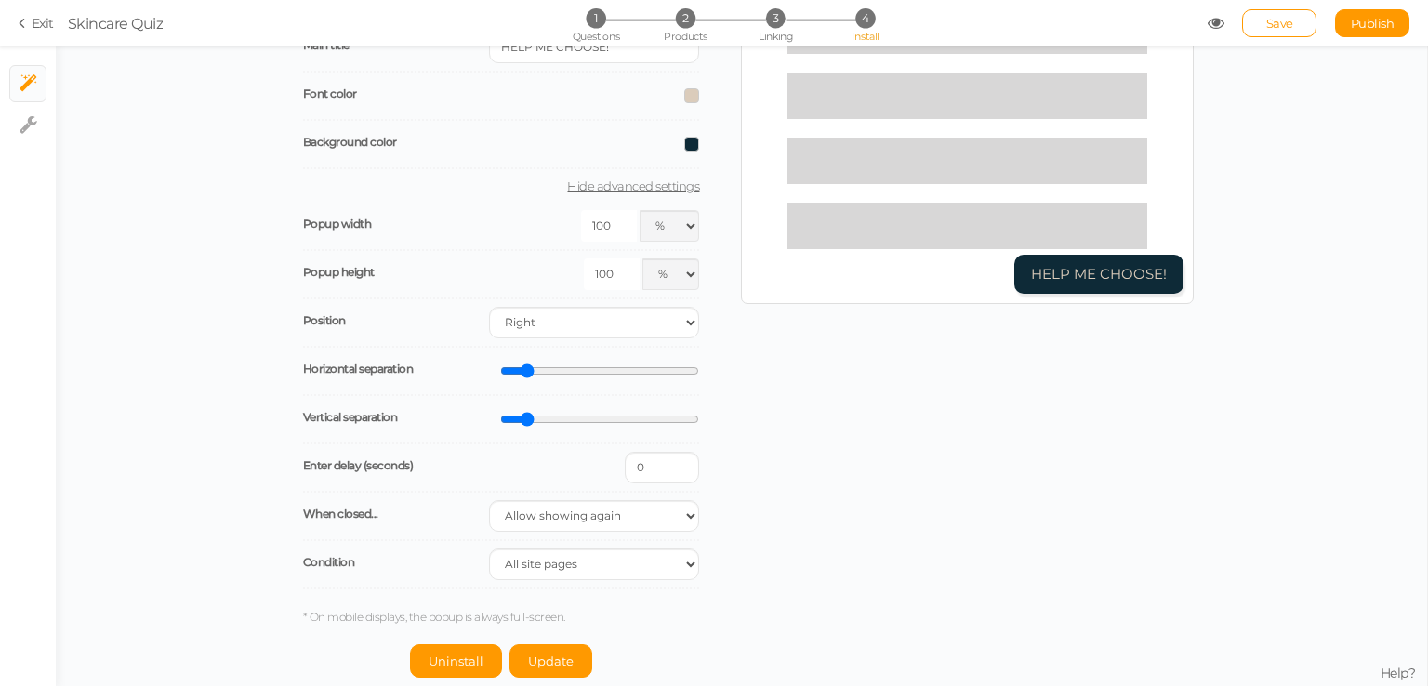
click at [769, 350] on div "Launch your pickzen as a popup when your customers click on the notification bu…" at bounding box center [741, 315] width 904 height 726
click at [535, 655] on span "Update" at bounding box center [551, 660] width 46 height 15
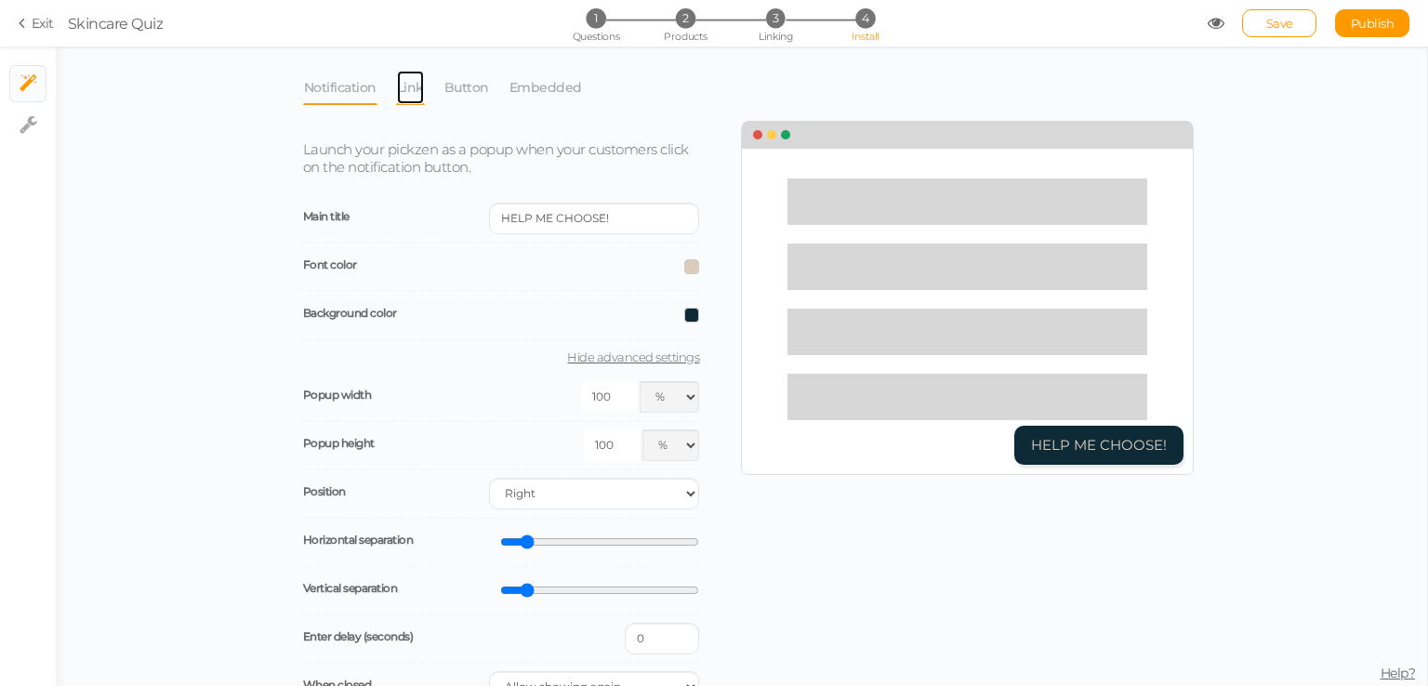
click at [403, 94] on link "Link" at bounding box center [410, 87] width 29 height 35
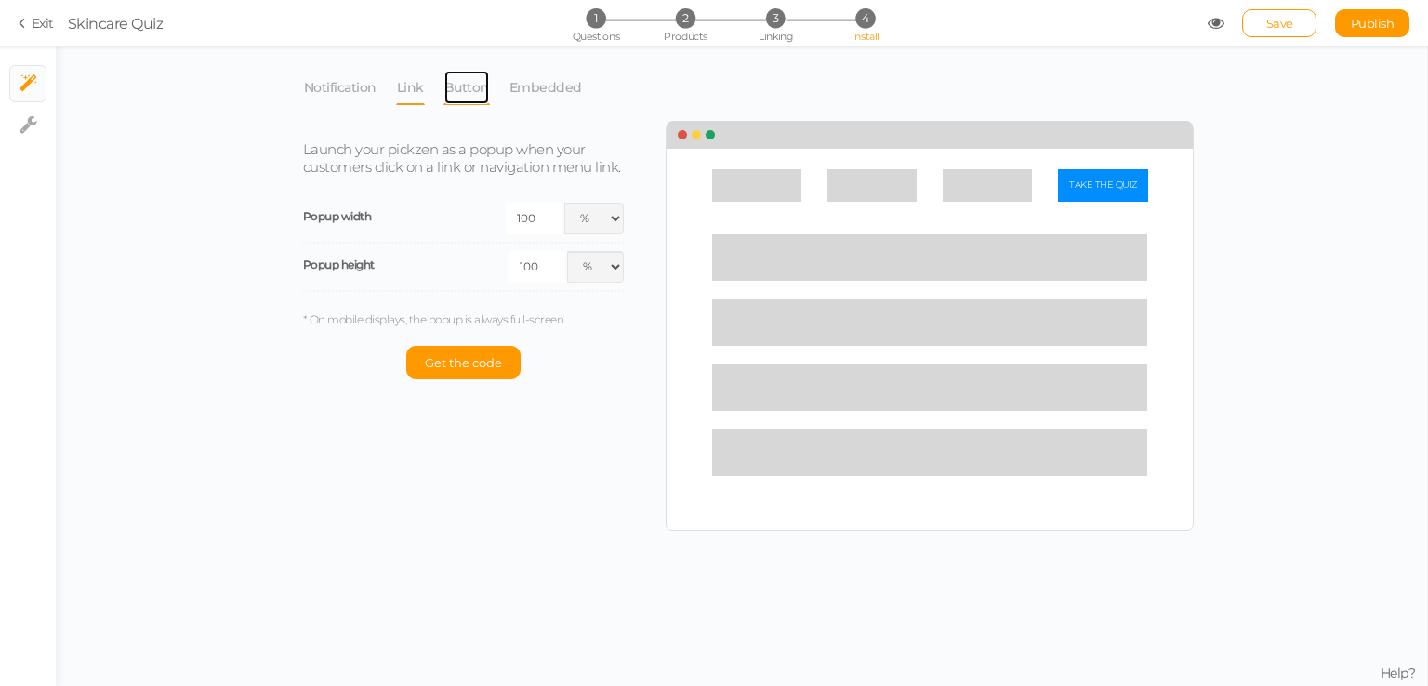
click at [484, 86] on link "Button" at bounding box center [466, 87] width 46 height 35
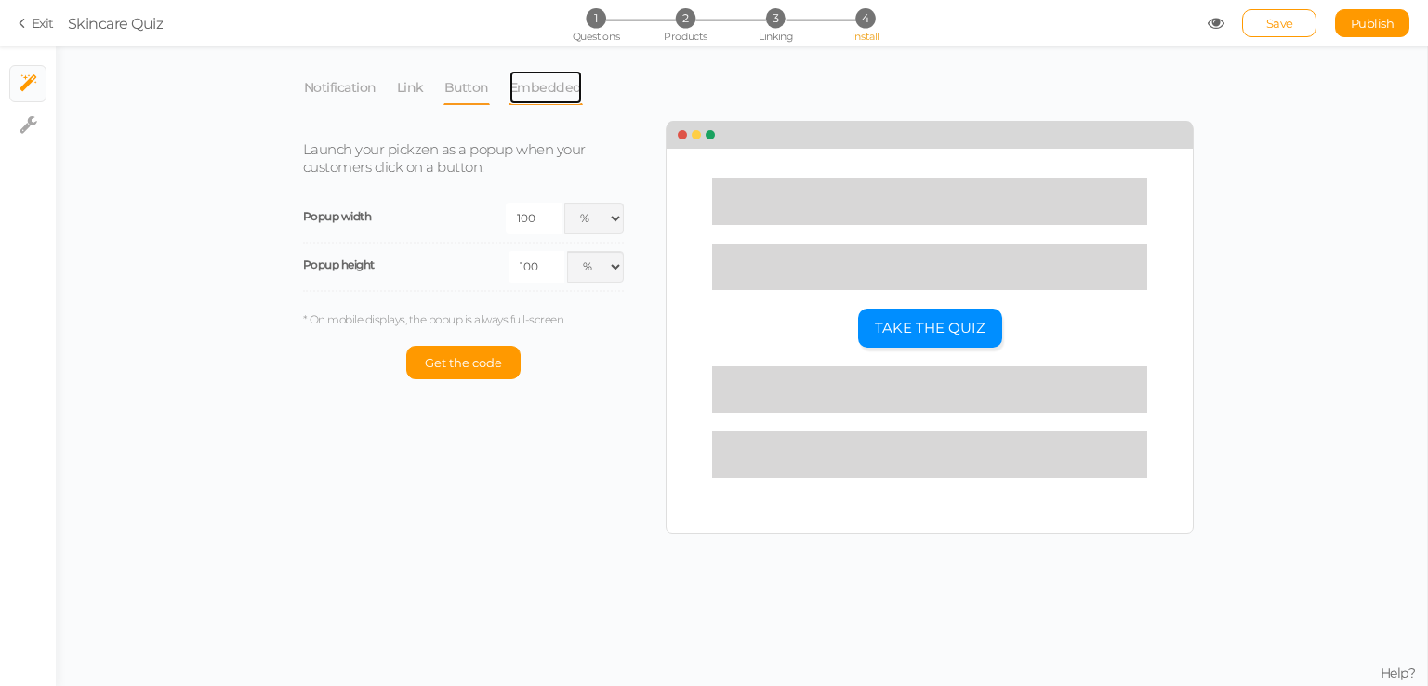
click at [548, 86] on link "Embedded" at bounding box center [545, 87] width 74 height 35
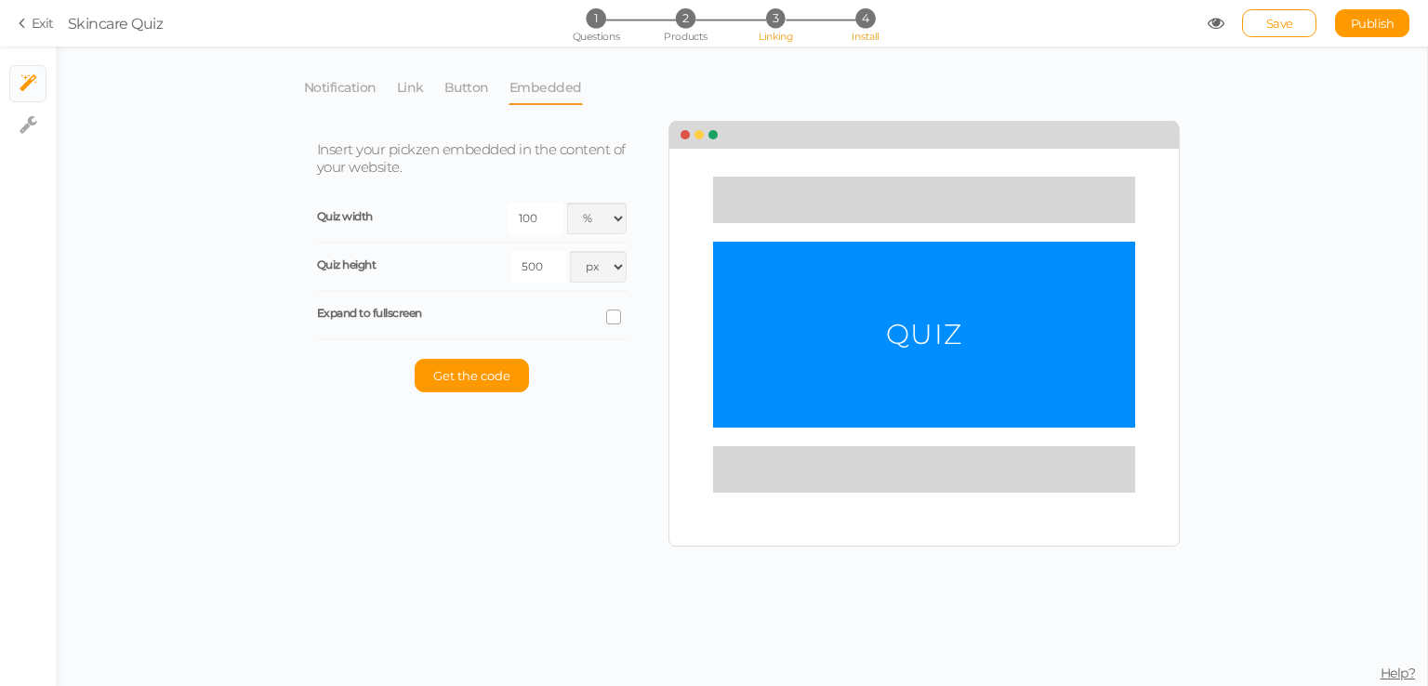
click at [784, 26] on li "3 Linking" at bounding box center [775, 18] width 86 height 20
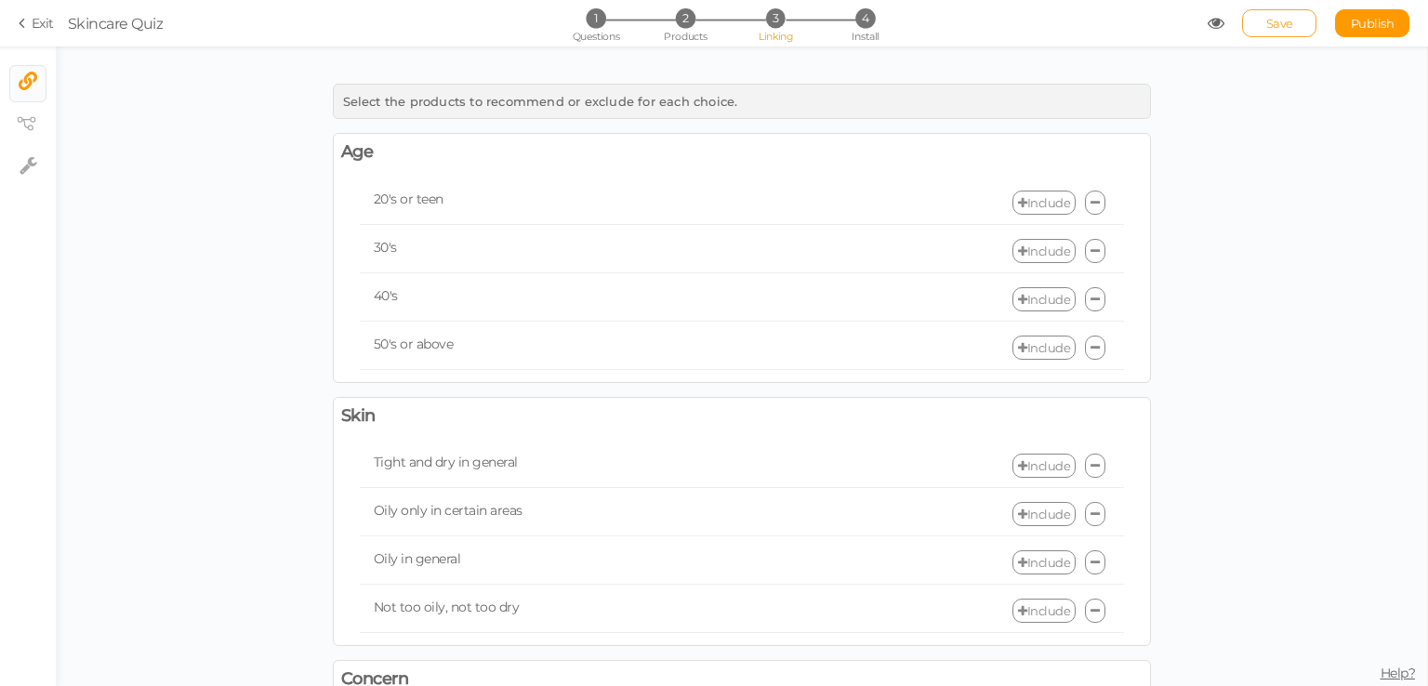
click at [1288, 16] on span "Save" at bounding box center [1279, 23] width 27 height 15
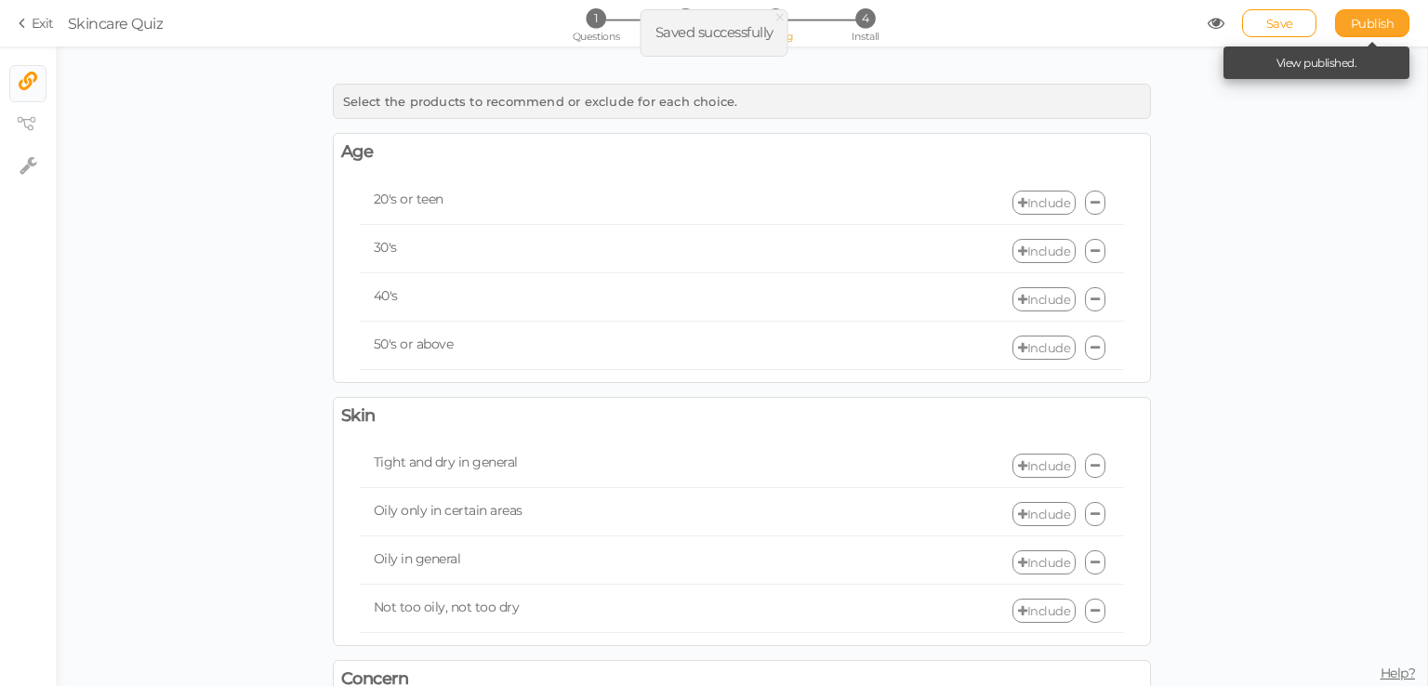
click at [1377, 23] on span "Publish" at bounding box center [1373, 23] width 44 height 15
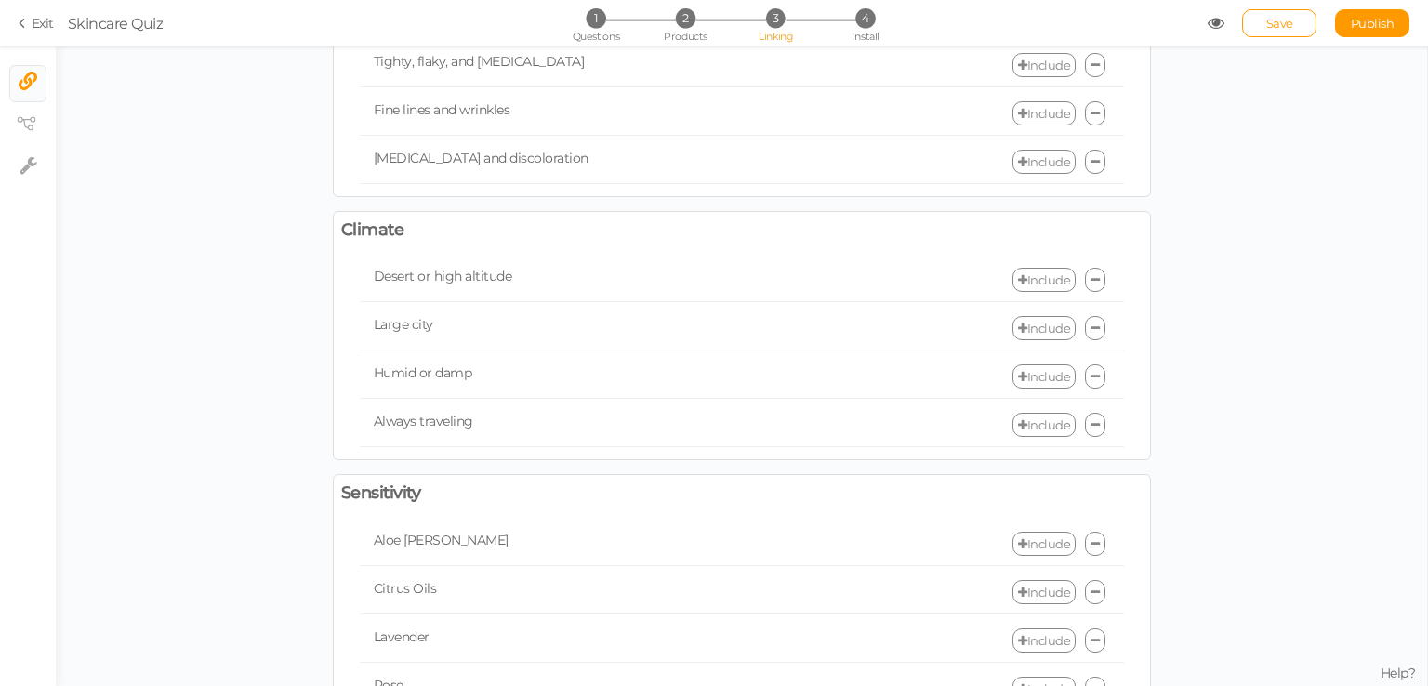
scroll to position [928, 0]
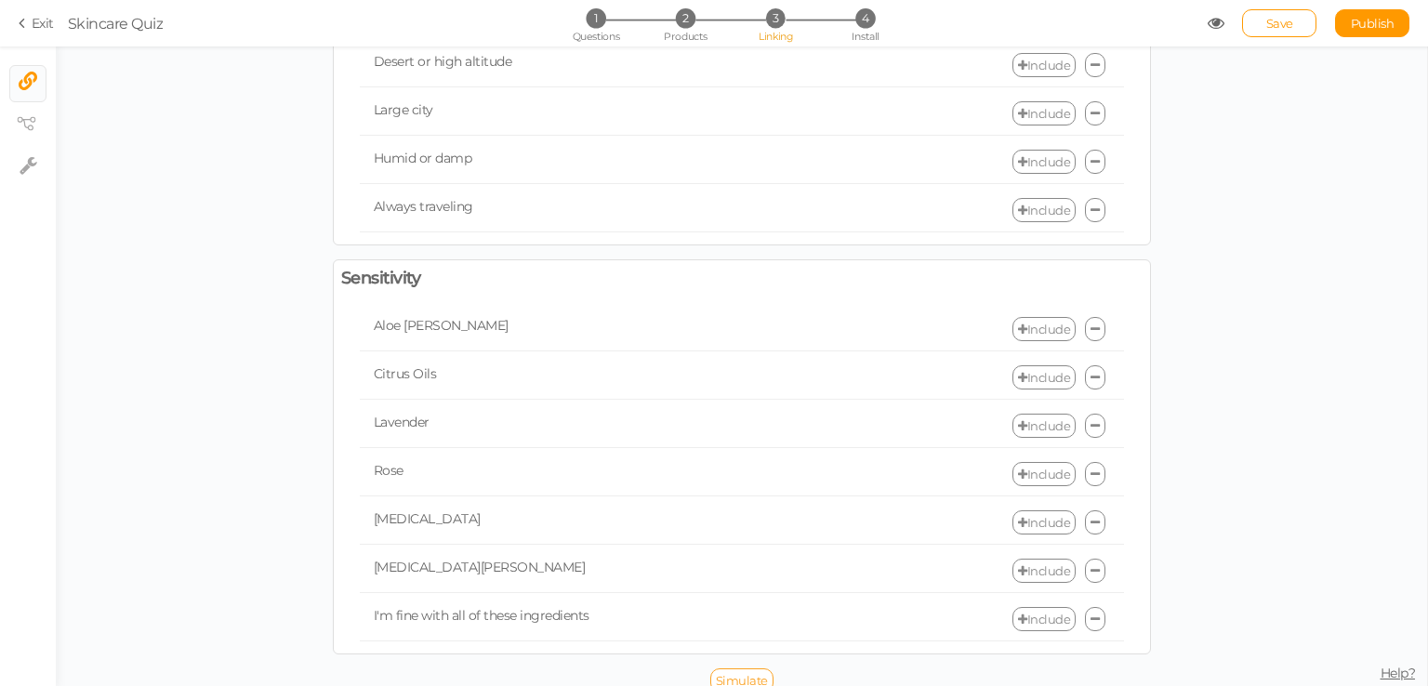
click at [746, 673] on span "Simulate" at bounding box center [742, 680] width 52 height 15
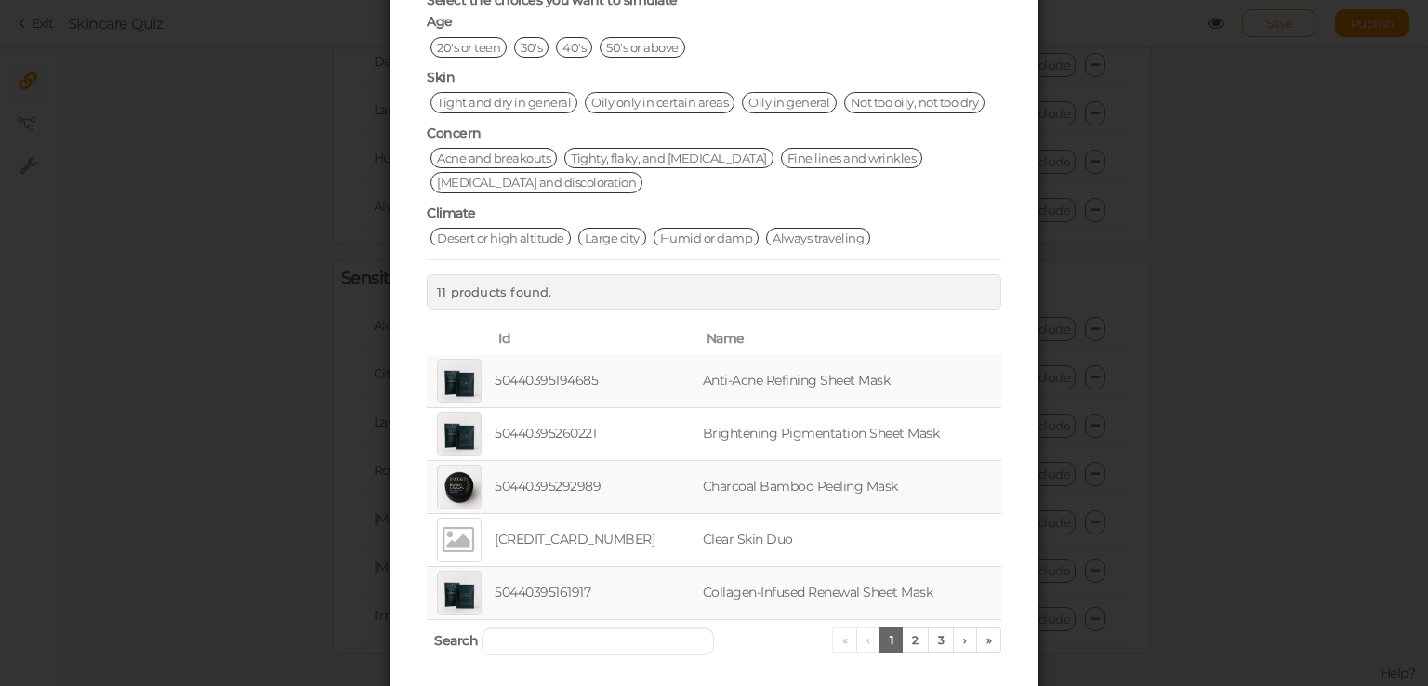
scroll to position [211, 0]
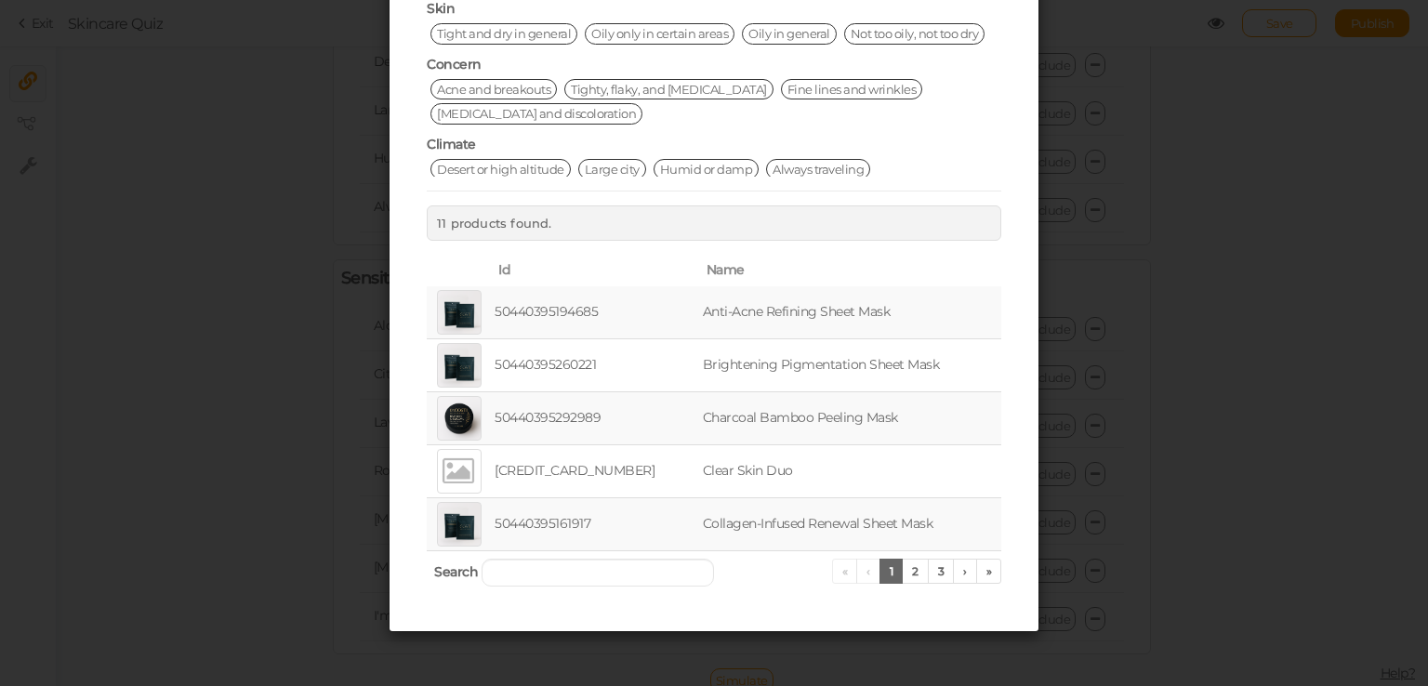
click at [1268, 403] on div "Simulate linking Select the choices you want to simulate Age 20's or teen 30's …" at bounding box center [714, 343] width 1428 height 686
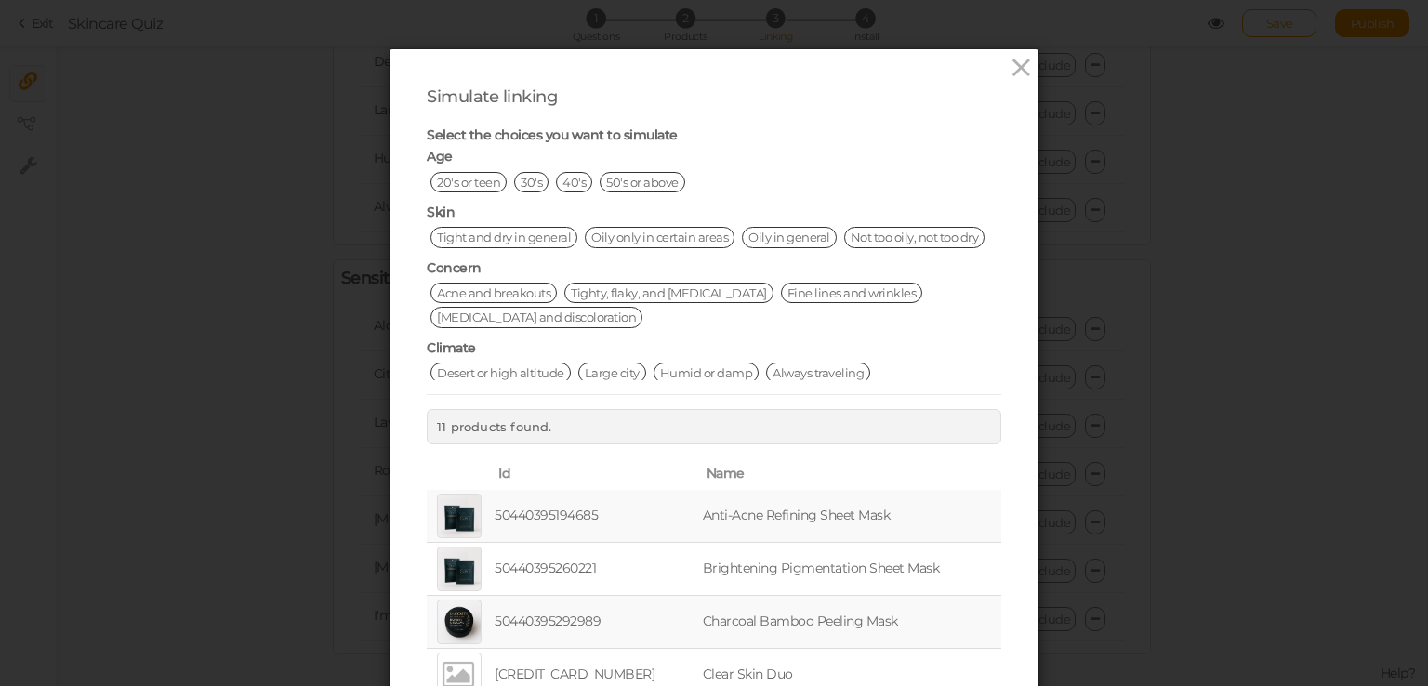
scroll to position [0, 0]
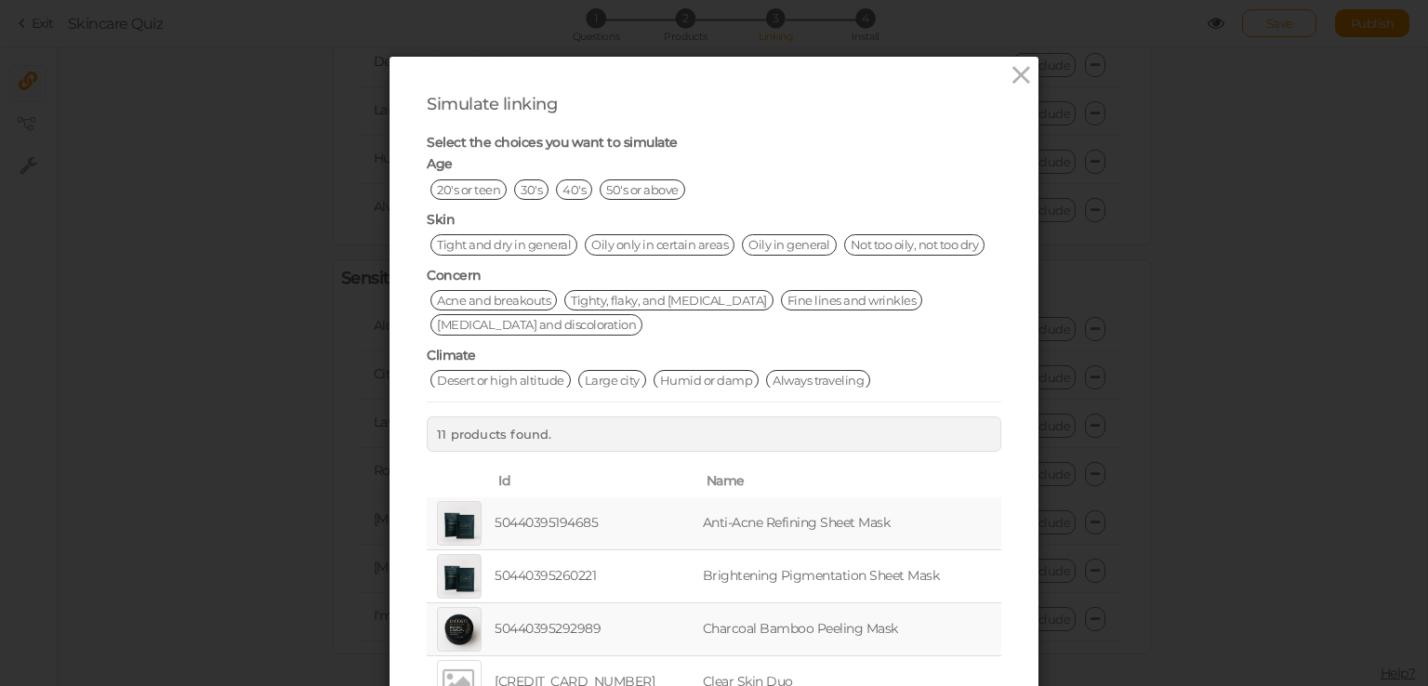
click at [472, 191] on span "20's or teen" at bounding box center [468, 189] width 76 height 20
click at [342, 196] on div "Simulate linking Select the choices you want to simulate Age 20's or teen 30's …" at bounding box center [714, 343] width 1428 height 686
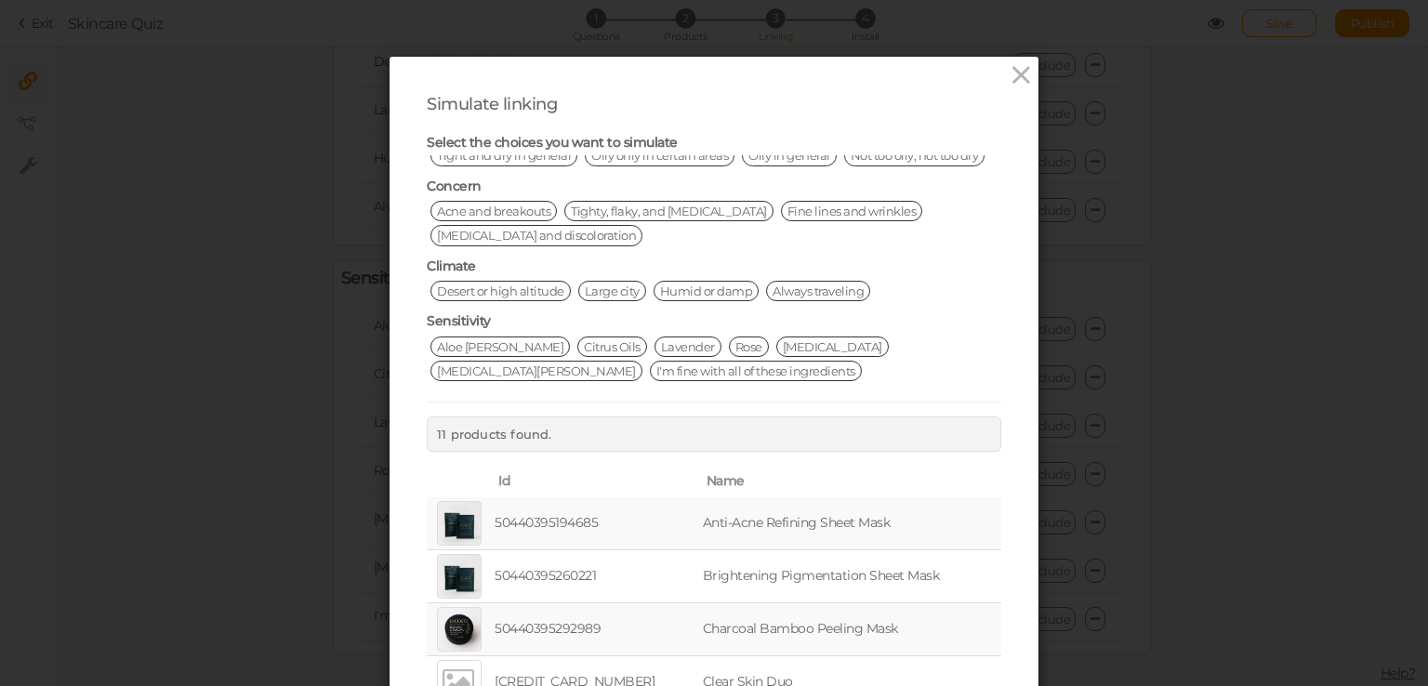
click at [753, 505] on td "Anti‑Acne Refining Sheet Mask" at bounding box center [850, 523] width 302 height 53
click at [753, 517] on td "Anti‑Acne Refining Sheet Mask" at bounding box center [850, 523] width 302 height 53
click at [540, 514] on td "50440395194685" at bounding box center [594, 523] width 207 height 53
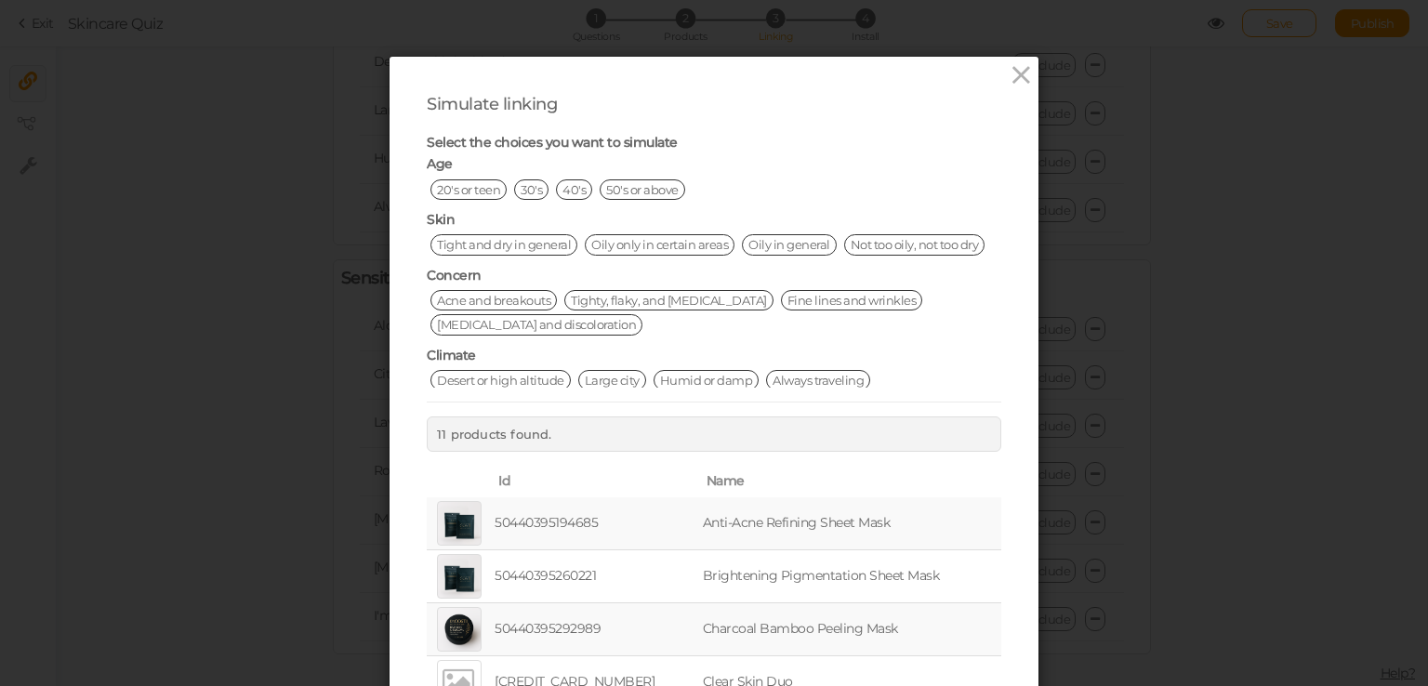
click at [475, 195] on span "20's or teen" at bounding box center [468, 189] width 76 height 20
click at [489, 237] on span "Tight and dry in general" at bounding box center [503, 244] width 147 height 20
click at [476, 193] on span "20's or teen" at bounding box center [468, 189] width 76 height 20
click at [507, 235] on span "Tight and dry in general" at bounding box center [503, 244] width 147 height 20
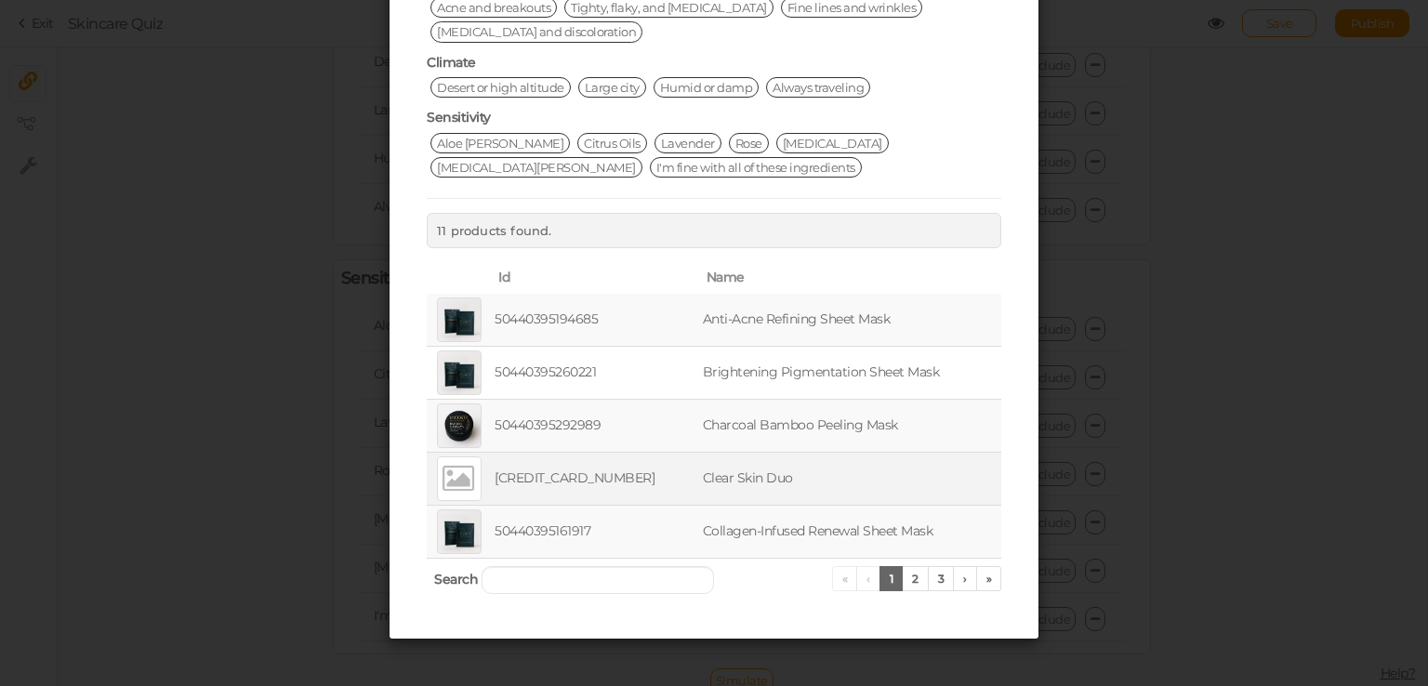
scroll to position [211, 0]
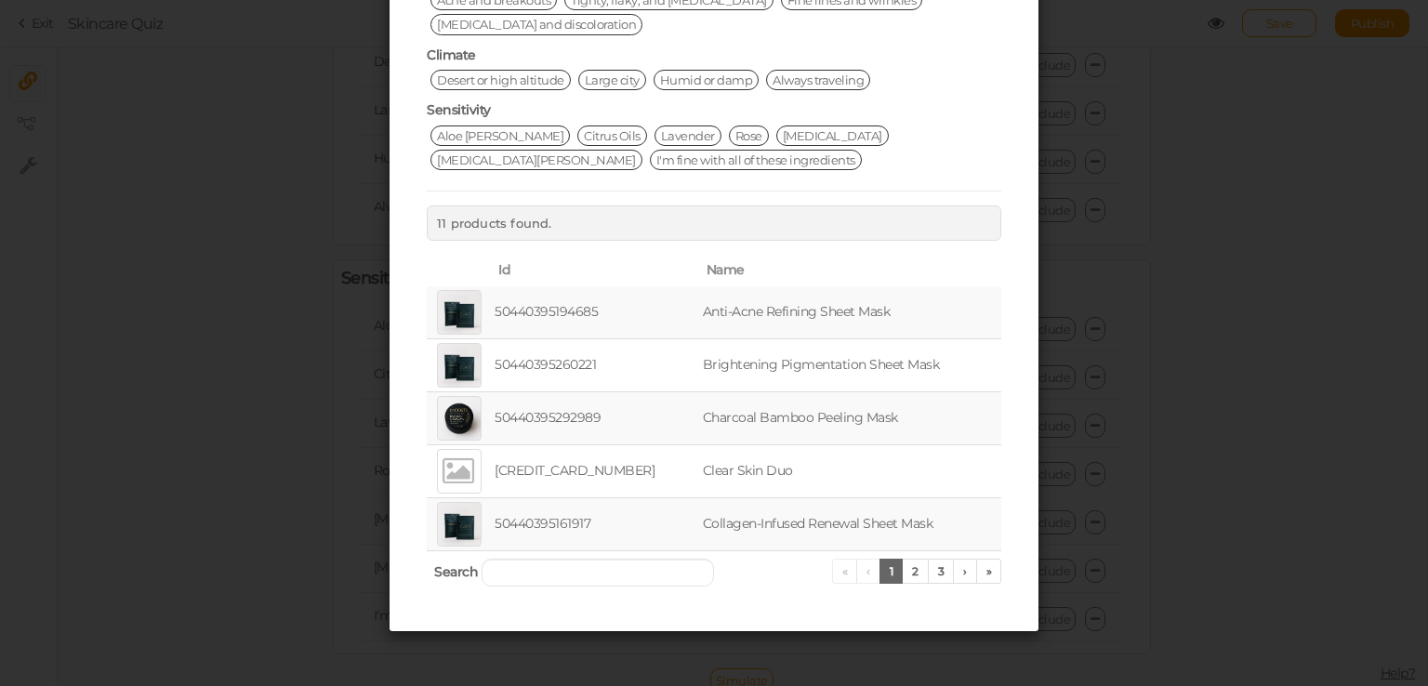
click at [573, 397] on td "50440395292989" at bounding box center [594, 417] width 207 height 53
click at [918, 561] on link "2" at bounding box center [915, 571] width 27 height 25
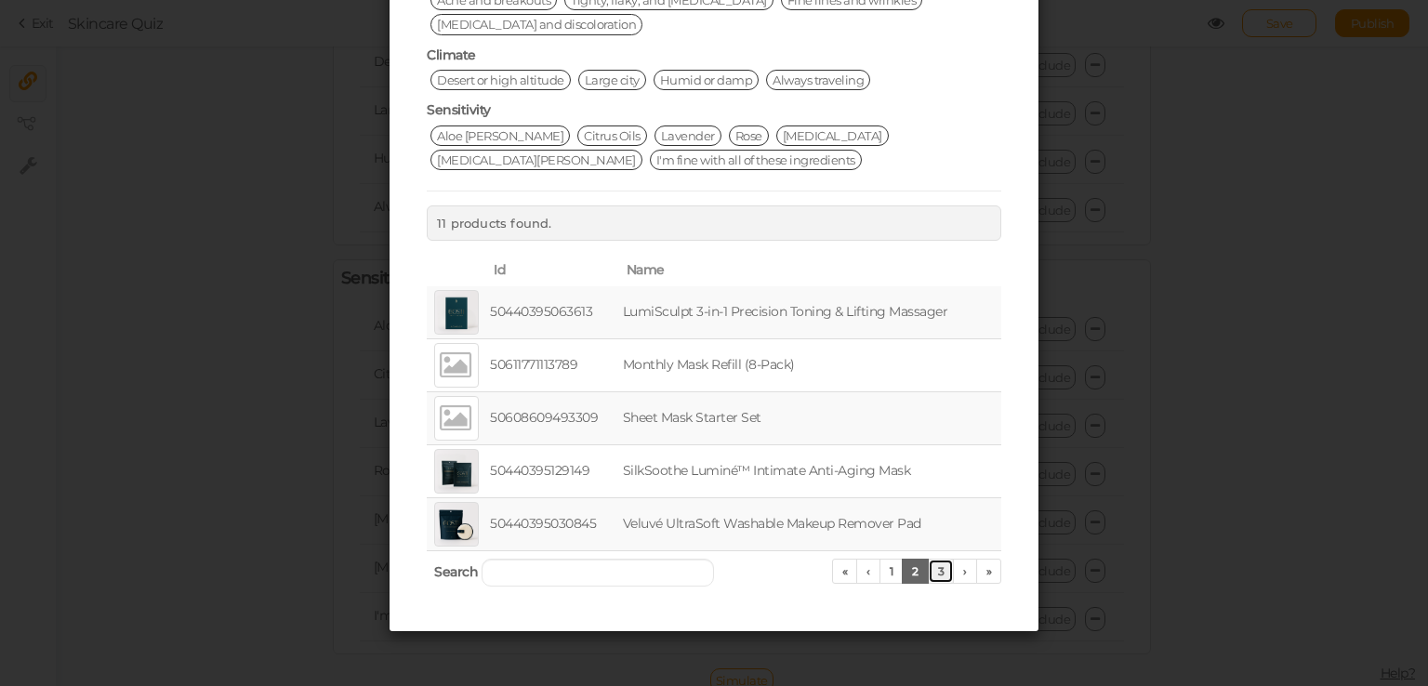
click at [938, 566] on link "3" at bounding box center [941, 571] width 27 height 25
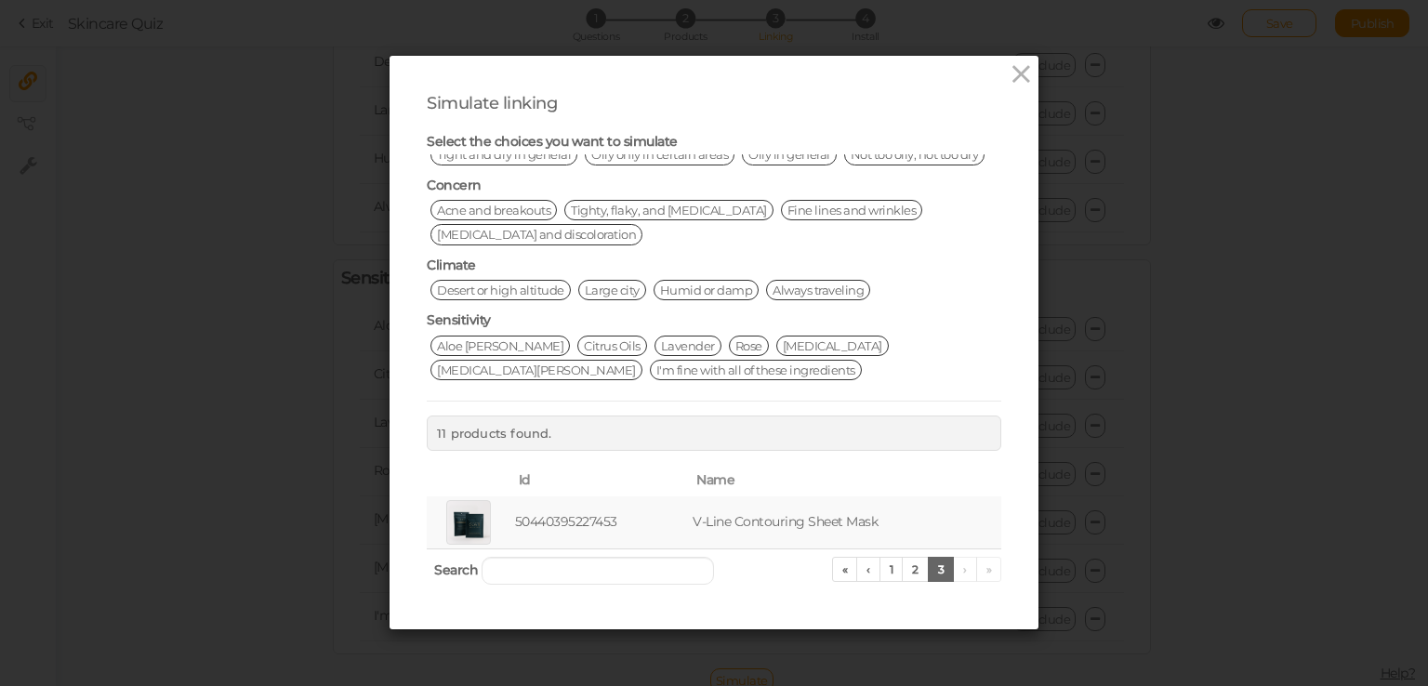
scroll to position [0, 0]
click at [566, 514] on td "50440395227453" at bounding box center [600, 523] width 178 height 53
click at [555, 525] on td "50440395227453" at bounding box center [600, 523] width 178 height 53
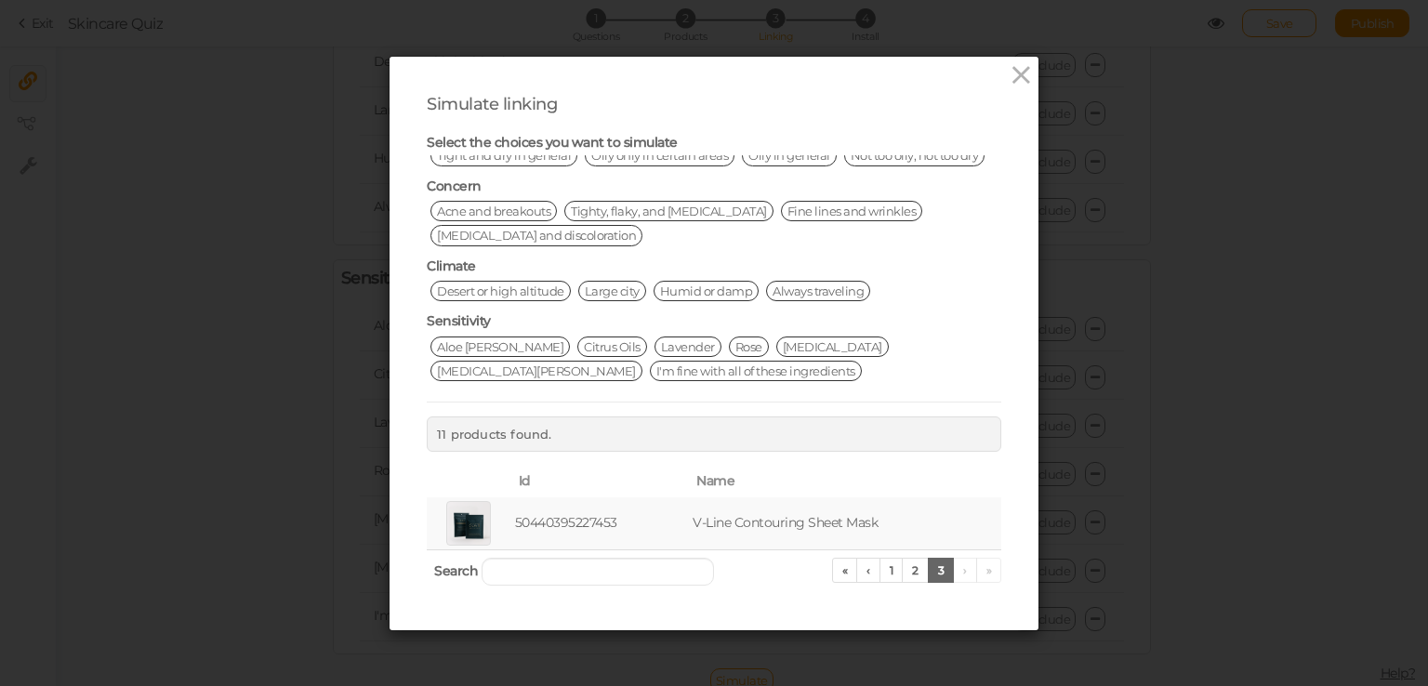
click at [495, 281] on span "Desert or high altitude" at bounding box center [500, 291] width 140 height 20
click at [530, 289] on span "Desert or high altitude" at bounding box center [500, 291] width 140 height 20
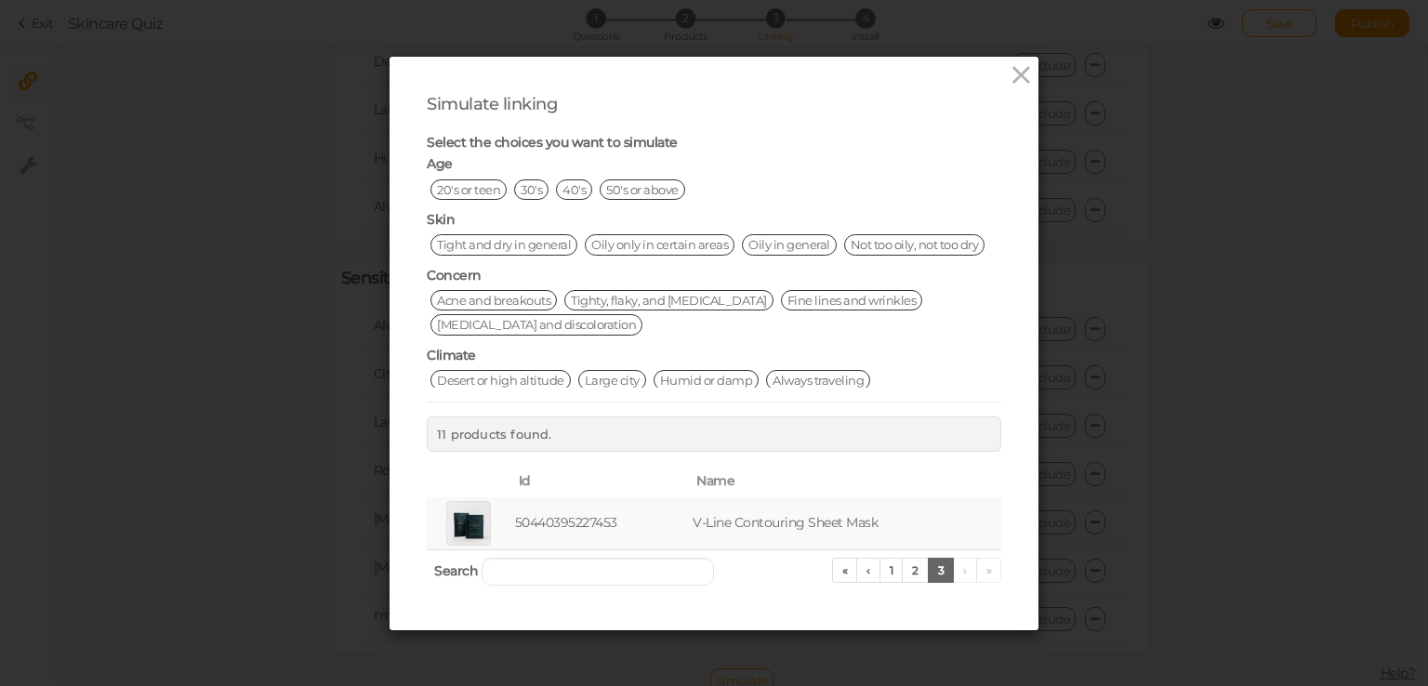
scroll to position [89, 0]
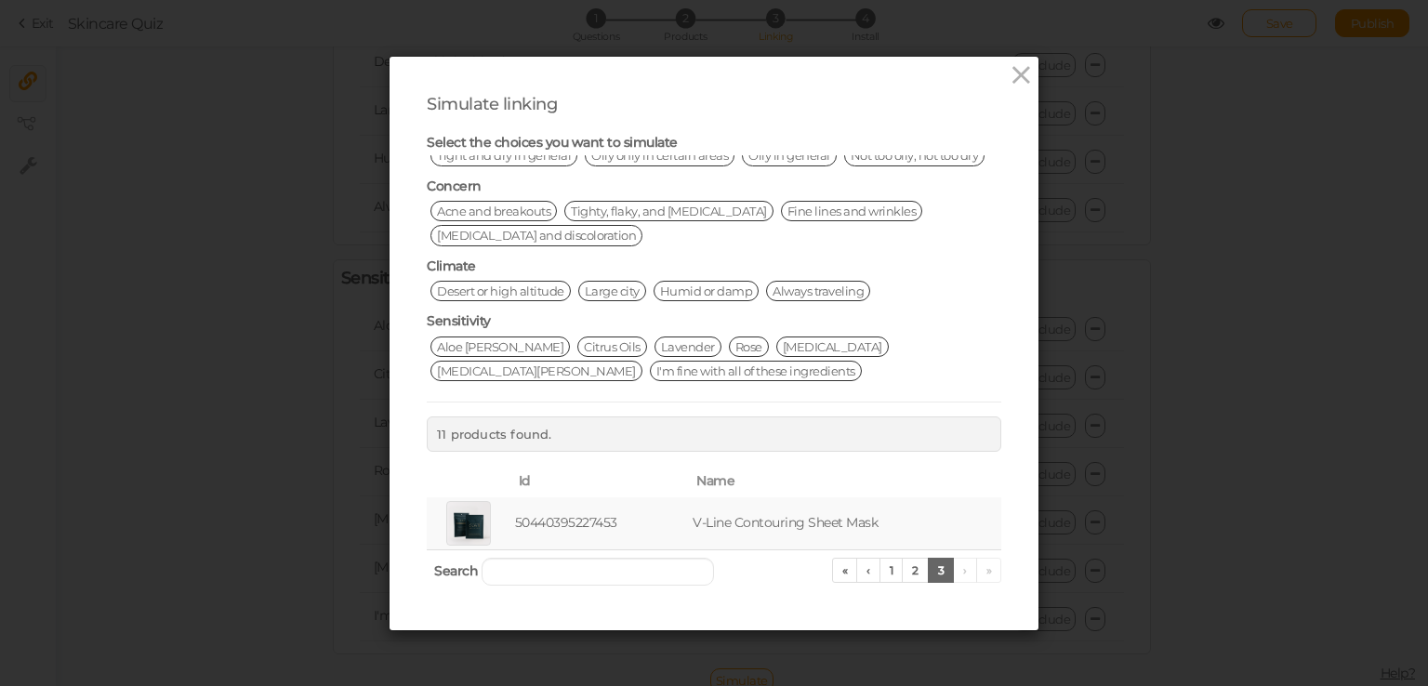
click at [999, 63] on div "Simulate linking Select the choices you want to simulate Age 20's or teen 30's …" at bounding box center [713, 344] width 649 height 574
click at [1008, 75] on icon at bounding box center [1021, 75] width 27 height 28
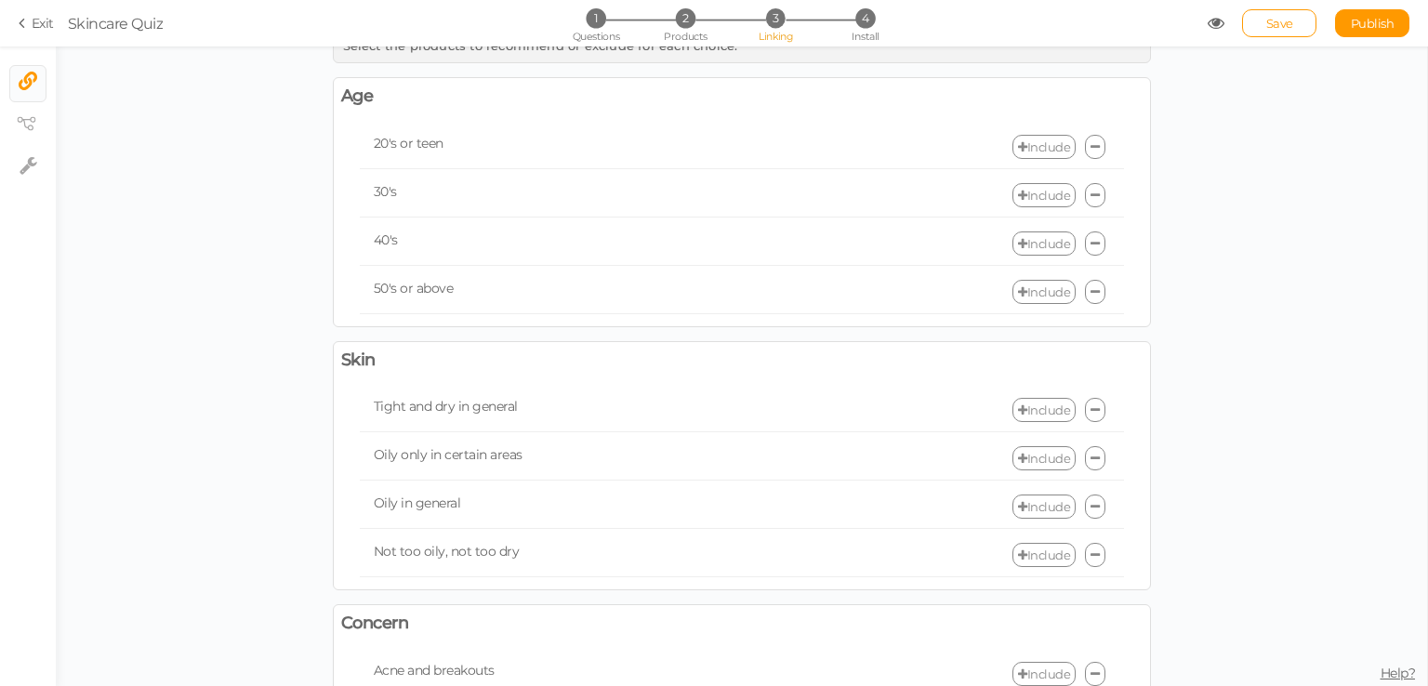
scroll to position [0, 0]
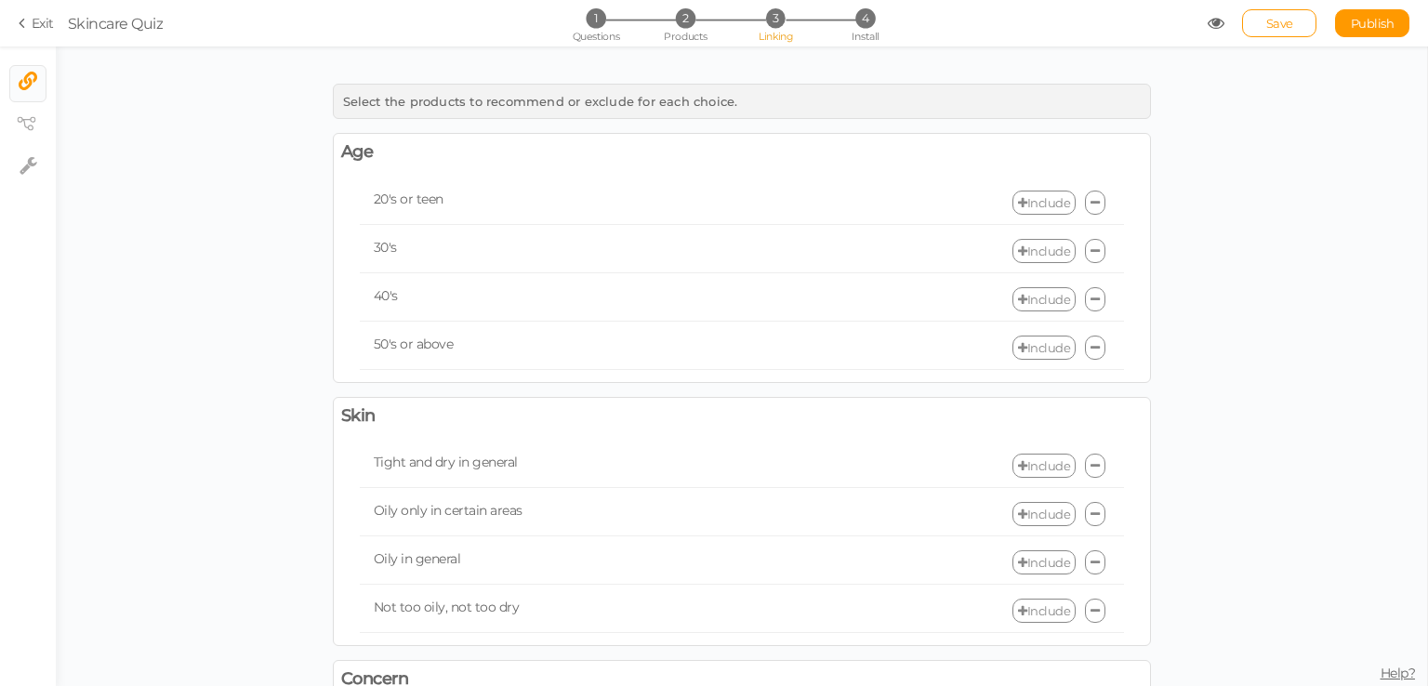
click at [1028, 198] on link "Include" at bounding box center [1043, 203] width 63 height 24
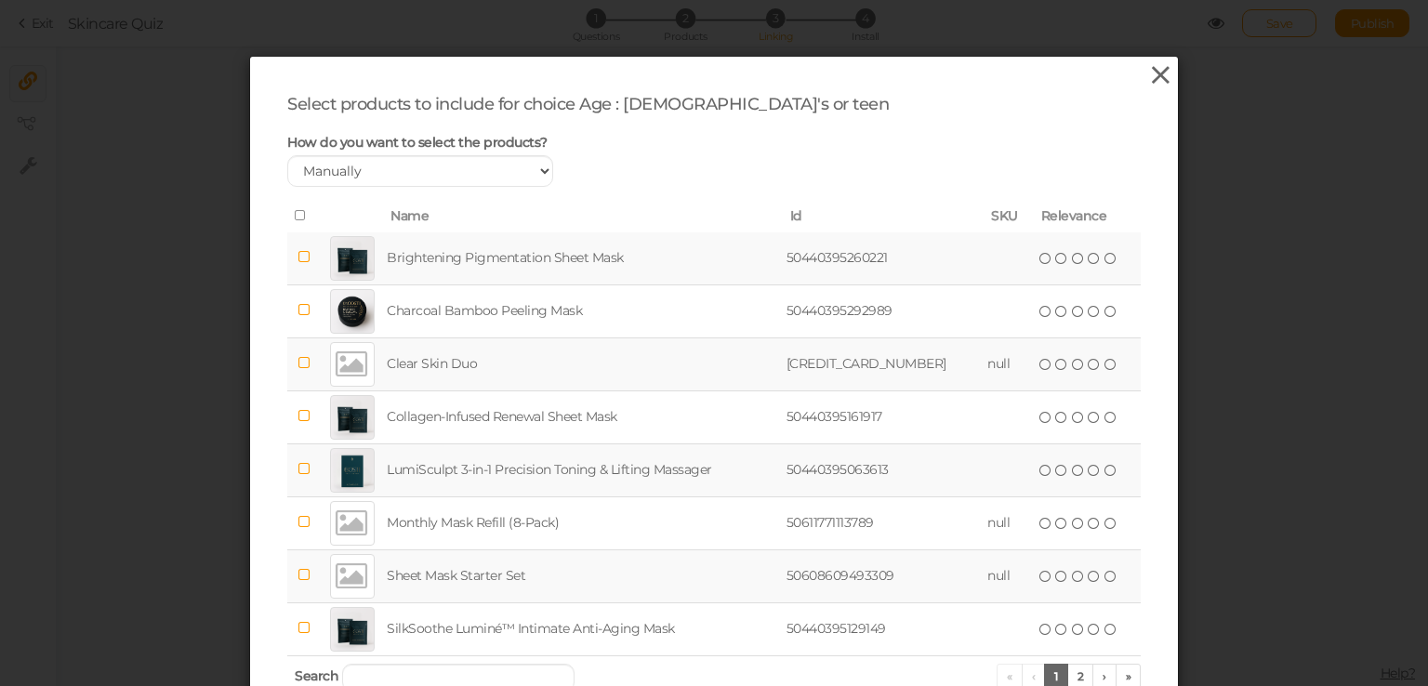
click at [1151, 78] on icon at bounding box center [1160, 75] width 27 height 28
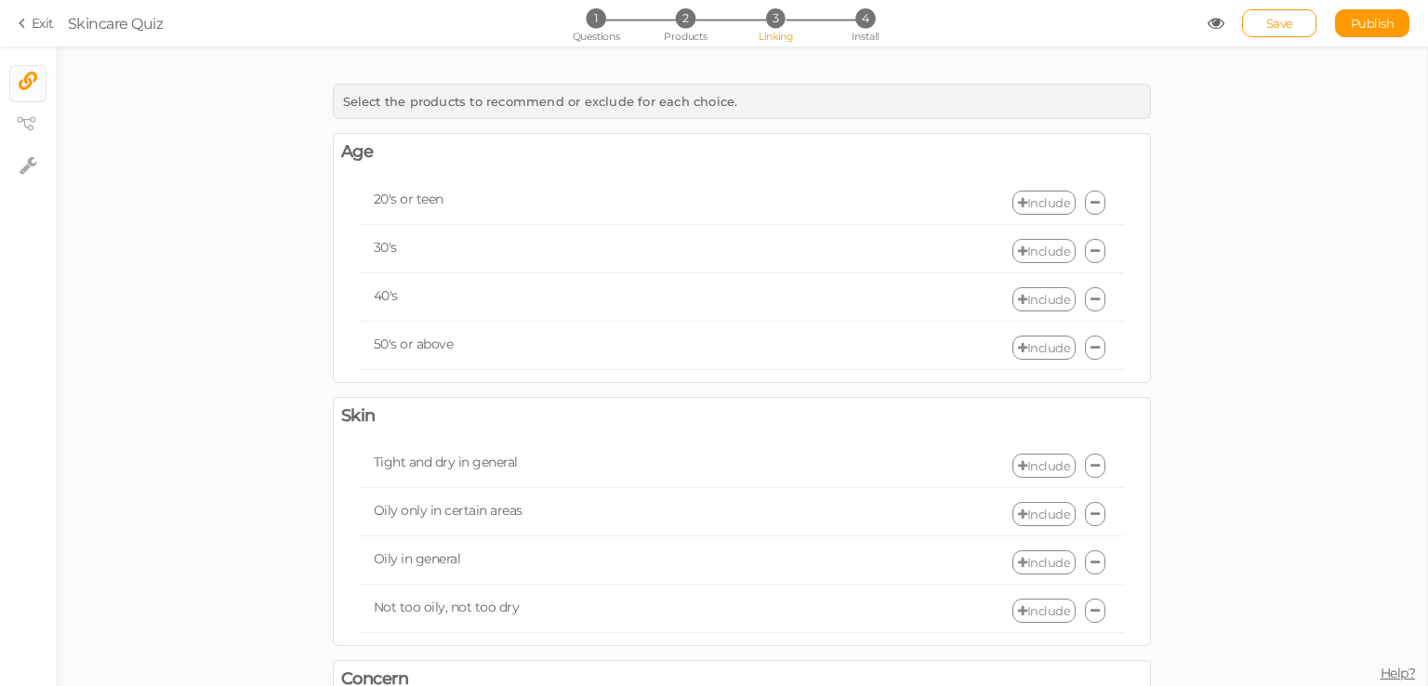
click at [678, 5] on section "Exit Skincare Quiz 1 Questions 2 Products 3 Linking 4 Install Save Publish View…" at bounding box center [714, 23] width 1428 height 46
click at [684, 16] on span "2" at bounding box center [686, 18] width 20 height 20
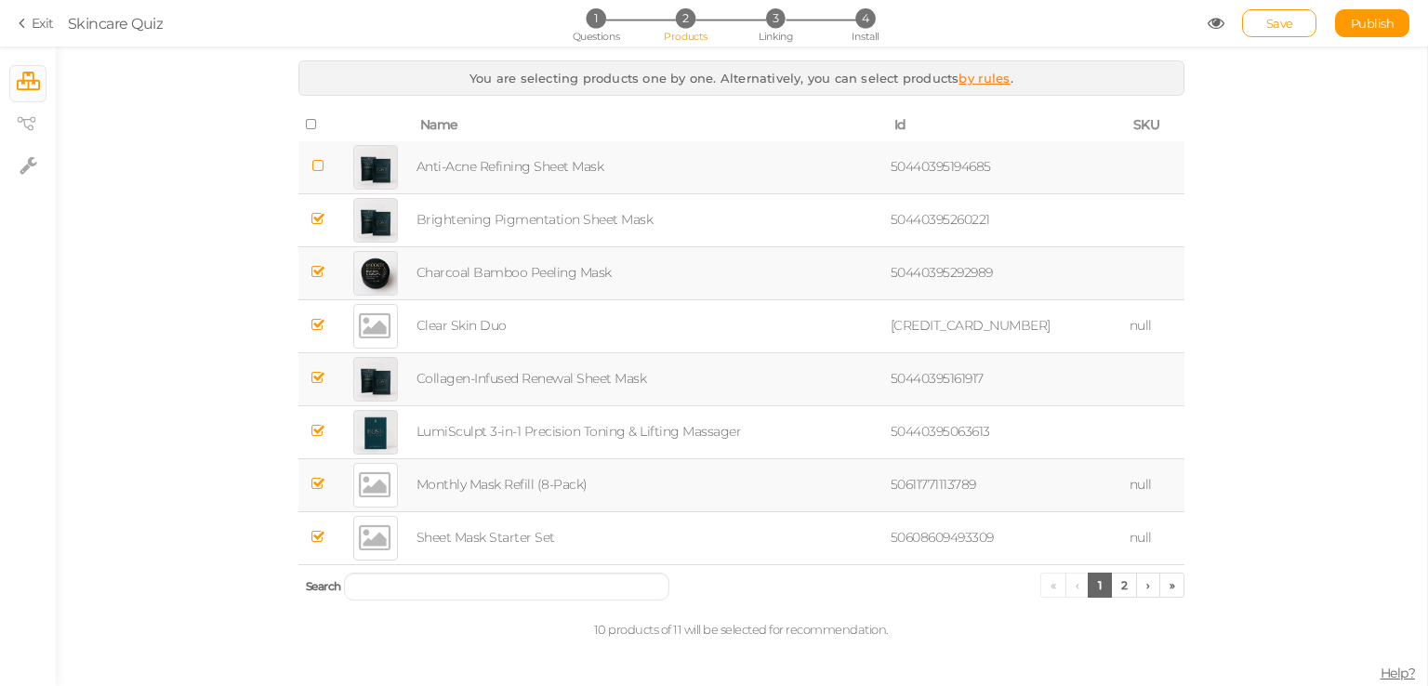
click at [320, 165] on icon at bounding box center [317, 166] width 13 height 14
click at [316, 118] on span at bounding box center [312, 124] width 13 height 17
click at [1126, 589] on link "2" at bounding box center [1124, 585] width 27 height 25
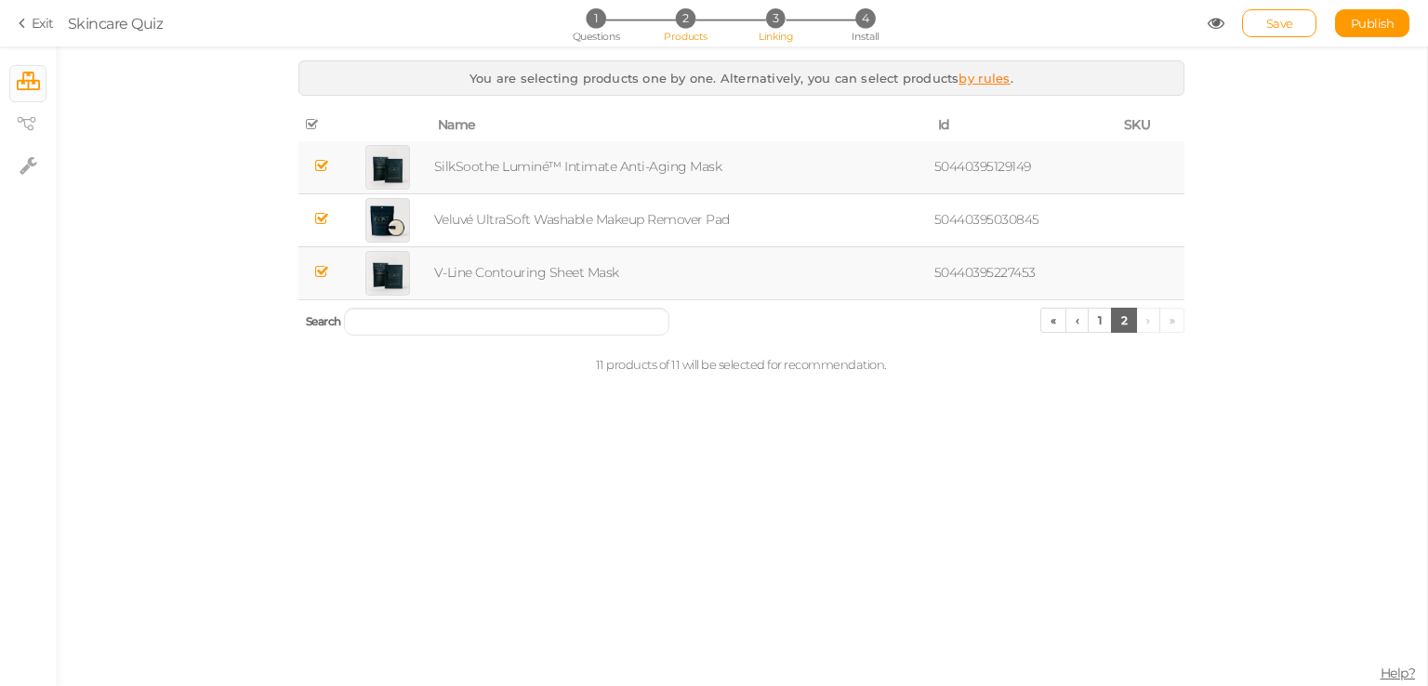
click at [787, 20] on li "3 Linking" at bounding box center [775, 18] width 86 height 20
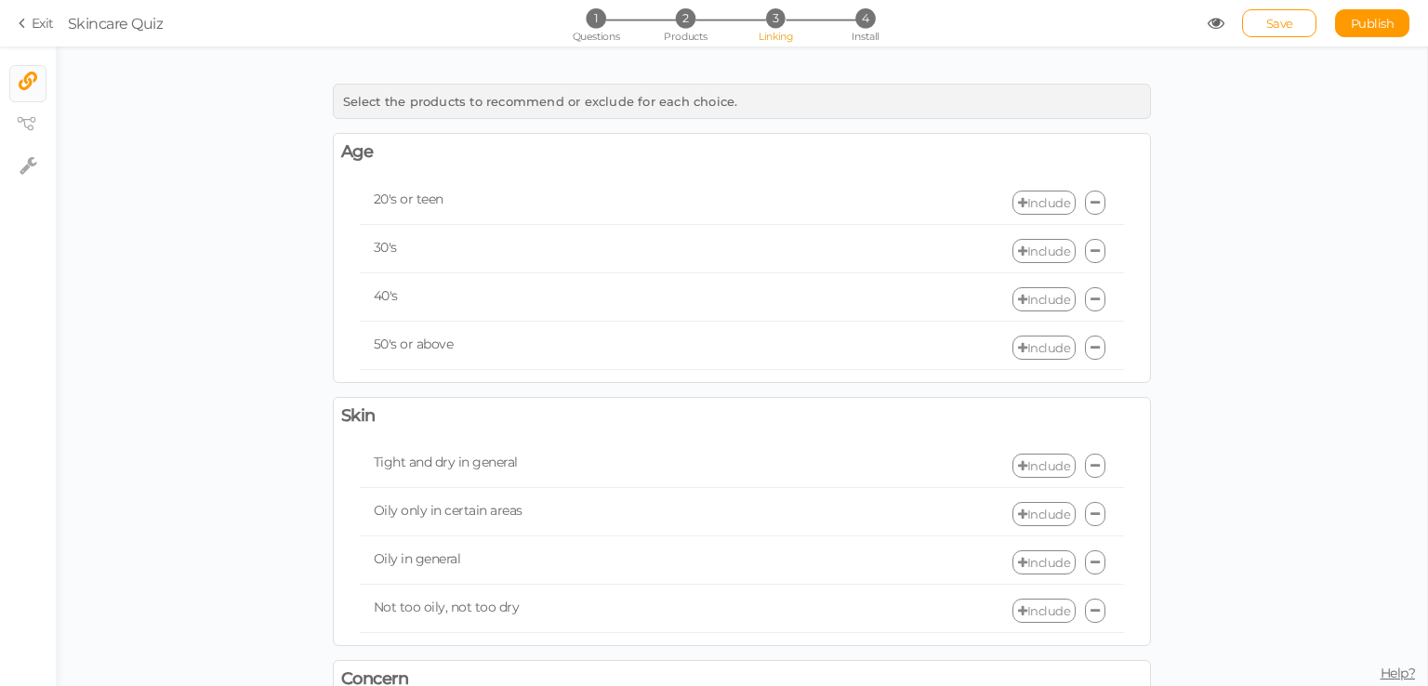
click at [1089, 194] on link at bounding box center [1095, 203] width 20 height 24
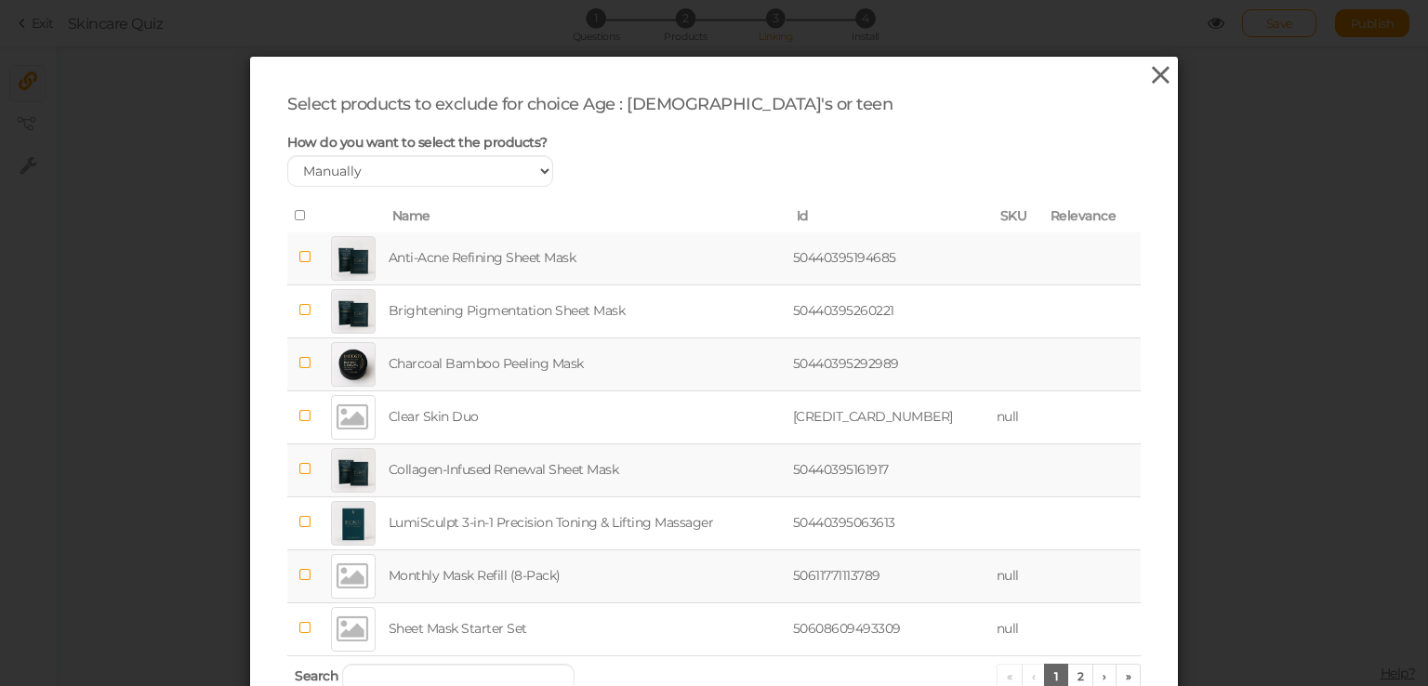
click at [1147, 80] on icon at bounding box center [1160, 75] width 27 height 28
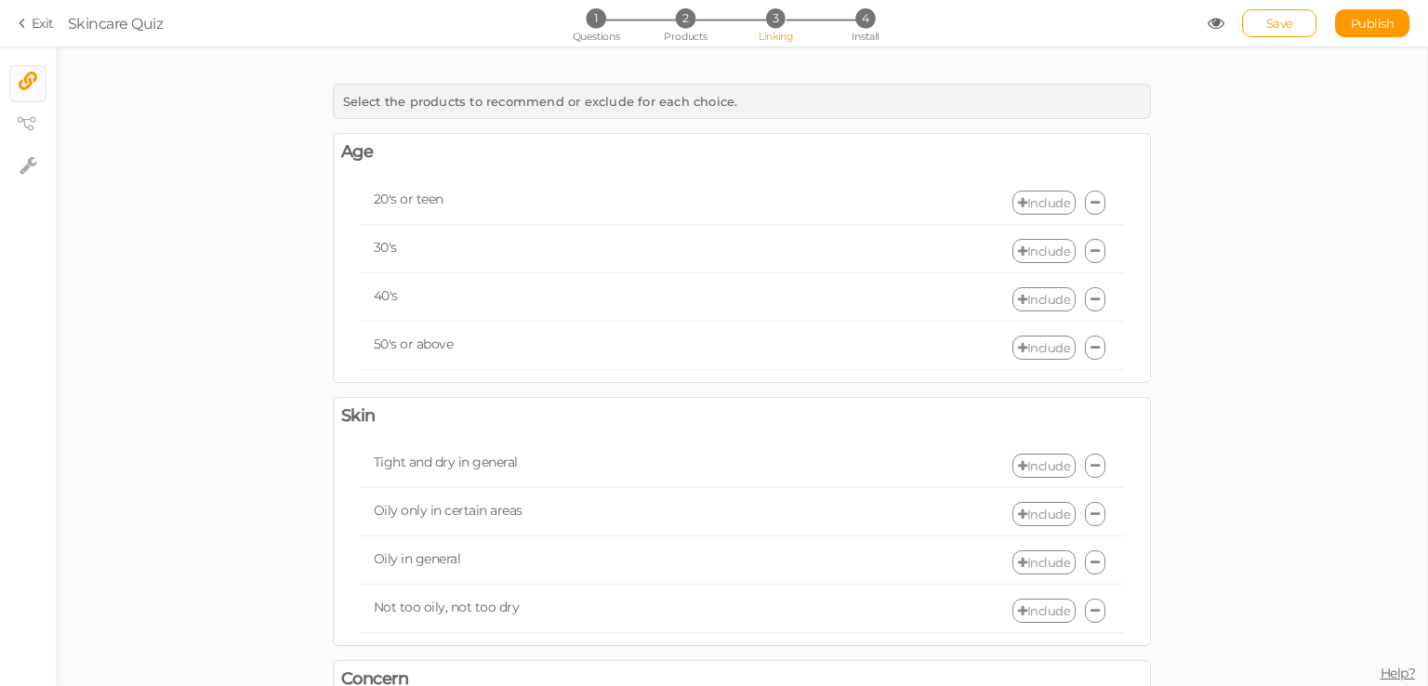
click at [1050, 204] on link "Include" at bounding box center [1043, 203] width 63 height 24
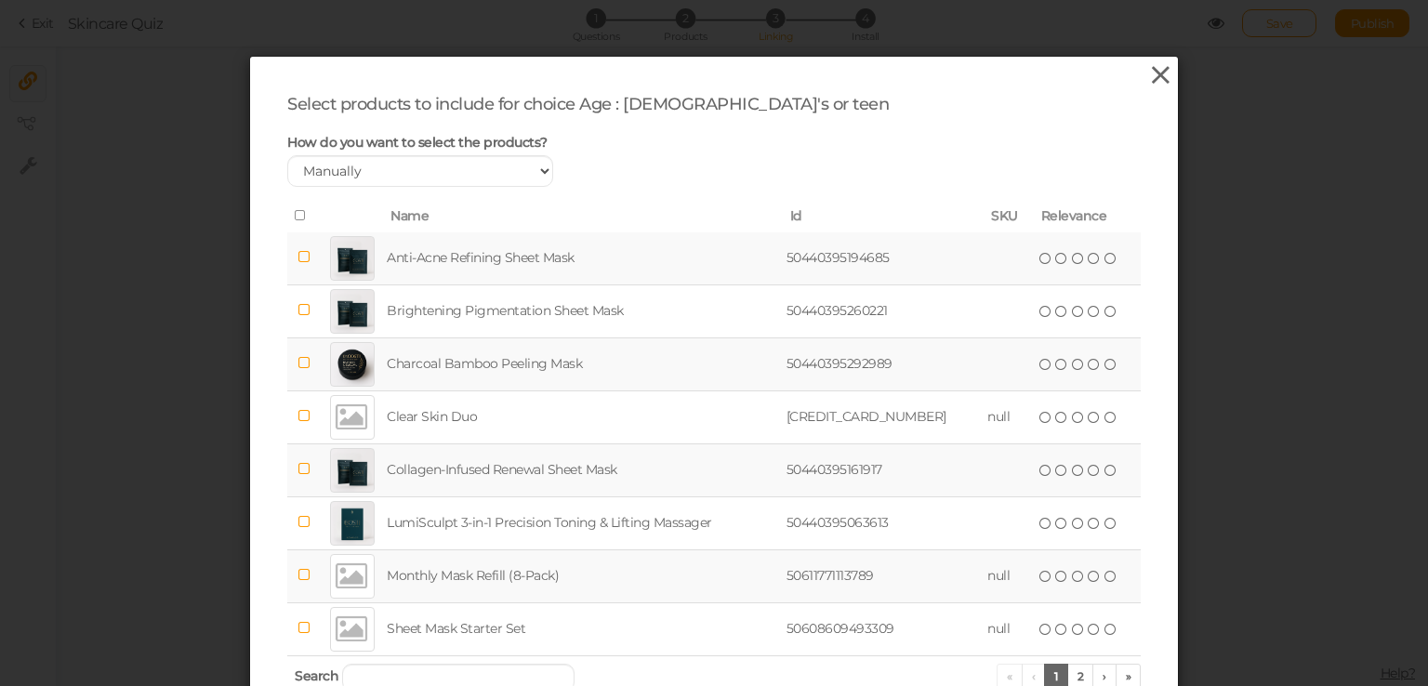
click at [1156, 68] on icon at bounding box center [1160, 75] width 27 height 28
